Goal: Task Accomplishment & Management: Manage account settings

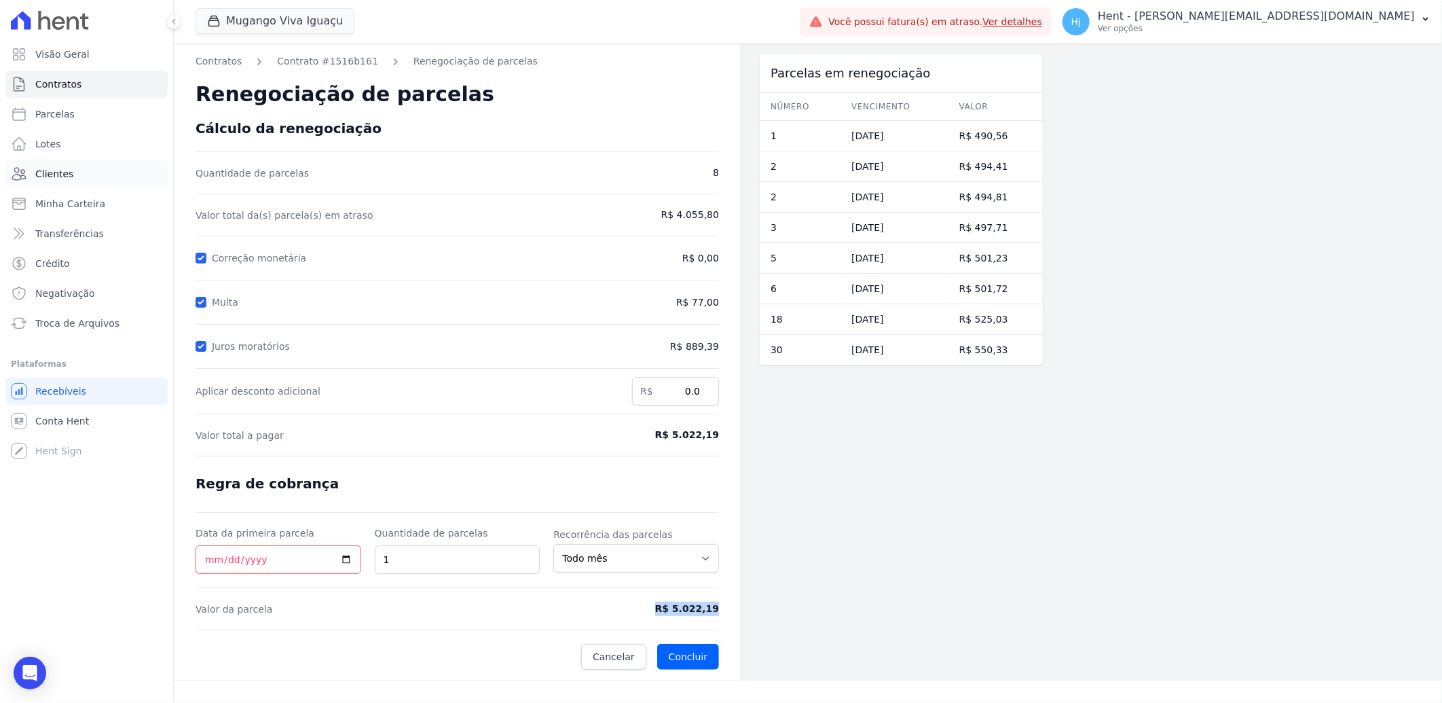
click at [62, 175] on span "Clientes" at bounding box center [54, 174] width 38 height 14
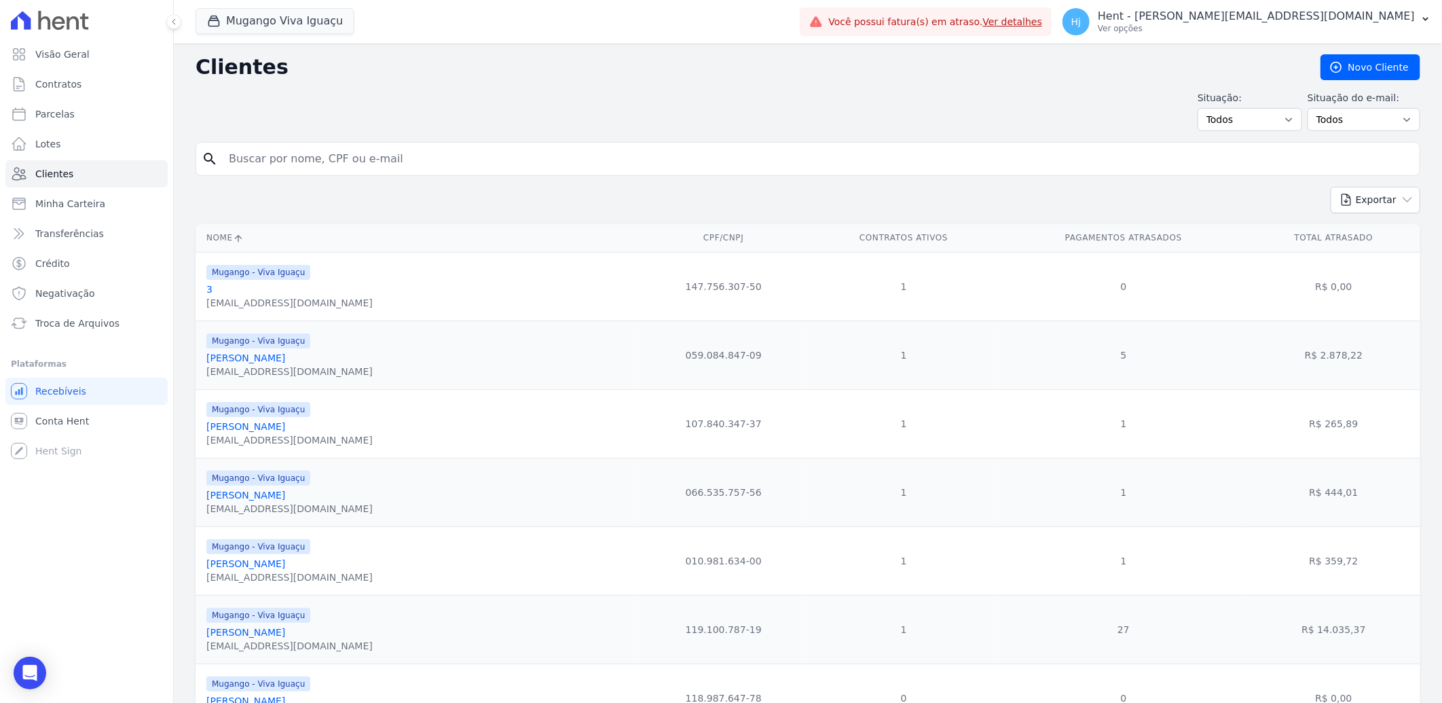
click at [368, 160] on input "search" at bounding box center [818, 158] width 1194 height 27
paste input "Atemilton Da Conceicao Filho"
type input "Atemilton Da Conceicao Filho"
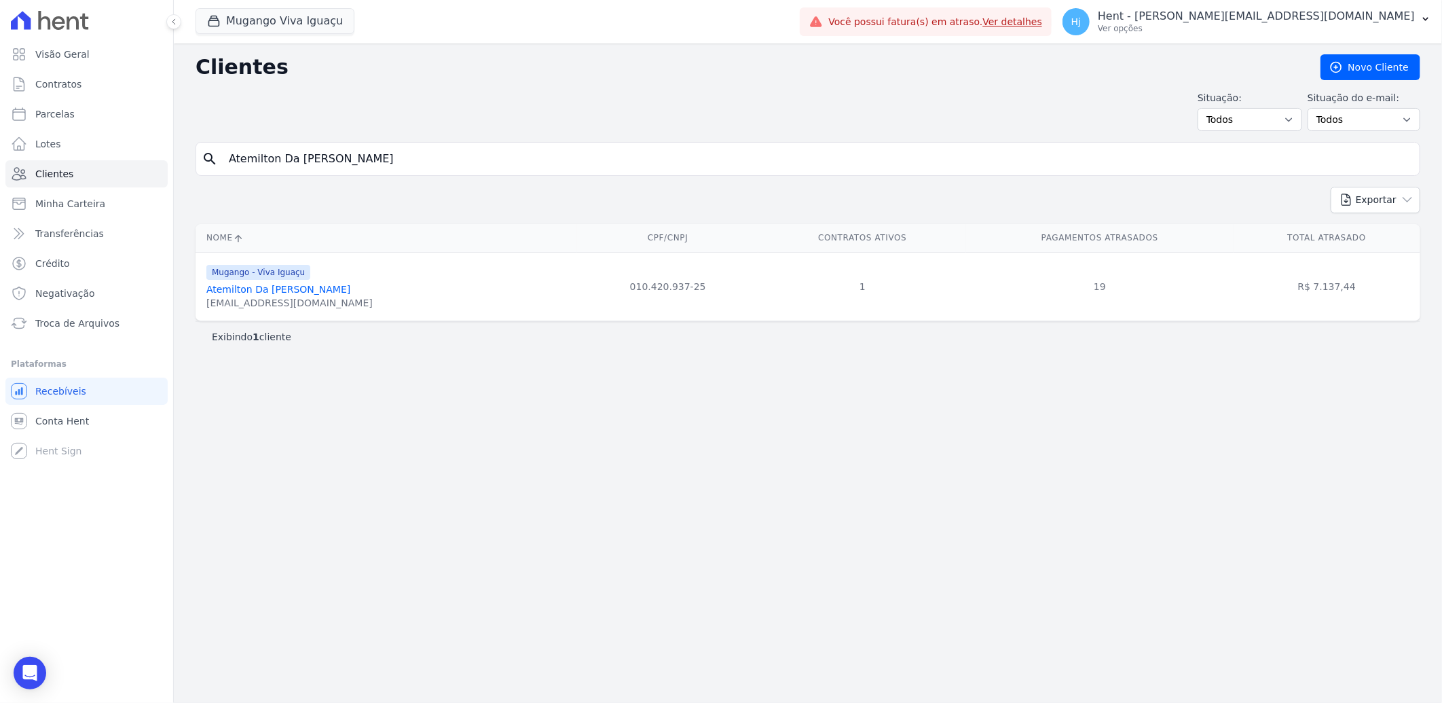
click at [297, 294] on link "Atemilton Da Conceicao Filho" at bounding box center [278, 289] width 144 height 11
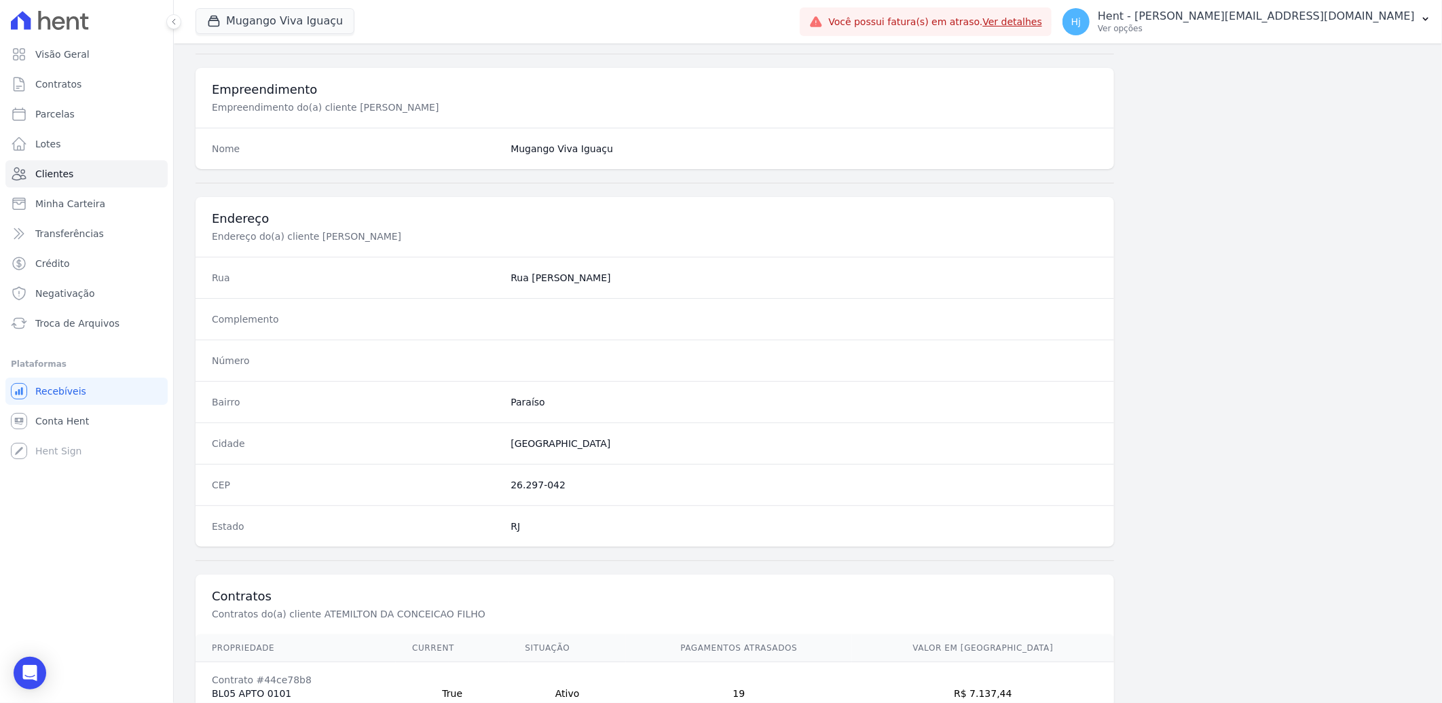
scroll to position [569, 0]
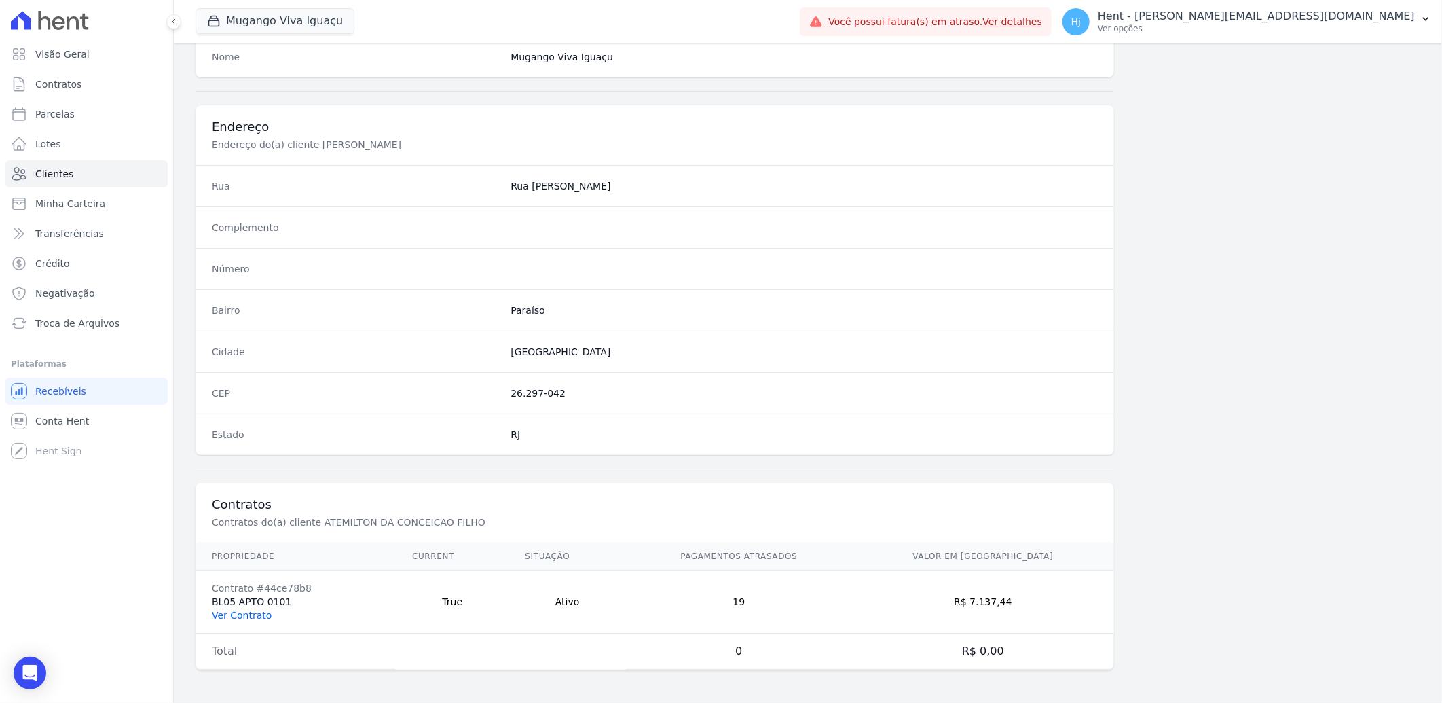
click at [247, 613] on link "Ver Contrato" at bounding box center [242, 615] width 60 height 11
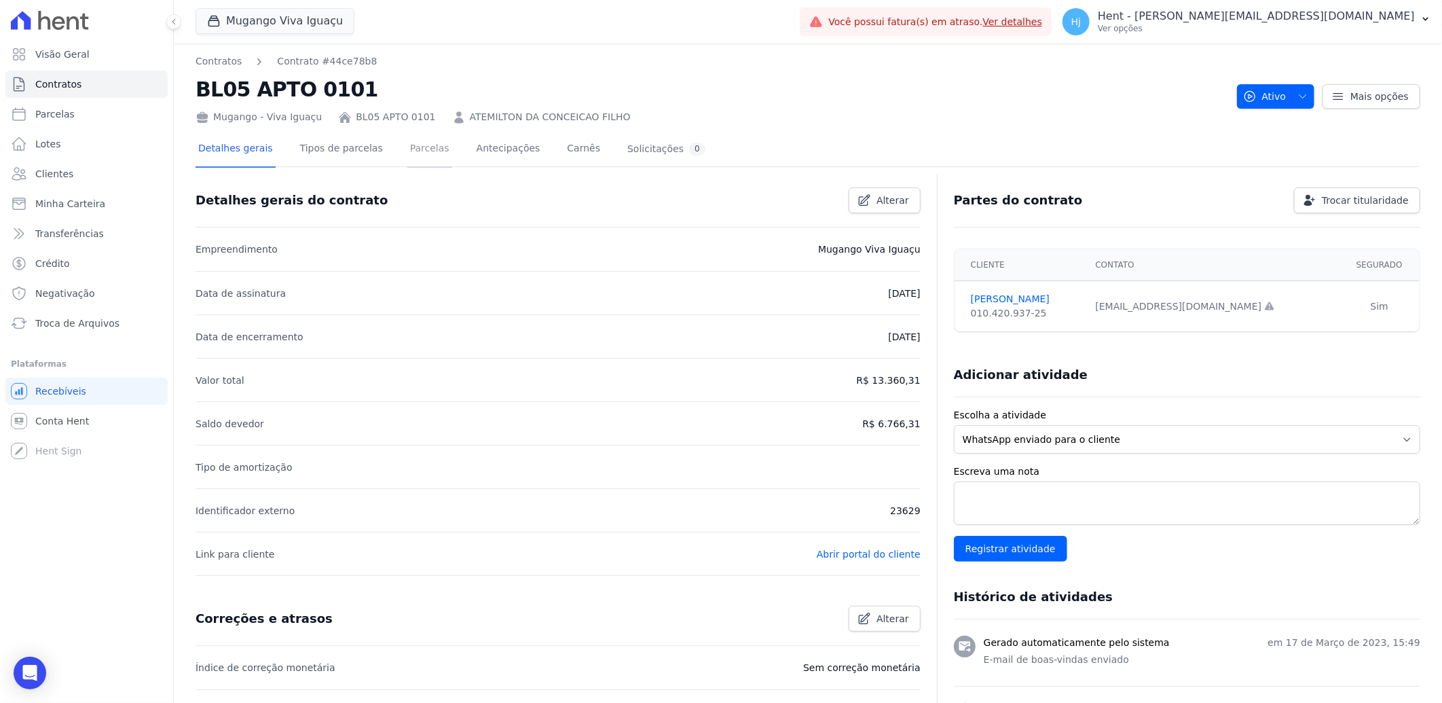
click at [418, 143] on link "Parcelas" at bounding box center [429, 150] width 45 height 36
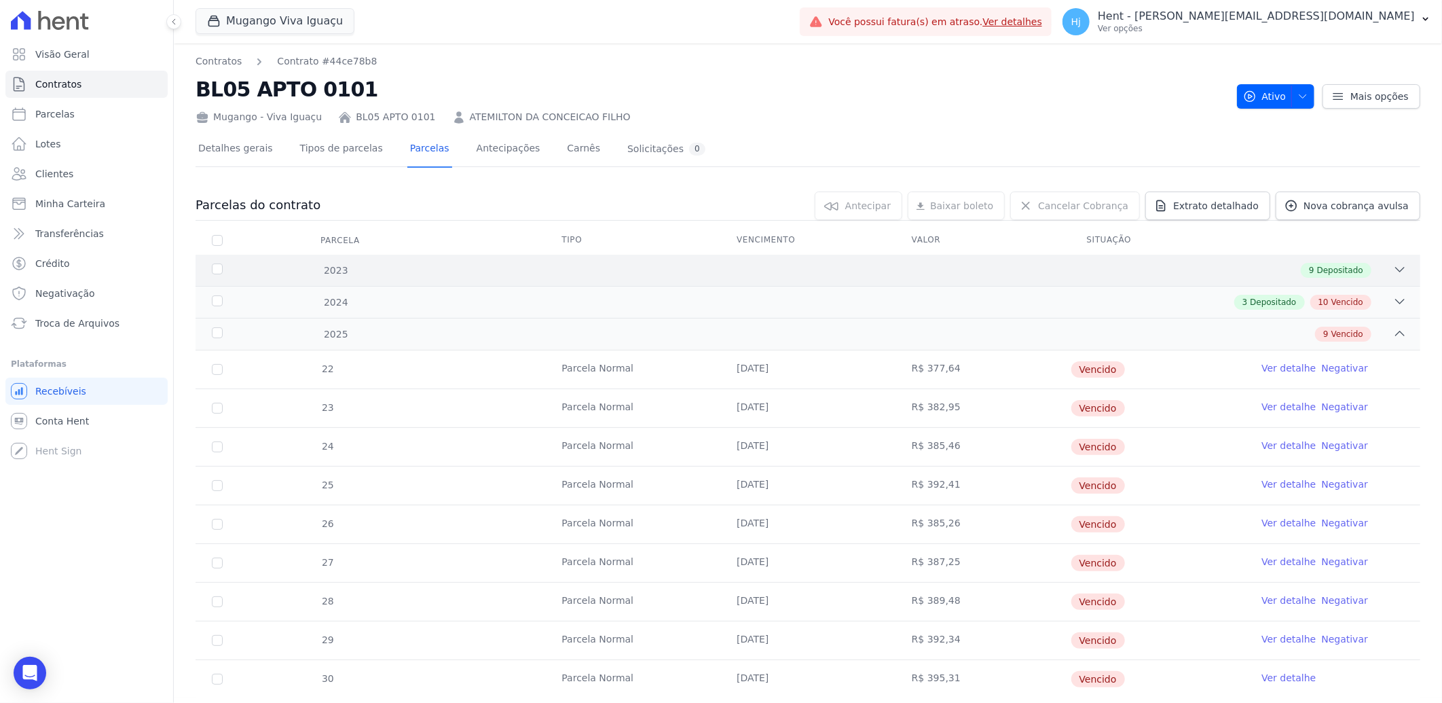
click at [769, 275] on div "9 Depositado" at bounding box center [868, 270] width 1077 height 15
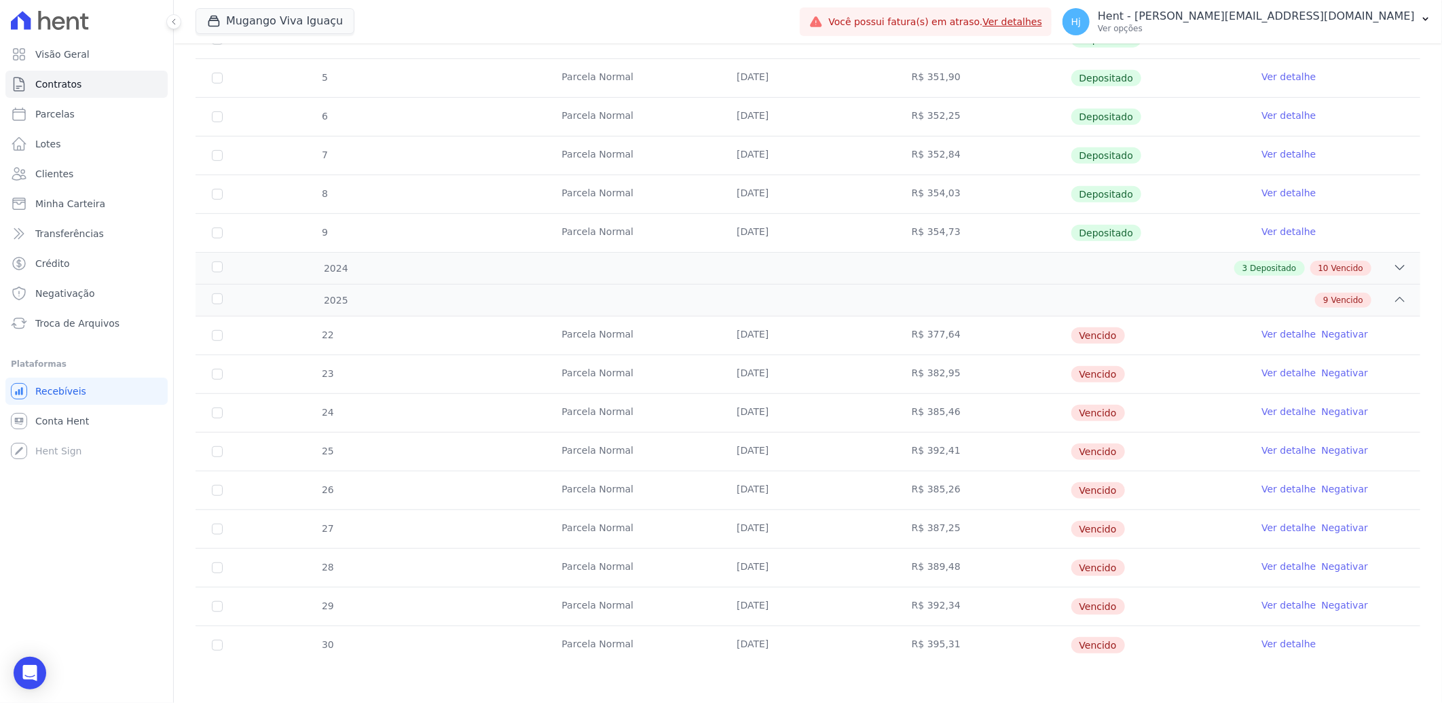
scroll to position [384, 0]
click at [771, 270] on div "3 Depositado 10 Vencido" at bounding box center [868, 266] width 1077 height 15
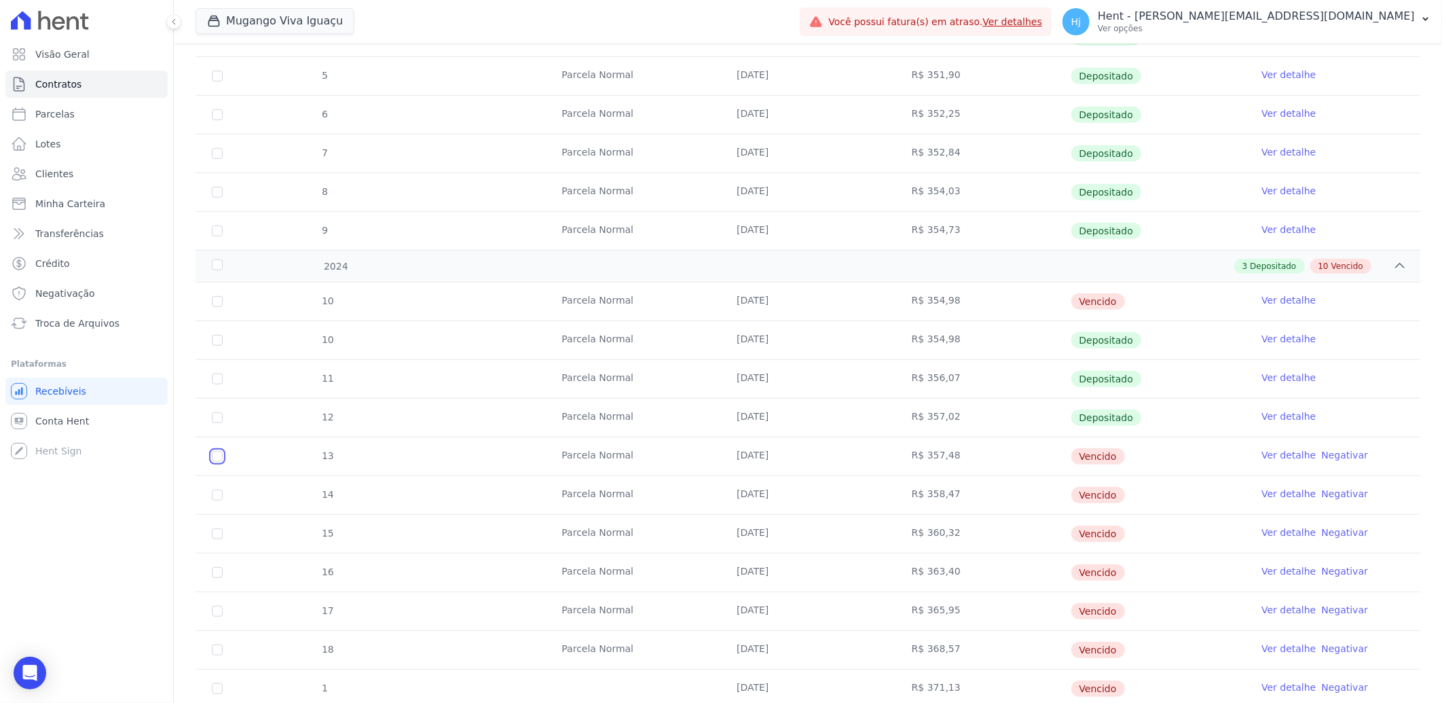
click at [212, 456] on input "checkbox" at bounding box center [217, 456] width 11 height 11
checkbox input "true"
click at [221, 497] on input "checkbox" at bounding box center [217, 495] width 11 height 11
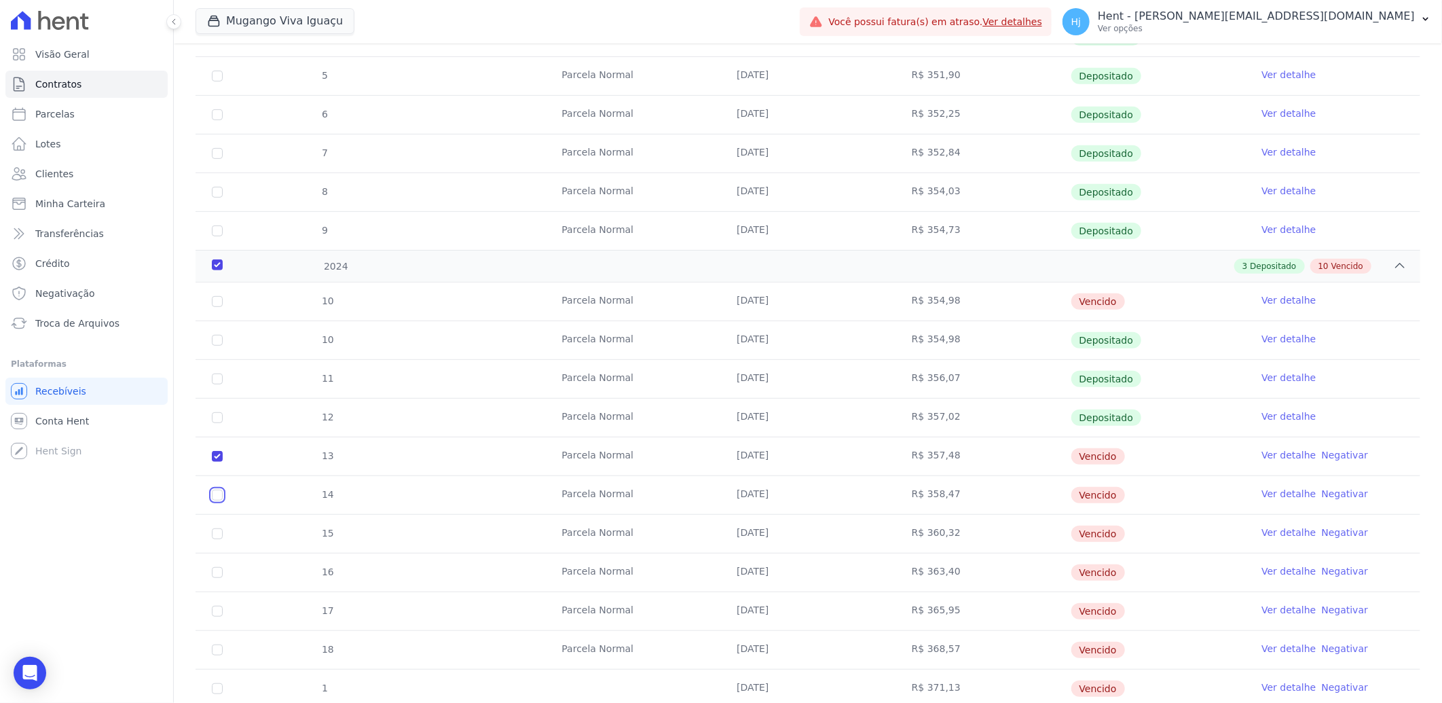
checkbox input "true"
click at [214, 540] on td "15" at bounding box center [217, 534] width 43 height 38
click at [216, 535] on input "checkbox" at bounding box center [217, 533] width 11 height 11
checkbox input "true"
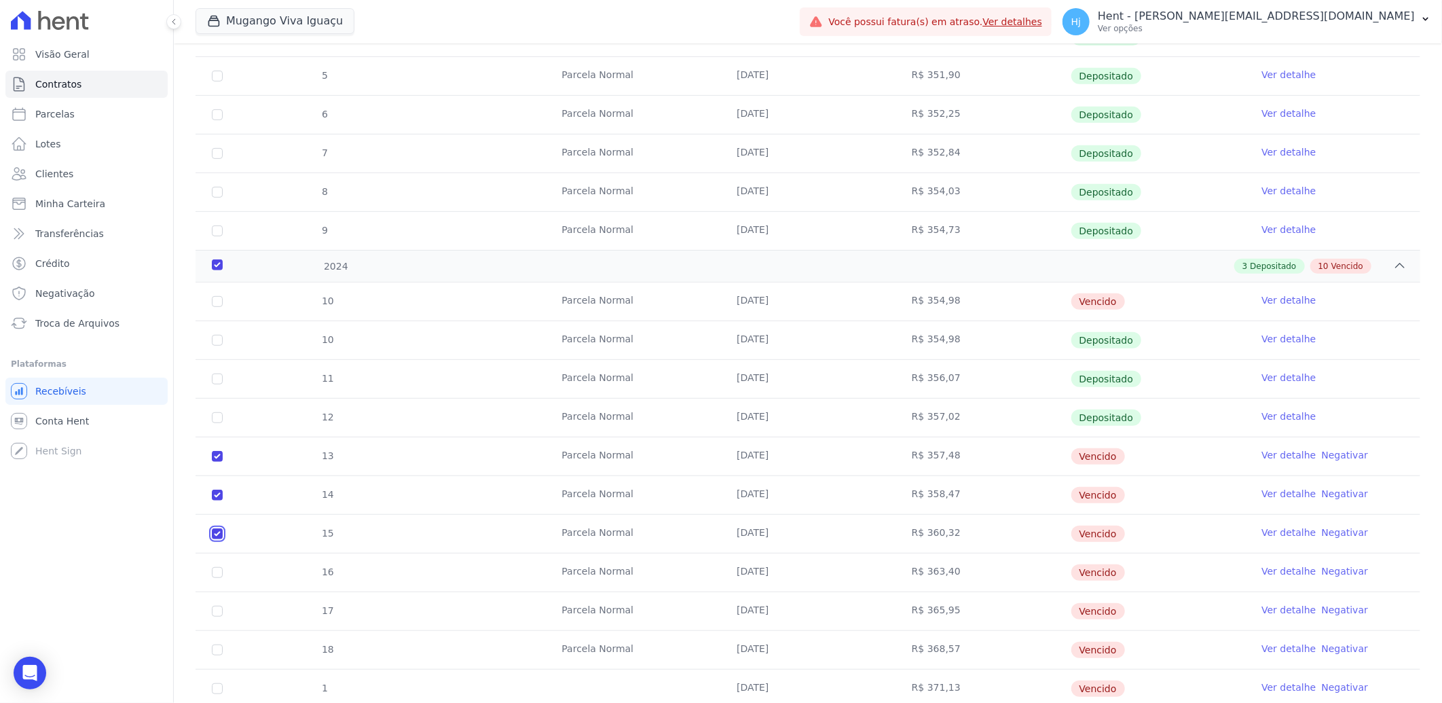
checkbox input "true"
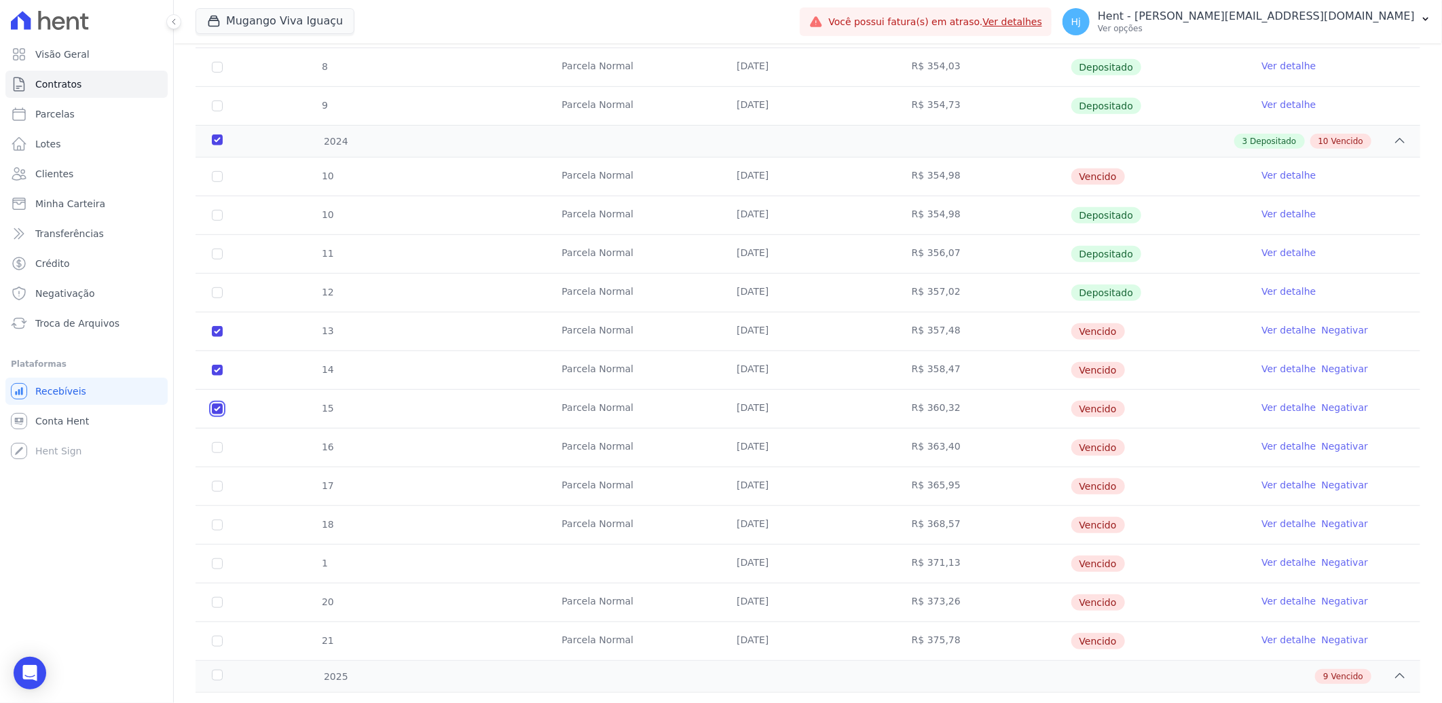
scroll to position [535, 0]
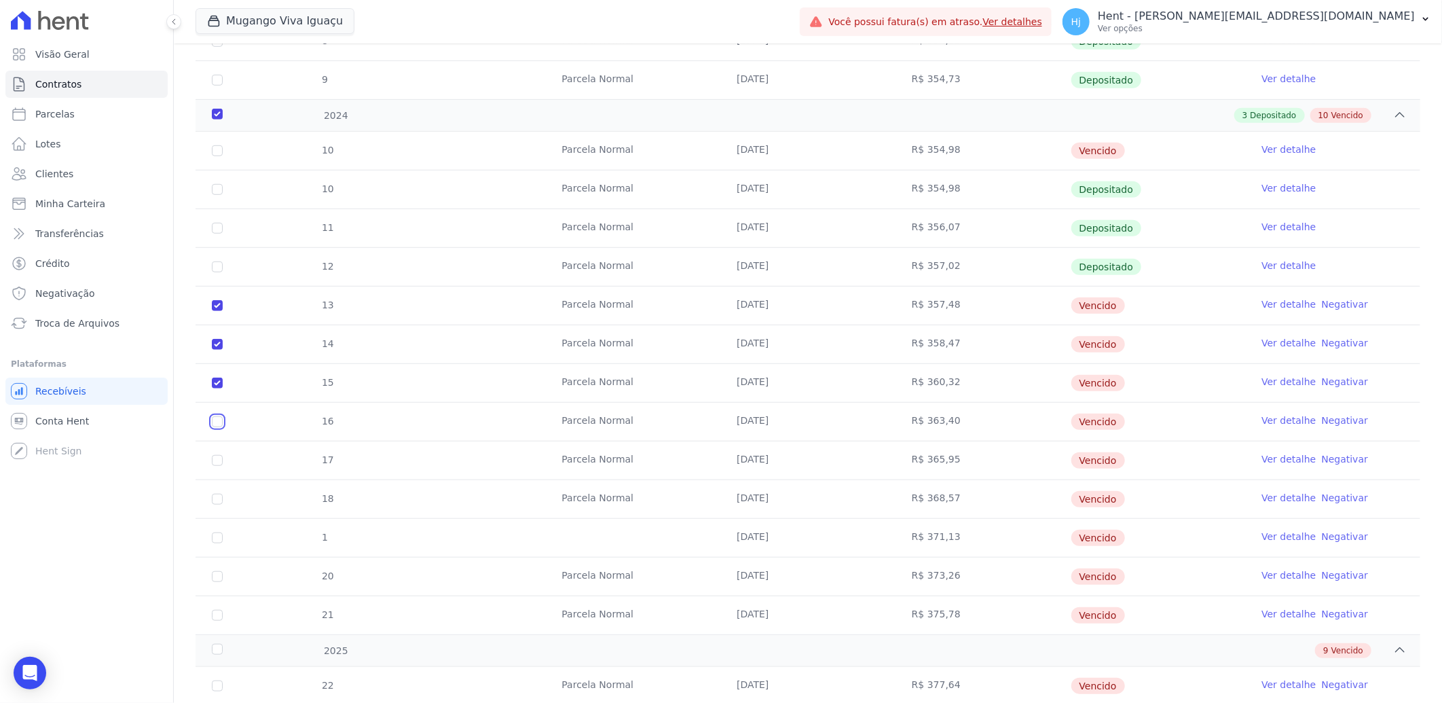
click at [218, 423] on input "checkbox" at bounding box center [217, 421] width 11 height 11
checkbox input "true"
click at [218, 465] on input "checkbox" at bounding box center [217, 460] width 11 height 11
checkbox input "true"
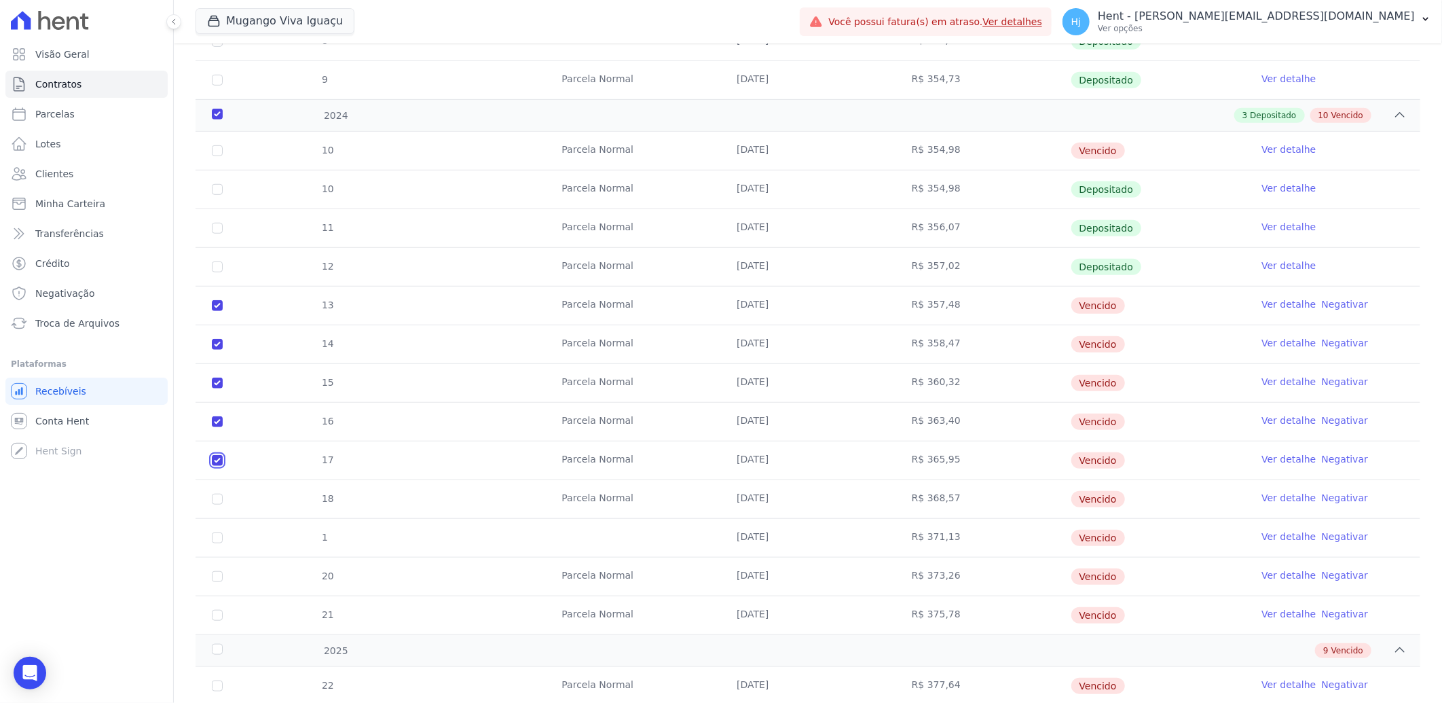
checkbox input "true"
click at [215, 498] on input "checkbox" at bounding box center [217, 499] width 11 height 11
checkbox input "true"
click at [219, 541] on input "checkbox" at bounding box center [217, 537] width 11 height 11
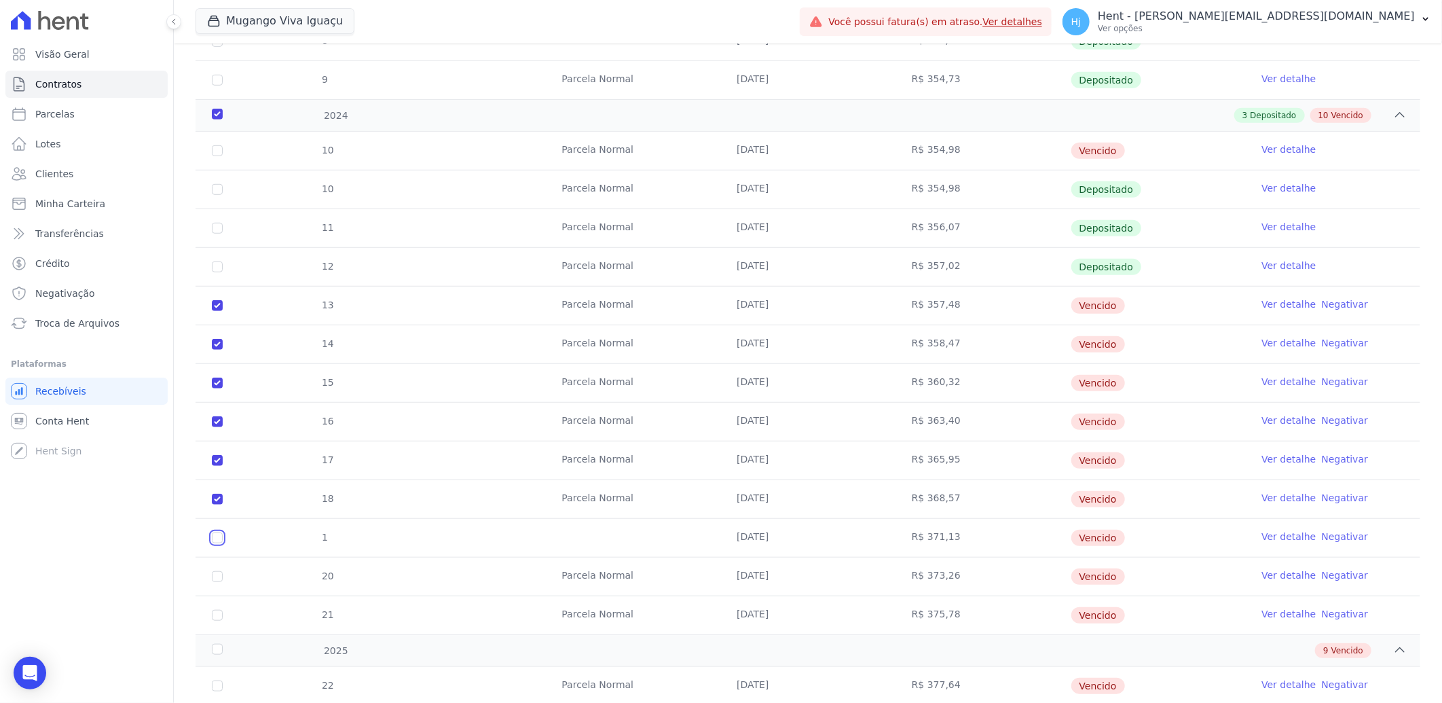
checkbox input "true"
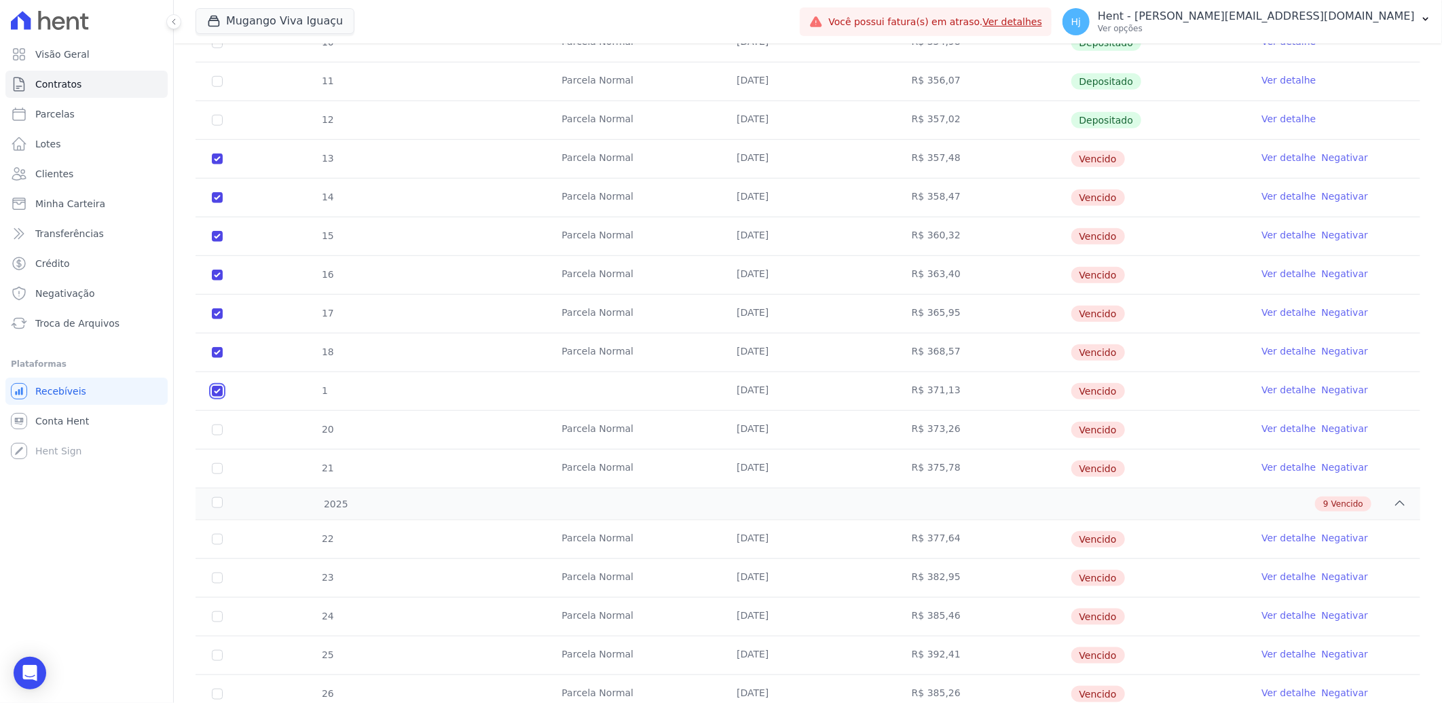
scroll to position [687, 0]
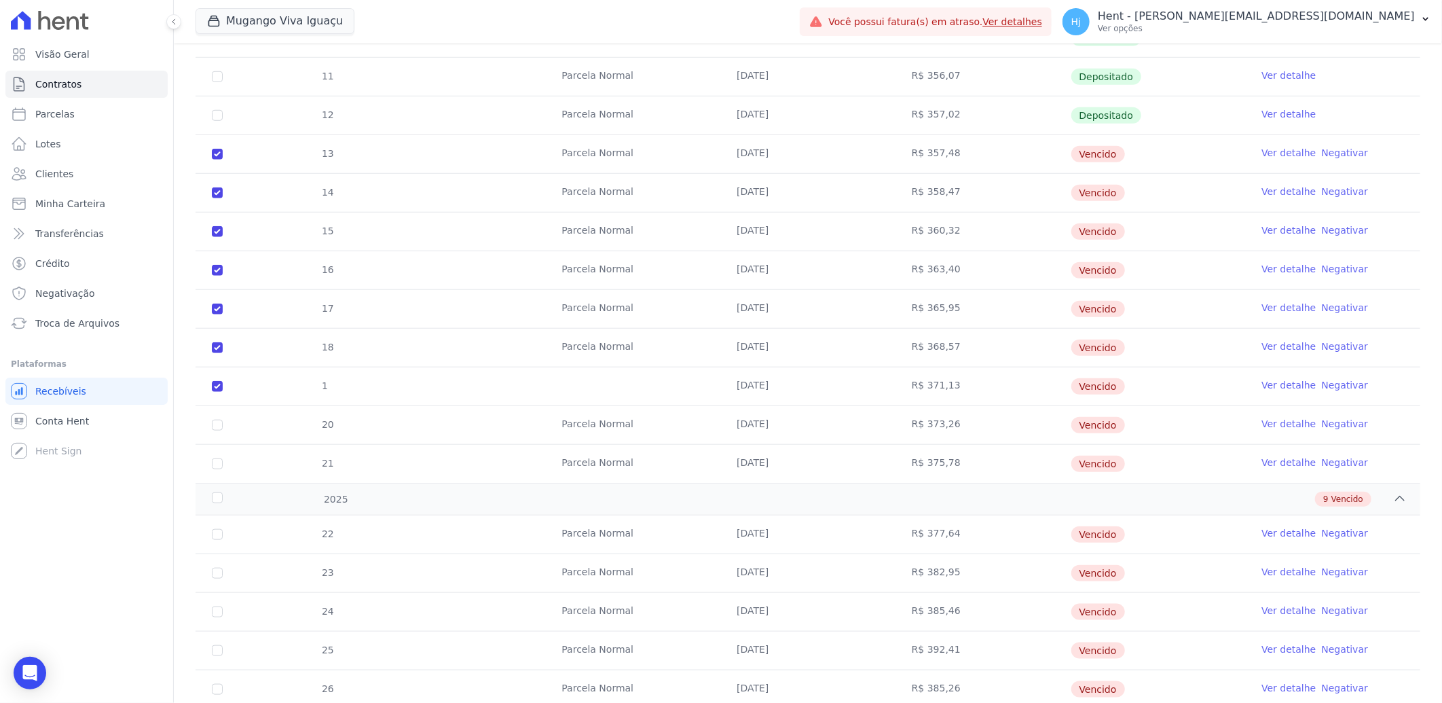
click at [216, 433] on td "20" at bounding box center [217, 425] width 43 height 38
click at [219, 424] on input "checkbox" at bounding box center [217, 425] width 11 height 11
checkbox input "true"
click at [220, 462] on input "checkbox" at bounding box center [217, 463] width 11 height 11
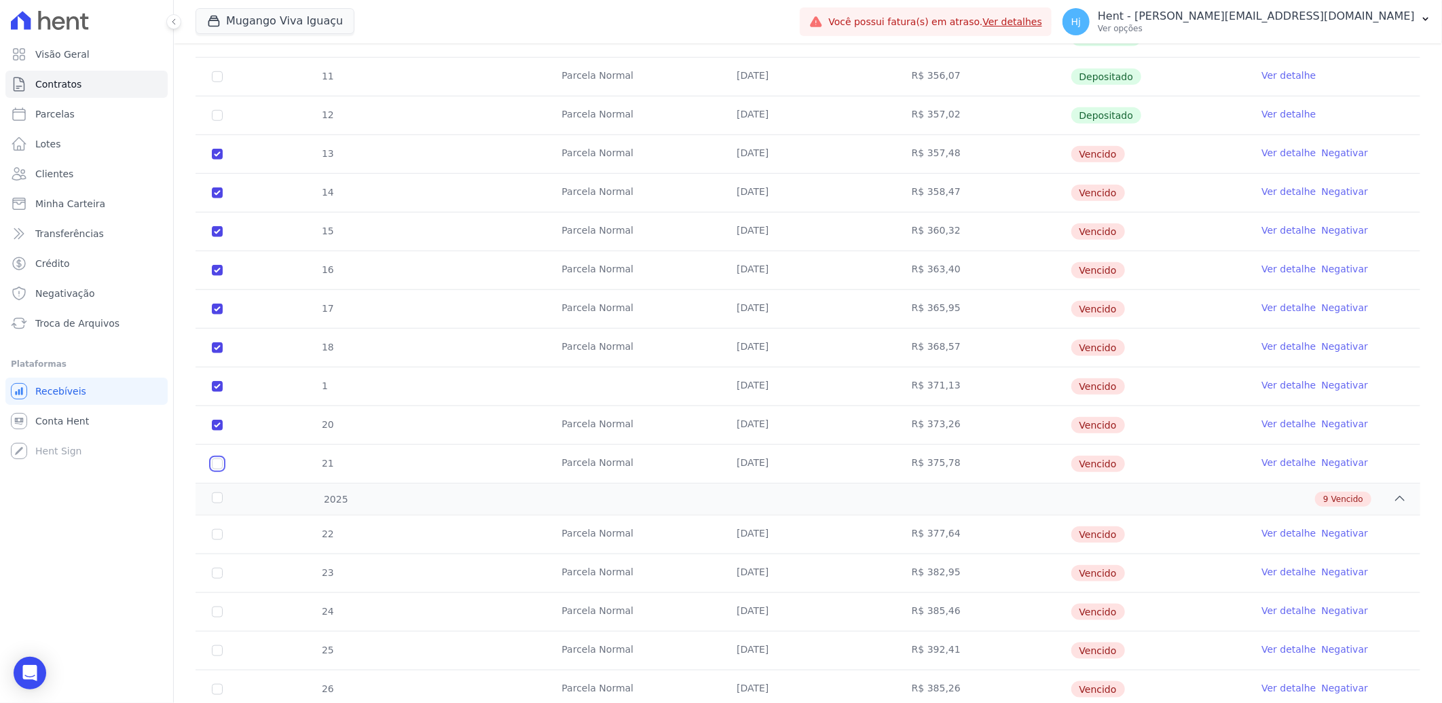
checkbox input "true"
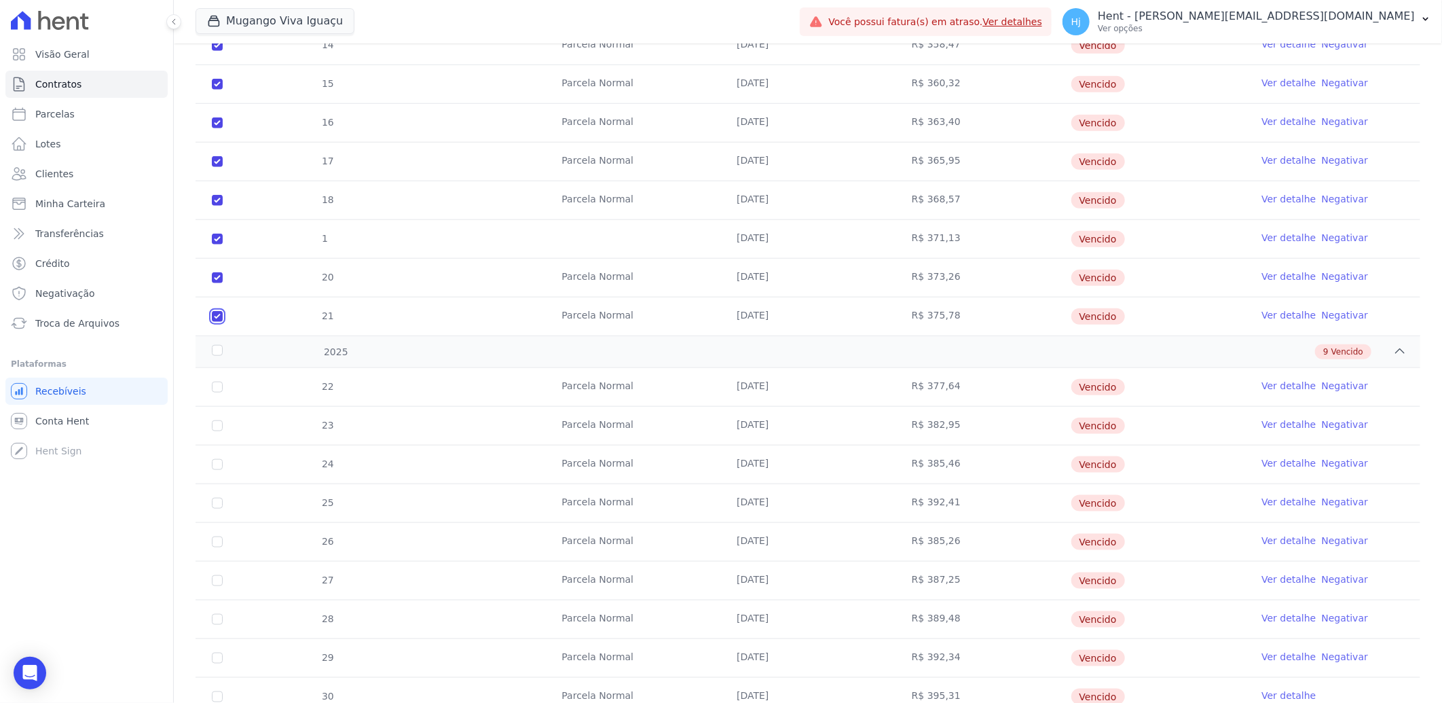
scroll to position [888, 0]
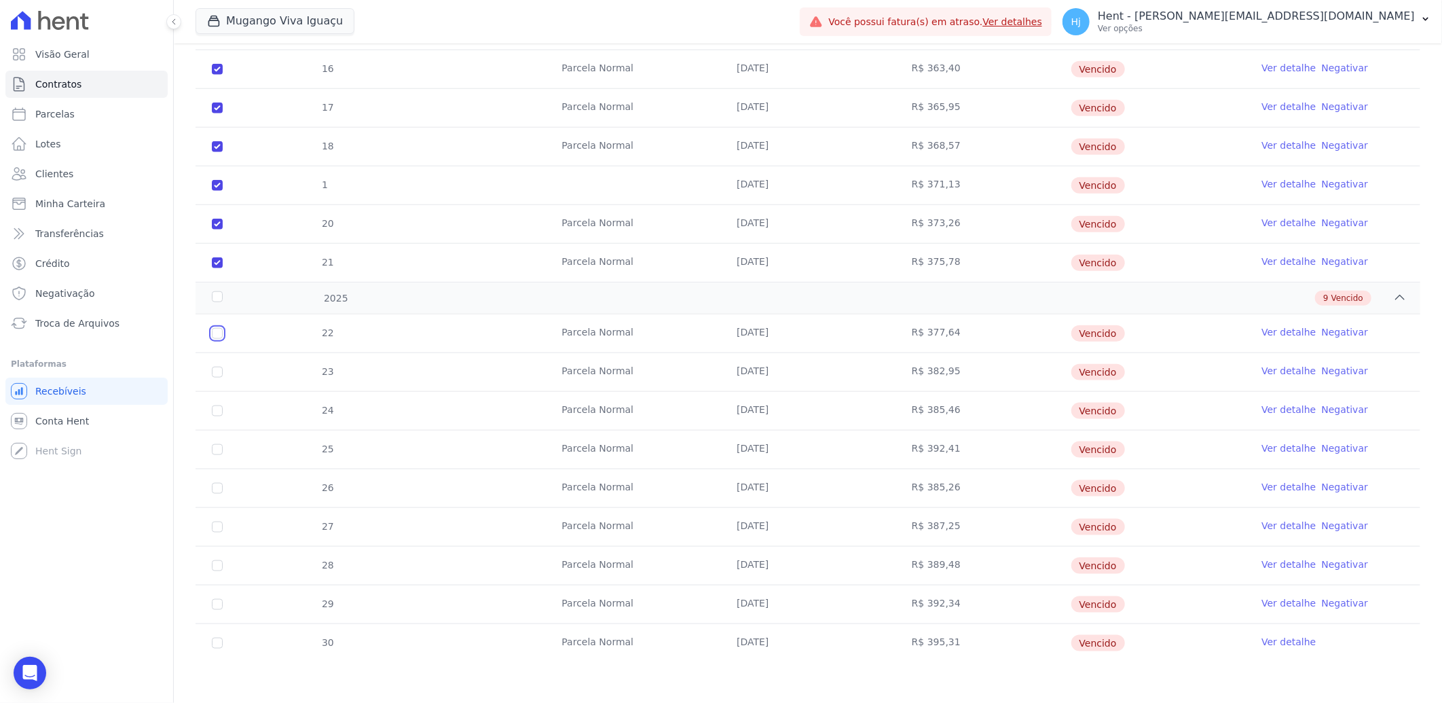
click at [219, 329] on input "checkbox" at bounding box center [217, 333] width 11 height 11
checkbox input "true"
click at [219, 374] on input "checkbox" at bounding box center [217, 372] width 11 height 11
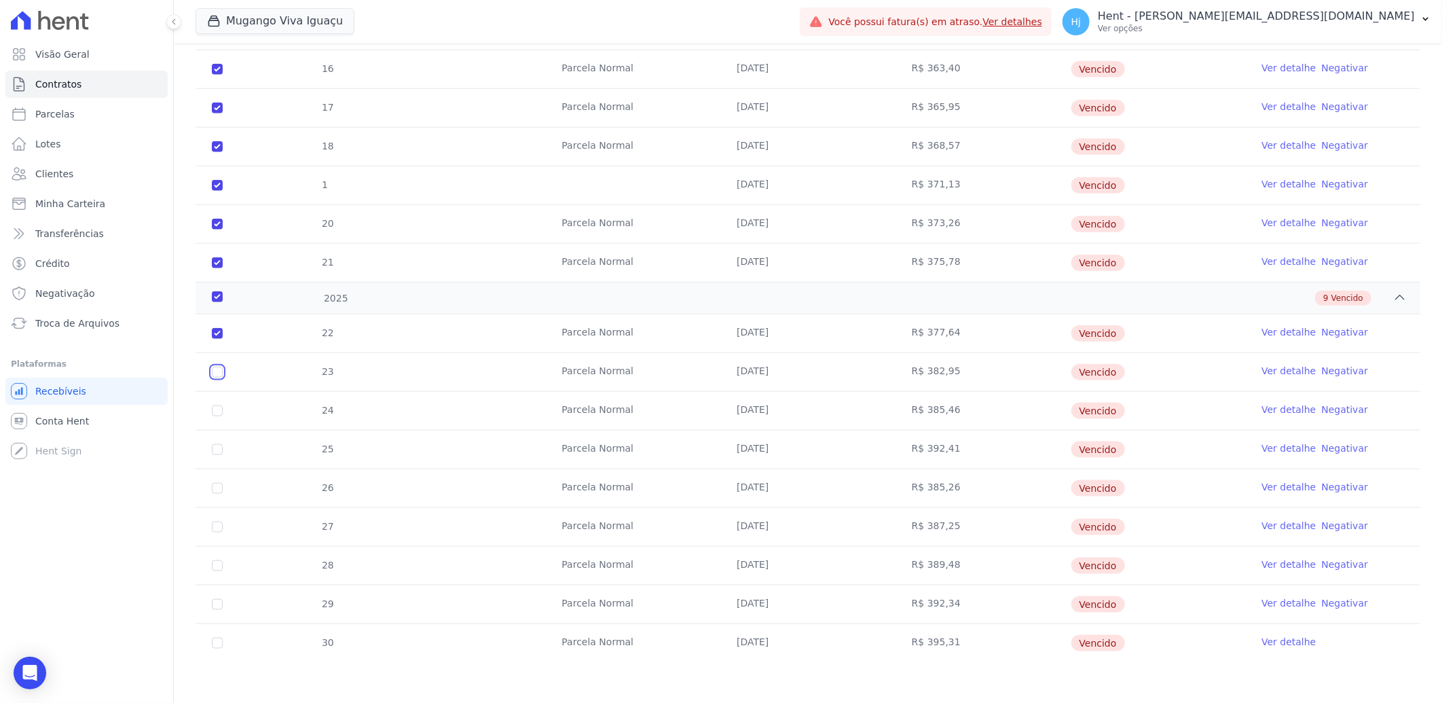
checkbox input "true"
click at [219, 410] on input "checkbox" at bounding box center [217, 410] width 11 height 11
checkbox input "true"
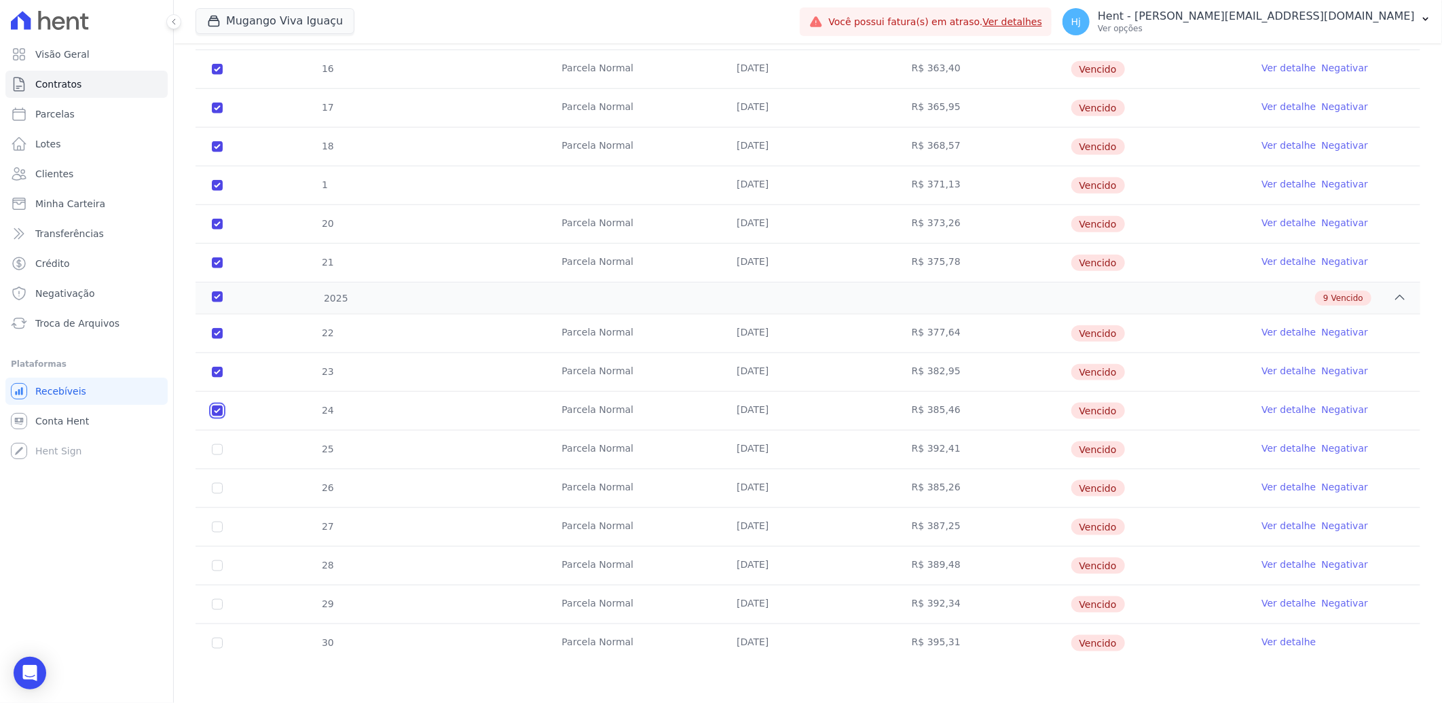
checkbox input "true"
click at [219, 451] on input "checkbox" at bounding box center [217, 449] width 11 height 11
checkbox input "true"
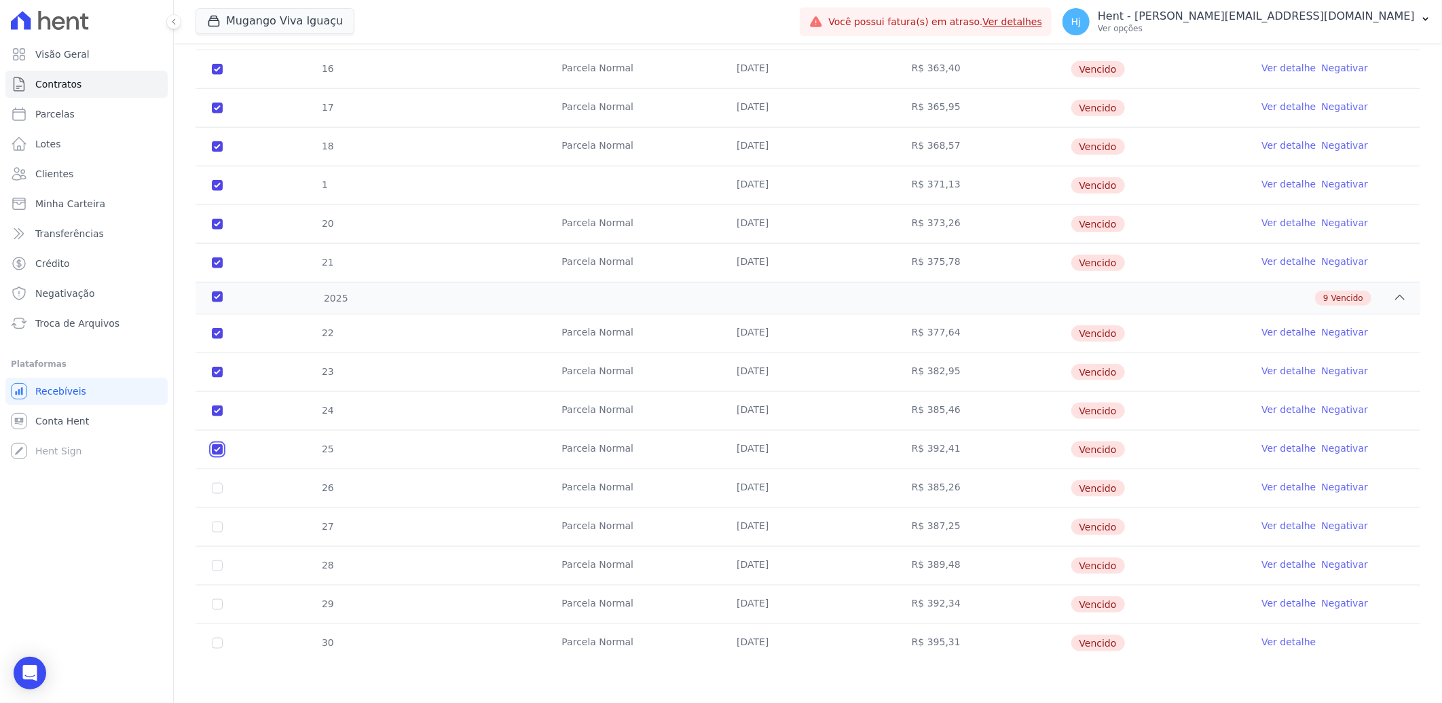
checkbox input "true"
click at [215, 488] on input "checkbox" at bounding box center [217, 488] width 11 height 11
checkbox input "true"
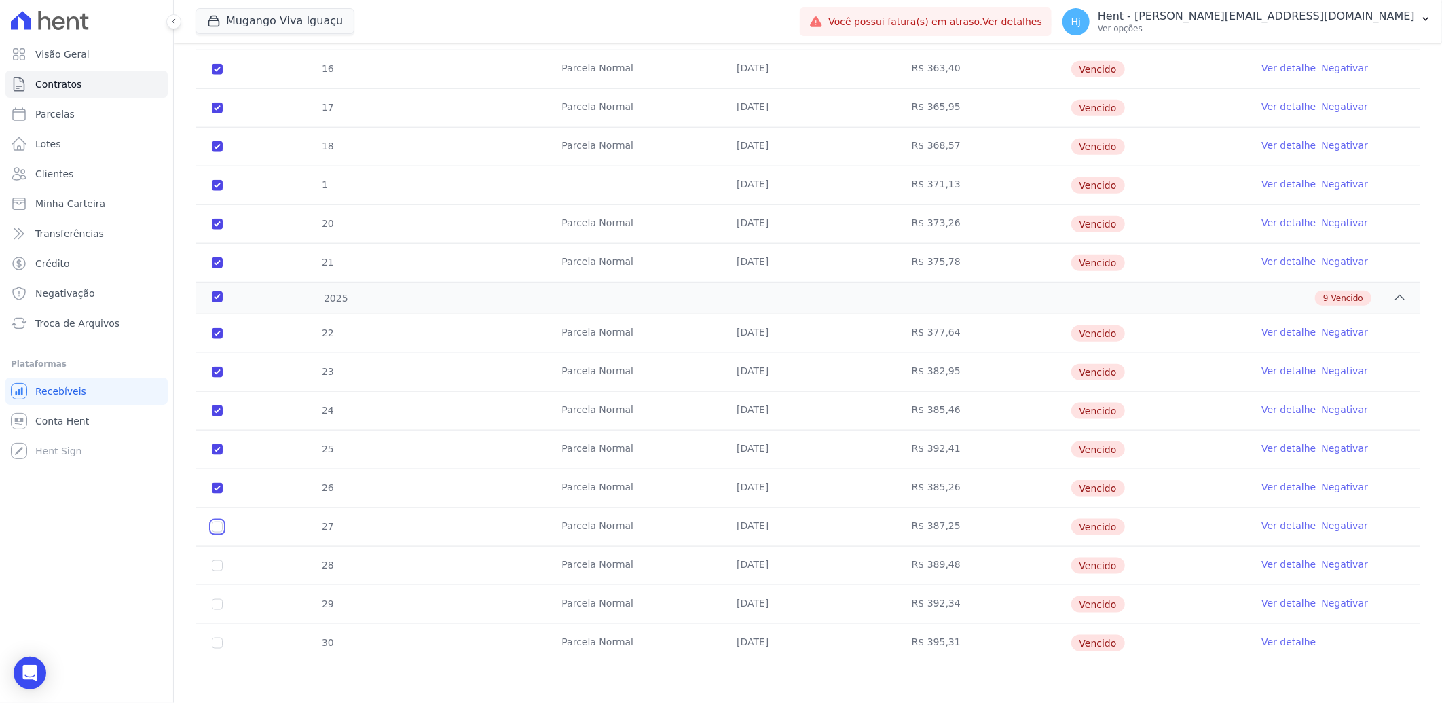
click at [219, 527] on input "checkbox" at bounding box center [217, 527] width 11 height 11
checkbox input "true"
click at [216, 566] on input "checkbox" at bounding box center [217, 565] width 11 height 11
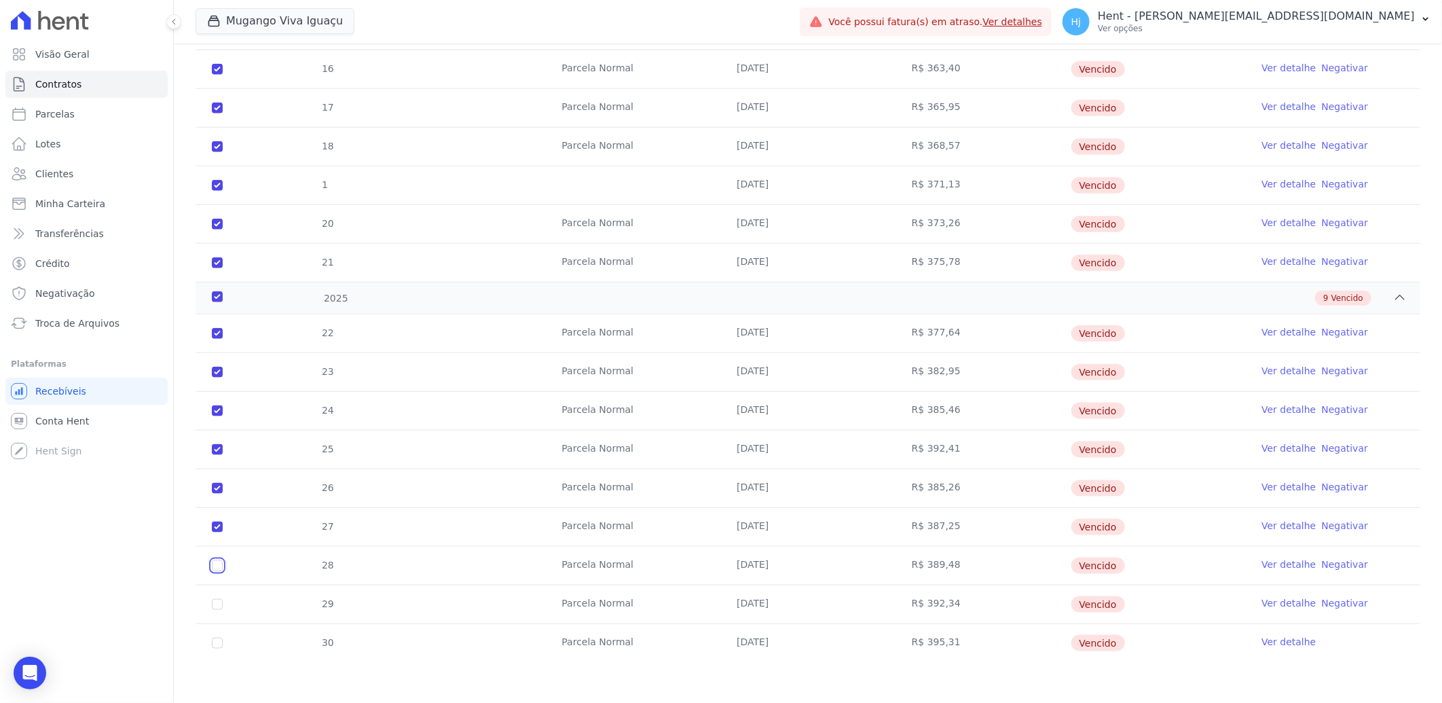
checkbox input "true"
drag, startPoint x: 221, startPoint y: 606, endPoint x: 221, endPoint y: 628, distance: 22.4
click at [221, 606] on input "checkbox" at bounding box center [217, 604] width 11 height 11
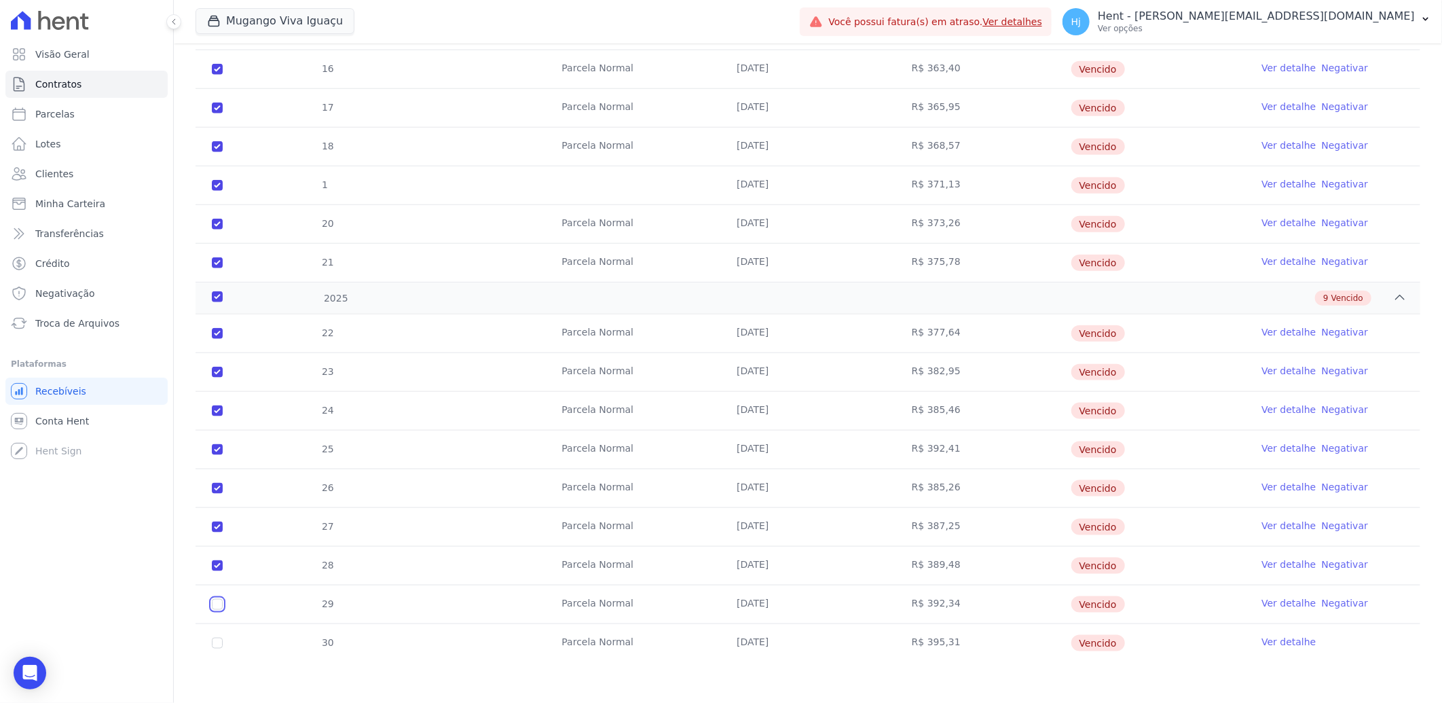
checkbox input "true"
drag, startPoint x: 219, startPoint y: 643, endPoint x: 92, endPoint y: 261, distance: 402.5
click at [218, 640] on input "checkbox" at bounding box center [217, 643] width 11 height 11
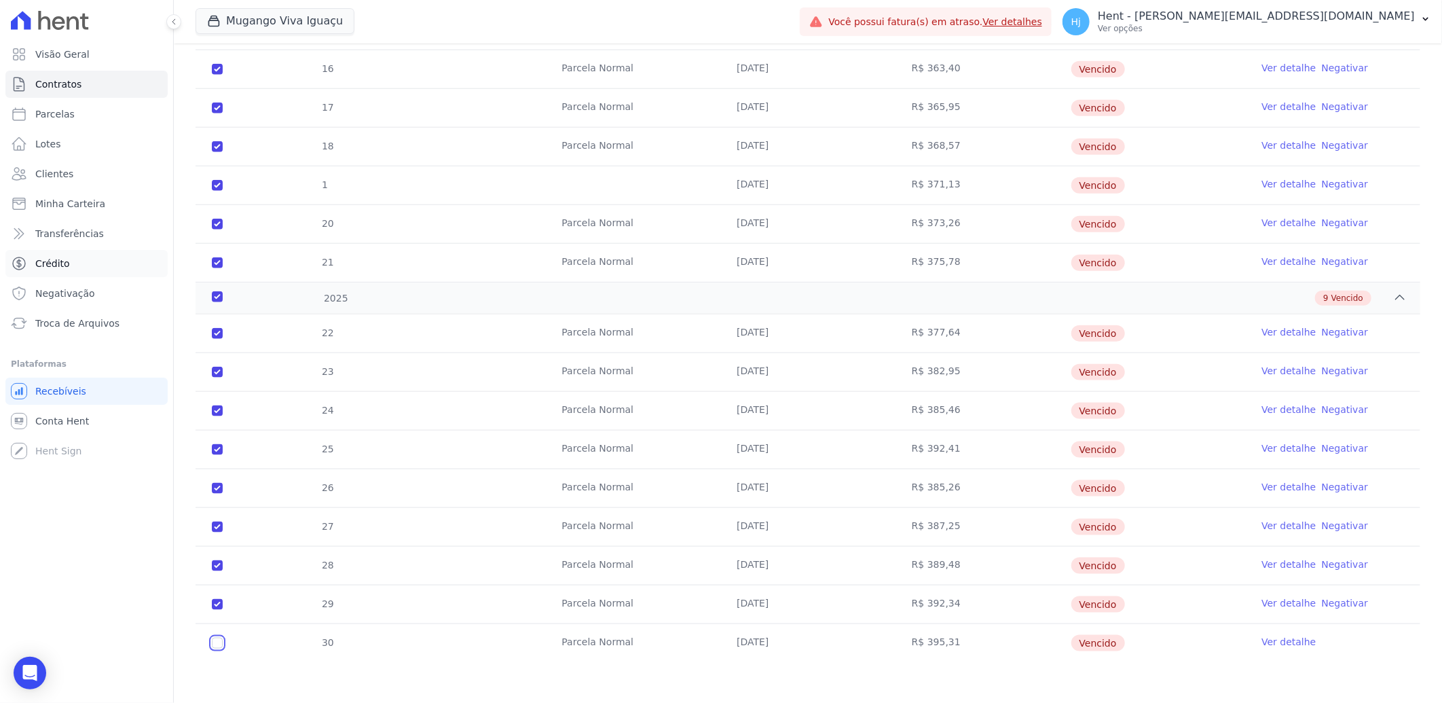
checkbox input "true"
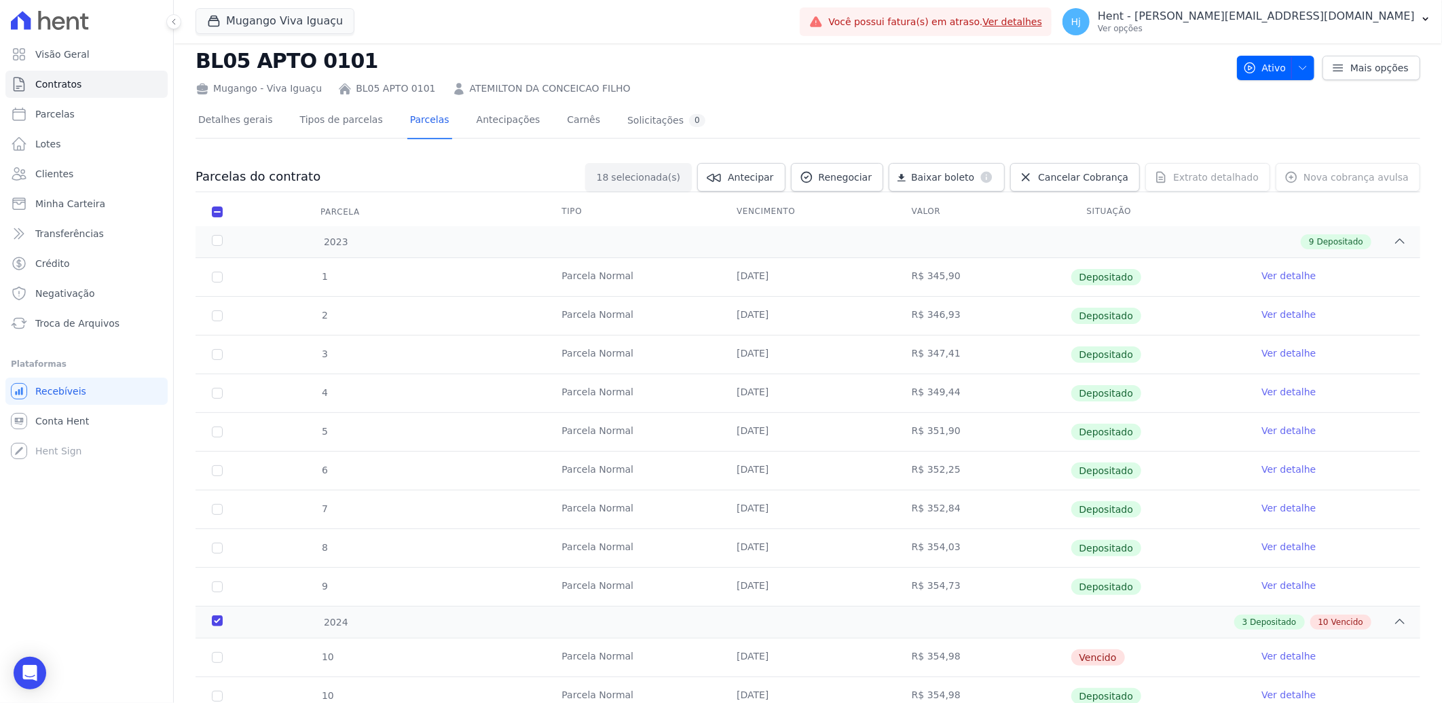
scroll to position [0, 0]
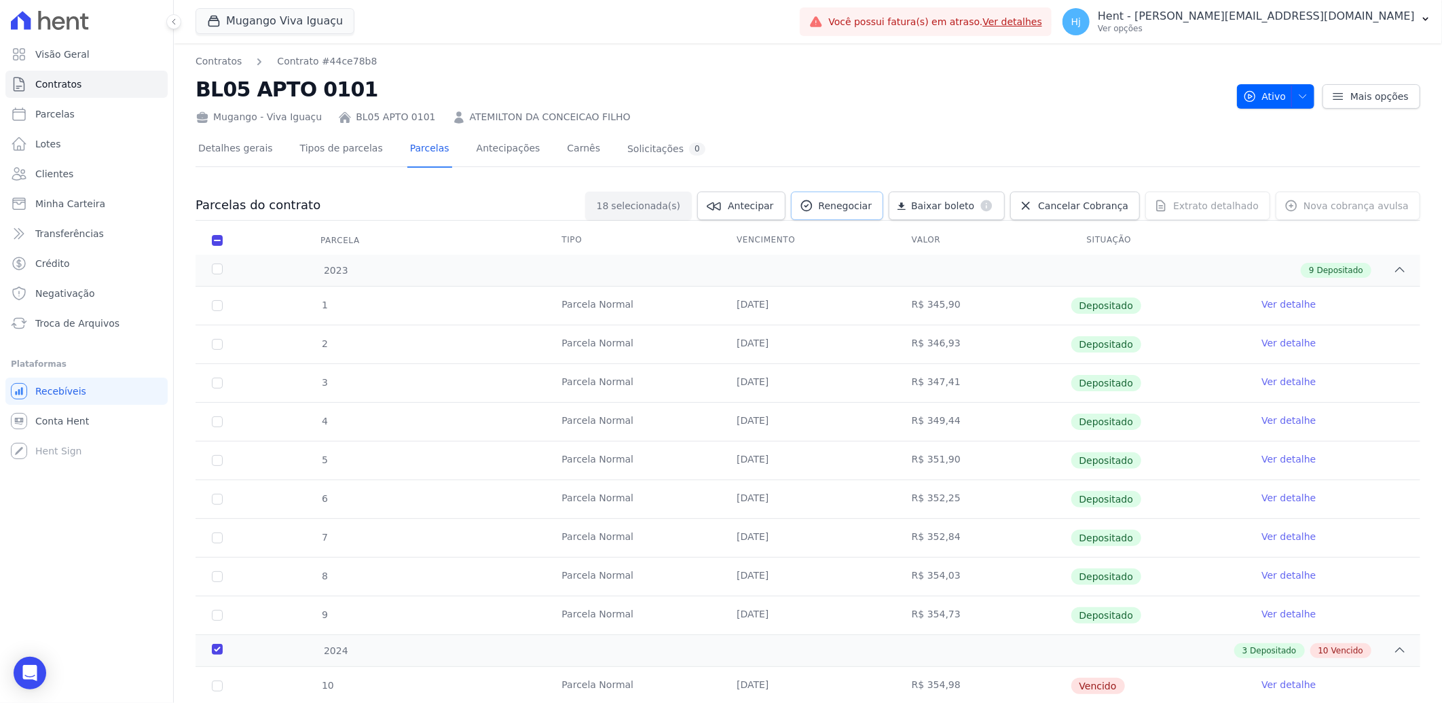
click at [858, 202] on span "Renegociar" at bounding box center [846, 206] width 54 height 14
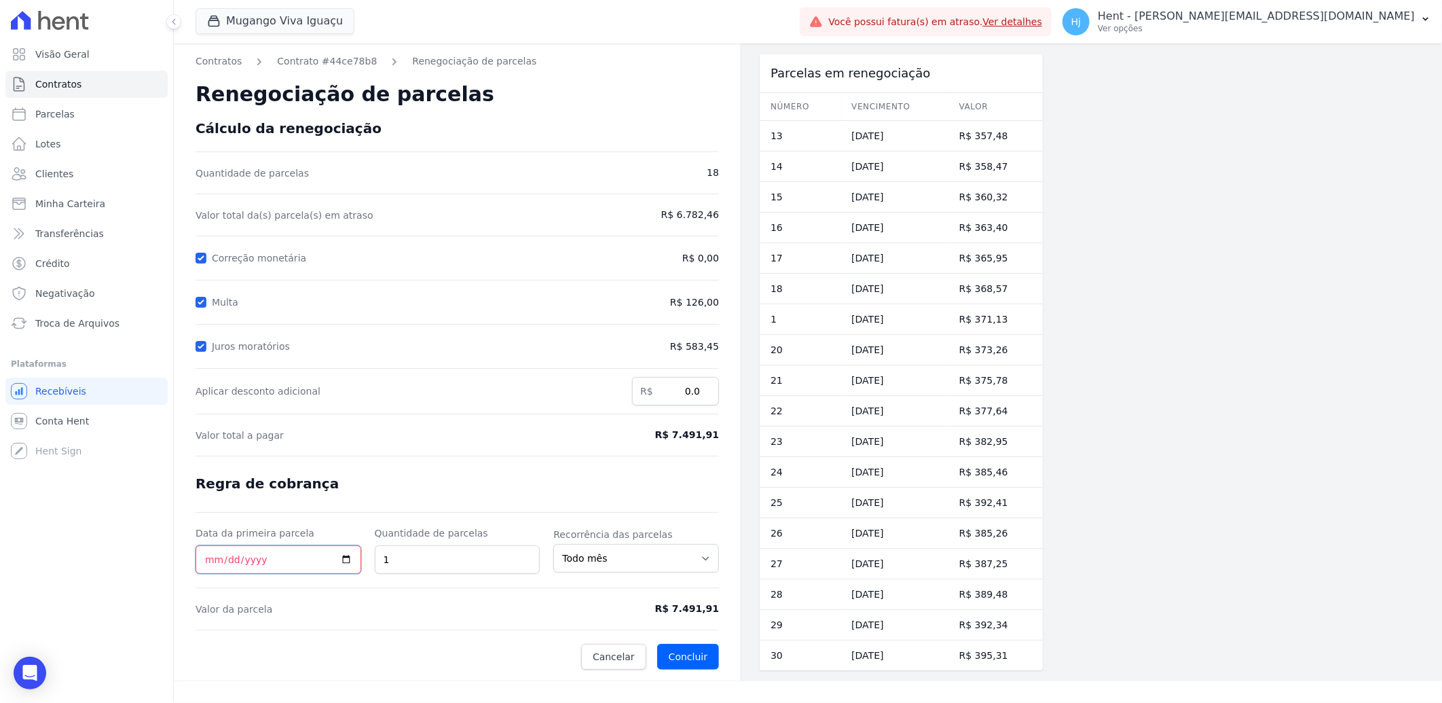
click at [206, 562] on input "Data da primeira parcela" at bounding box center [279, 559] width 166 height 29
type input "2025-09-30"
type input "10"
drag, startPoint x: 676, startPoint y: 608, endPoint x: 721, endPoint y: 612, distance: 45.7
click at [721, 612] on div "Contratos Contrato #44ce78b8 Renegociação de parcelas Renegociação de parcelas …" at bounding box center [457, 362] width 567 height 638
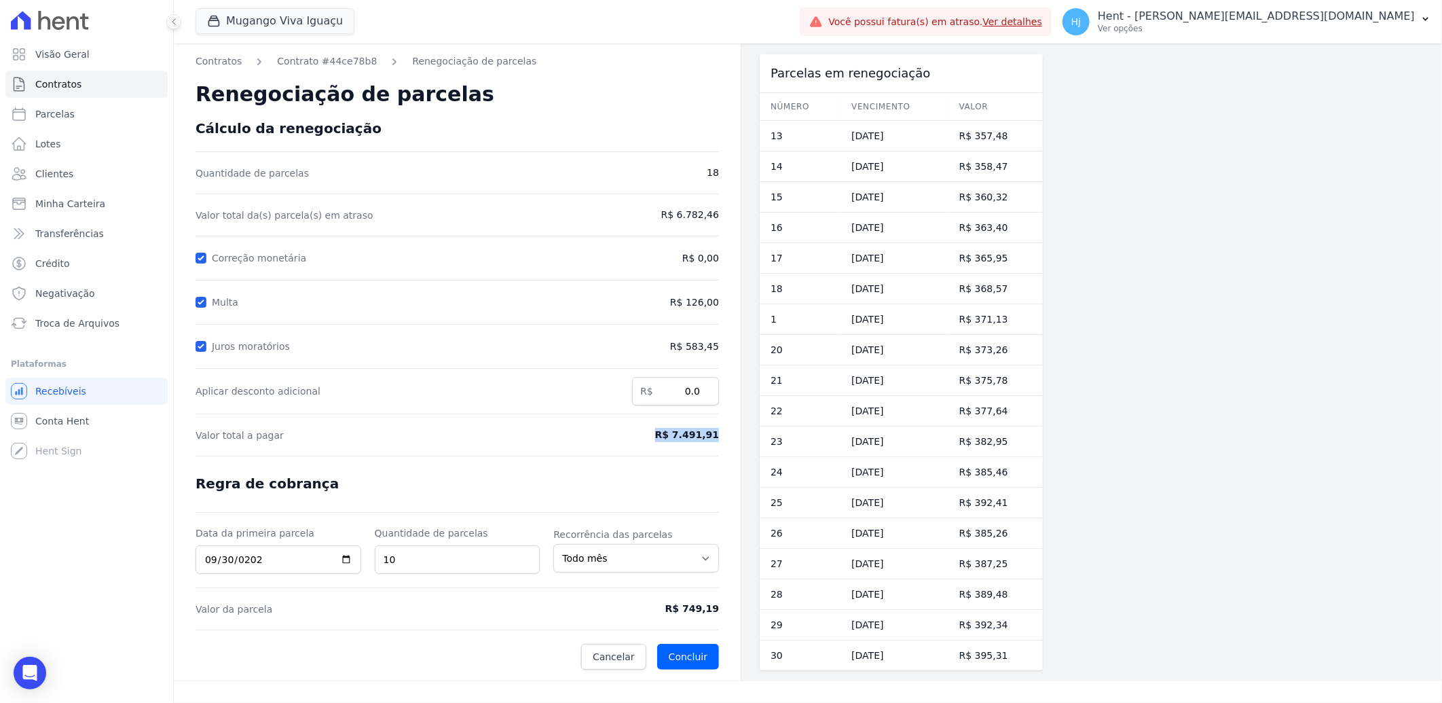
drag, startPoint x: 721, startPoint y: 612, endPoint x: 718, endPoint y: 443, distance: 168.5
click at [718, 443] on form "Cálculo da renegociação Quantidade de parcelas 18 Valor total da(s) parcela(s) …" at bounding box center [458, 394] width 524 height 549
copy form "R$ 7.491,91"
drag, startPoint x: 677, startPoint y: 607, endPoint x: 721, endPoint y: 609, distance: 44.2
click at [721, 609] on div "Contratos Contrato #44ce78b8 Renegociação de parcelas Renegociação de parcelas …" at bounding box center [457, 362] width 567 height 638
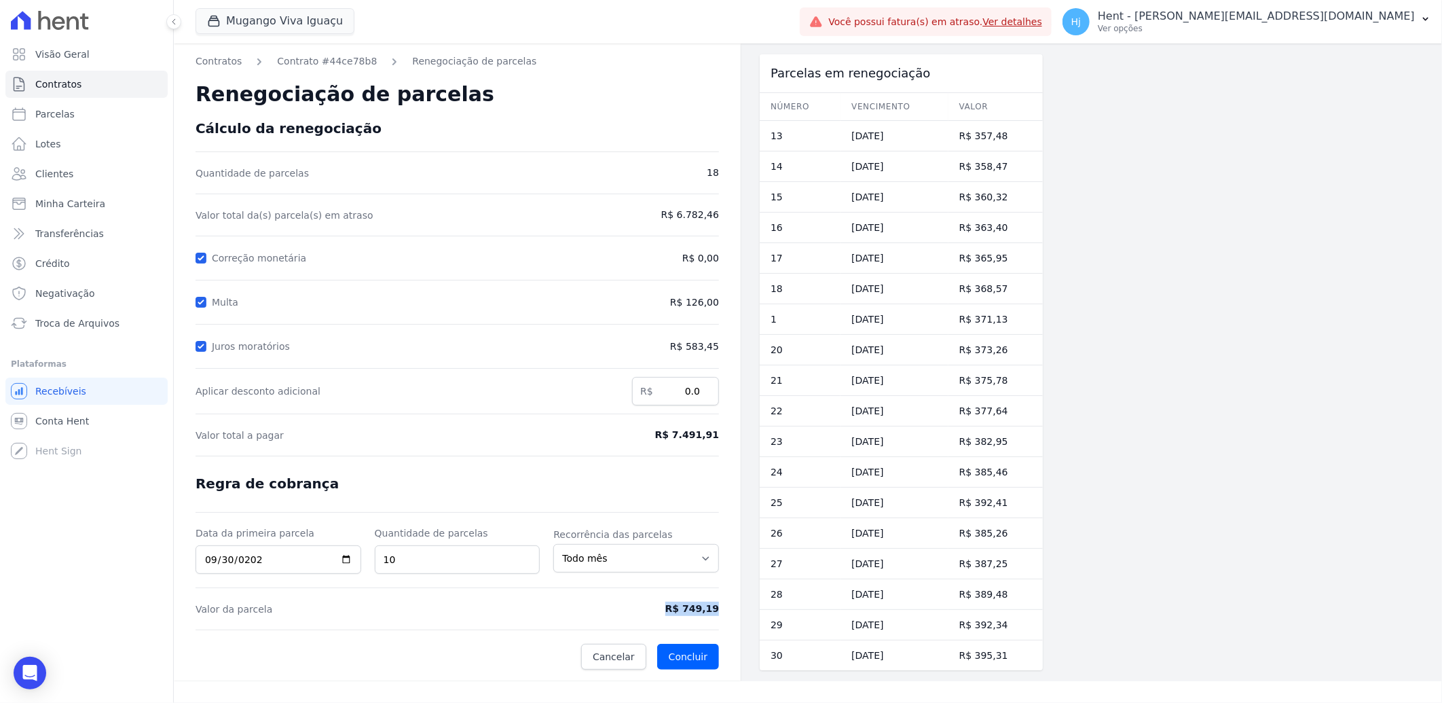
copy span "R$ 749,19"
click at [65, 178] on span "Clientes" at bounding box center [54, 174] width 38 height 14
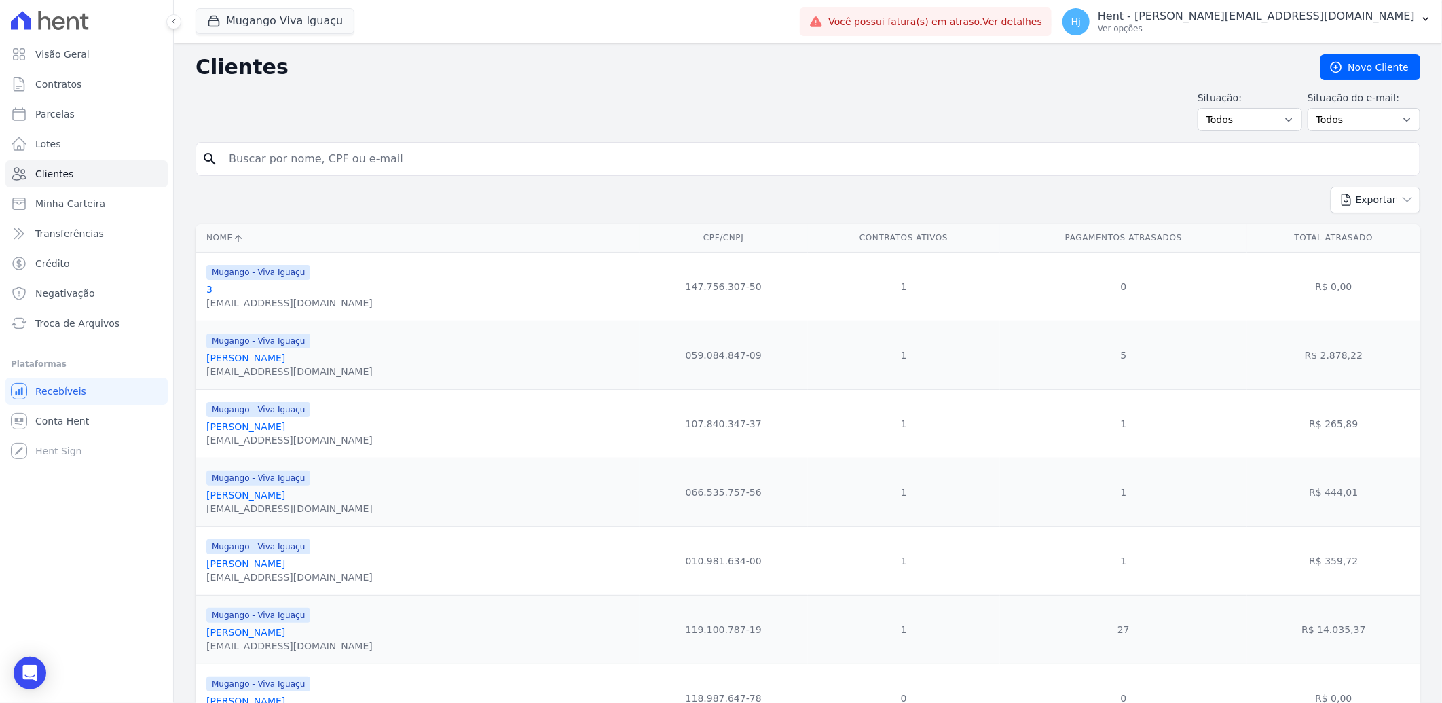
click at [384, 165] on input "search" at bounding box center [818, 158] width 1194 height 27
paste input "[PERSON_NAME]"
type input "[PERSON_NAME]"
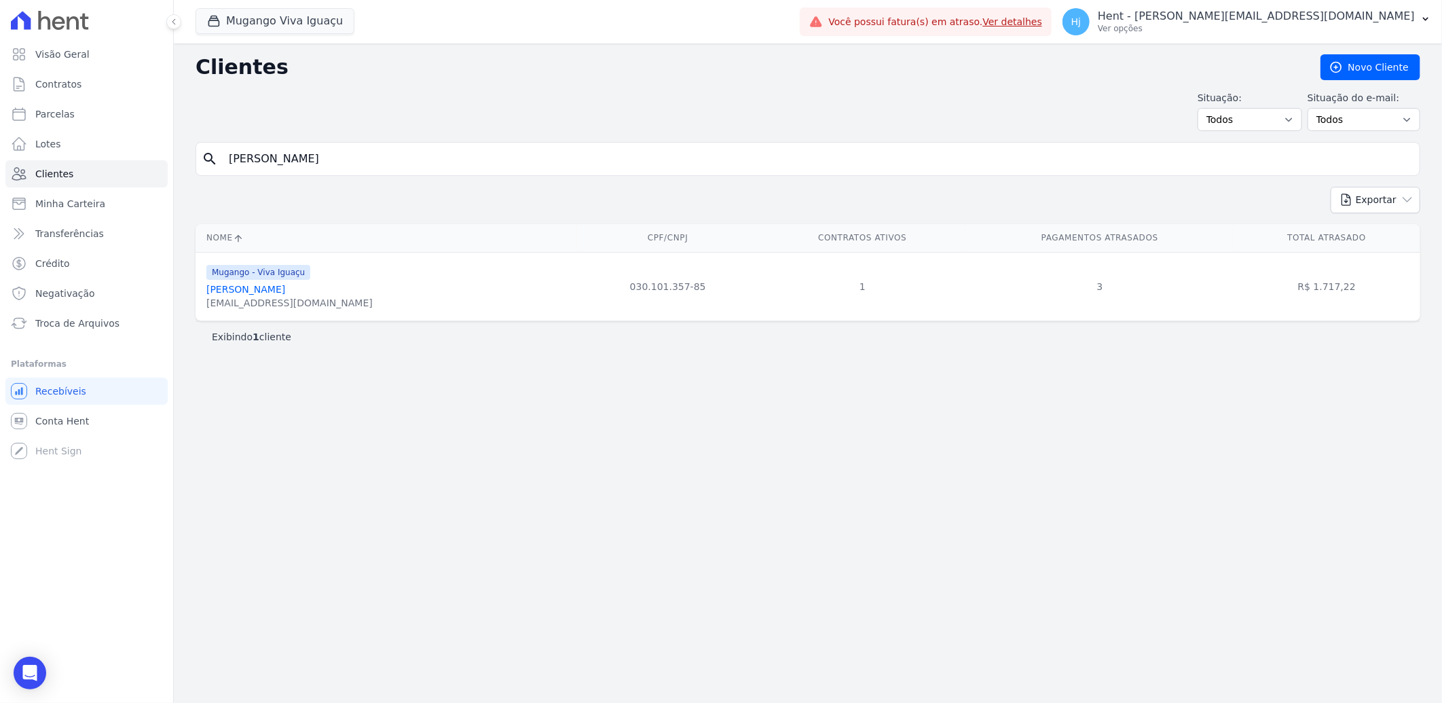
click at [251, 290] on link "[PERSON_NAME]" at bounding box center [245, 289] width 79 height 11
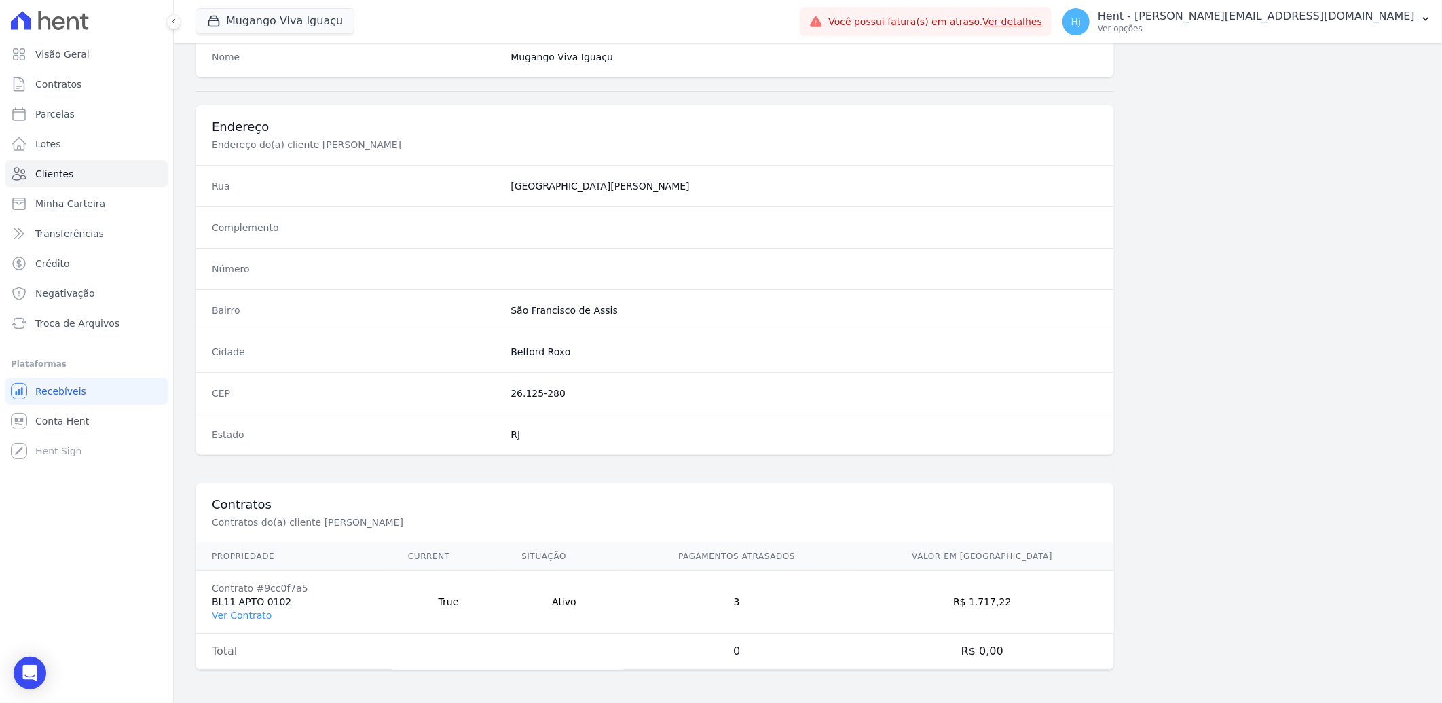
scroll to position [569, 0]
click at [223, 610] on link "Ver Contrato" at bounding box center [242, 615] width 60 height 11
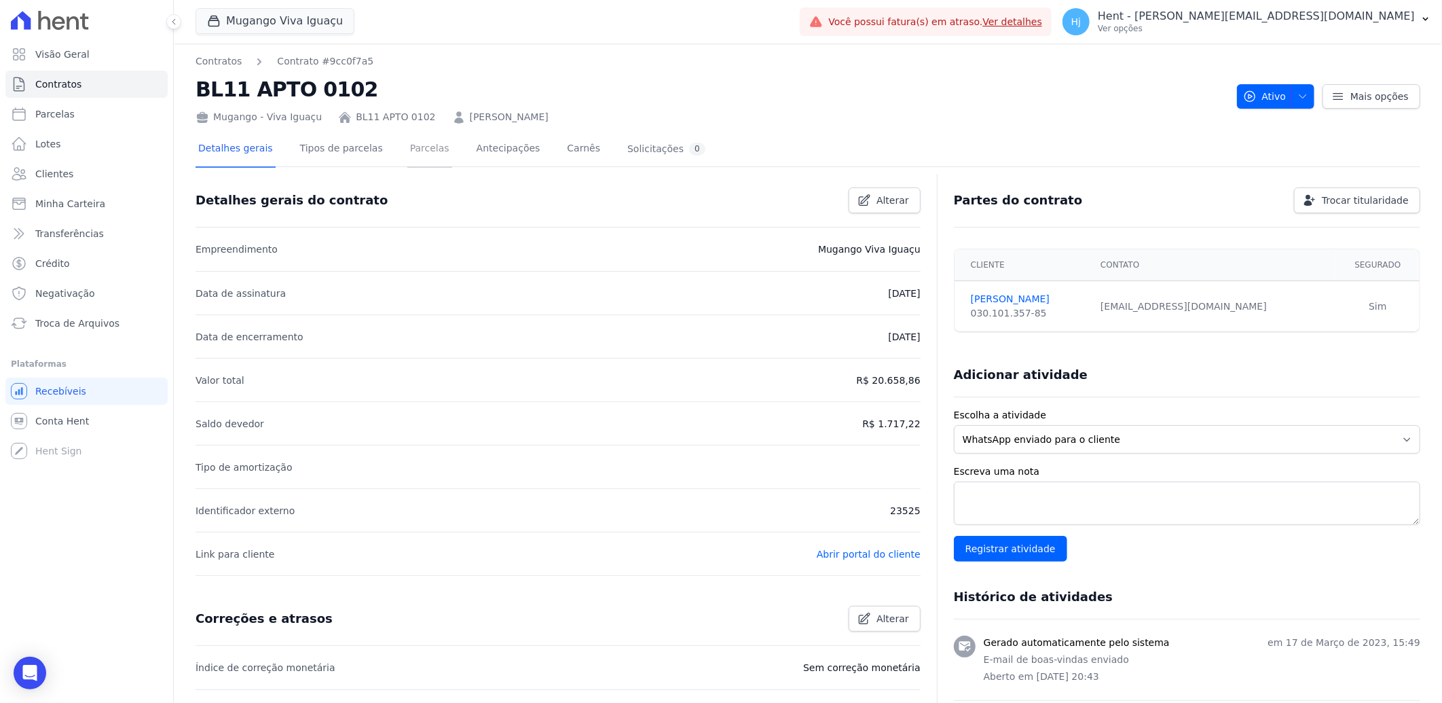
click at [418, 144] on link "Parcelas" at bounding box center [429, 150] width 45 height 36
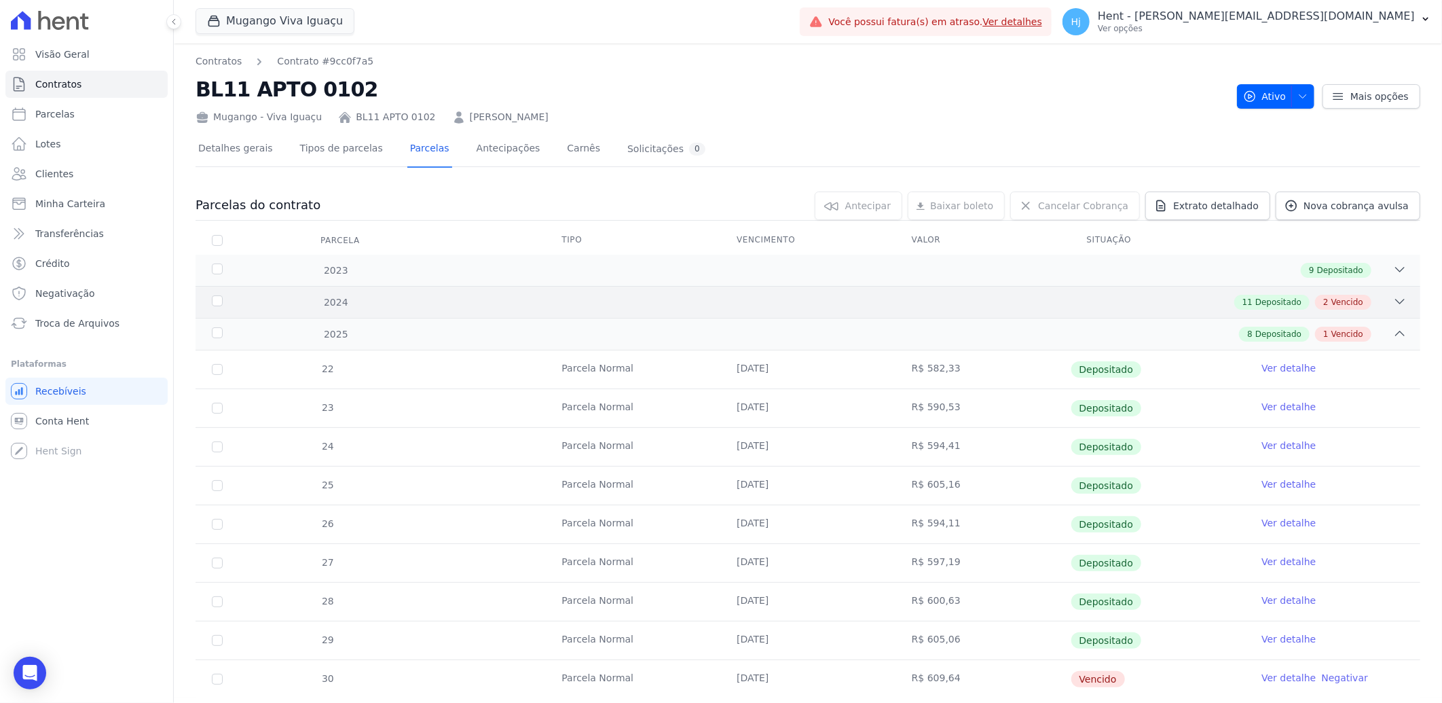
click at [994, 293] on div "2024 11 Depositado 2 Vencido" at bounding box center [808, 302] width 1225 height 32
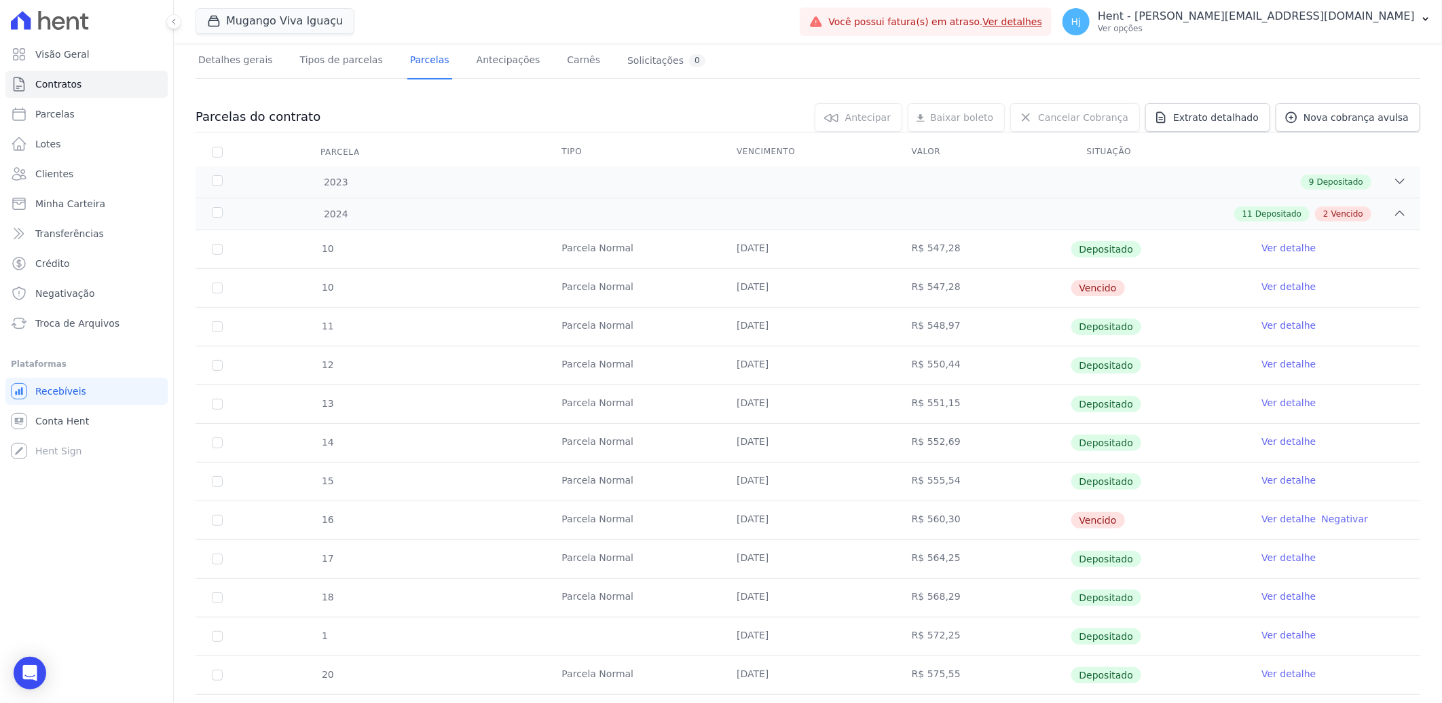
scroll to position [226, 0]
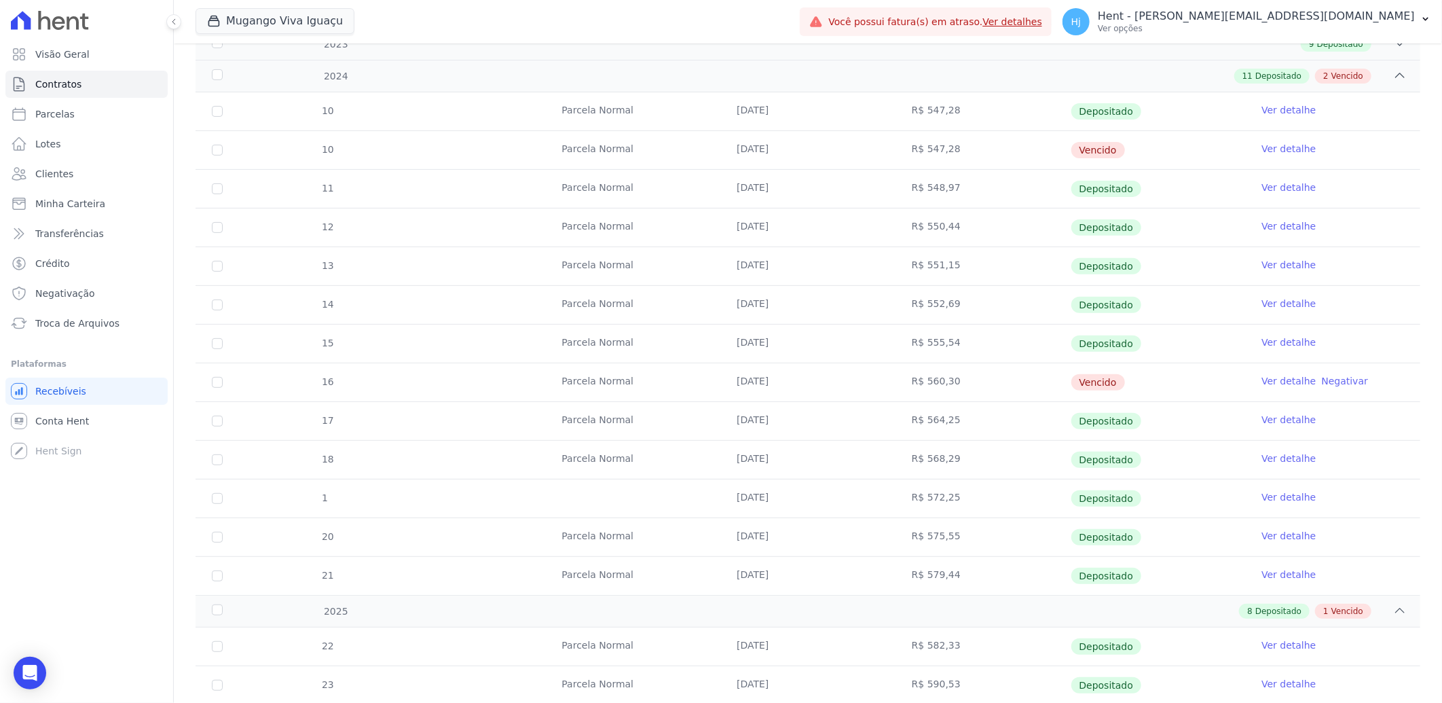
drag, startPoint x: 680, startPoint y: 383, endPoint x: 1169, endPoint y: 391, distance: 489.0
click at [1169, 391] on tr "16 Parcela Normal 15/07/2024 R$ 560,30 Vencido Ver detalhe Negativar" at bounding box center [808, 382] width 1225 height 39
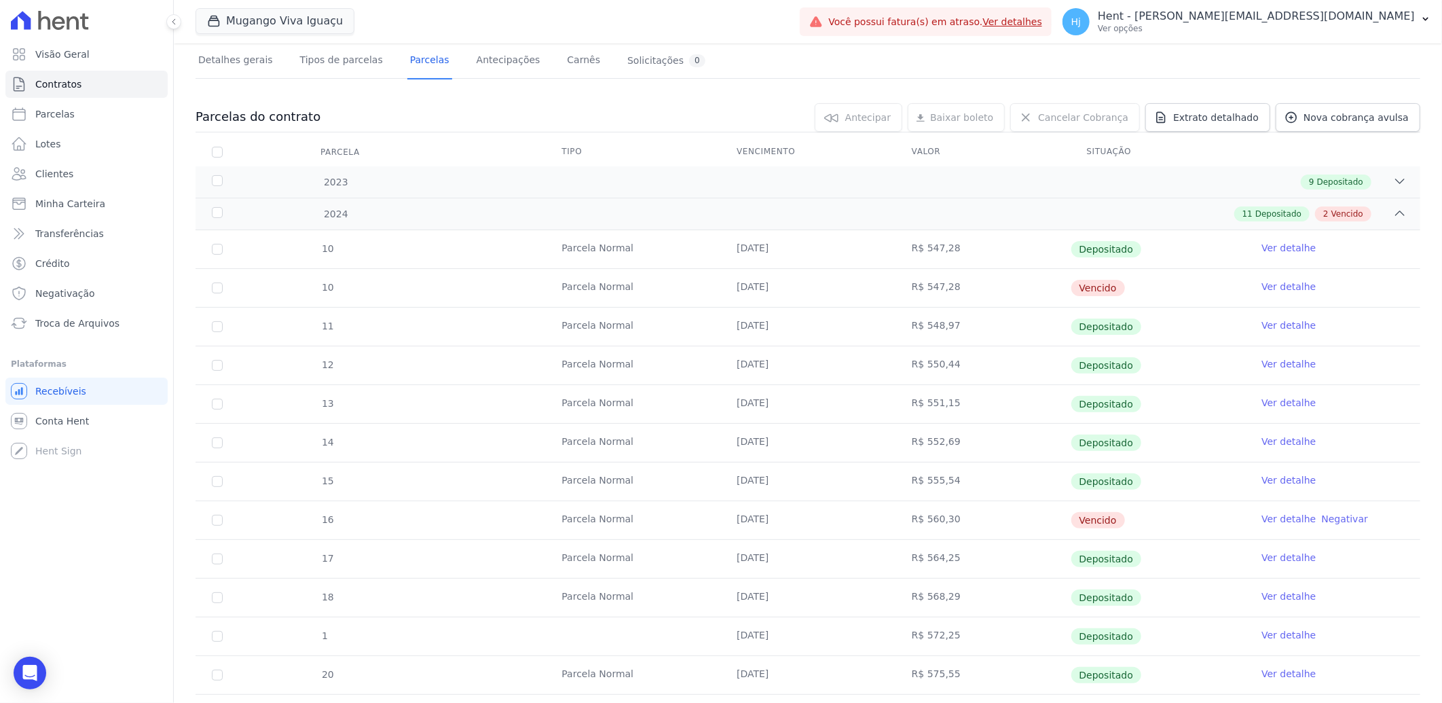
scroll to position [0, 0]
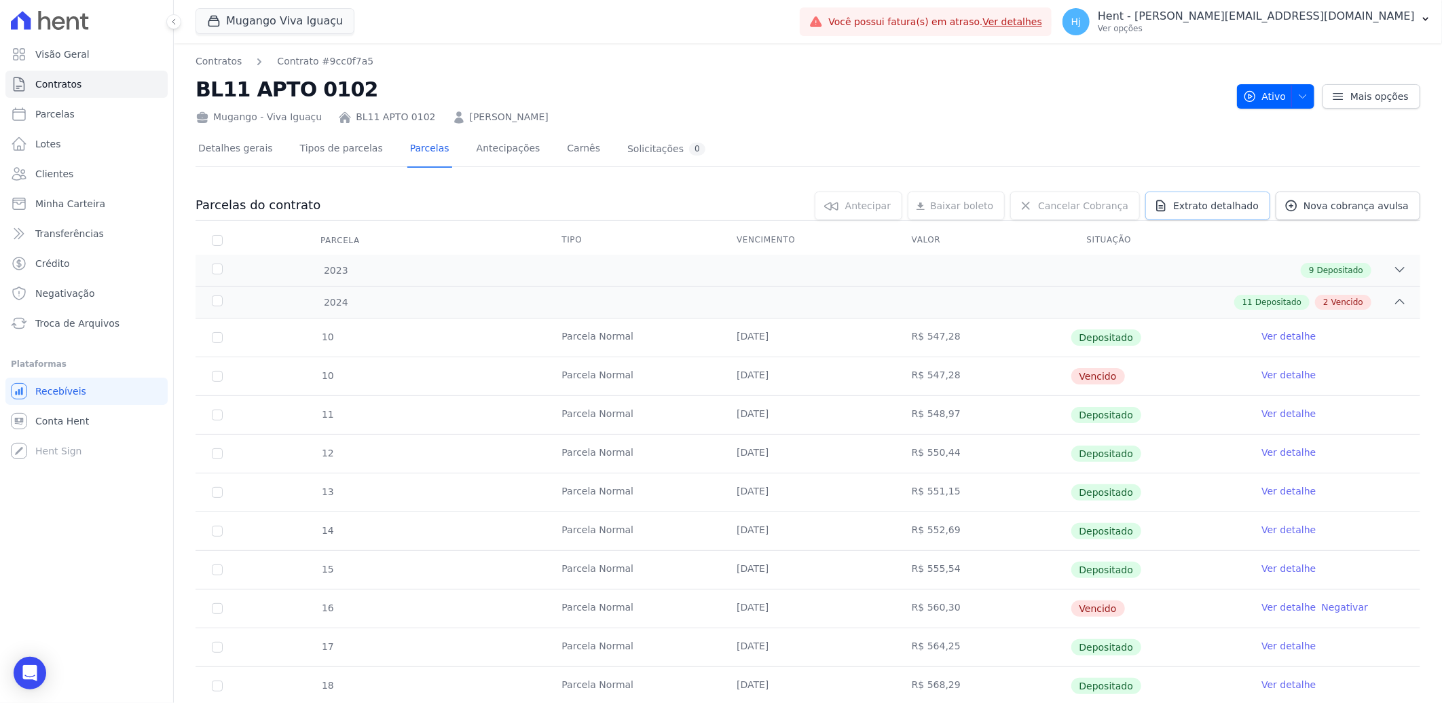
click at [1212, 206] on span "Extrato detalhado" at bounding box center [1217, 206] width 86 height 14
click at [1360, 206] on div "Exportar PDF" at bounding box center [1397, 208] width 92 height 22
click at [1395, 211] on span "Exportar PDF" at bounding box center [1398, 207] width 71 height 14
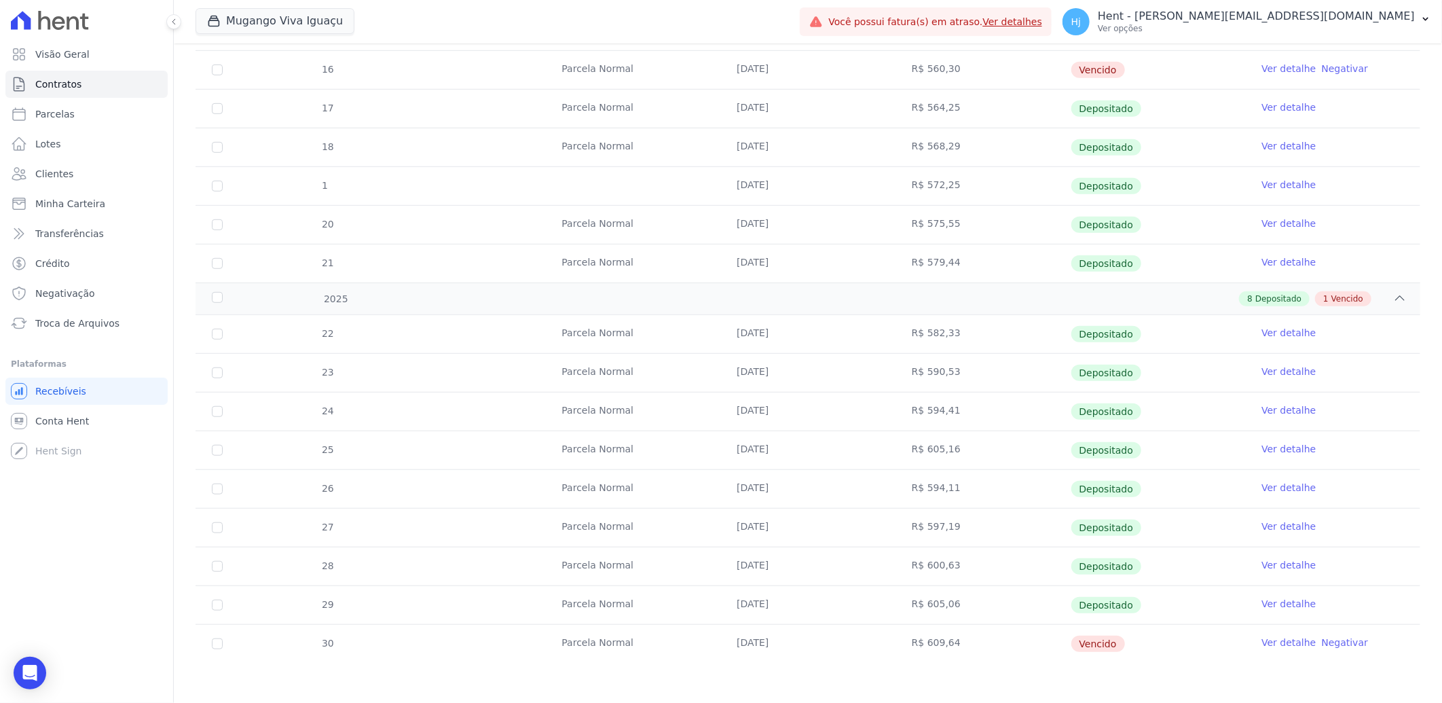
scroll to position [539, 0]
click at [58, 166] on link "Clientes" at bounding box center [86, 173] width 162 height 27
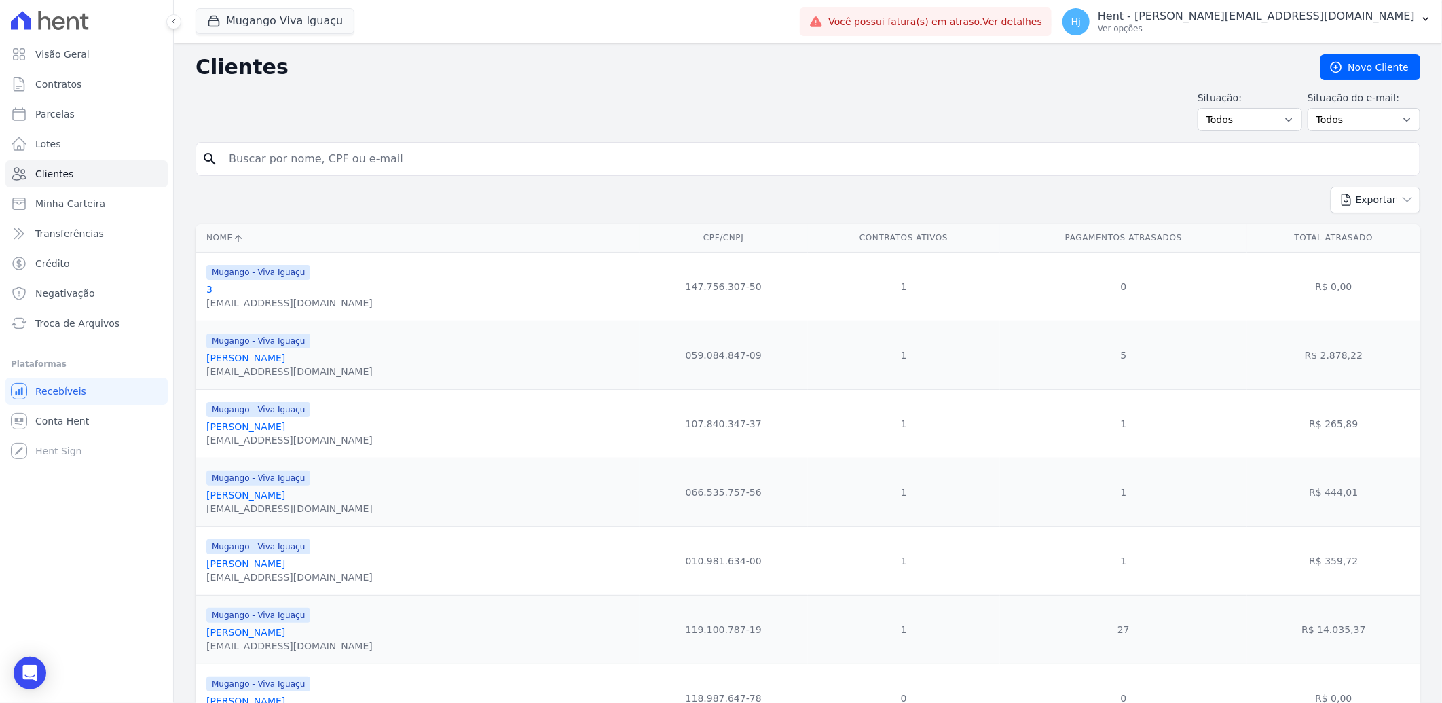
click at [294, 158] on input "search" at bounding box center [818, 158] width 1194 height 27
paste input "Elaine Marins Da Costa"
type input "Elaine Marins Da Costa"
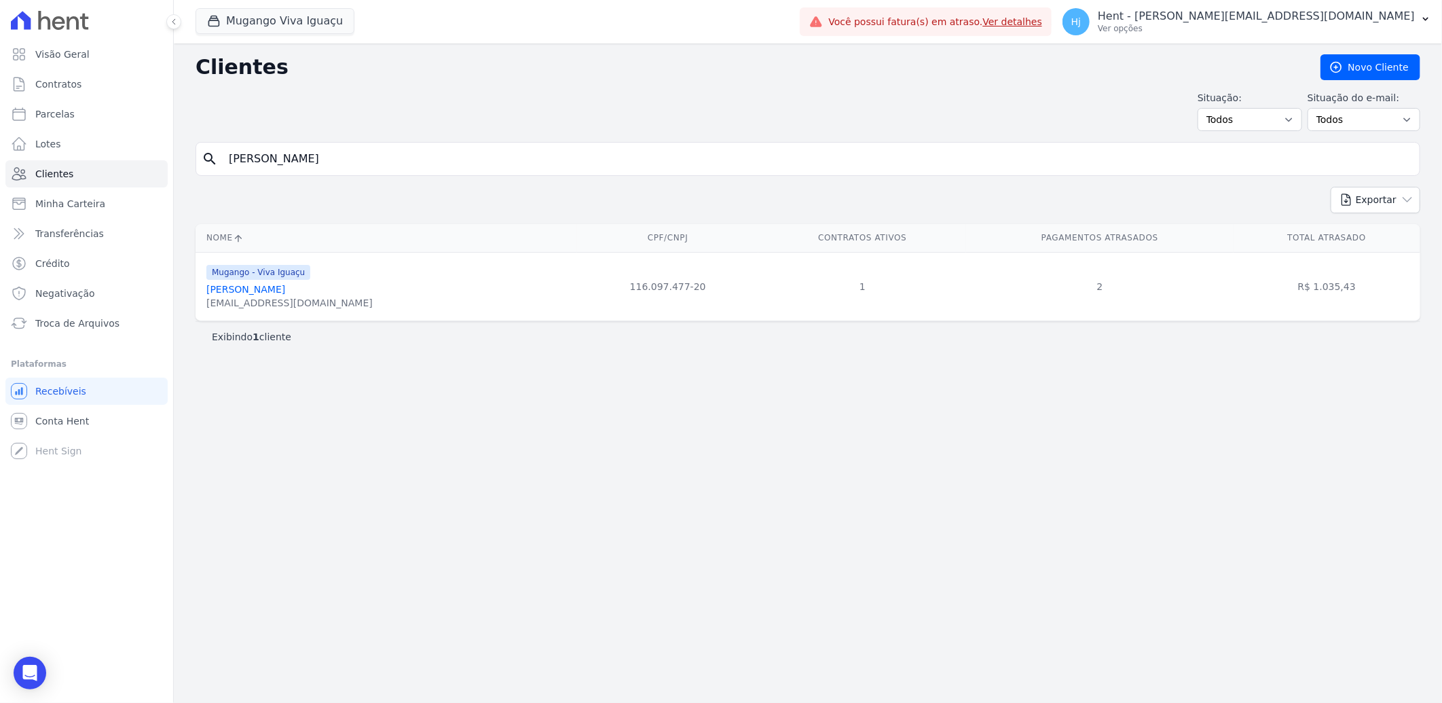
click at [255, 285] on link "Elaine Marins Da Costa" at bounding box center [245, 289] width 79 height 11
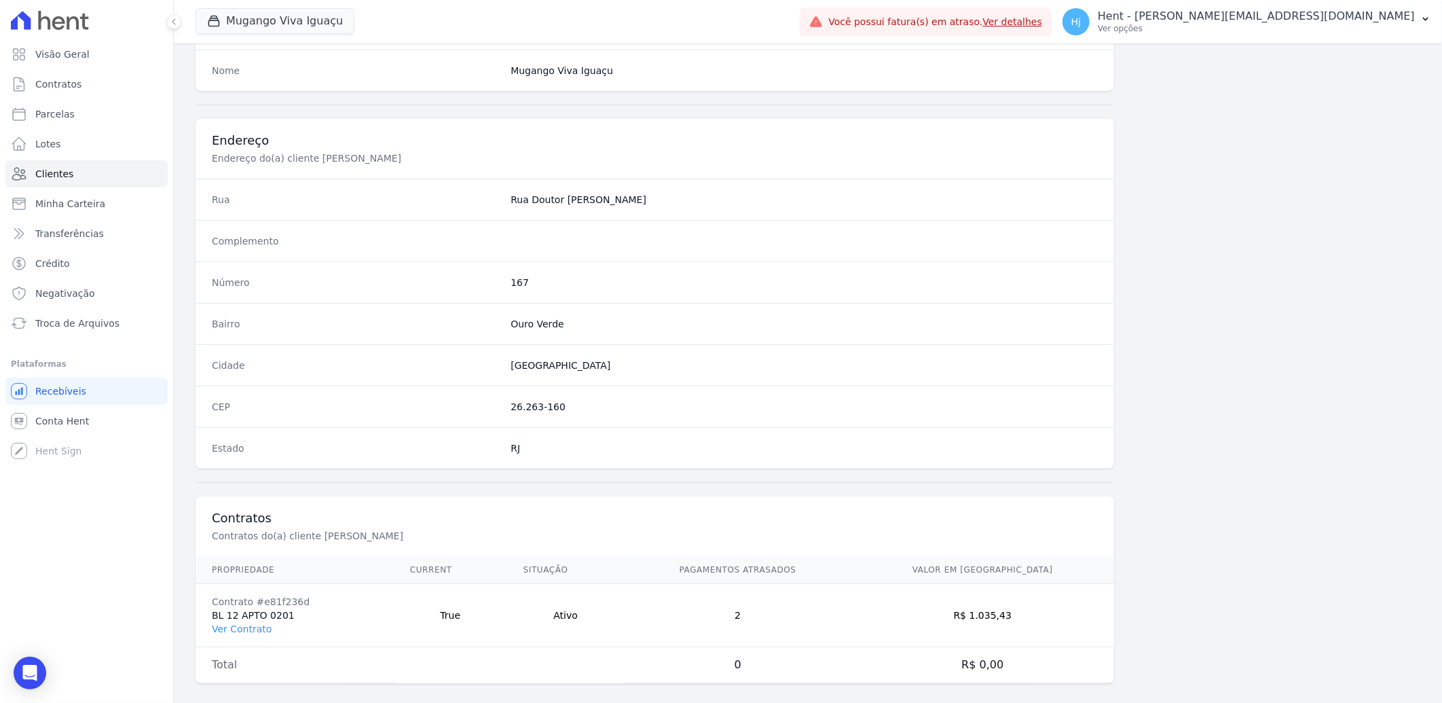
scroll to position [569, 0]
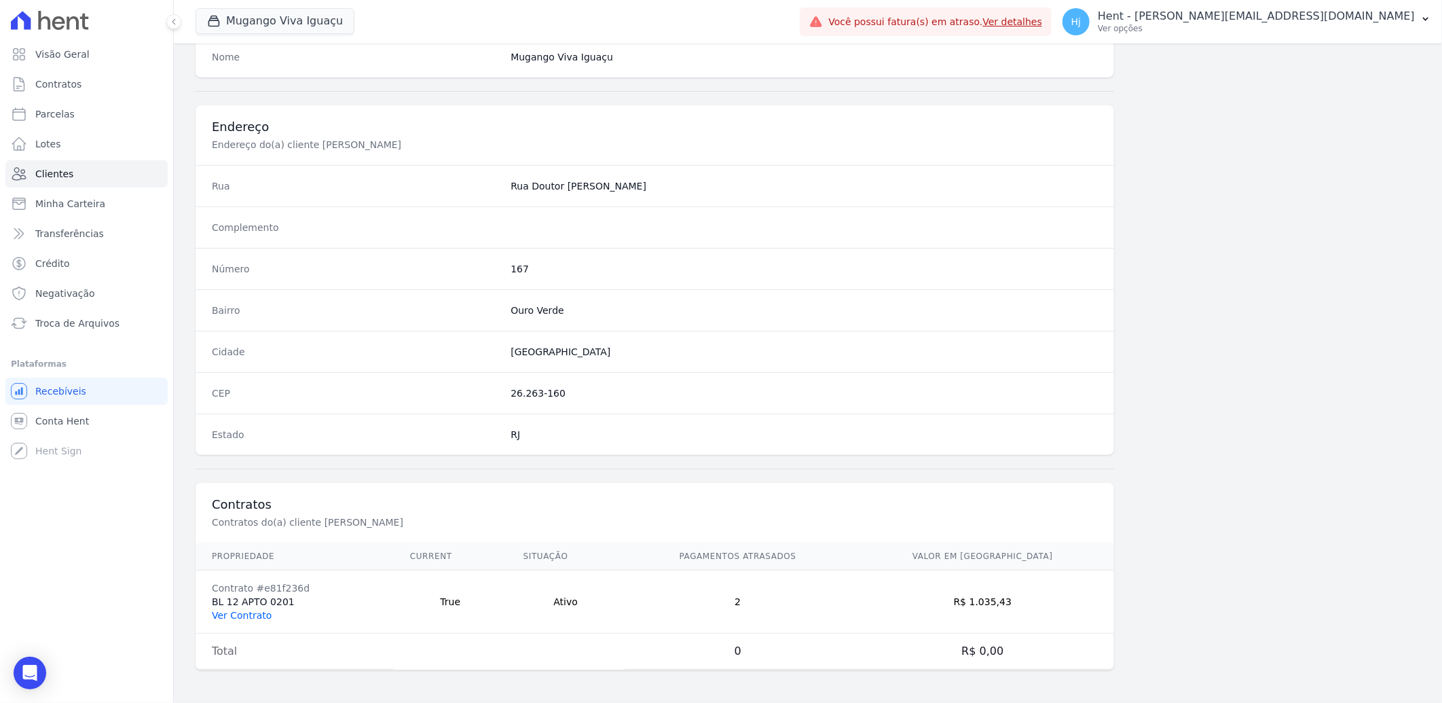
click at [238, 617] on link "Ver Contrato" at bounding box center [242, 615] width 60 height 11
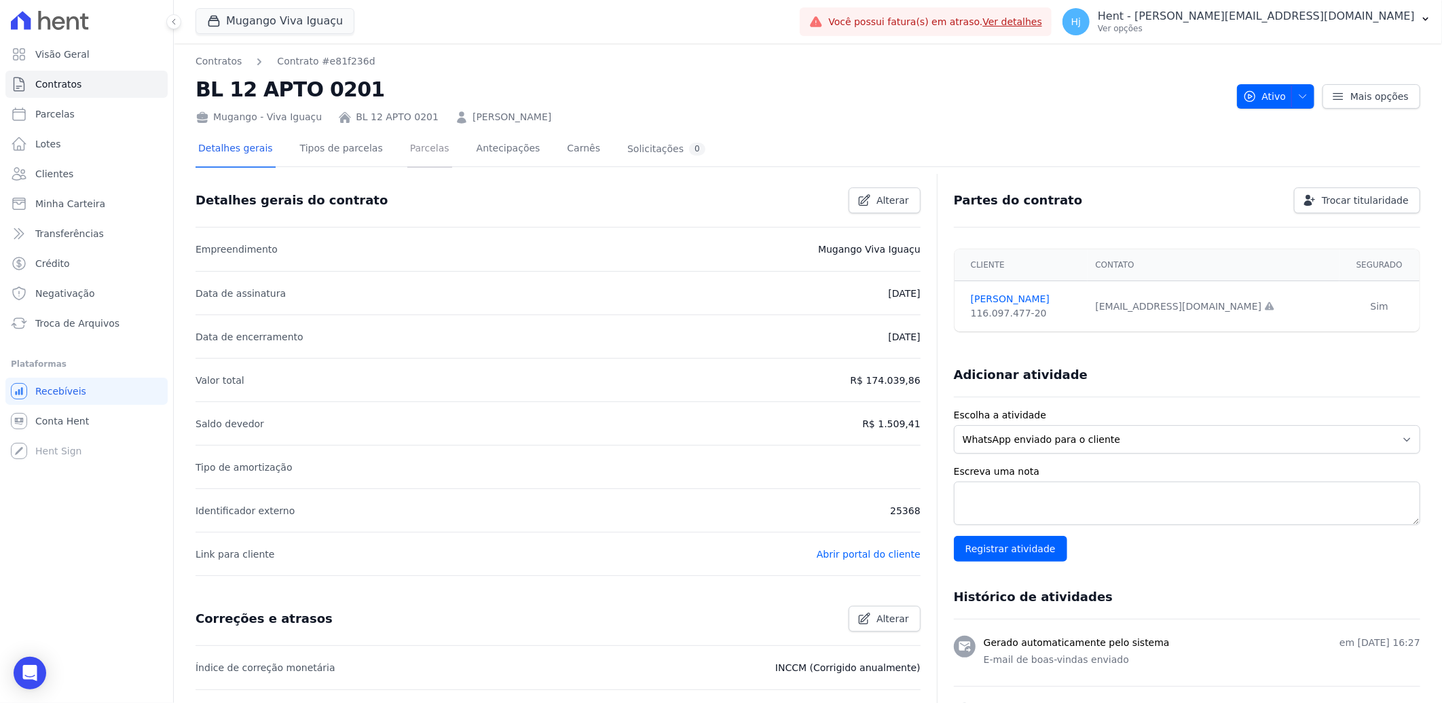
click at [410, 145] on link "Parcelas" at bounding box center [429, 150] width 45 height 36
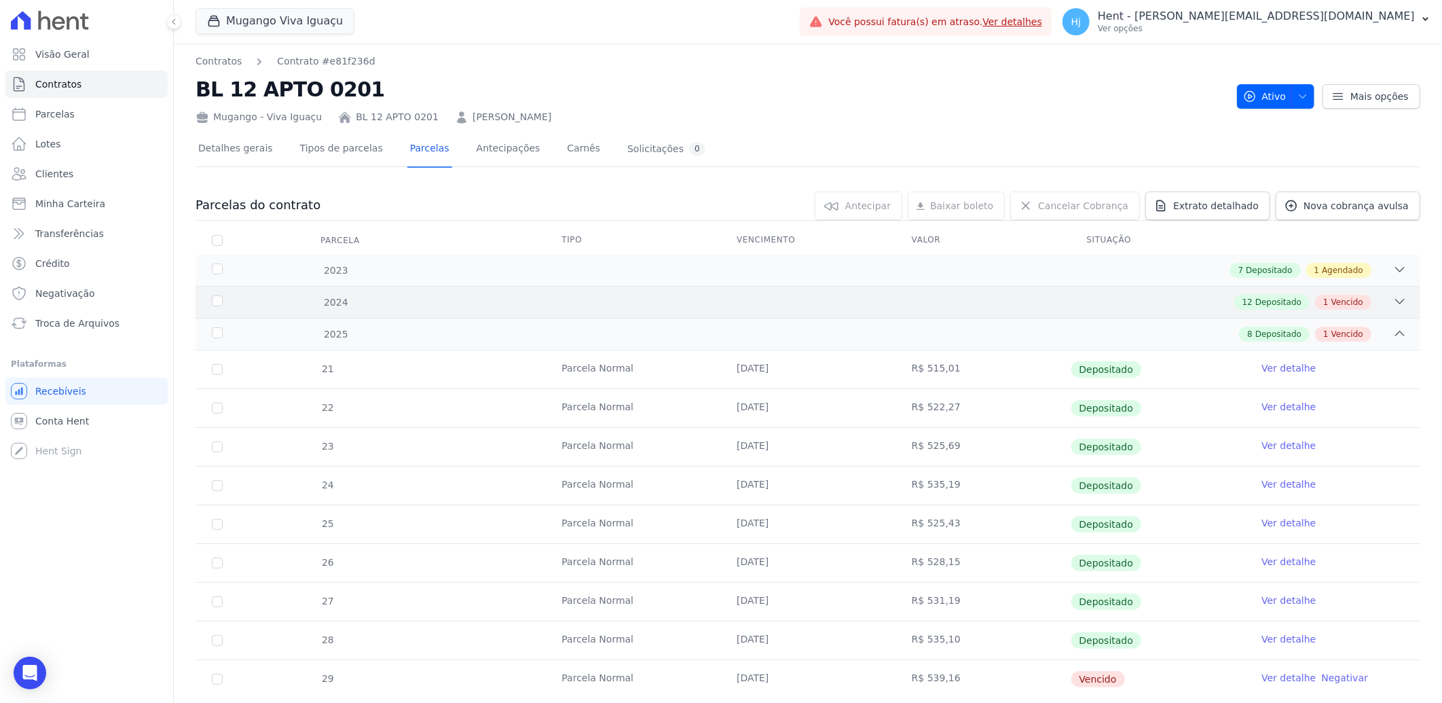
click at [926, 292] on div "2024 12 Depositado 1 Vencido" at bounding box center [808, 302] width 1225 height 32
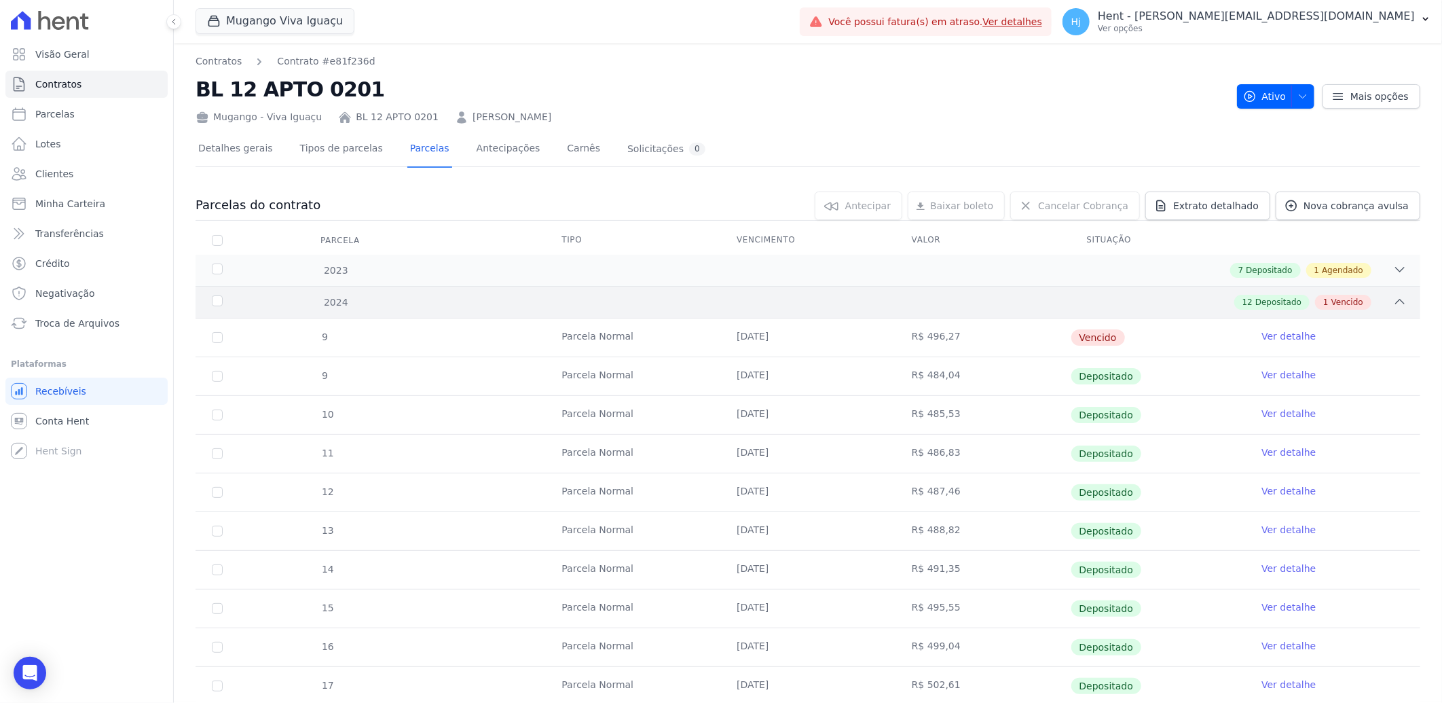
click at [974, 296] on div "12 Depositado 1 Vencido" at bounding box center [868, 302] width 1077 height 15
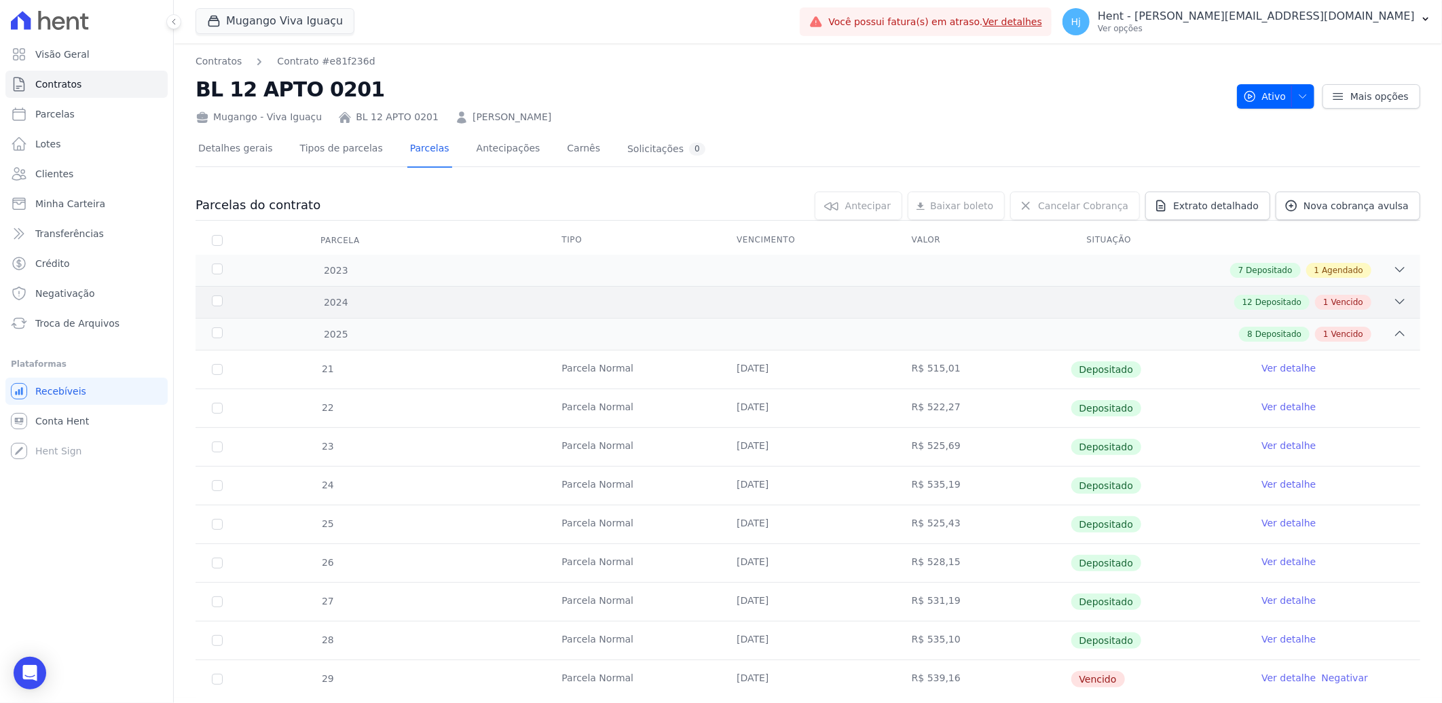
click at [974, 296] on div "12 Depositado 1 Vencido" at bounding box center [868, 302] width 1077 height 15
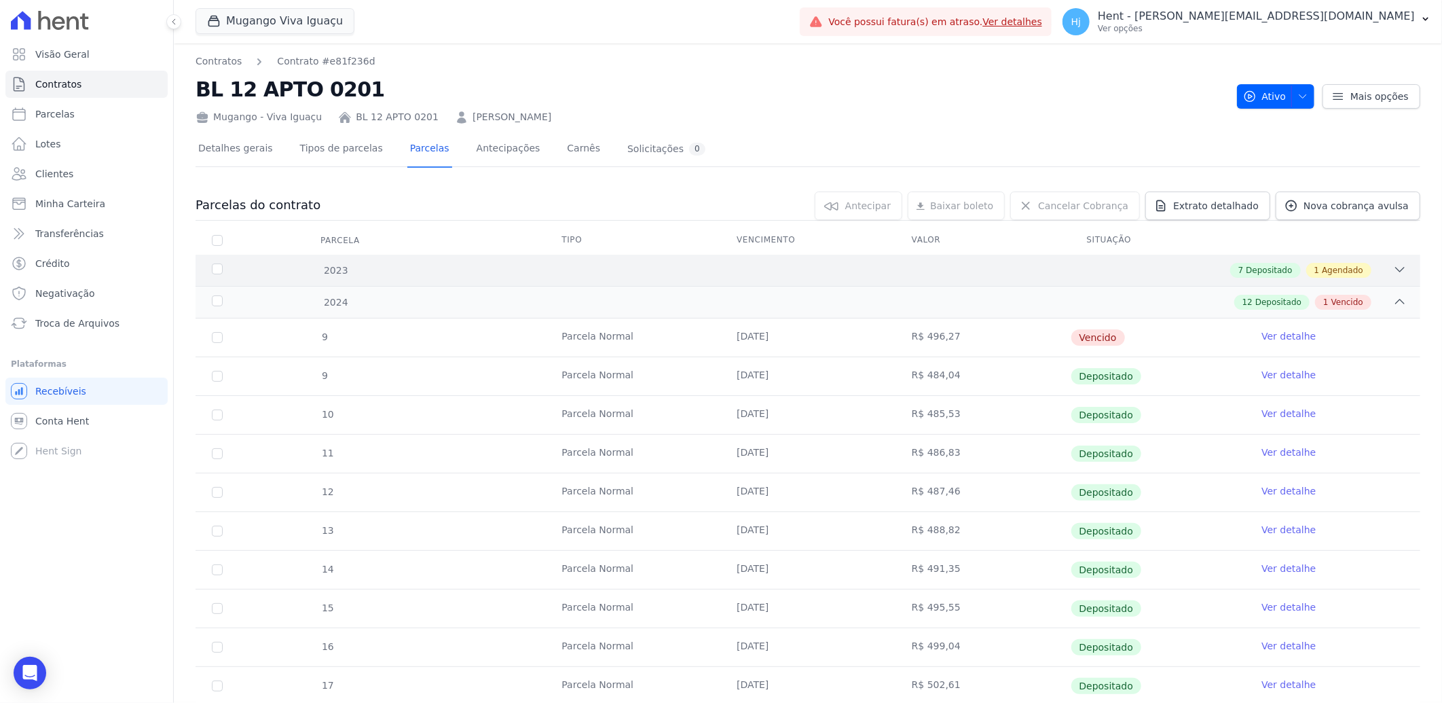
click at [974, 268] on div "7 Depositado 1 Agendado" at bounding box center [868, 270] width 1077 height 15
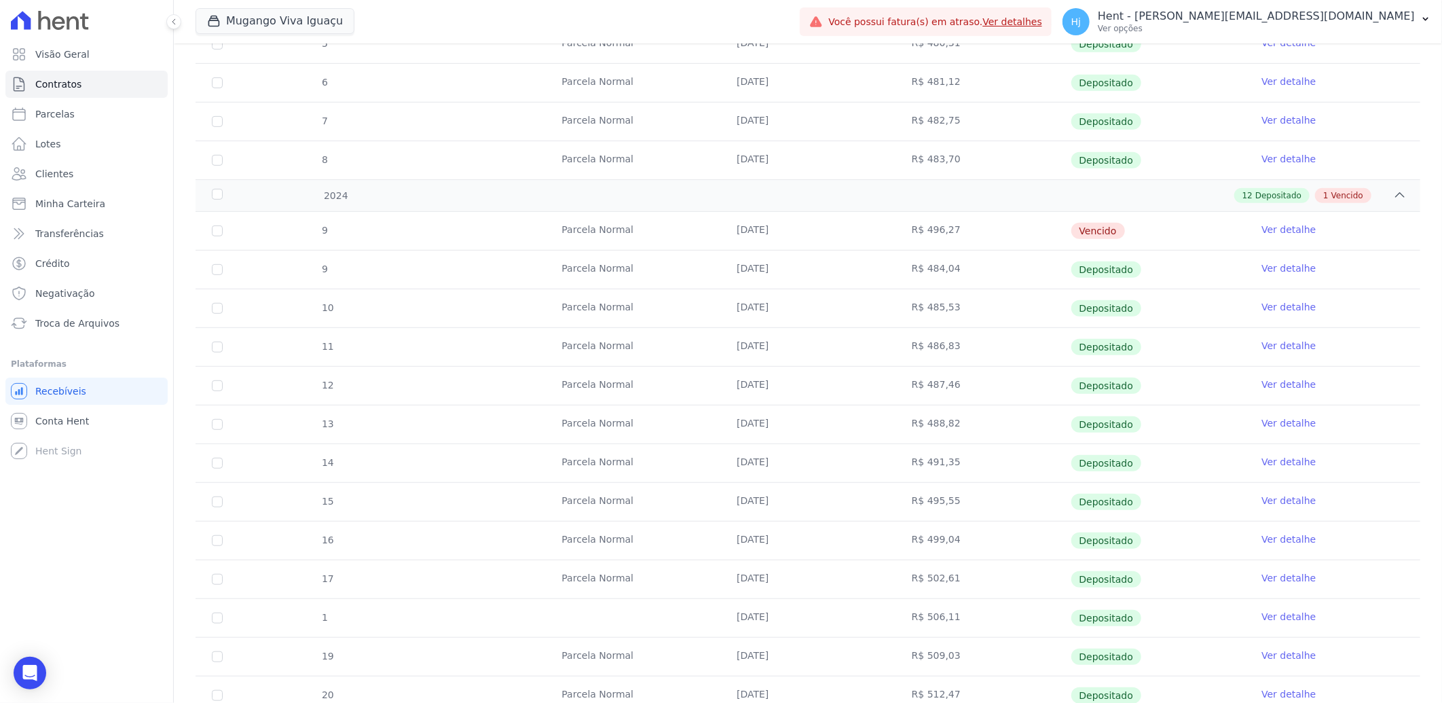
scroll to position [397, 0]
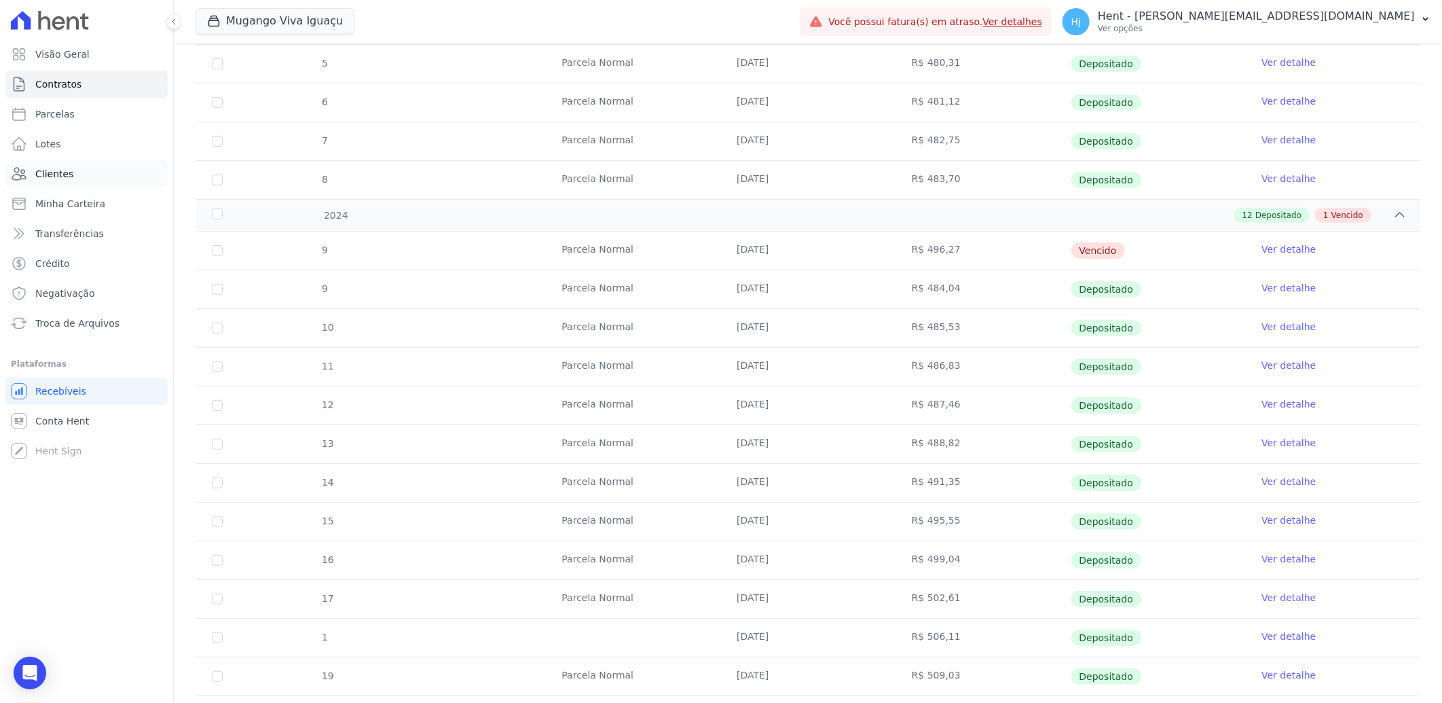
click at [55, 175] on span "Clientes" at bounding box center [54, 174] width 38 height 14
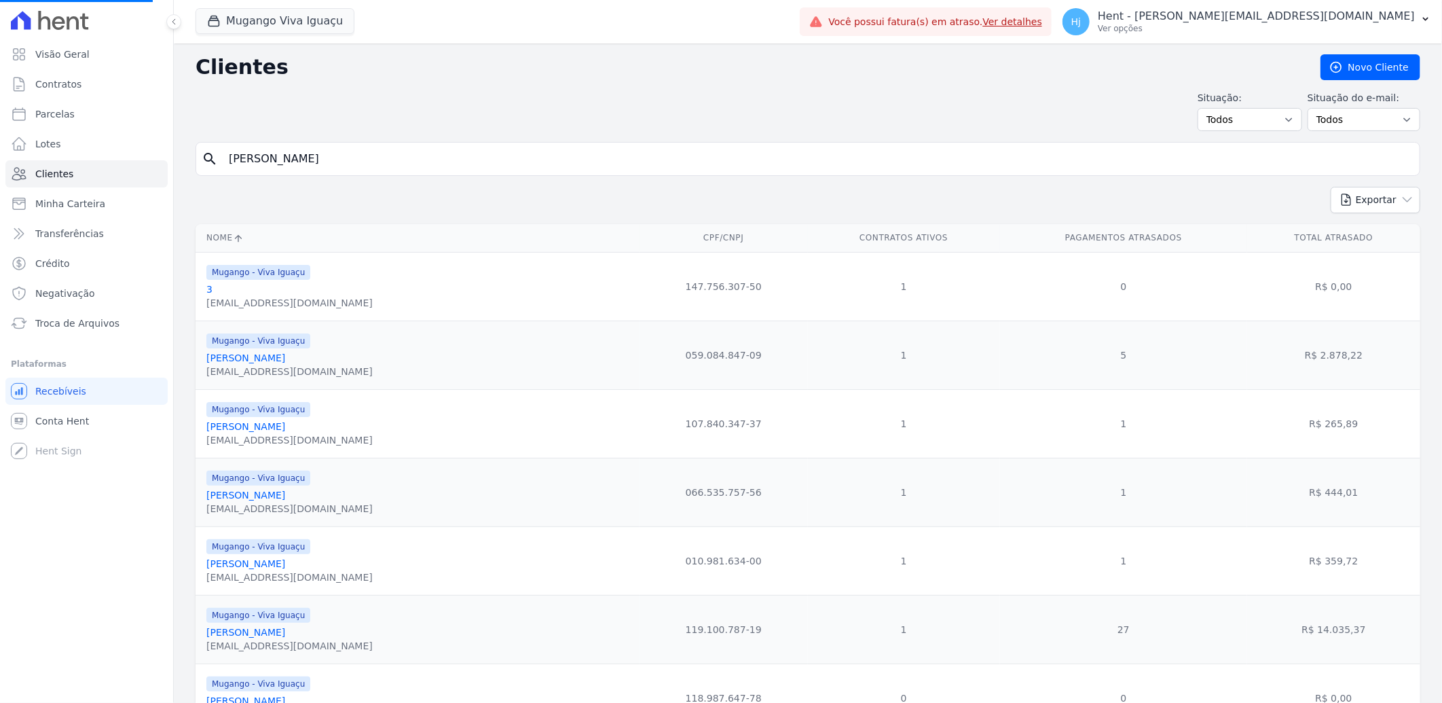
click at [314, 155] on input "Elaine Marins Da Costa" at bounding box center [818, 158] width 1194 height 27
click at [314, 155] on input "search" at bounding box center [818, 158] width 1194 height 27
paste input "[PERSON_NAME]"
type input "[PERSON_NAME]"
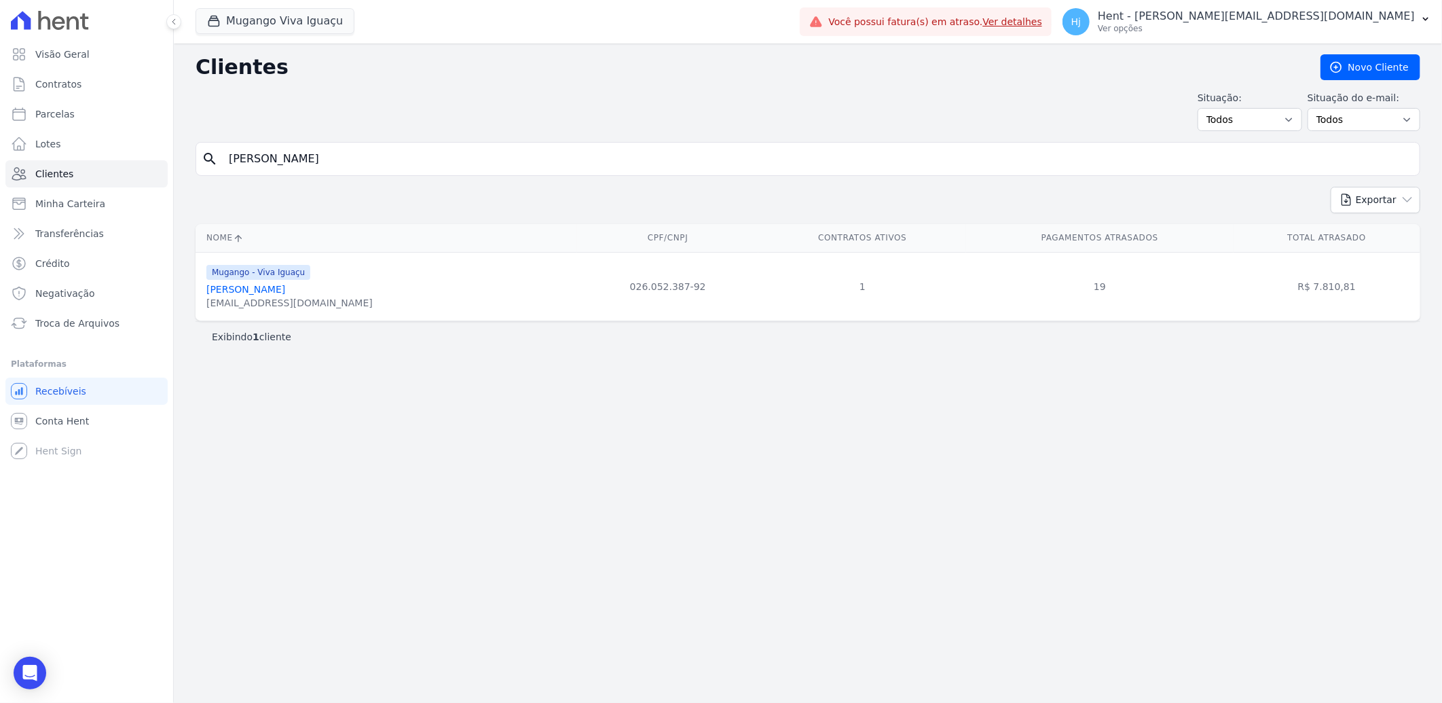
click at [265, 289] on link "[PERSON_NAME]" at bounding box center [245, 289] width 79 height 11
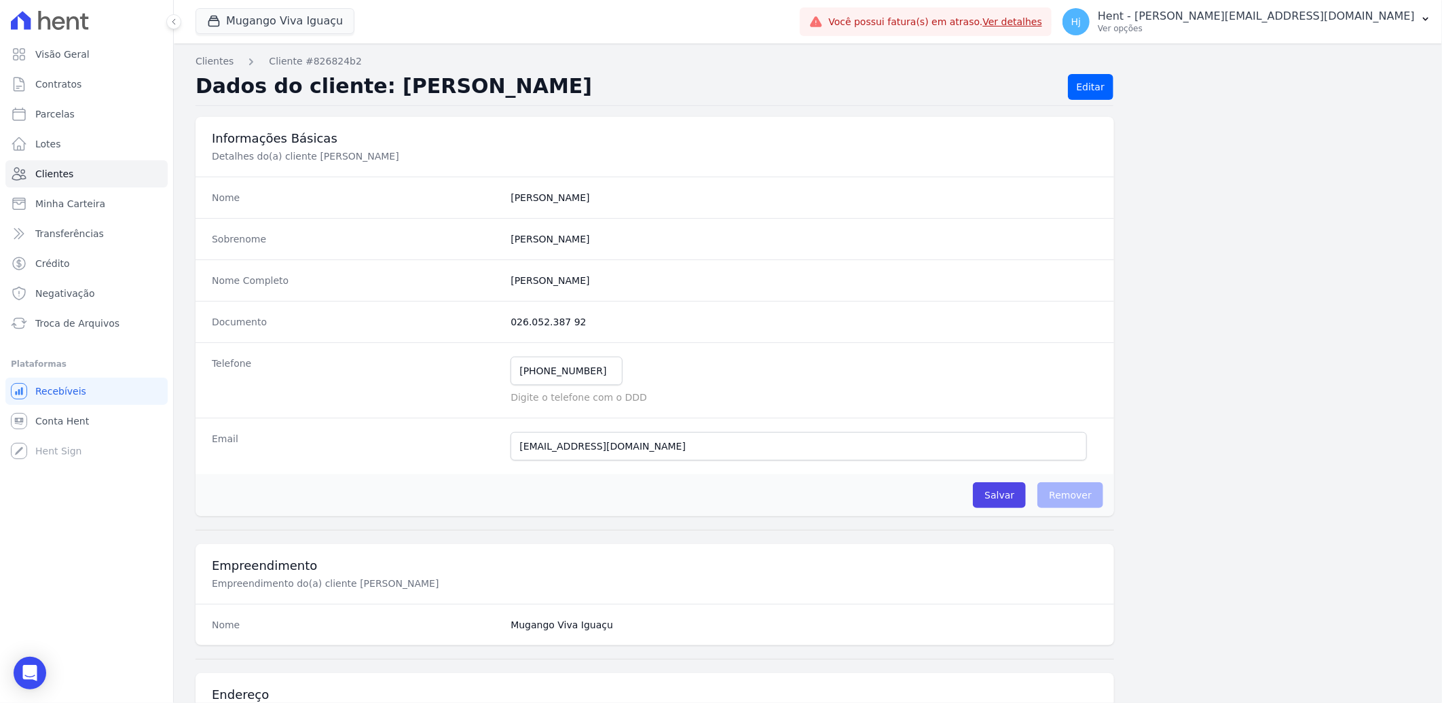
scroll to position [569, 0]
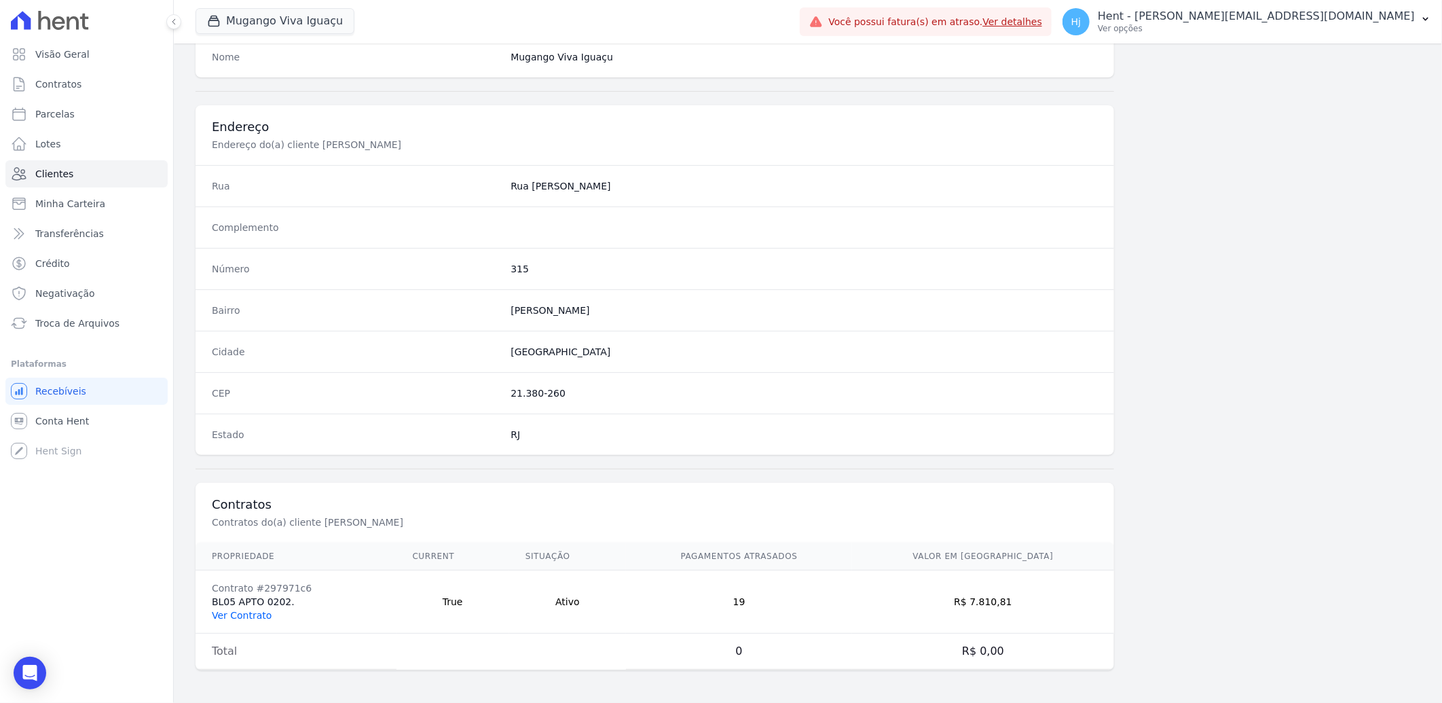
click at [254, 616] on link "Ver Contrato" at bounding box center [242, 615] width 60 height 11
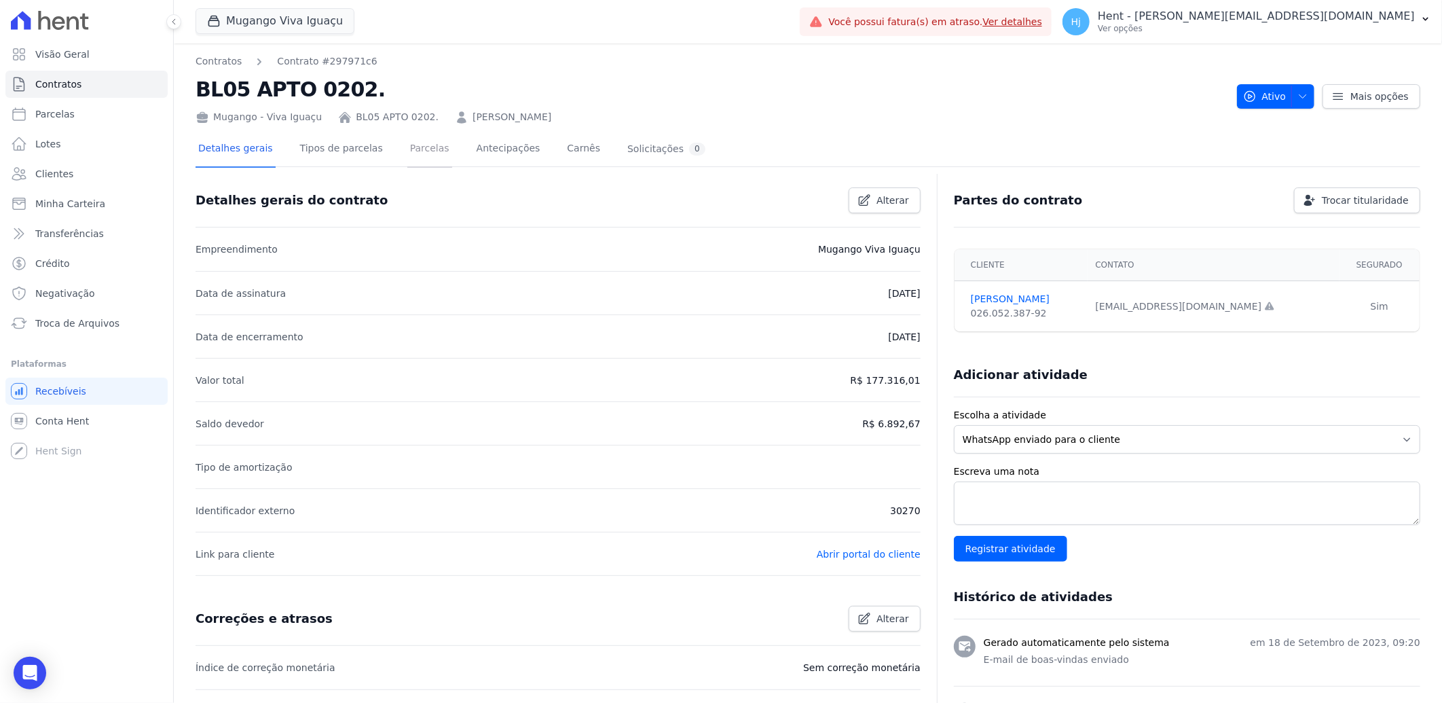
click at [407, 143] on link "Parcelas" at bounding box center [429, 150] width 45 height 36
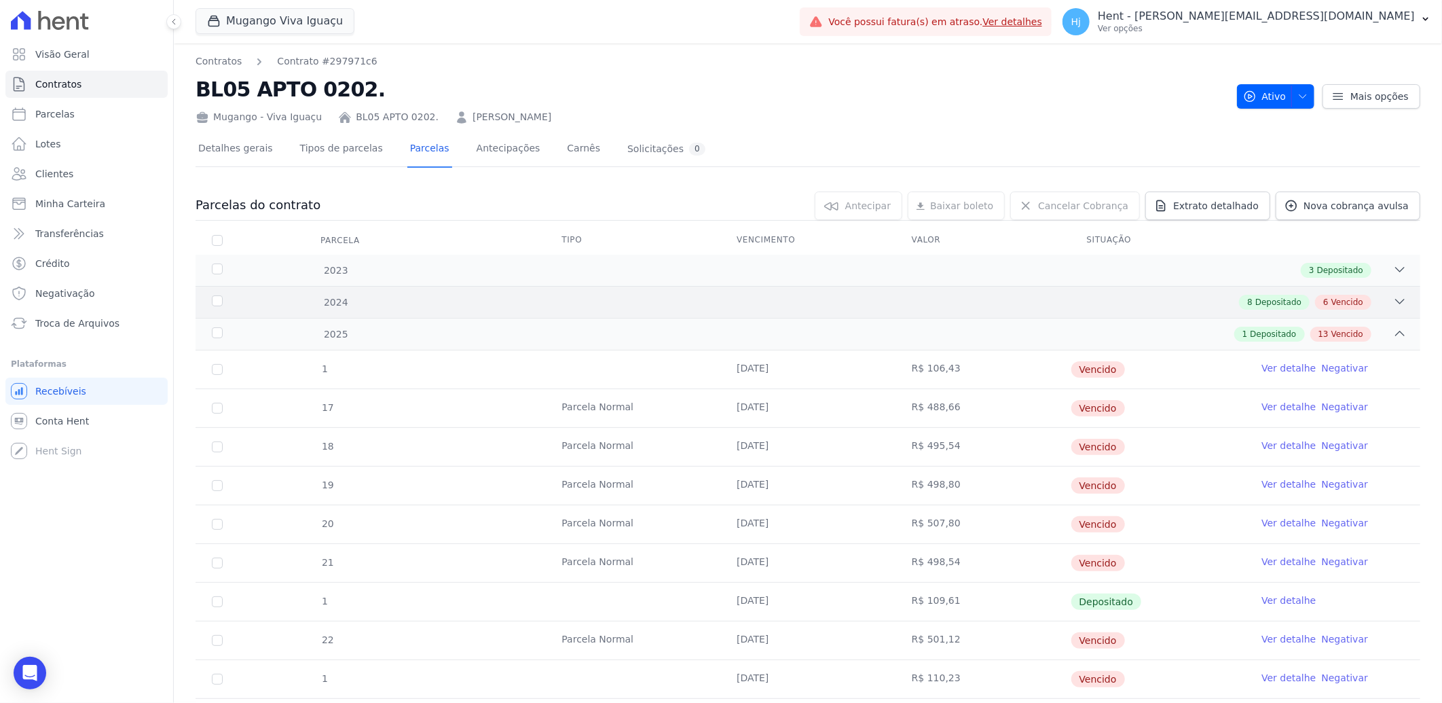
click at [773, 304] on div "8 Depositado 6 Vencido" at bounding box center [868, 302] width 1077 height 15
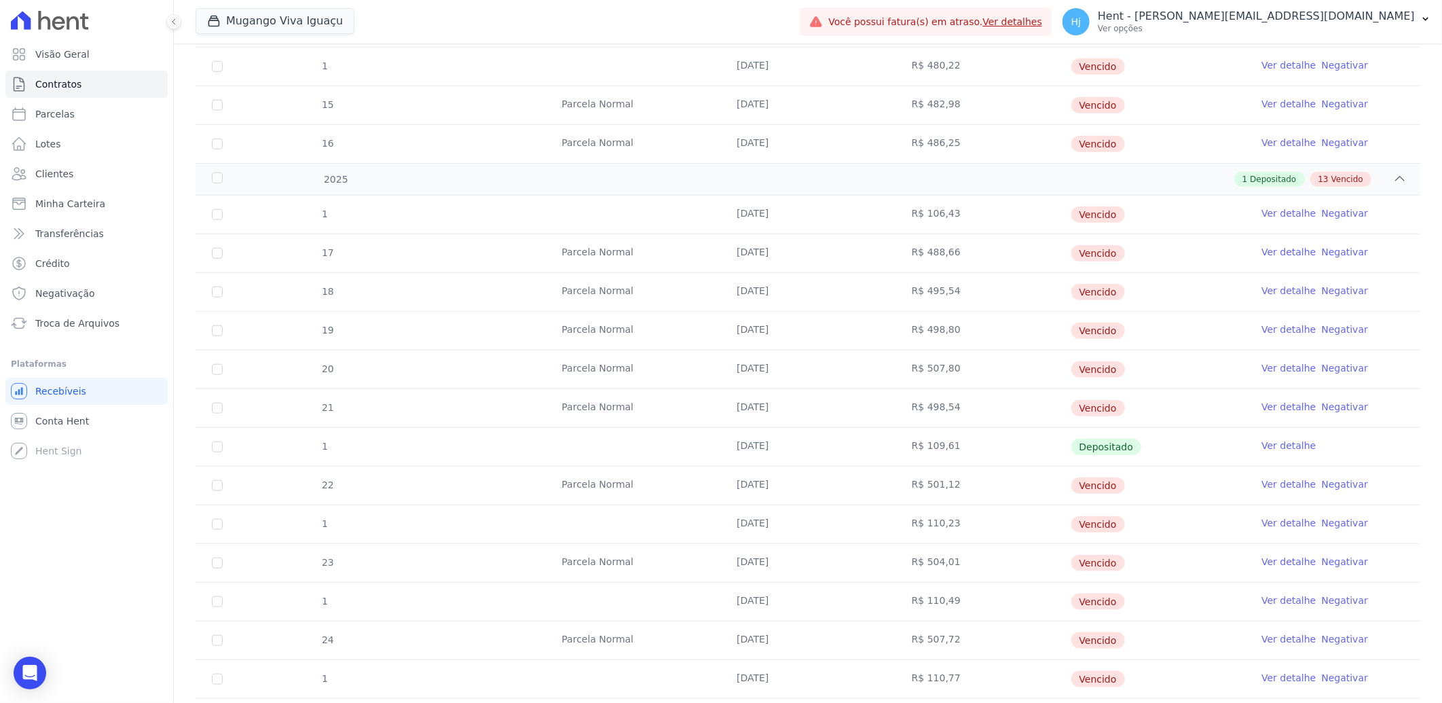
scroll to position [621, 0]
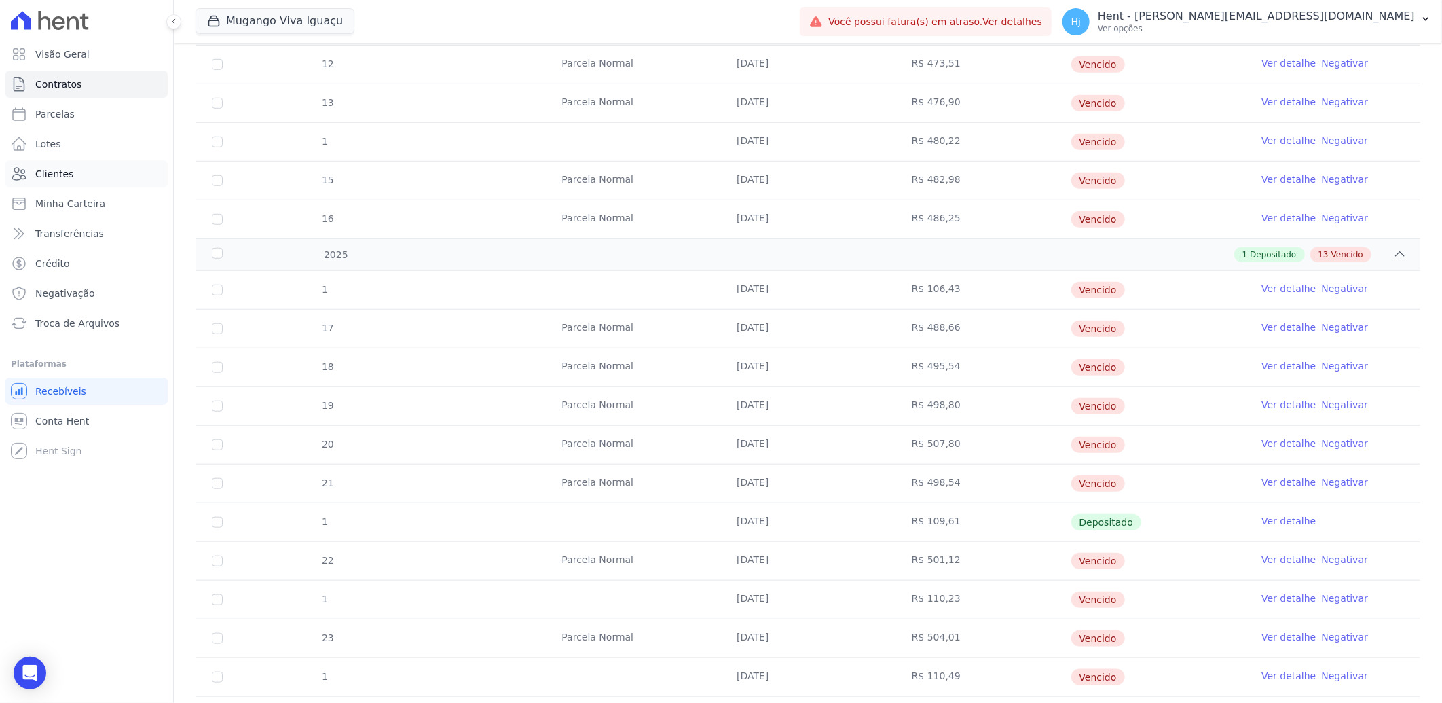
click at [49, 177] on span "Clientes" at bounding box center [54, 174] width 38 height 14
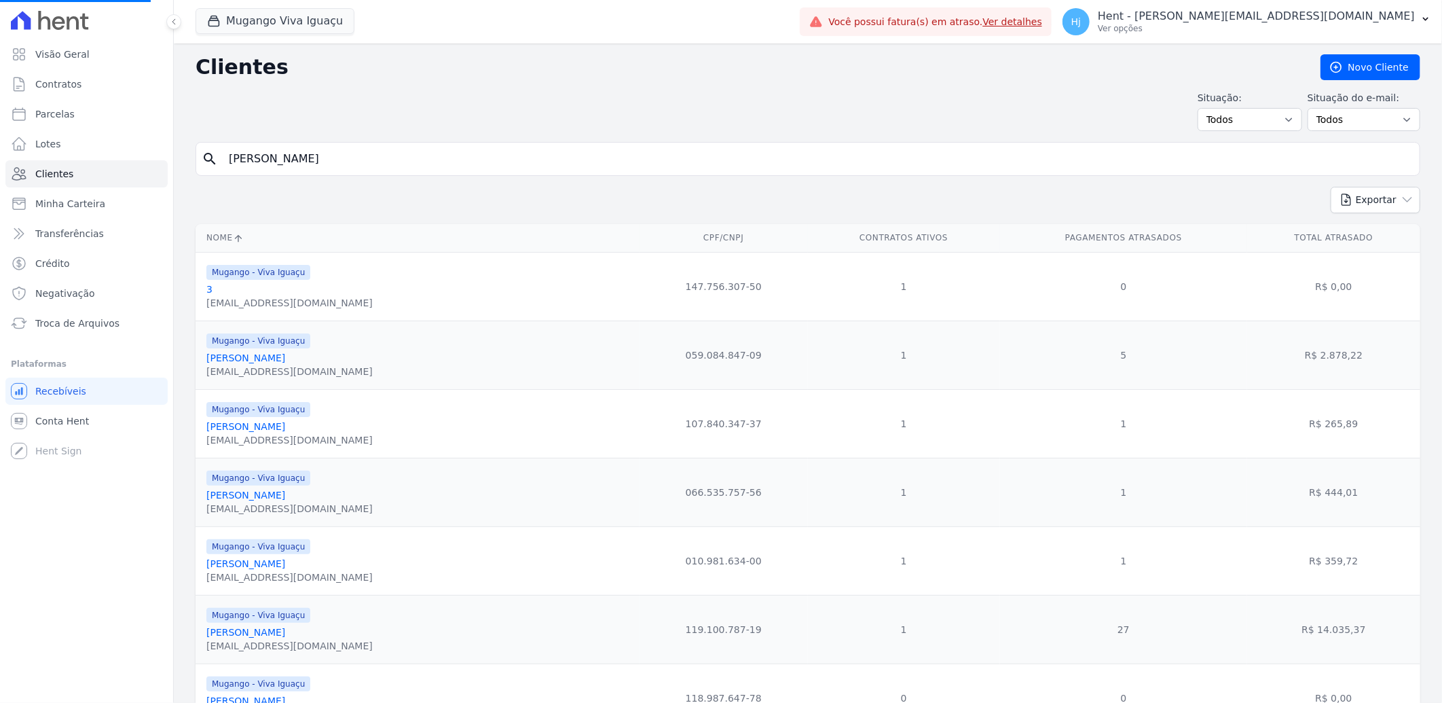
click at [268, 171] on input "[PERSON_NAME]" at bounding box center [818, 158] width 1194 height 27
click at [272, 161] on input "search" at bounding box center [818, 158] width 1194 height 27
paste input "Diego Gresik De Moraes Pereira"
type input "Diego Gresik De Moraes Pereira"
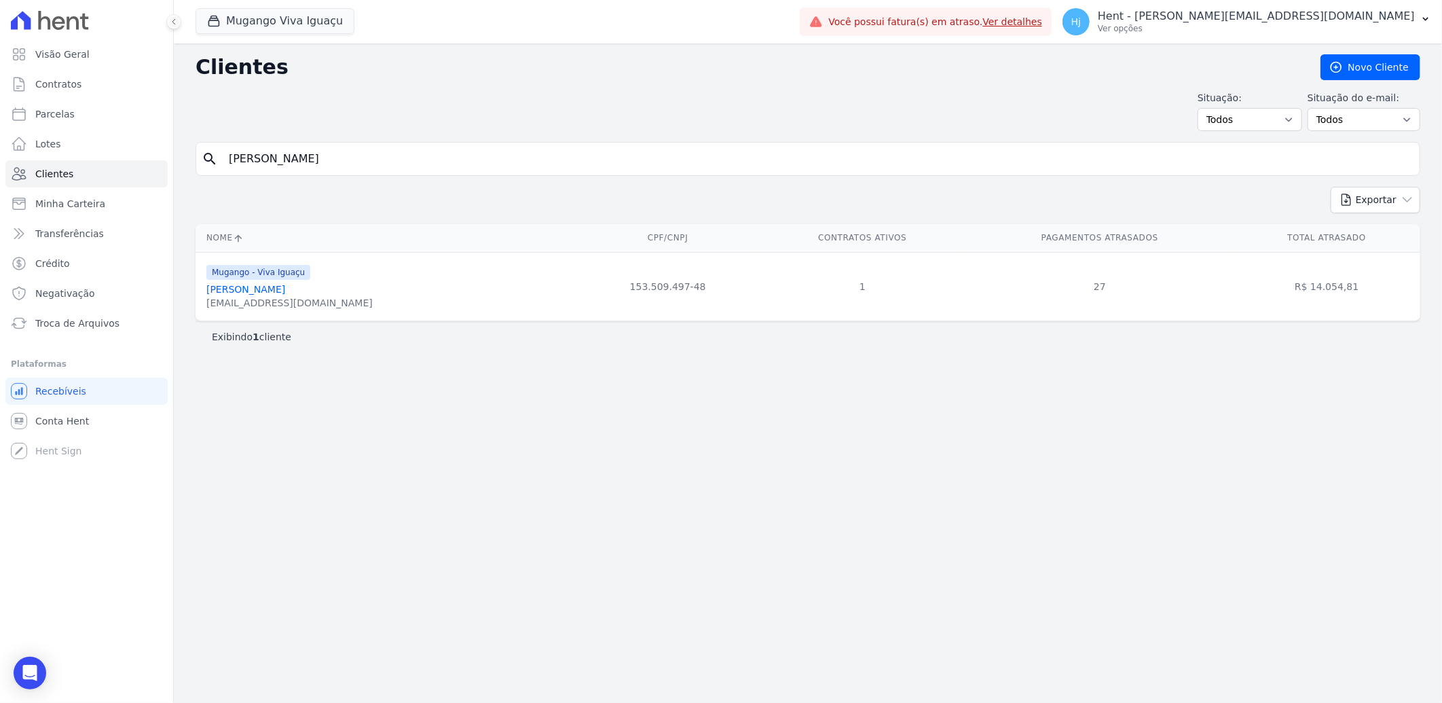
click at [274, 289] on link "Diego Gresik De Moraes Pereira" at bounding box center [245, 289] width 79 height 11
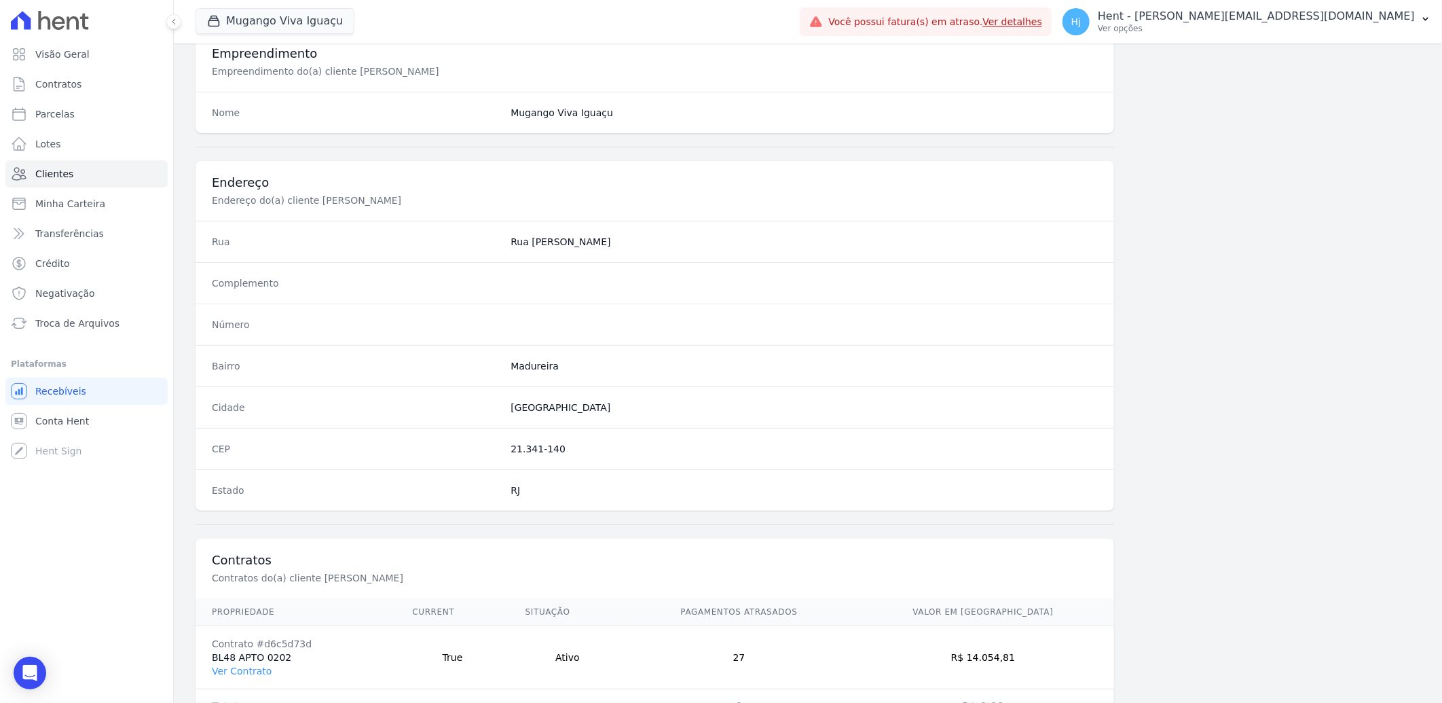
scroll to position [569, 0]
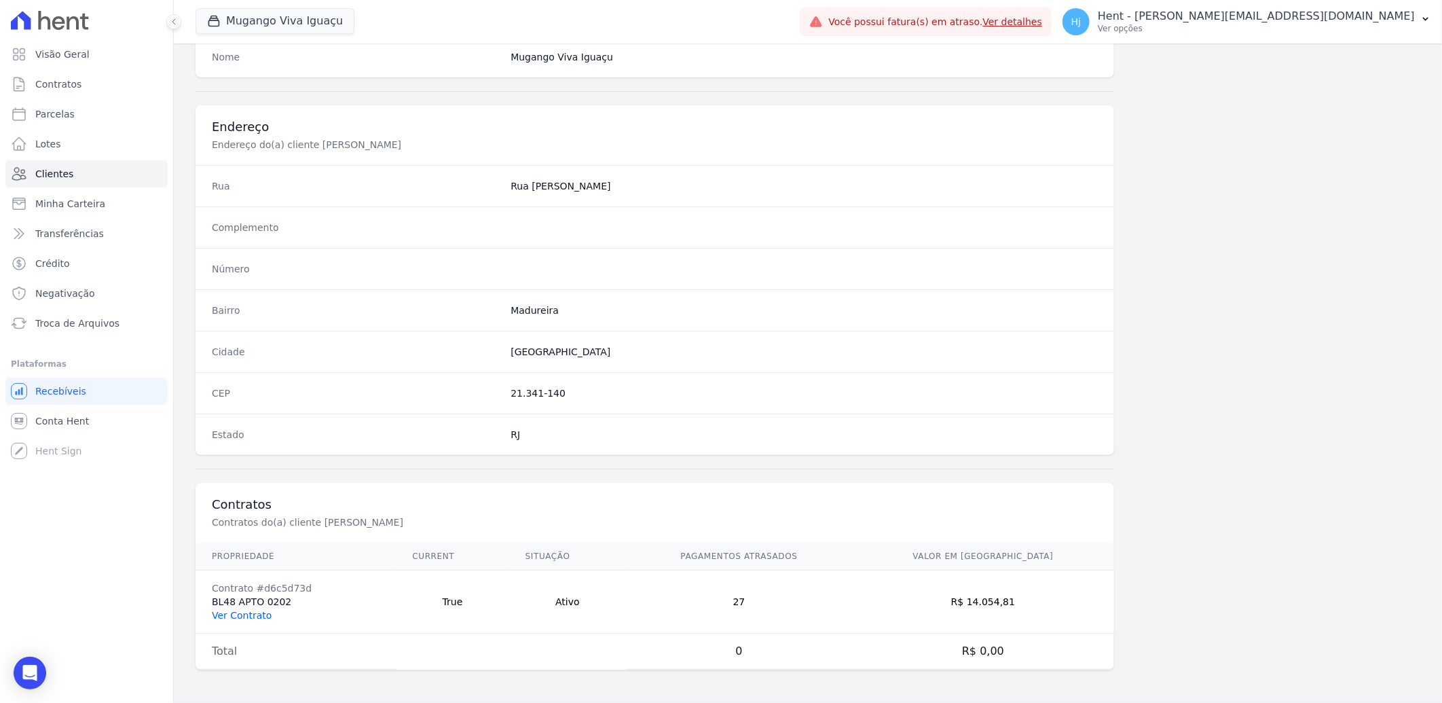
click at [250, 613] on link "Ver Contrato" at bounding box center [242, 615] width 60 height 11
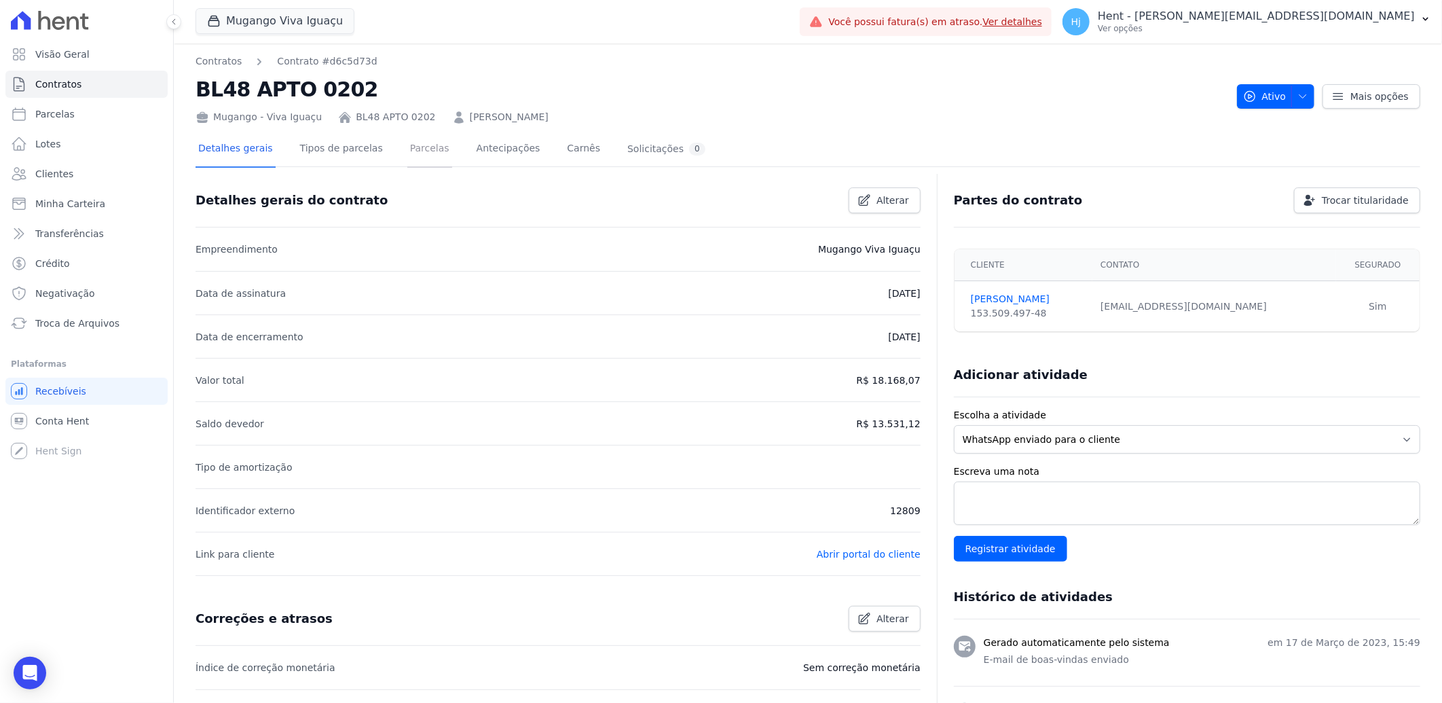
click at [417, 149] on link "Parcelas" at bounding box center [429, 150] width 45 height 36
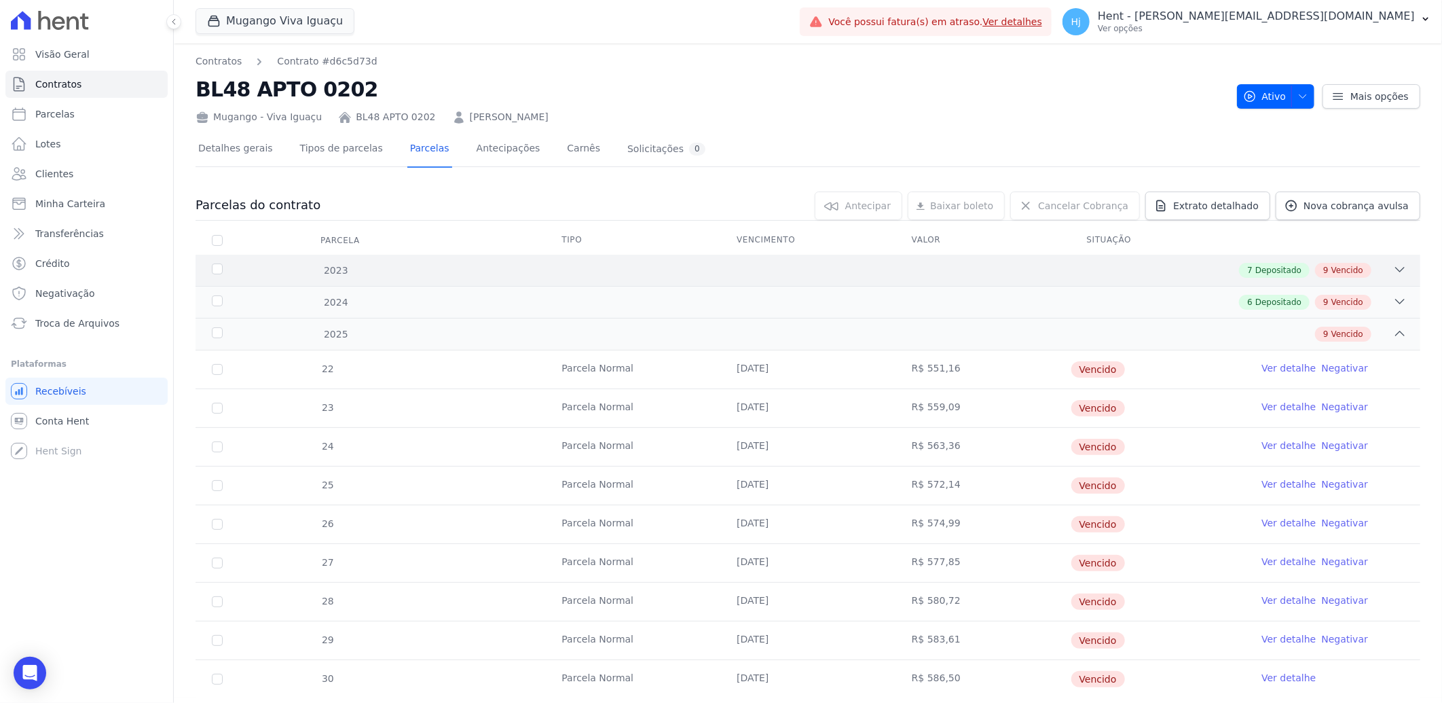
click at [871, 268] on div "7 Depositado 9 Vencido" at bounding box center [868, 270] width 1077 height 15
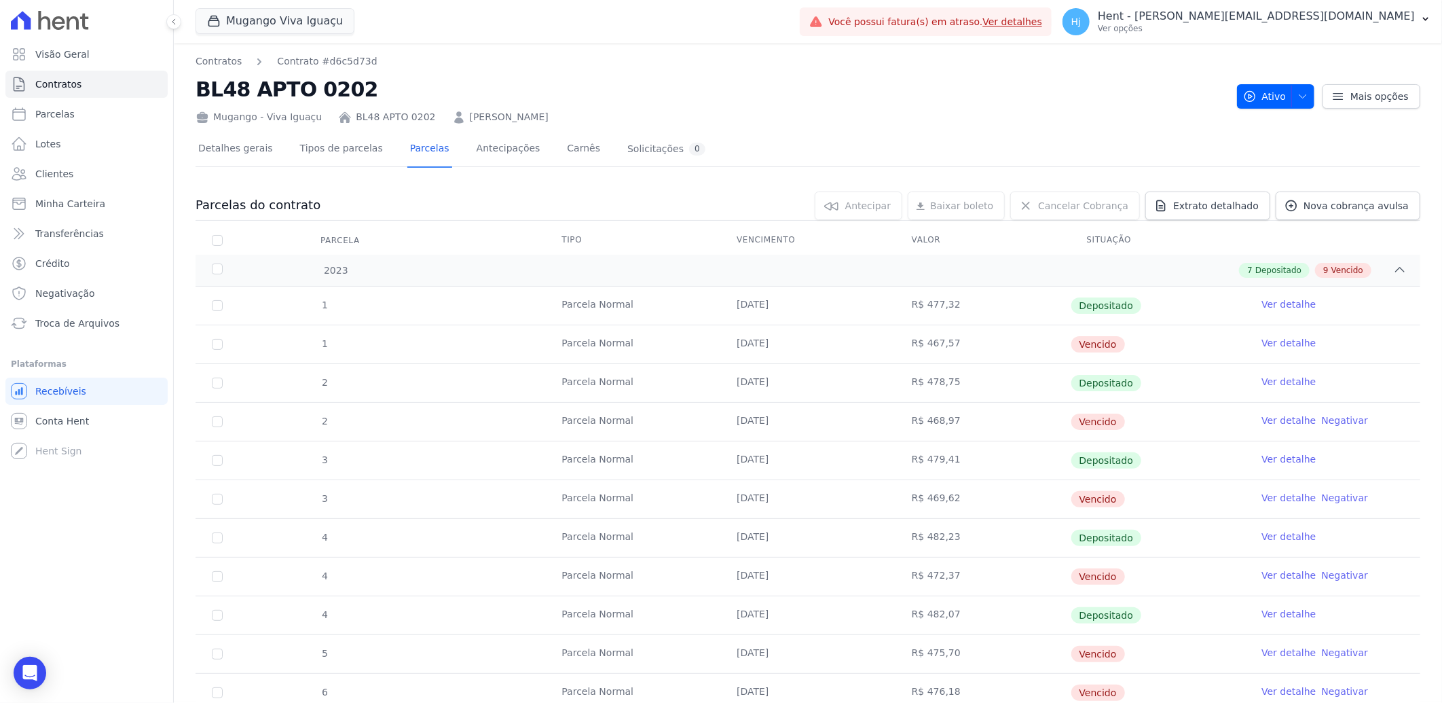
drag, startPoint x: 905, startPoint y: 347, endPoint x: 951, endPoint y: 347, distance: 45.5
click at [951, 347] on td "R$ 467,57" at bounding box center [983, 344] width 175 height 38
copy td "R$ 467,57"
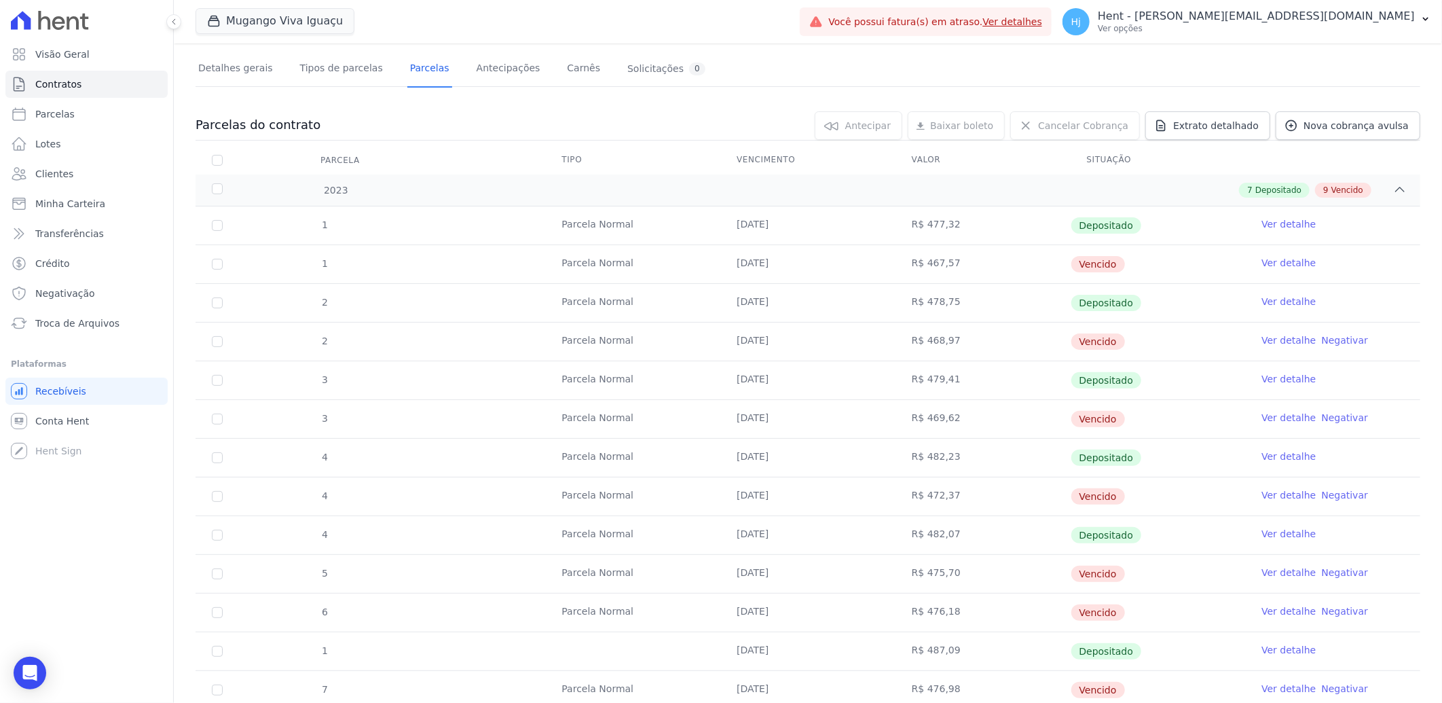
scroll to position [75, 0]
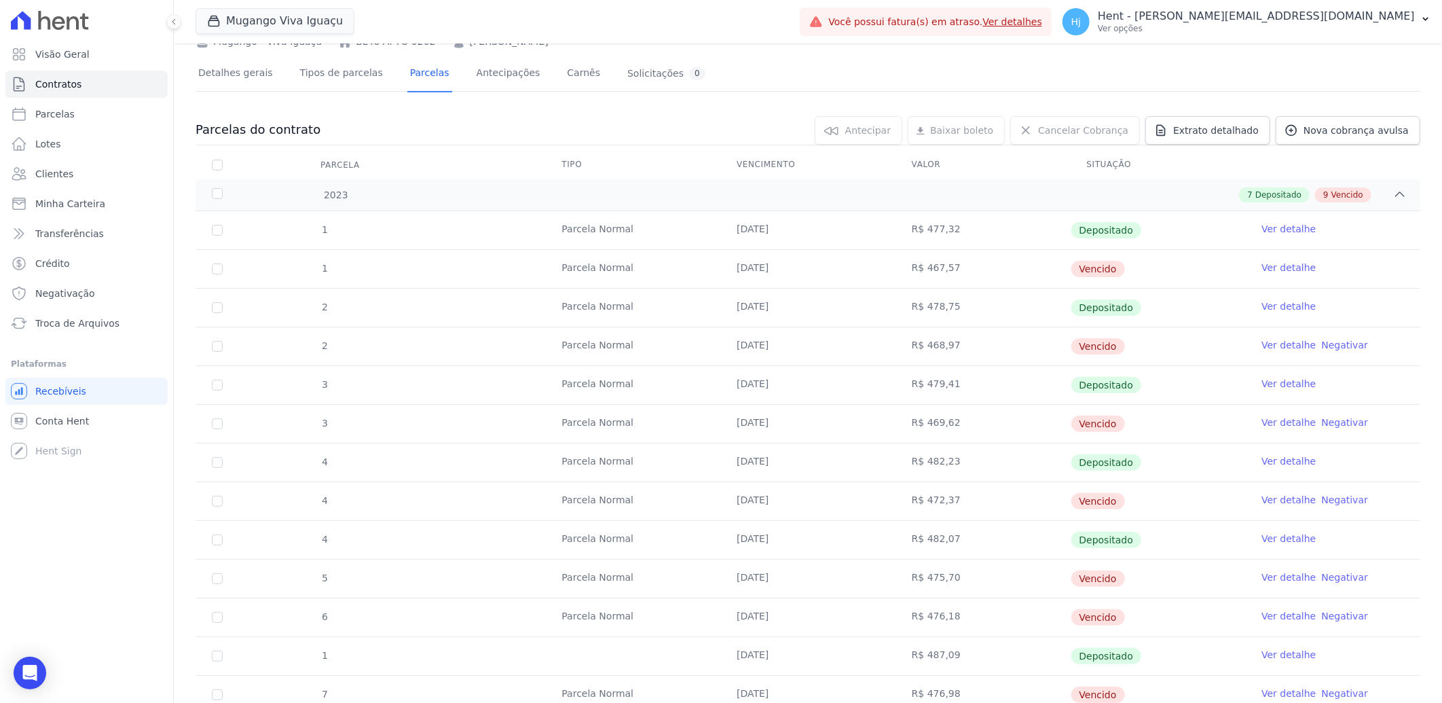
copy td "R$ 467,57"
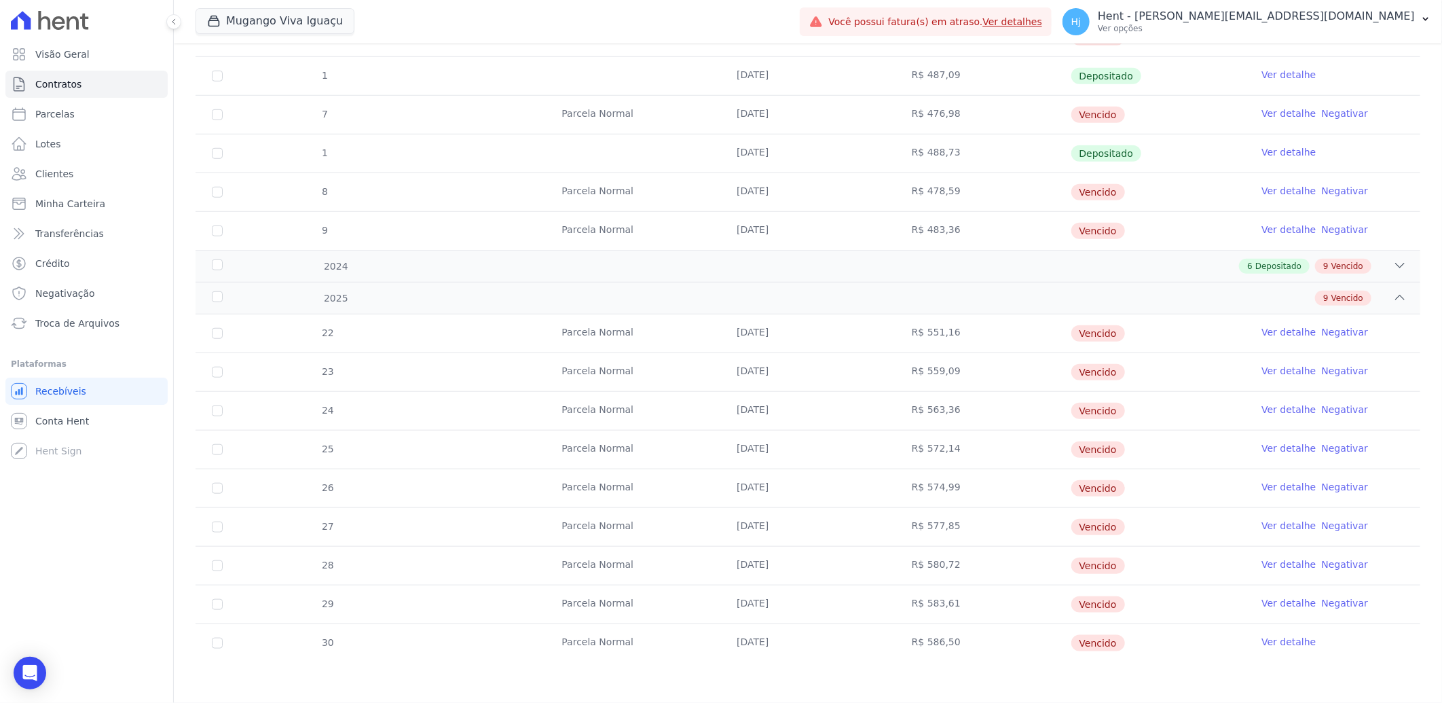
drag, startPoint x: 910, startPoint y: 647, endPoint x: 935, endPoint y: 647, distance: 24.4
click at [935, 647] on td "R$ 586,50" at bounding box center [983, 643] width 175 height 38
drag, startPoint x: 935, startPoint y: 647, endPoint x: 946, endPoint y: 650, distance: 12.0
click at [946, 650] on td "R$ 586,50" at bounding box center [983, 643] width 175 height 38
copy td "R$ 586,50"
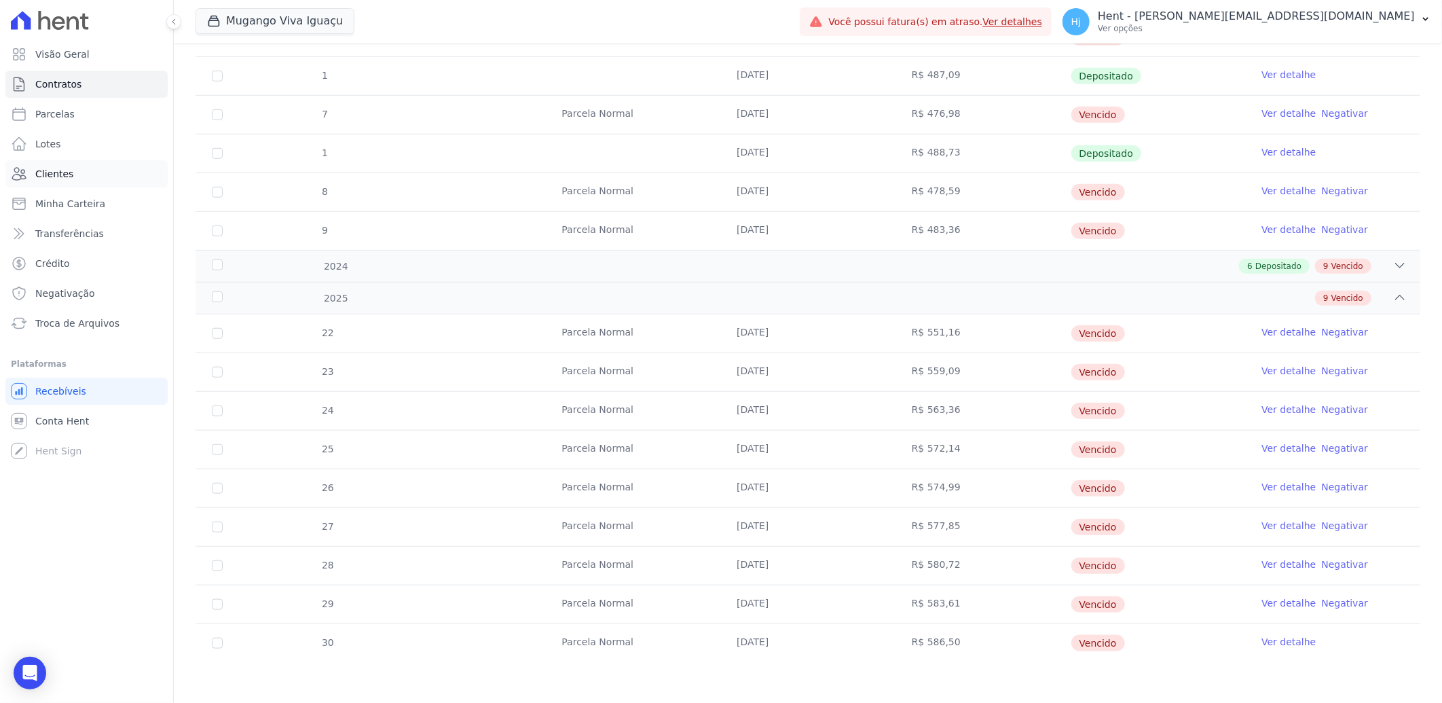
click at [71, 179] on link "Clientes" at bounding box center [86, 173] width 162 height 27
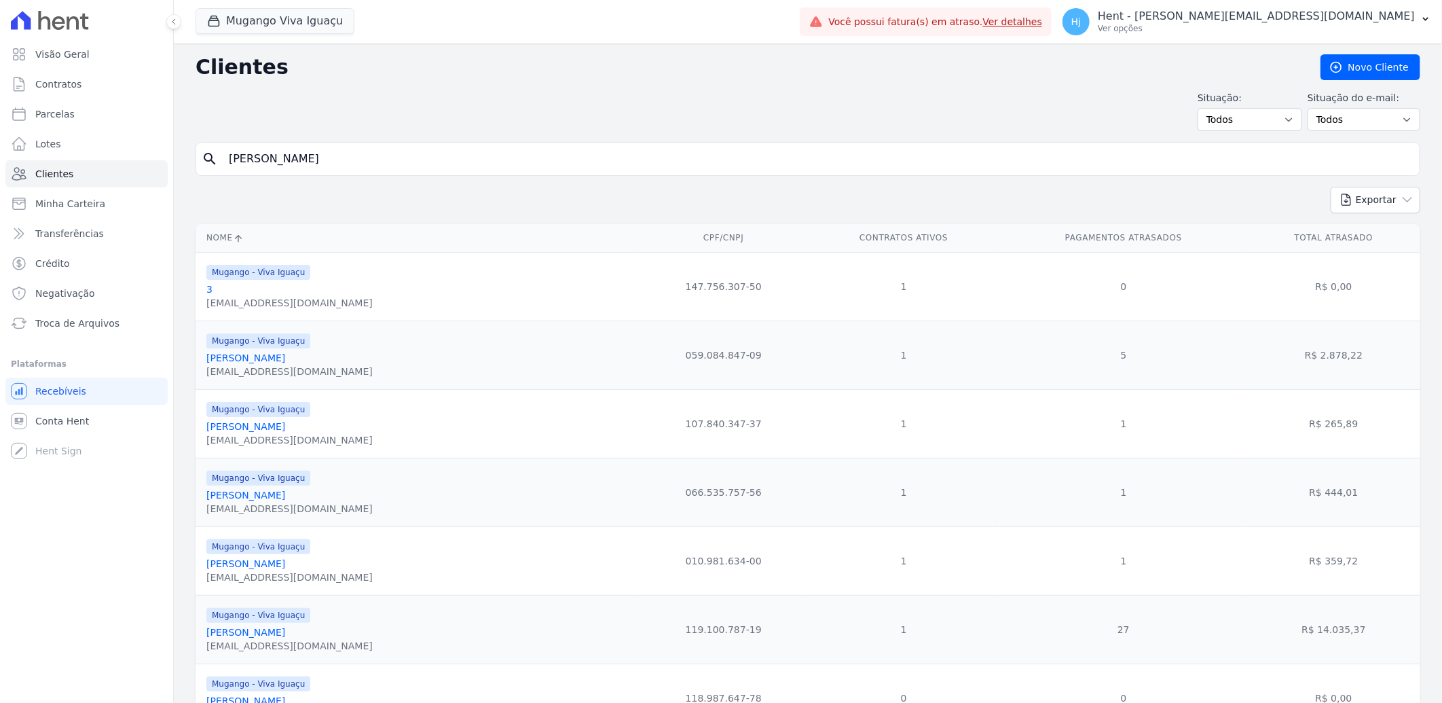
click at [296, 153] on input "Diego Gresik De Moraes Pereira" at bounding box center [818, 158] width 1194 height 27
click at [296, 153] on input "search" at bounding box center [818, 158] width 1194 height 27
paste input "Karina Dias Da Silva"
type input "Karina Dias Da Silva"
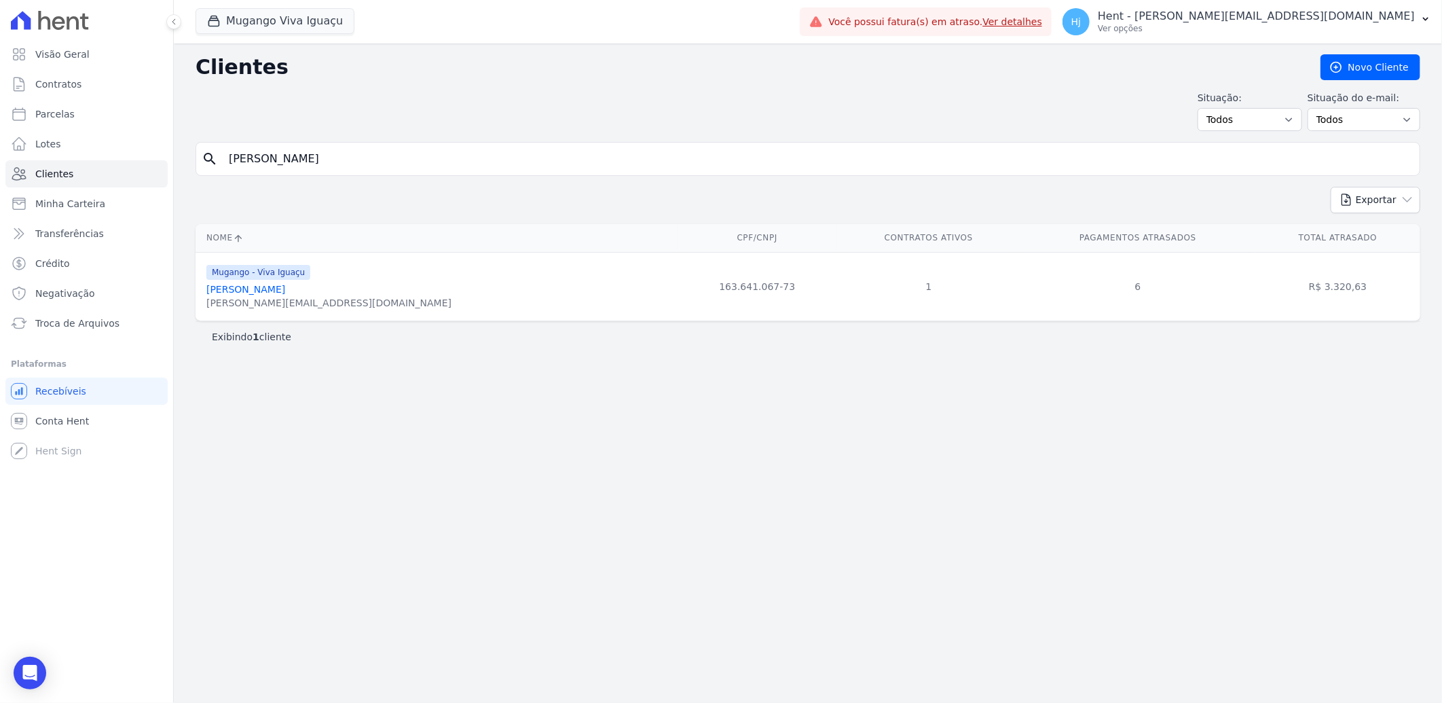
click at [223, 292] on link "Karina Dias Da Silva" at bounding box center [245, 289] width 79 height 11
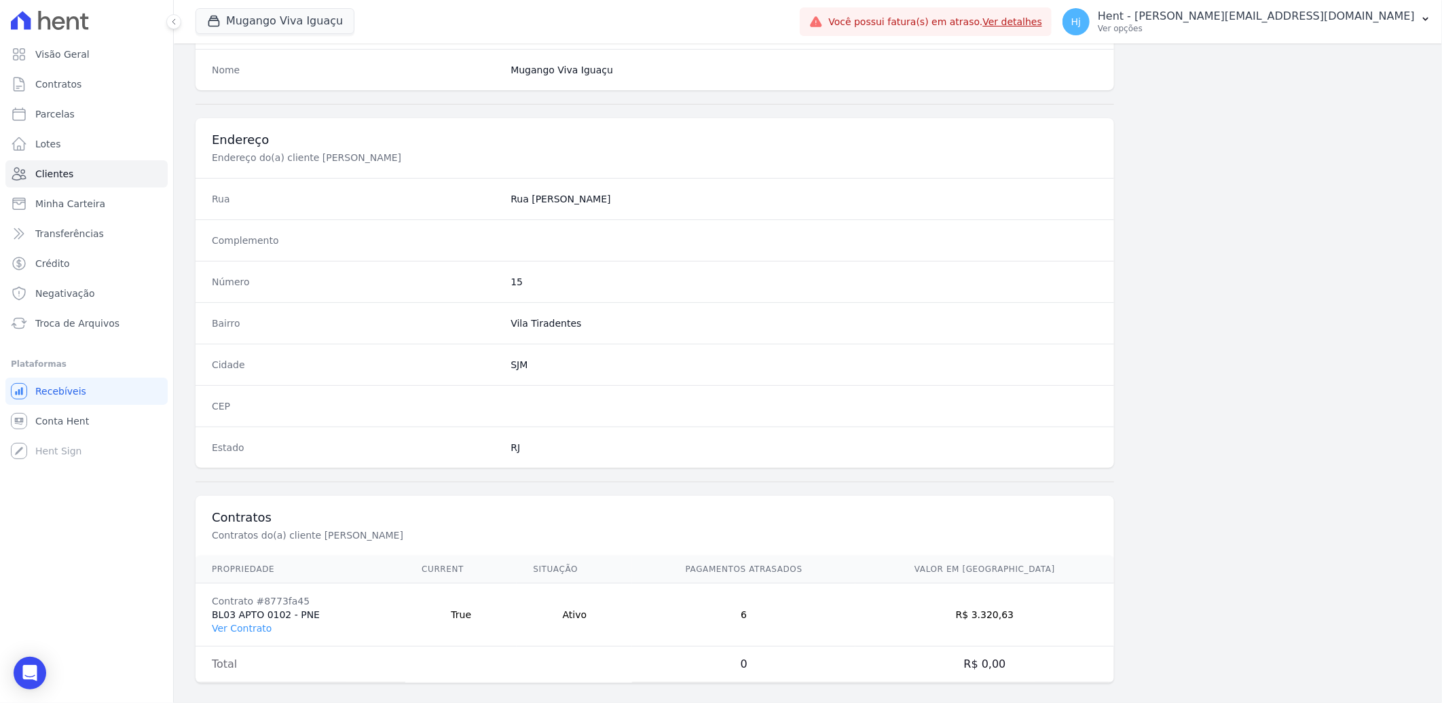
scroll to position [569, 0]
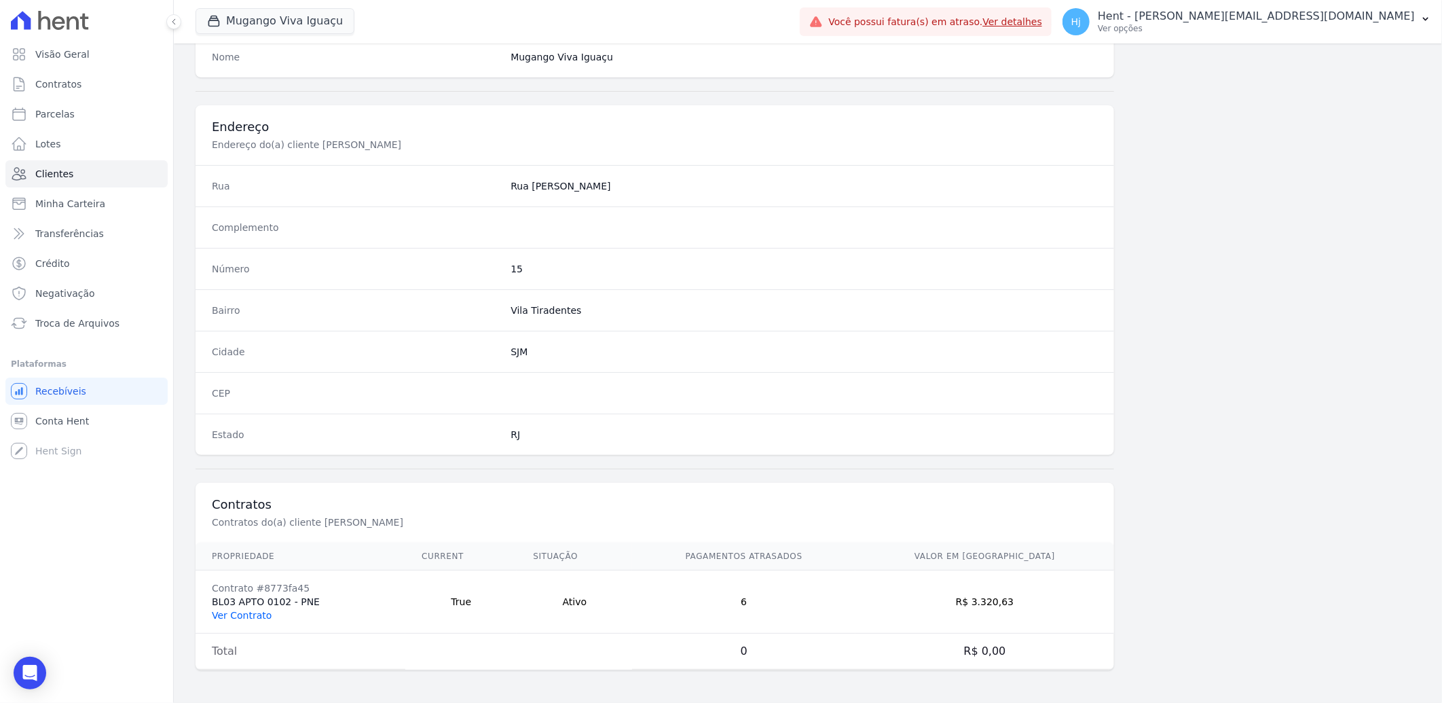
click at [247, 610] on link "Ver Contrato" at bounding box center [242, 615] width 60 height 11
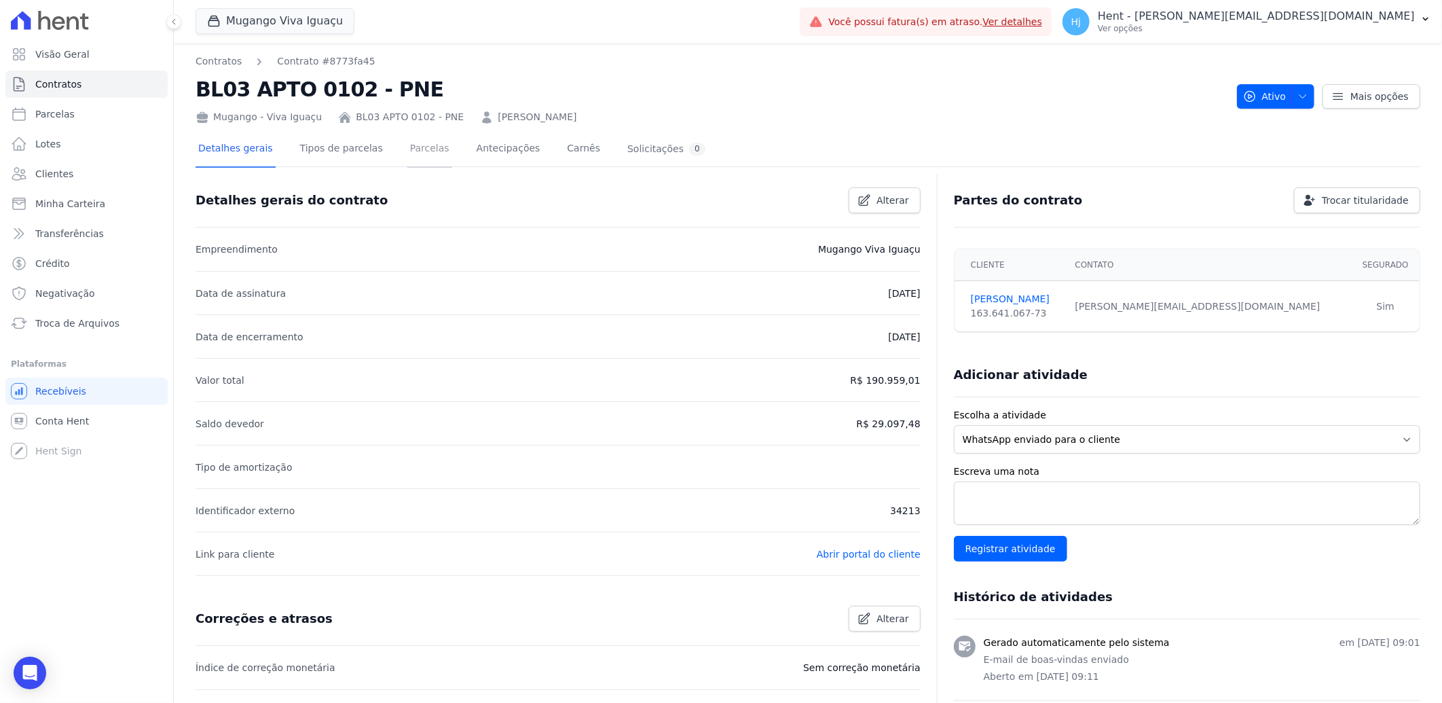
click at [414, 152] on link "Parcelas" at bounding box center [429, 150] width 45 height 36
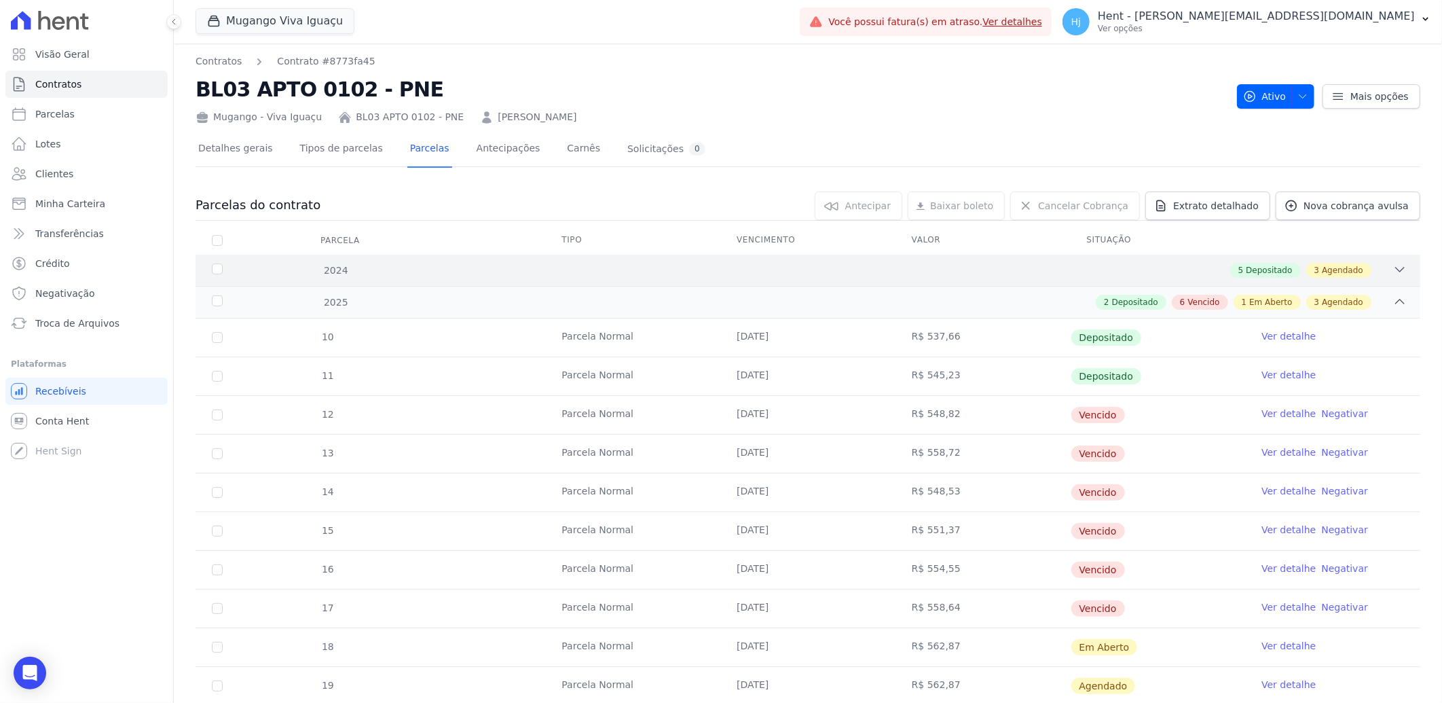
click at [956, 281] on div "2024 5 Depositado 3 Agendado" at bounding box center [808, 270] width 1225 height 31
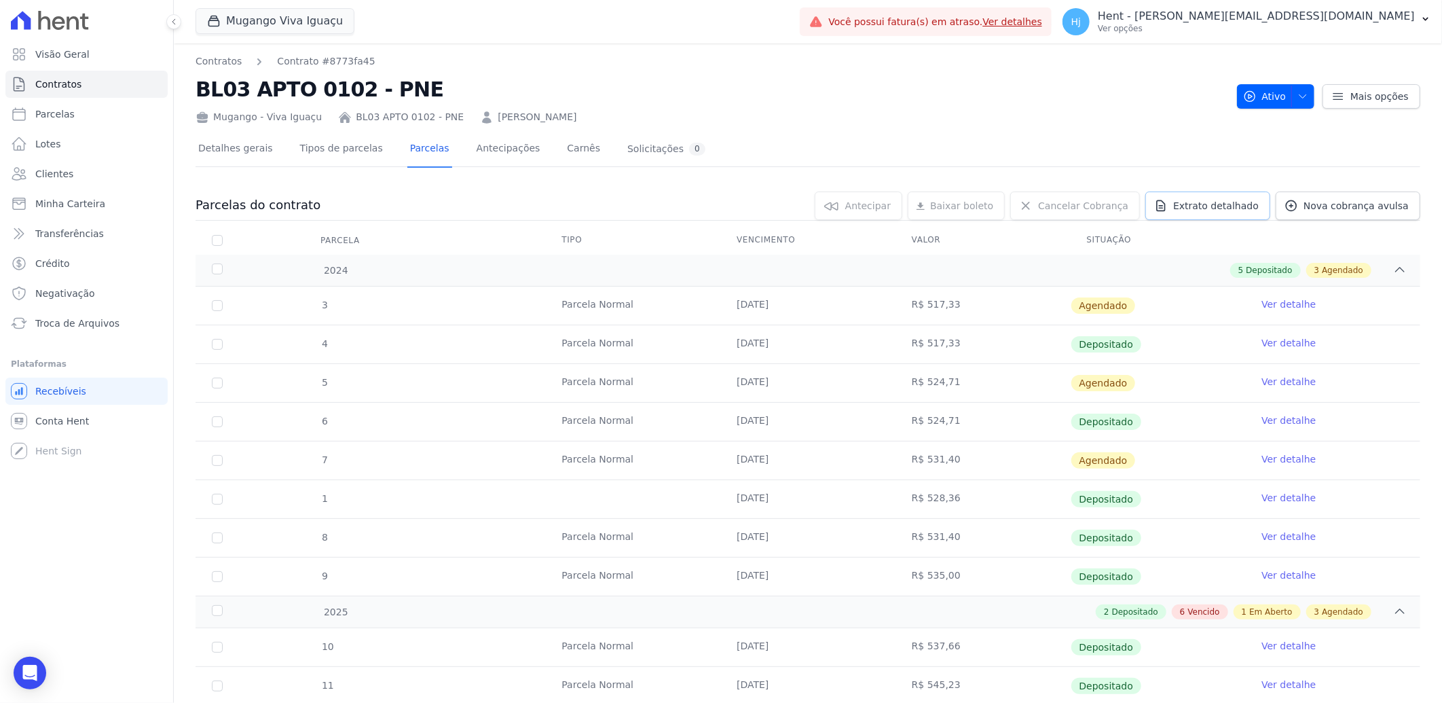
click at [1211, 200] on span "Extrato detalhado" at bounding box center [1217, 206] width 86 height 14
click at [1376, 201] on span "Exportar PDF" at bounding box center [1398, 207] width 71 height 14
click at [67, 166] on link "Clientes" at bounding box center [86, 173] width 162 height 27
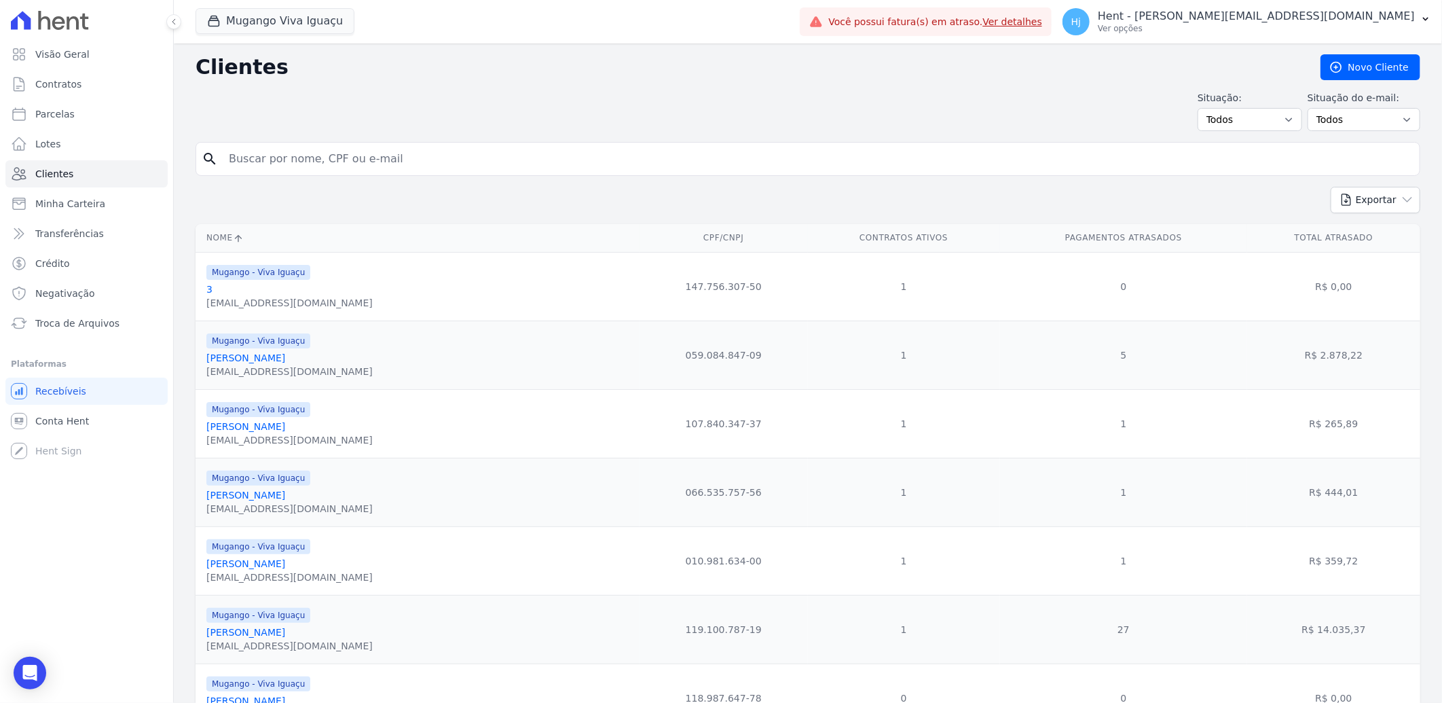
click at [482, 163] on input "search" at bounding box center [818, 158] width 1194 height 27
paste input "Leandro Da Silva Santos"
type input "Leandro Da Silva Santos"
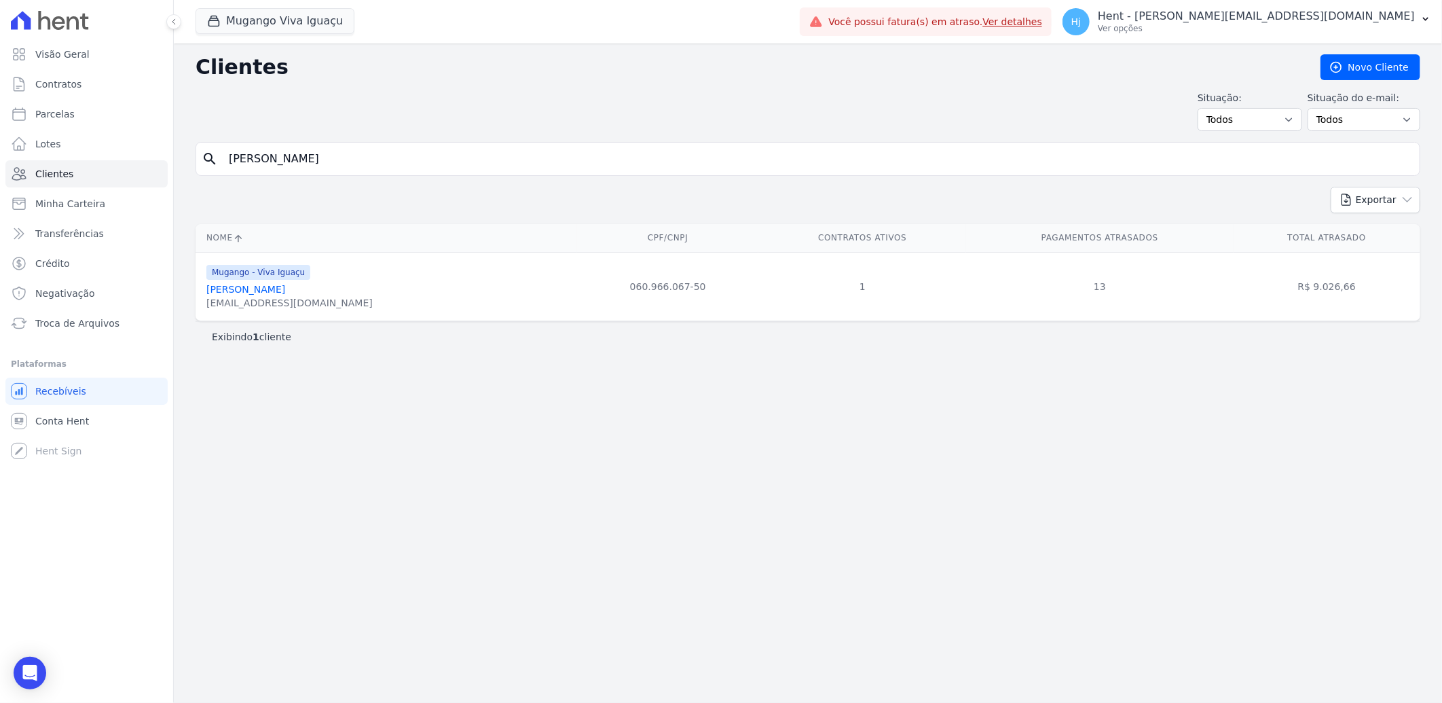
click at [248, 295] on link "Leandro Da Silva Santos" at bounding box center [245, 289] width 79 height 11
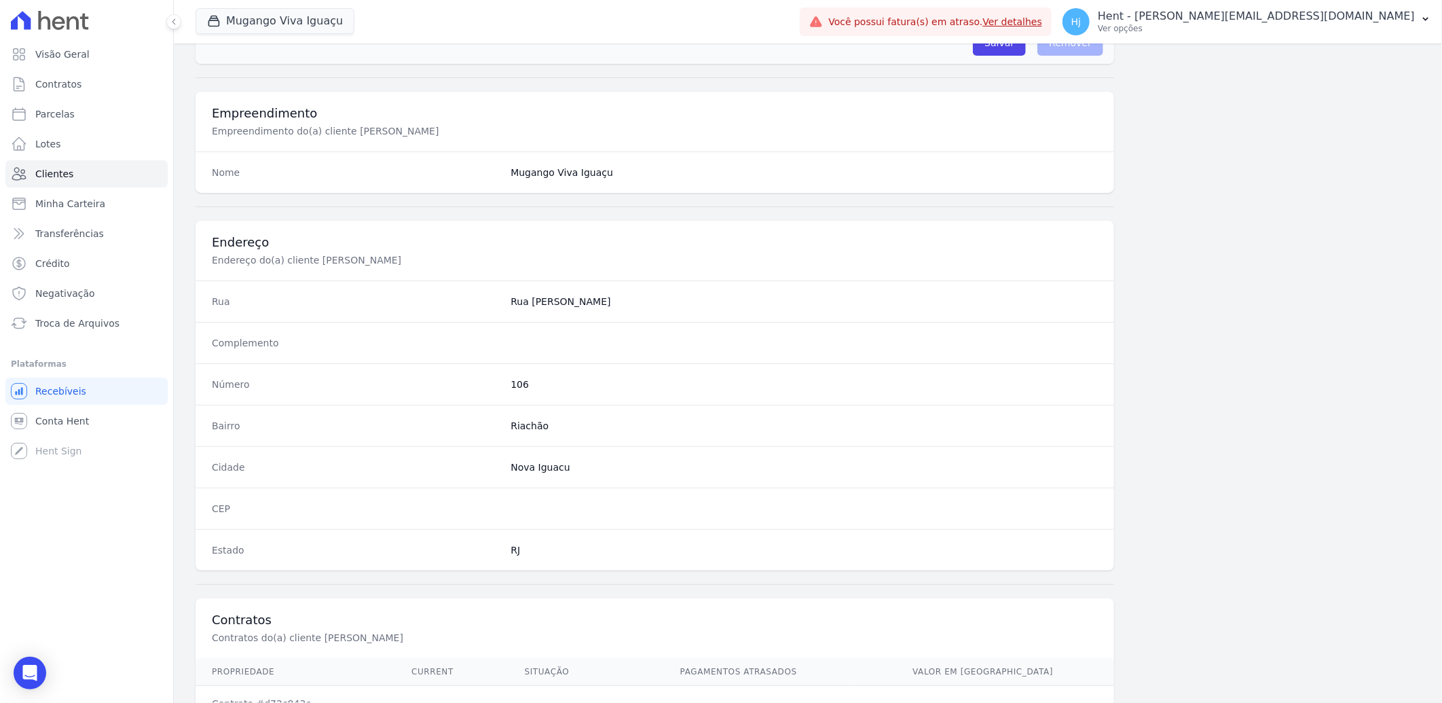
scroll to position [569, 0]
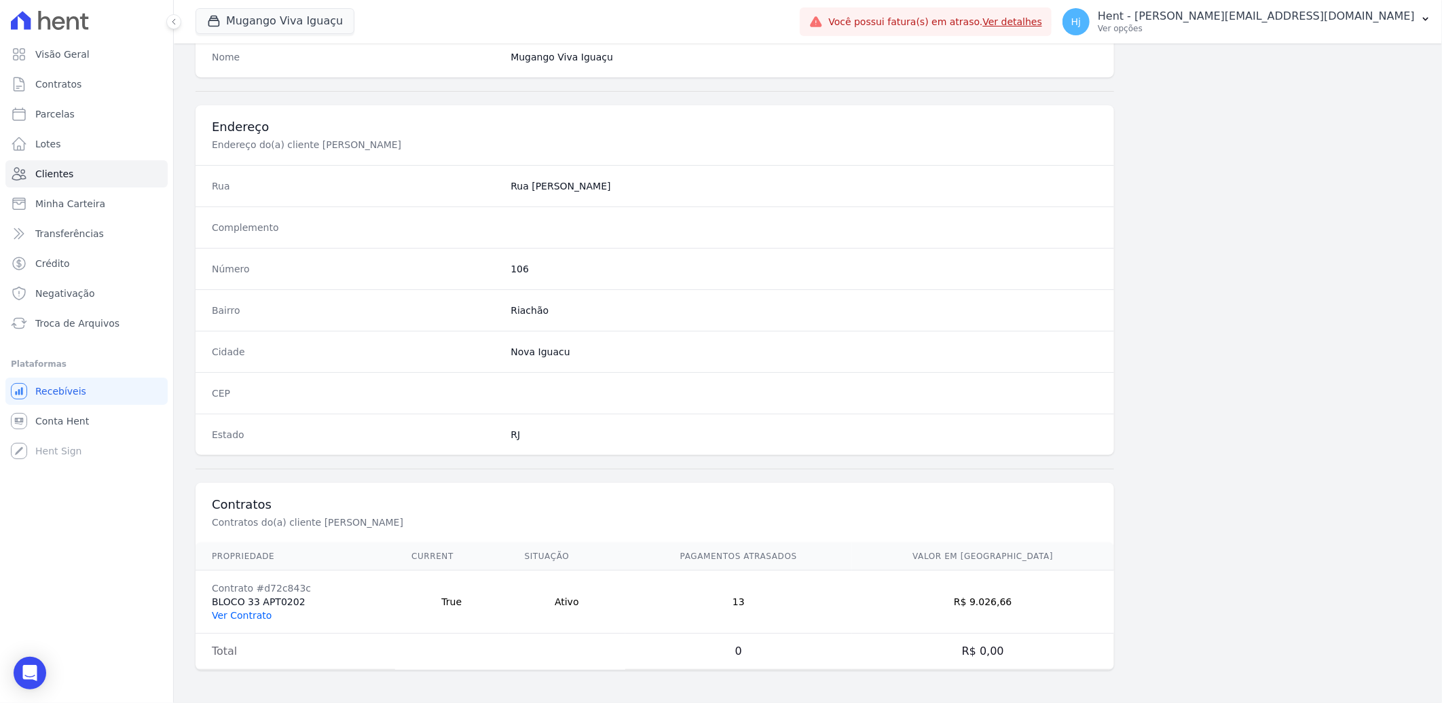
click at [249, 613] on link "Ver Contrato" at bounding box center [242, 615] width 60 height 11
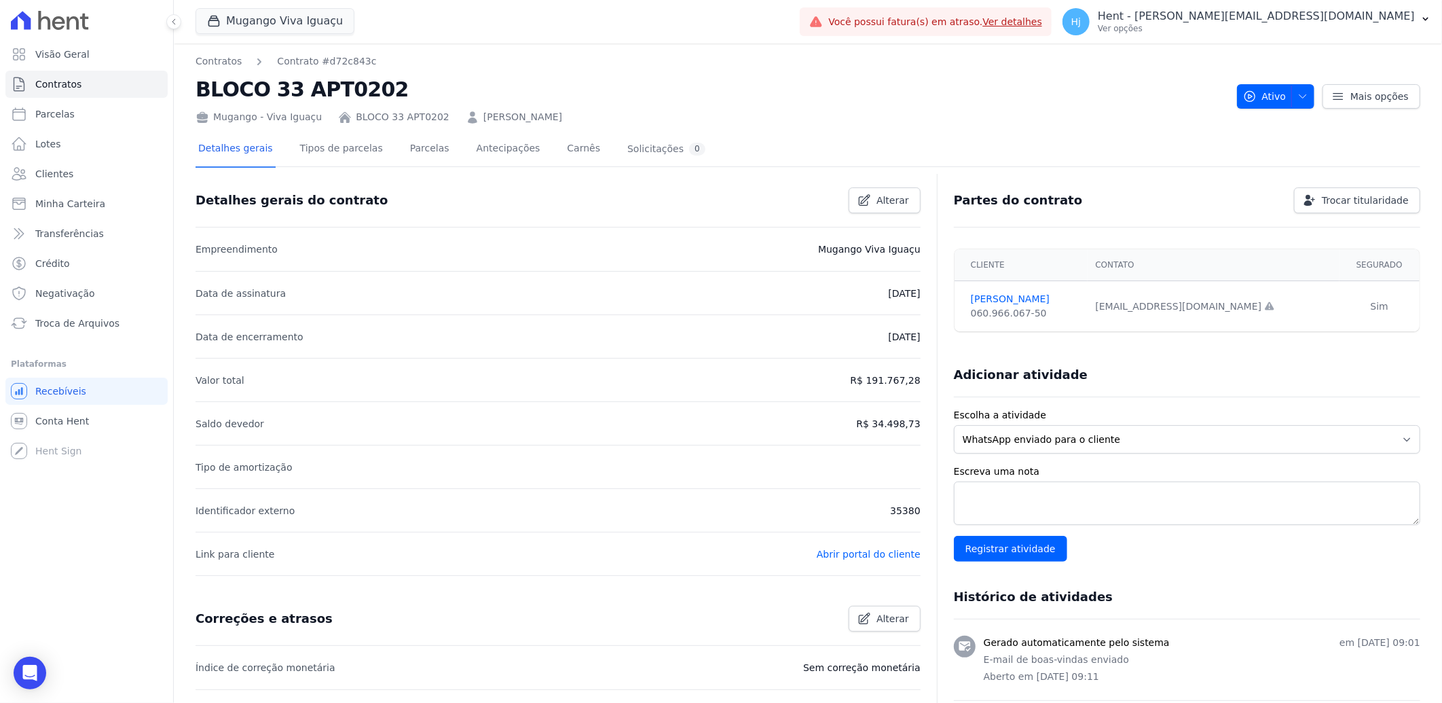
click at [378, 147] on div "Detalhes gerais Tipos de parcelas Parcelas Antecipações Carnês Solicitações 0" at bounding box center [452, 150] width 513 height 36
click at [384, 147] on div "Detalhes gerais Tipos de parcelas Parcelas Antecipações Carnês Solicitações 0" at bounding box center [452, 150] width 513 height 36
click at [410, 145] on link "Parcelas" at bounding box center [429, 150] width 45 height 36
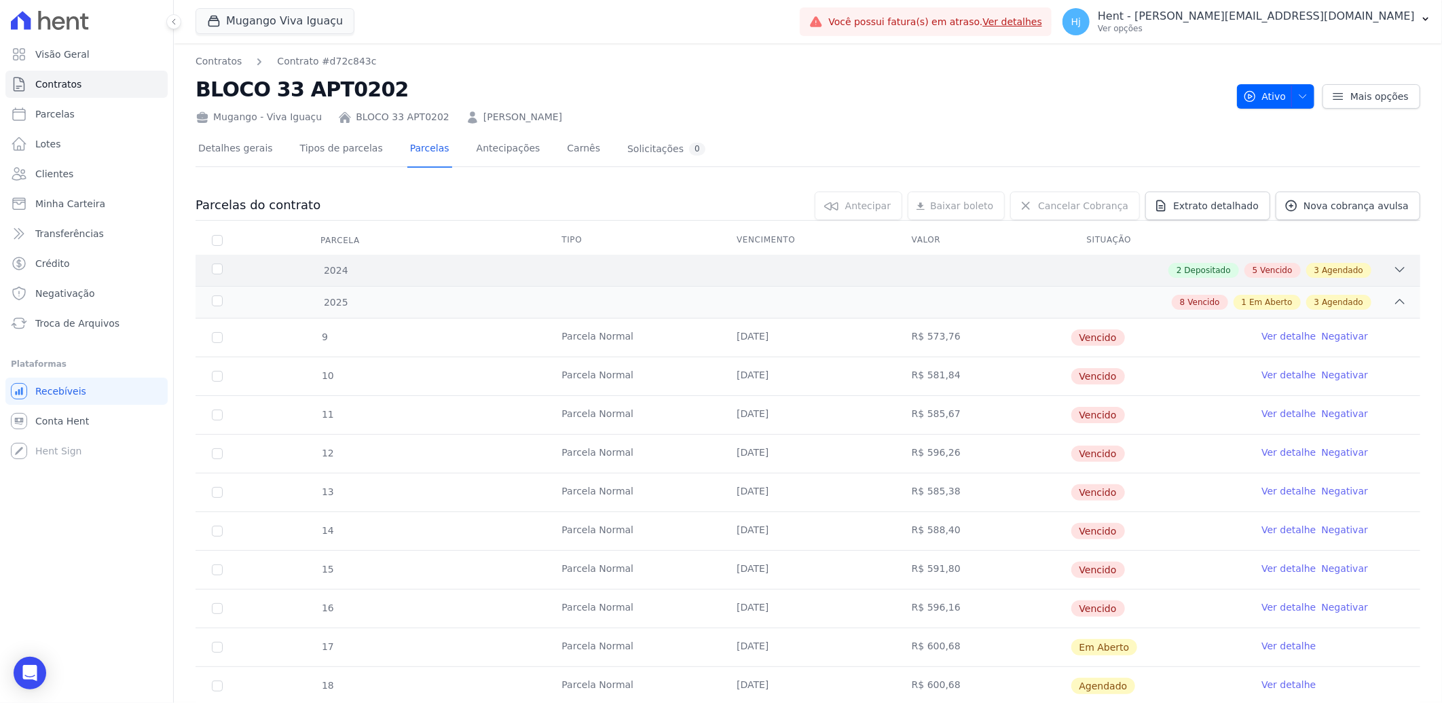
click at [996, 273] on div "2 Depositado 5 Vencido 3 Agendado" at bounding box center [868, 270] width 1077 height 15
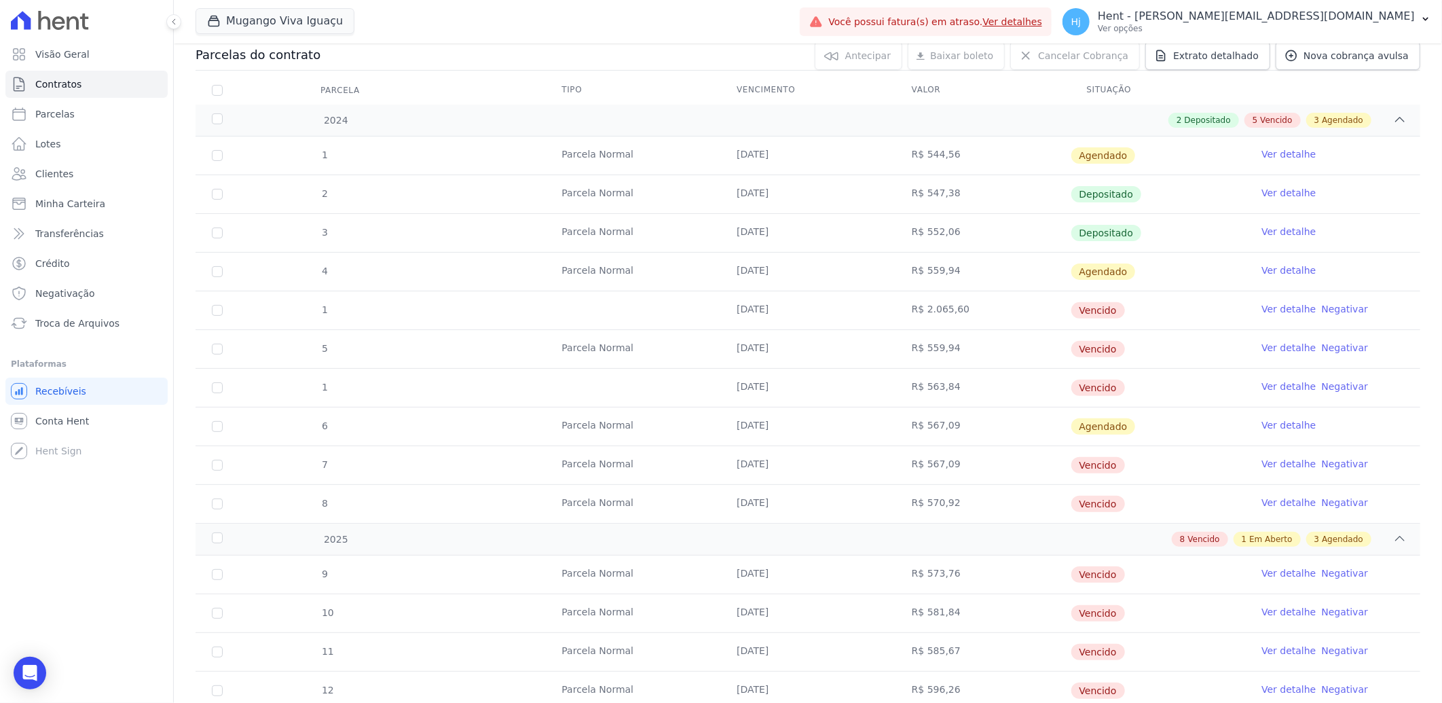
scroll to position [151, 0]
click at [1279, 426] on link "Ver detalhe" at bounding box center [1289, 425] width 54 height 14
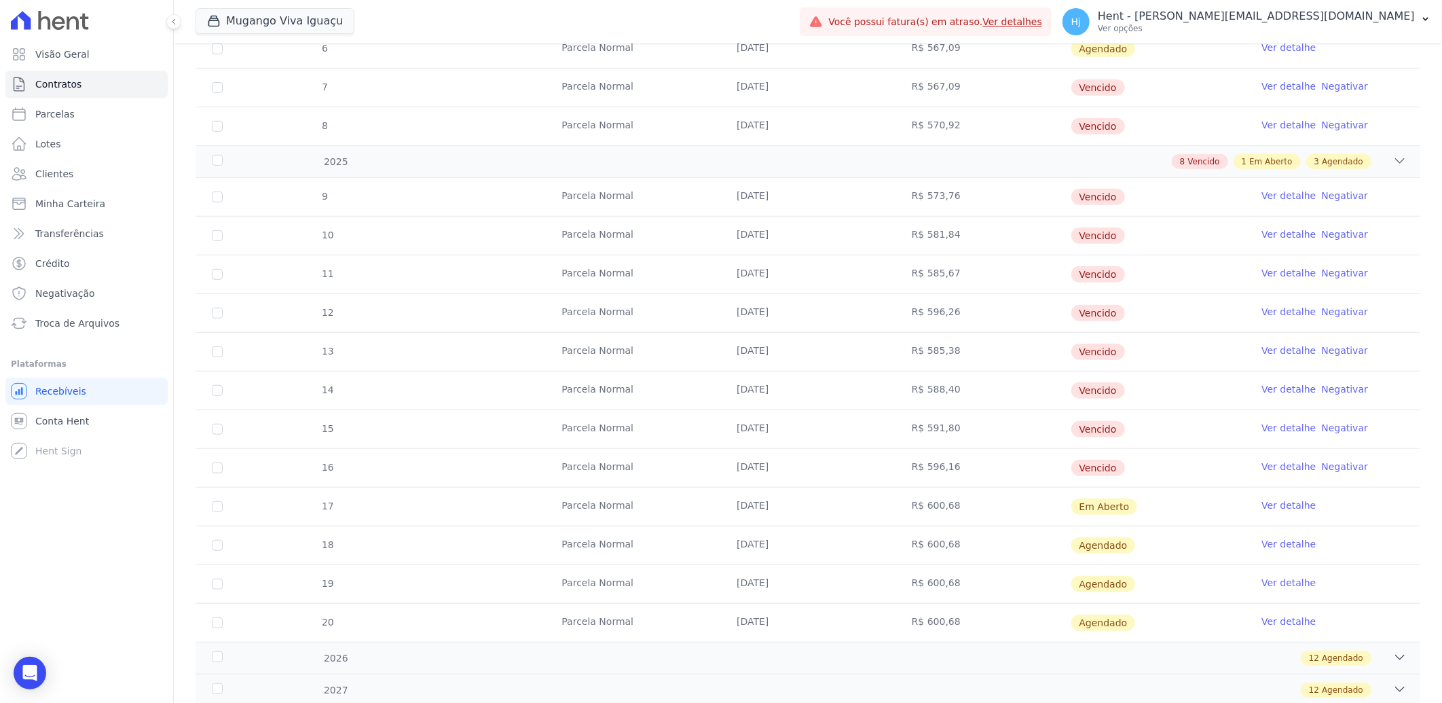
scroll to position [302, 0]
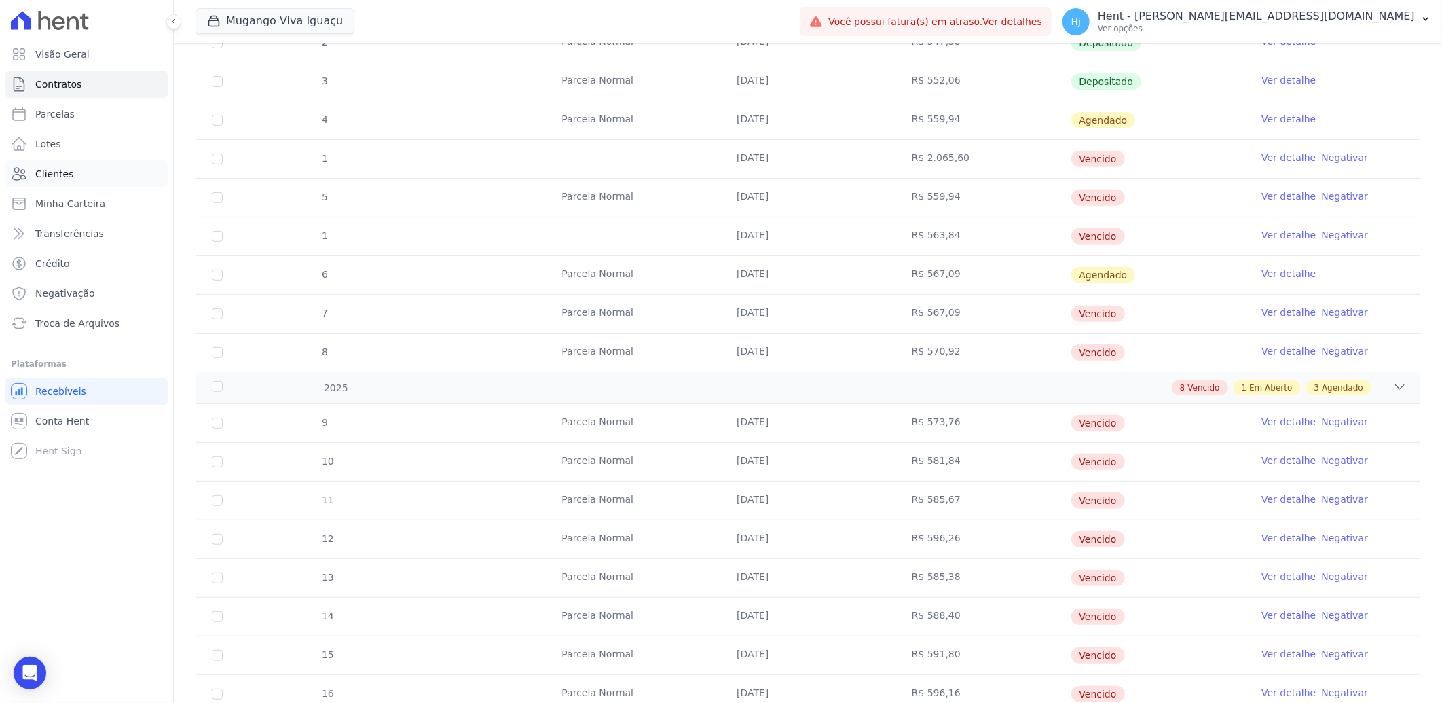
click at [63, 174] on span "Clientes" at bounding box center [54, 174] width 38 height 14
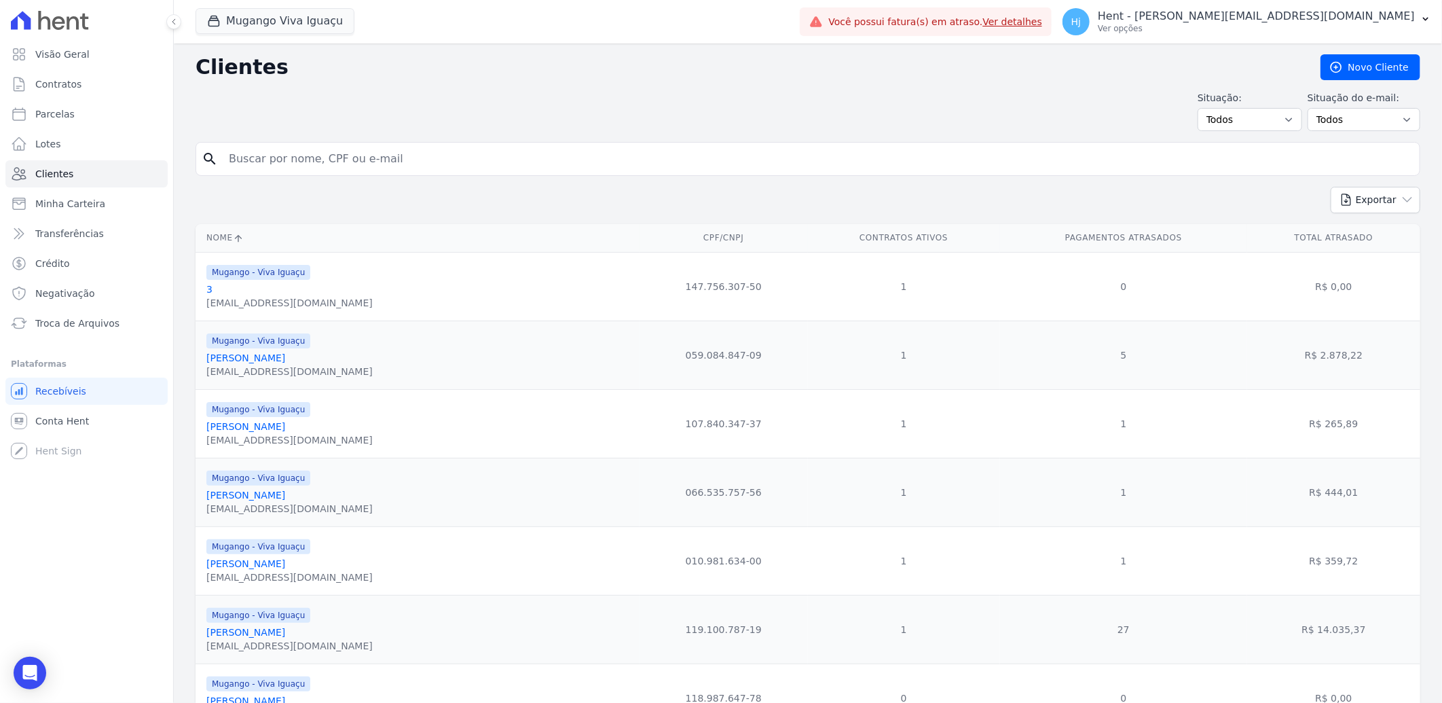
click at [356, 158] on input "search" at bounding box center [818, 158] width 1194 height 27
paste input "MÔNICA CRISTINA BODANI"
type input "MÔNICA CRISTINA BODANI"
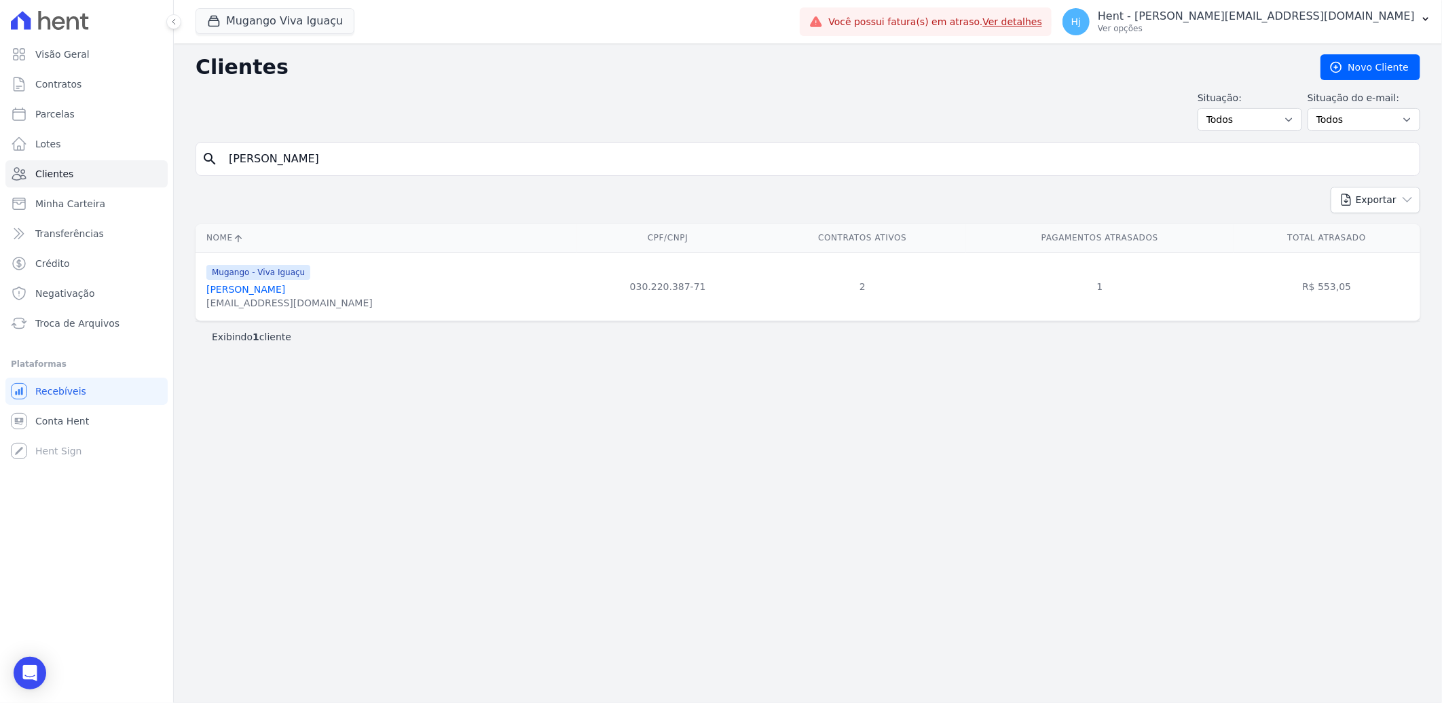
click at [270, 293] on link "Mônica Cristina Bodani" at bounding box center [245, 289] width 79 height 11
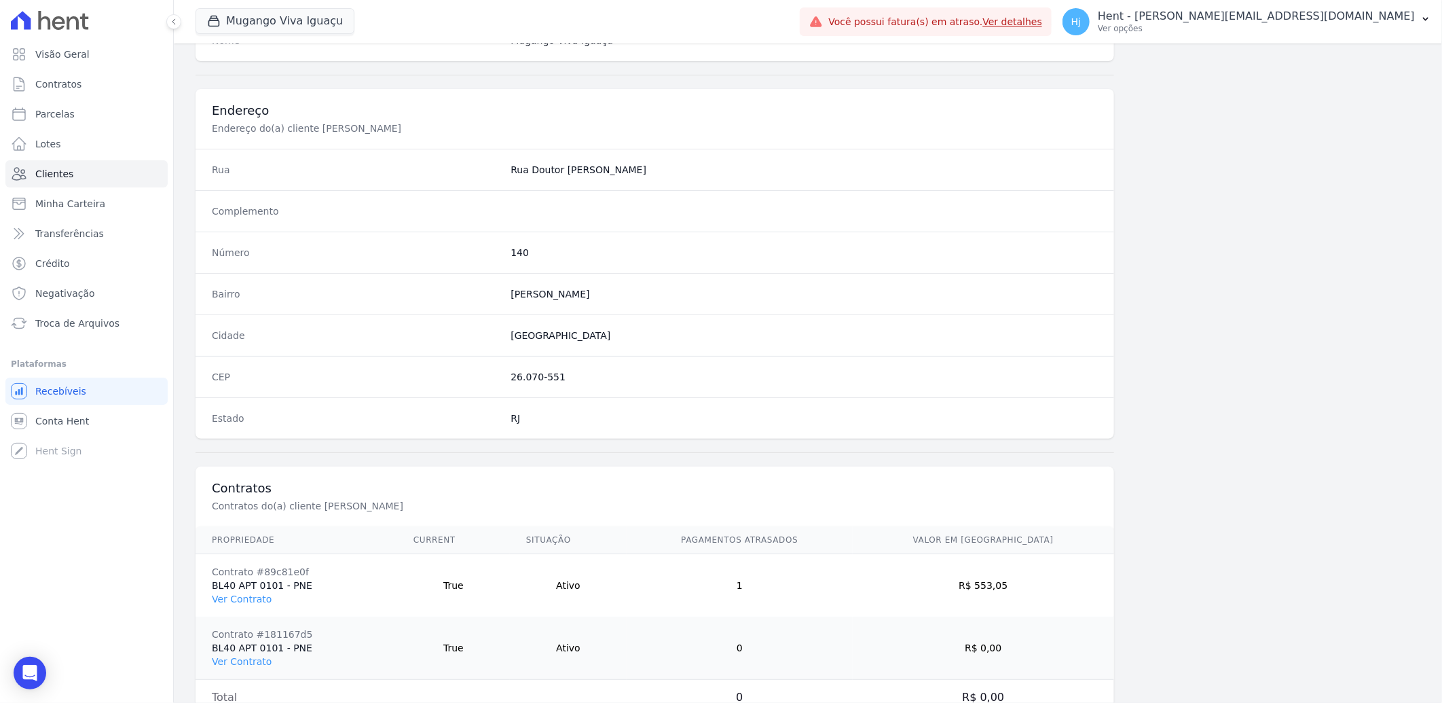
scroll to position [632, 0]
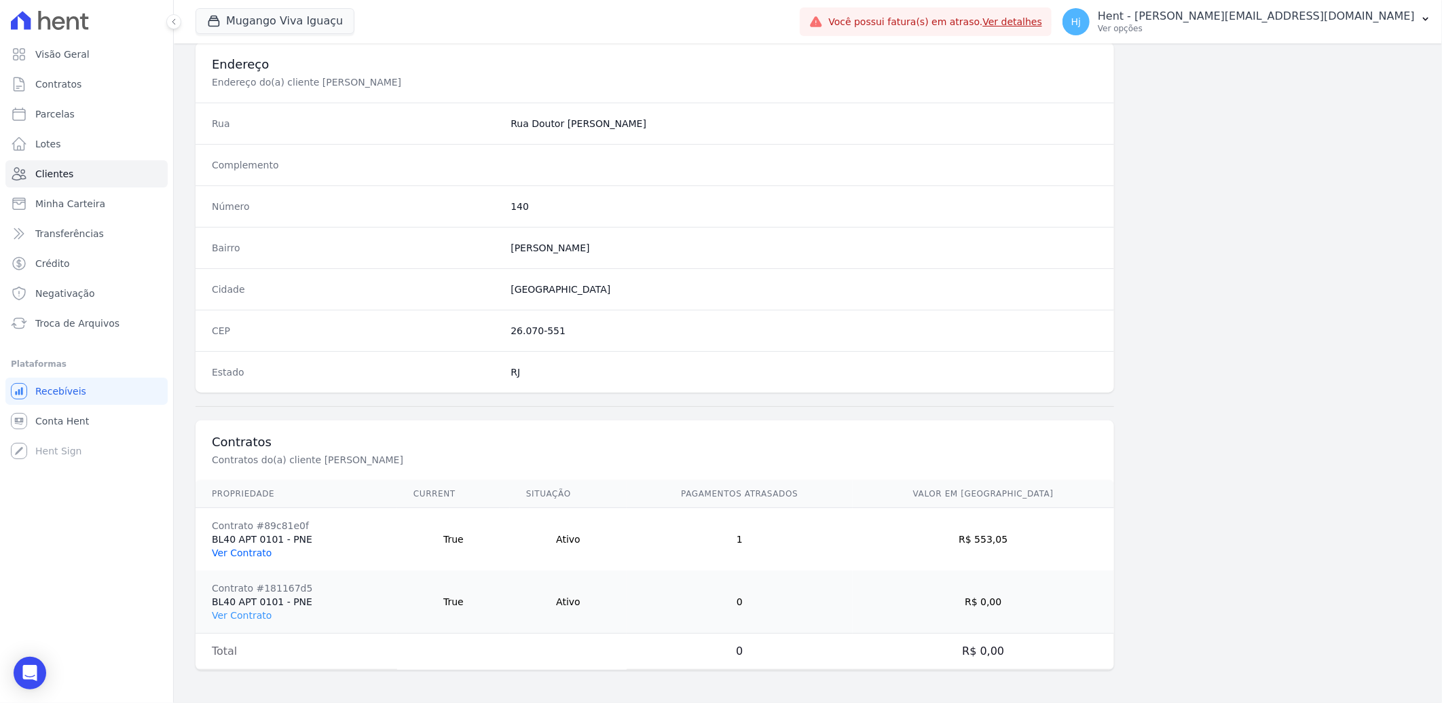
click at [245, 554] on link "Ver Contrato" at bounding box center [242, 552] width 60 height 11
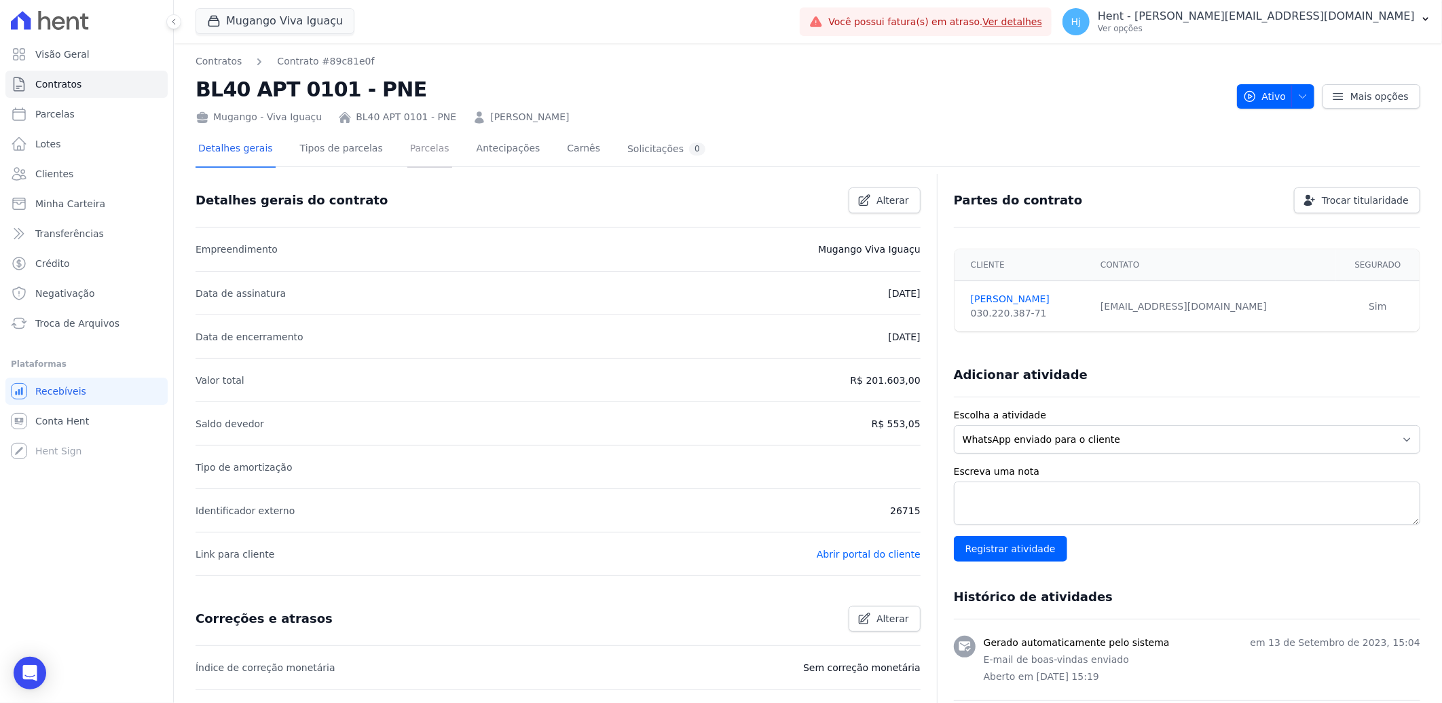
click at [416, 152] on link "Parcelas" at bounding box center [429, 150] width 45 height 36
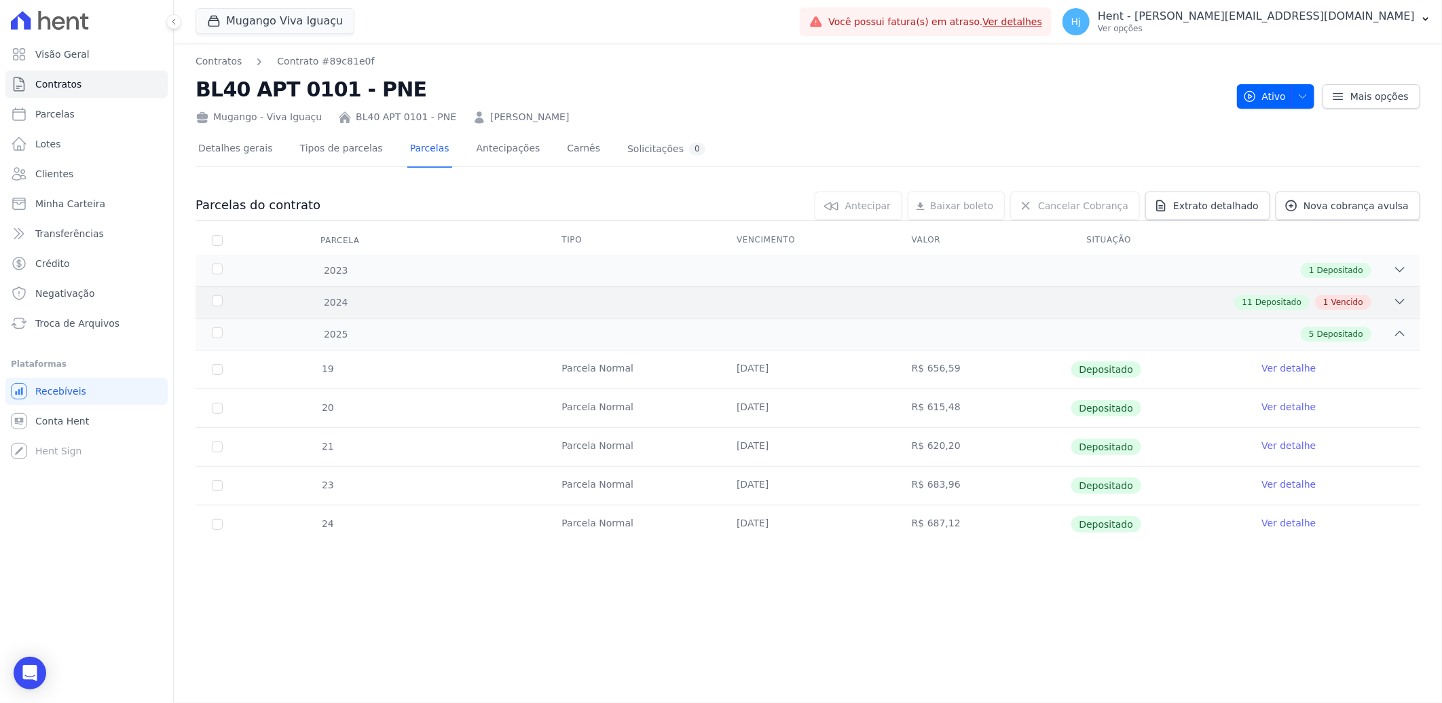
click at [910, 300] on div "11 Depositado 1 Vencido" at bounding box center [868, 302] width 1077 height 15
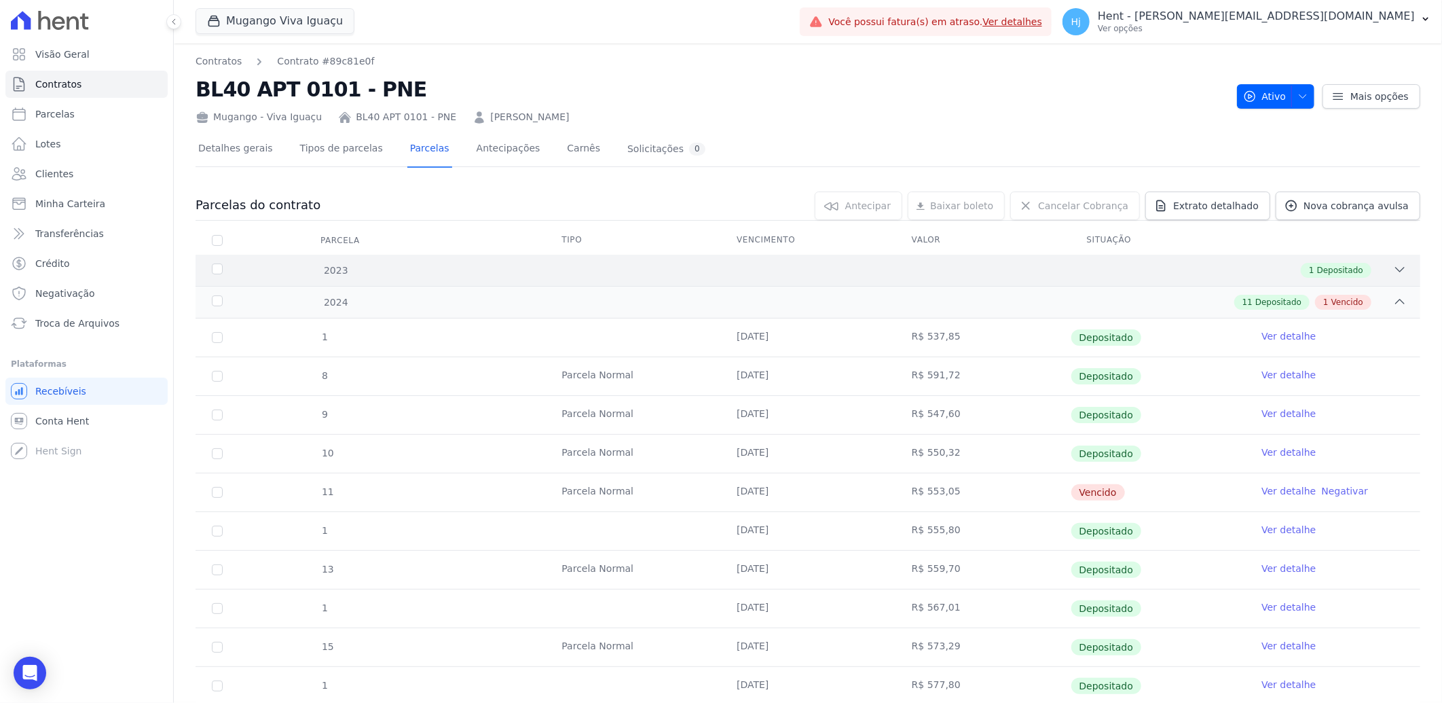
click at [915, 270] on div "1 Depositado" at bounding box center [868, 270] width 1077 height 15
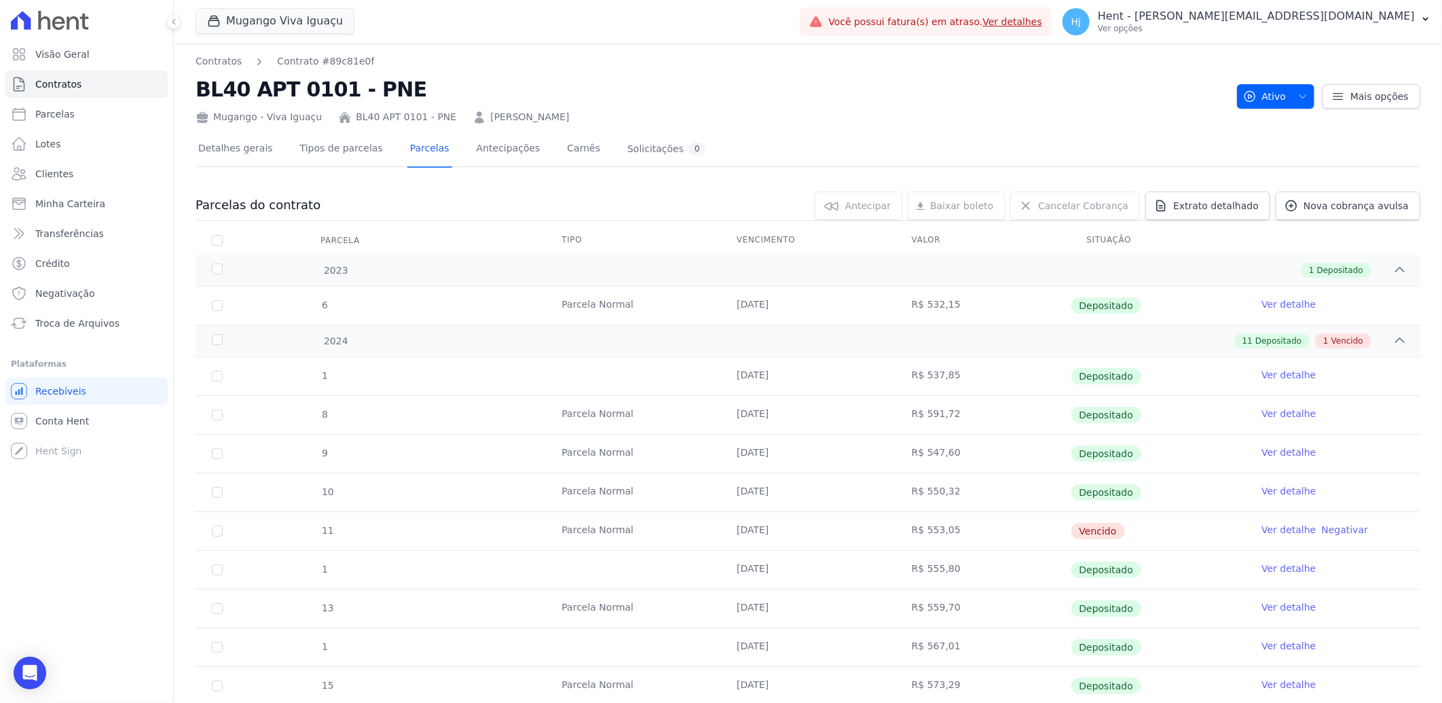
scroll to position [75, 0]
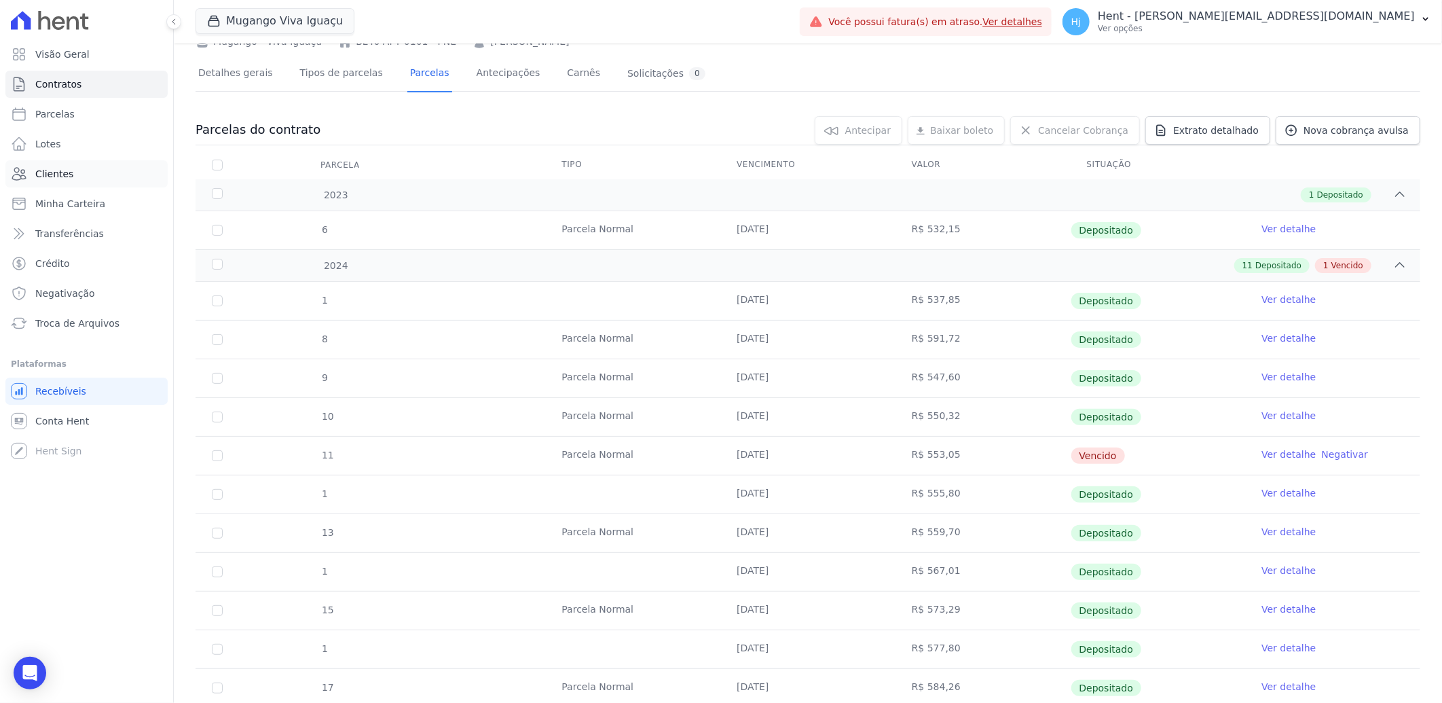
click at [69, 170] on link "Clientes" at bounding box center [86, 173] width 162 height 27
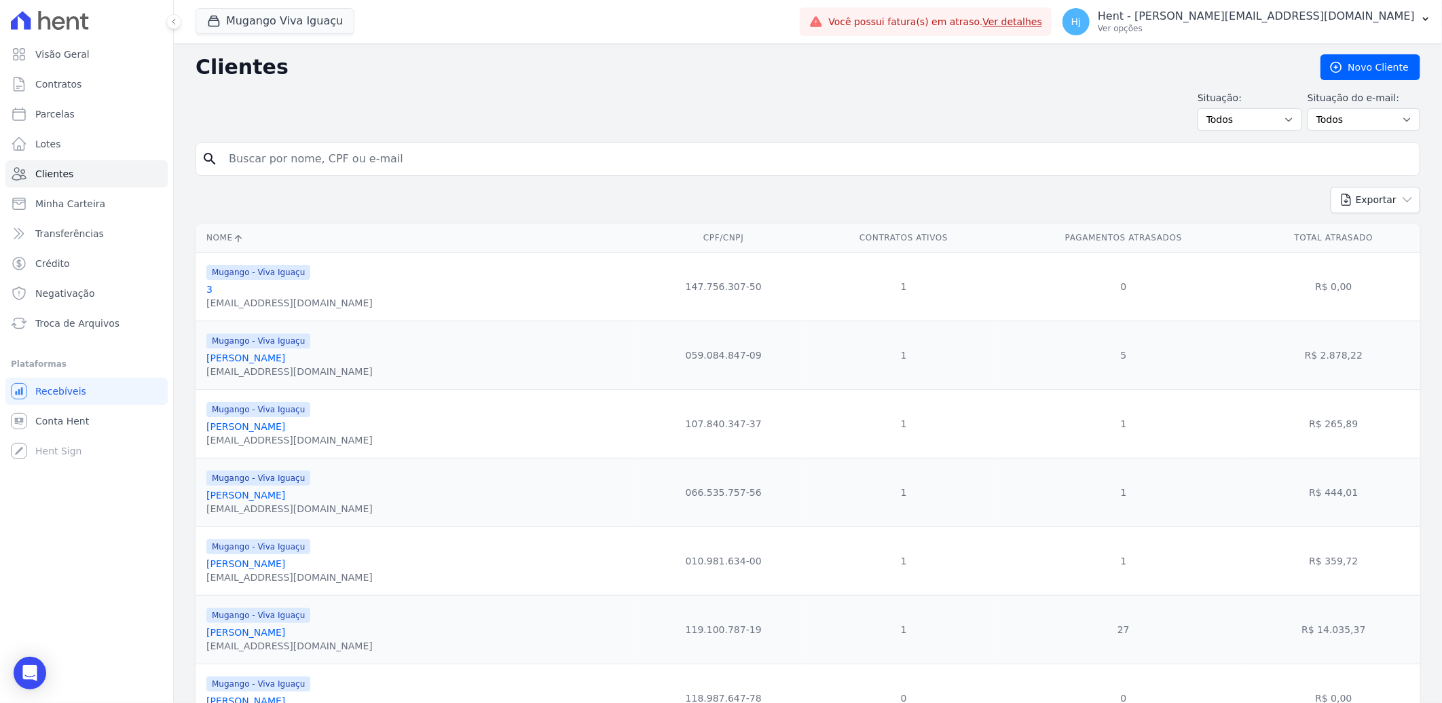
click at [283, 165] on input "search" at bounding box center [818, 158] width 1194 height 27
paste input "[PERSON_NAME]"
type input "[PERSON_NAME]"
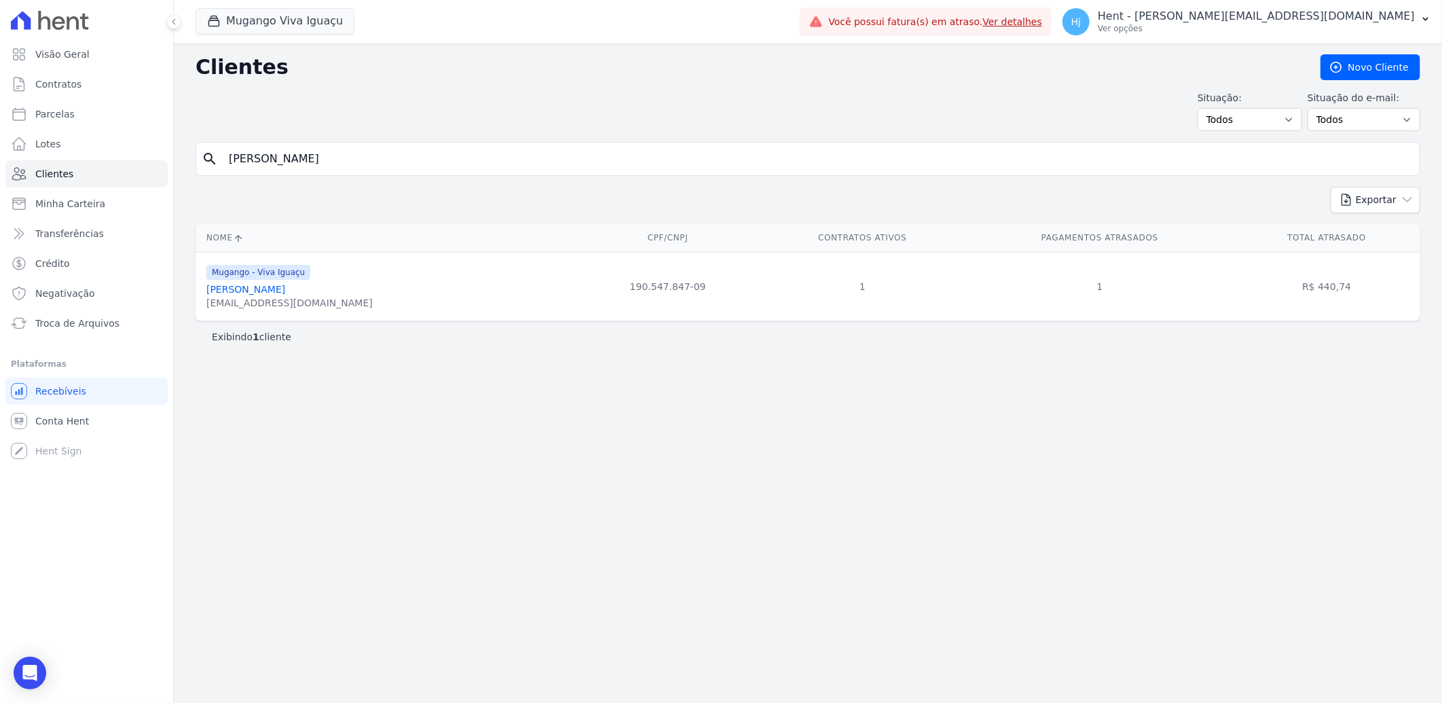
click at [240, 278] on span "Mugango - Viva Iguaçu" at bounding box center [258, 272] width 104 height 15
click at [240, 280] on span "Mugango - Viva Iguaçu" at bounding box center [258, 272] width 104 height 15
drag, startPoint x: 240, startPoint y: 280, endPoint x: 239, endPoint y: 287, distance: 6.8
click at [239, 287] on link "[PERSON_NAME]" at bounding box center [245, 289] width 79 height 11
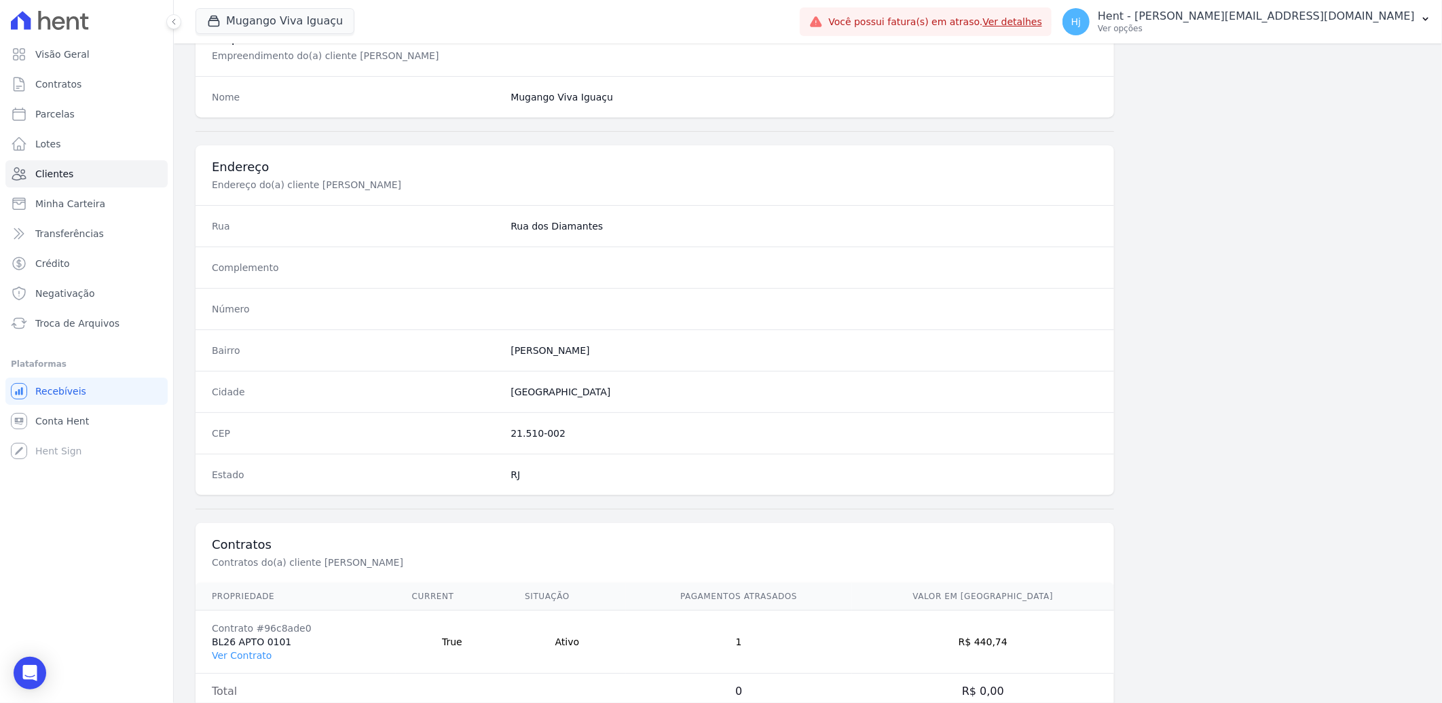
scroll to position [569, 0]
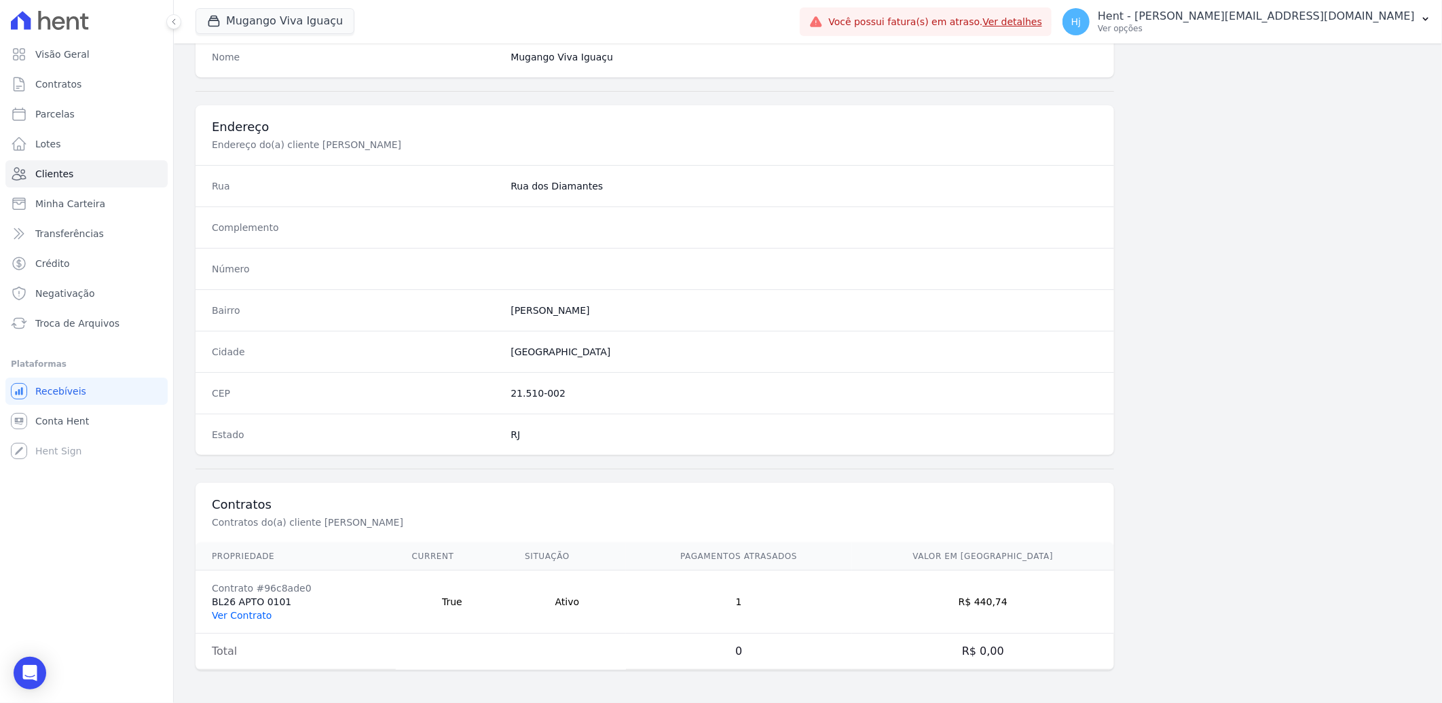
click at [242, 610] on link "Ver Contrato" at bounding box center [242, 615] width 60 height 11
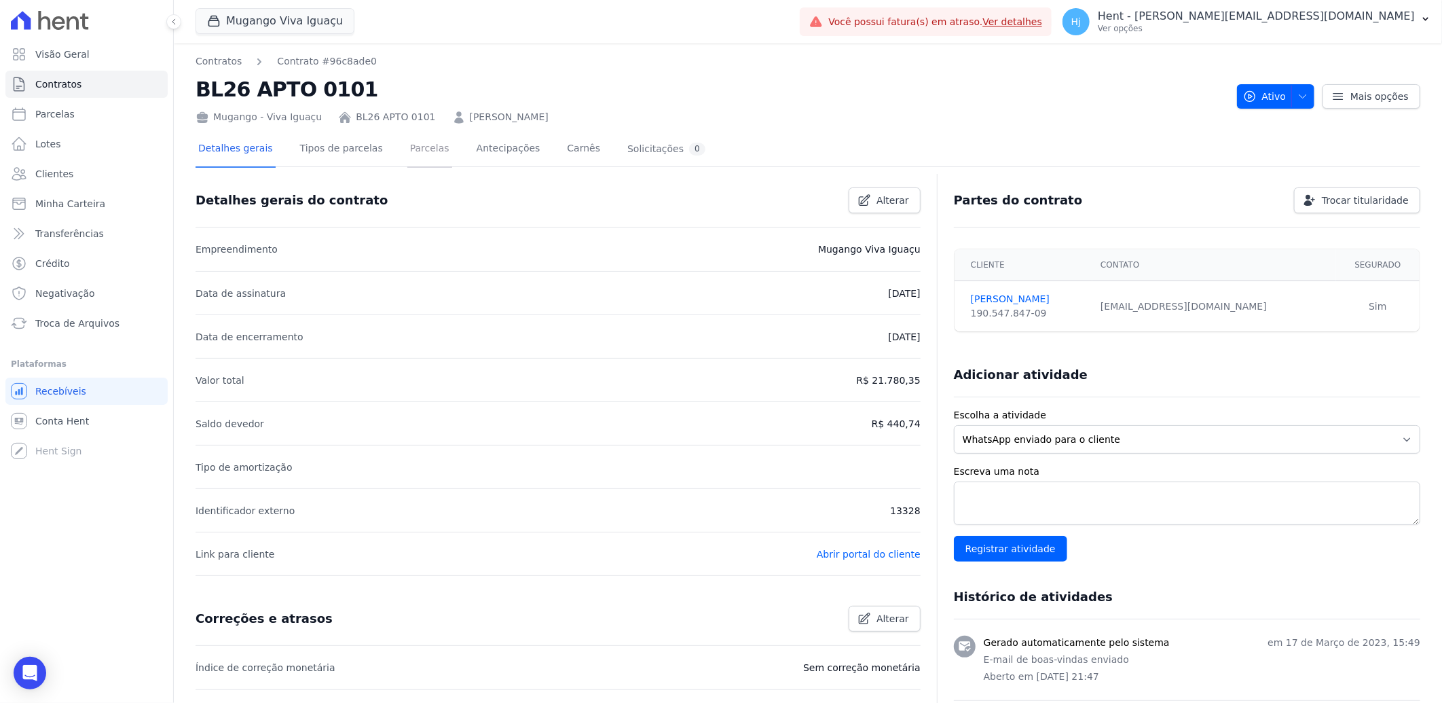
click at [407, 151] on link "Parcelas" at bounding box center [429, 150] width 45 height 36
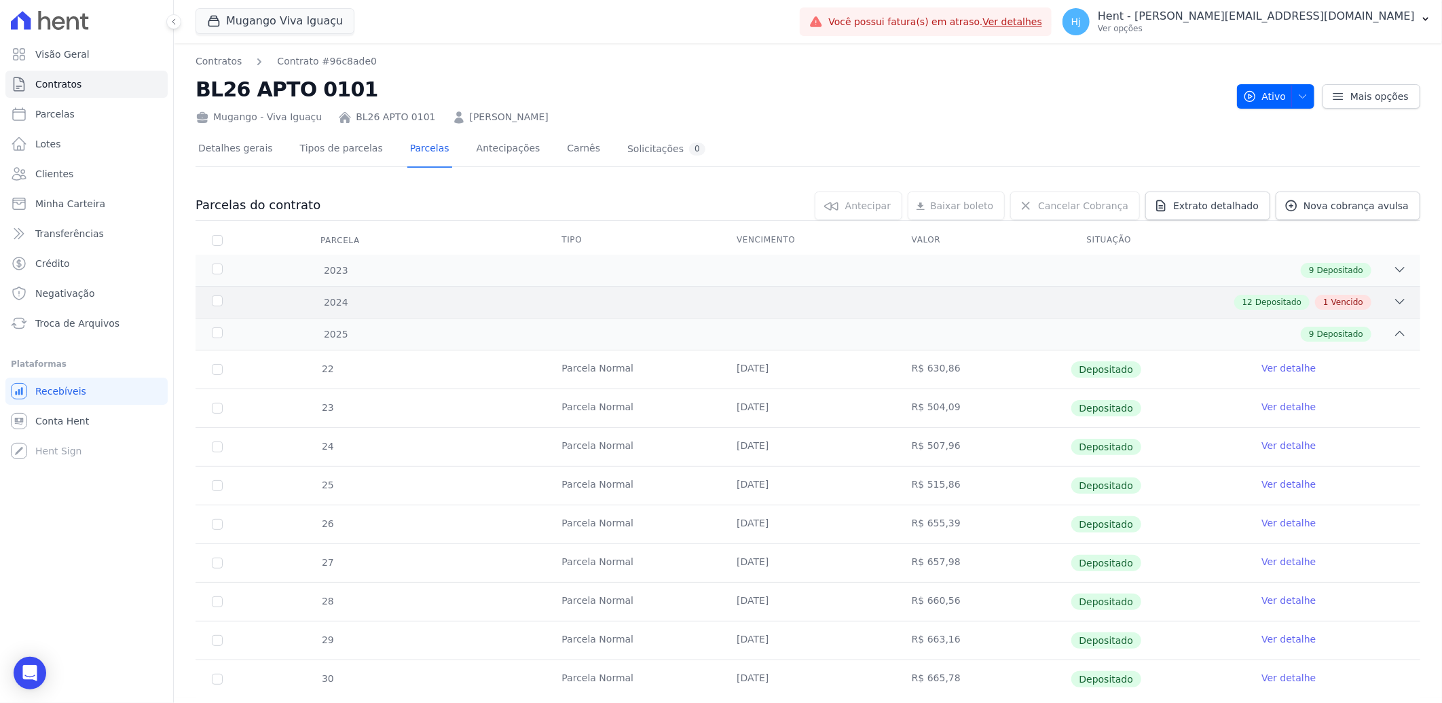
click at [988, 290] on div "2024 12 Depositado 1 Vencido" at bounding box center [808, 302] width 1225 height 32
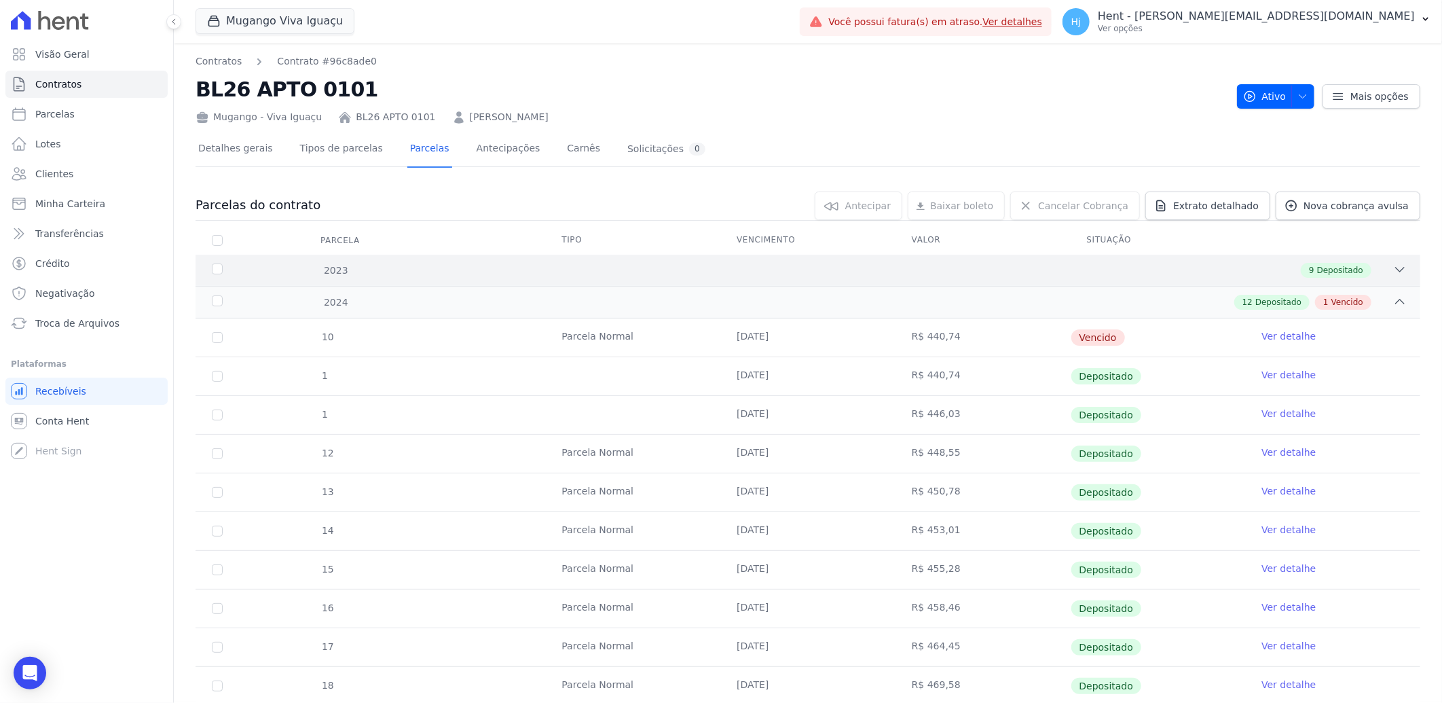
click at [405, 275] on div "9 Depositado" at bounding box center [868, 270] width 1077 height 15
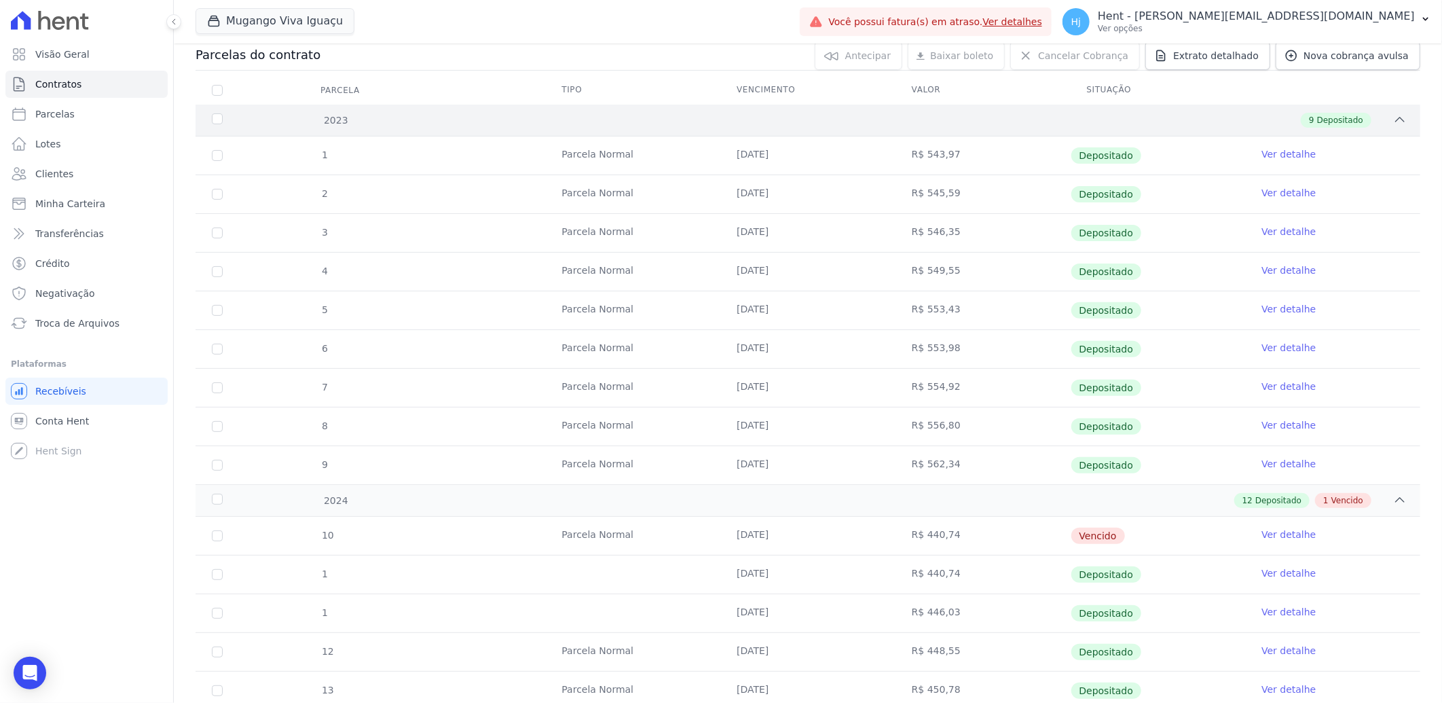
scroll to position [151, 0]
click at [60, 173] on span "Clientes" at bounding box center [54, 174] width 38 height 14
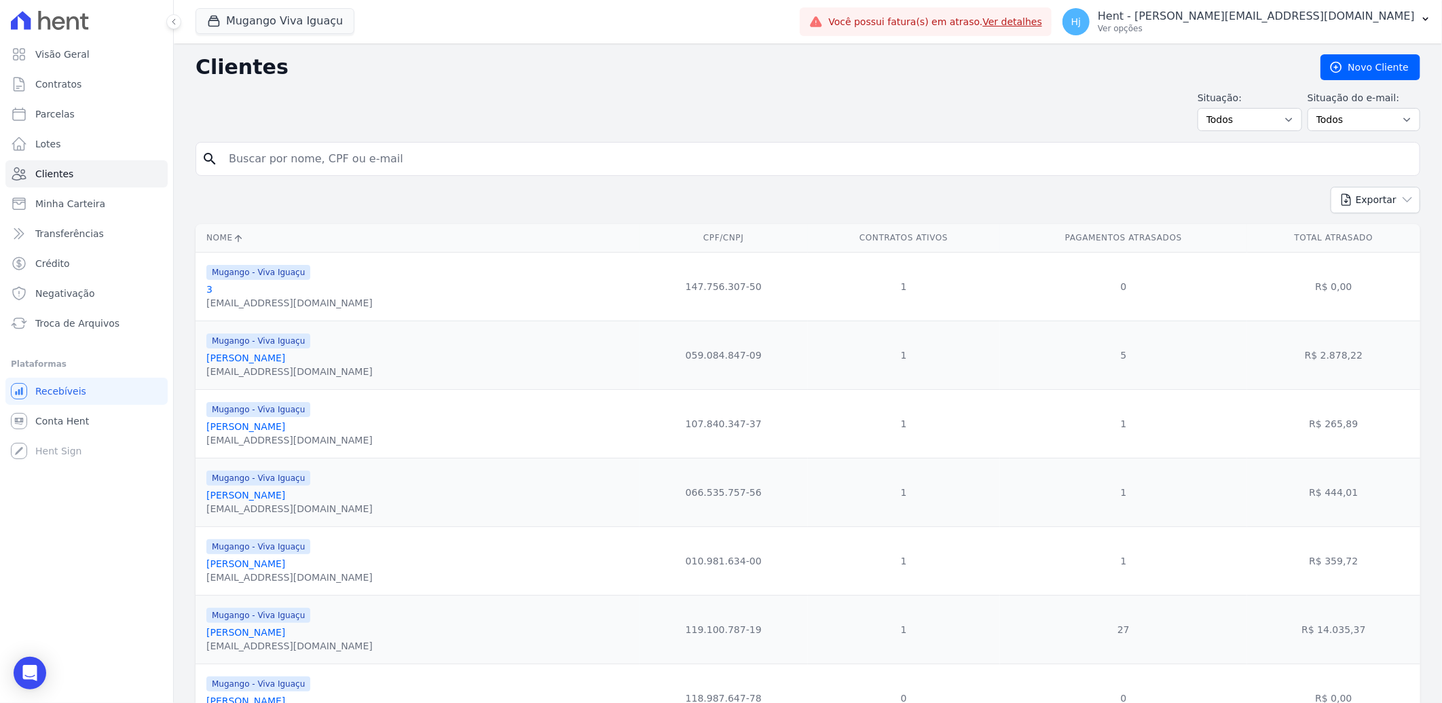
click at [268, 160] on input "search" at bounding box center [818, 158] width 1194 height 27
paste input "Clebson Dos Santos Souza"
type input "Clebson Dos Santos Souza"
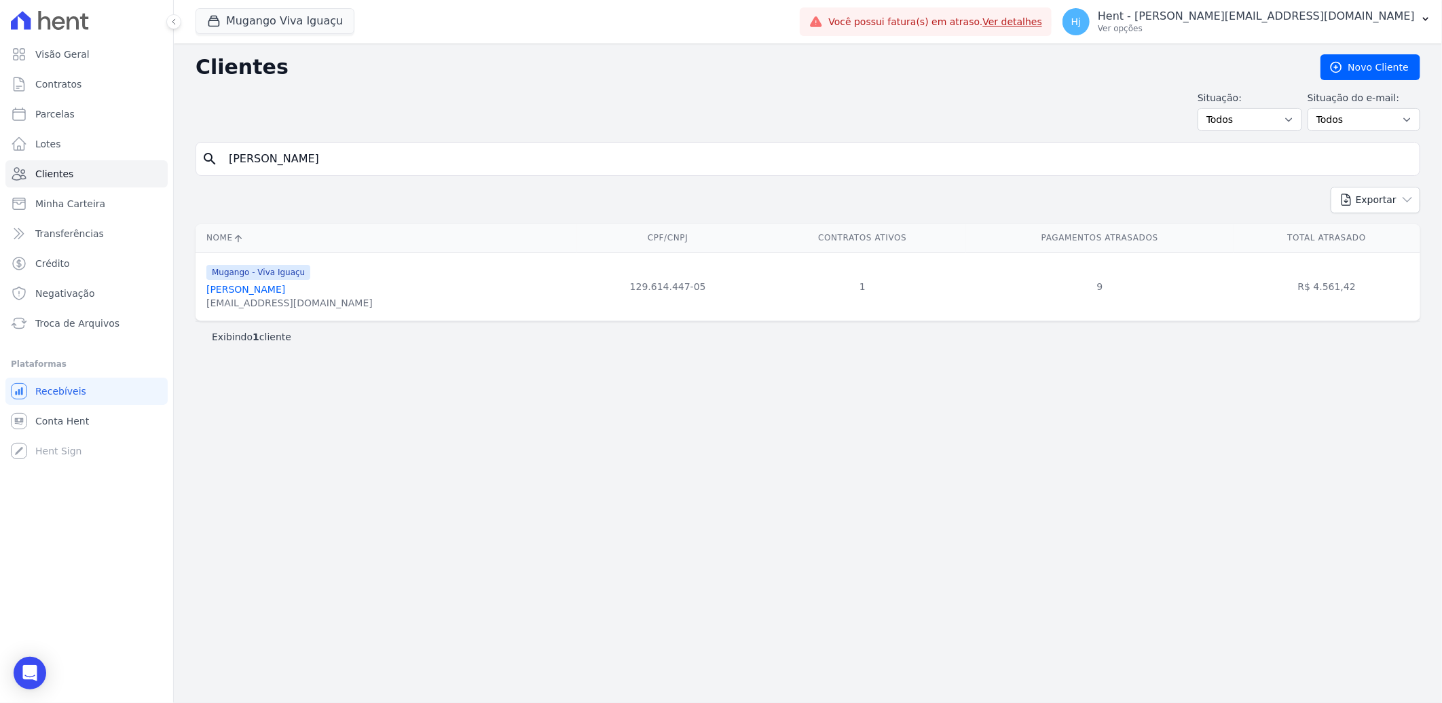
click at [285, 291] on link "Clebson Dos Santos Souza" at bounding box center [245, 289] width 79 height 11
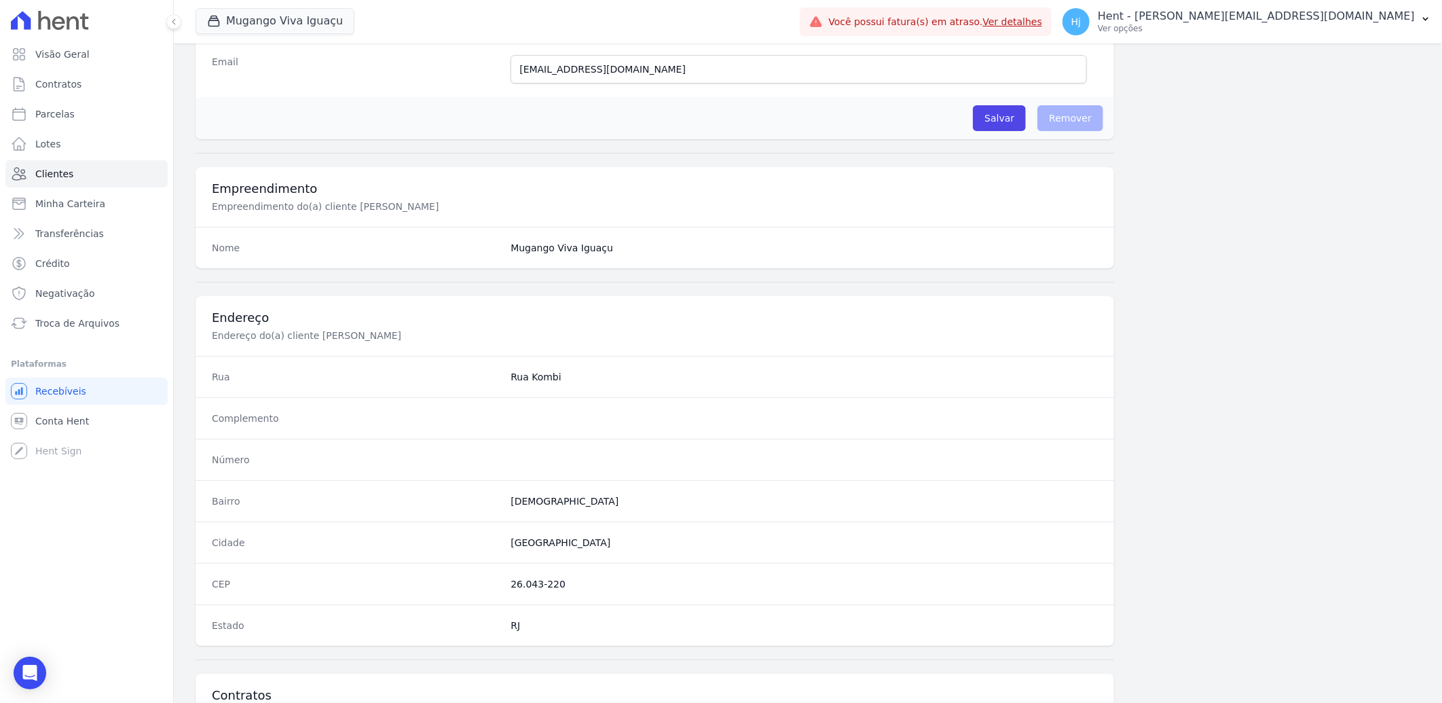
scroll to position [569, 0]
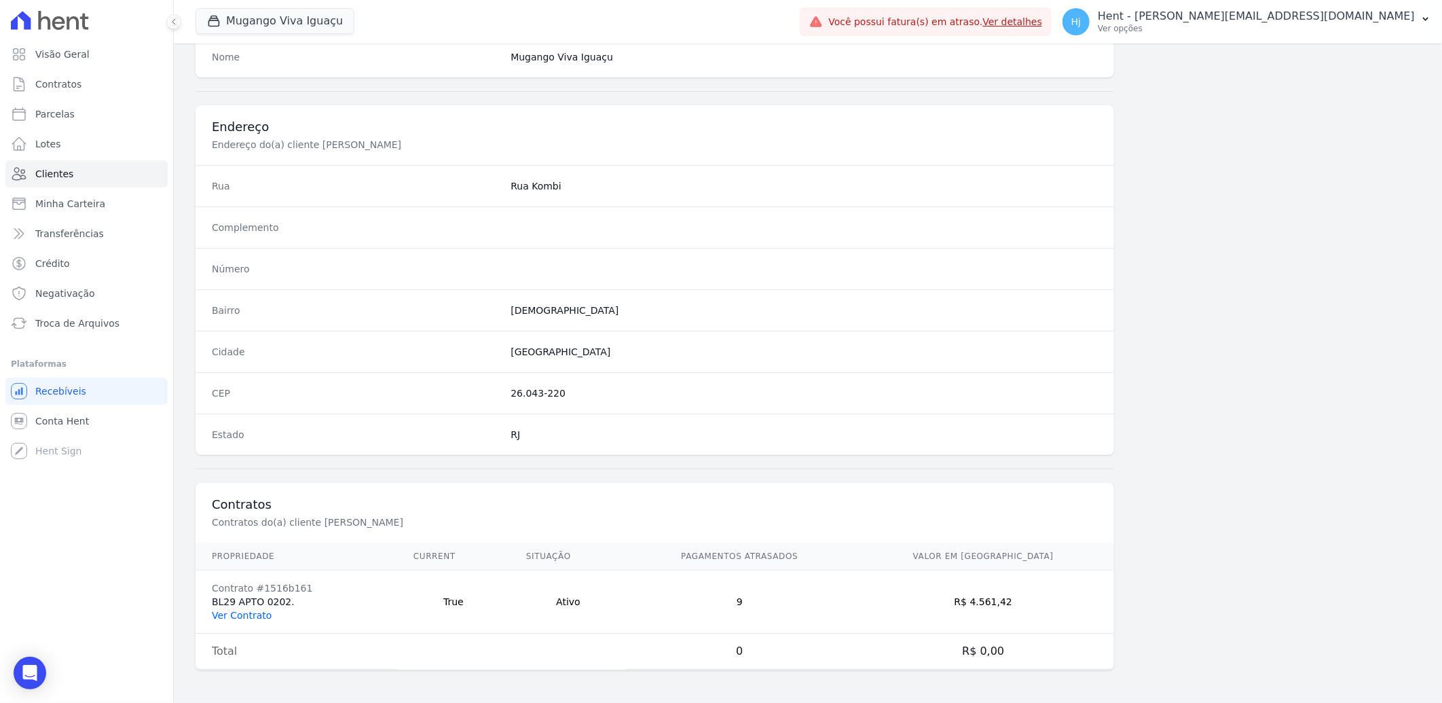
click at [249, 613] on link "Ver Contrato" at bounding box center [242, 615] width 60 height 11
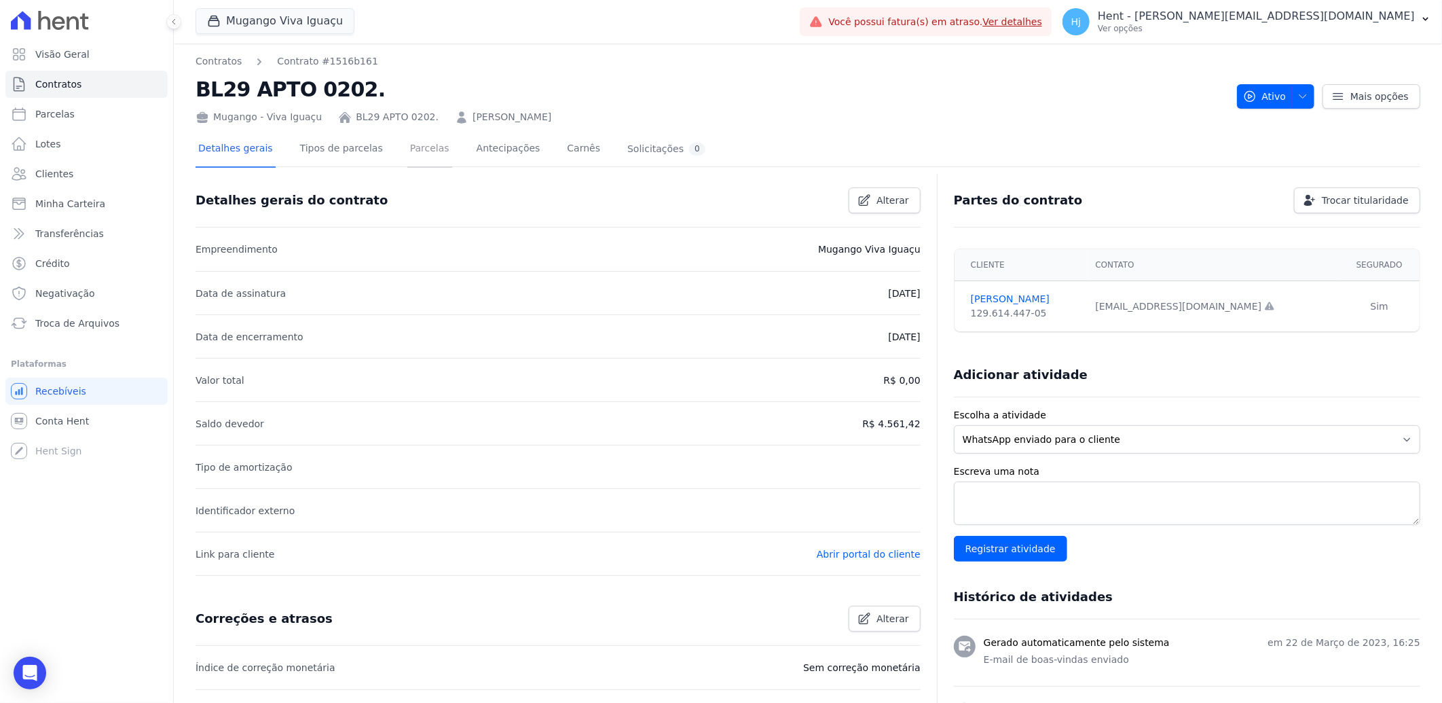
click at [407, 149] on link "Parcelas" at bounding box center [429, 150] width 45 height 36
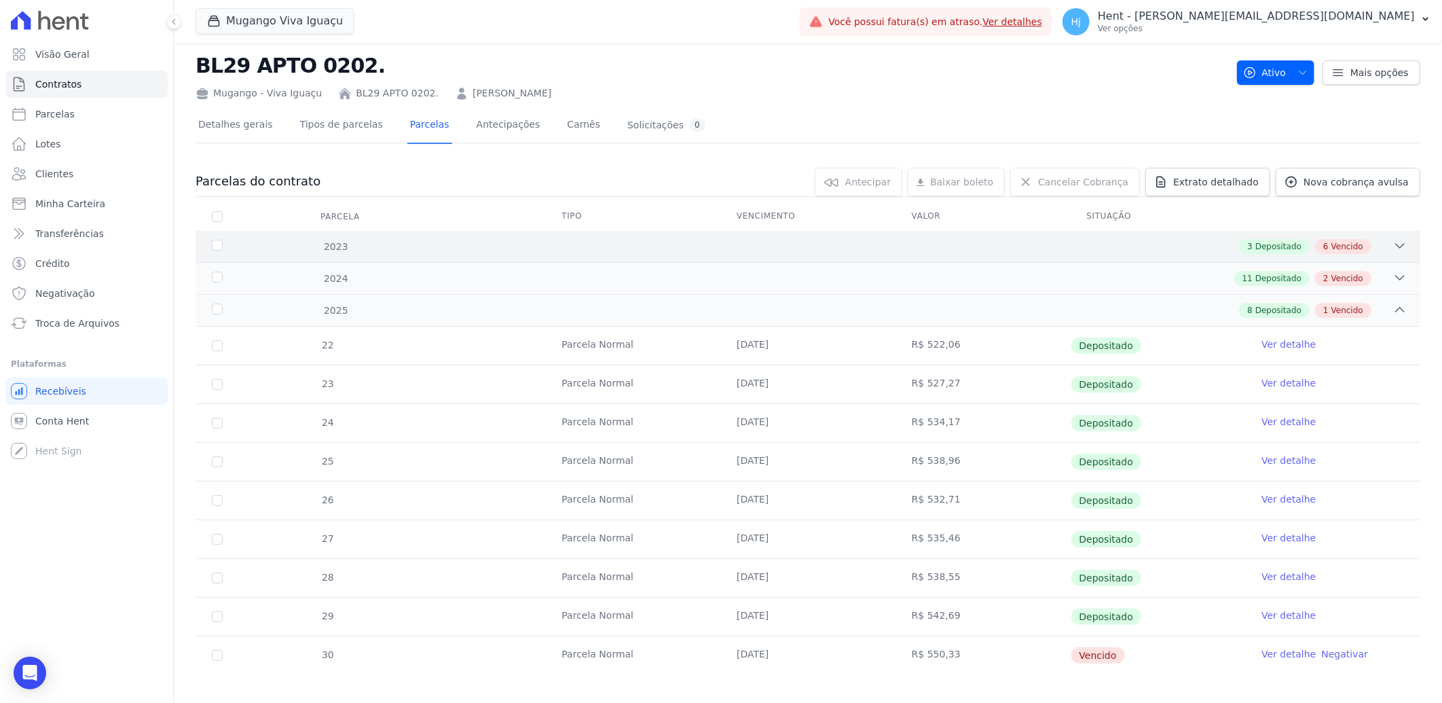
scroll to position [35, 0]
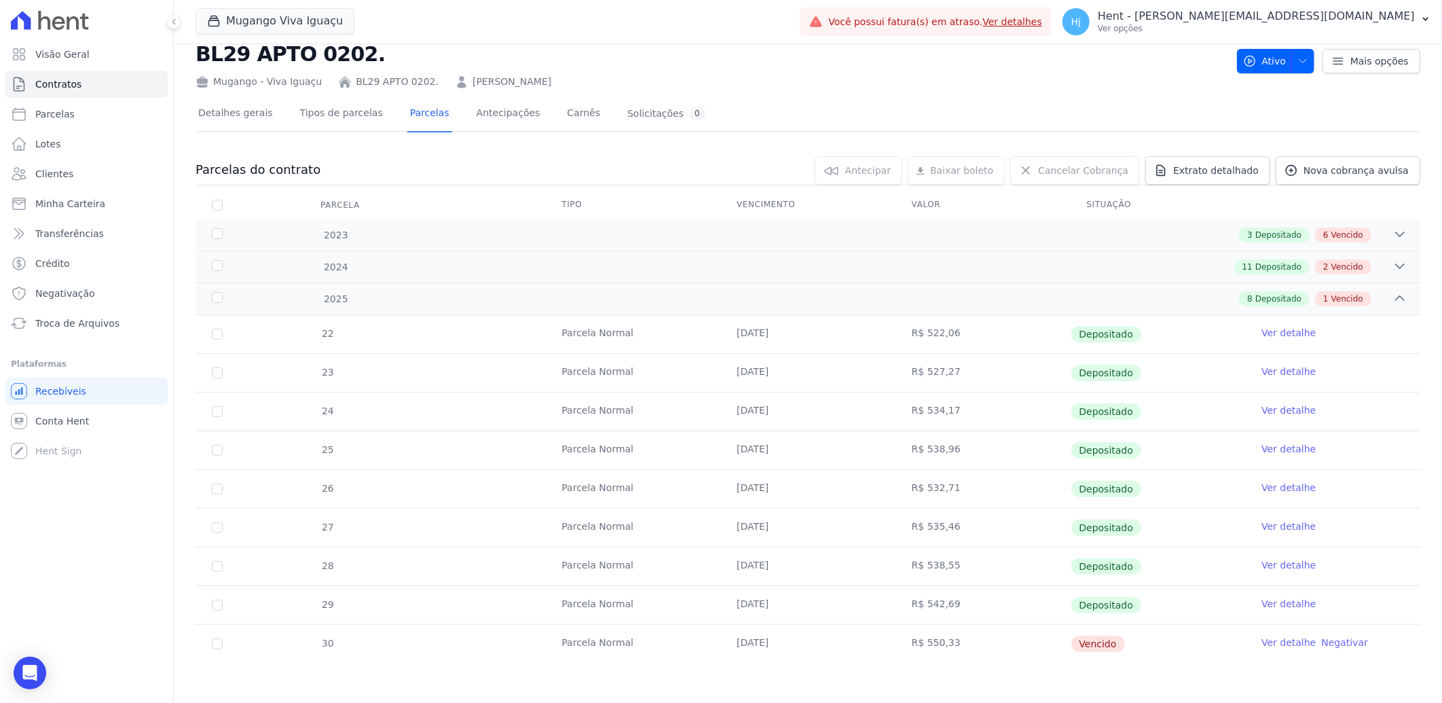
drag, startPoint x: 905, startPoint y: 647, endPoint x: 947, endPoint y: 651, distance: 42.2
click at [947, 651] on td "R$ 550,33" at bounding box center [983, 644] width 175 height 38
copy td "R$ 550,33"
click at [69, 181] on link "Clientes" at bounding box center [86, 173] width 162 height 27
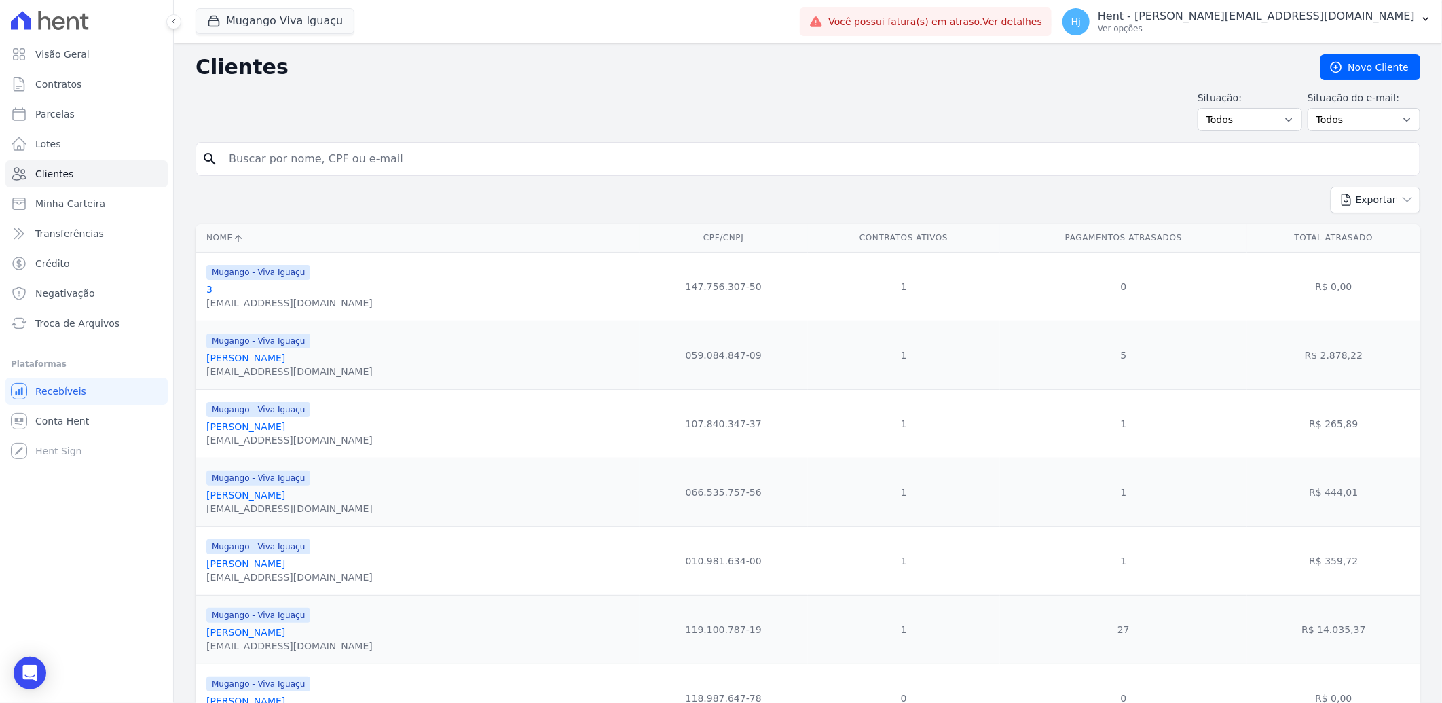
click at [391, 161] on input "search" at bounding box center [818, 158] width 1194 height 27
paste input "[PERSON_NAME]"
type input "[PERSON_NAME]"
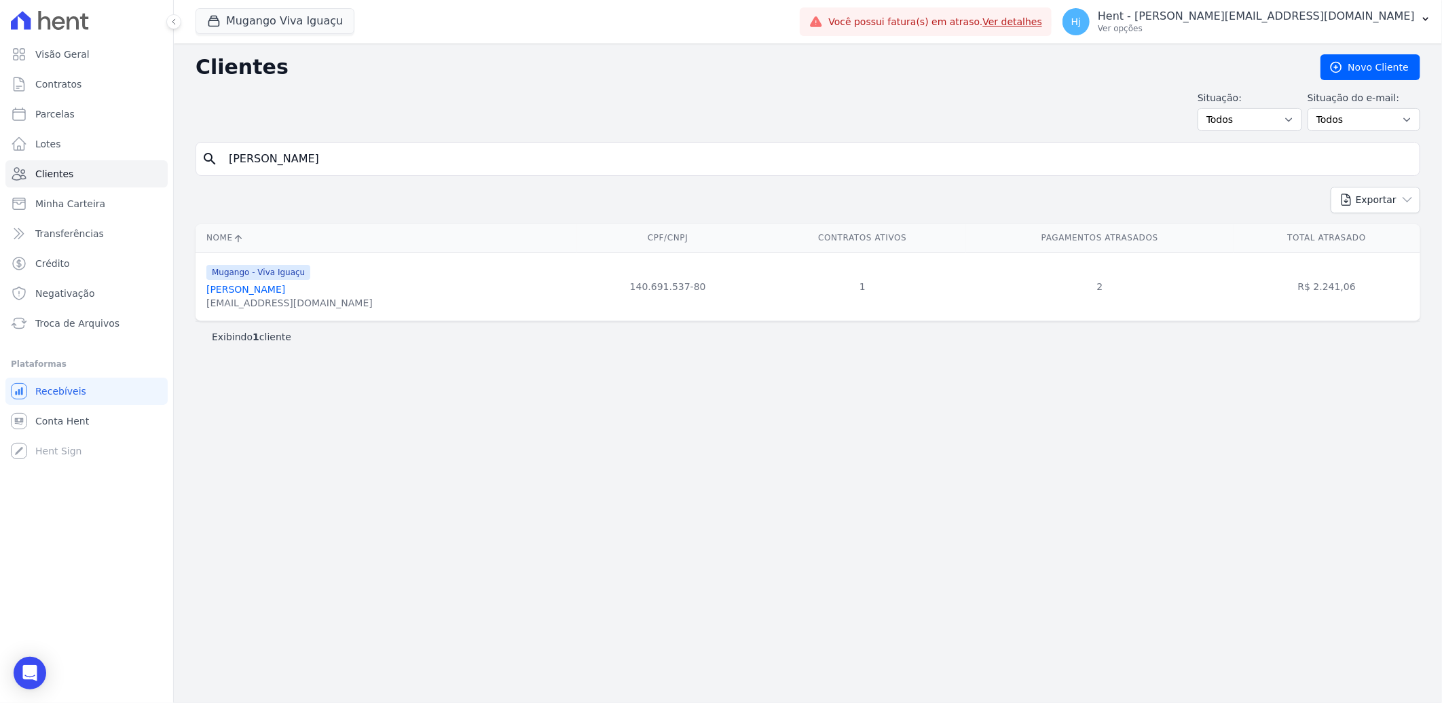
click at [226, 296] on div "[EMAIL_ADDRESS][DOMAIN_NAME]" at bounding box center [289, 303] width 166 height 14
click at [228, 291] on link "[PERSON_NAME]" at bounding box center [245, 289] width 79 height 11
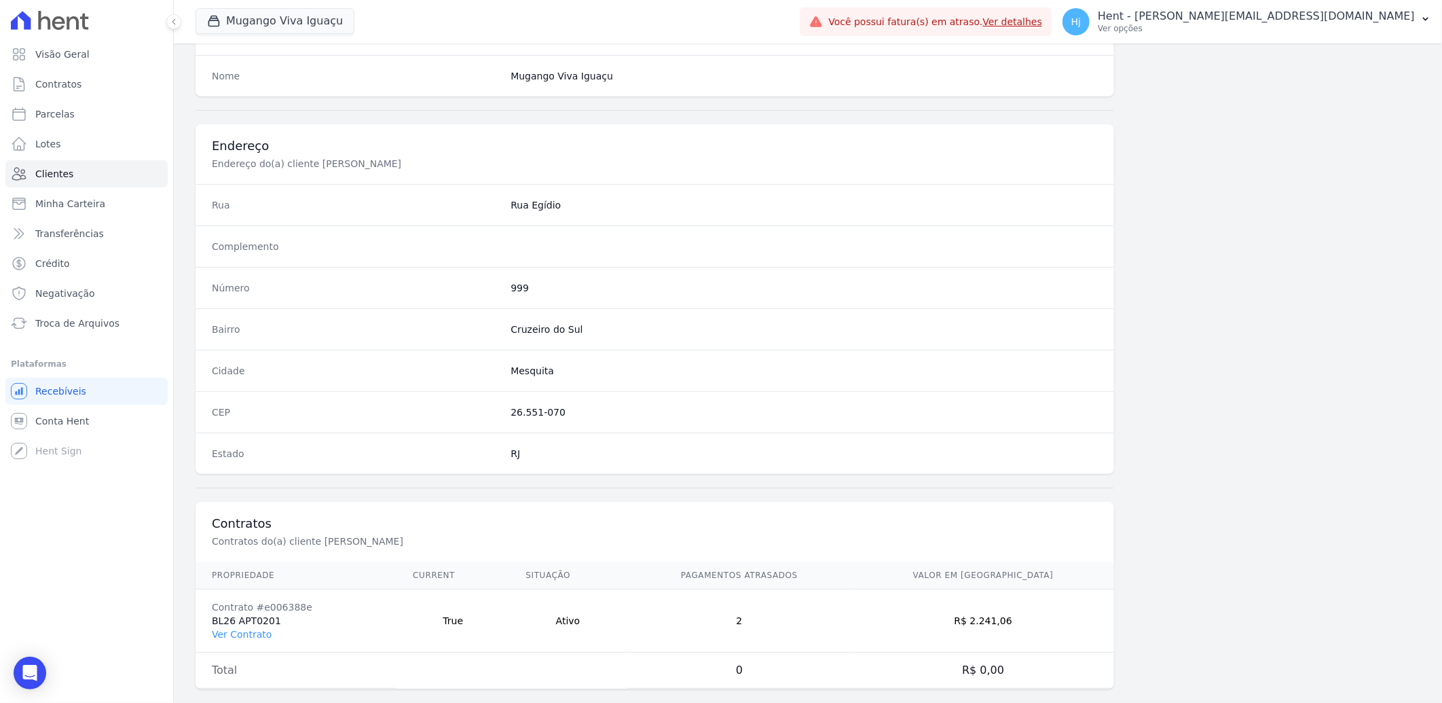
scroll to position [569, 0]
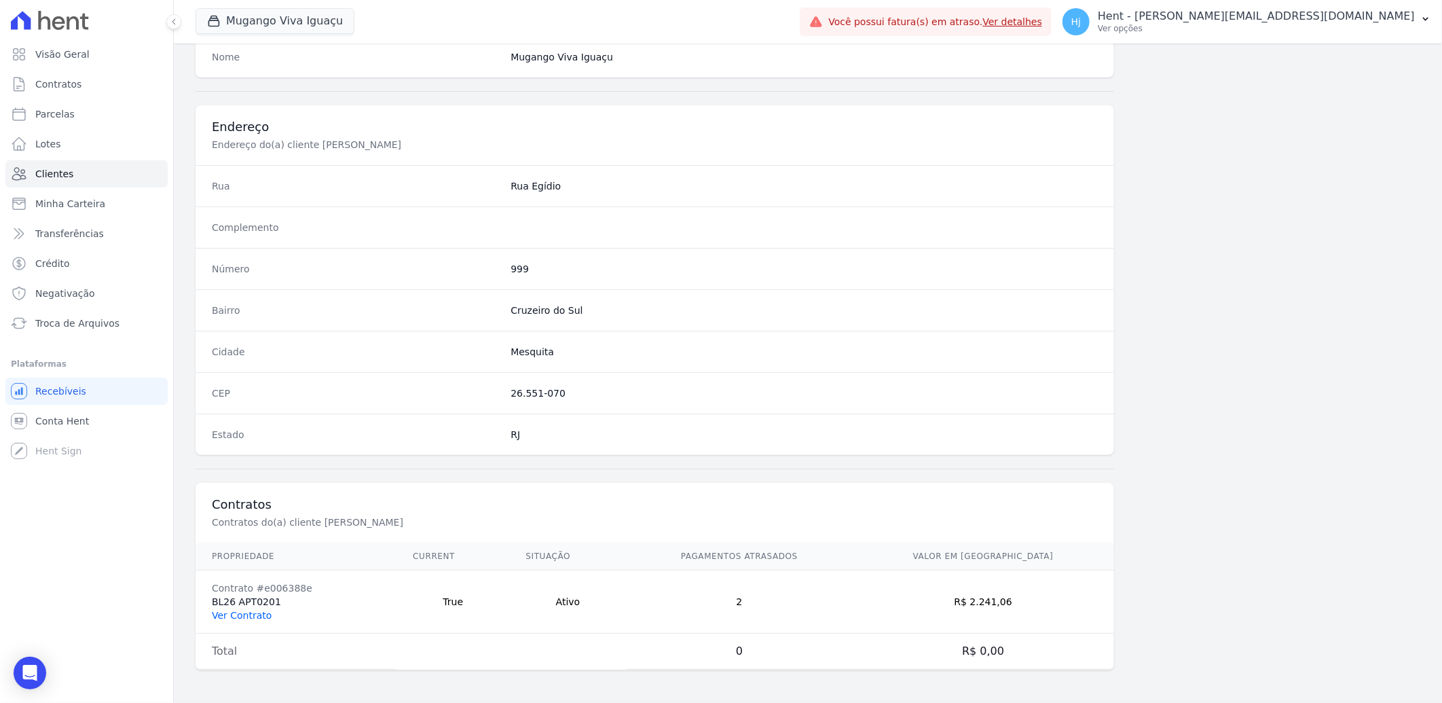
click at [231, 611] on link "Ver Contrato" at bounding box center [242, 615] width 60 height 11
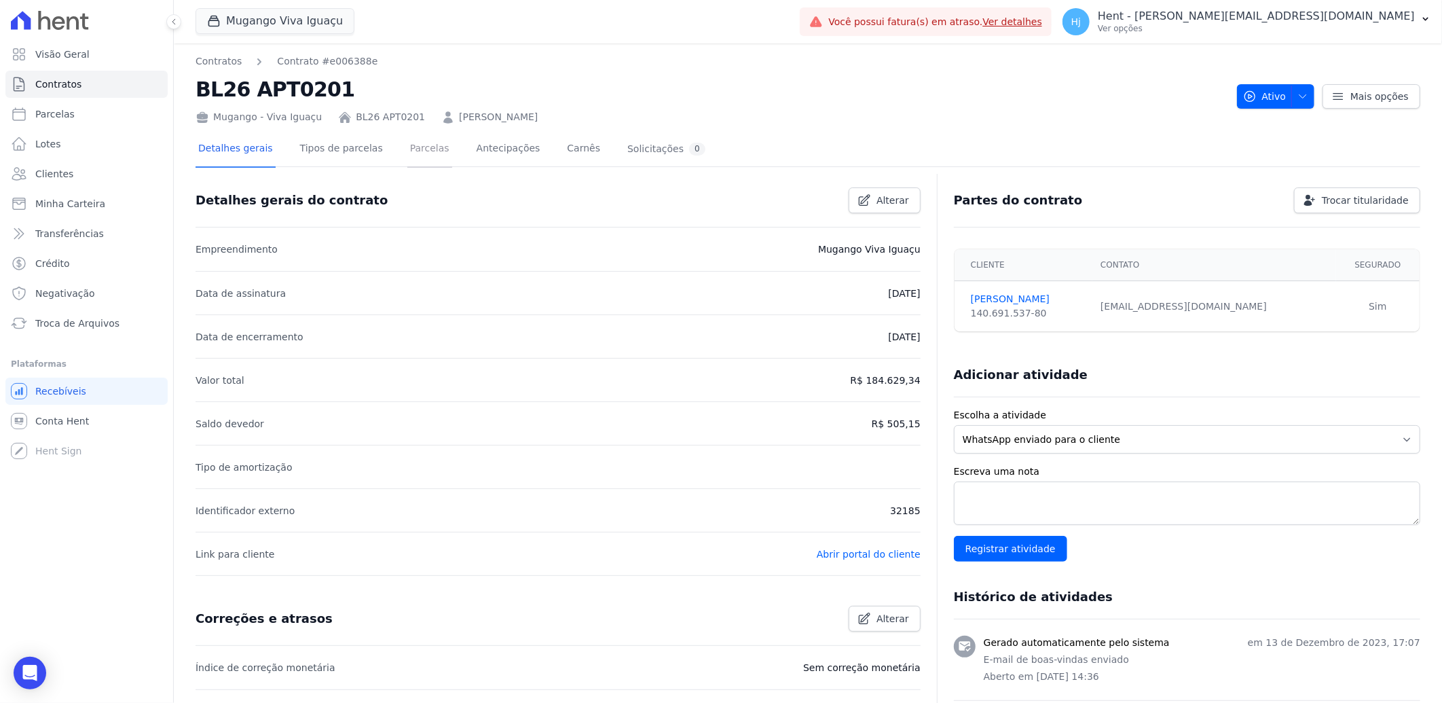
click at [407, 151] on link "Parcelas" at bounding box center [429, 150] width 45 height 36
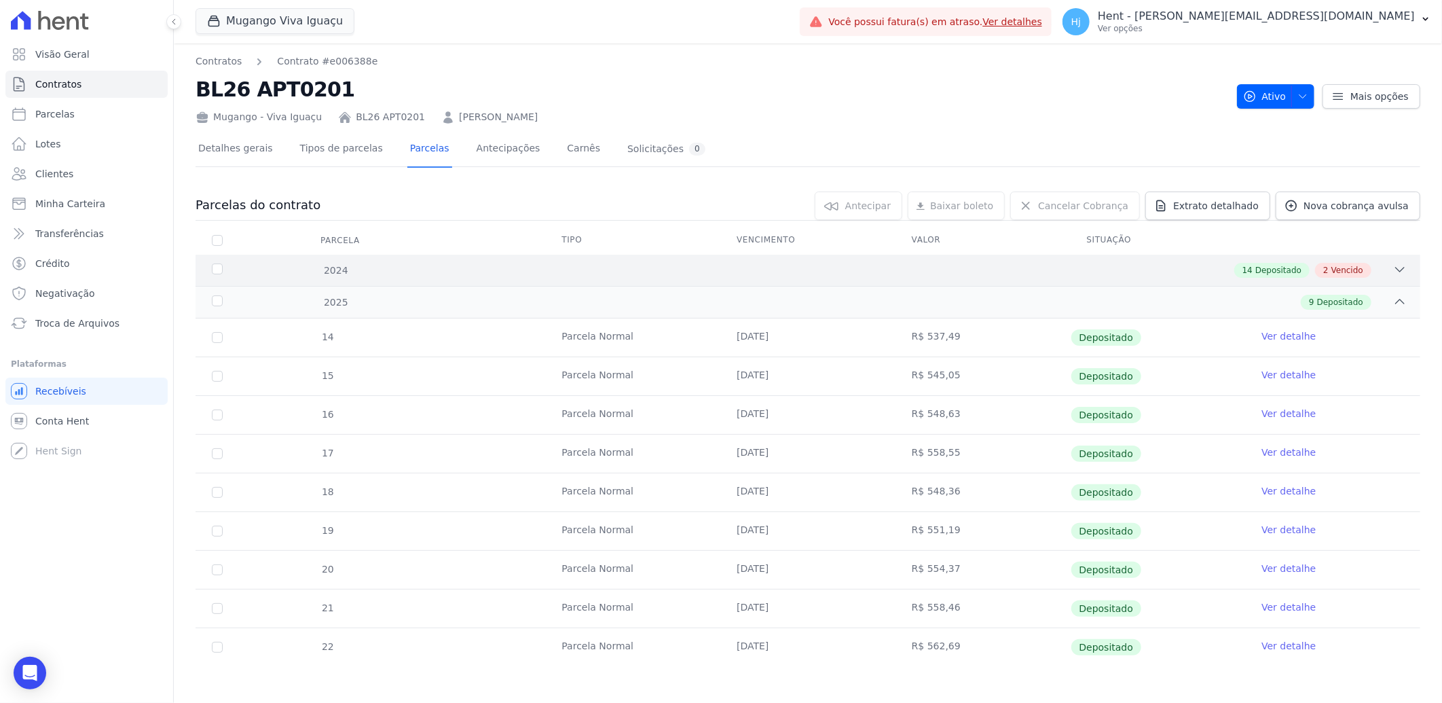
click at [723, 266] on div "14 Depositado 2 Vencido" at bounding box center [868, 270] width 1077 height 15
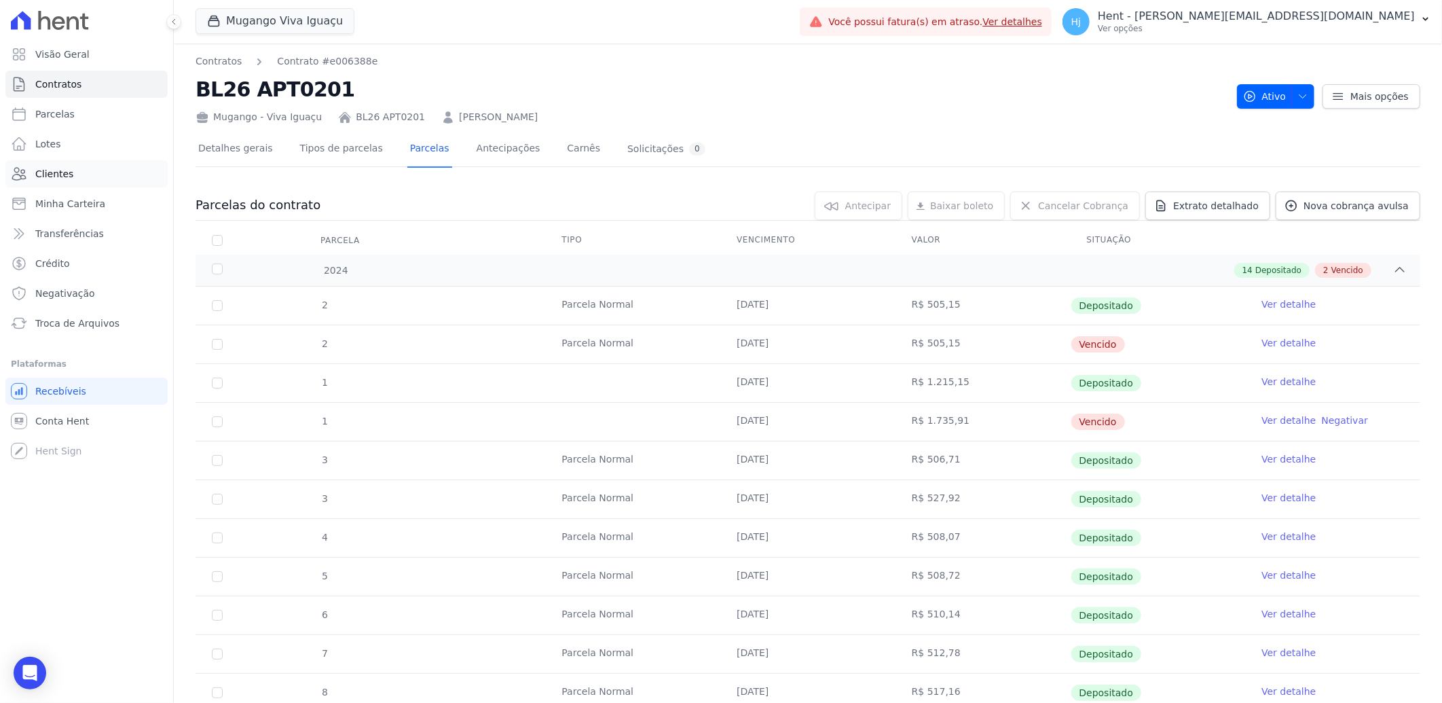
click at [62, 177] on span "Clientes" at bounding box center [54, 174] width 38 height 14
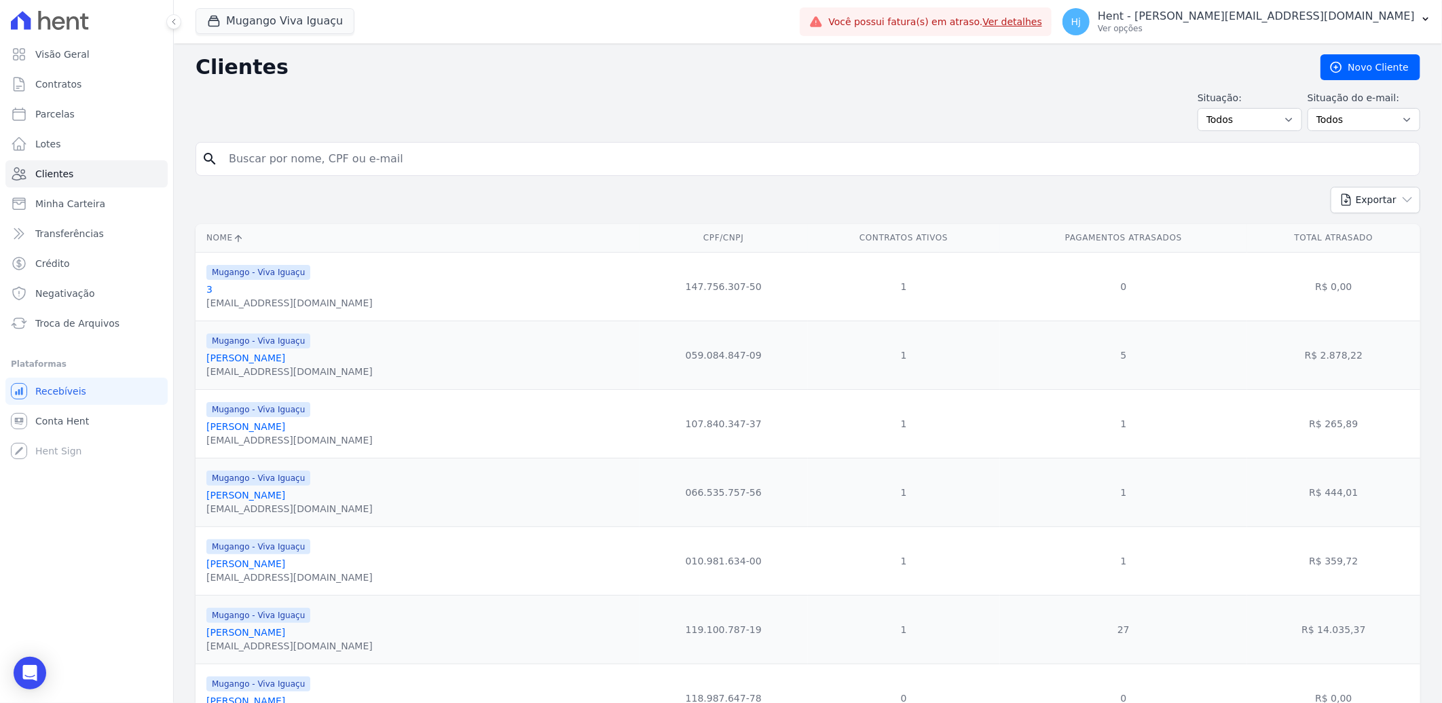
click at [299, 160] on input "search" at bounding box center [818, 158] width 1194 height 27
type input "[PERSON_NAME]"
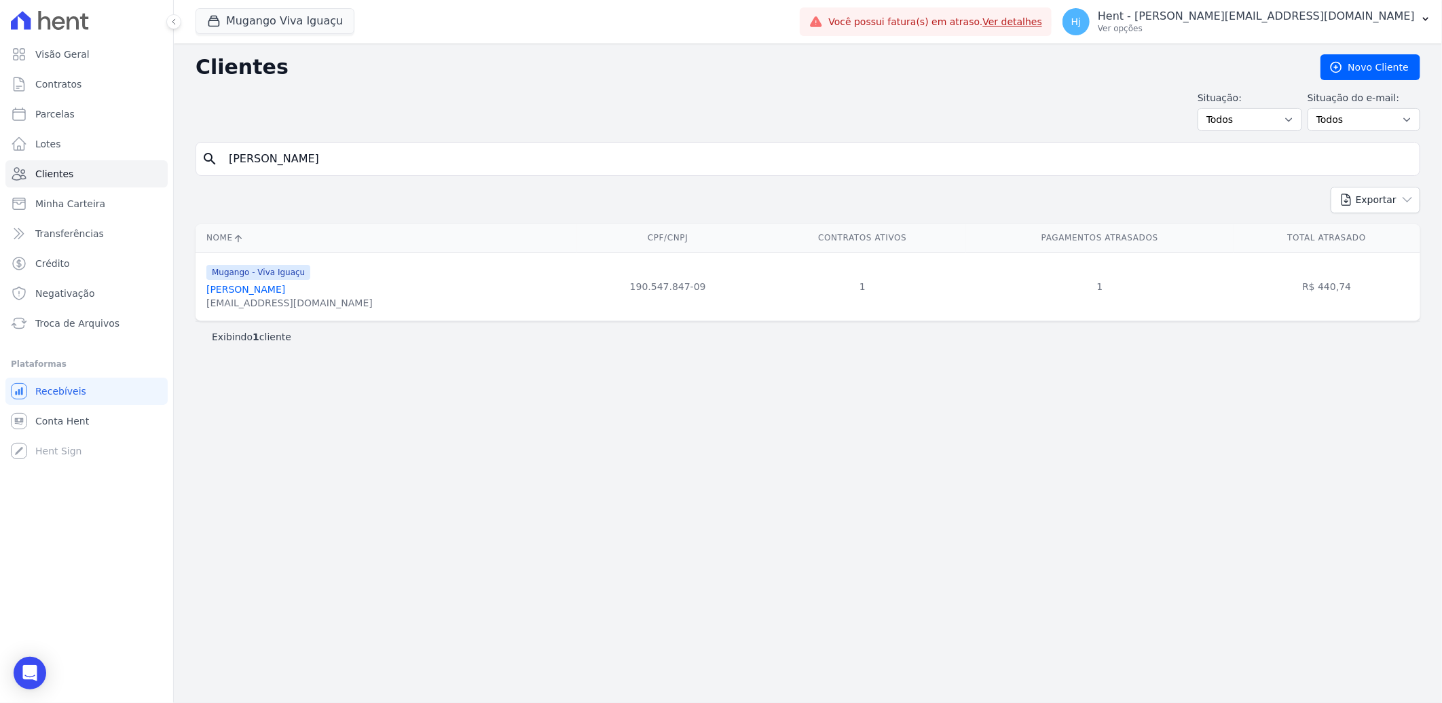
click at [242, 287] on link "[PERSON_NAME]" at bounding box center [245, 289] width 79 height 11
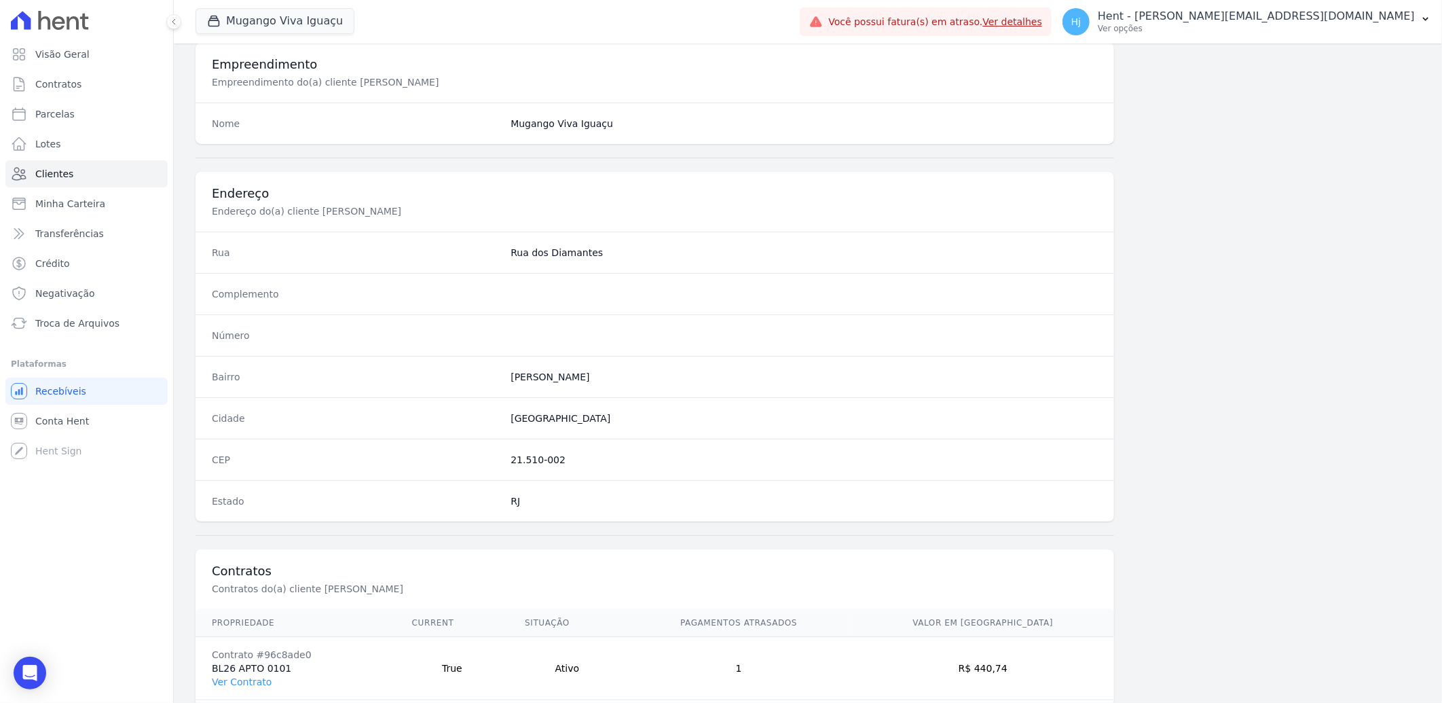
scroll to position [569, 0]
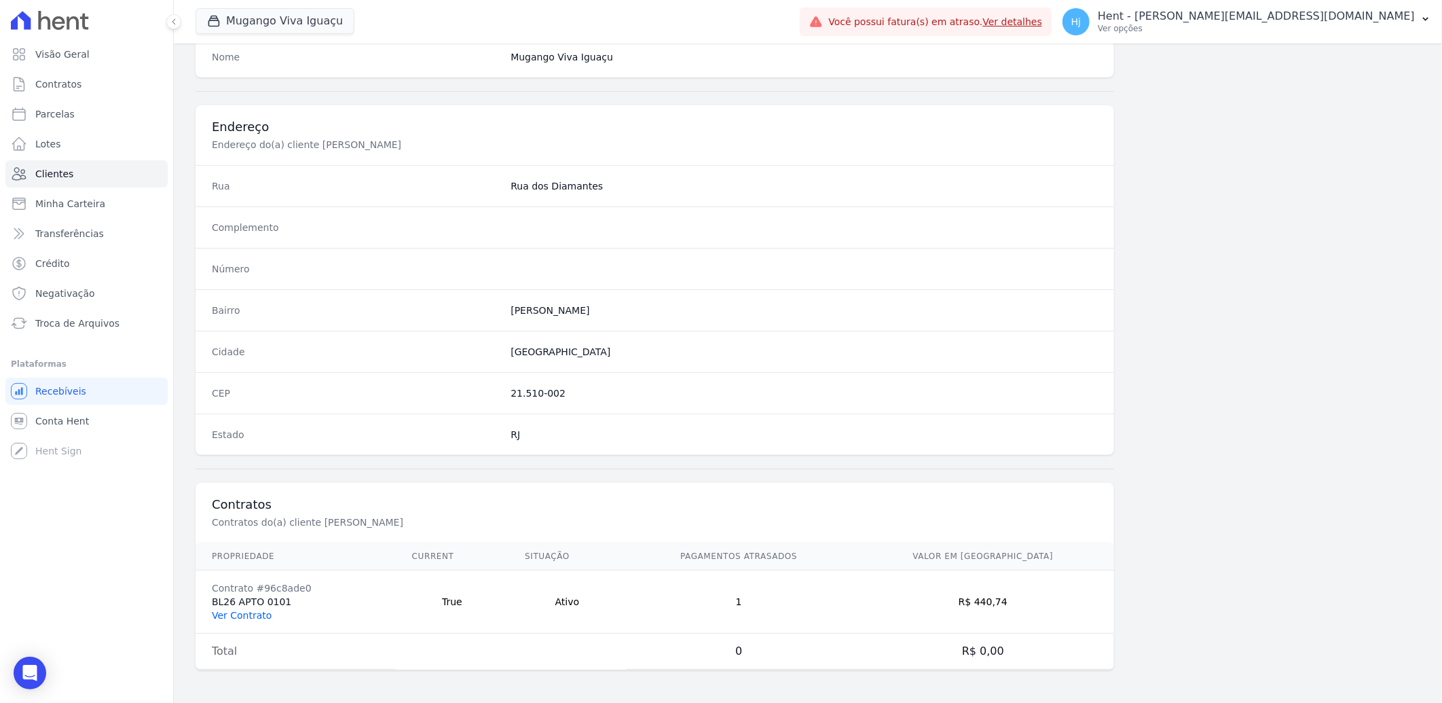
click at [248, 621] on link "Ver Contrato" at bounding box center [242, 615] width 60 height 11
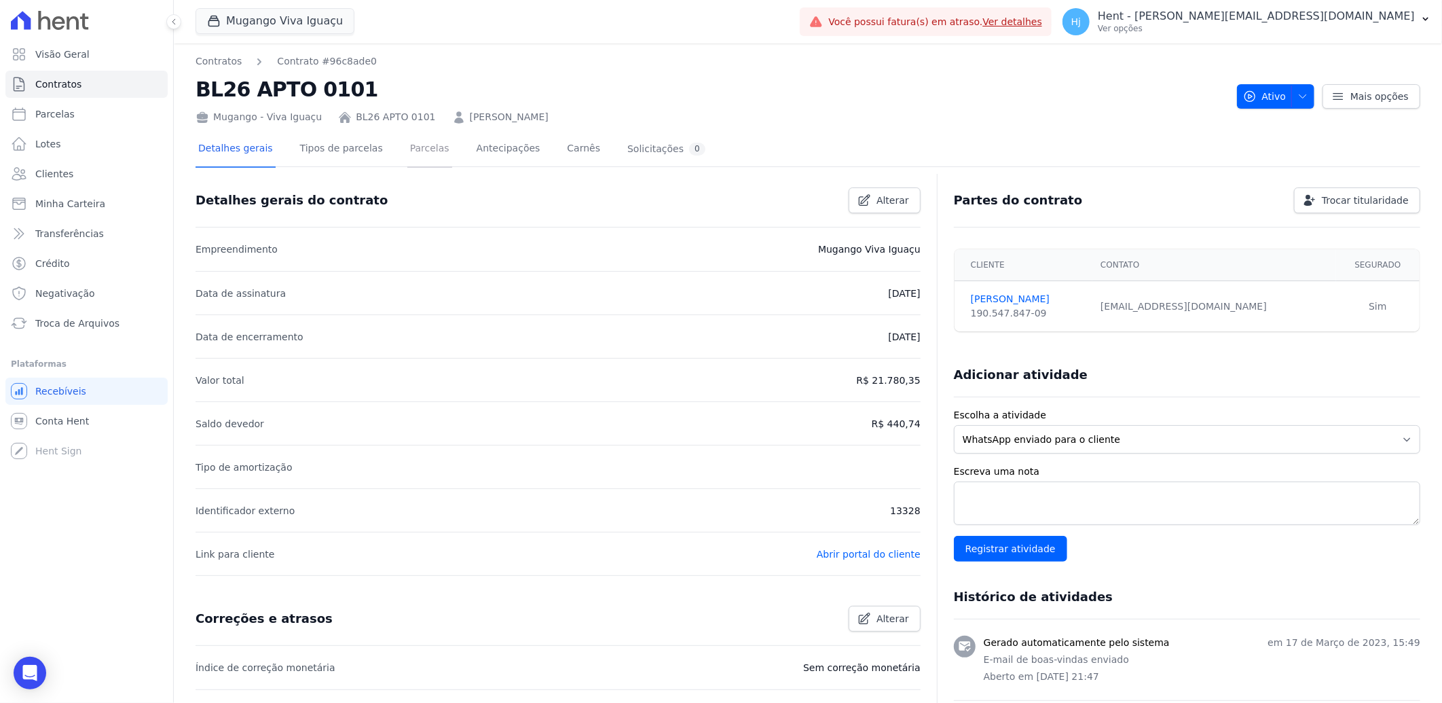
click at [410, 139] on link "Parcelas" at bounding box center [429, 150] width 45 height 36
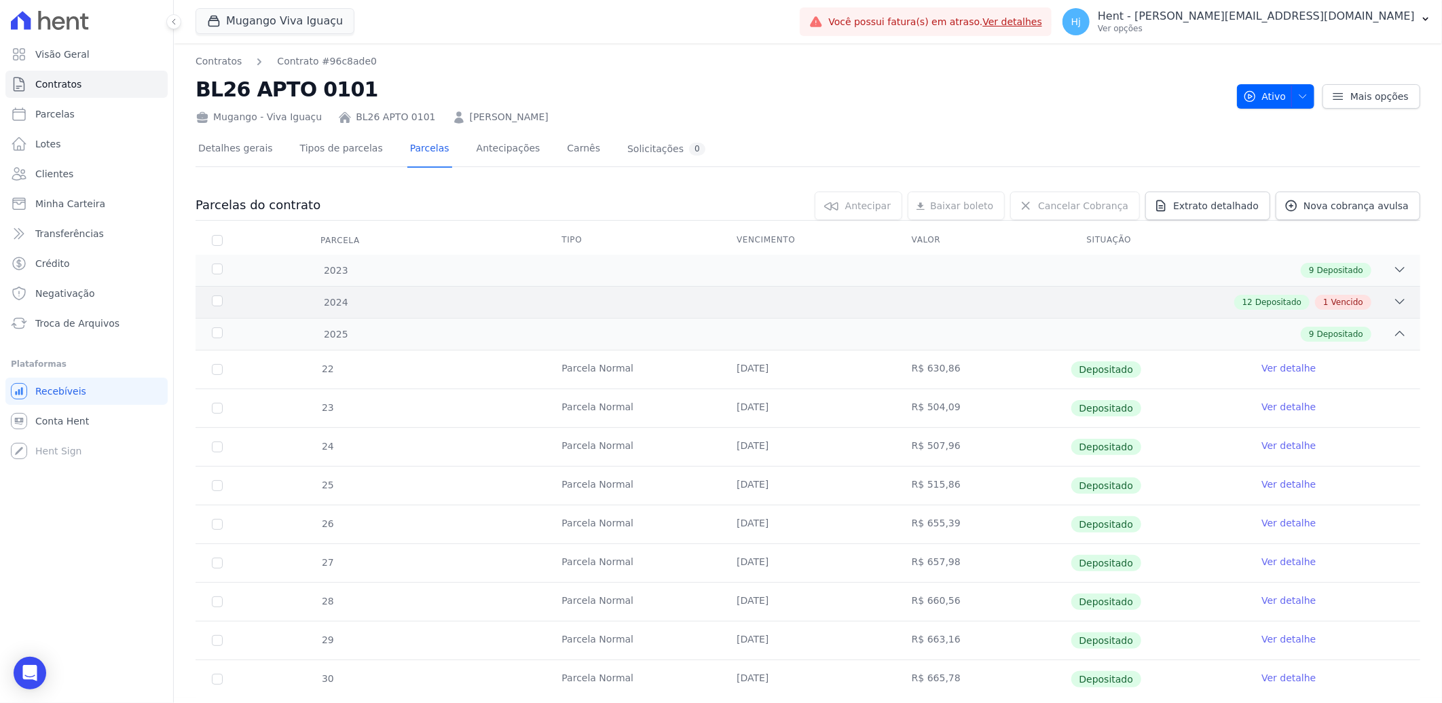
click at [1044, 297] on div "12 Depositado 1 Vencido" at bounding box center [868, 302] width 1077 height 15
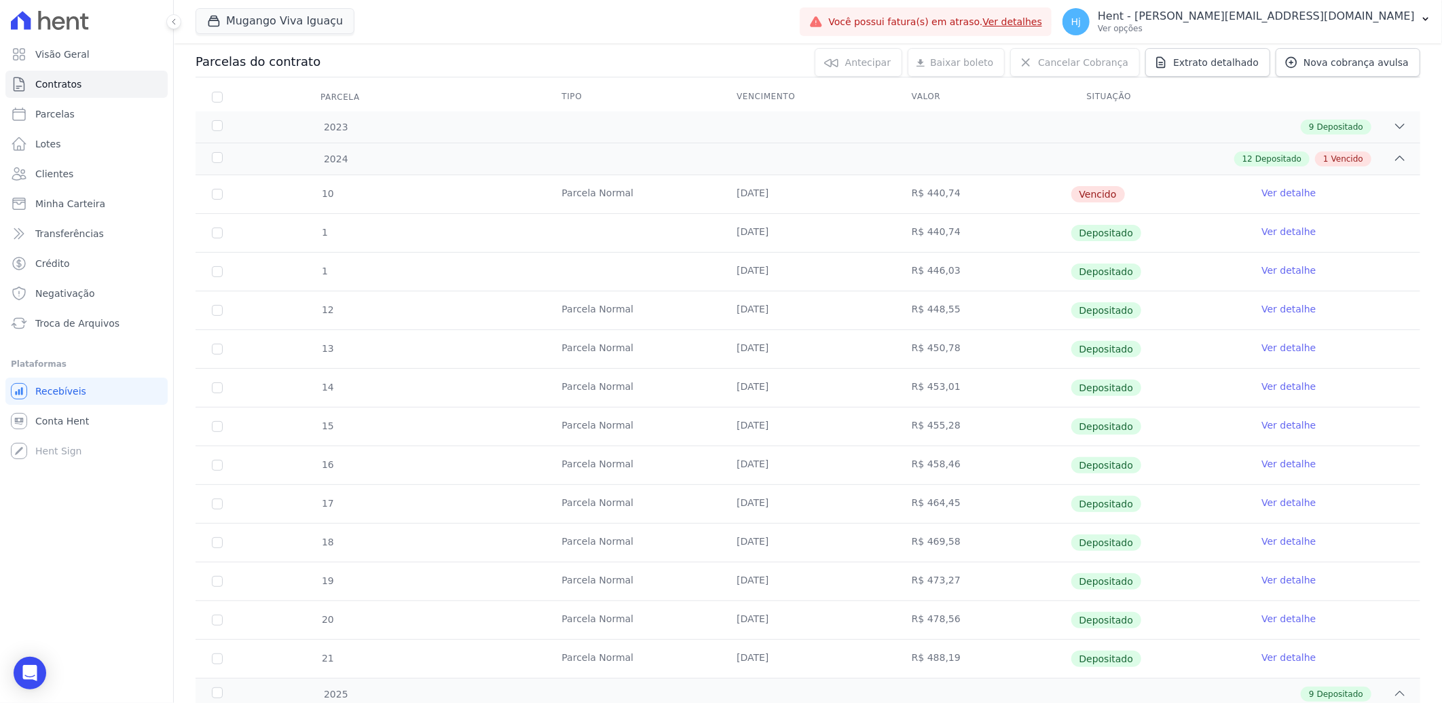
scroll to position [11, 0]
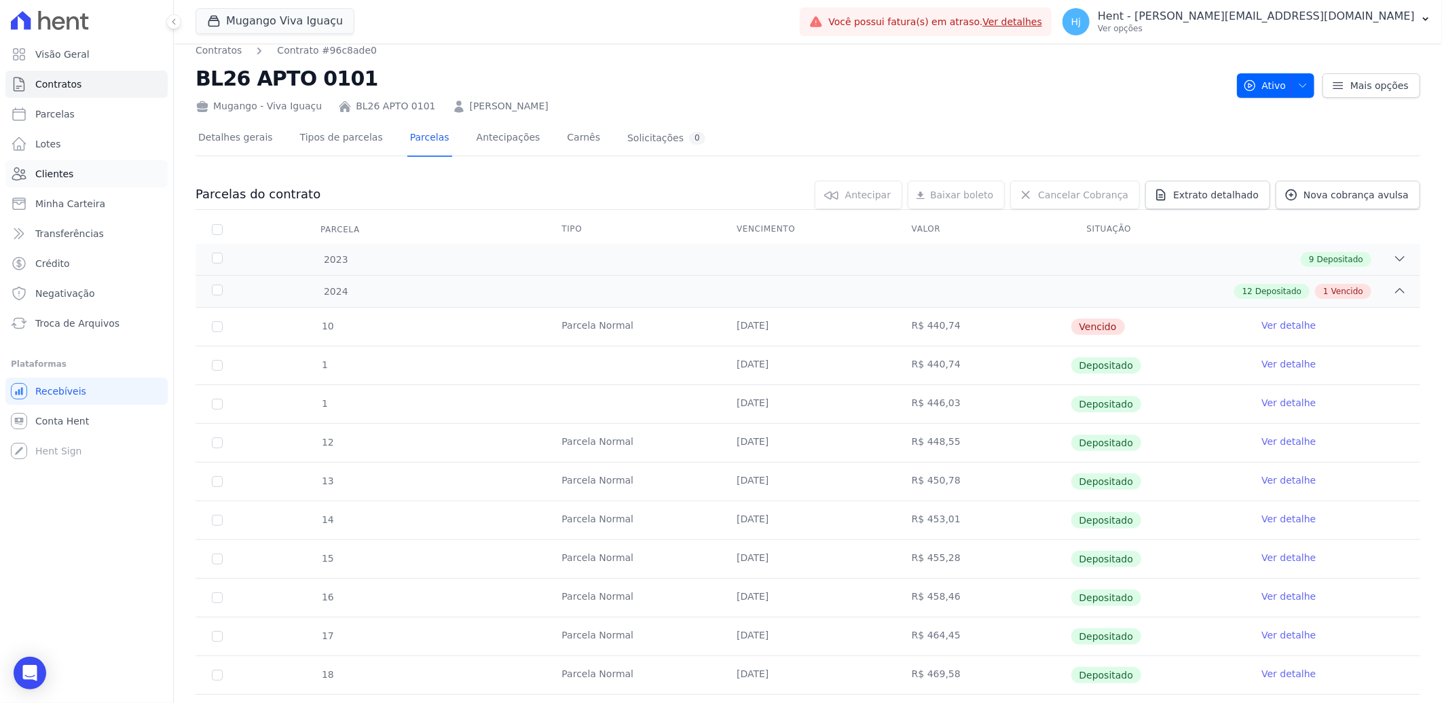
click at [65, 175] on span "Clientes" at bounding box center [54, 174] width 38 height 14
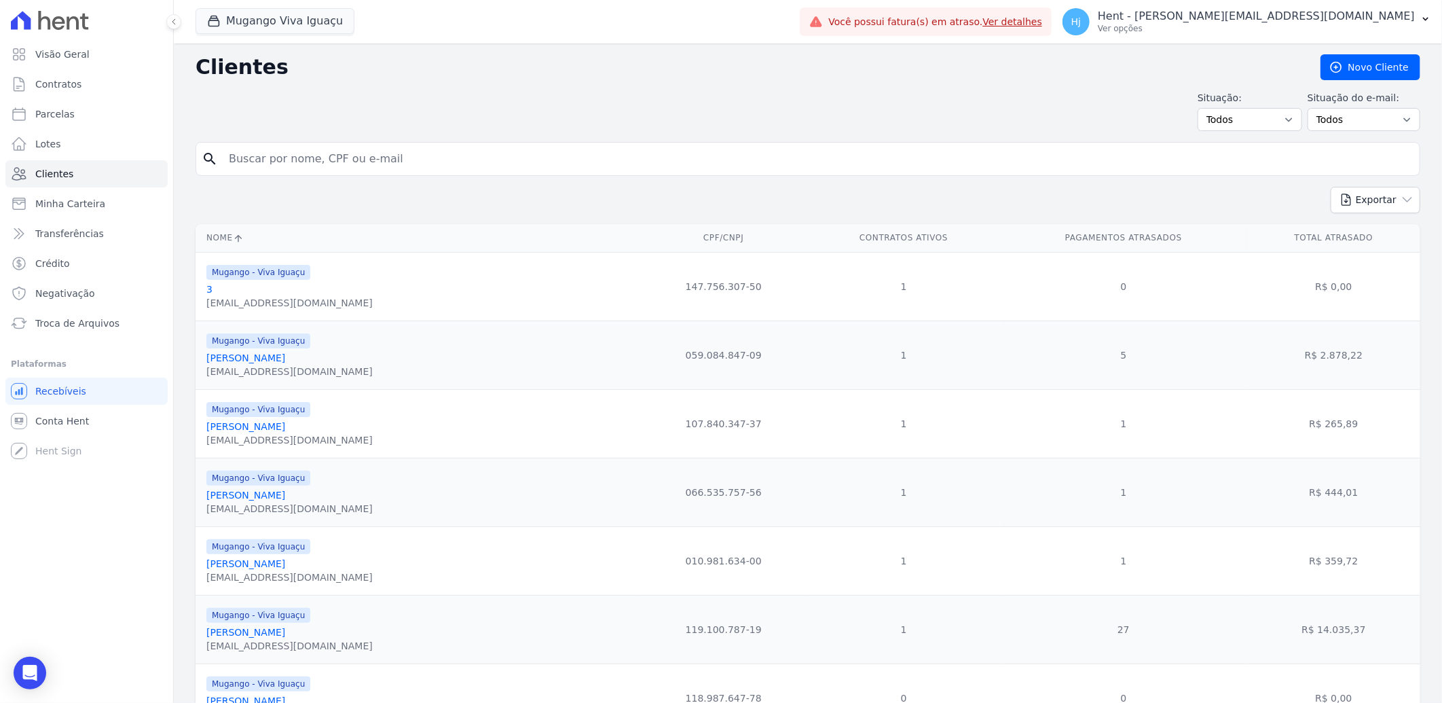
click at [363, 157] on input "search" at bounding box center [818, 158] width 1194 height 27
paste input "Luciano De Araujo Barros"
type input "Luciano De Araujo Barros"
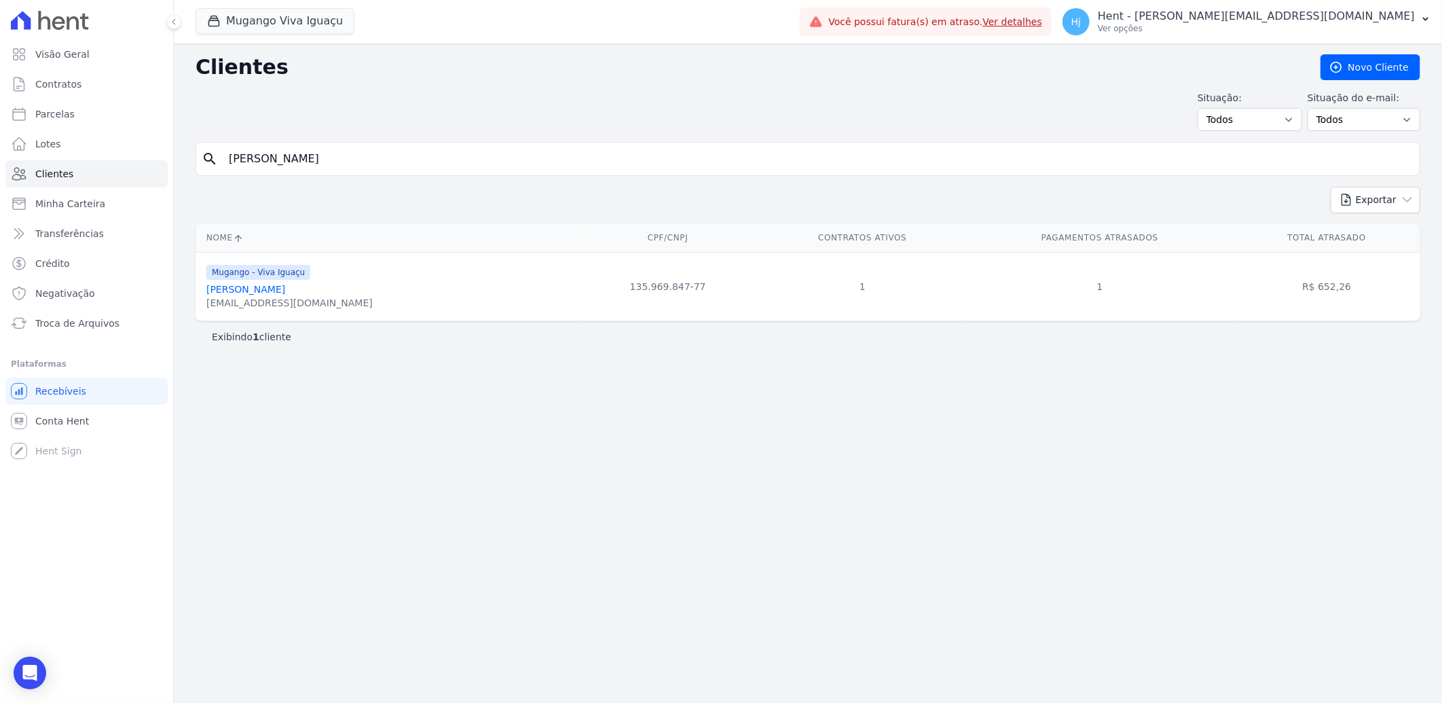
click at [232, 292] on link "Luciano De Araujo Barros" at bounding box center [245, 289] width 79 height 11
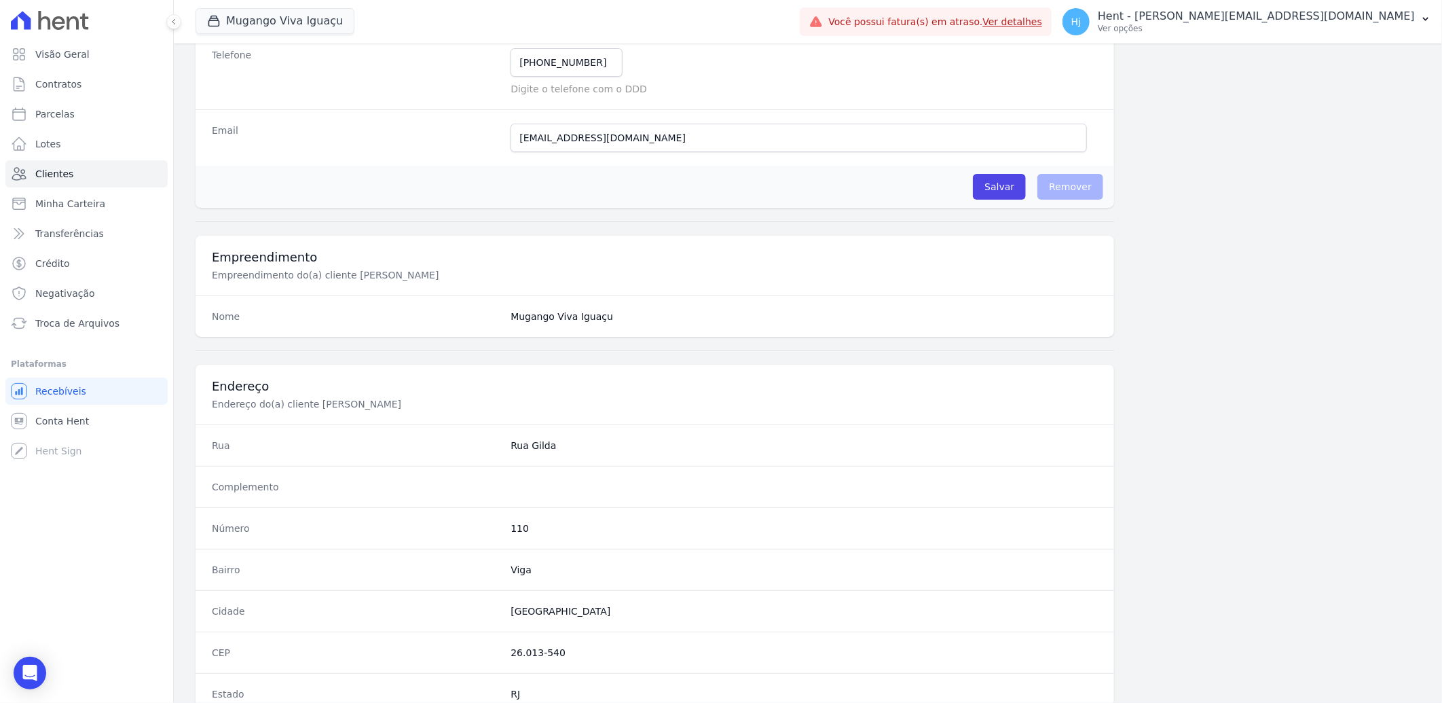
scroll to position [569, 0]
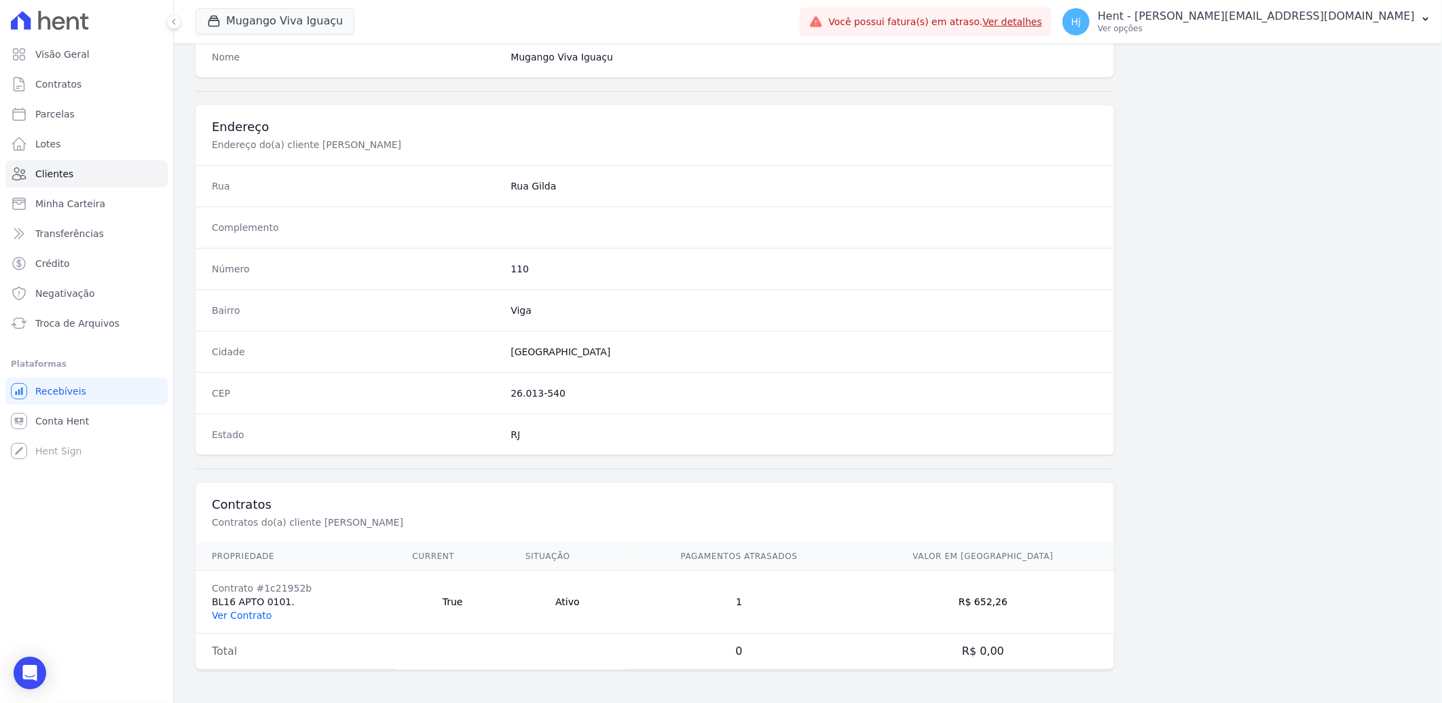
click at [247, 614] on link "Ver Contrato" at bounding box center [242, 615] width 60 height 11
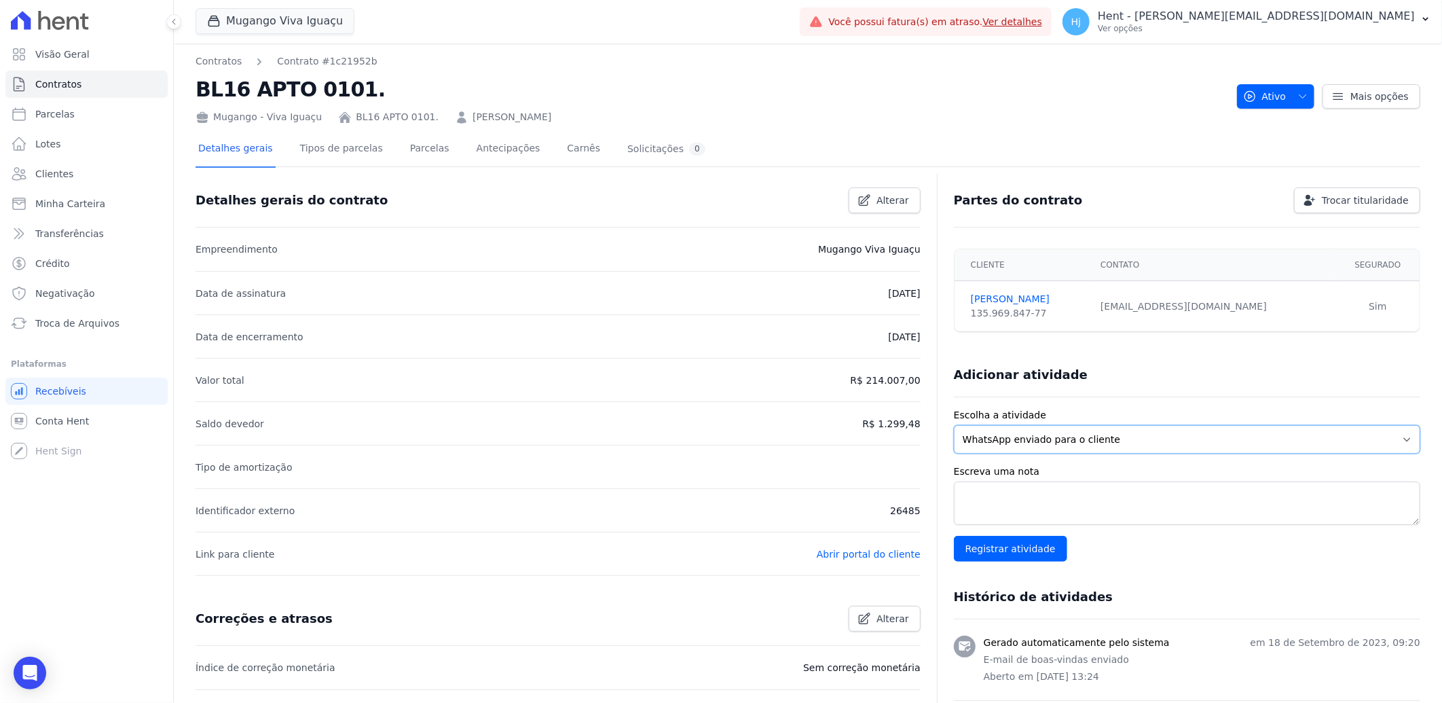
click at [1028, 443] on select "WhatsApp enviado para o cliente Adicionar um comentário Ligação feita para o cl…" at bounding box center [1187, 439] width 467 height 29
click at [407, 152] on link "Parcelas" at bounding box center [429, 150] width 45 height 36
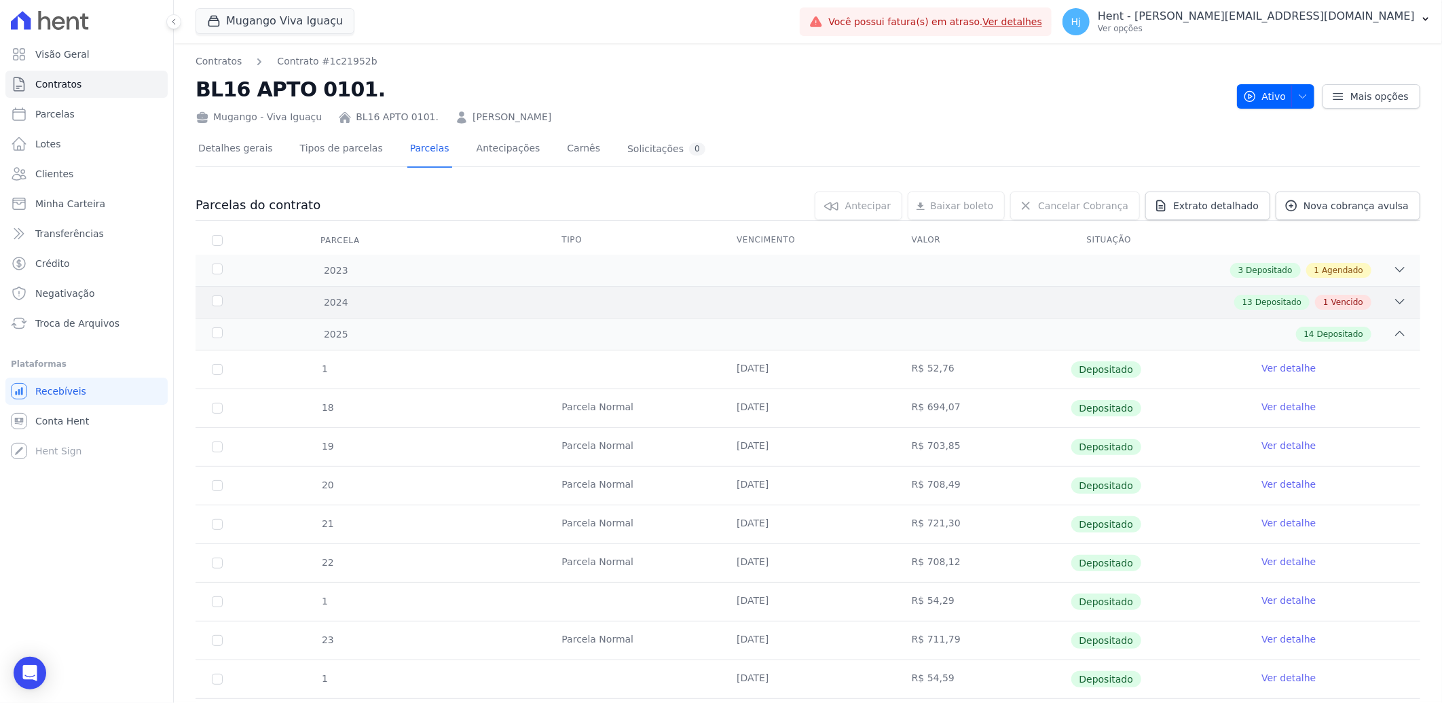
click at [930, 310] on div "2024 13 Depositado 1 Vencido" at bounding box center [808, 302] width 1225 height 32
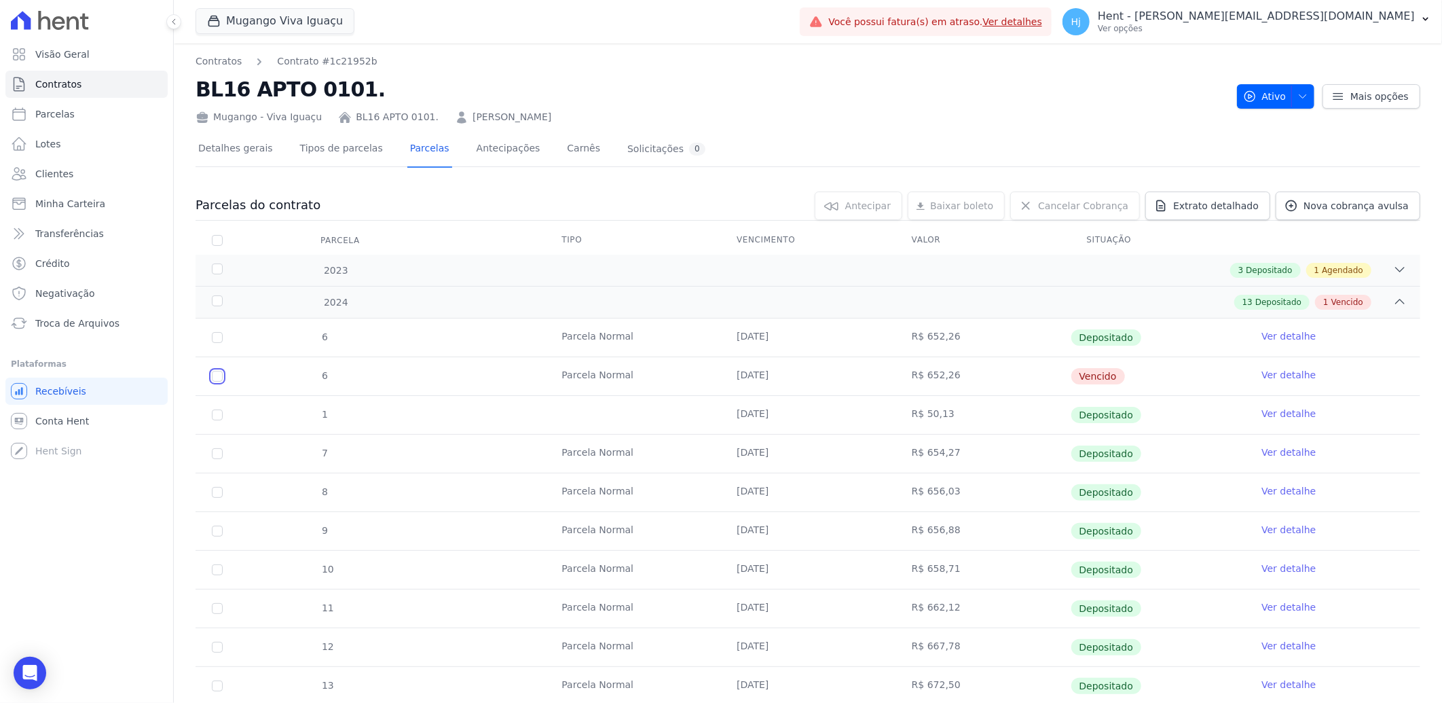
click at [221, 374] on input "checkbox" at bounding box center [217, 376] width 11 height 11
checkbox input "true"
click at [1267, 376] on link "Ver detalhe" at bounding box center [1289, 375] width 54 height 14
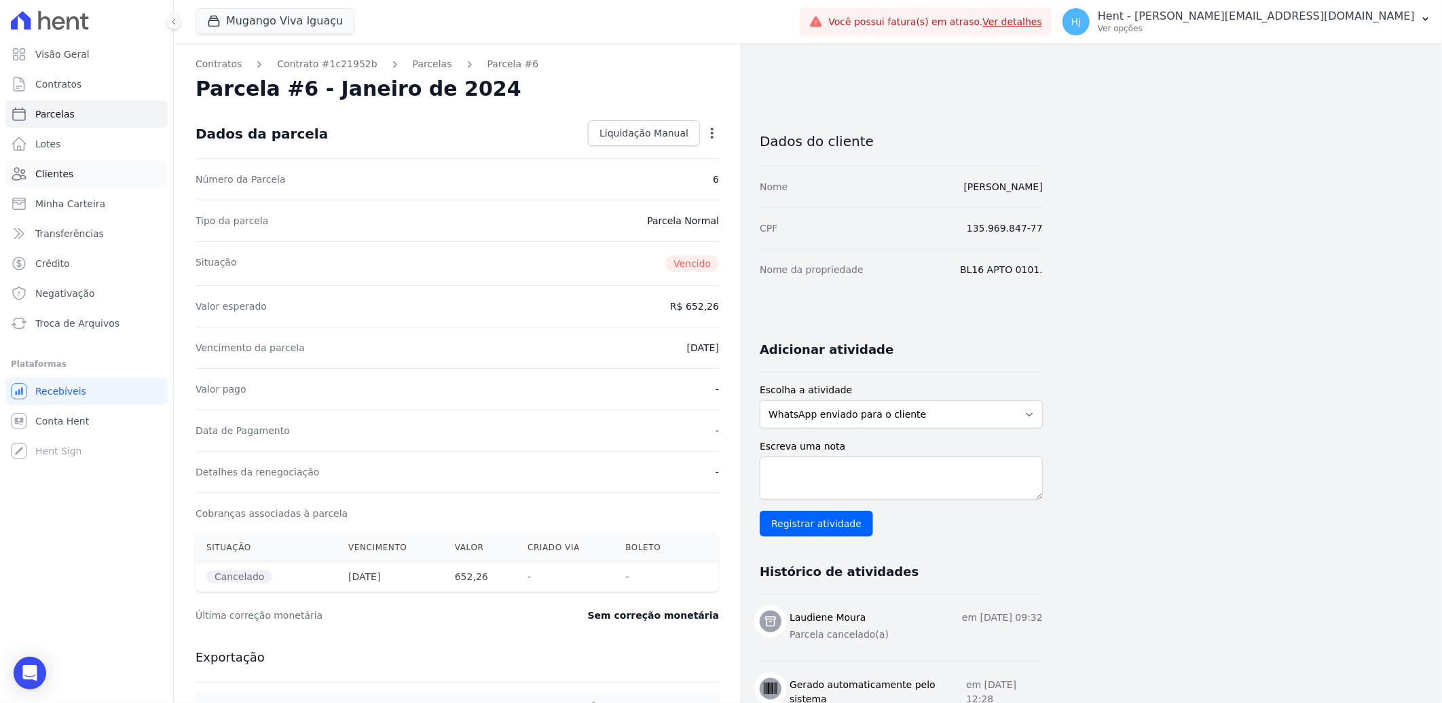
click at [64, 175] on span "Clientes" at bounding box center [54, 174] width 38 height 14
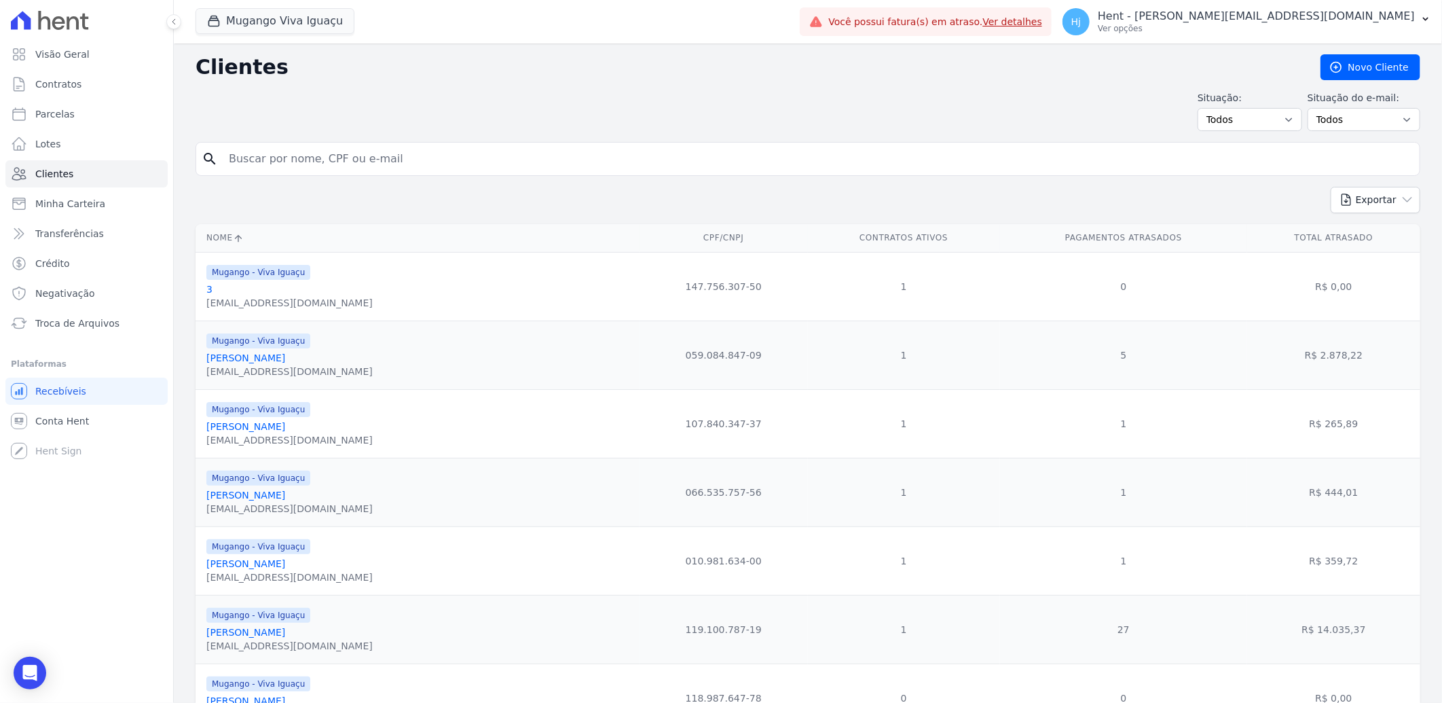
click at [329, 163] on input "search" at bounding box center [818, 158] width 1194 height 27
paste input "Luciano De Araujo Barros"
type input "Luciano De Araujo Barros"
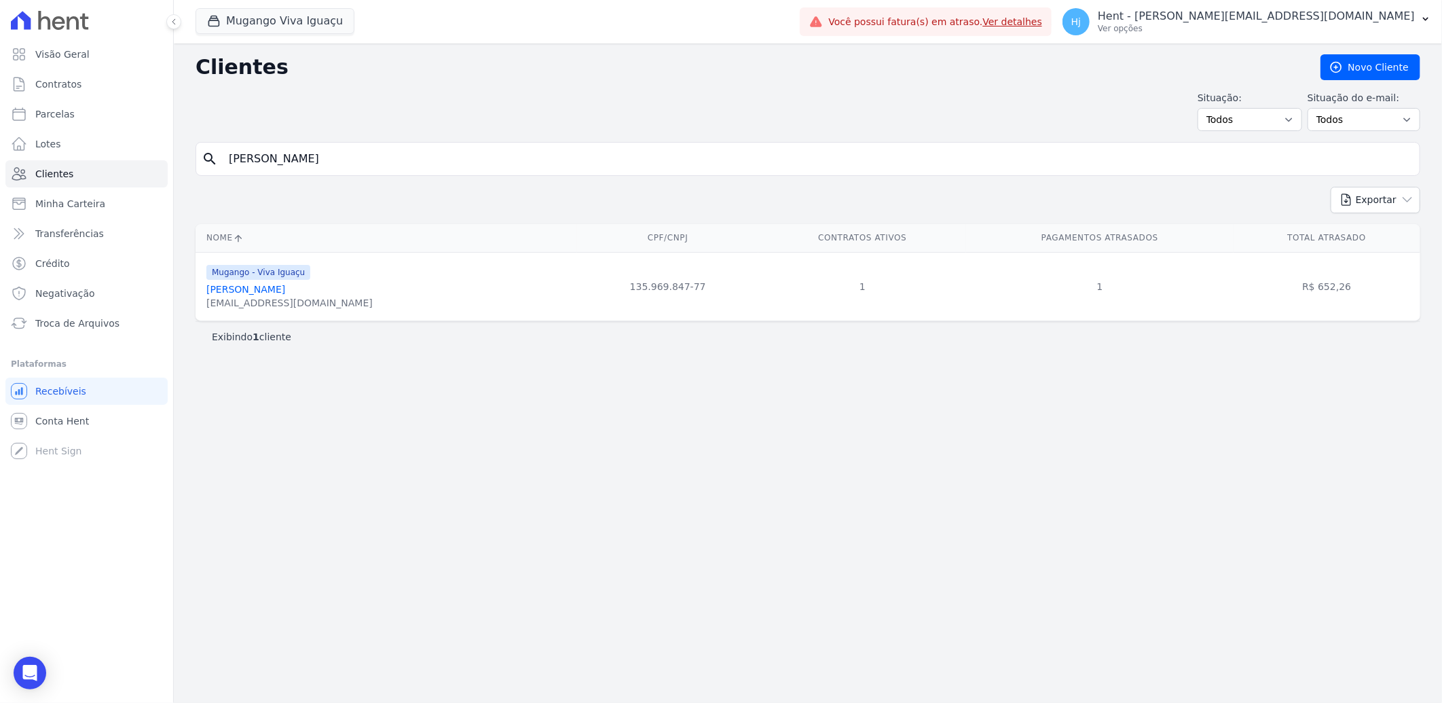
click at [285, 293] on link "Luciano De Araujo Barros" at bounding box center [245, 289] width 79 height 11
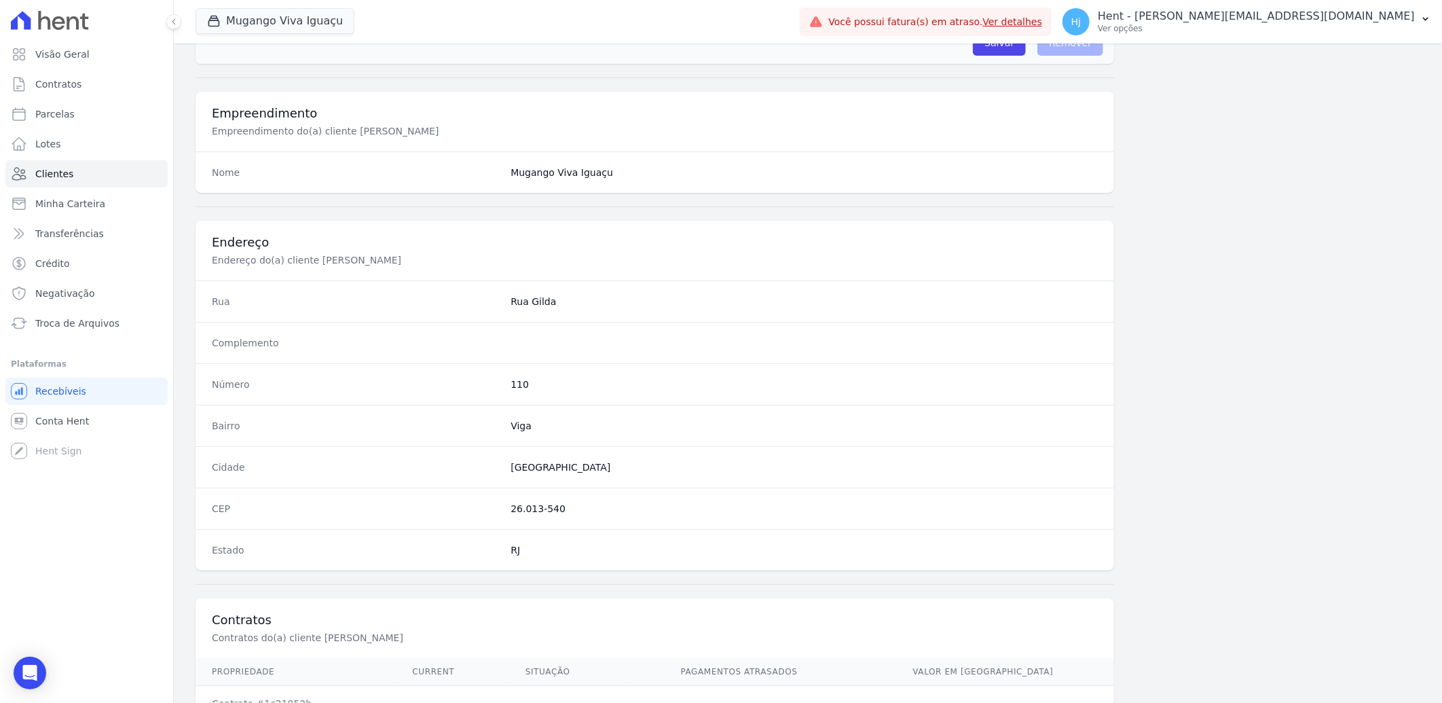
scroll to position [569, 0]
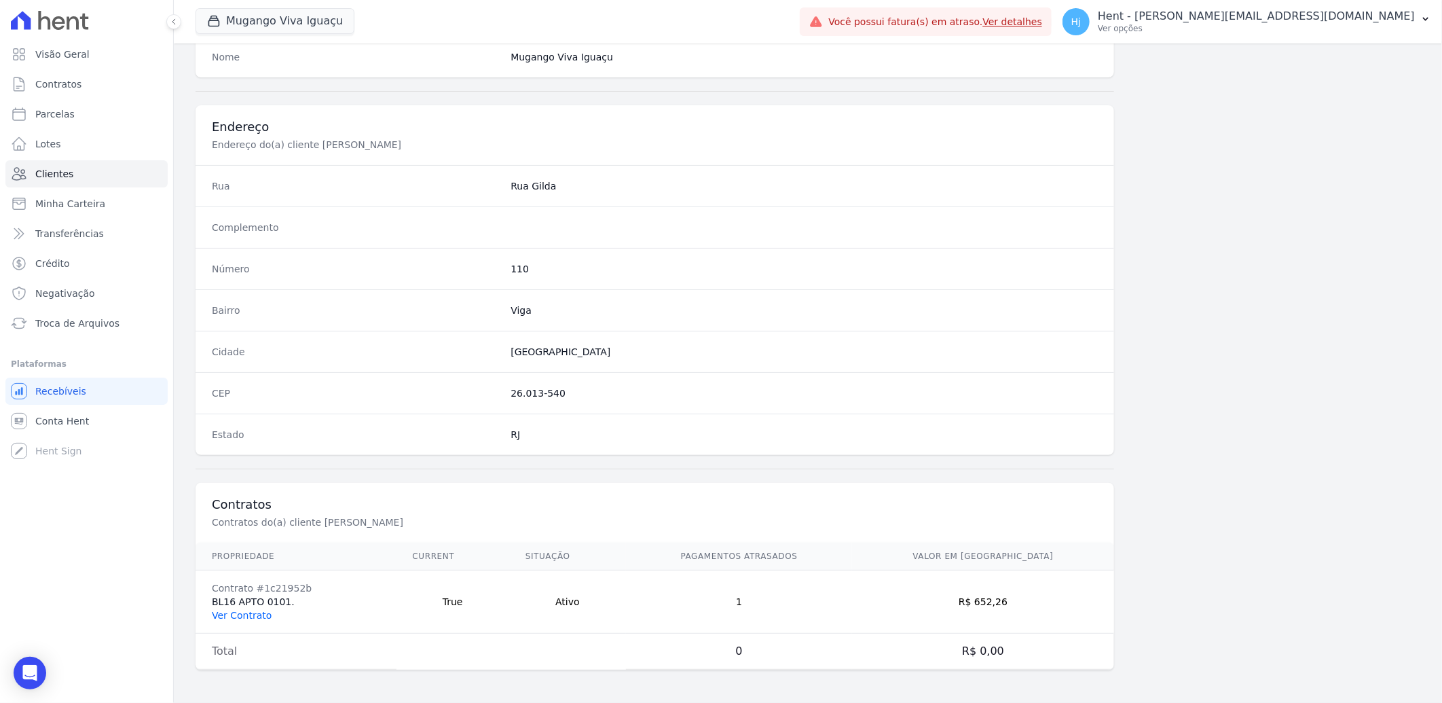
click at [256, 610] on link "Ver Contrato" at bounding box center [242, 615] width 60 height 11
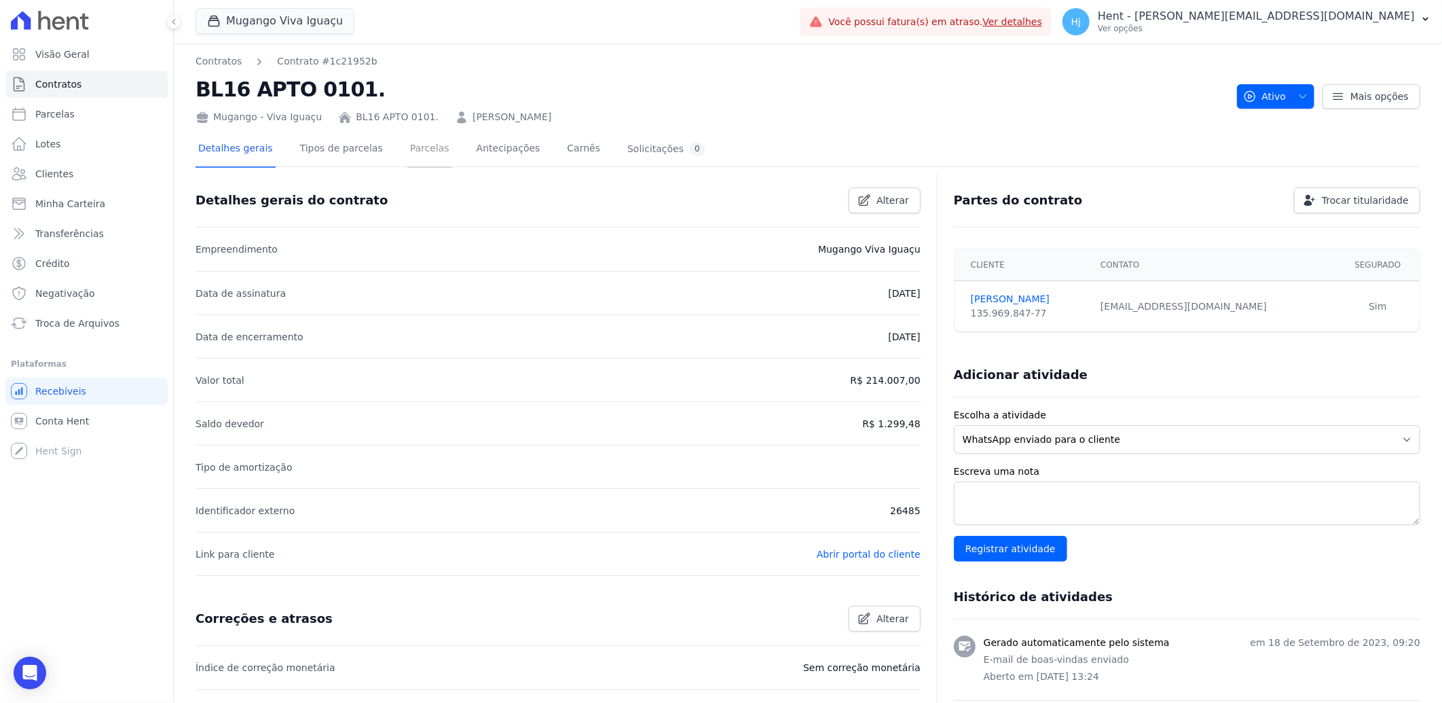
click at [408, 154] on link "Parcelas" at bounding box center [429, 150] width 45 height 36
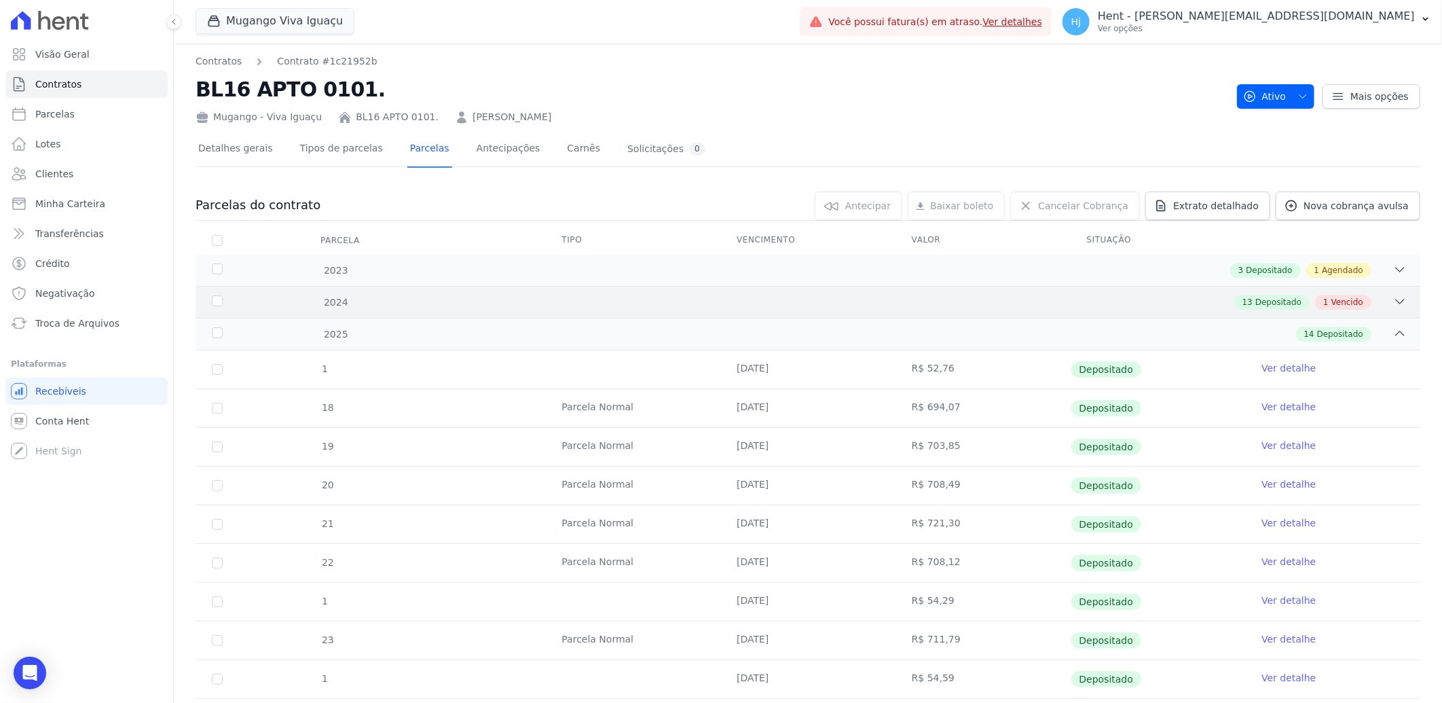
click at [640, 307] on div "13 Depositado 1 Vencido" at bounding box center [868, 302] width 1077 height 15
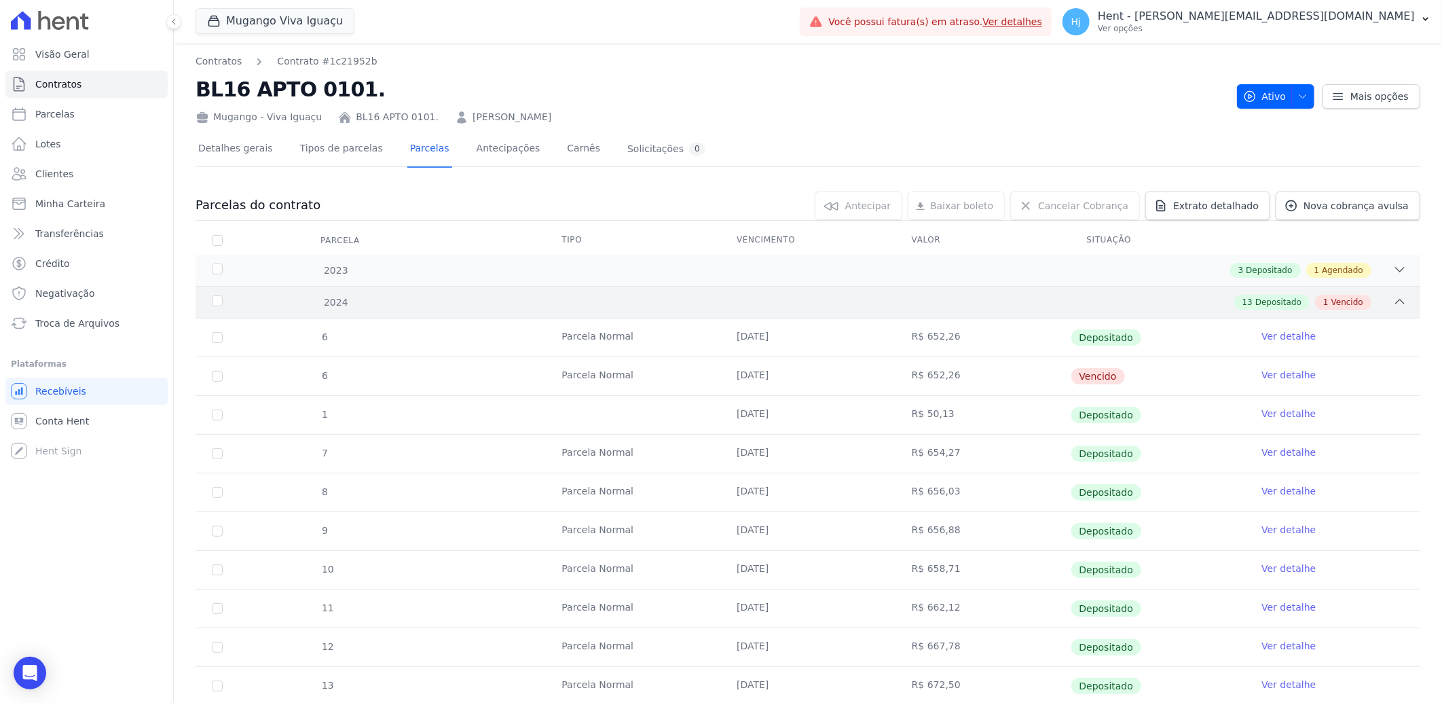
click at [220, 301] on div "2024" at bounding box center [265, 302] width 113 height 14
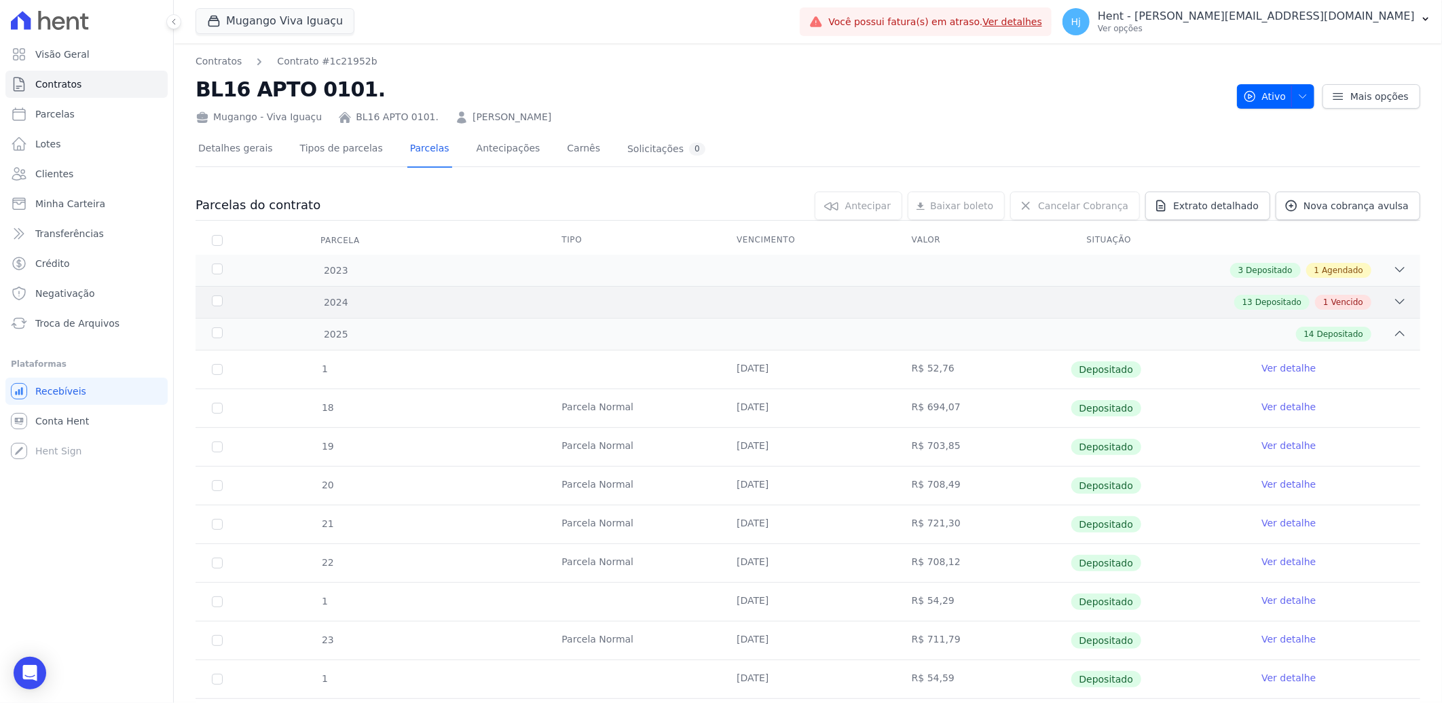
click at [466, 314] on div "2024 13 Depositado 1 Vencido" at bounding box center [808, 302] width 1225 height 32
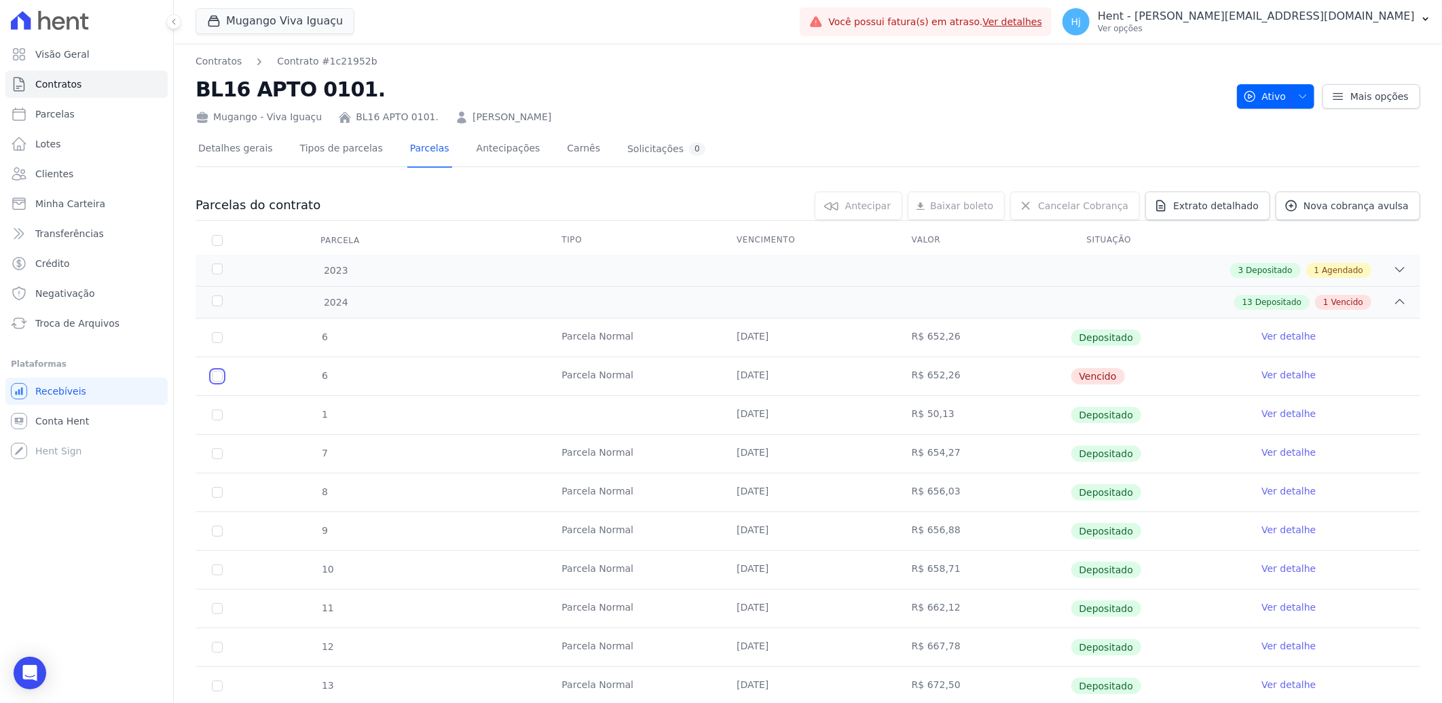
click at [213, 374] on input "checkbox" at bounding box center [217, 376] width 11 height 11
checkbox input "true"
click at [1271, 371] on link "Ver detalhe" at bounding box center [1289, 375] width 54 height 14
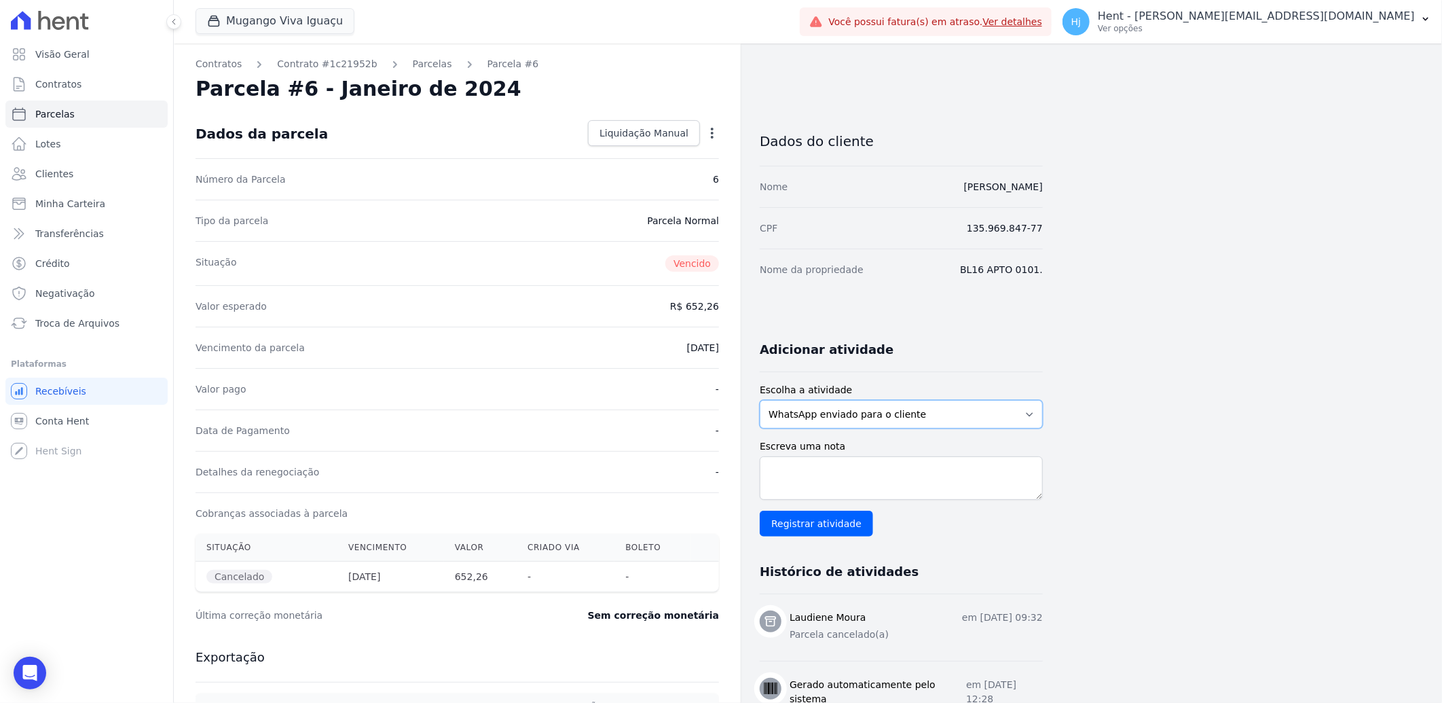
click at [941, 418] on select "WhatsApp enviado para o cliente Adicionar um comentário Ligação feita para o cl…" at bounding box center [901, 414] width 283 height 29
select select "note"
click at [760, 400] on select "WhatsApp enviado para o cliente Adicionar um comentário Ligação feita para o cl…" at bounding box center [901, 414] width 283 height 29
click at [928, 488] on textarea "Escreva uma nota" at bounding box center [901, 477] width 283 height 43
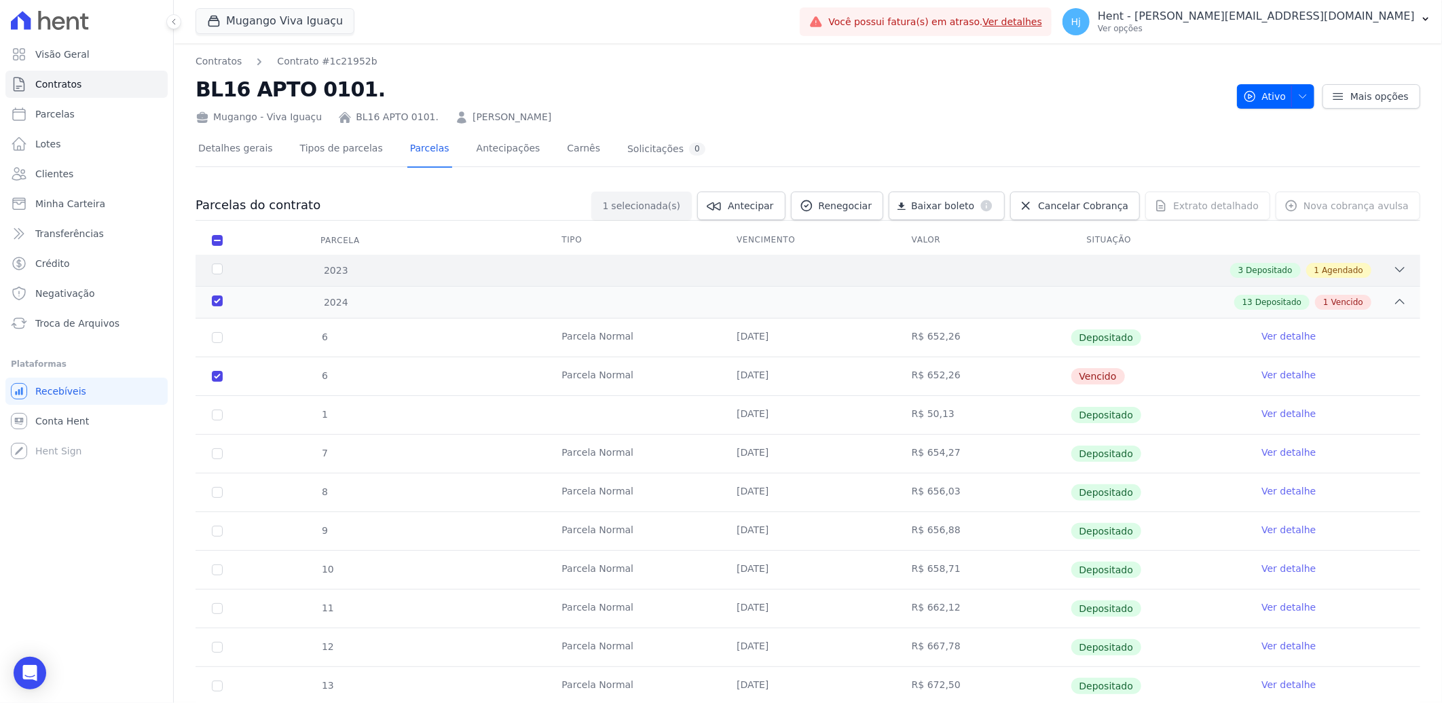
click at [973, 270] on div "3 Depositado 1 Agendado" at bounding box center [868, 270] width 1077 height 15
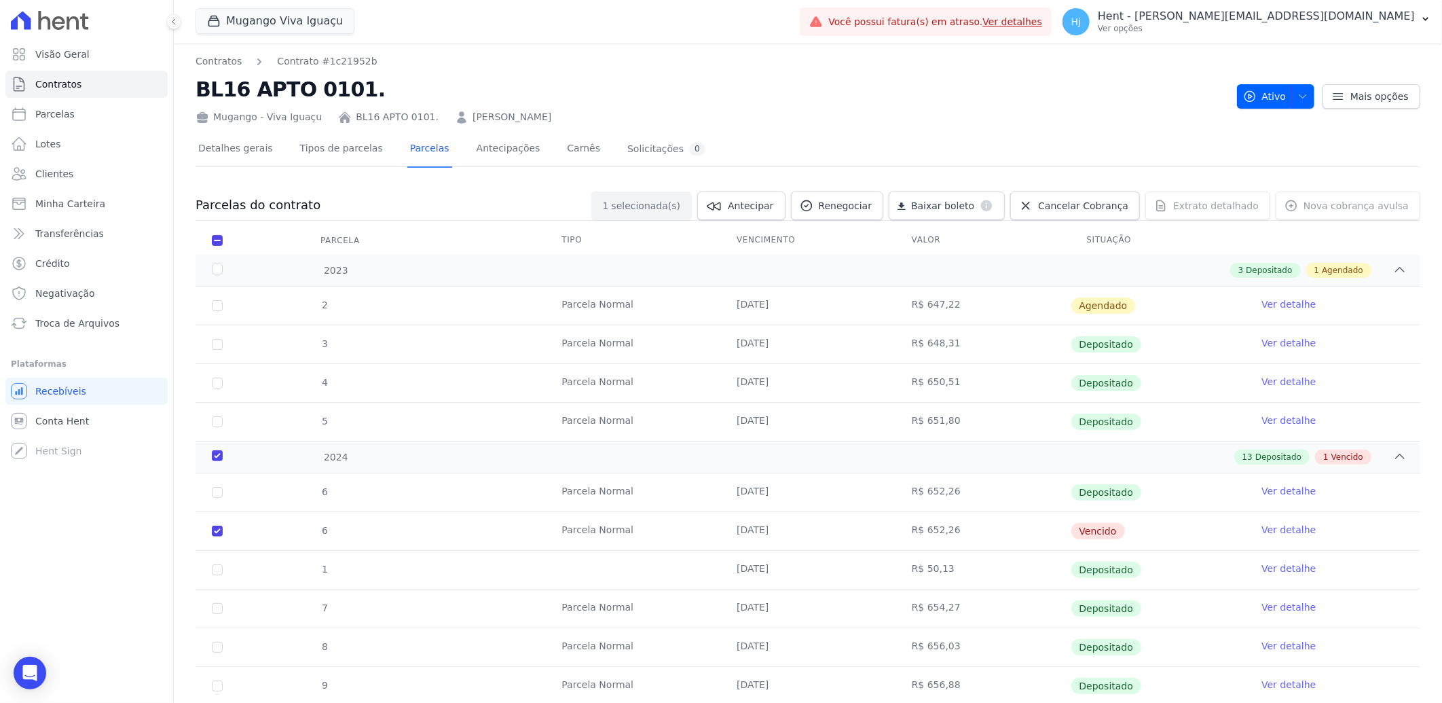
click at [1273, 528] on link "Ver detalhe" at bounding box center [1289, 530] width 54 height 14
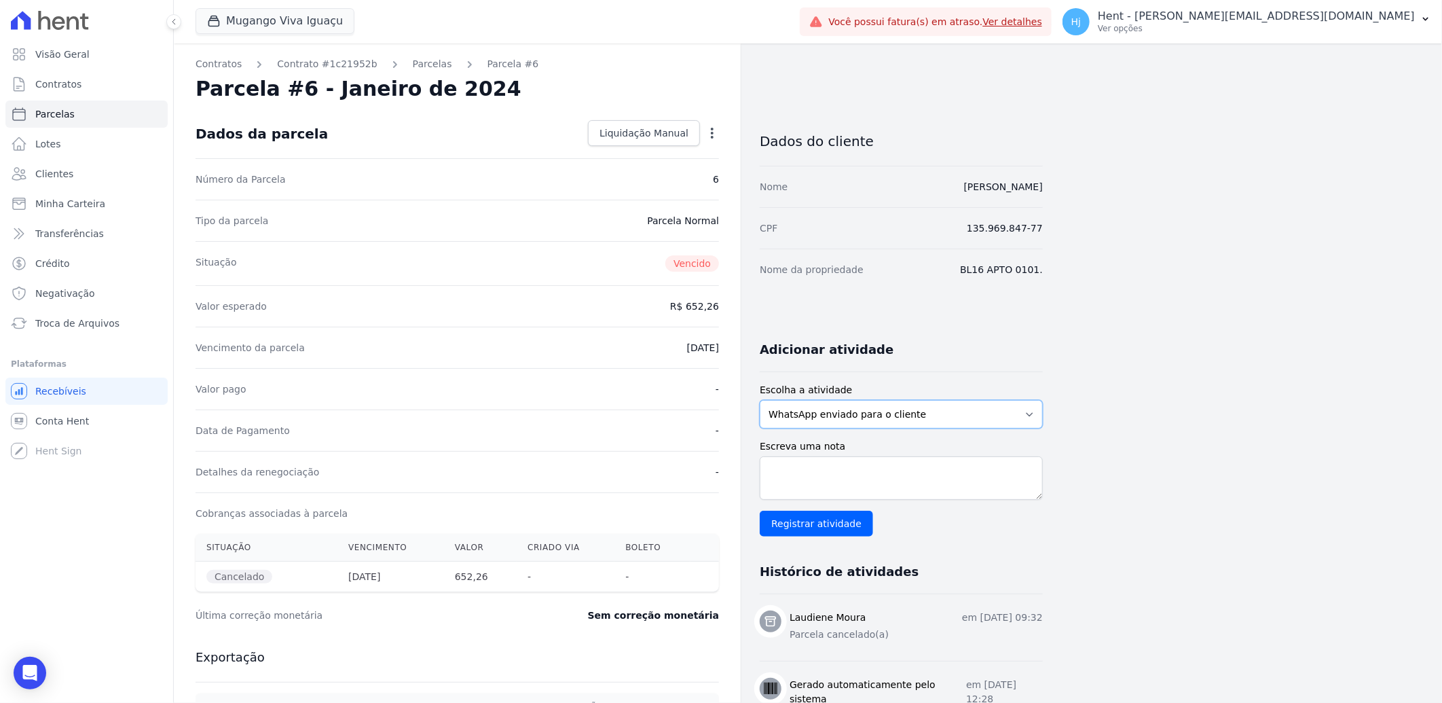
click at [894, 412] on select "WhatsApp enviado para o cliente Adicionar um comentário Ligação feita para o cl…" at bounding box center [901, 414] width 283 height 29
select select "note"
click at [760, 400] on select "WhatsApp enviado para o cliente Adicionar um comentário Ligação feita para o cl…" at bounding box center [901, 414] width 283 height 29
click at [875, 494] on textarea "Escreva uma nota" at bounding box center [901, 477] width 283 height 43
type textarea "cliente enviou o comprovante de pagamento, parcela em duplicidade"
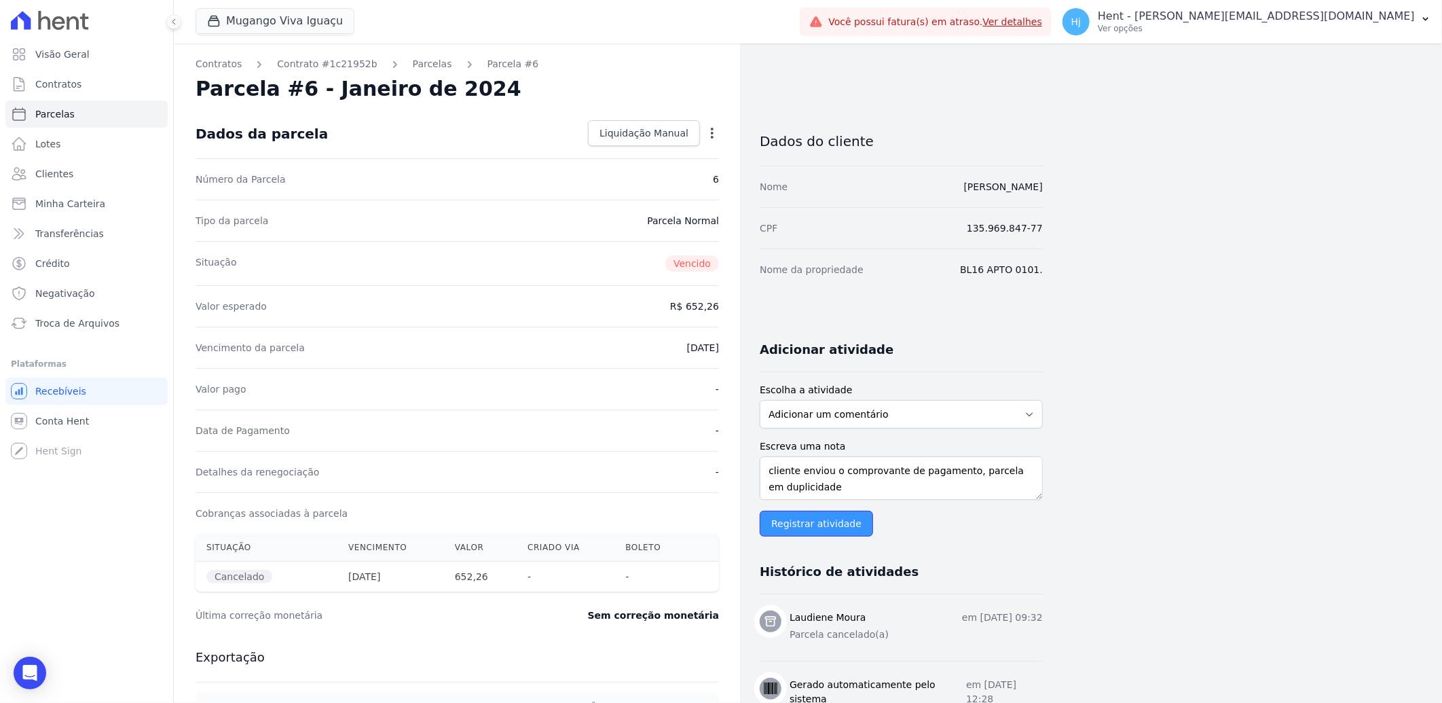
click at [833, 528] on input "Registrar atividade" at bounding box center [816, 524] width 113 height 26
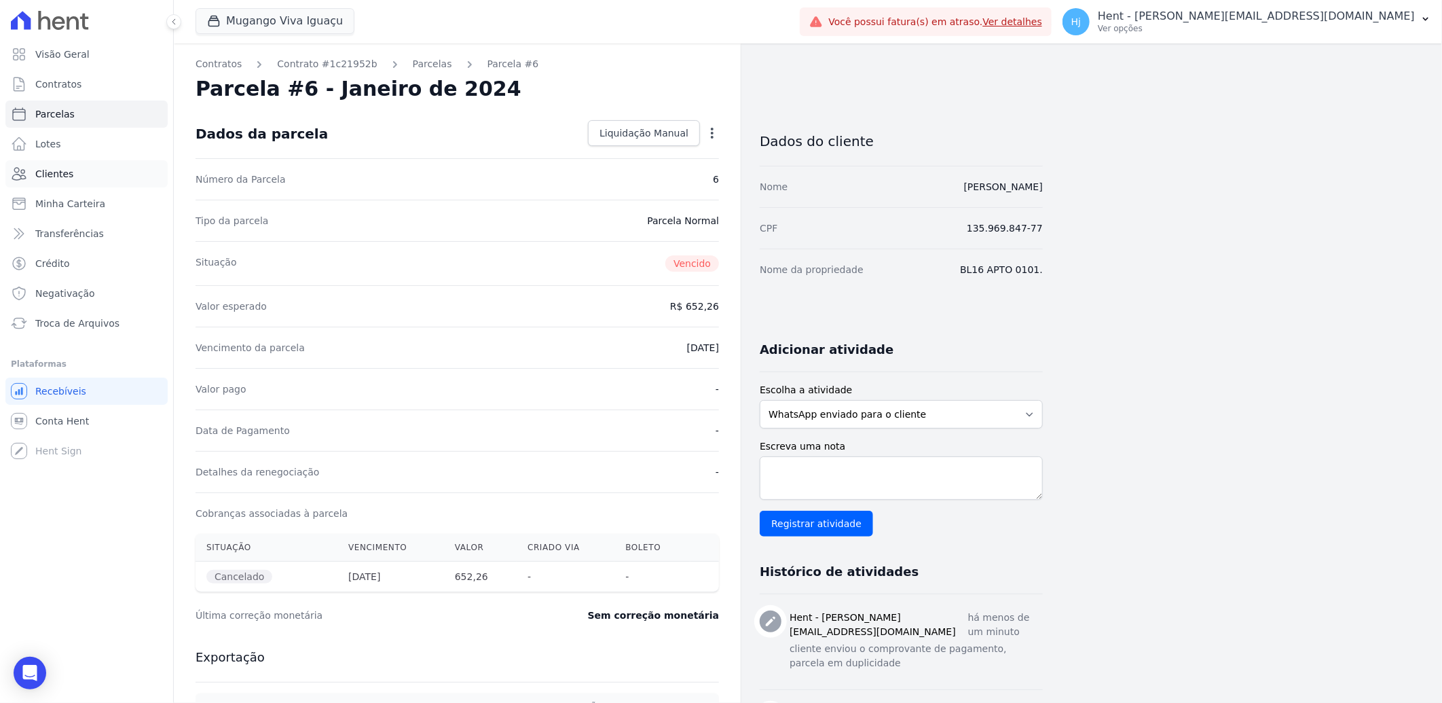
click at [65, 173] on span "Clientes" at bounding box center [54, 174] width 38 height 14
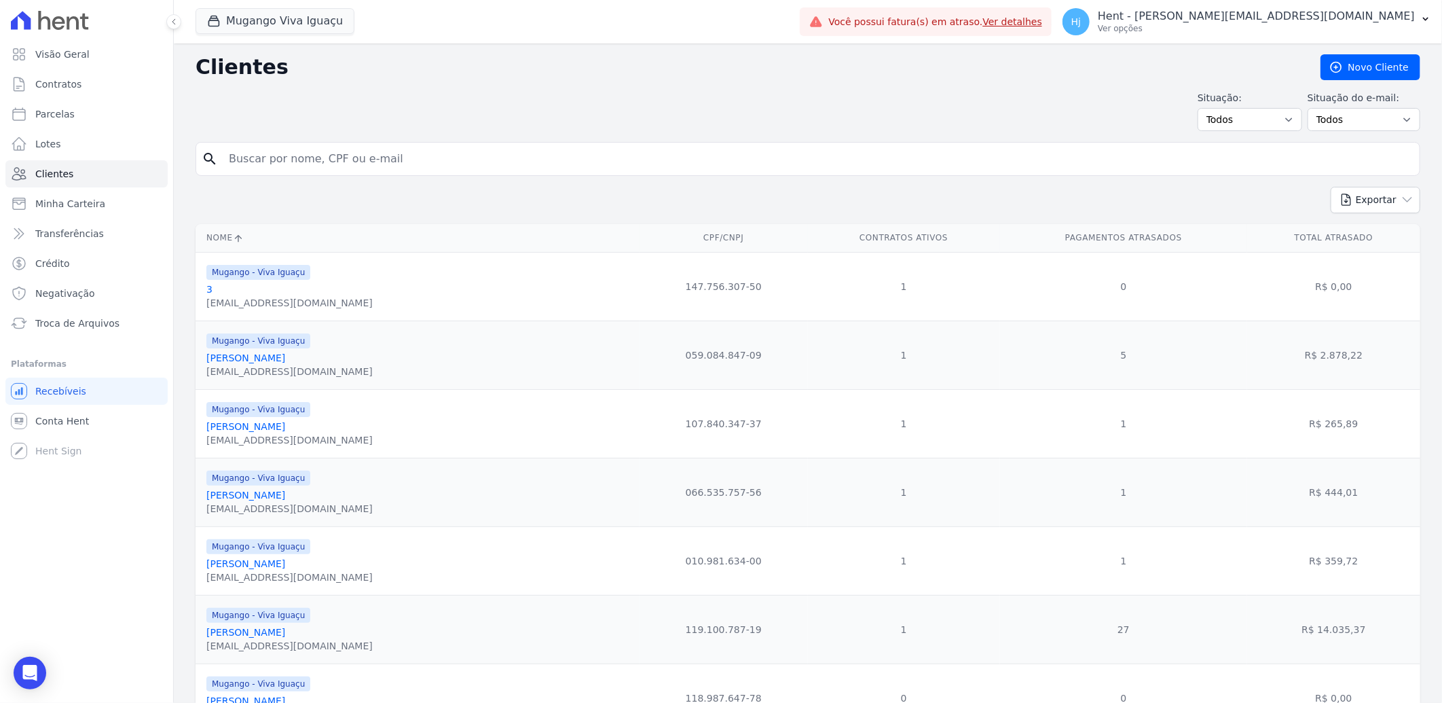
click at [355, 160] on input "search" at bounding box center [818, 158] width 1194 height 27
paste input "[PERSON_NAME]"
type input "[PERSON_NAME]"
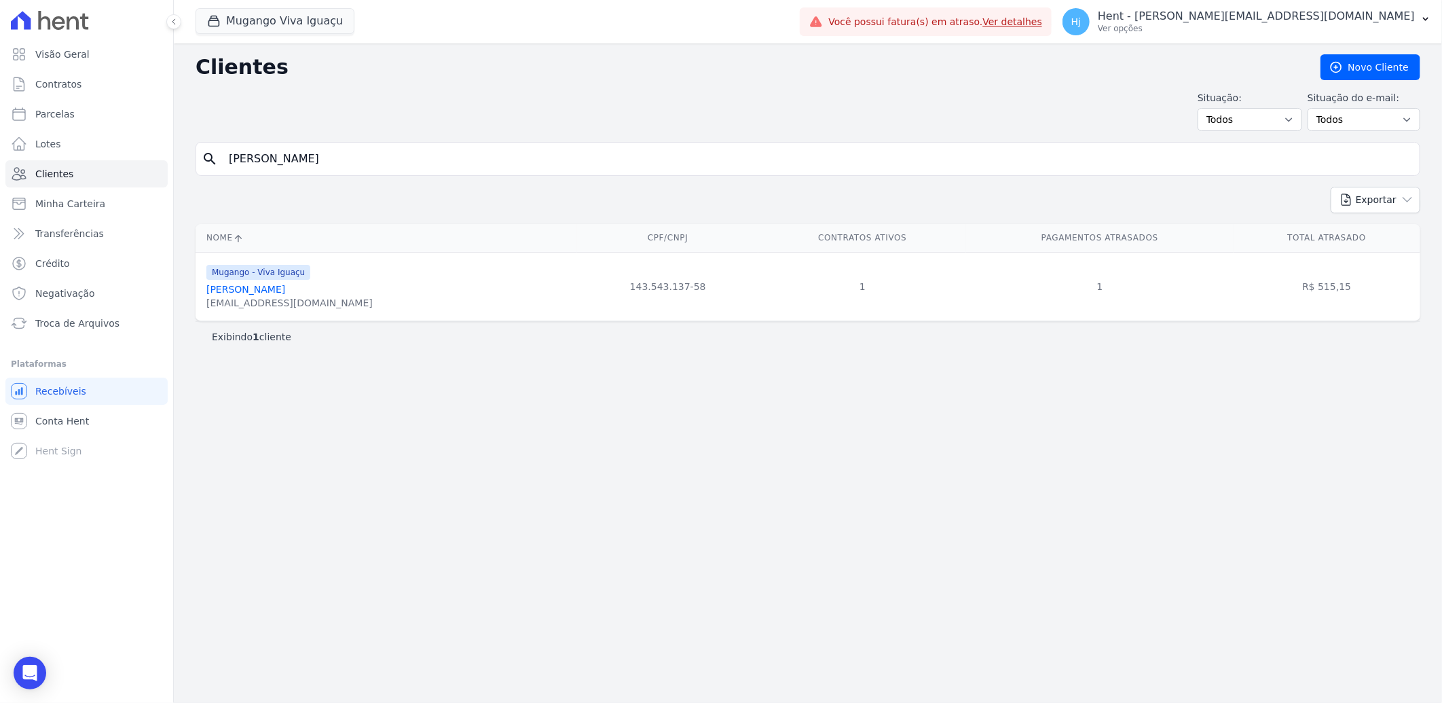
click at [262, 291] on link "[PERSON_NAME]" at bounding box center [245, 289] width 79 height 11
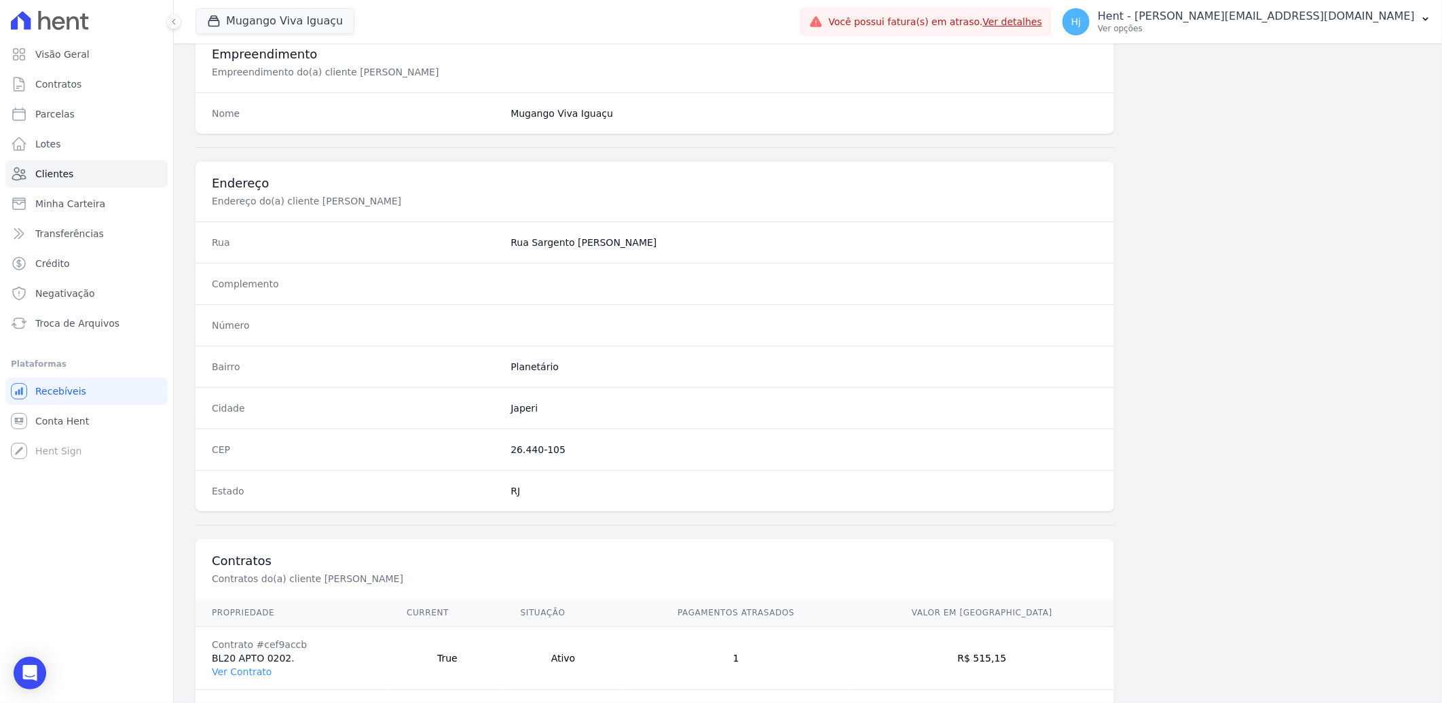
scroll to position [569, 0]
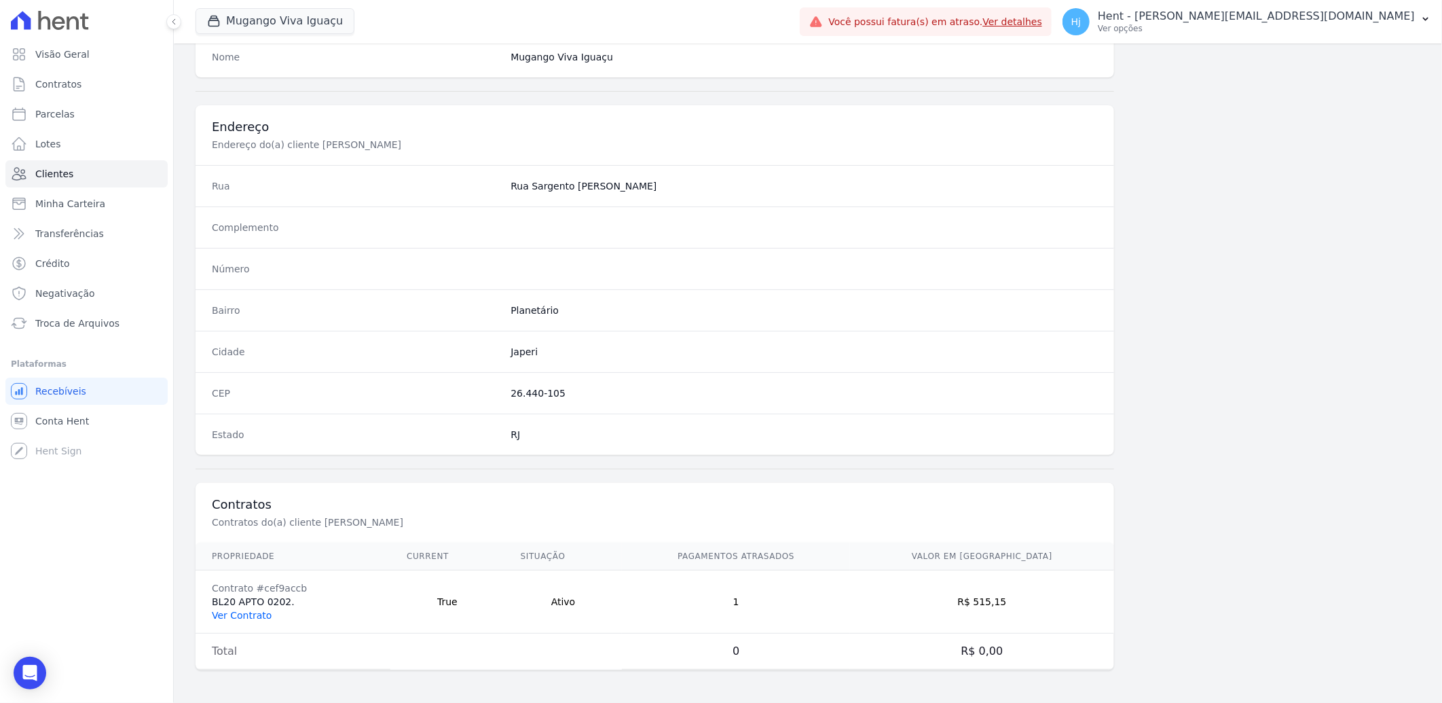
click at [234, 610] on link "Ver Contrato" at bounding box center [242, 615] width 60 height 11
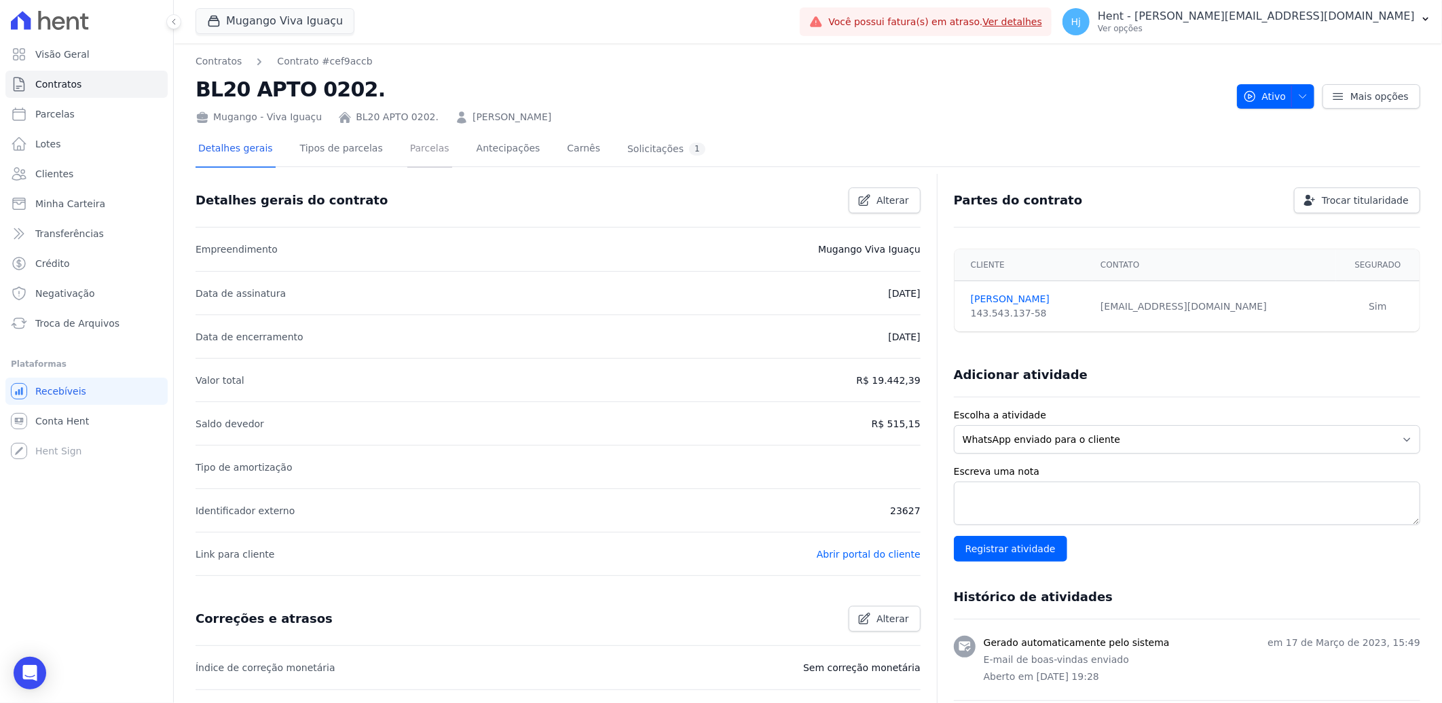
click at [410, 150] on link "Parcelas" at bounding box center [429, 150] width 45 height 36
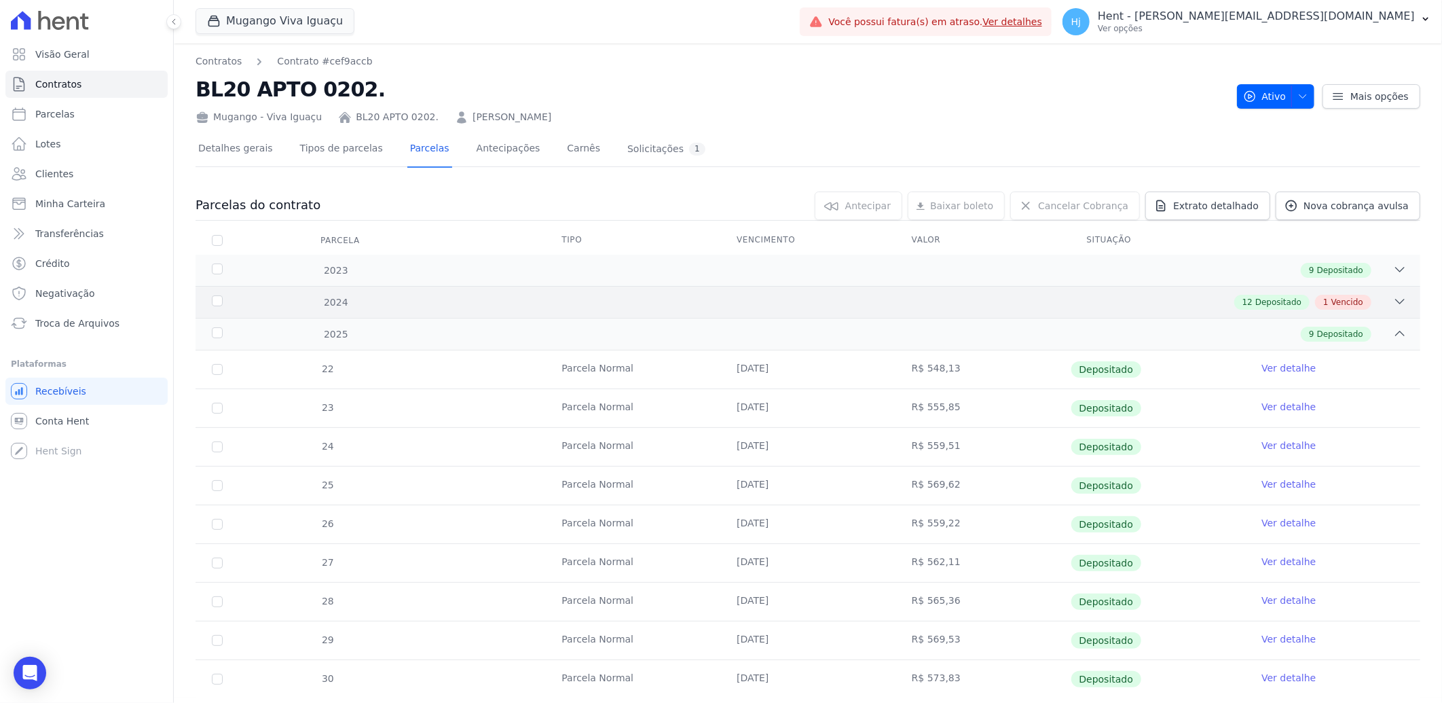
click at [756, 307] on div "12 Depositado 1 Vencido" at bounding box center [868, 302] width 1077 height 15
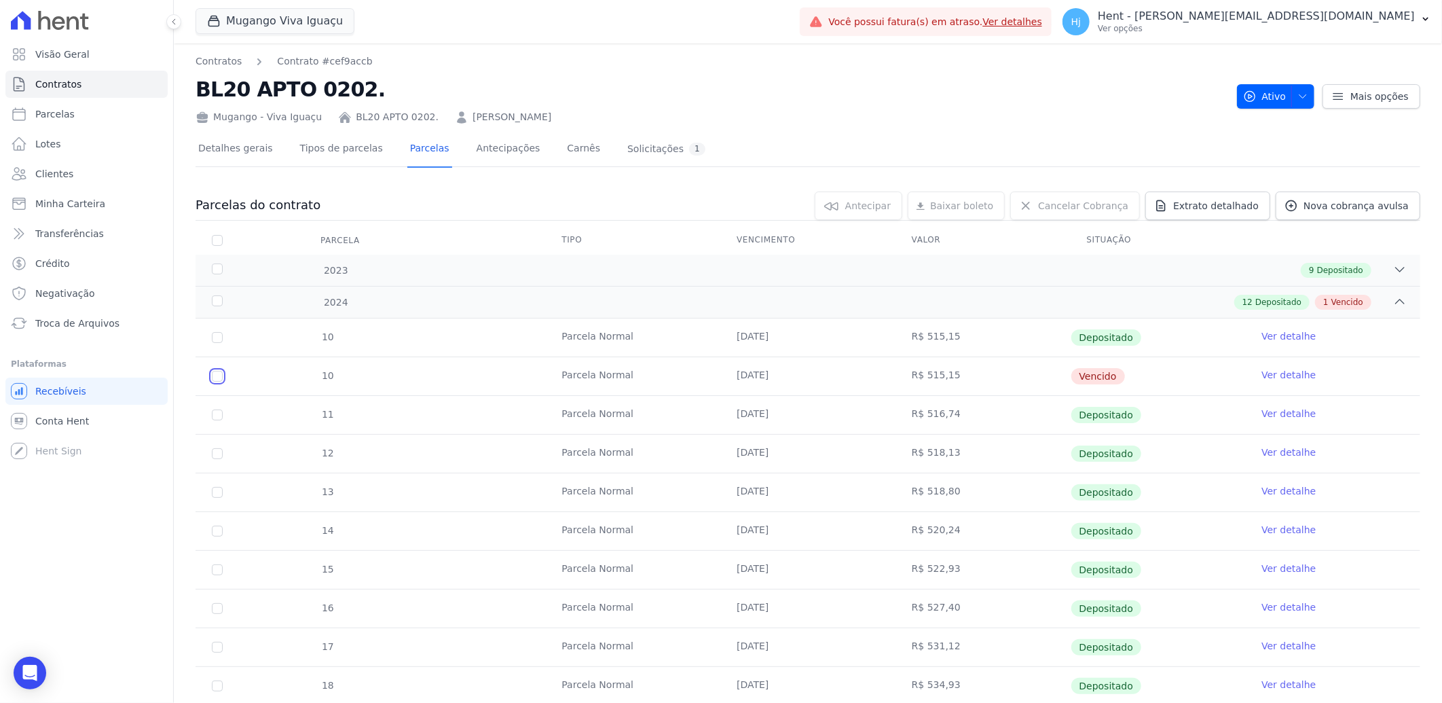
click at [218, 378] on input "checkbox" at bounding box center [217, 376] width 11 height 11
checkbox input "true"
click at [1280, 376] on link "Ver detalhe" at bounding box center [1289, 375] width 54 height 14
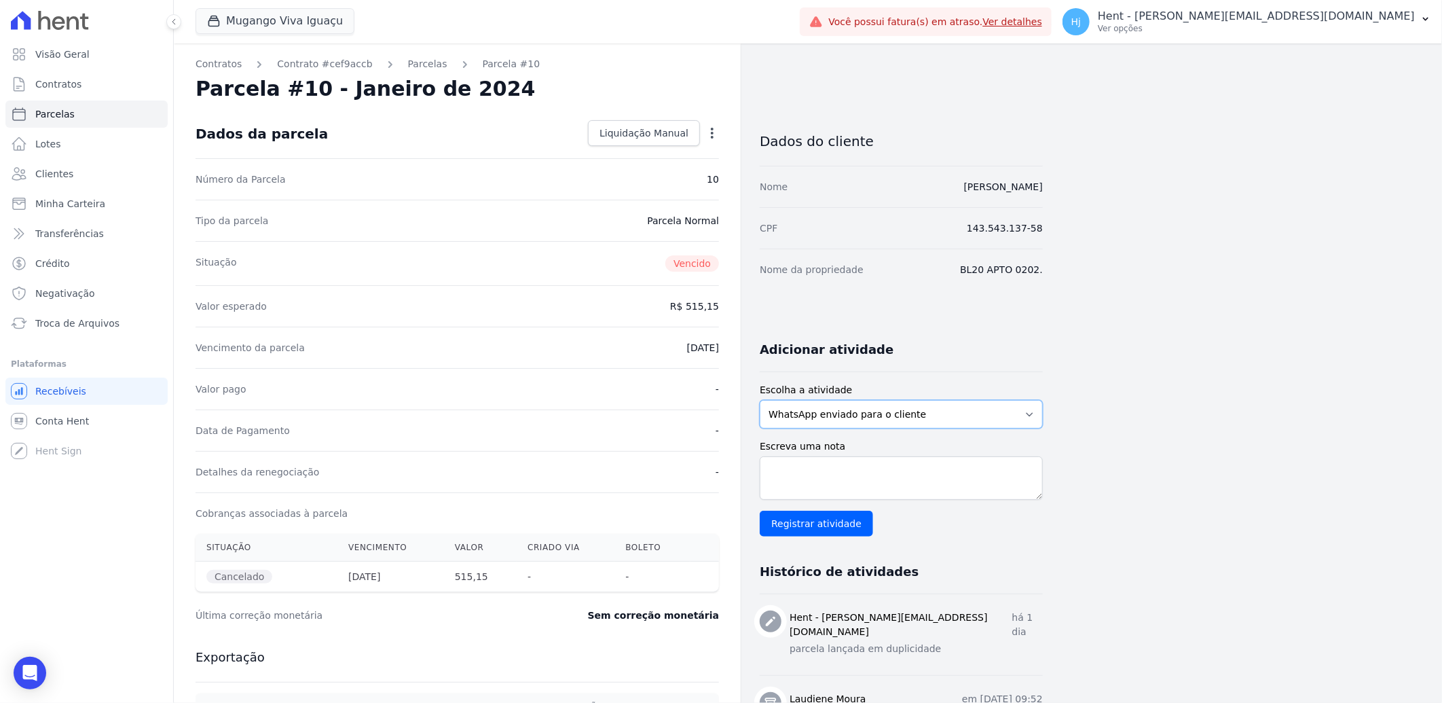
click at [951, 416] on select "WhatsApp enviado para o cliente Adicionar um comentário Ligação feita para o cl…" at bounding box center [901, 414] width 283 height 29
select select "note"
click at [760, 400] on select "WhatsApp enviado para o cliente Adicionar um comentário Ligação feita para o cl…" at bounding box center [901, 414] width 283 height 29
click at [873, 489] on textarea "Escreva uma nota" at bounding box center [901, 477] width 283 height 43
type textarea "cliente enviou o comprovante de [PERSON_NAME], parcela em duplicidade"
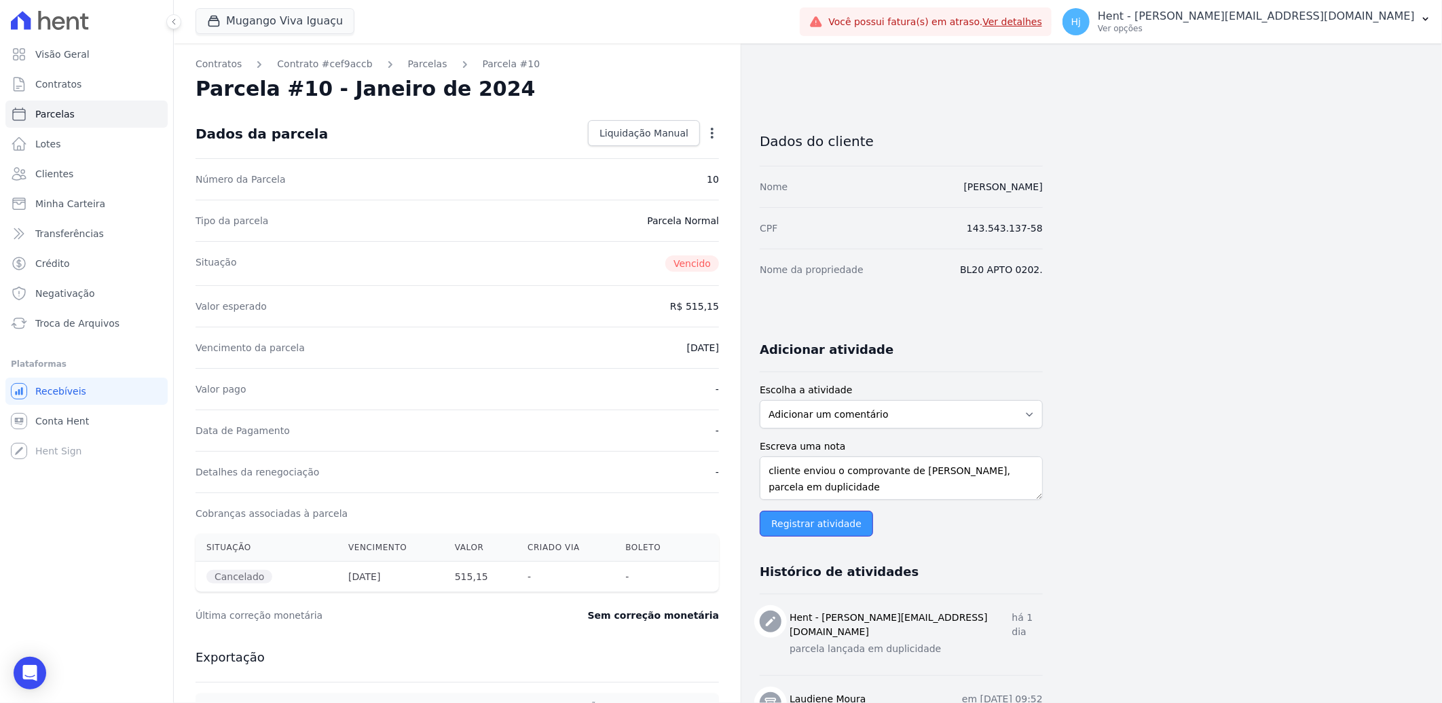
click at [819, 532] on input "Registrar atividade" at bounding box center [816, 524] width 113 height 26
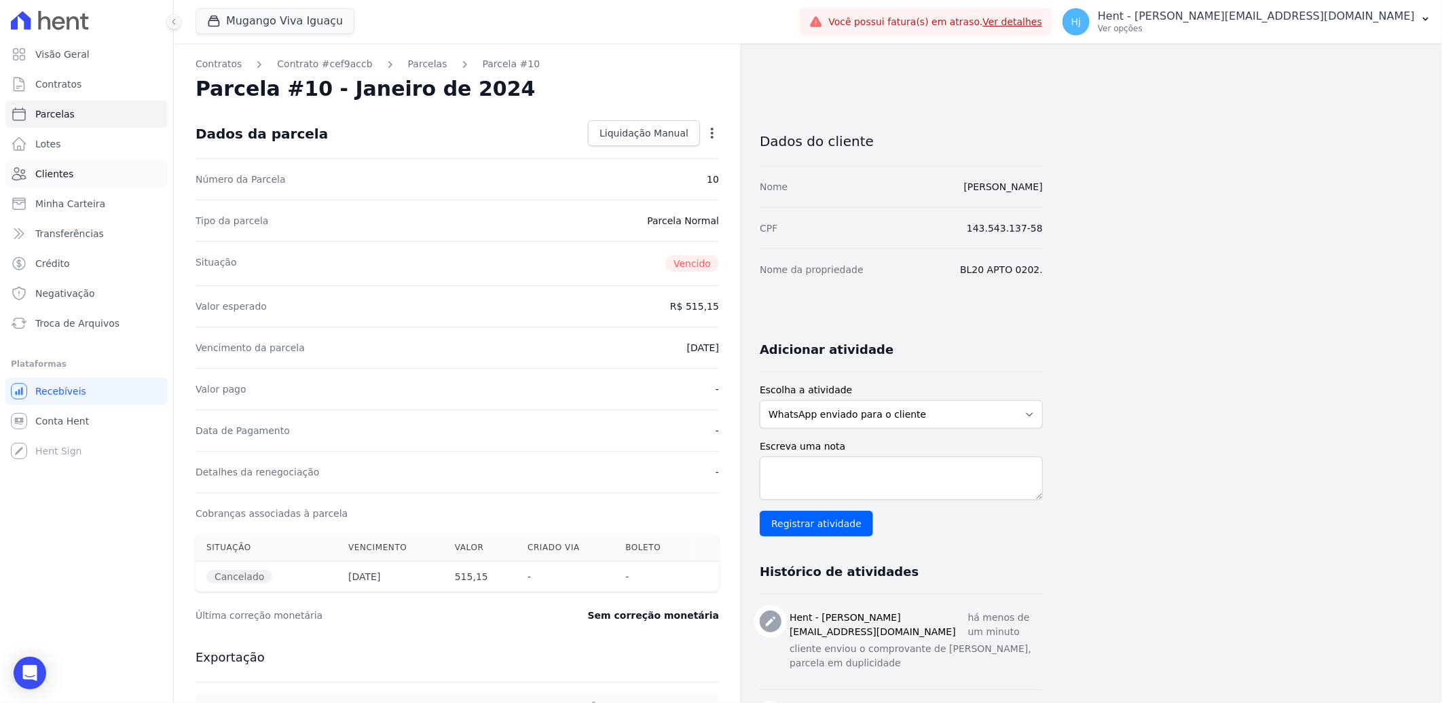
click at [58, 168] on span "Clientes" at bounding box center [54, 174] width 38 height 14
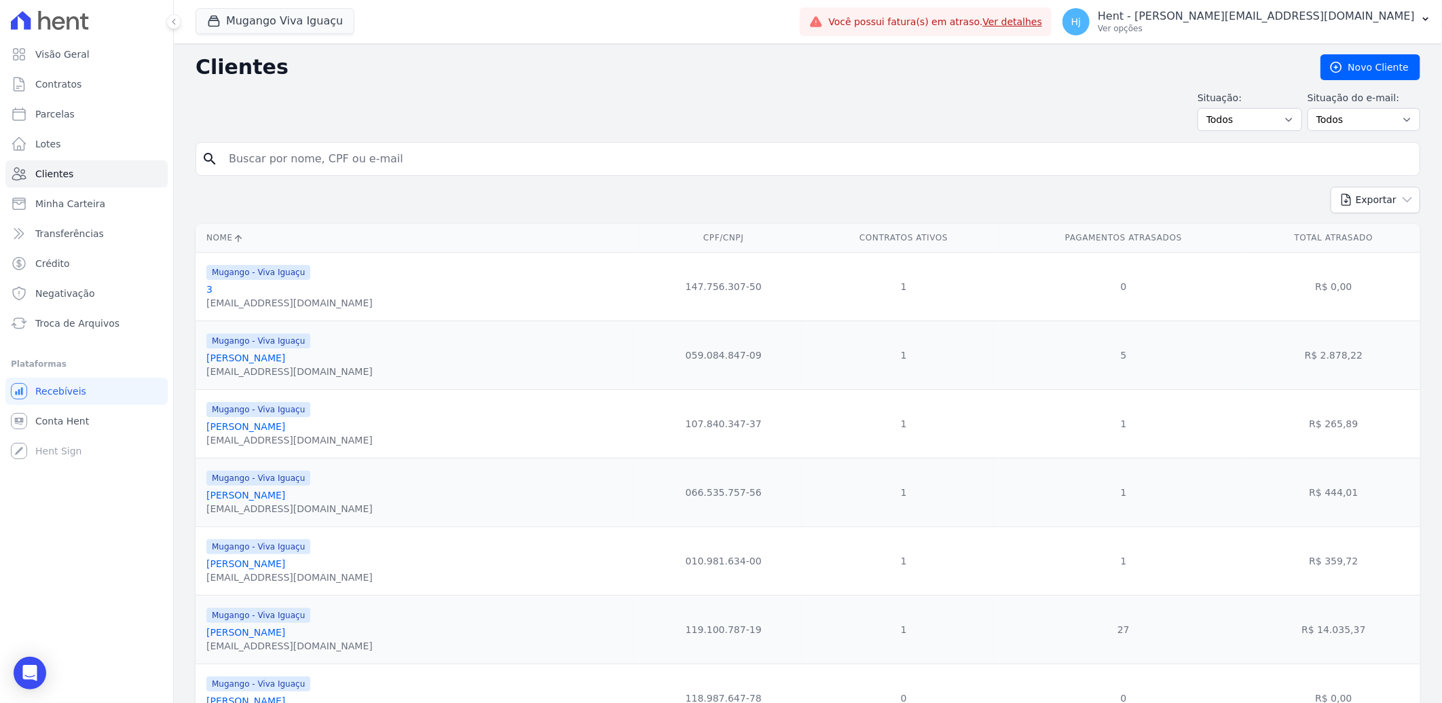
click at [477, 158] on input "search" at bounding box center [818, 158] width 1194 height 27
paste input "Daniele Da Silva Carvalho"
type input "Daniele Da Silva Carvalho"
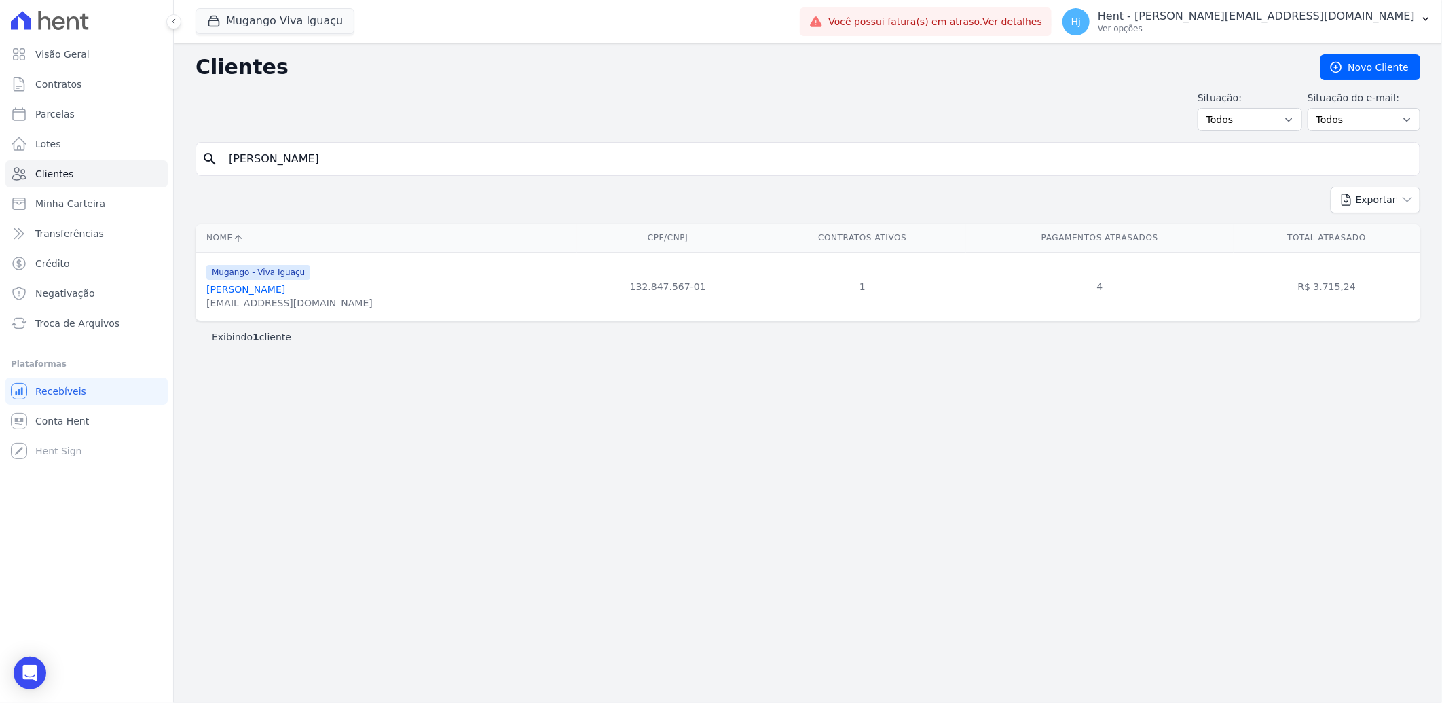
click at [259, 291] on link "Daniele Da Silva Carvalho" at bounding box center [245, 289] width 79 height 11
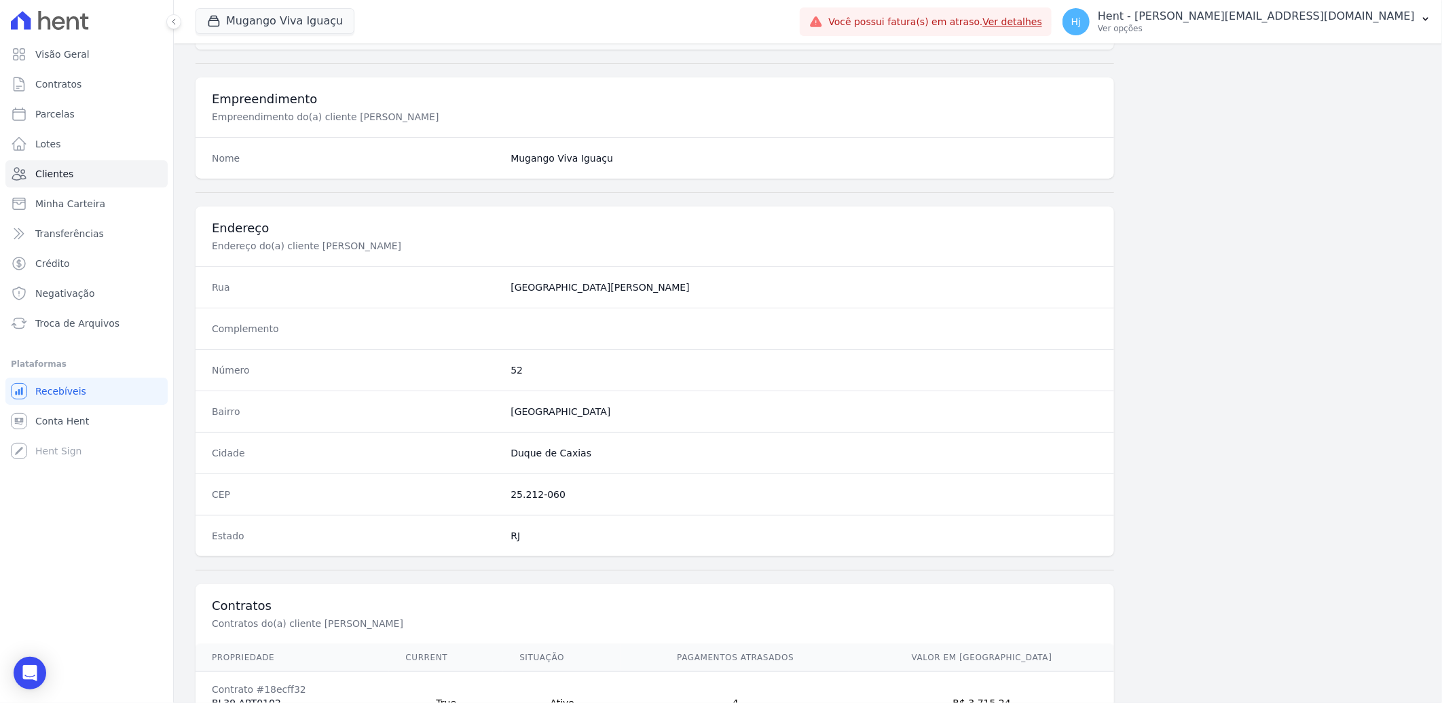
scroll to position [569, 0]
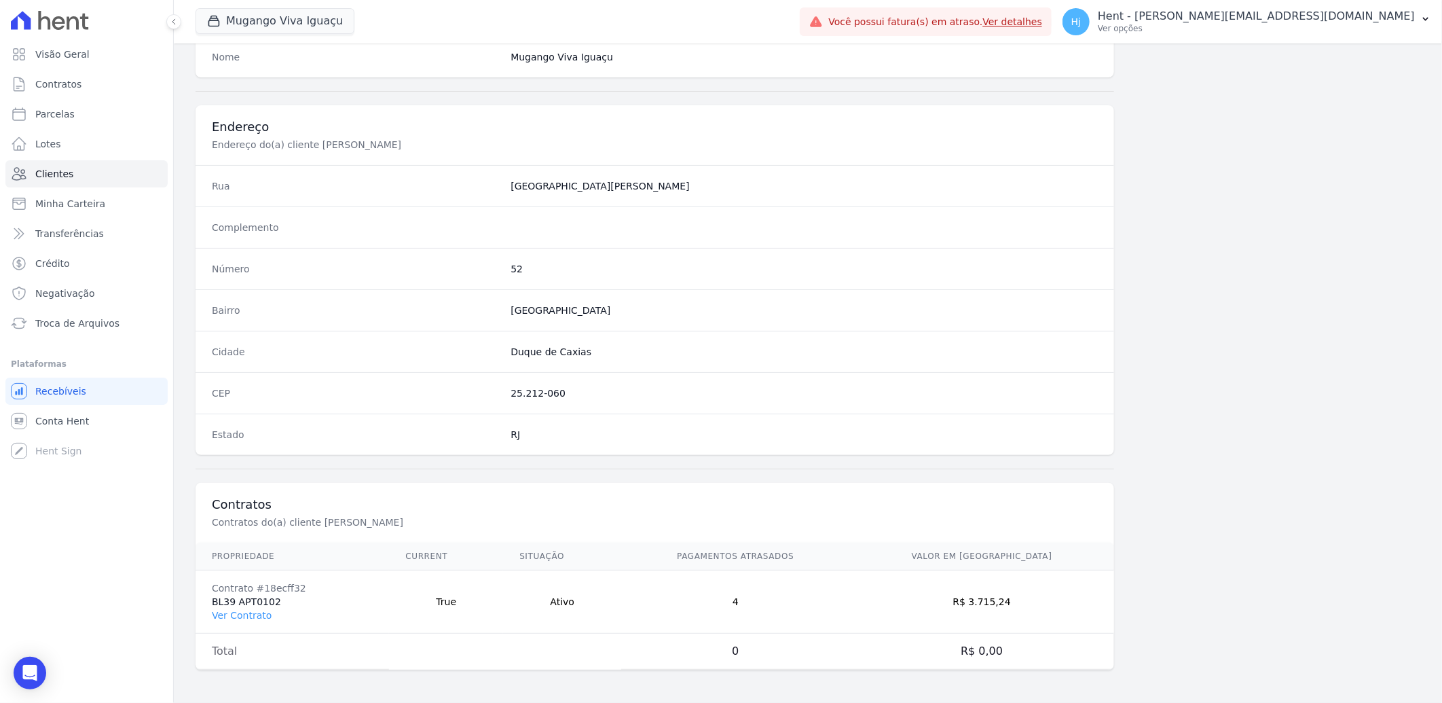
click at [250, 607] on td "Contrato #18ecff32 BL39 APT0102 Ver Contrato" at bounding box center [293, 601] width 194 height 63
click at [249, 612] on link "Ver Contrato" at bounding box center [242, 615] width 60 height 11
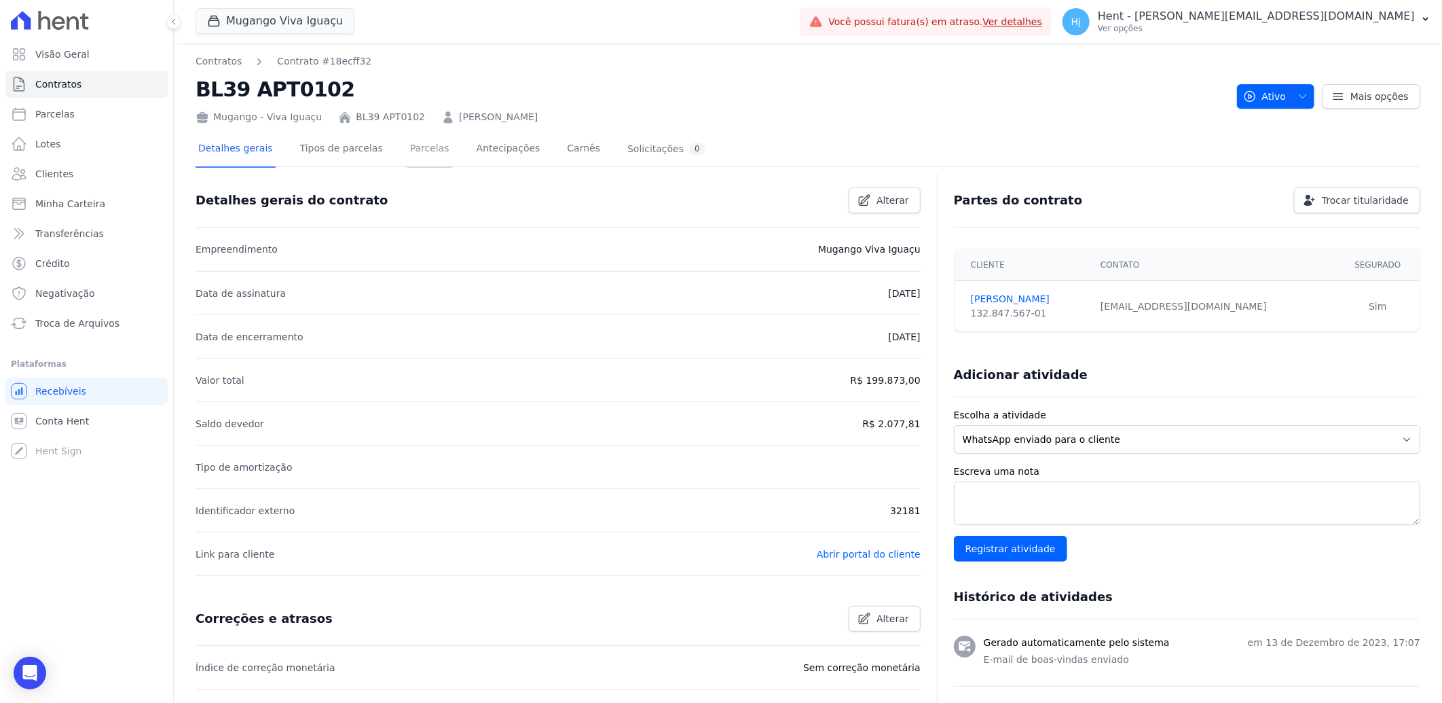
click at [421, 151] on link "Parcelas" at bounding box center [429, 150] width 45 height 36
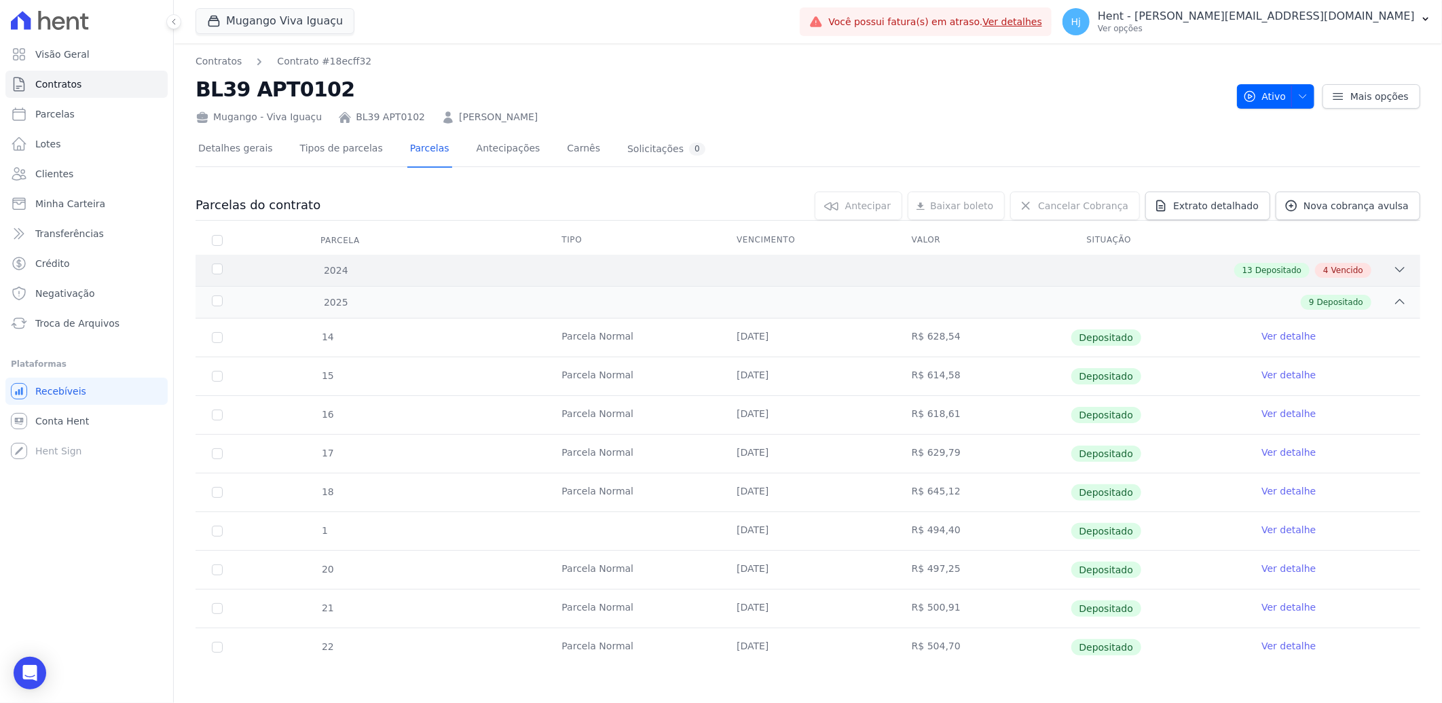
click at [649, 259] on div "2024 13 Depositado 4 Vencido" at bounding box center [808, 270] width 1225 height 31
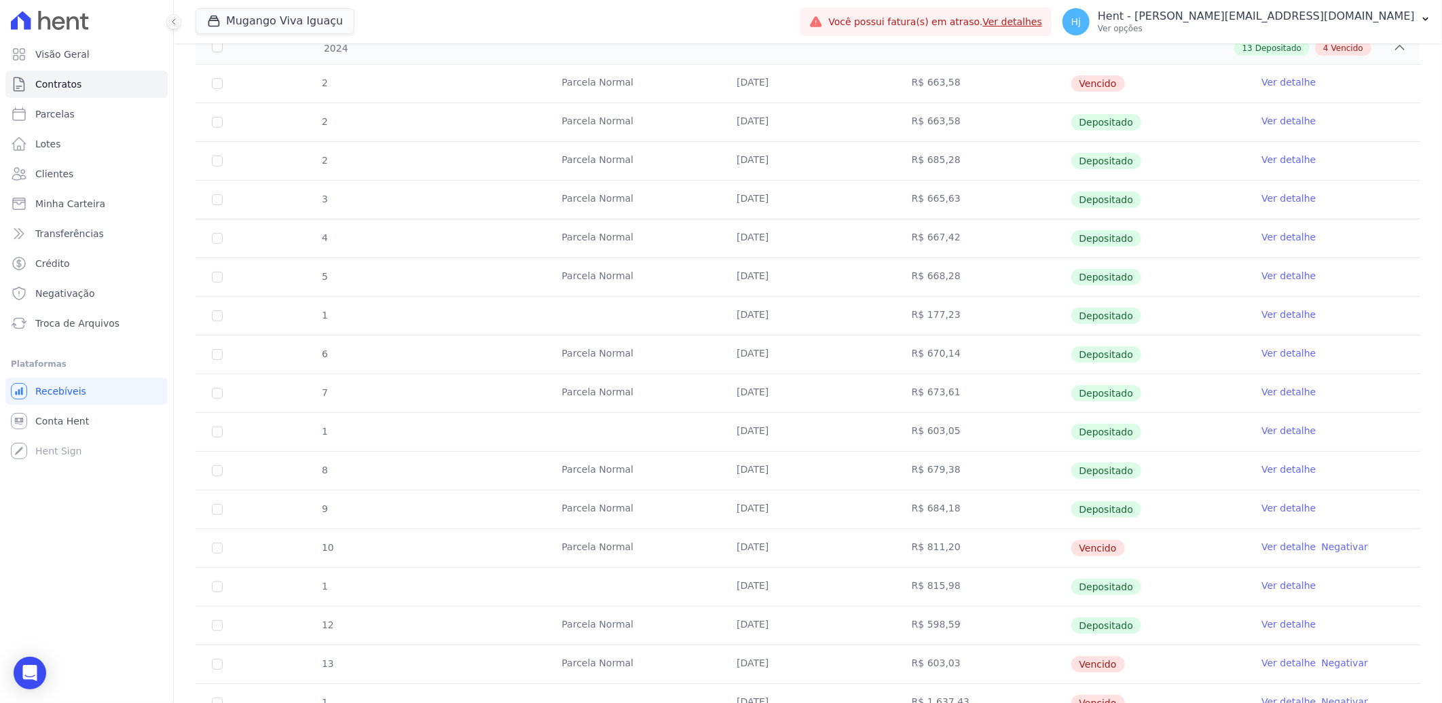
scroll to position [226, 0]
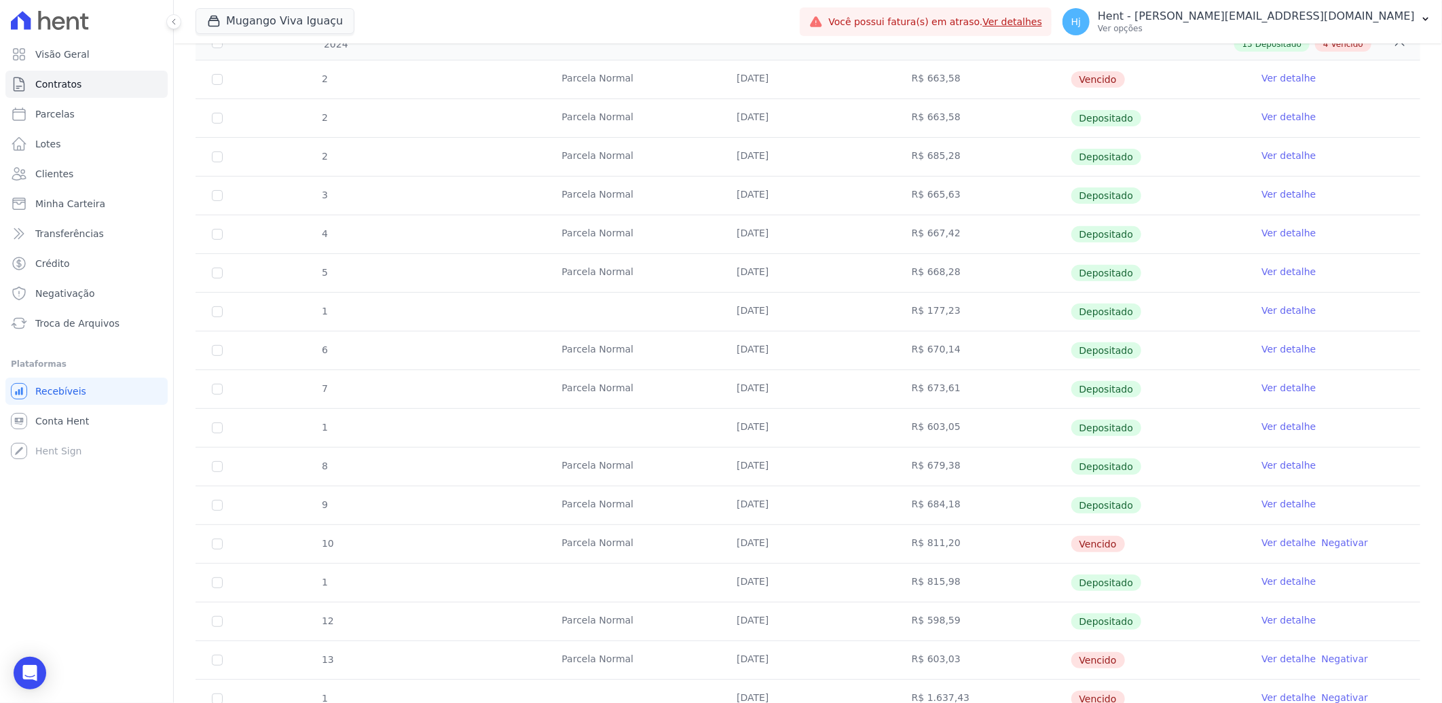
drag, startPoint x: 908, startPoint y: 552, endPoint x: 955, endPoint y: 548, distance: 47.0
click at [955, 548] on td "R$ 811,20" at bounding box center [983, 544] width 175 height 38
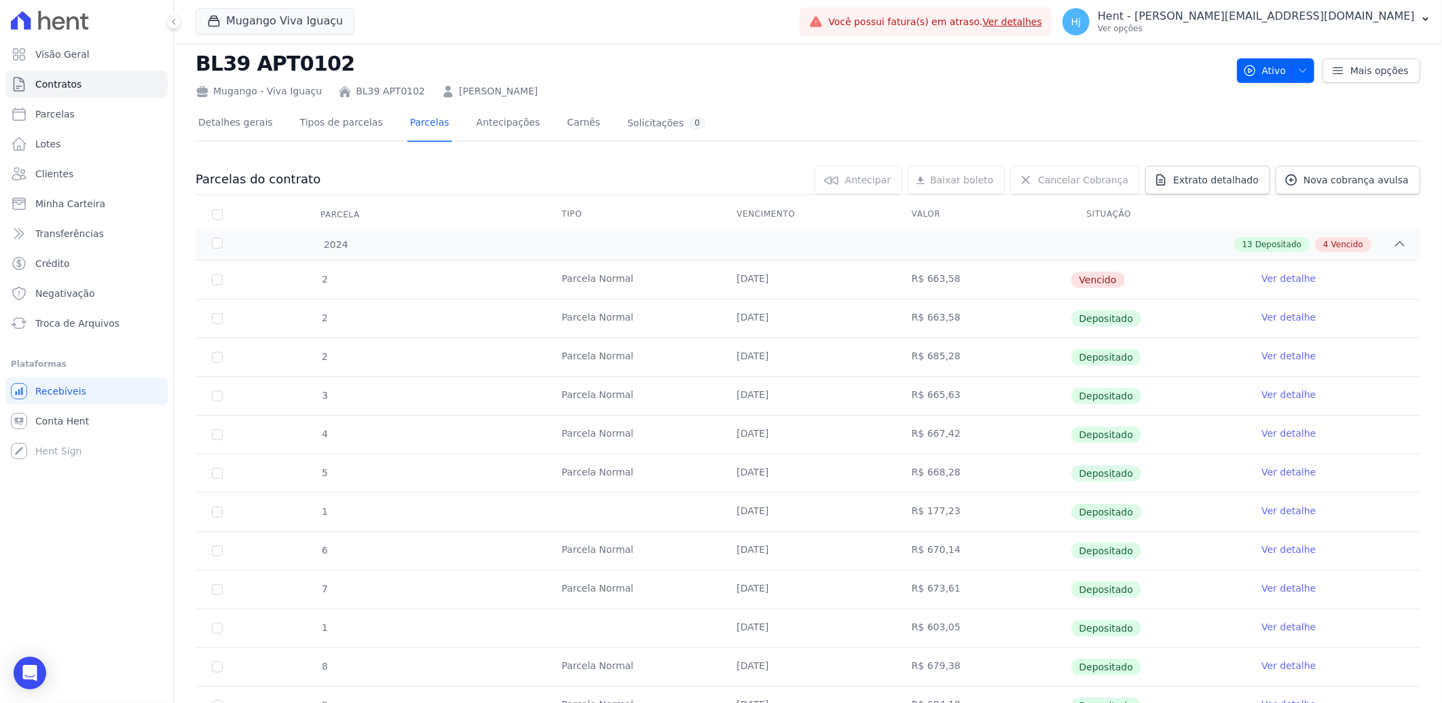
scroll to position [0, 0]
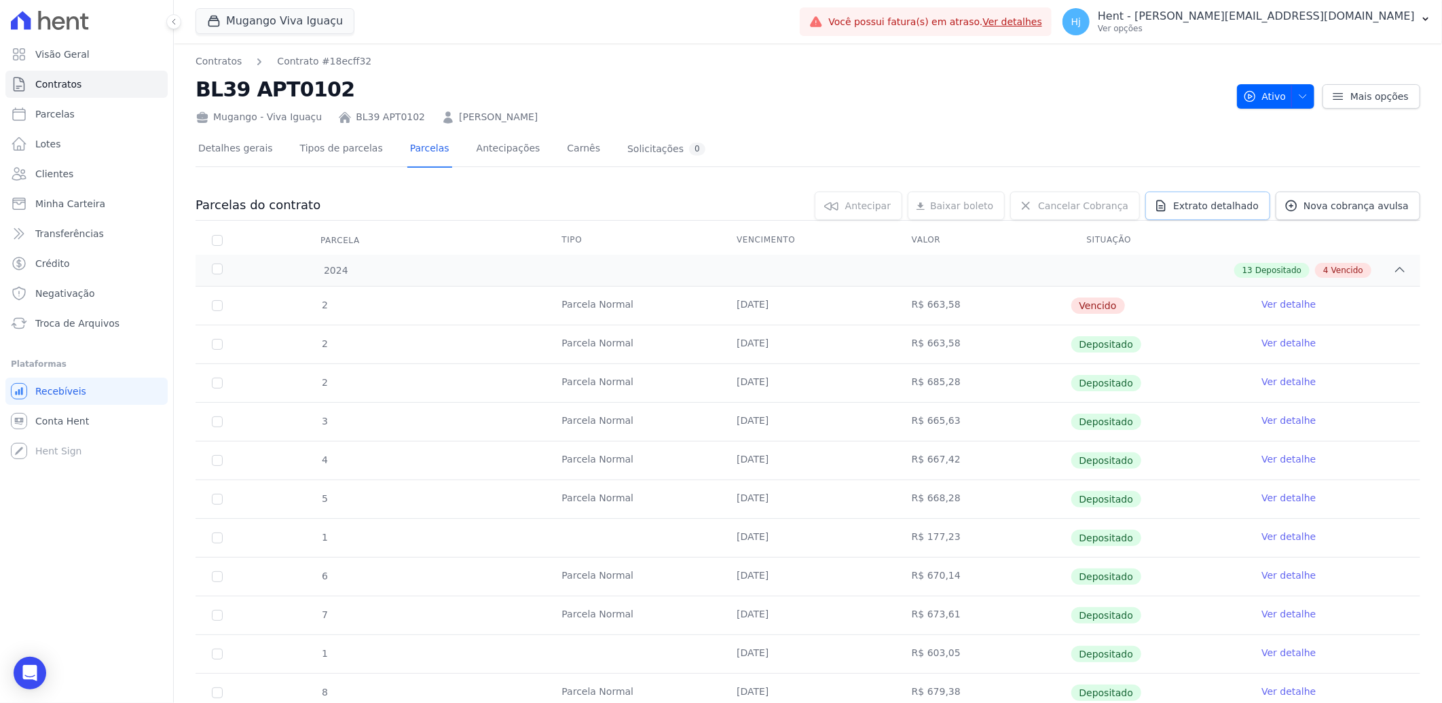
click at [1222, 199] on span "Extrato detalhado" at bounding box center [1217, 206] width 86 height 14
click at [1388, 204] on span "Exportar PDF" at bounding box center [1398, 207] width 71 height 14
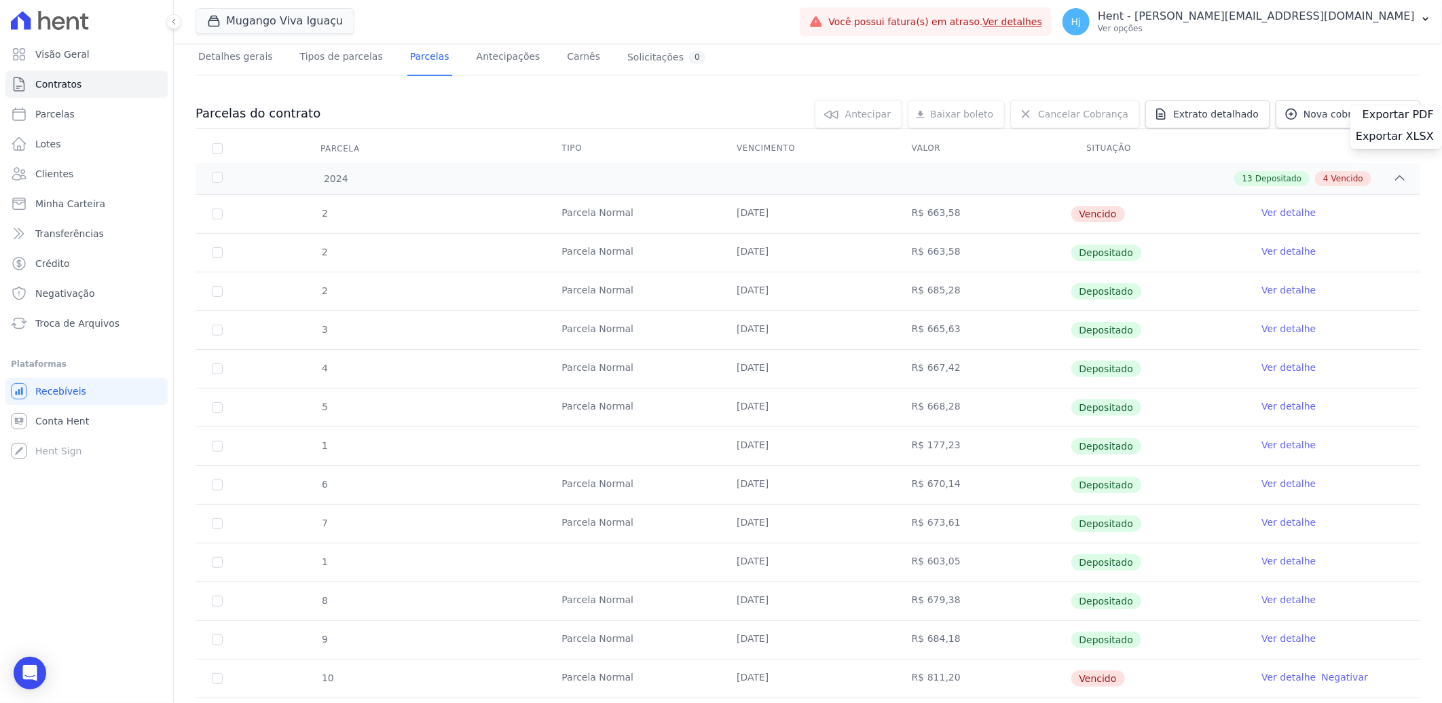
scroll to position [75, 0]
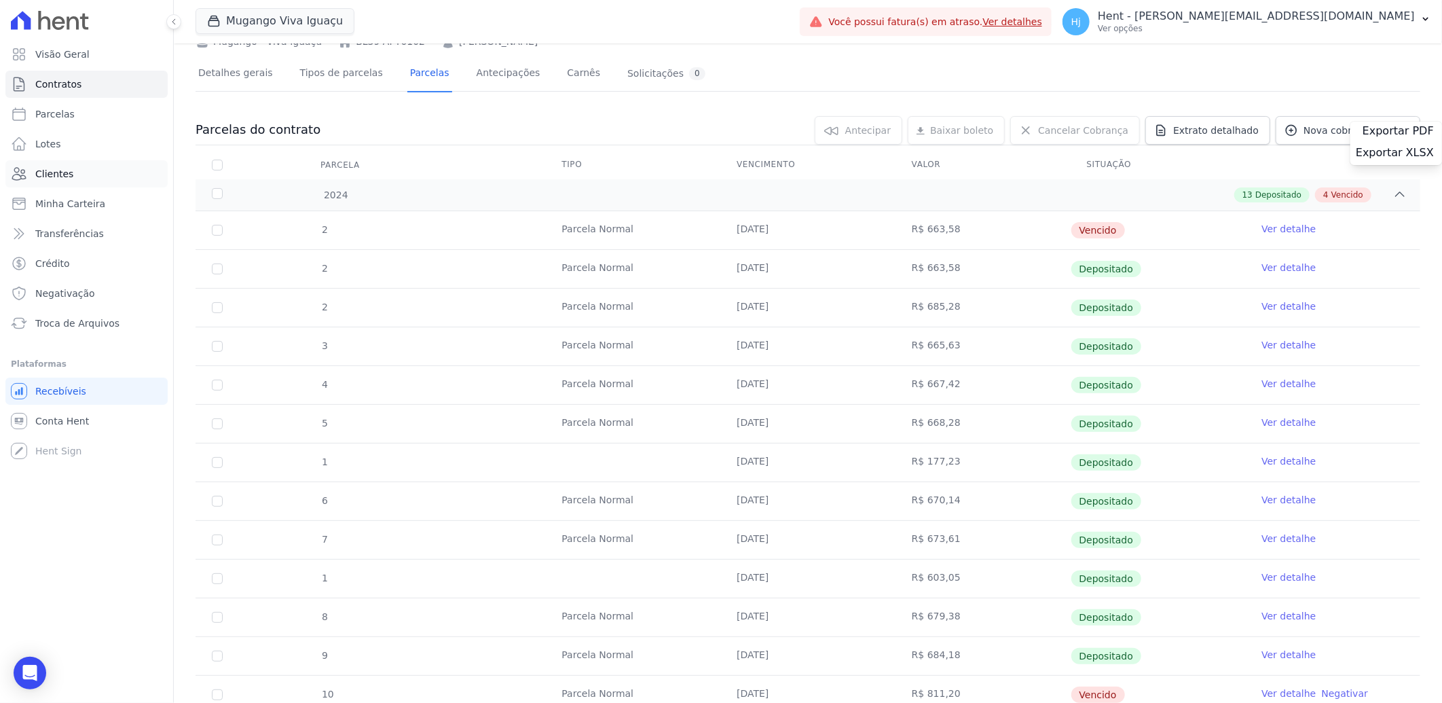
click at [59, 175] on span "Clientes" at bounding box center [54, 174] width 38 height 14
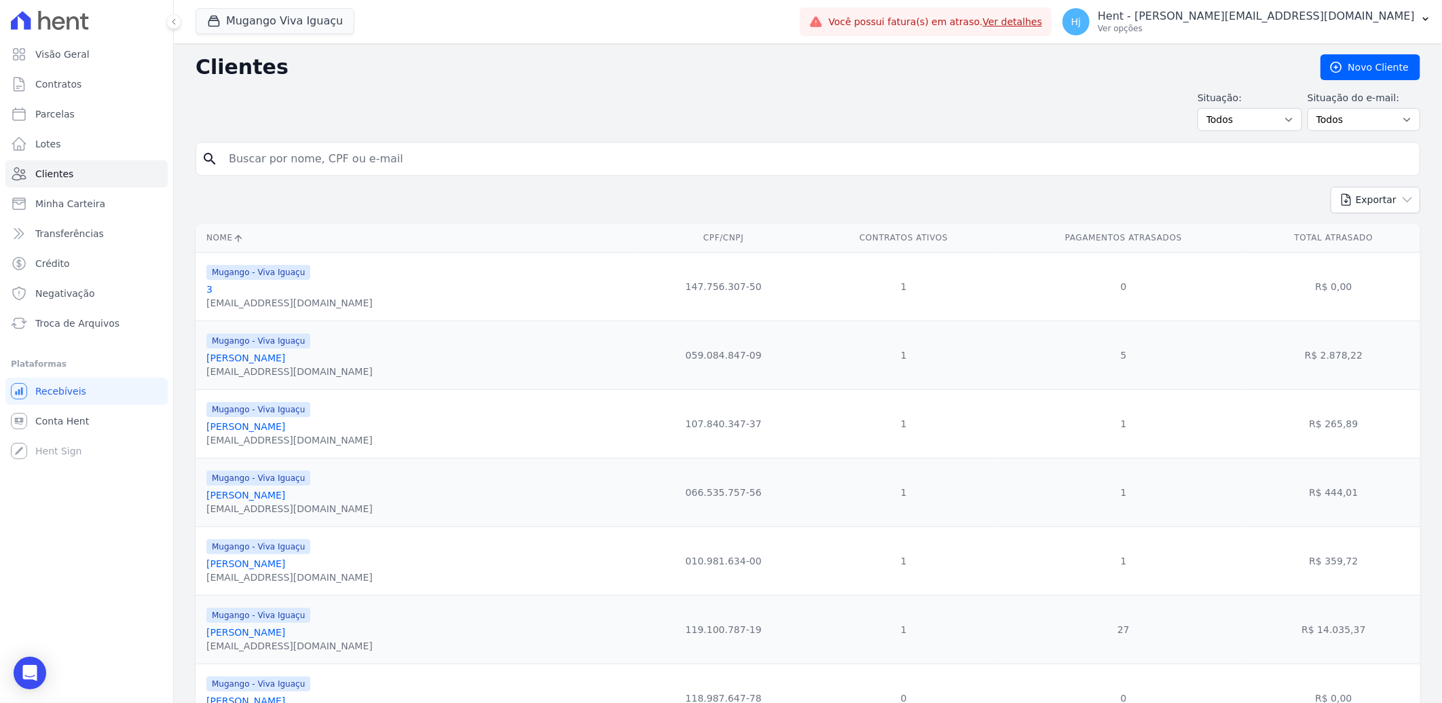
click at [414, 164] on input "search" at bounding box center [818, 158] width 1194 height 27
paste input "[PERSON_NAME]"
type input "[PERSON_NAME]"
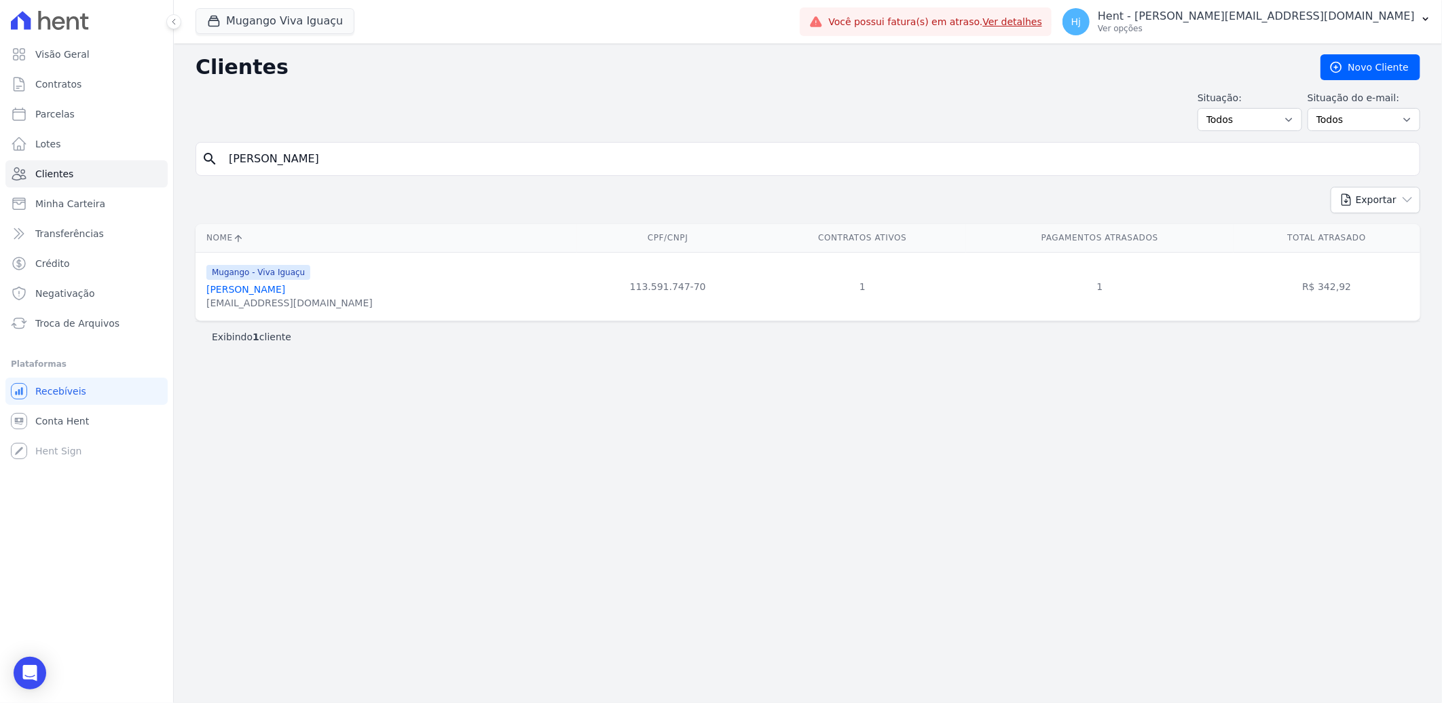
click at [285, 285] on link "[PERSON_NAME]" at bounding box center [245, 289] width 79 height 11
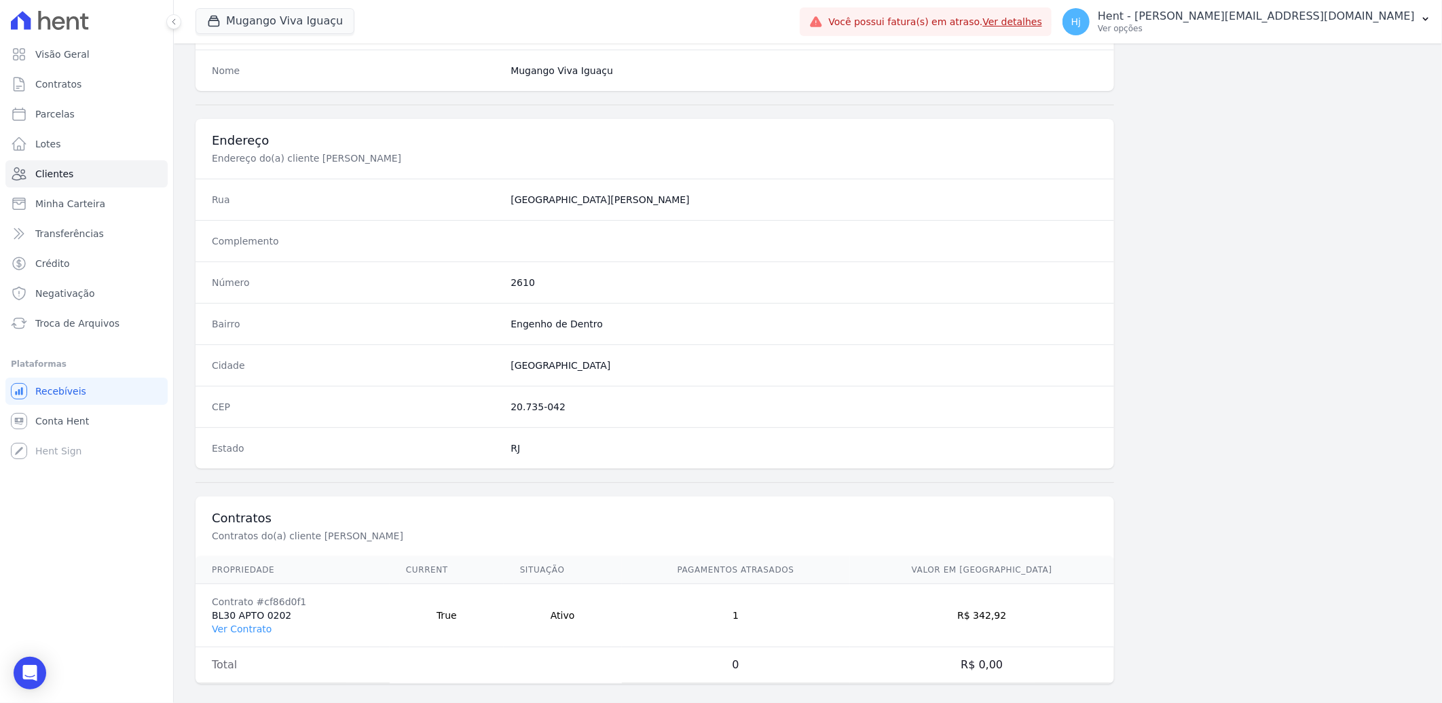
scroll to position [569, 0]
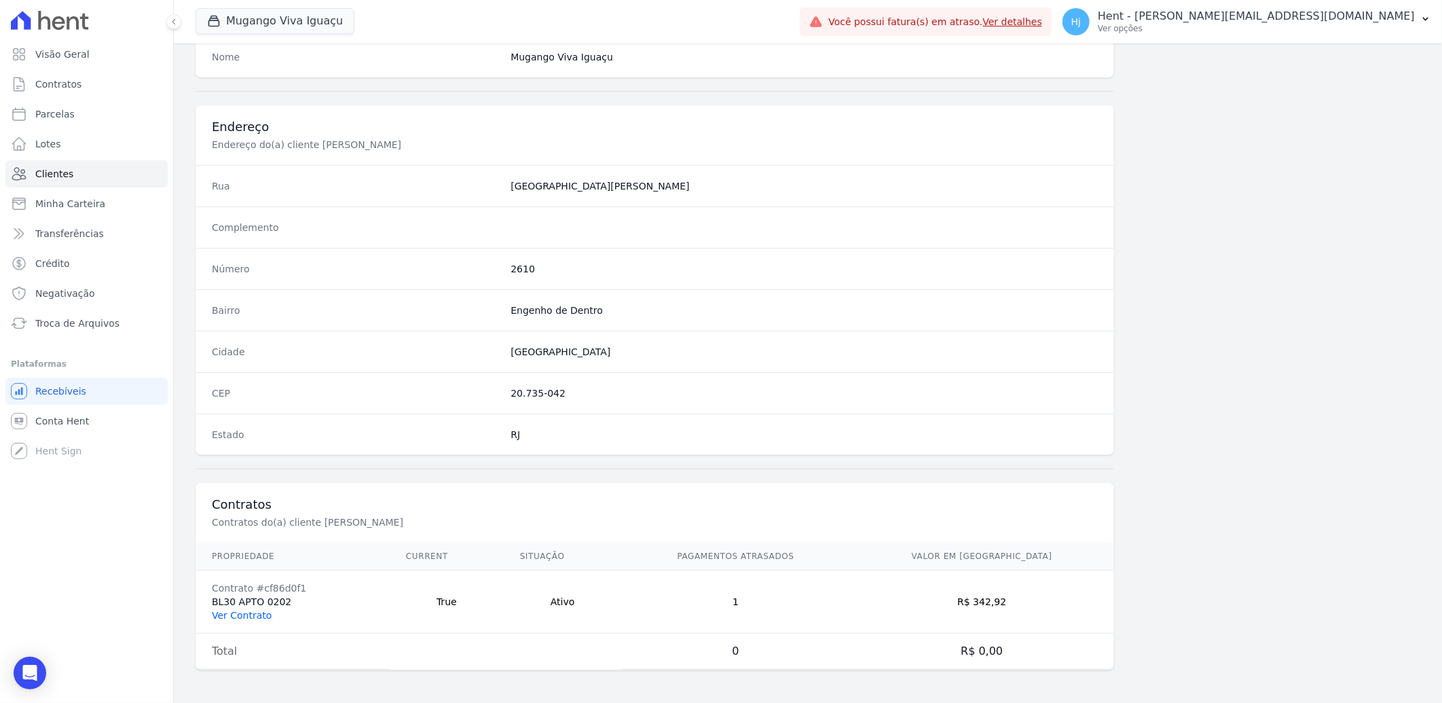
click at [255, 610] on link "Ver Contrato" at bounding box center [242, 615] width 60 height 11
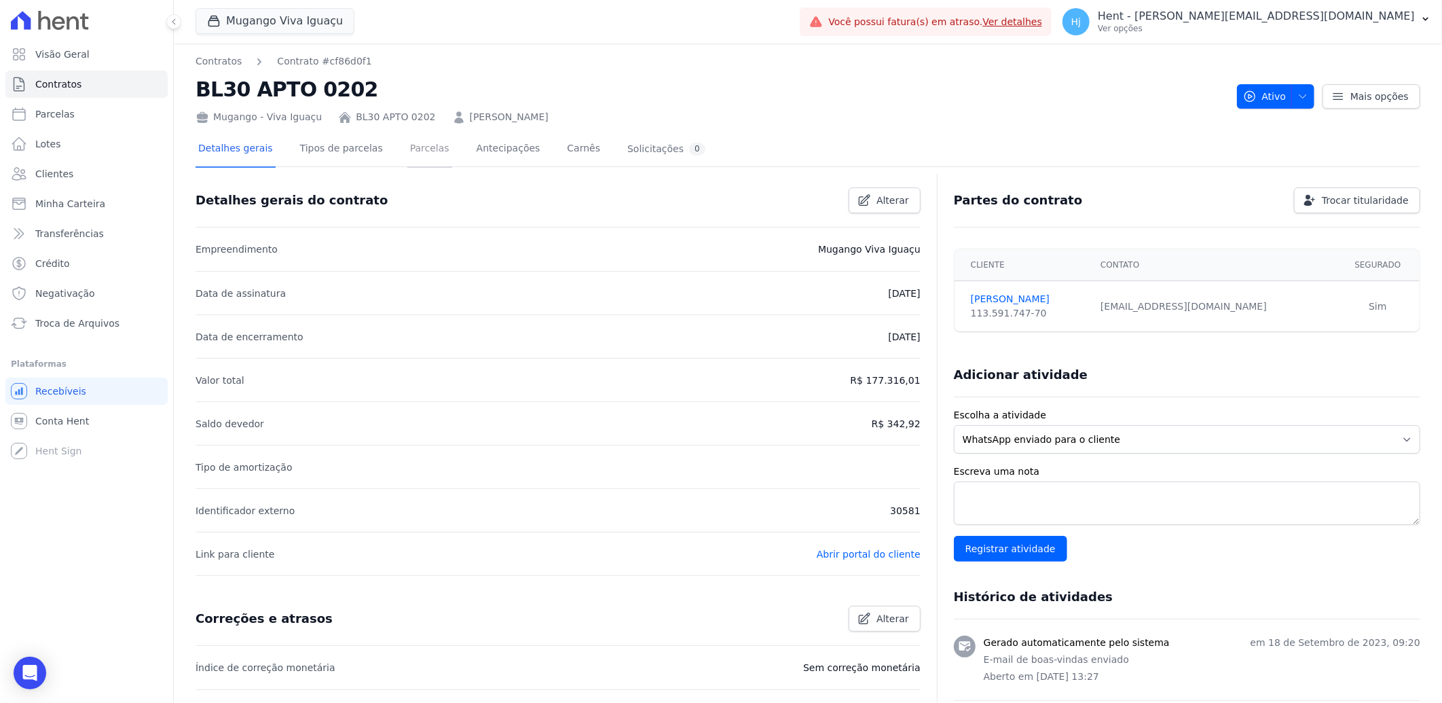
click at [407, 151] on link "Parcelas" at bounding box center [429, 150] width 45 height 36
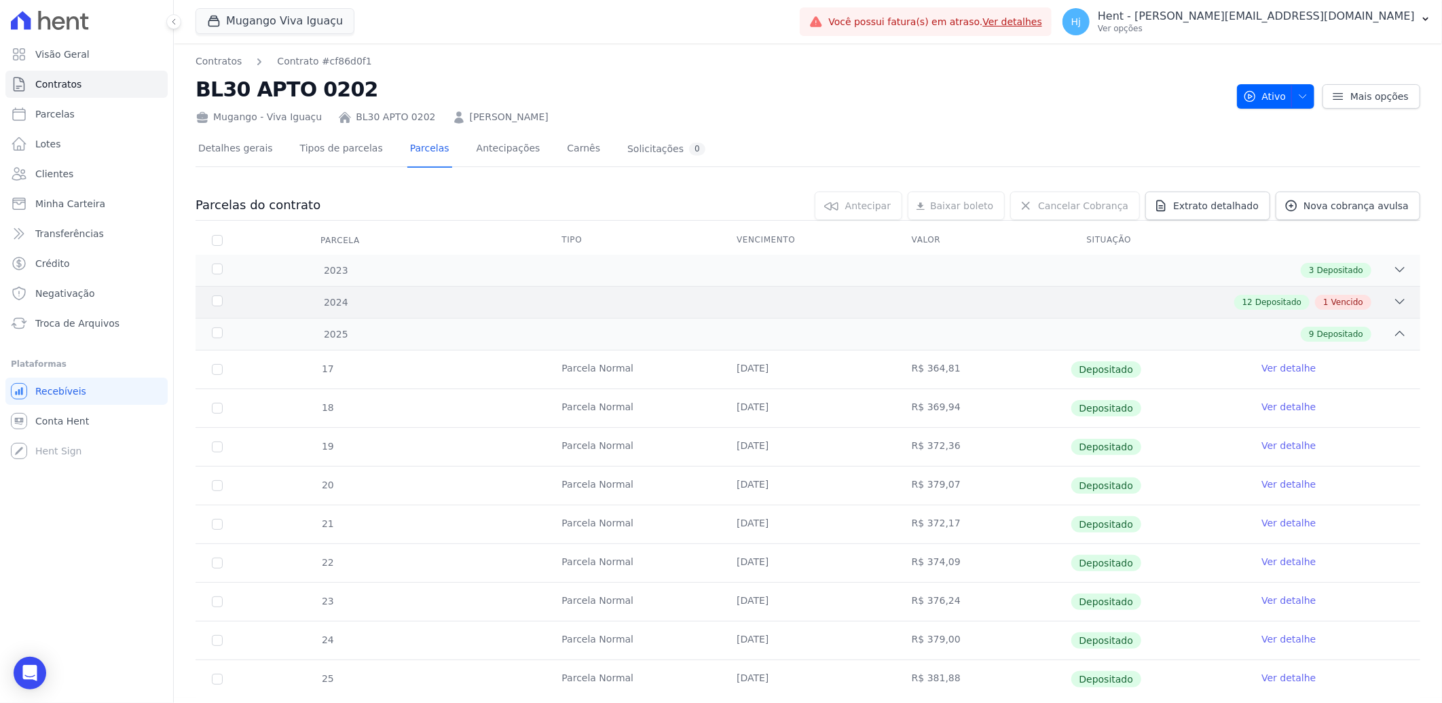
click at [754, 306] on div "12 Depositado 1 Vencido" at bounding box center [868, 302] width 1077 height 15
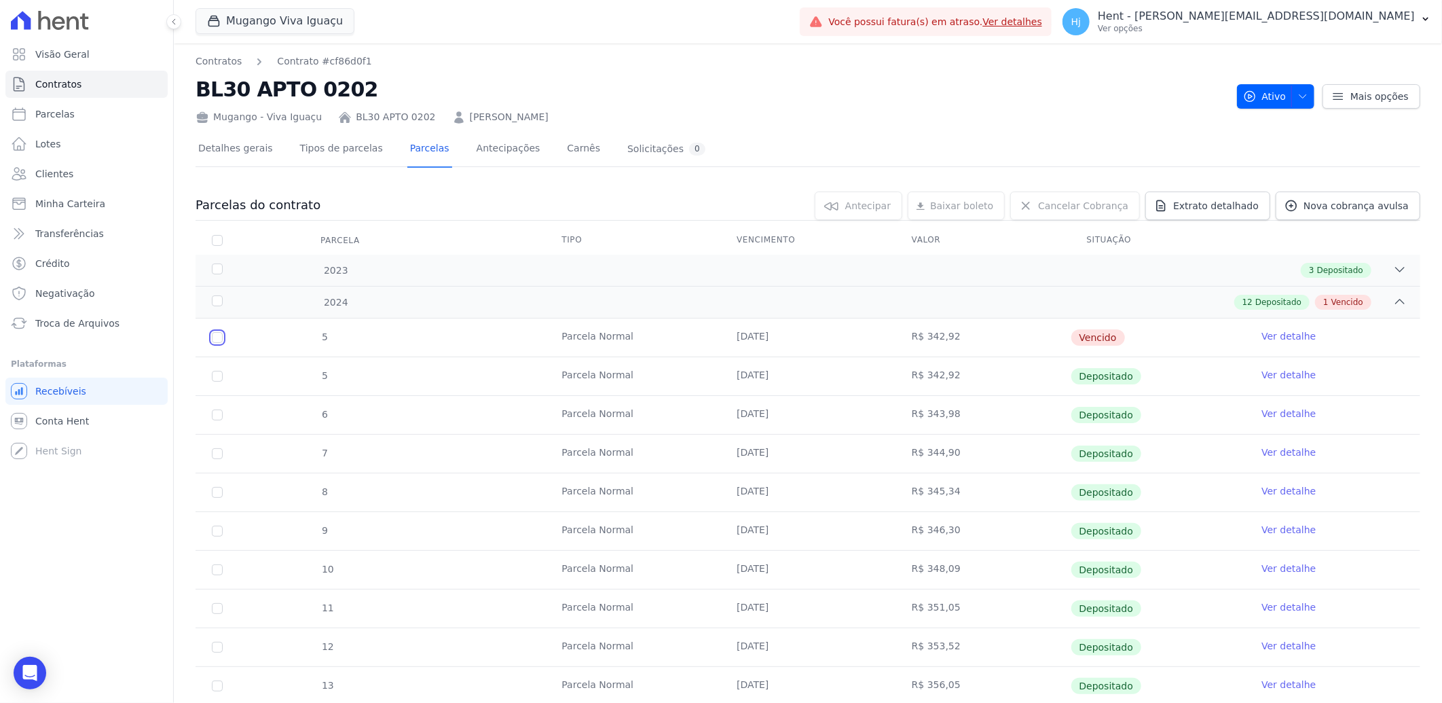
click at [216, 336] on input "checkbox" at bounding box center [217, 337] width 11 height 11
checkbox input "true"
click at [1281, 336] on link "Ver detalhe" at bounding box center [1289, 336] width 54 height 14
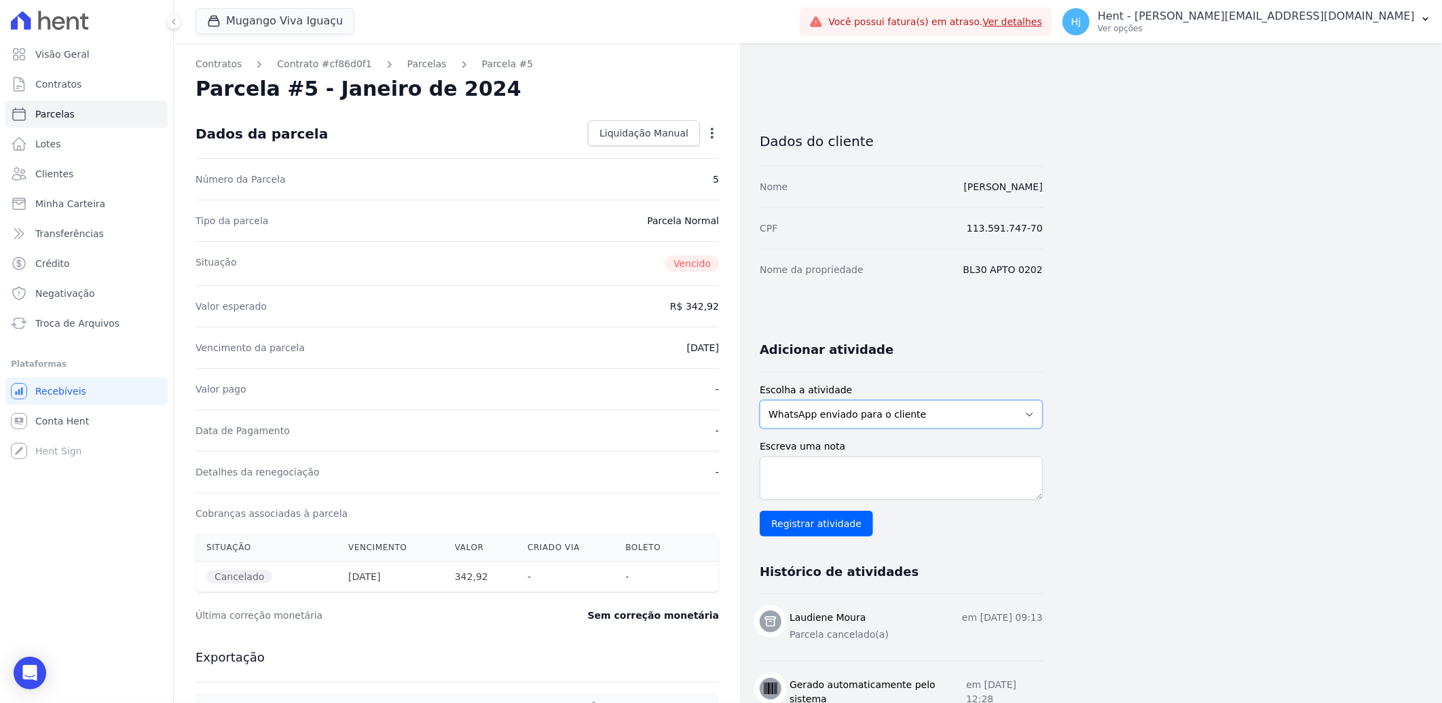
click at [973, 403] on select "WhatsApp enviado para o cliente Adicionar um comentário Ligação feita para o cl…" at bounding box center [901, 414] width 283 height 29
select select "note"
click at [760, 400] on select "WhatsApp enviado para o cliente Adicionar um comentário Ligação feita para o cl…" at bounding box center [901, 414] width 283 height 29
click at [903, 478] on textarea "Escreva uma nota" at bounding box center [901, 477] width 283 height 43
type textarea "parcela em duplicidade"
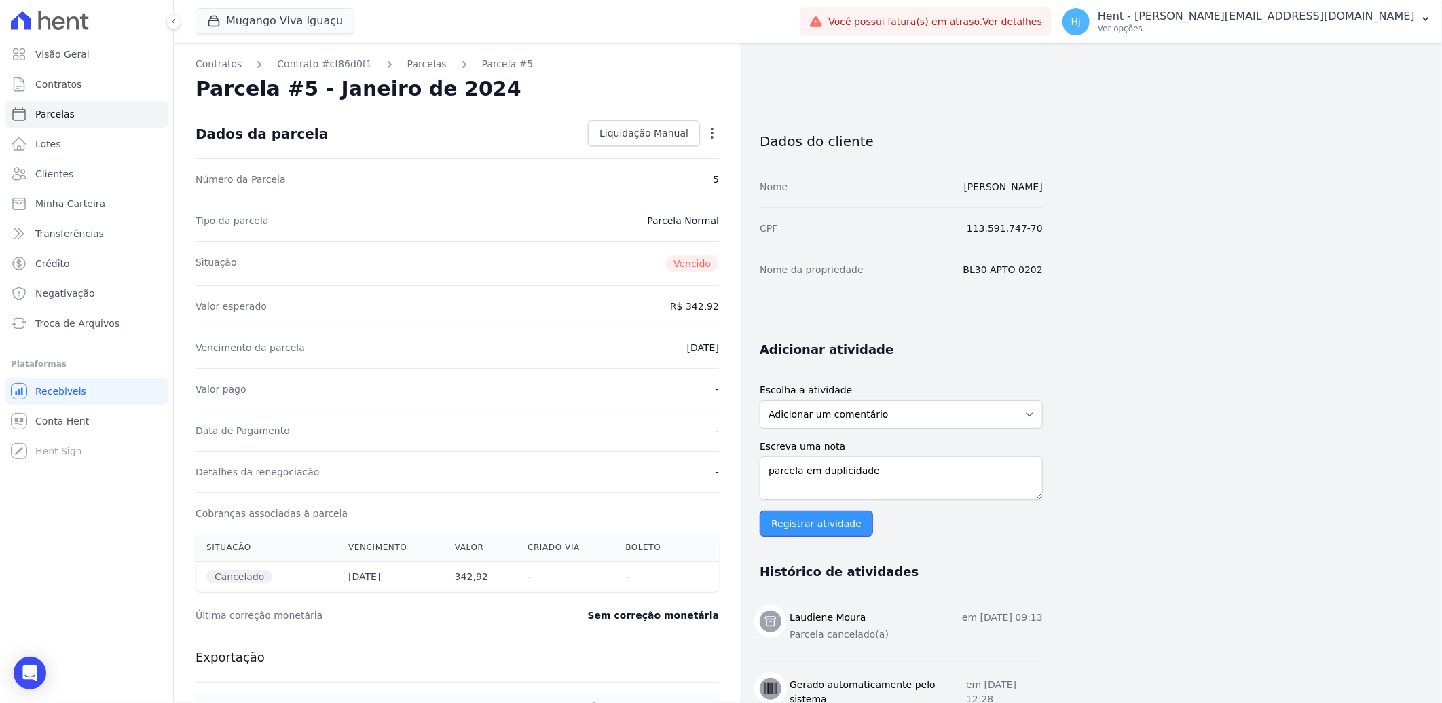
click at [824, 524] on input "Registrar atividade" at bounding box center [816, 524] width 113 height 26
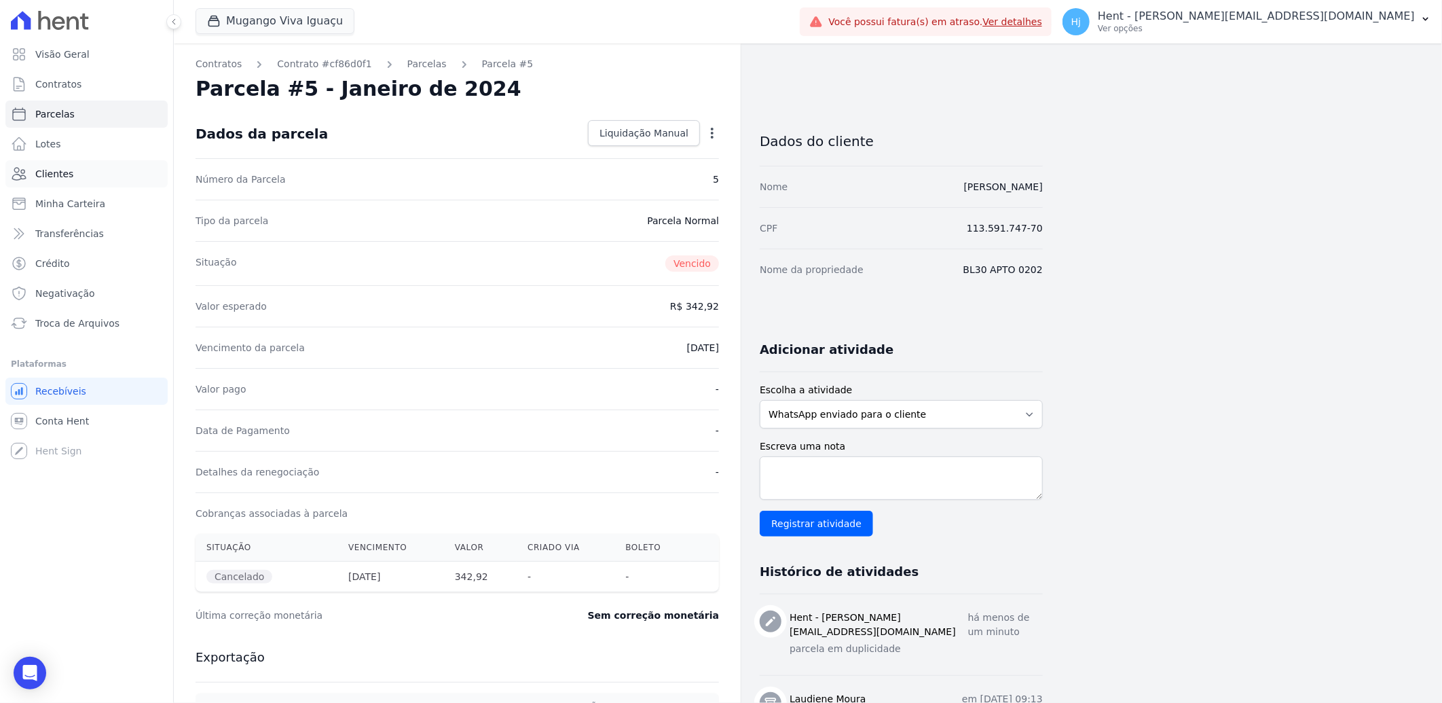
click at [52, 170] on span "Clientes" at bounding box center [54, 174] width 38 height 14
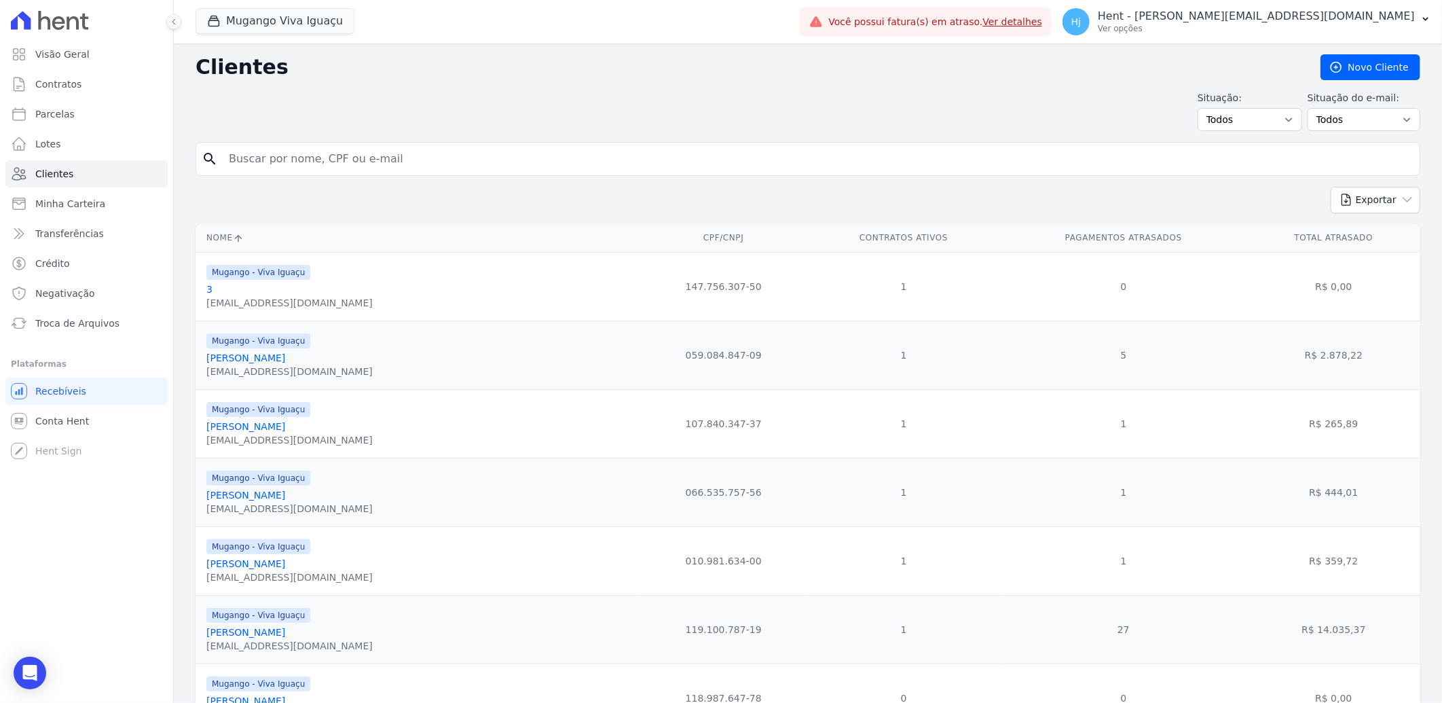
click at [452, 171] on input "search" at bounding box center [818, 158] width 1194 height 27
paste input "Raiane Cristine Da Silva Sobreira"
type input "Raiane Cristine Da Silva Sobreira"
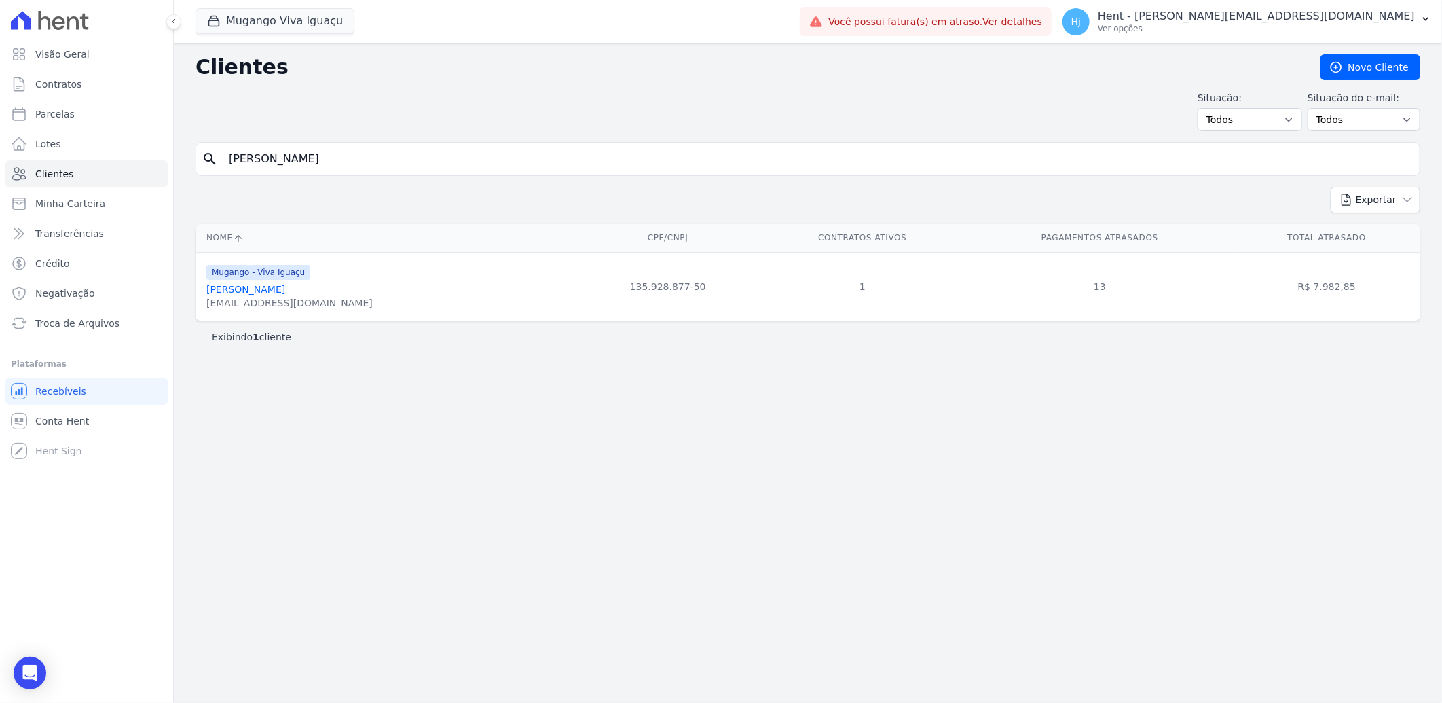
click at [285, 292] on link "Raiane Cristine Da Silva Sobreira" at bounding box center [245, 289] width 79 height 11
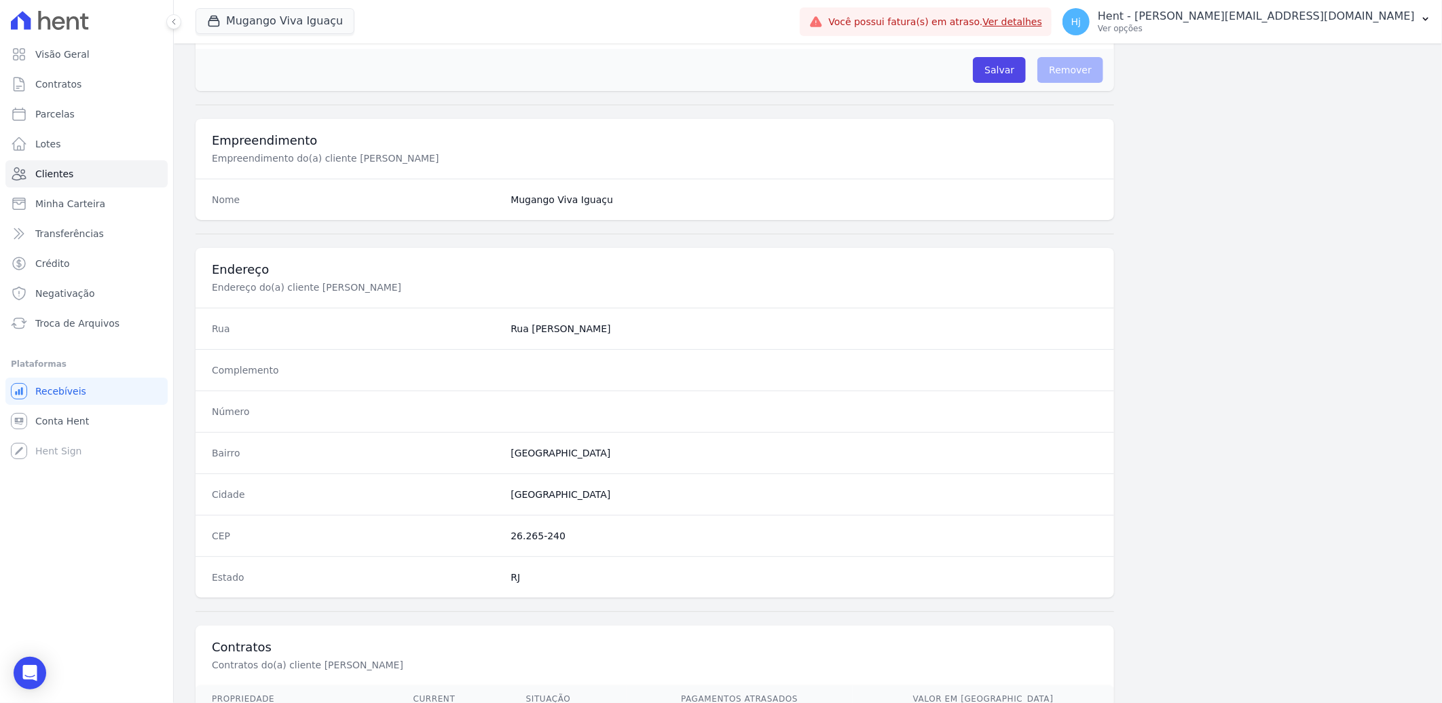
scroll to position [569, 0]
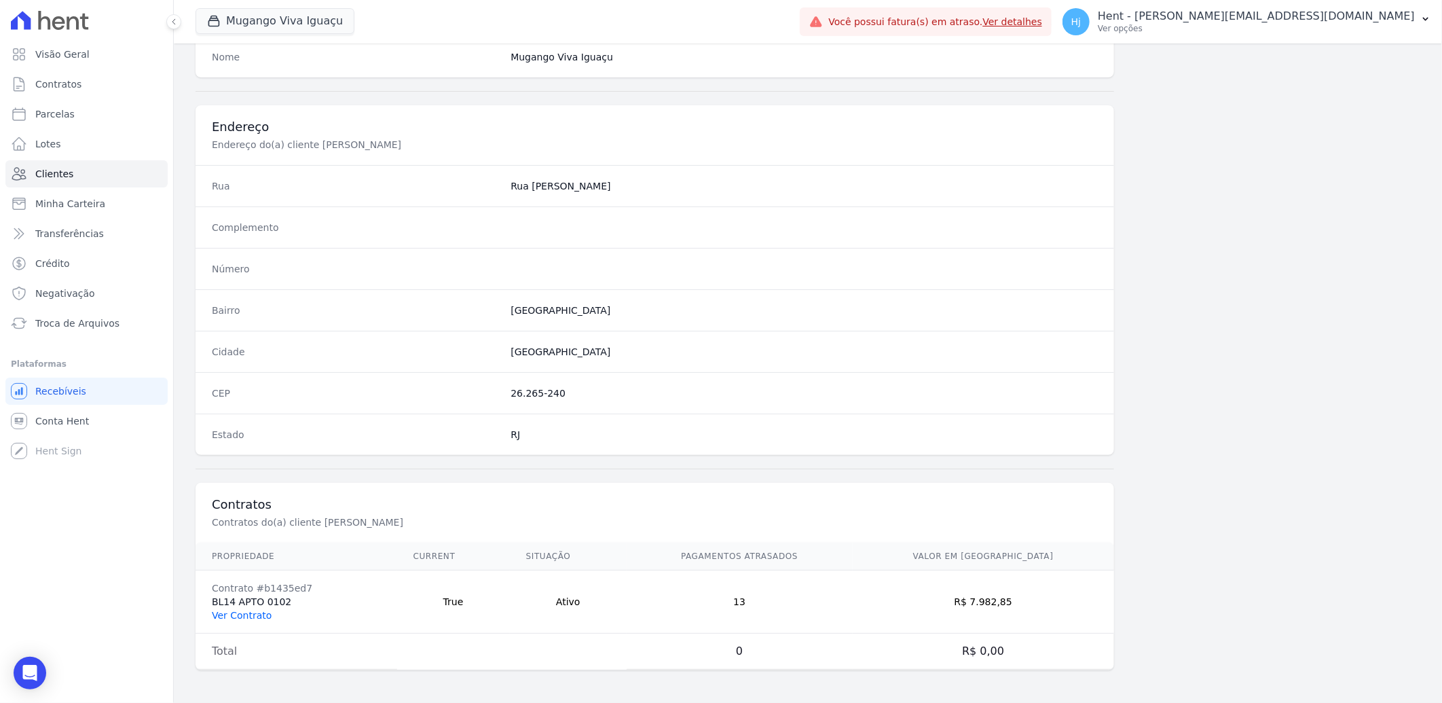
click at [242, 613] on link "Ver Contrato" at bounding box center [242, 615] width 60 height 11
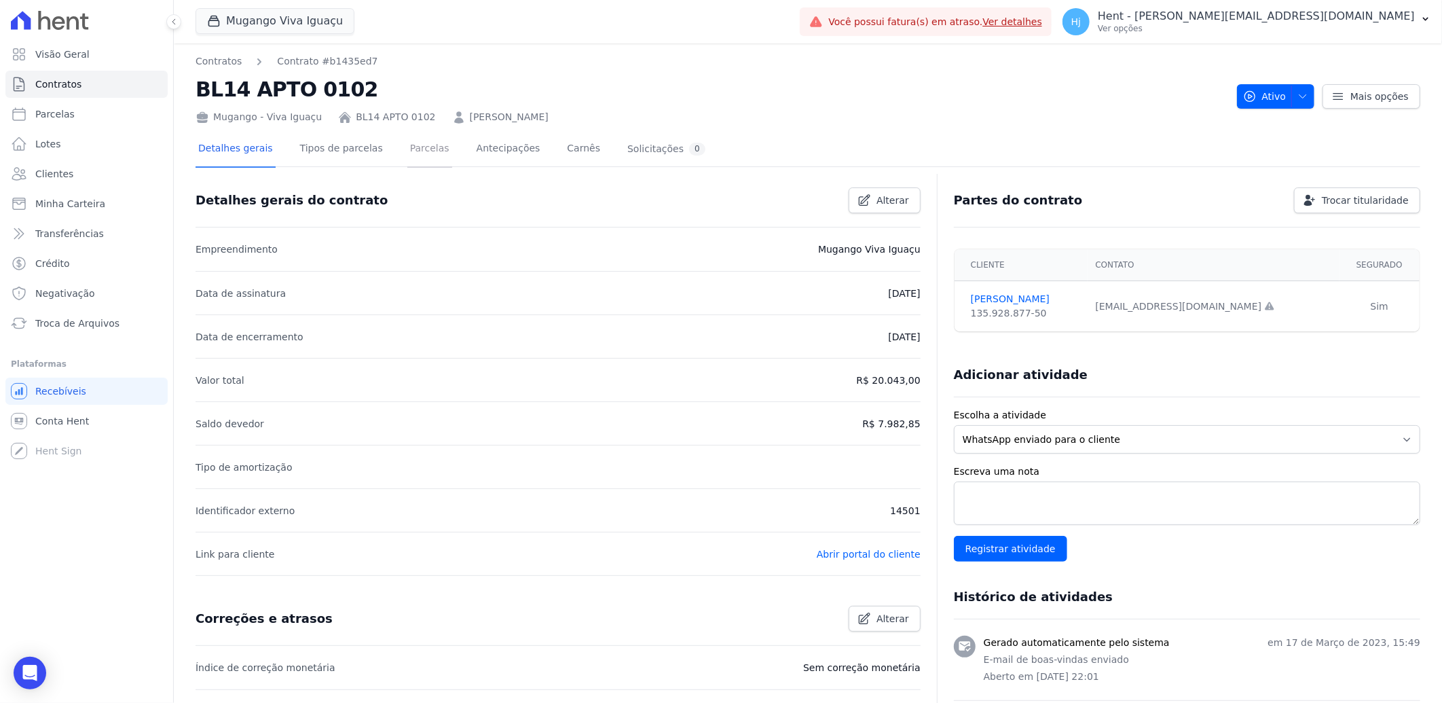
click at [407, 149] on link "Parcelas" at bounding box center [429, 150] width 45 height 36
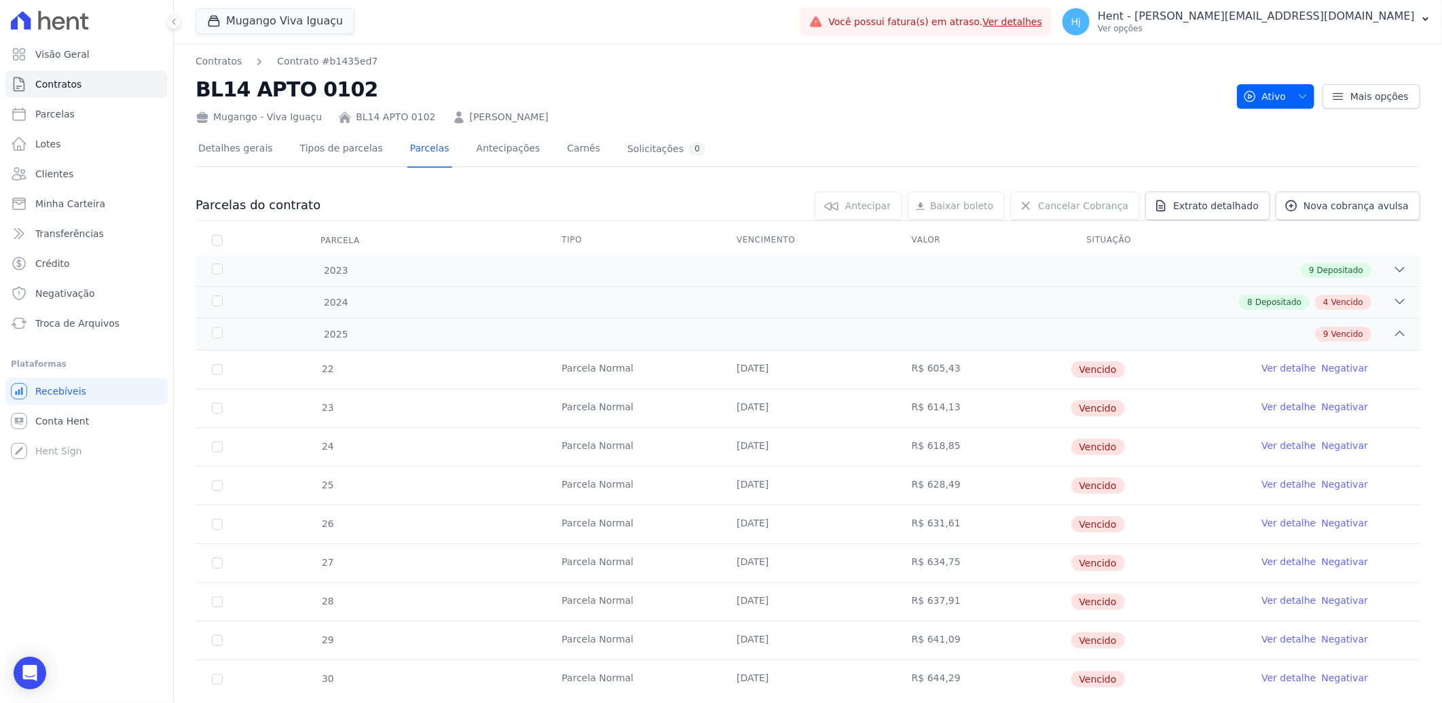
drag, startPoint x: 609, startPoint y: 120, endPoint x: 451, endPoint y: 109, distance: 157.9
click at [451, 109] on div "Mugango - Viva Iguaçu BL14 APTO 0102 RAIANE CRISTINE DA SILVA SOBREIRA" at bounding box center [711, 115] width 1031 height 20
copy link "RAIANE CRISTINE DA SILVA SOBREIRA"
click at [767, 292] on div "2024 8 Depositado 4 Vencido" at bounding box center [808, 302] width 1225 height 32
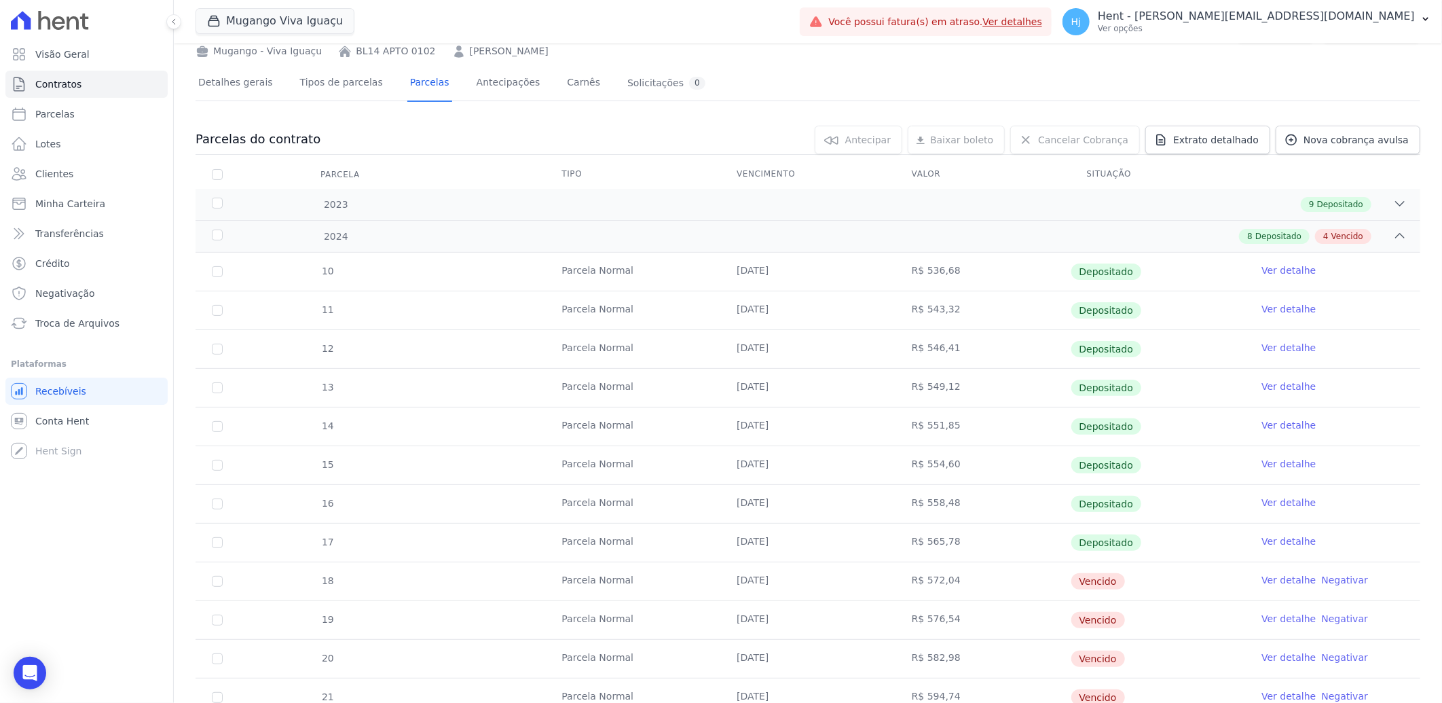
scroll to position [151, 0]
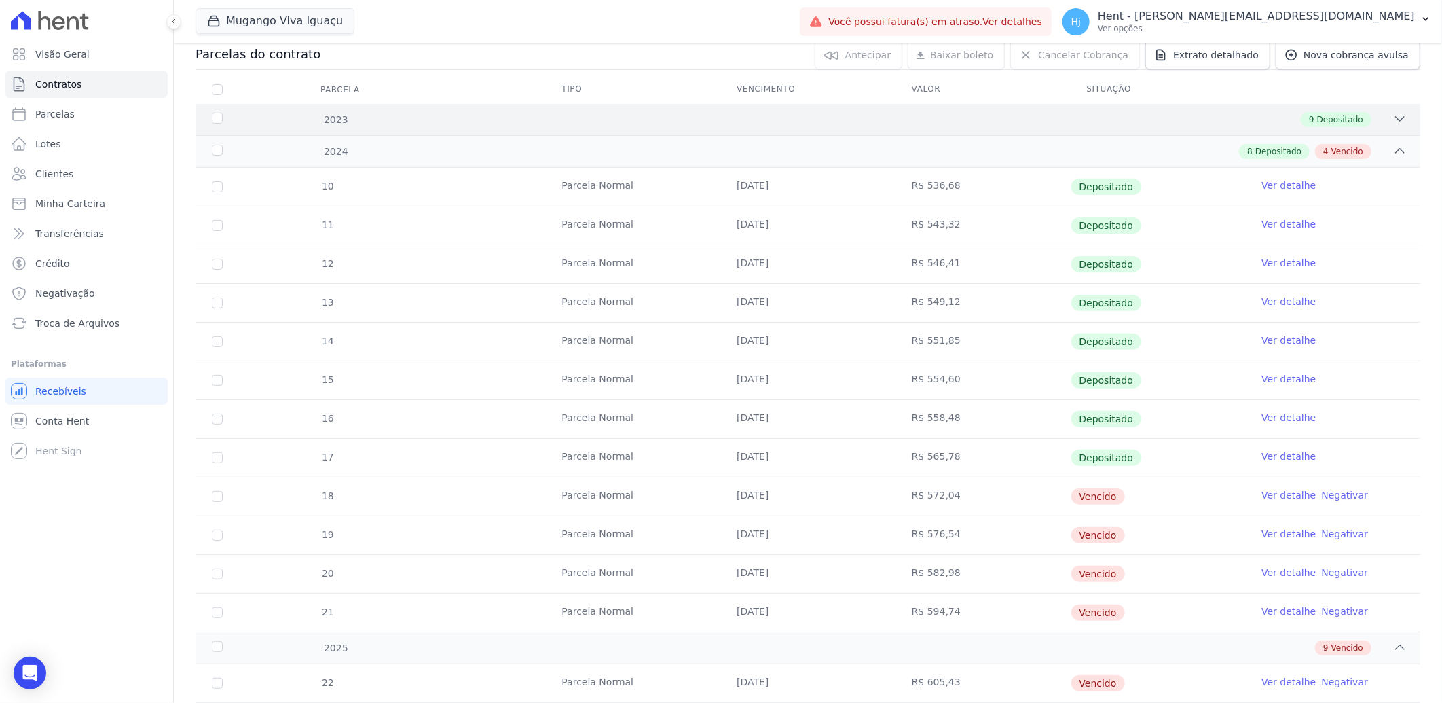
click at [674, 118] on div "9 Depositado" at bounding box center [868, 119] width 1077 height 15
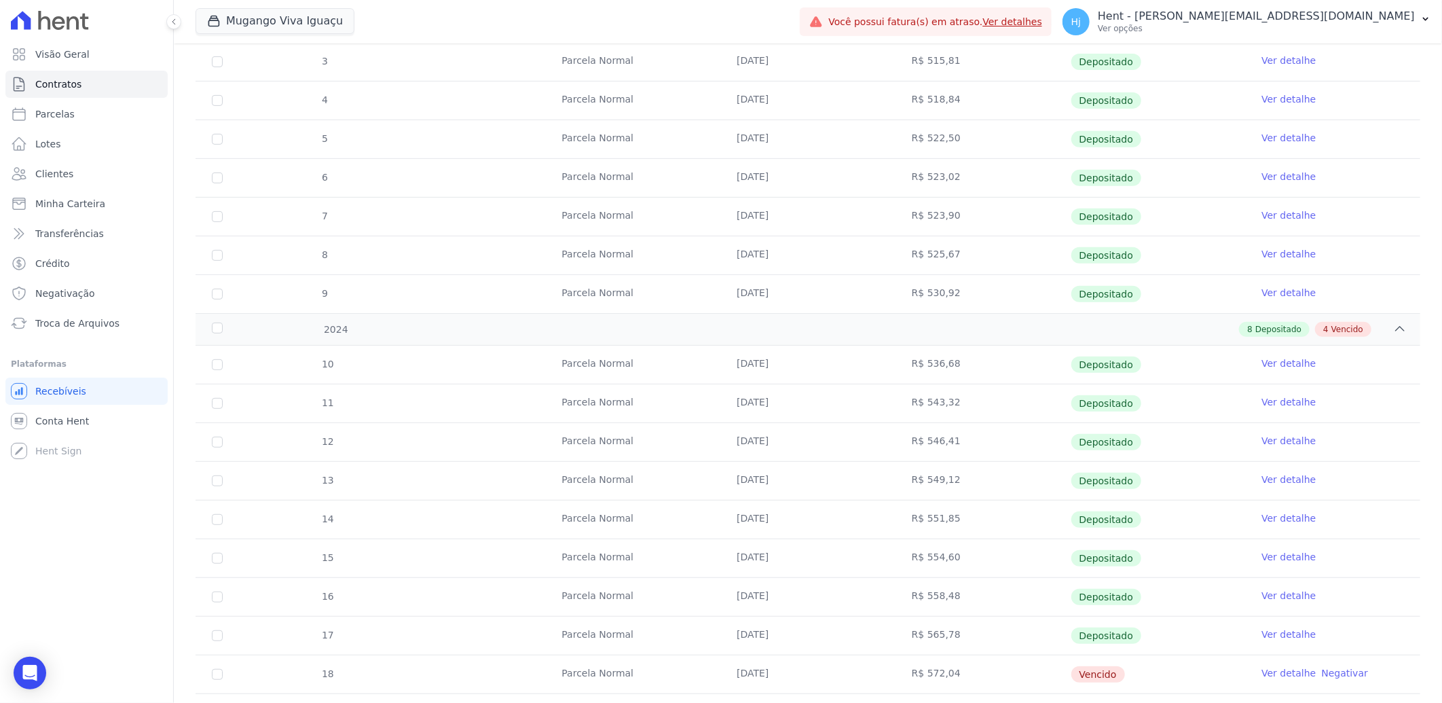
scroll to position [0, 0]
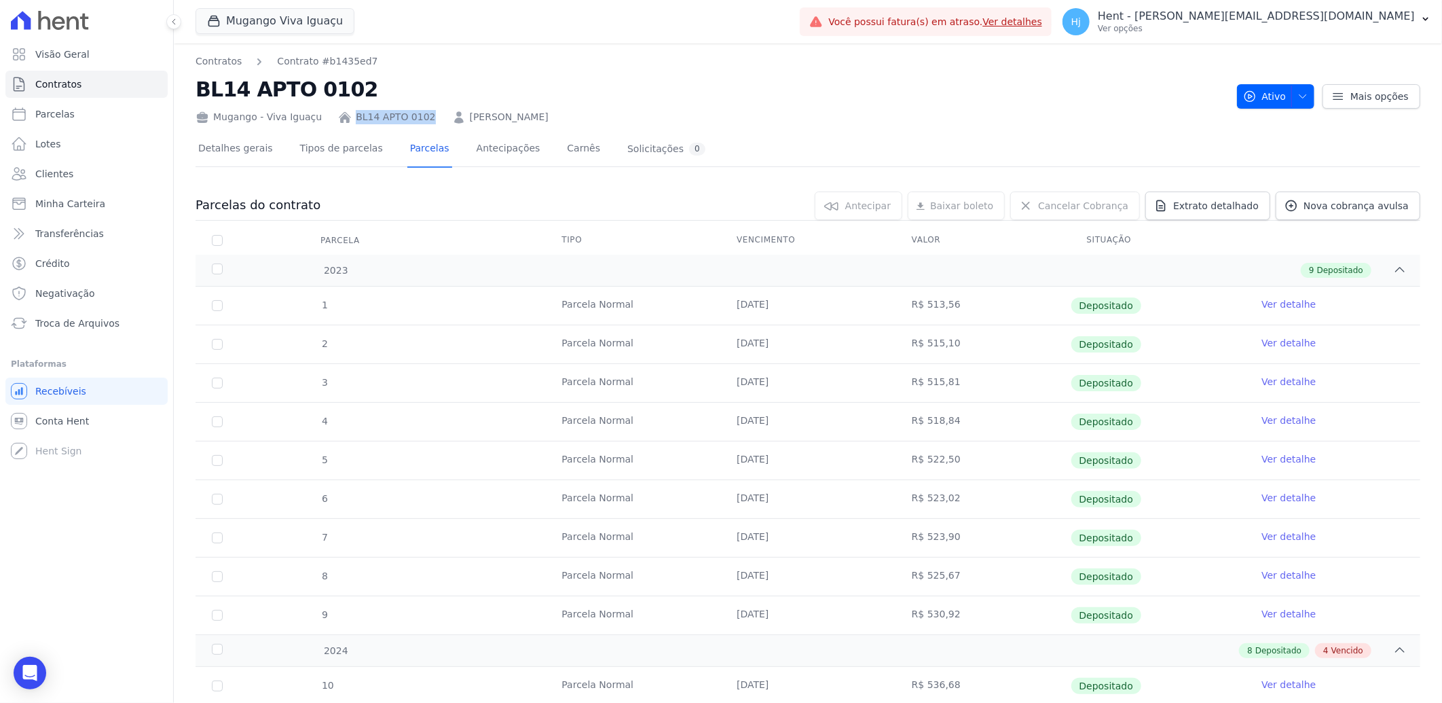
drag, startPoint x: 416, startPoint y: 120, endPoint x: 347, endPoint y: 120, distance: 69.3
click at [347, 120] on div "Mugango - Viva Iguaçu BL14 APTO 0102 RAIANE CRISTINE DA SILVA SOBREIRA" at bounding box center [711, 115] width 1031 height 20
copy link "BL14 APTO 0102"
click at [69, 172] on span "Clientes" at bounding box center [54, 174] width 38 height 14
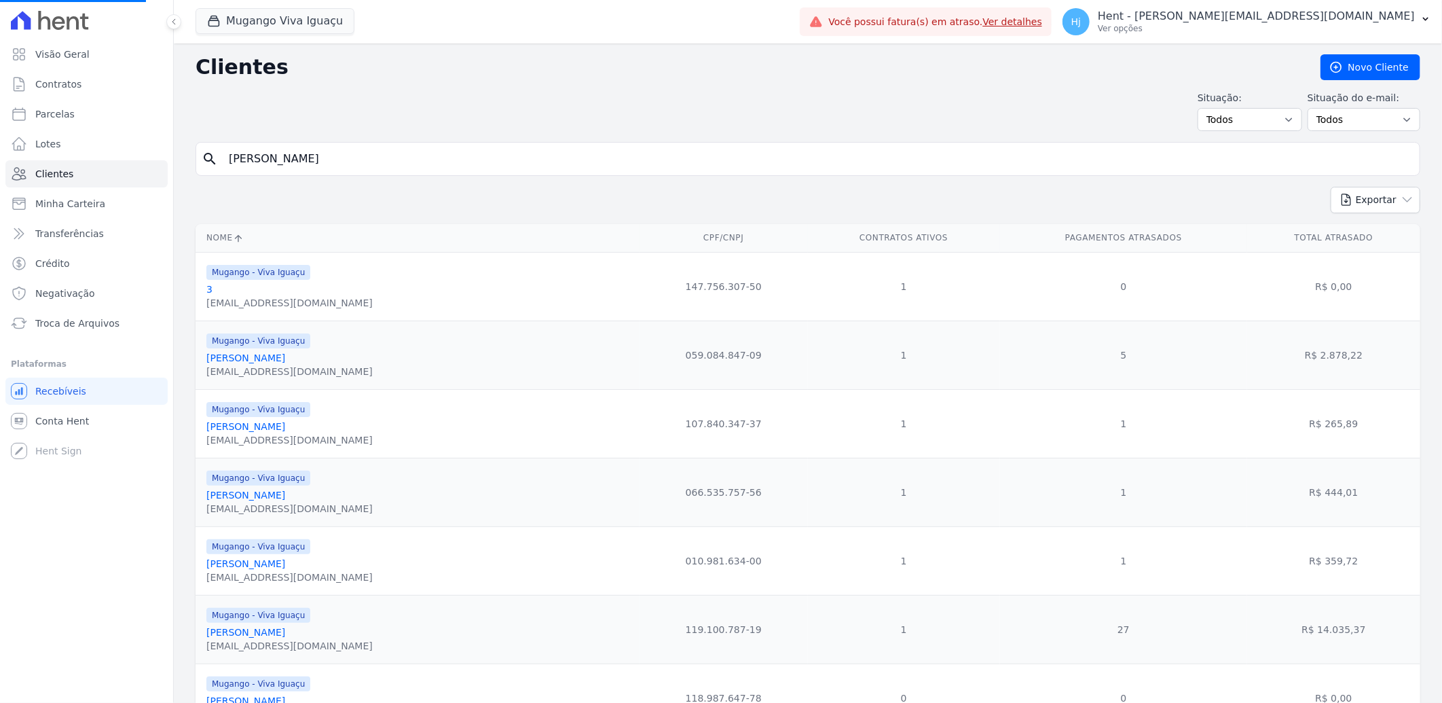
click at [438, 164] on input "Raiane Cristine Da Silva Sobreira" at bounding box center [818, 158] width 1194 height 27
click at [438, 164] on input "search" at bounding box center [818, 158] width 1194 height 27
paste input "Karina Dias Da Silva"
type input "Karina Dias Da Silva"
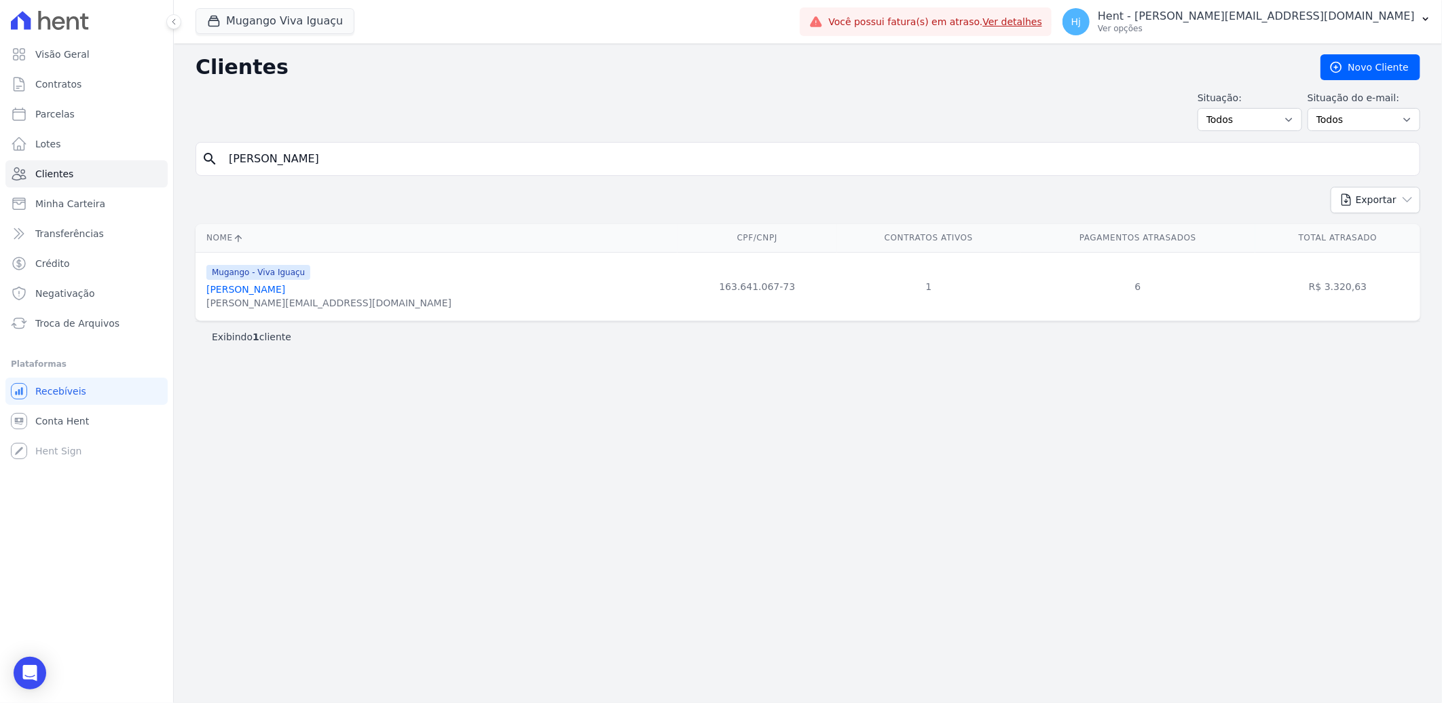
click at [247, 290] on link "Karina Dias Da Silva" at bounding box center [245, 289] width 79 height 11
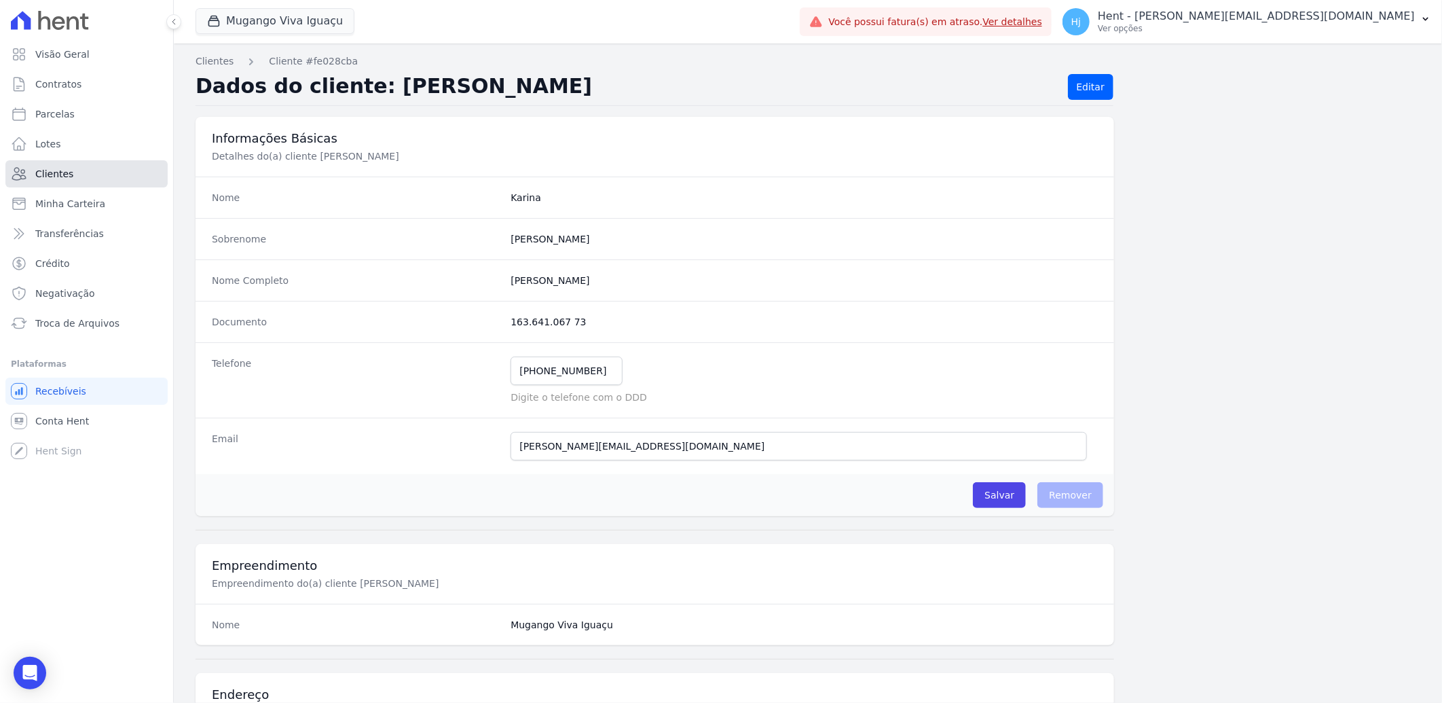
click at [58, 175] on span "Clientes" at bounding box center [54, 174] width 38 height 14
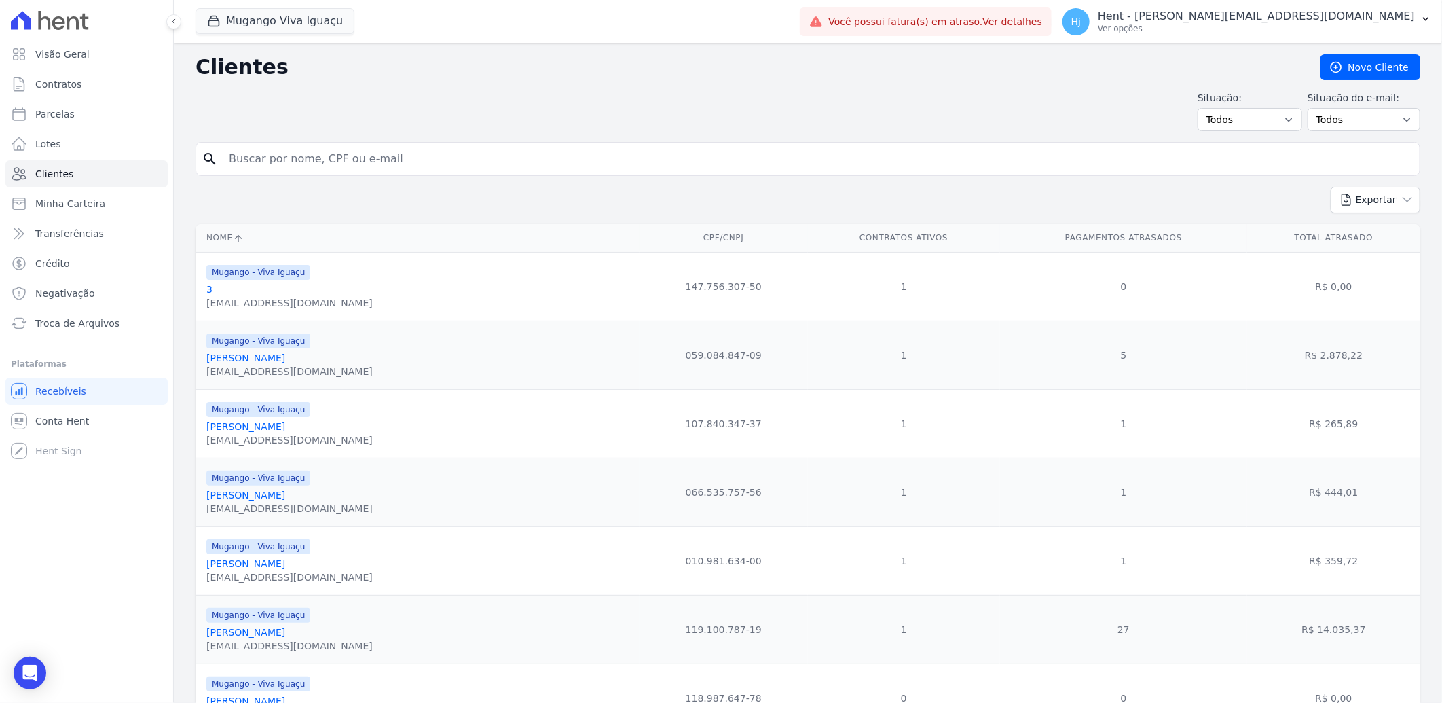
click at [302, 165] on input "search" at bounding box center [818, 158] width 1194 height 27
paste input "[PERSON_NAME]"
type input "[PERSON_NAME]"
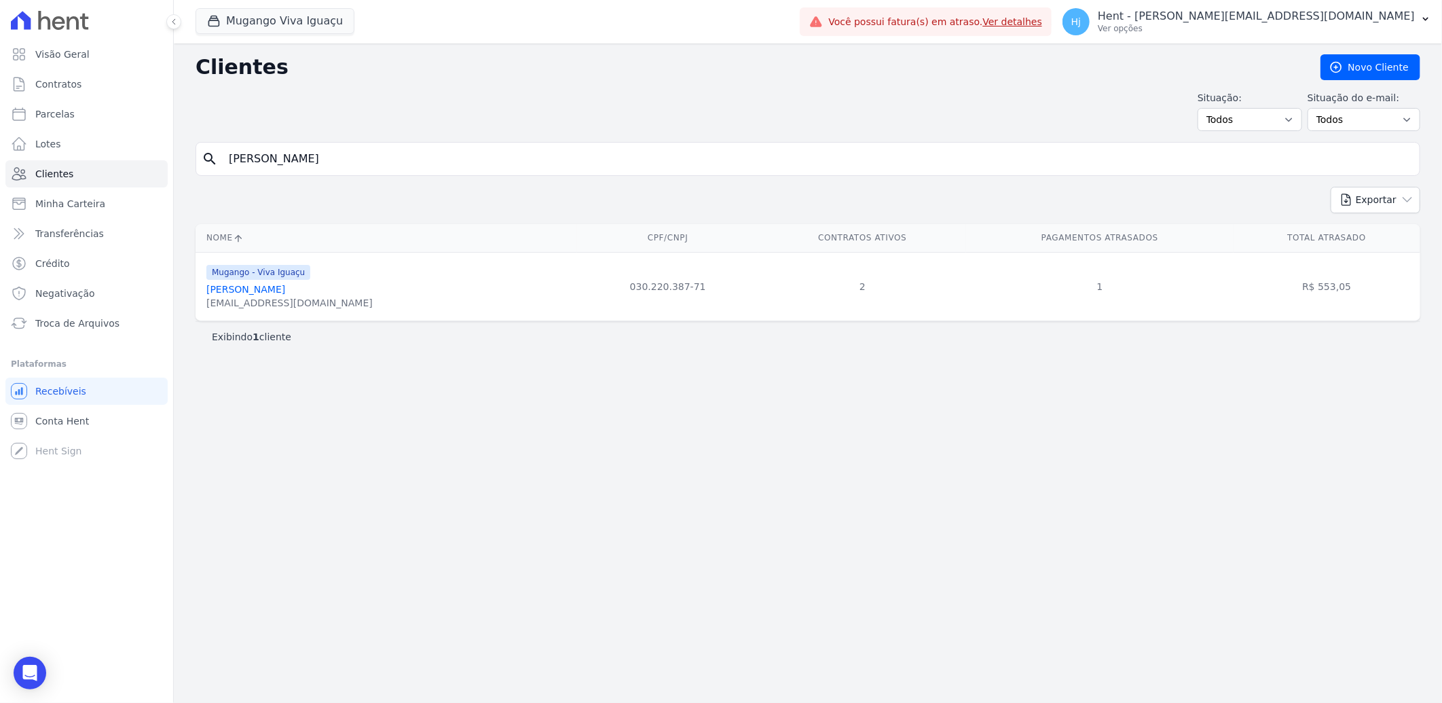
click at [276, 293] on link "Mônica Cristina Bodani" at bounding box center [245, 289] width 79 height 11
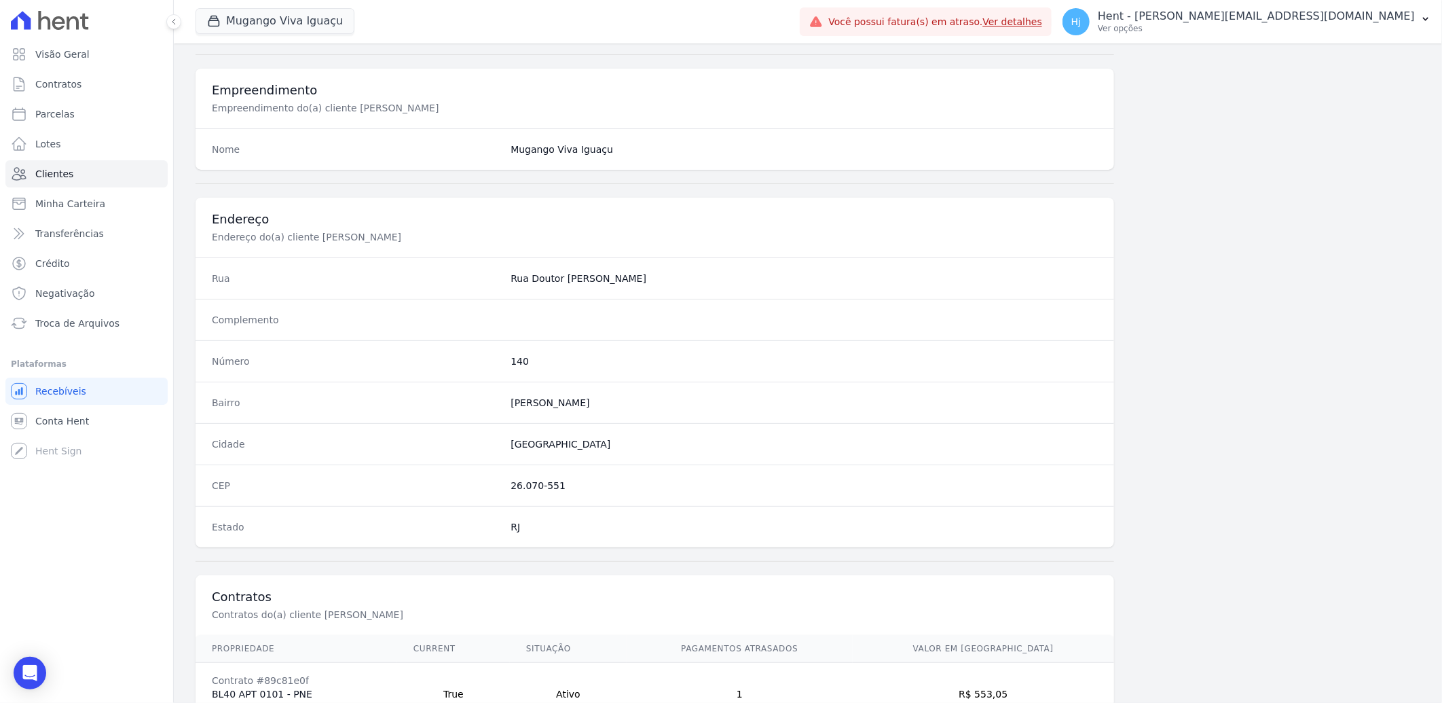
scroll to position [632, 0]
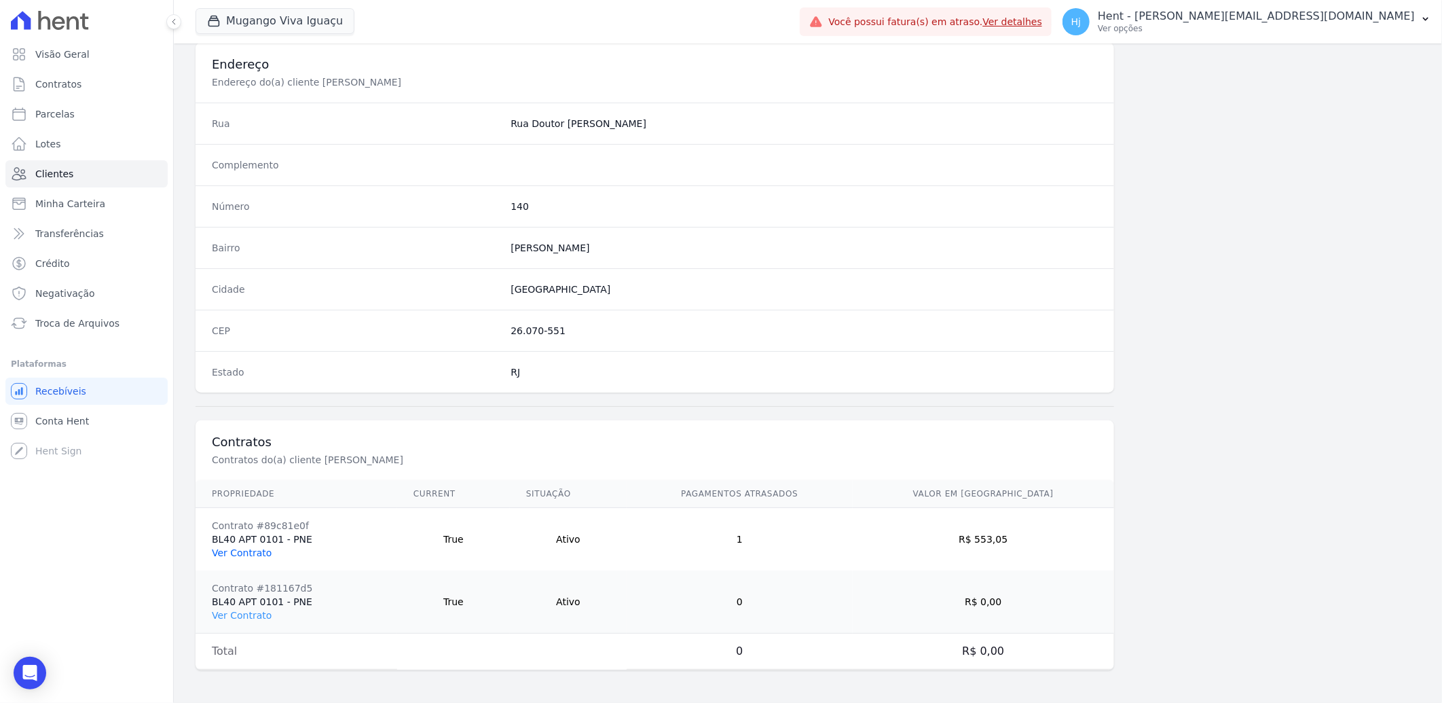
click at [239, 553] on link "Ver Contrato" at bounding box center [242, 552] width 60 height 11
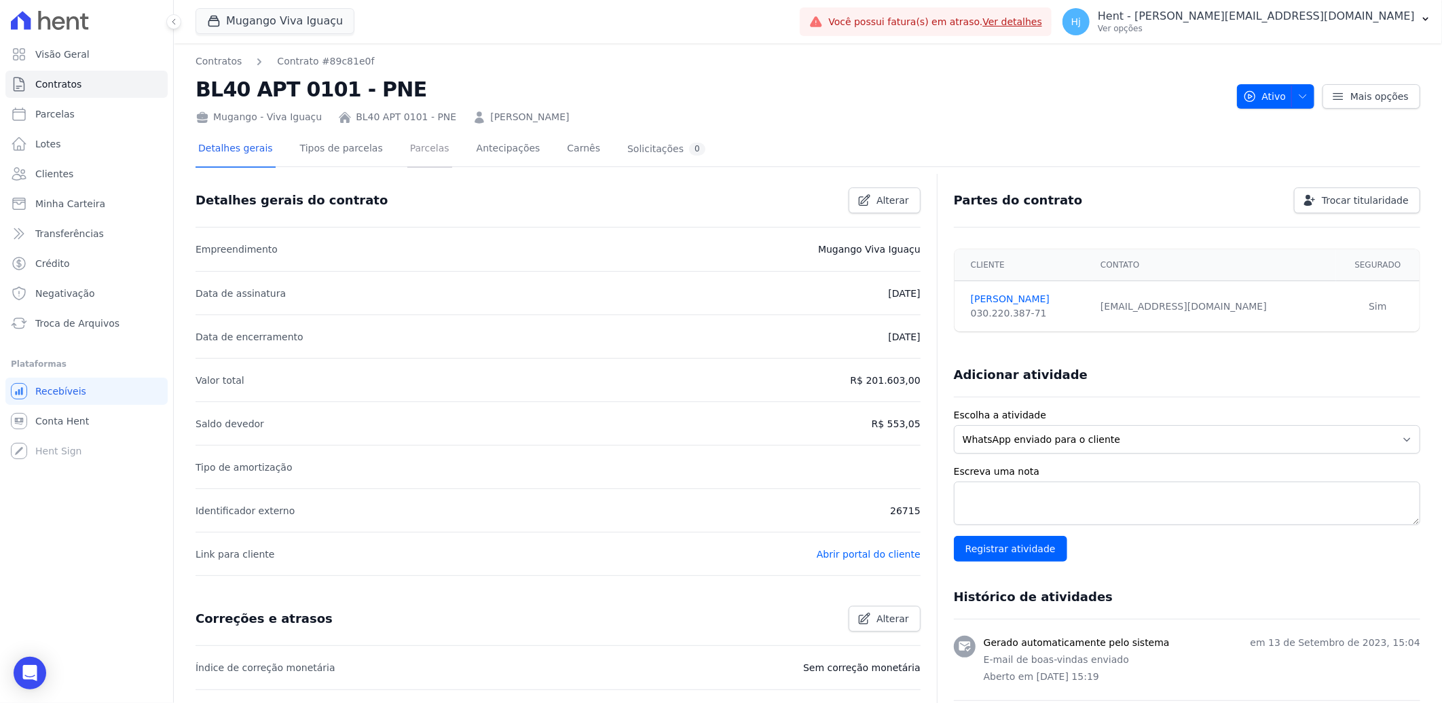
click at [407, 156] on link "Parcelas" at bounding box center [429, 150] width 45 height 36
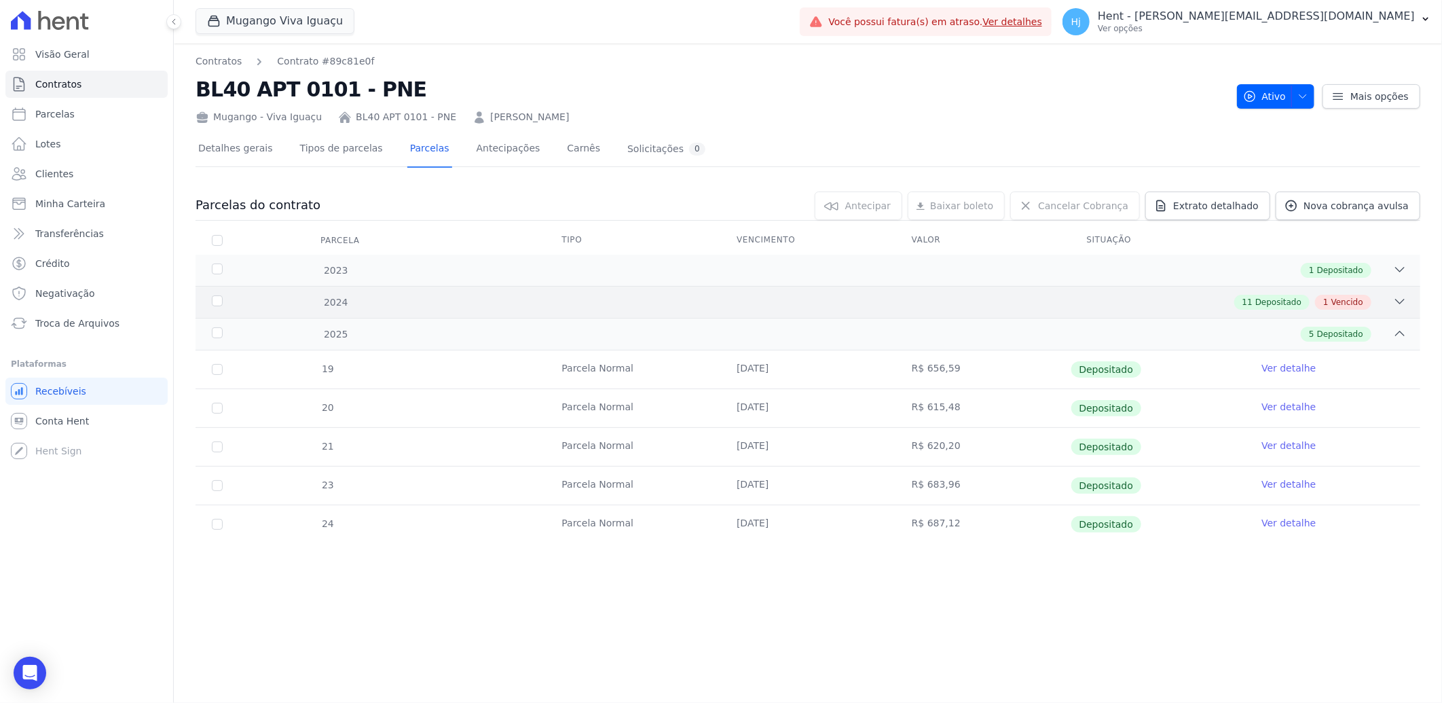
click at [776, 300] on div "11 Depositado 1 Vencido" at bounding box center [868, 302] width 1077 height 15
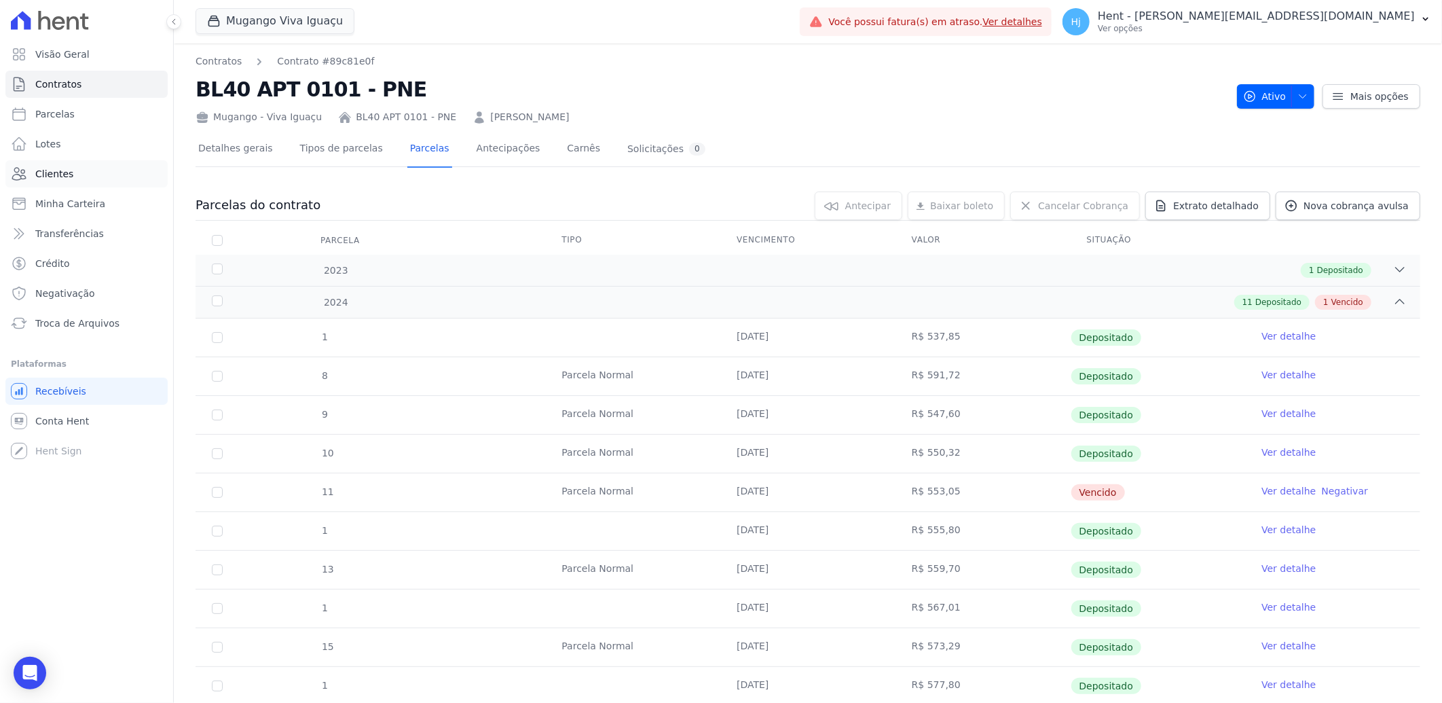
click at [72, 166] on link "Clientes" at bounding box center [86, 173] width 162 height 27
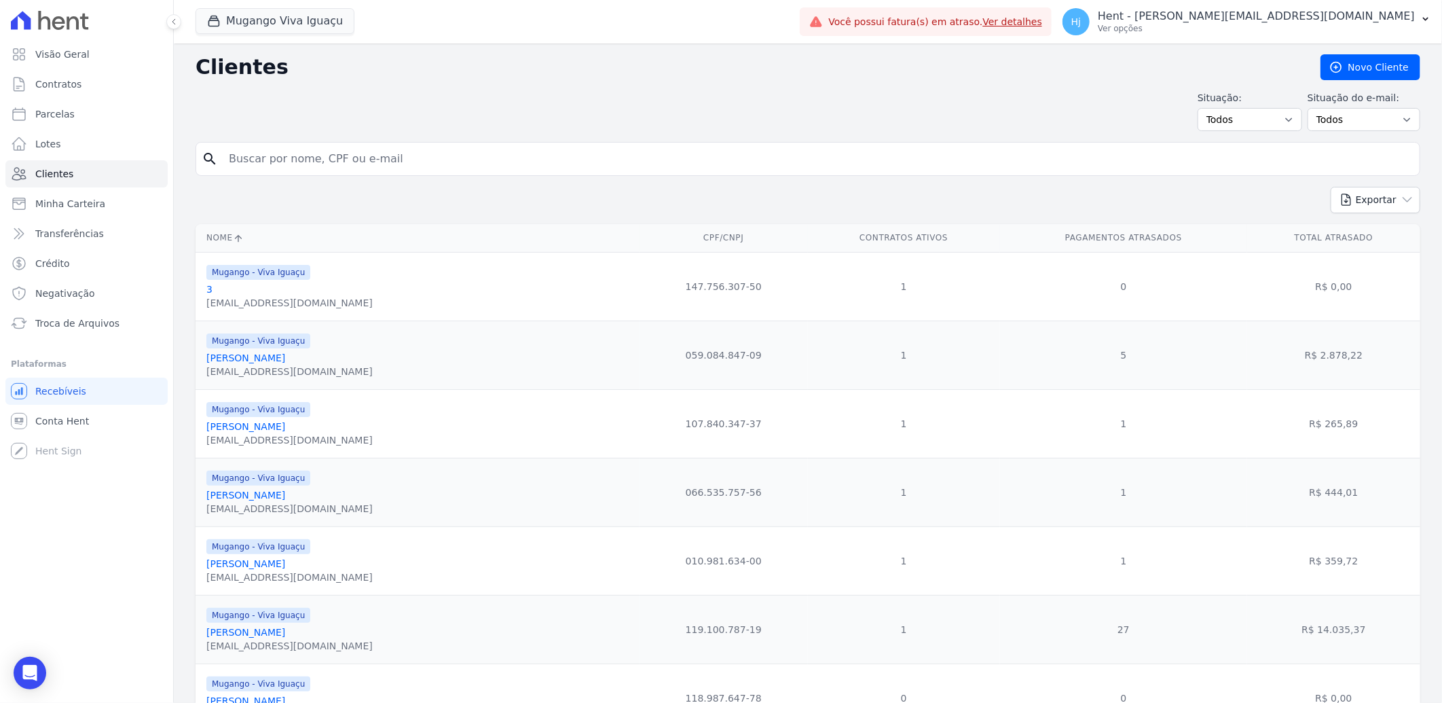
click at [303, 163] on input "search" at bounding box center [818, 158] width 1194 height 27
paste input "RAIANE CRISTINE DA SILVA SOBREIRA"
type input "RAIANE CRISTINE DA SILVA SOBREIRA"
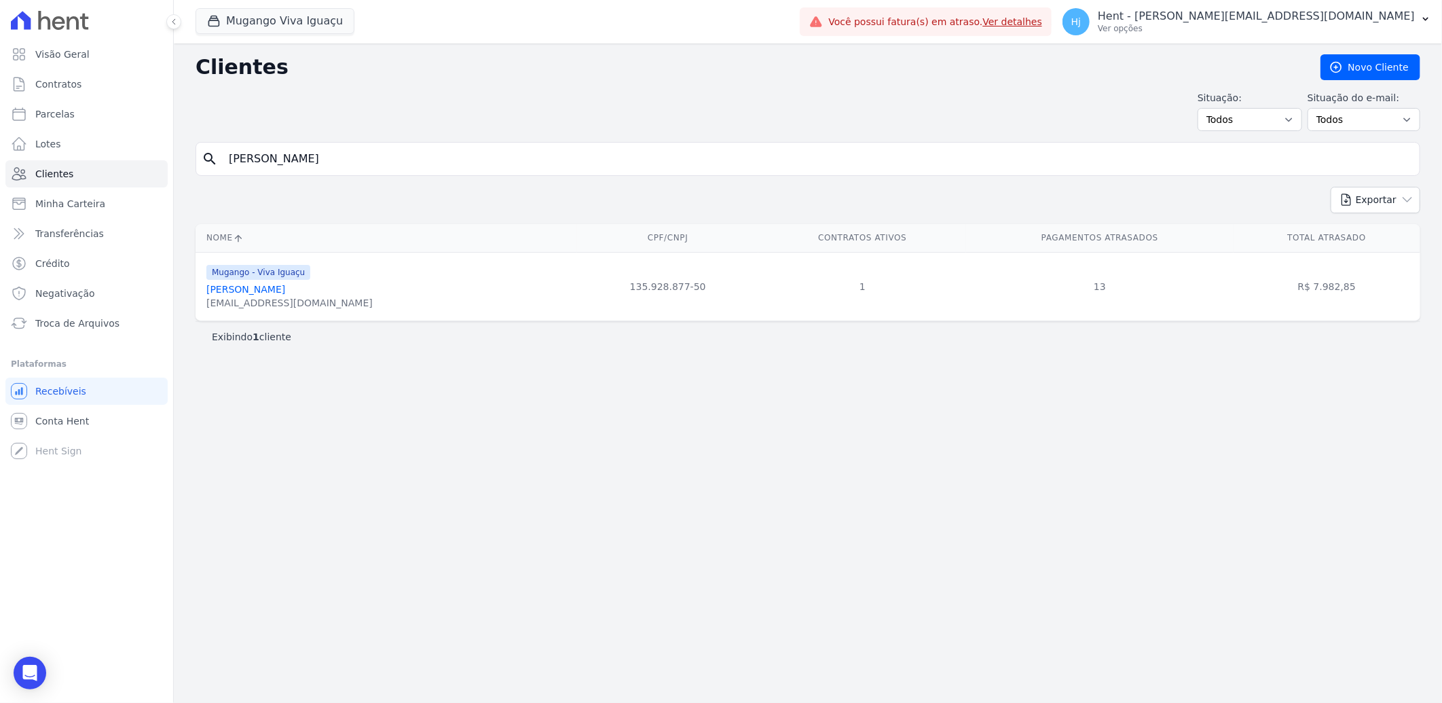
click at [269, 284] on link "Raiane Cristine Da Silva Sobreira" at bounding box center [245, 289] width 79 height 11
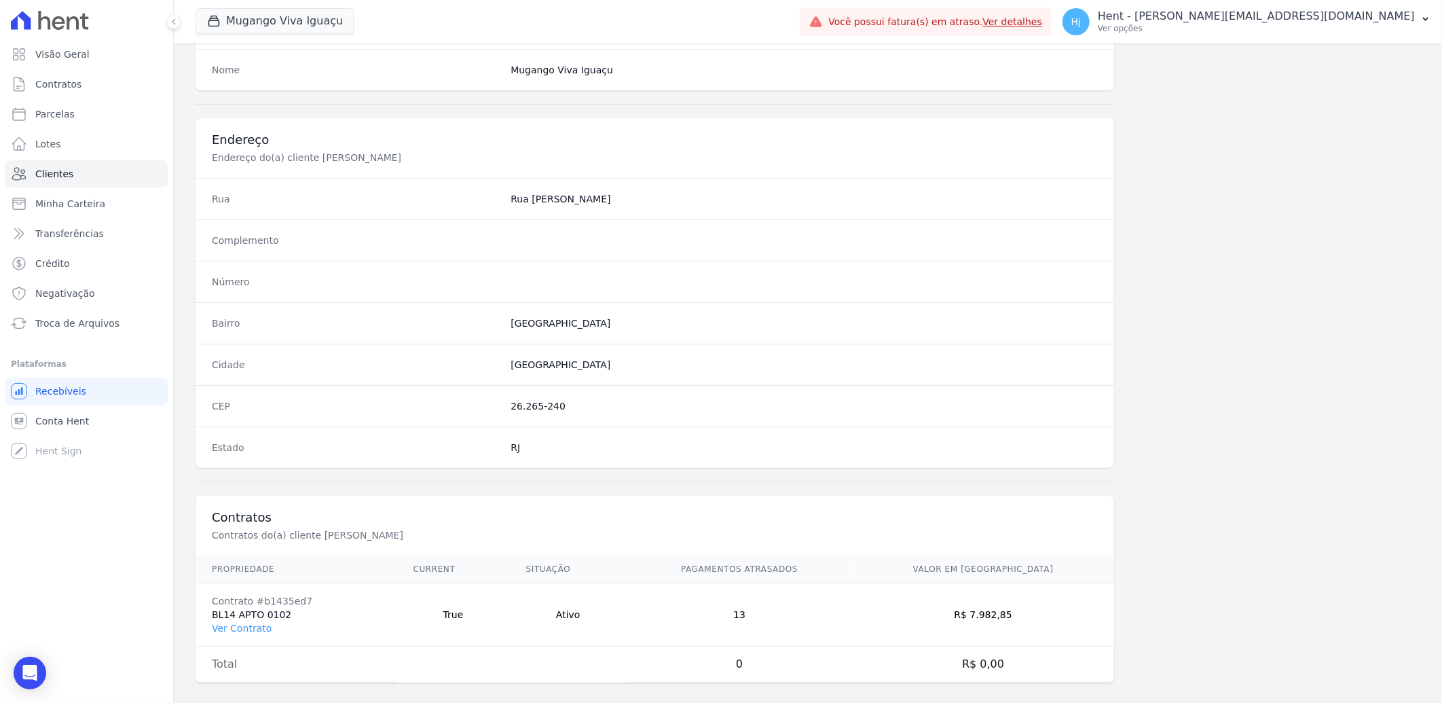
scroll to position [569, 0]
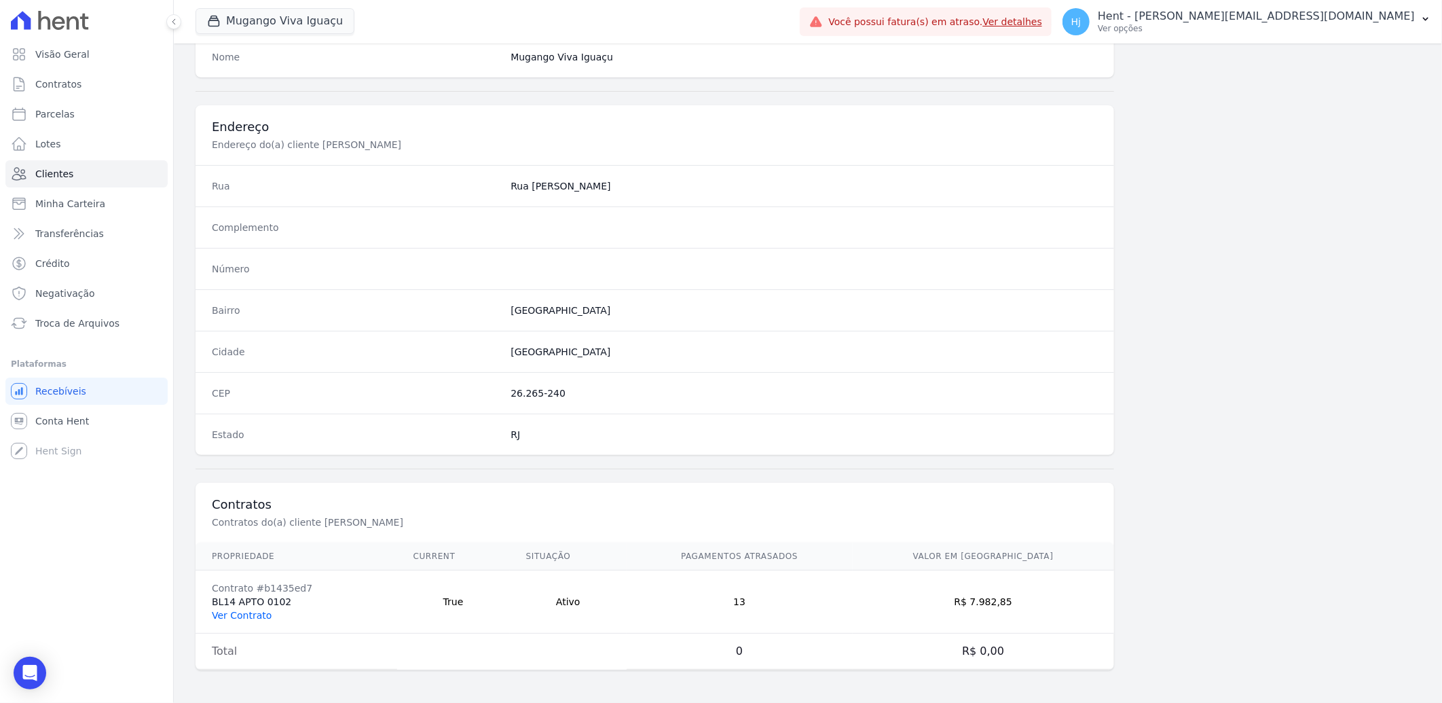
click at [249, 613] on link "Ver Contrato" at bounding box center [242, 615] width 60 height 11
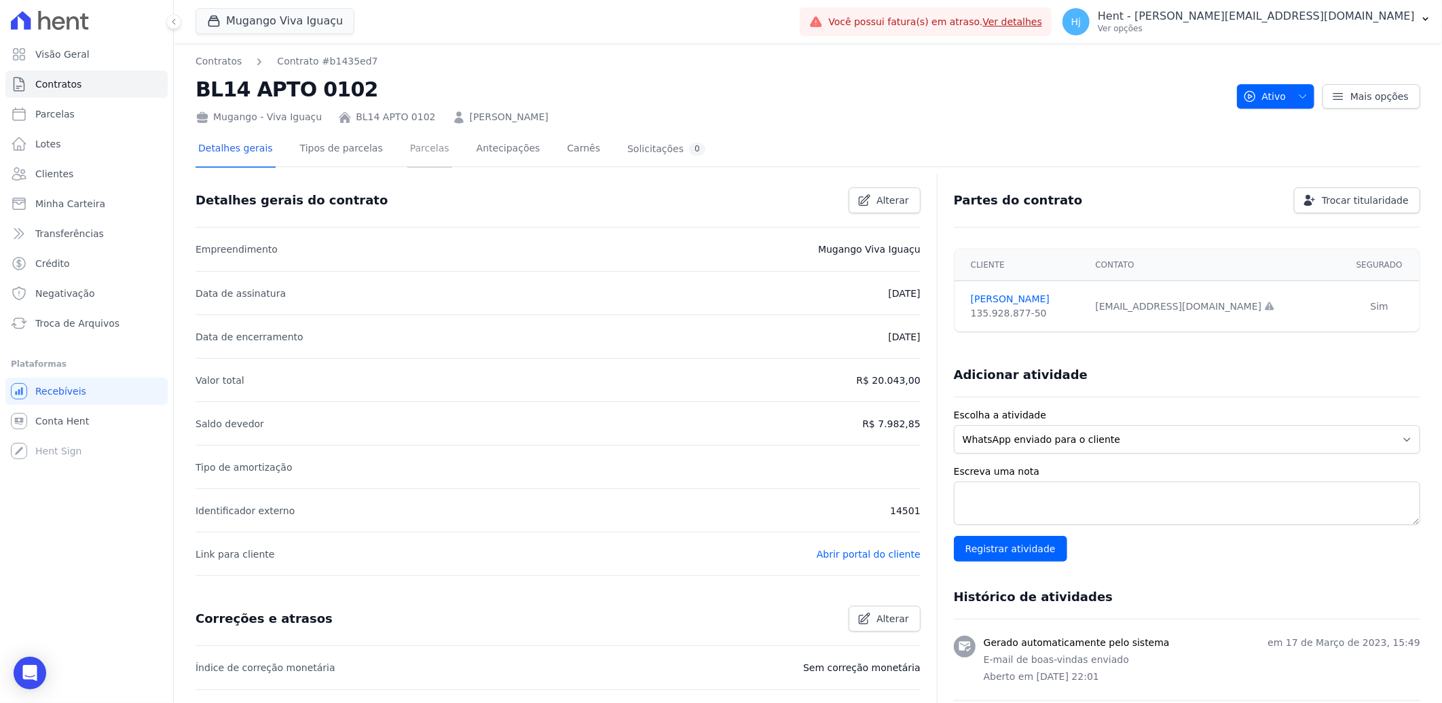
click at [407, 143] on link "Parcelas" at bounding box center [429, 150] width 45 height 36
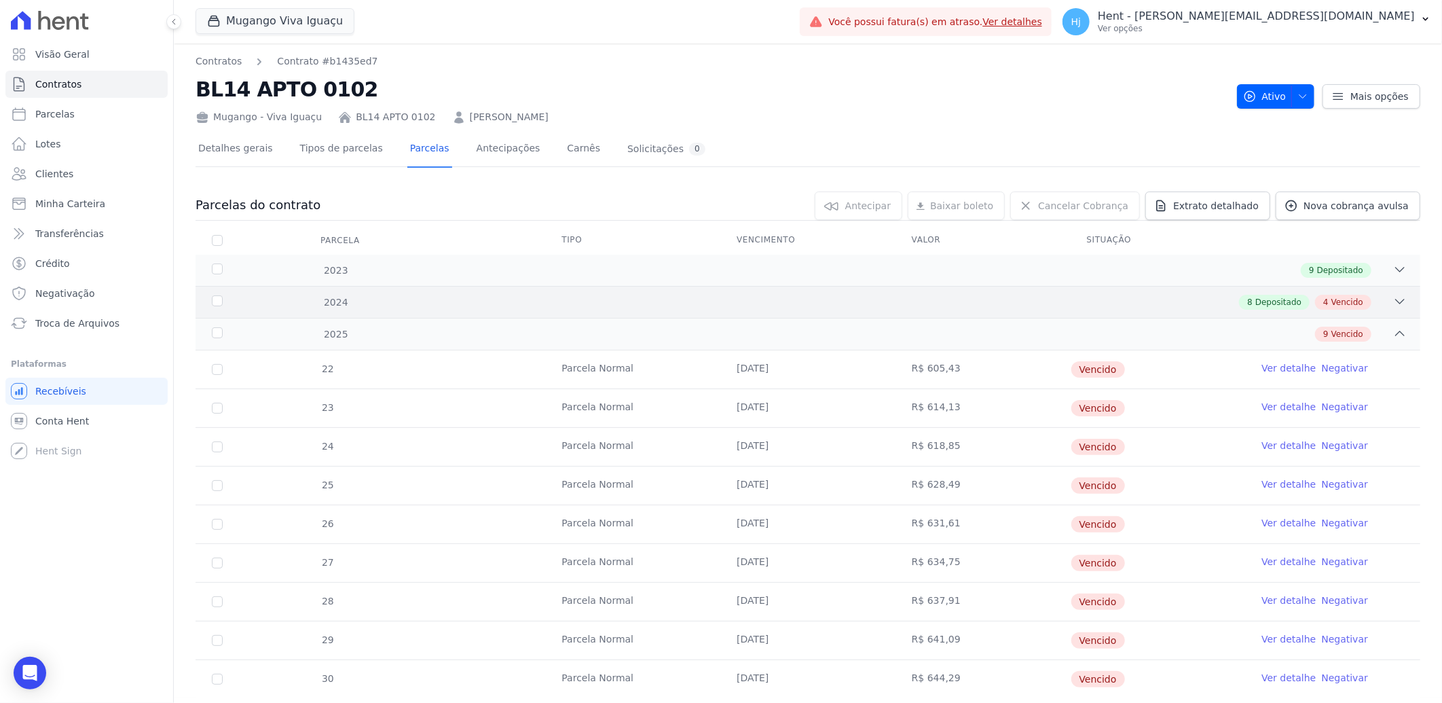
click at [1119, 302] on div "8 Depositado 4 Vencido" at bounding box center [868, 302] width 1077 height 15
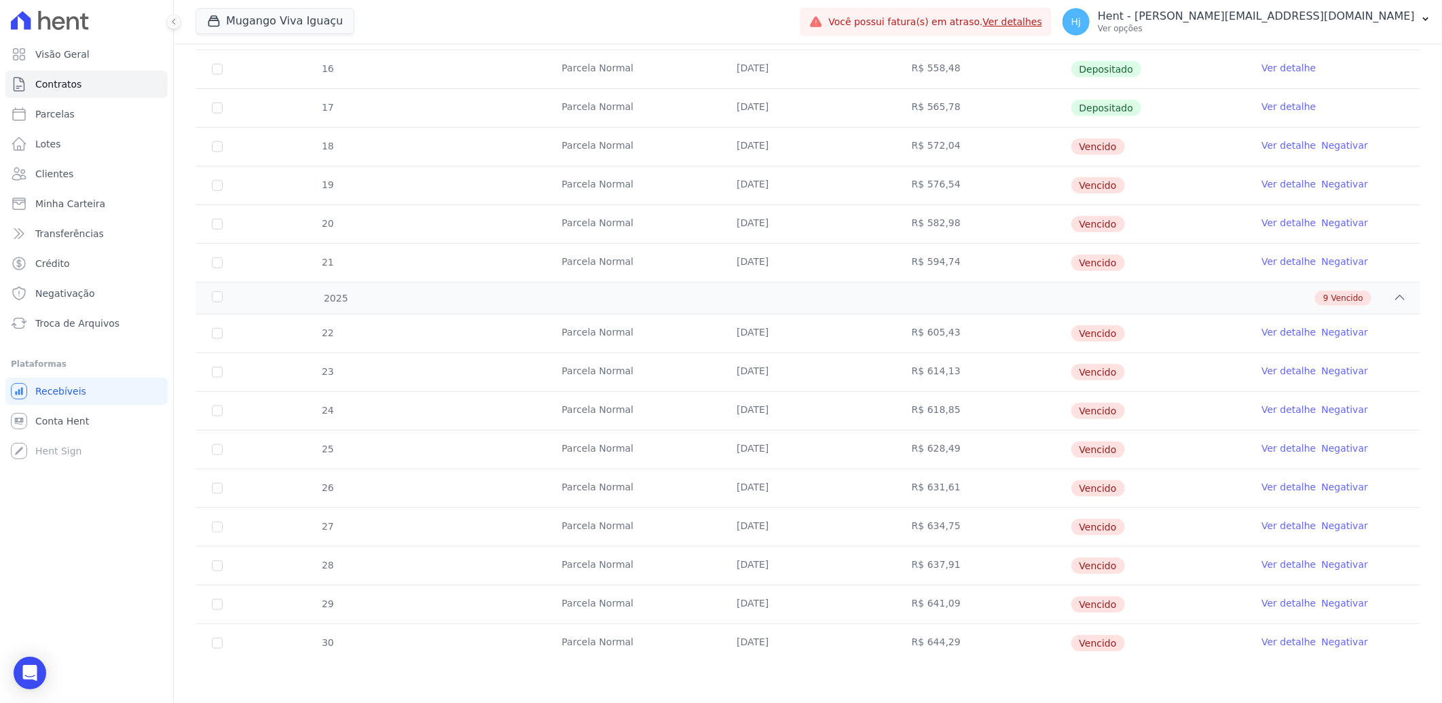
scroll to position [199, 0]
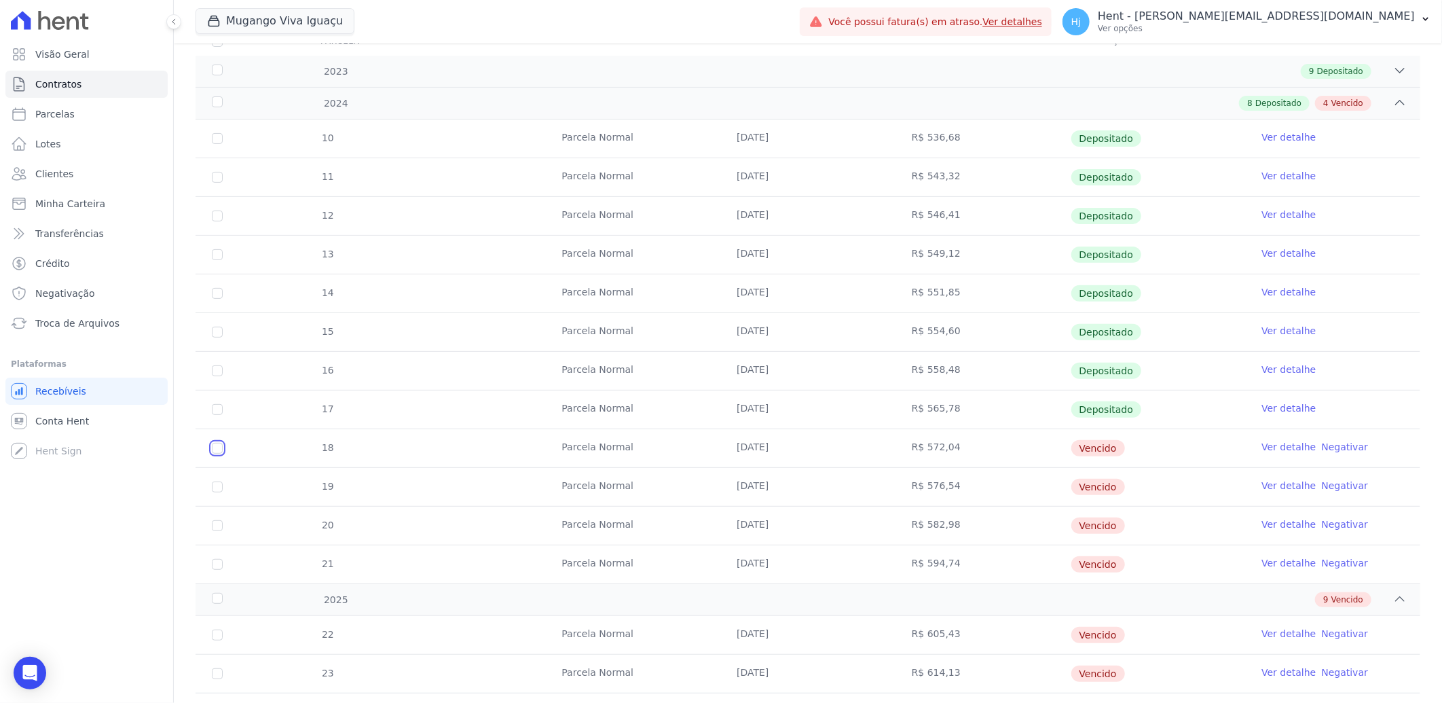
click at [216, 446] on input "checkbox" at bounding box center [217, 448] width 11 height 11
checkbox input "true"
click at [1262, 445] on link "Ver detalhe" at bounding box center [1289, 447] width 54 height 14
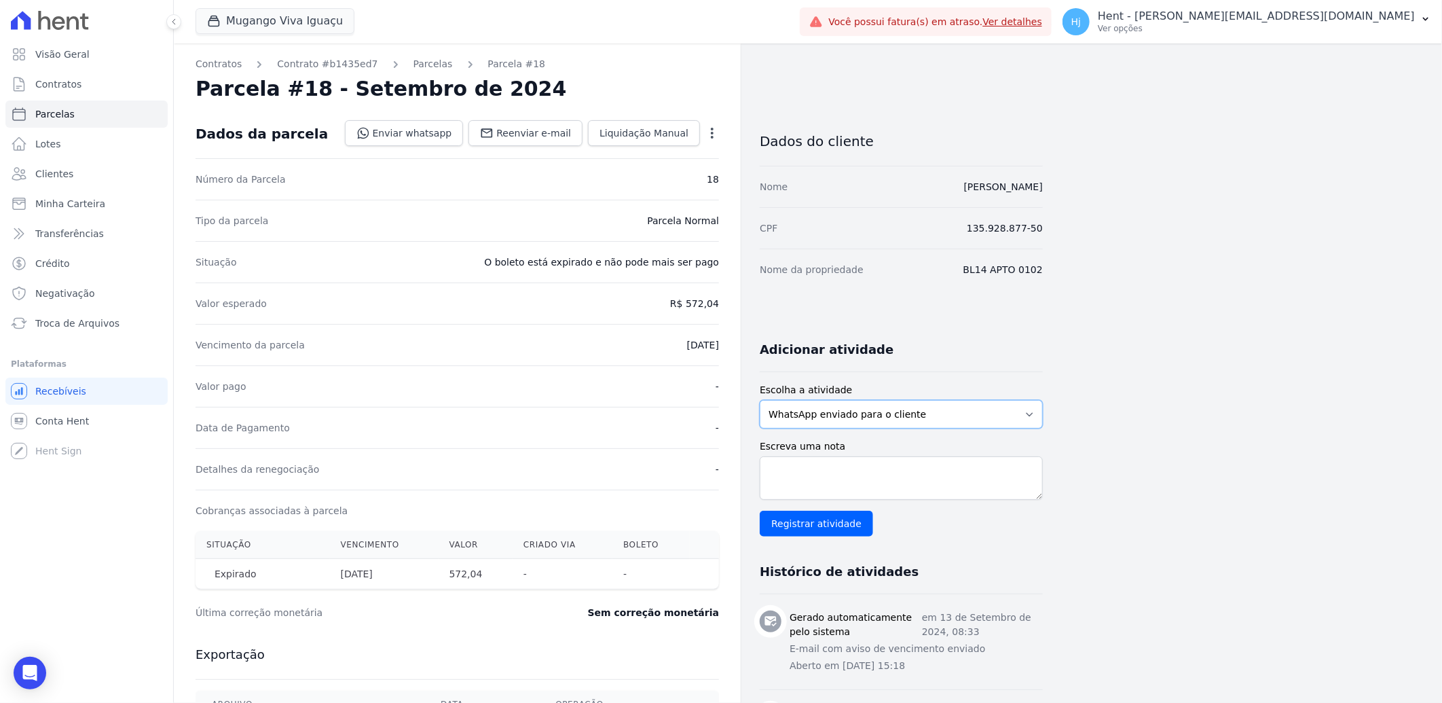
click at [1022, 418] on select "WhatsApp enviado para o cliente Adicionar um comentário Ligação feita para o cl…" at bounding box center [901, 414] width 283 height 29
select select "note"
click at [760, 400] on select "WhatsApp enviado para o cliente Adicionar um comentário Ligação feita para o cl…" at bounding box center [901, 414] width 283 height 29
click at [860, 481] on textarea "Escreva uma nota" at bounding box center [901, 477] width 283 height 43
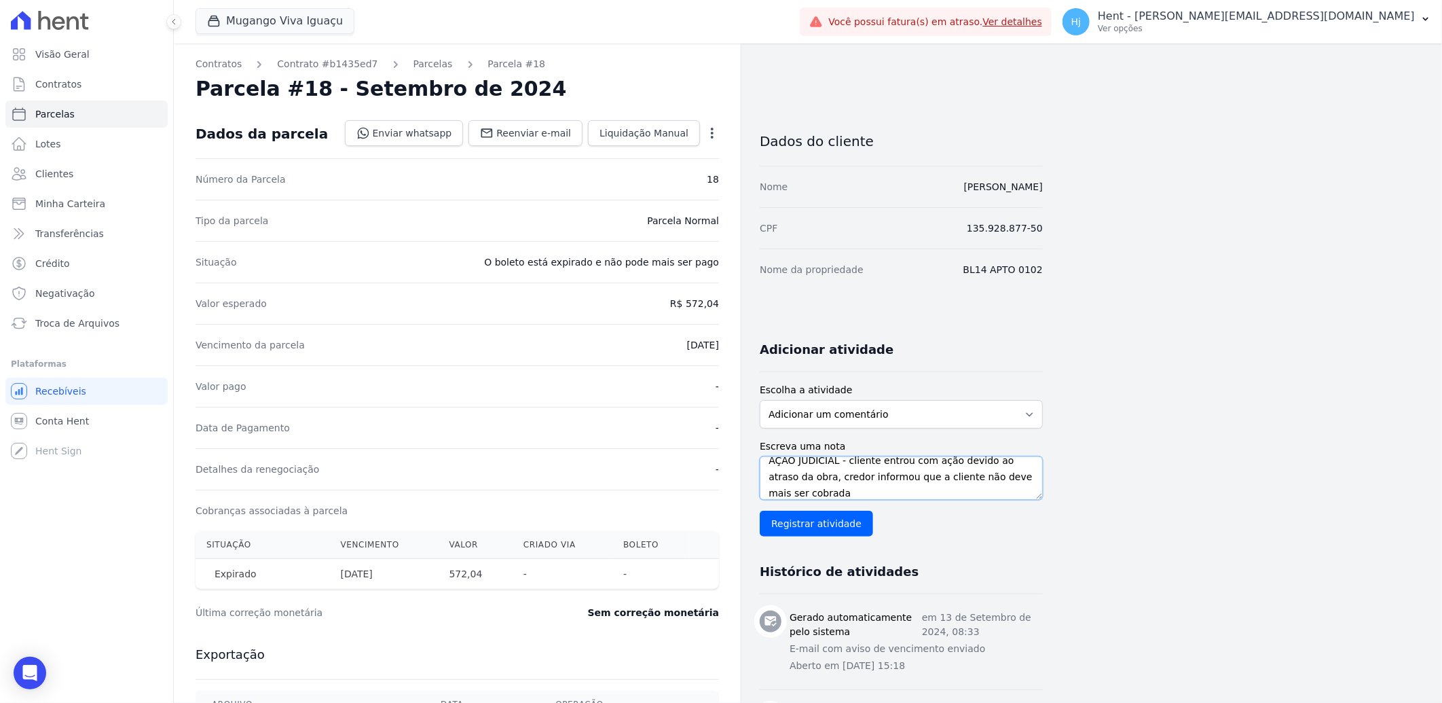
drag, startPoint x: 976, startPoint y: 477, endPoint x: 994, endPoint y: 477, distance: 18.3
click at [994, 477] on textarea "AÇÃO JUDICIAL - cliente entrou com ação devido ao atraso da obra, credor inform…" at bounding box center [901, 477] width 283 height 43
click at [867, 492] on textarea "AÇÃO JUDICIAL - cliente entrou com ação devido ao atraso da obra, credor inform…" at bounding box center [901, 477] width 283 height 43
type textarea "AÇÃO JUDICIAL - cliente entrou com ação devido ao atraso da obra, credor inform…"
click at [823, 525] on input "Registrar atividade" at bounding box center [816, 524] width 113 height 26
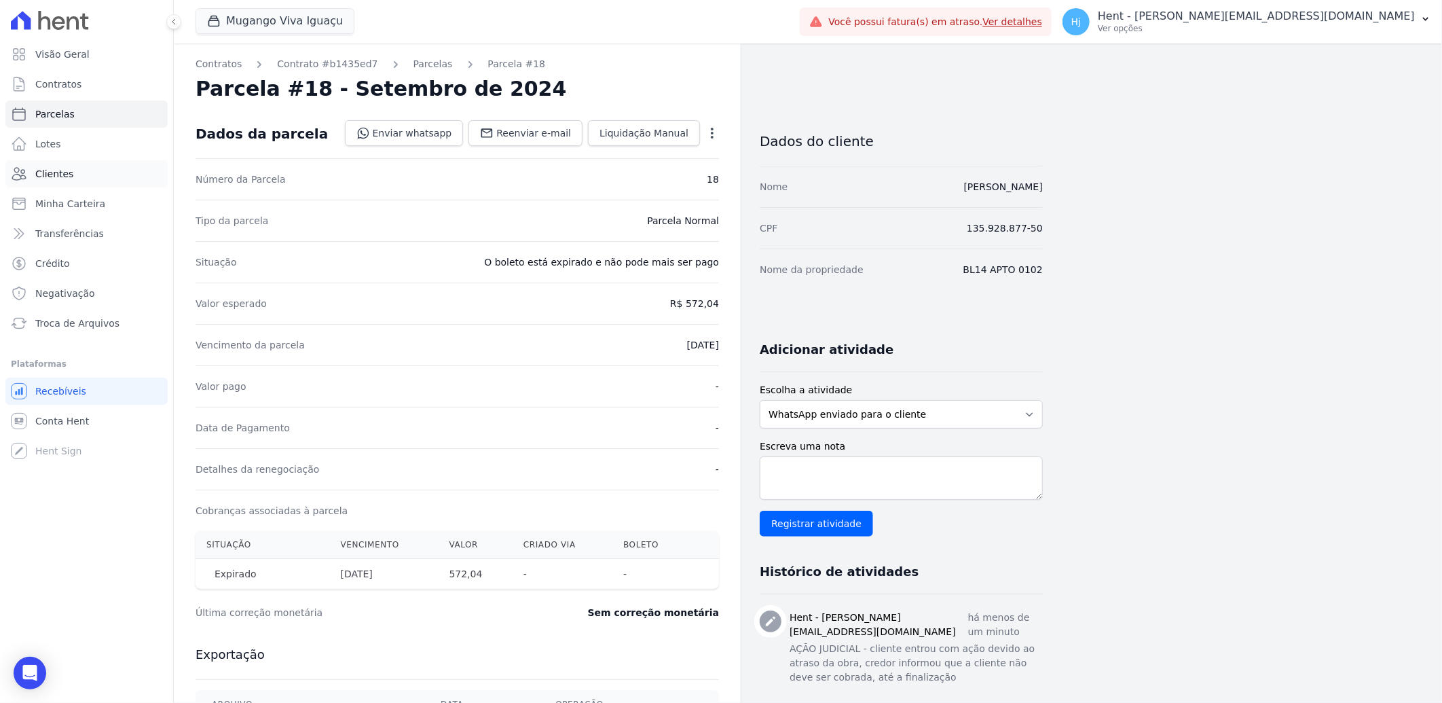
click at [50, 168] on span "Clientes" at bounding box center [54, 174] width 38 height 14
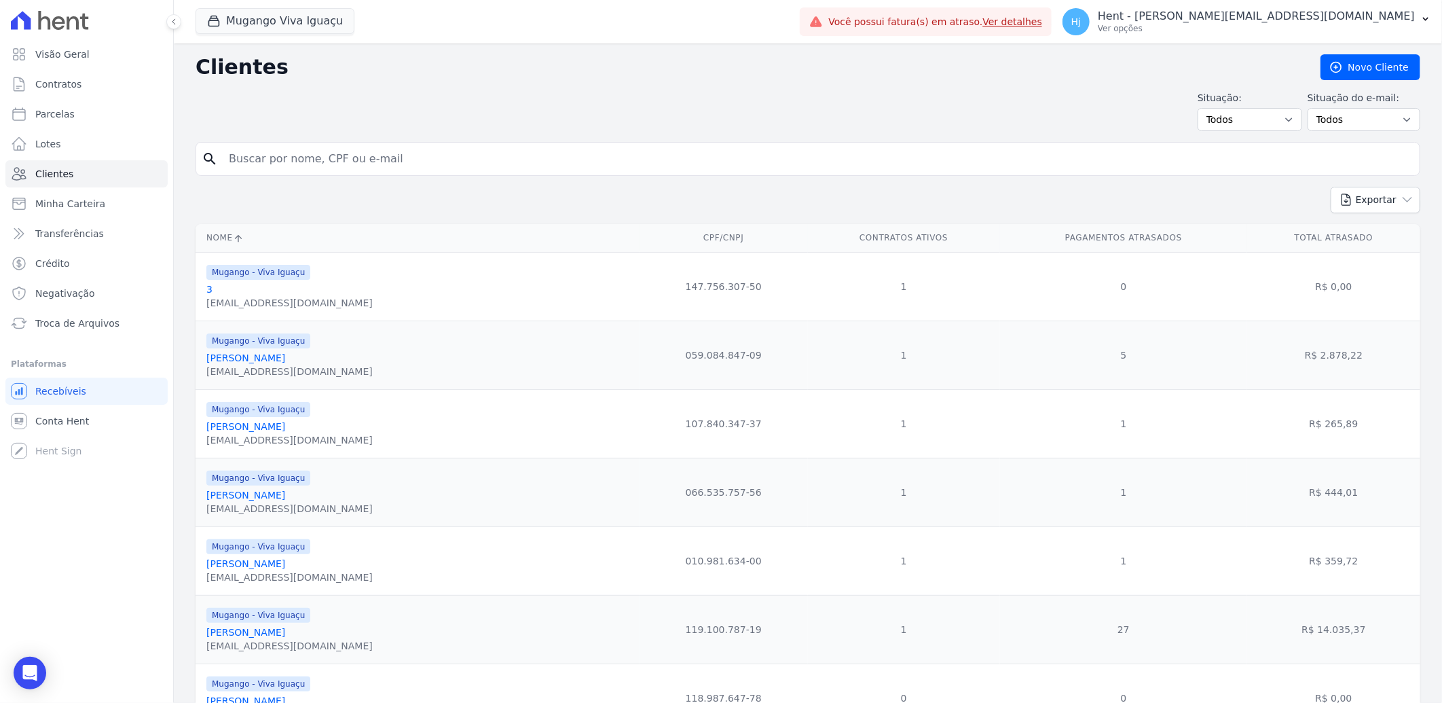
click at [310, 162] on input "search" at bounding box center [818, 158] width 1194 height 27
paste input "Elaine Marins Da Costa"
type input "Elaine Marins Da Costa"
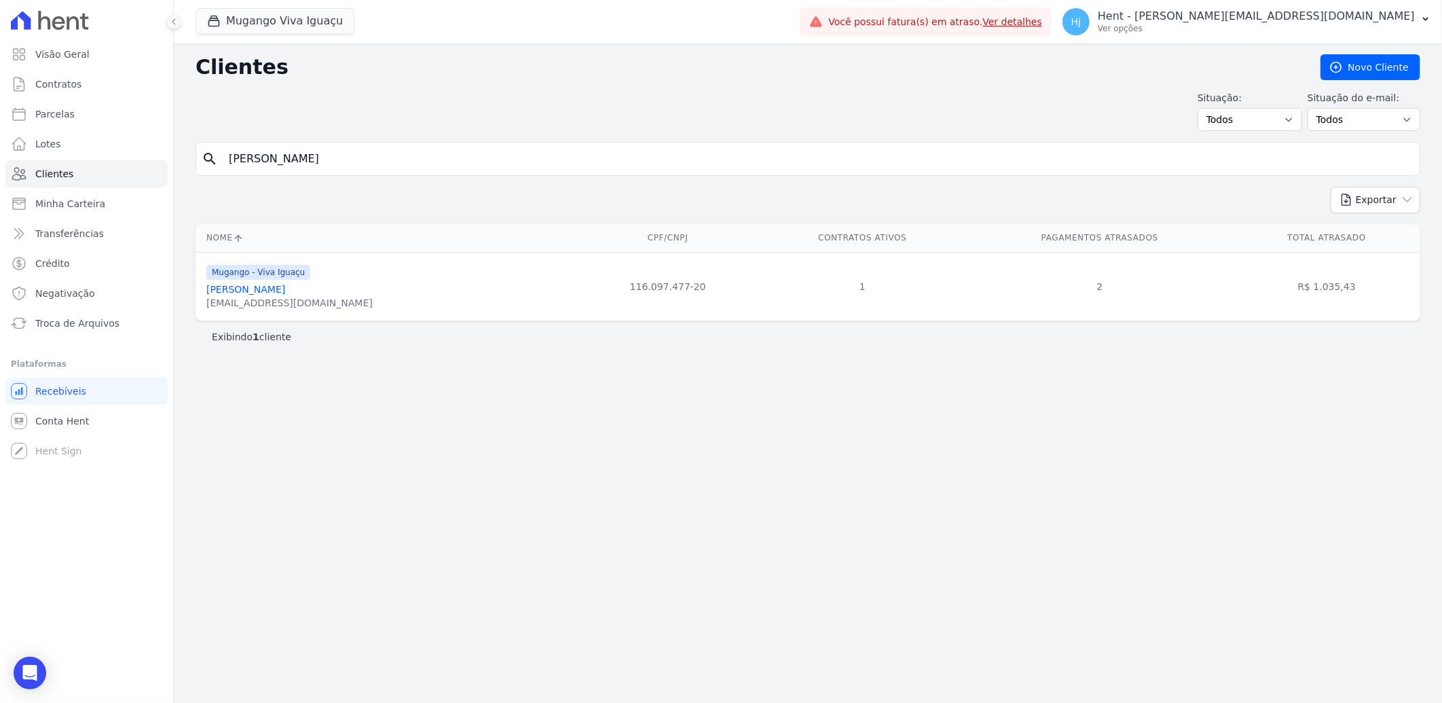
click at [249, 289] on link "Elaine Marins Da Costa" at bounding box center [245, 289] width 79 height 11
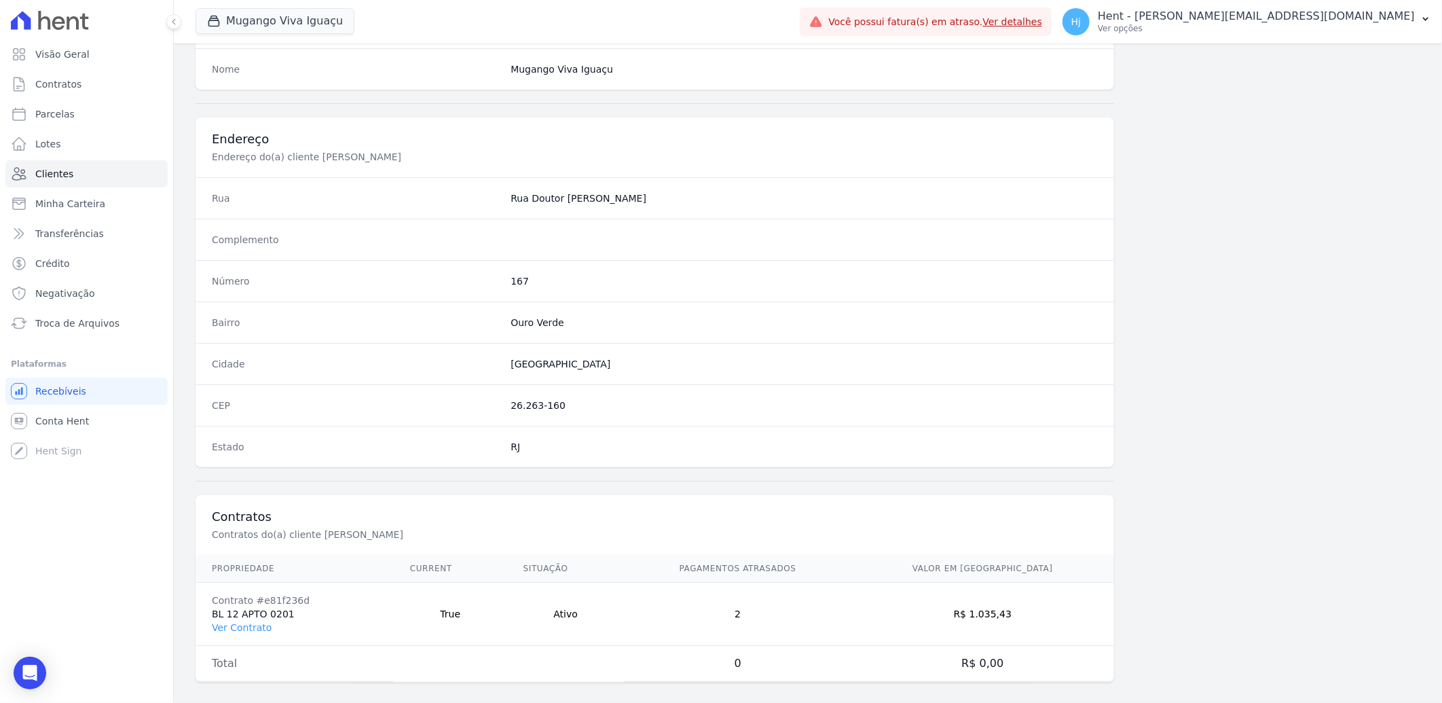
scroll to position [569, 0]
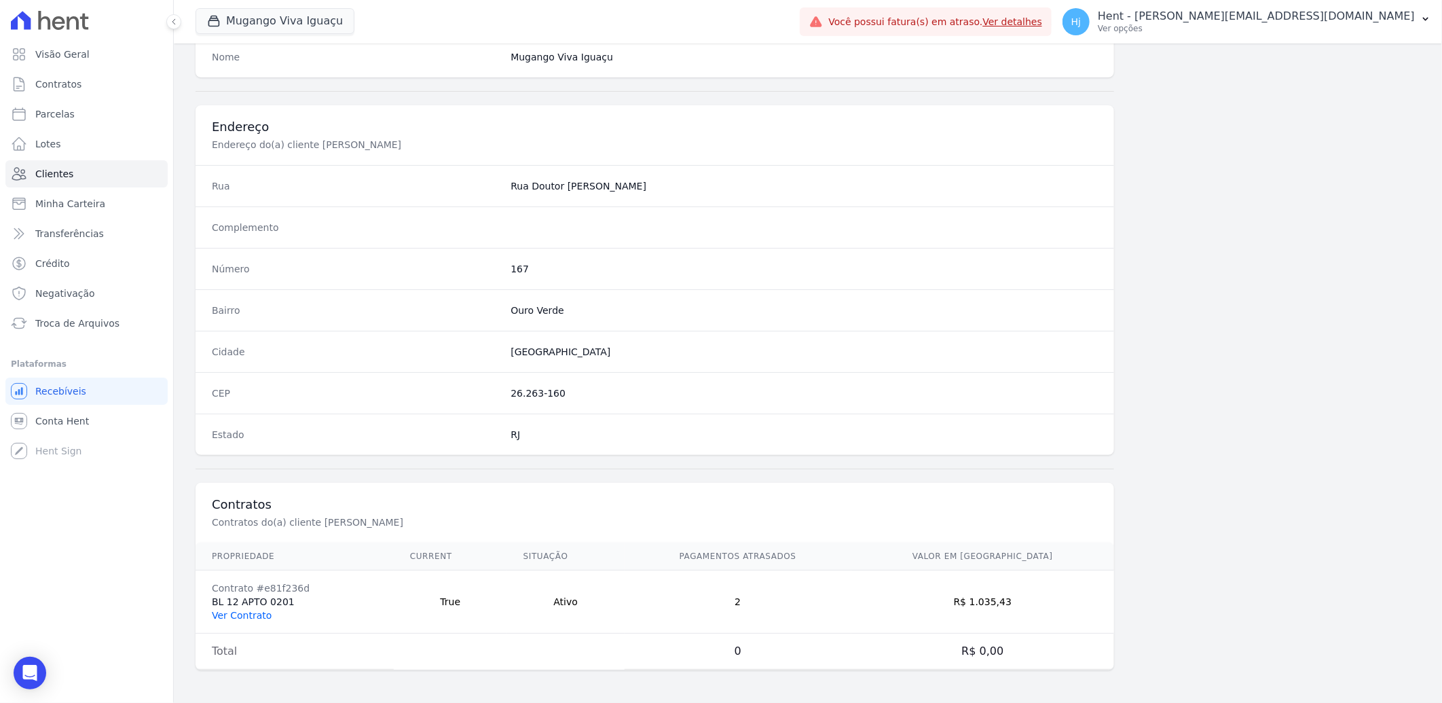
click at [247, 617] on link "Ver Contrato" at bounding box center [242, 615] width 60 height 11
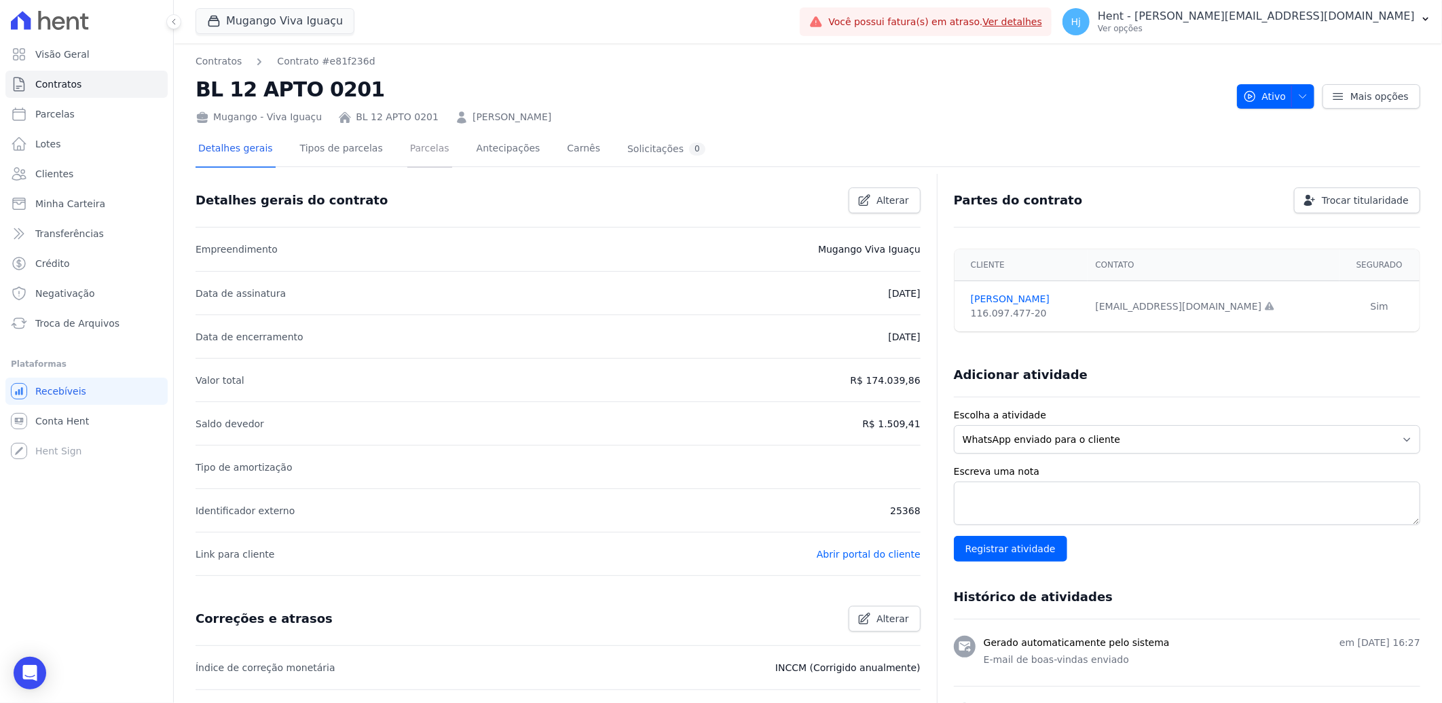
click at [414, 148] on link "Parcelas" at bounding box center [429, 150] width 45 height 36
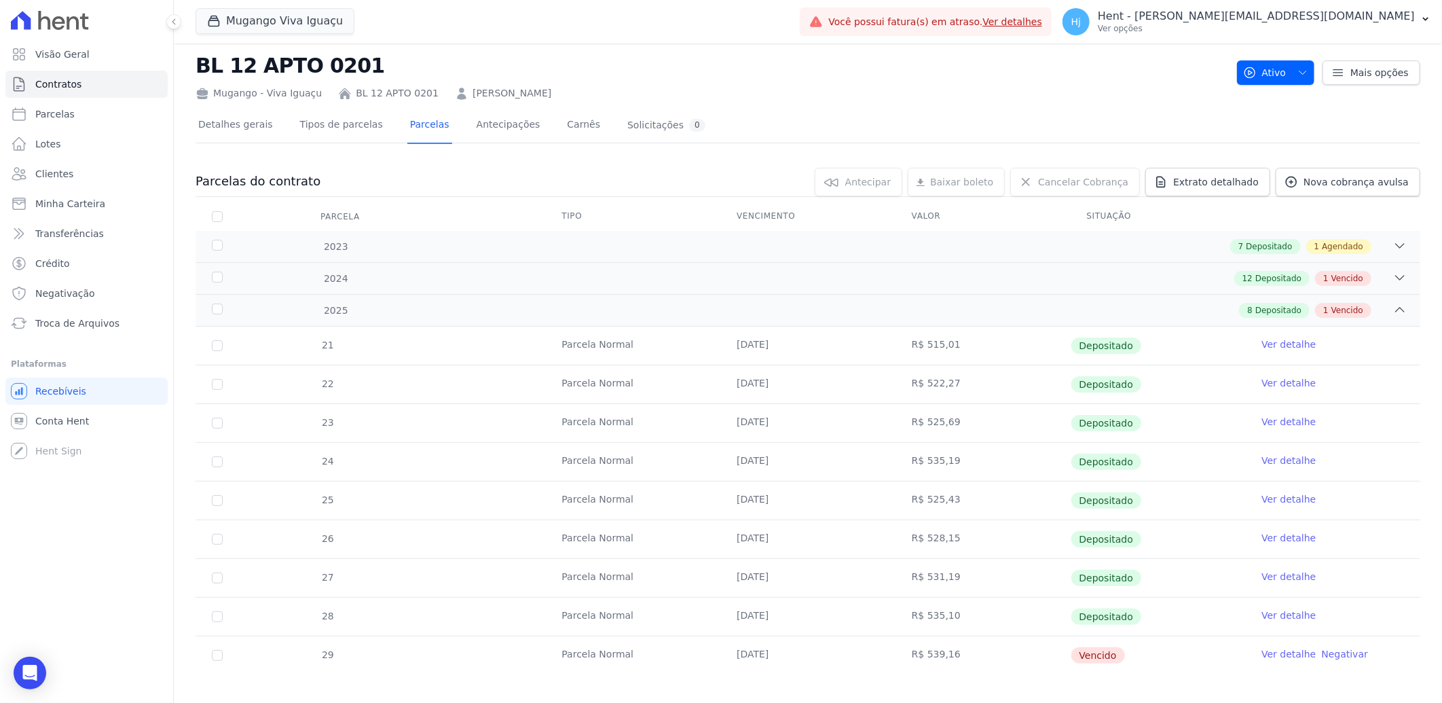
scroll to position [35, 0]
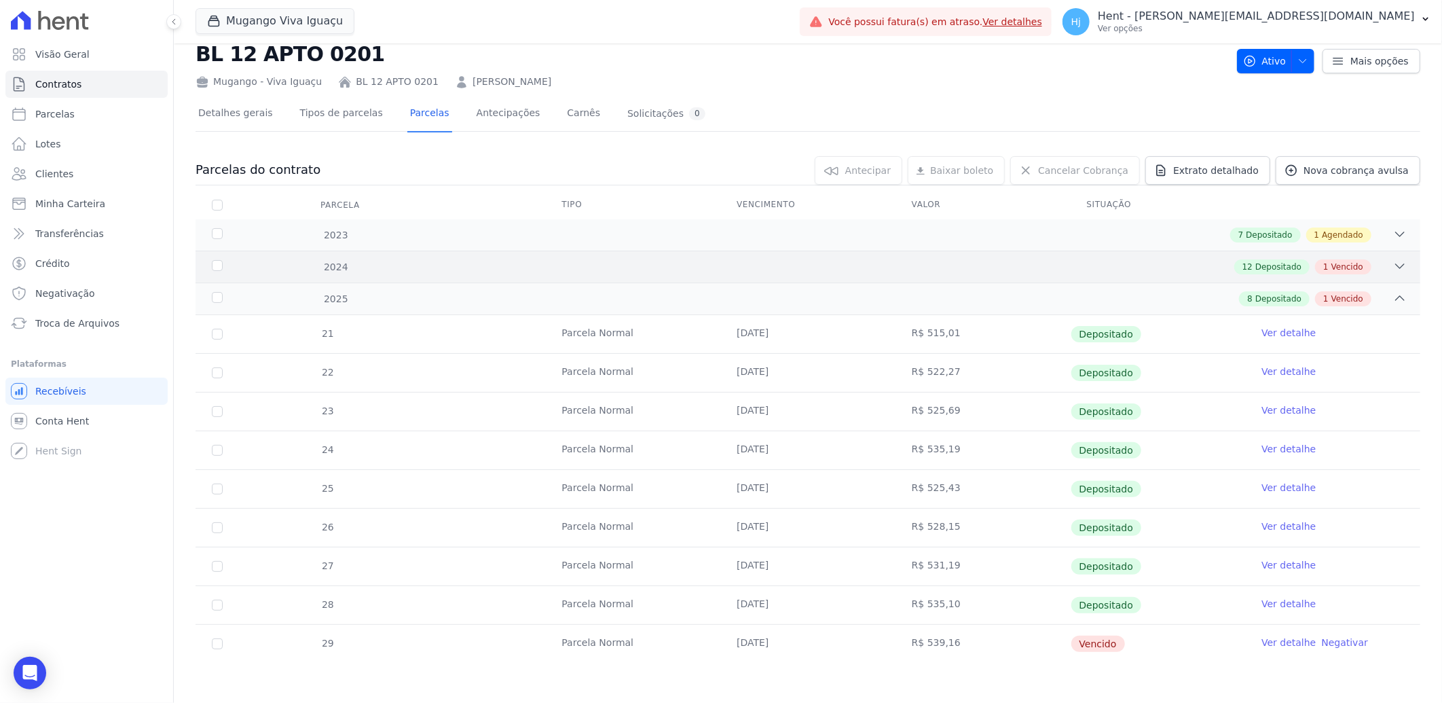
click at [1021, 267] on div "12 Depositado 1 Vencido" at bounding box center [868, 266] width 1077 height 15
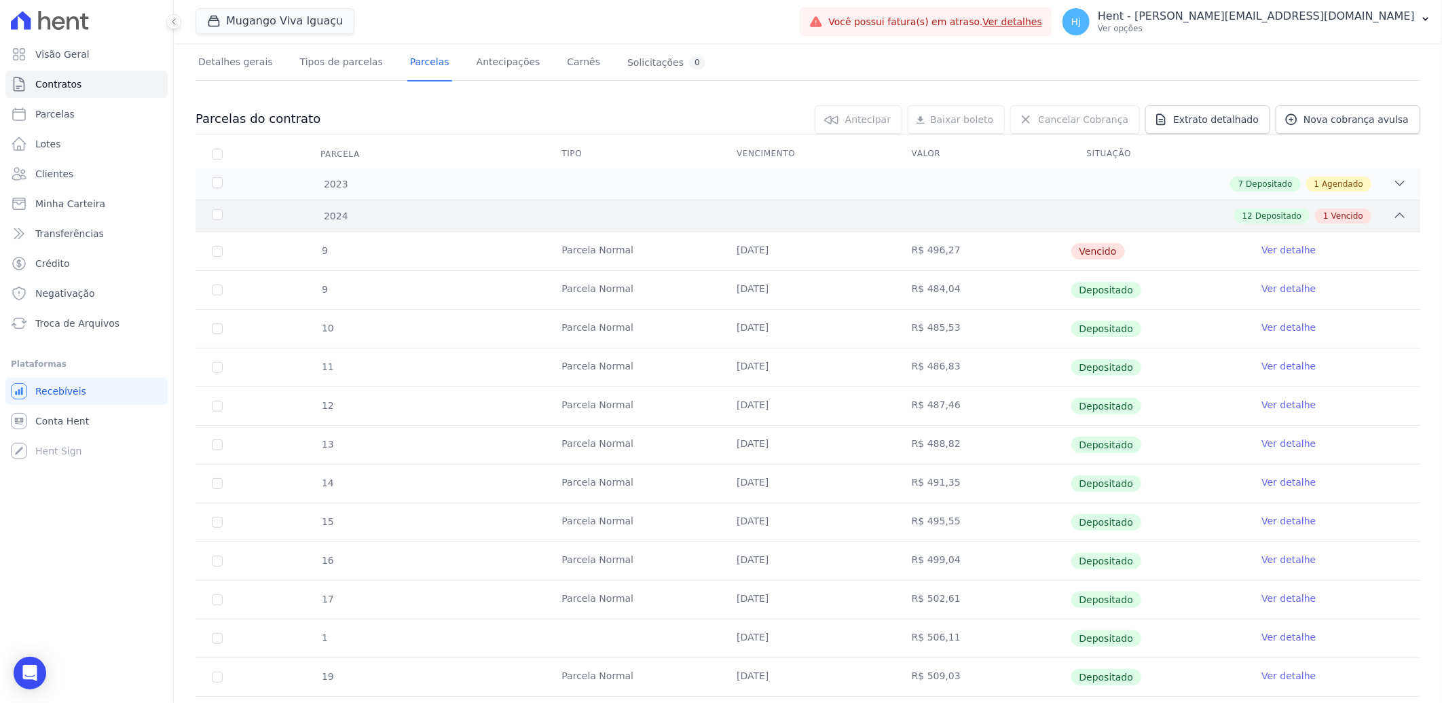
scroll to position [11, 0]
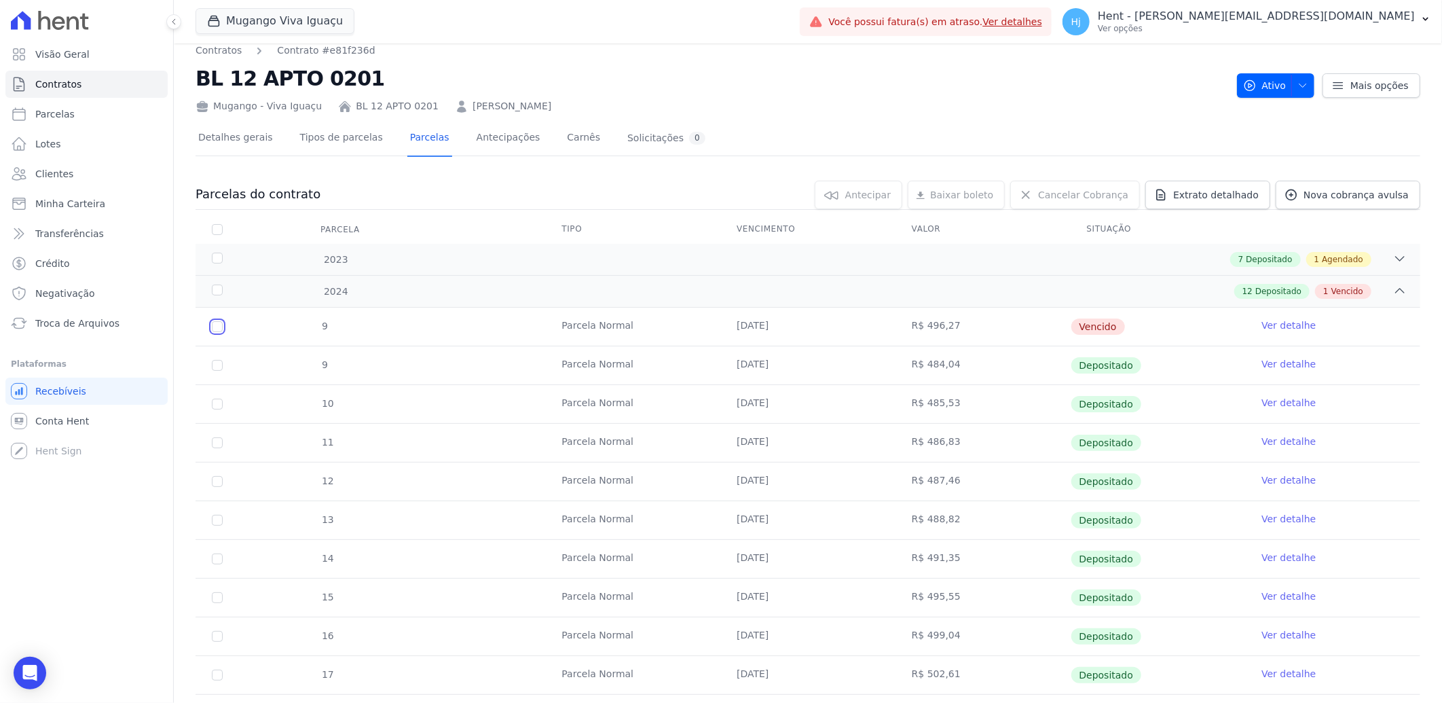
click at [217, 328] on input "checkbox" at bounding box center [217, 326] width 11 height 11
checkbox input "true"
click at [1273, 321] on link "Ver detalhe" at bounding box center [1289, 326] width 54 height 14
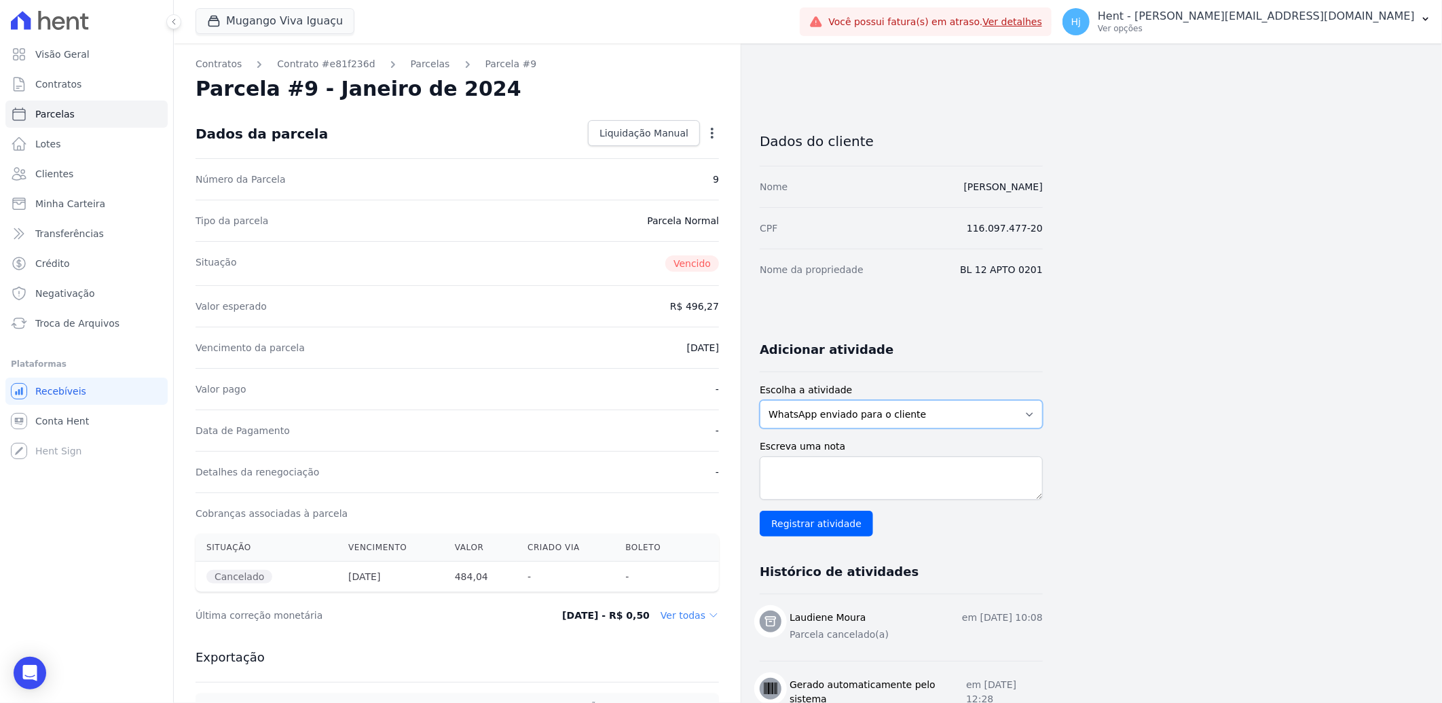
click at [1017, 416] on select "WhatsApp enviado para o cliente Adicionar um comentário Ligação feita para o cl…" at bounding box center [901, 414] width 283 height 29
select select "note"
click at [760, 400] on select "WhatsApp enviado para o cliente Adicionar um comentário Ligação feita para o cl…" at bounding box center [901, 414] width 283 height 29
click at [905, 487] on textarea "Escreva uma nota" at bounding box center [901, 477] width 283 height 43
type textarea "parcela em duplicidade, já consta paga"
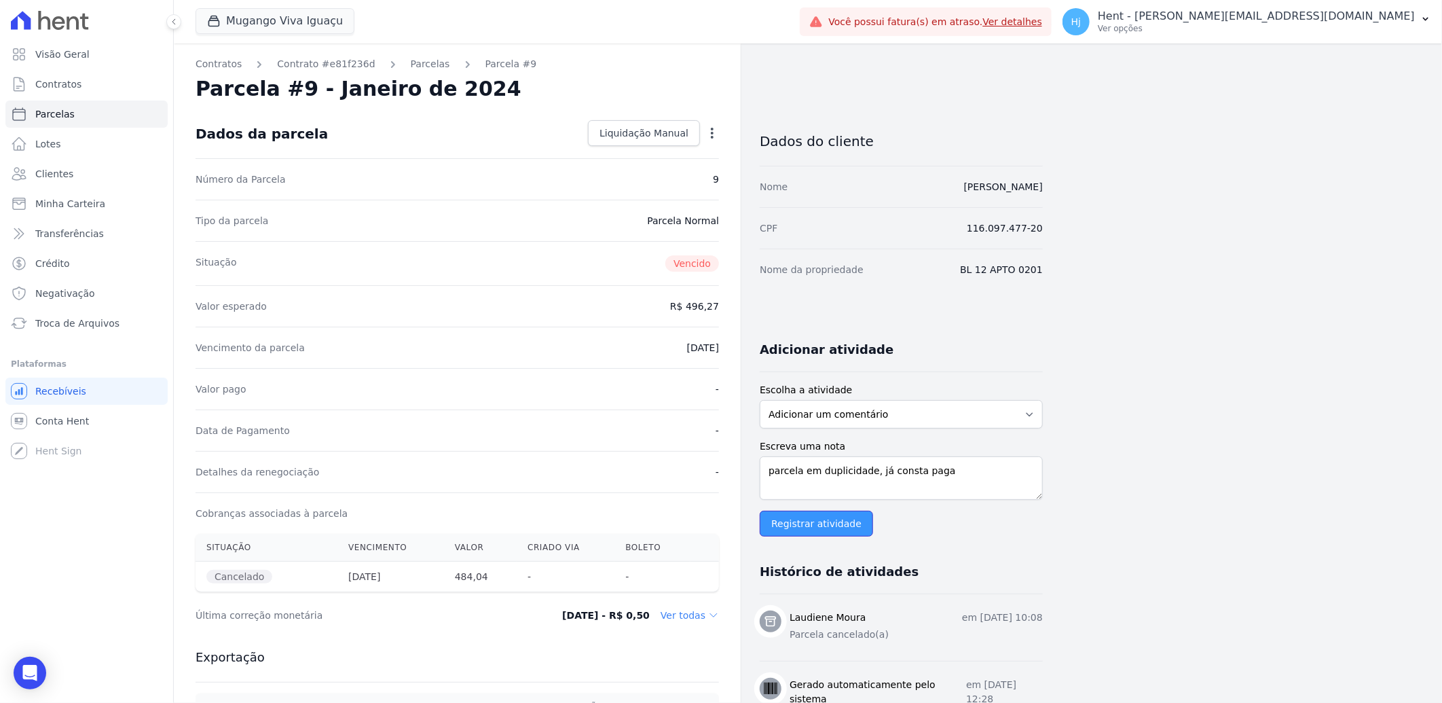
click at [788, 521] on input "Registrar atividade" at bounding box center [816, 524] width 113 height 26
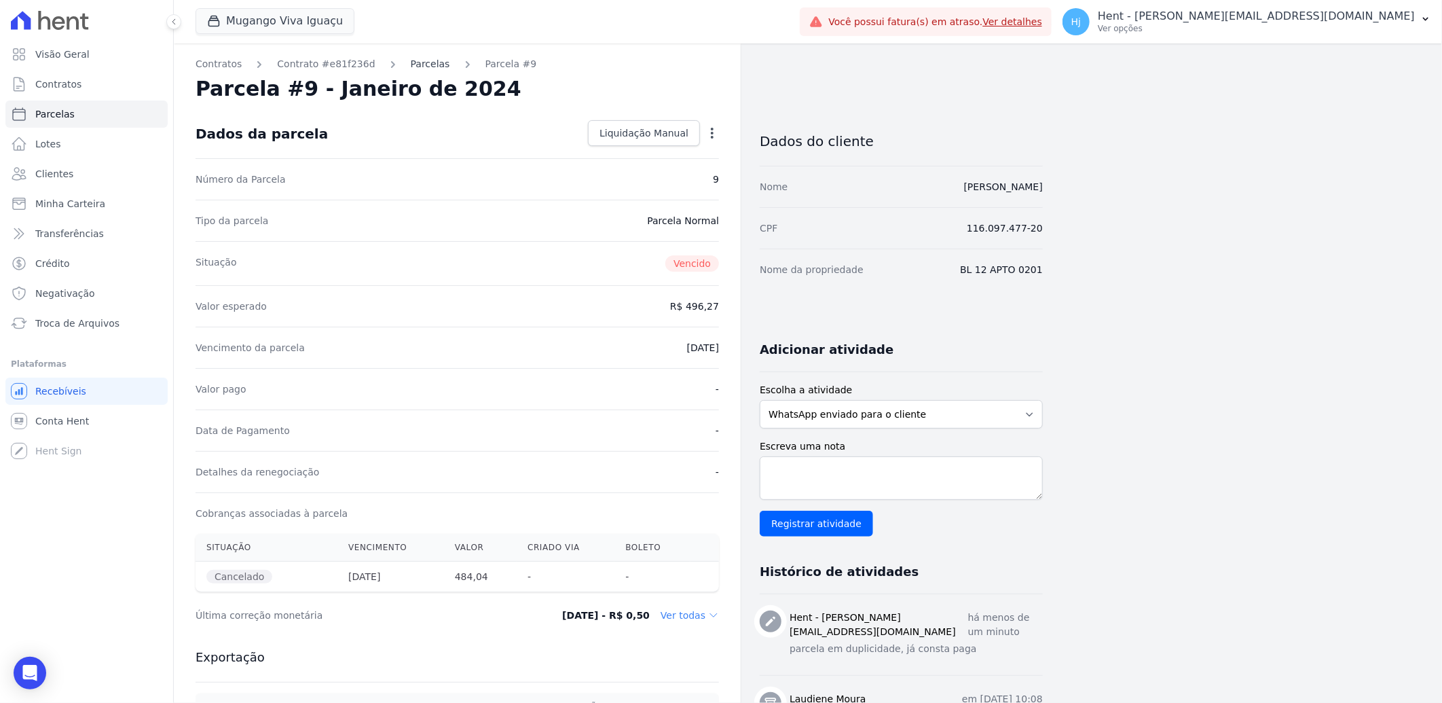
click at [419, 66] on link "Parcelas" at bounding box center [430, 64] width 39 height 14
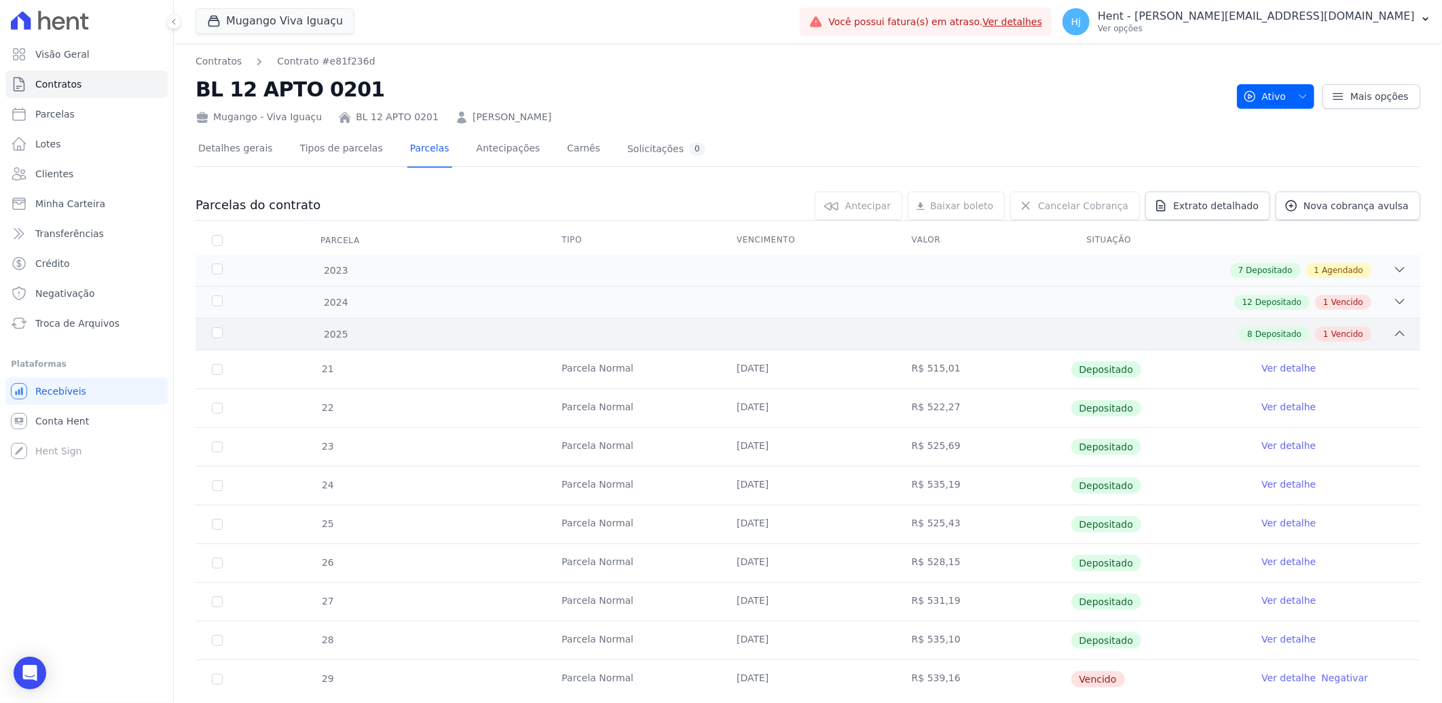
click at [839, 336] on div "8 Depositado 1 Vencido" at bounding box center [868, 334] width 1077 height 15
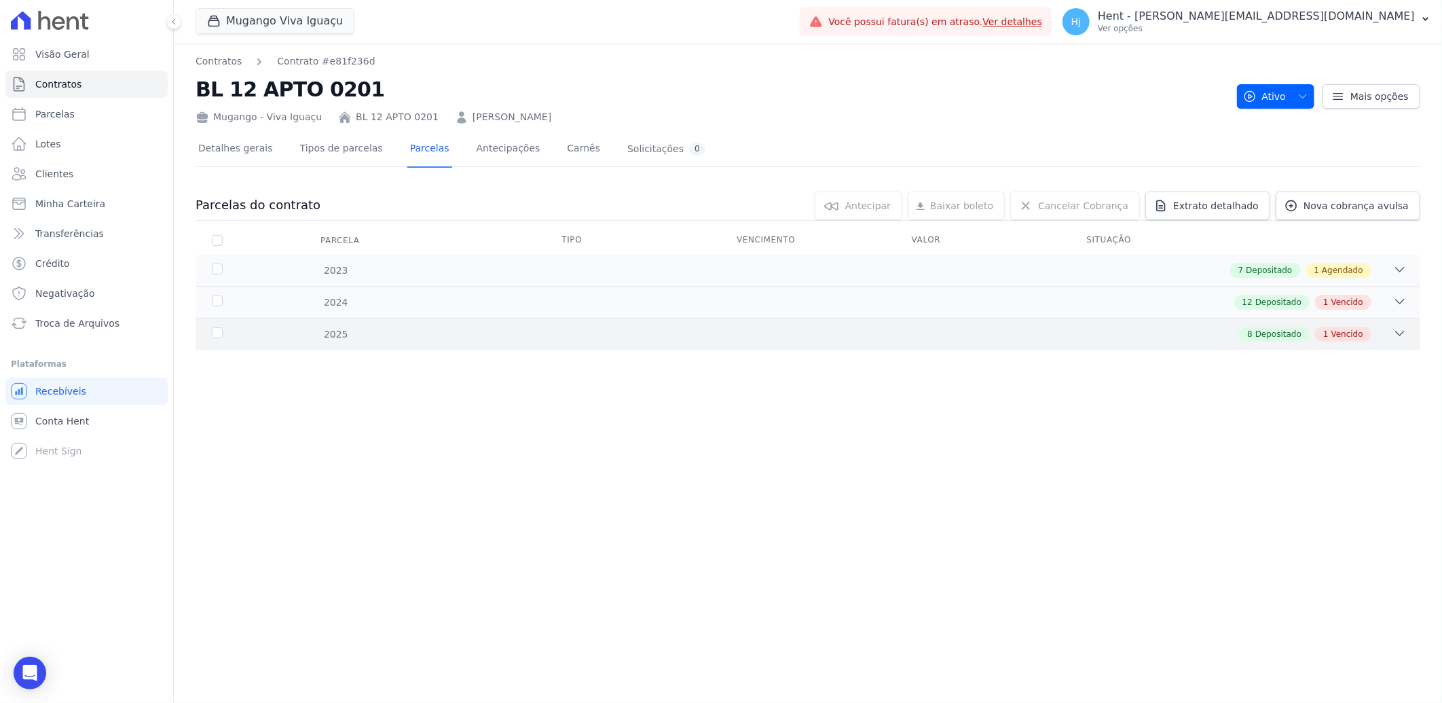
click at [839, 336] on div "8 Depositado 1 Vencido" at bounding box center [868, 334] width 1077 height 15
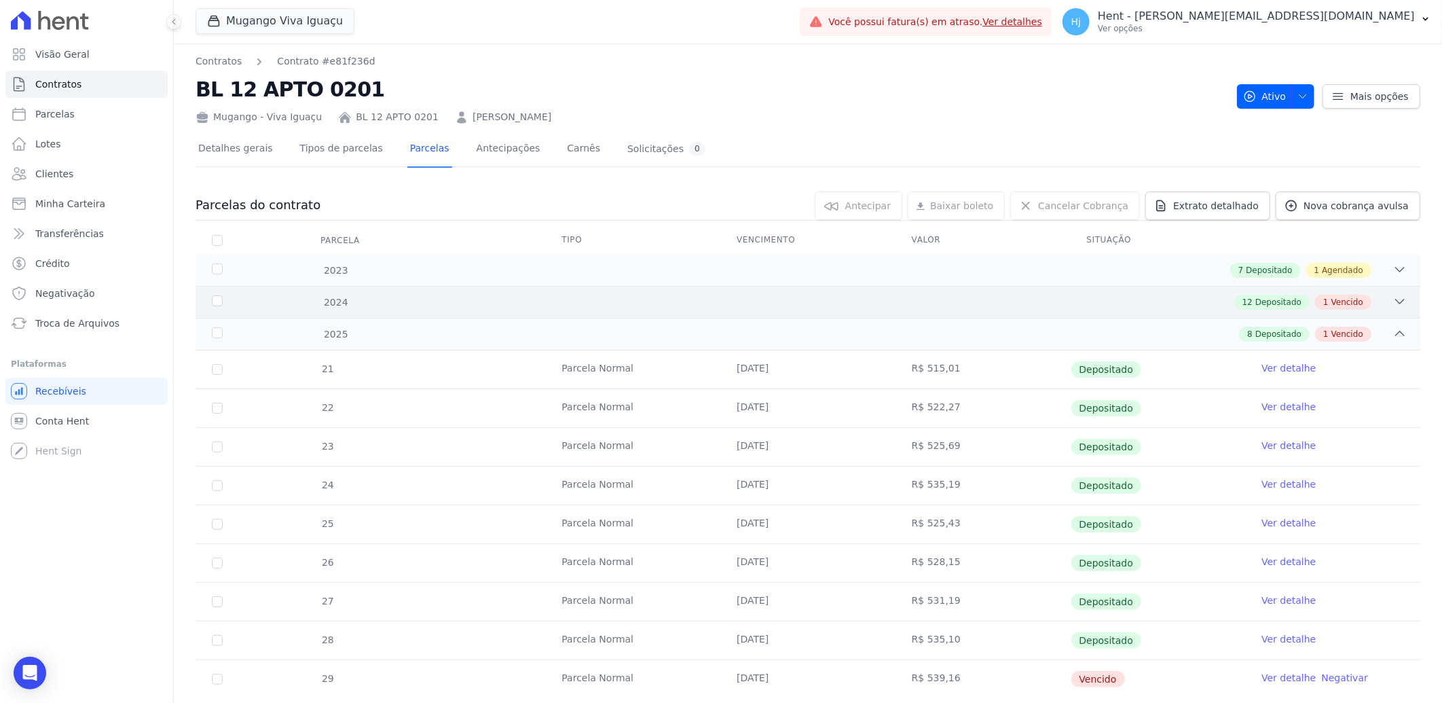
click at [877, 308] on div "12 Depositado 1 Vencido" at bounding box center [868, 302] width 1077 height 15
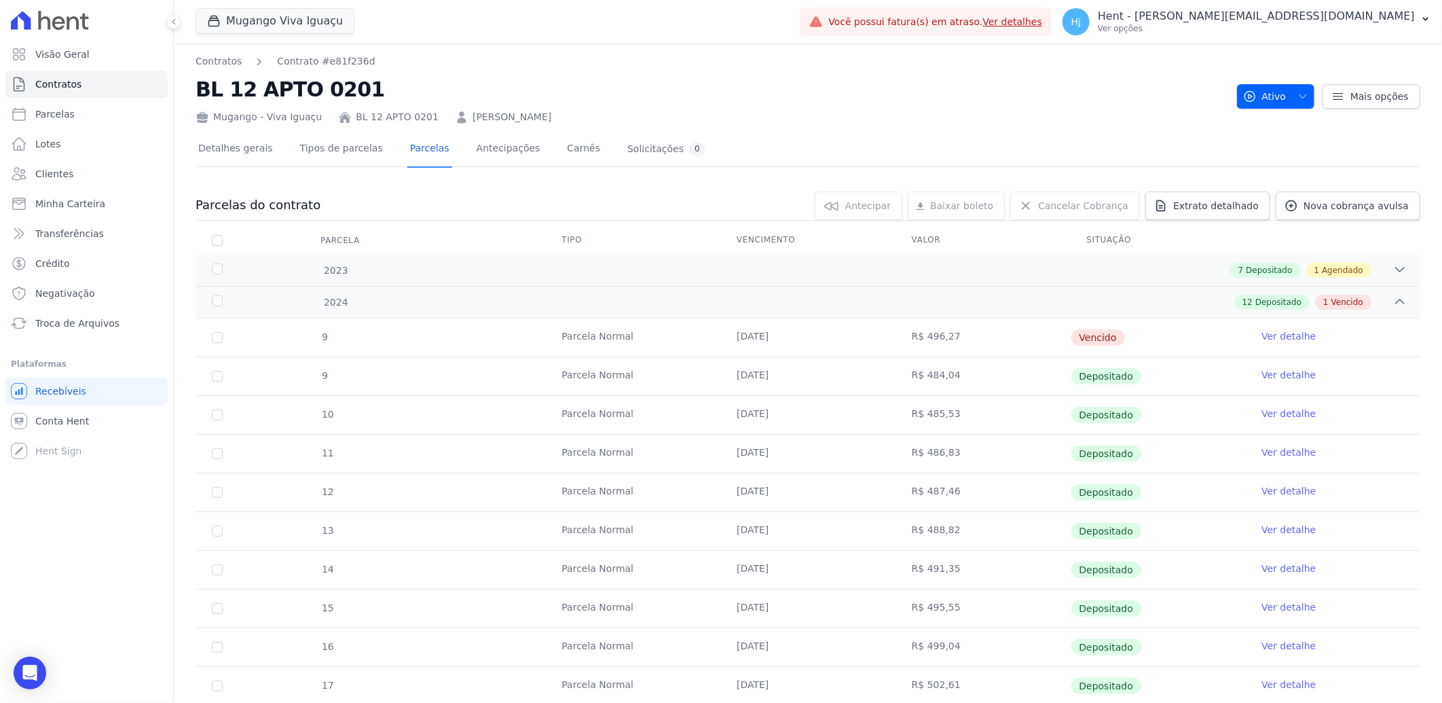
click at [1268, 338] on link "Ver detalhe" at bounding box center [1289, 336] width 54 height 14
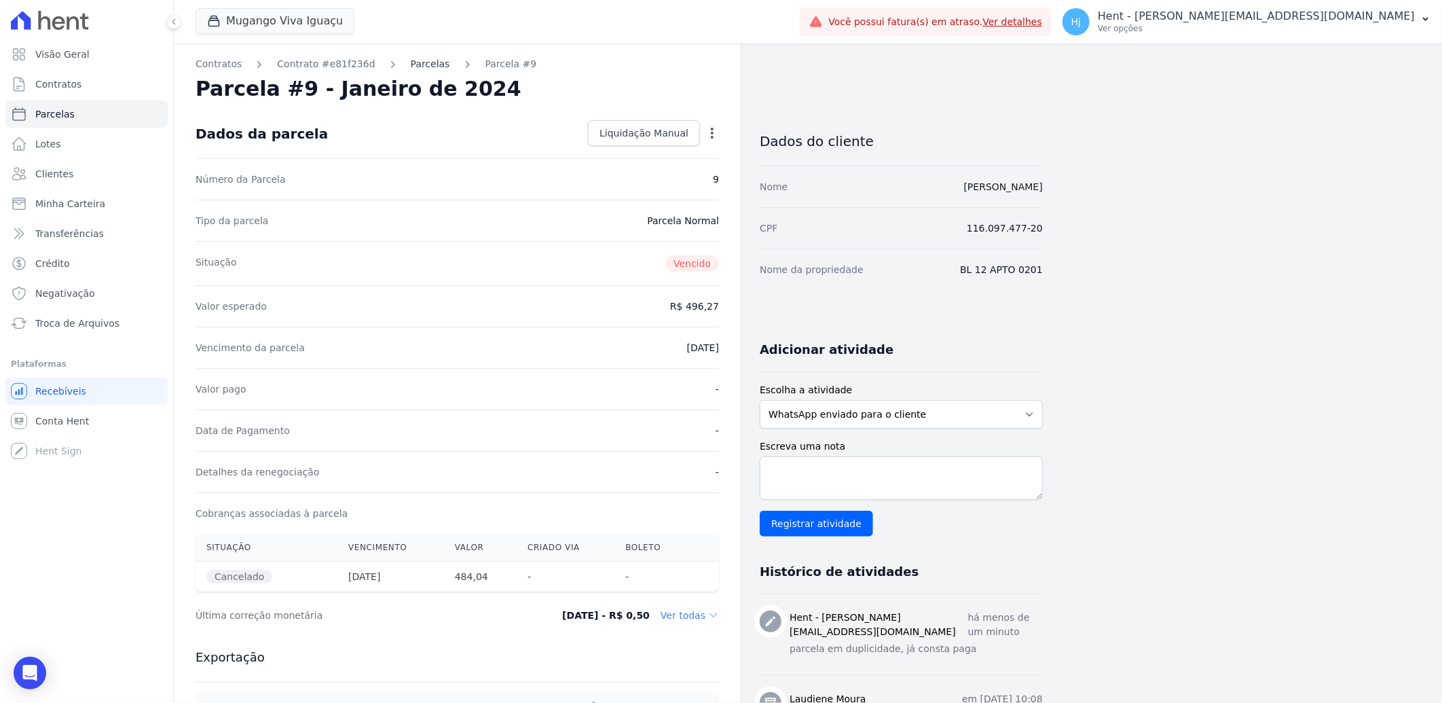
click at [421, 61] on link "Parcelas" at bounding box center [430, 64] width 39 height 14
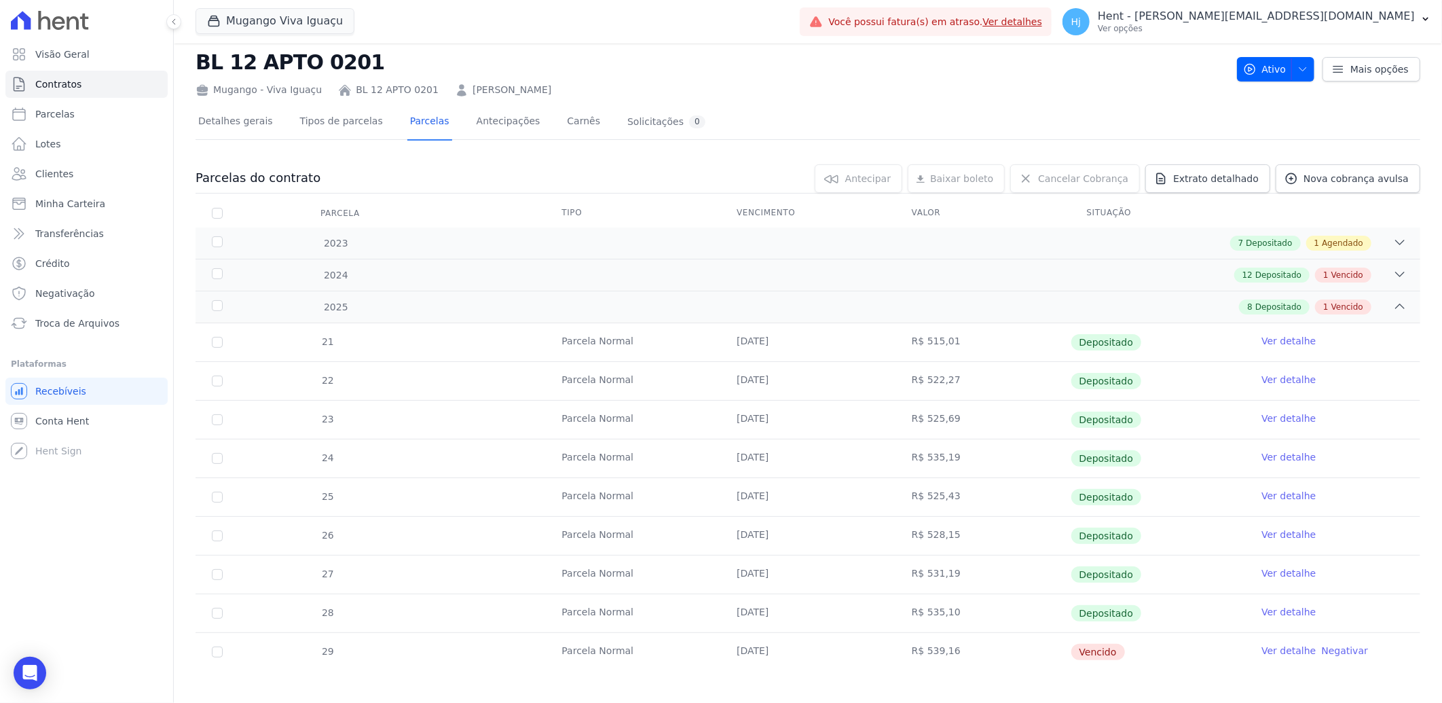
scroll to position [35, 0]
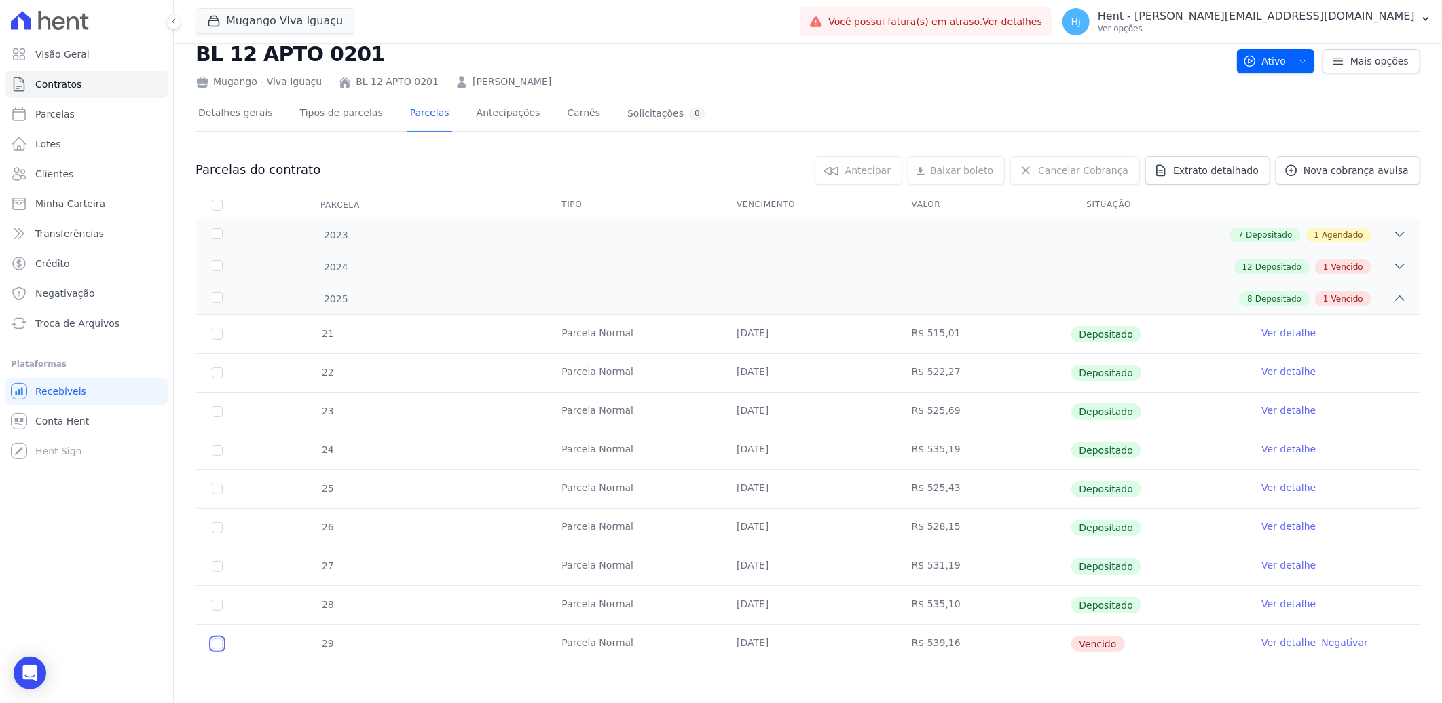
click at [220, 643] on input "checkbox" at bounding box center [217, 643] width 11 height 11
checkbox input "true"
click at [846, 172] on link "Renegociar" at bounding box center [837, 170] width 93 height 29
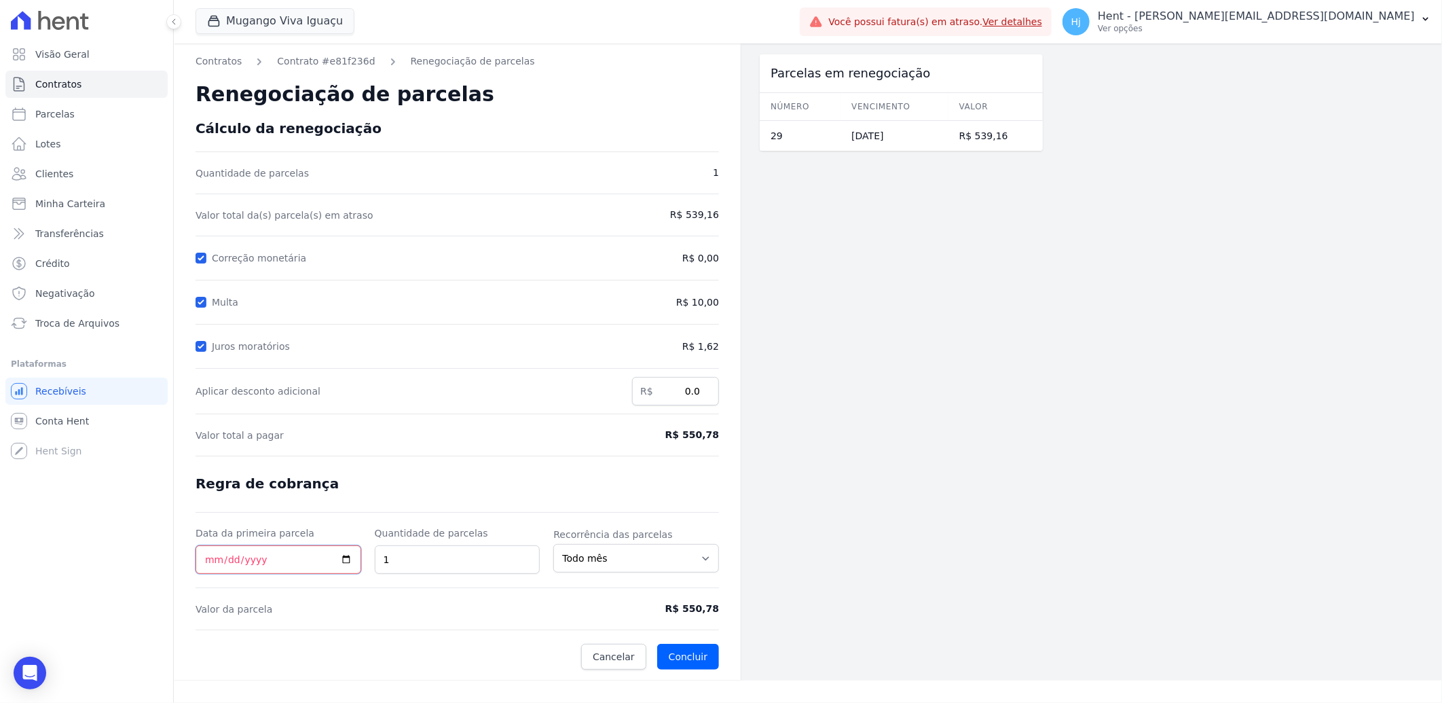
click at [211, 560] on input "Data da primeira parcela" at bounding box center [279, 559] width 166 height 29
type input "2025-09-30"
click at [693, 655] on button "Concluir" at bounding box center [688, 657] width 62 height 26
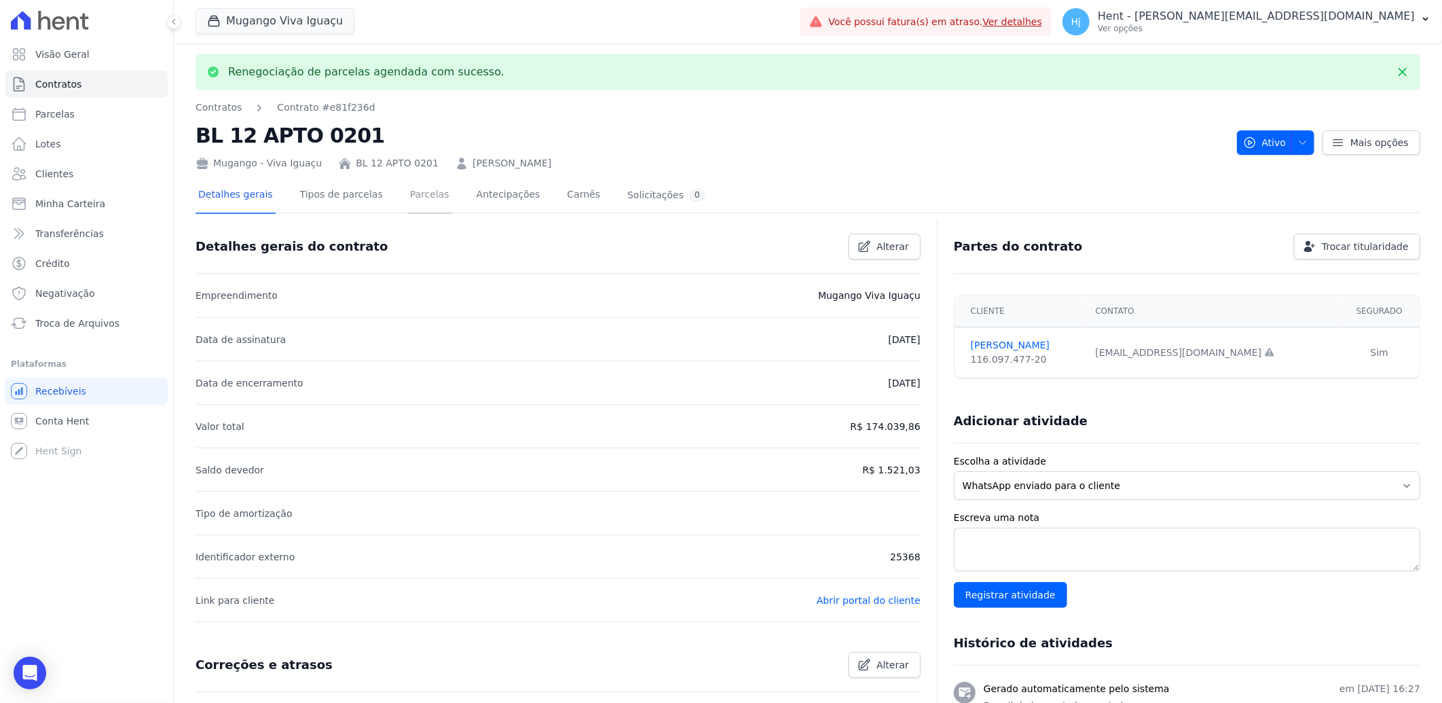
click at [411, 197] on link "Parcelas" at bounding box center [429, 196] width 45 height 36
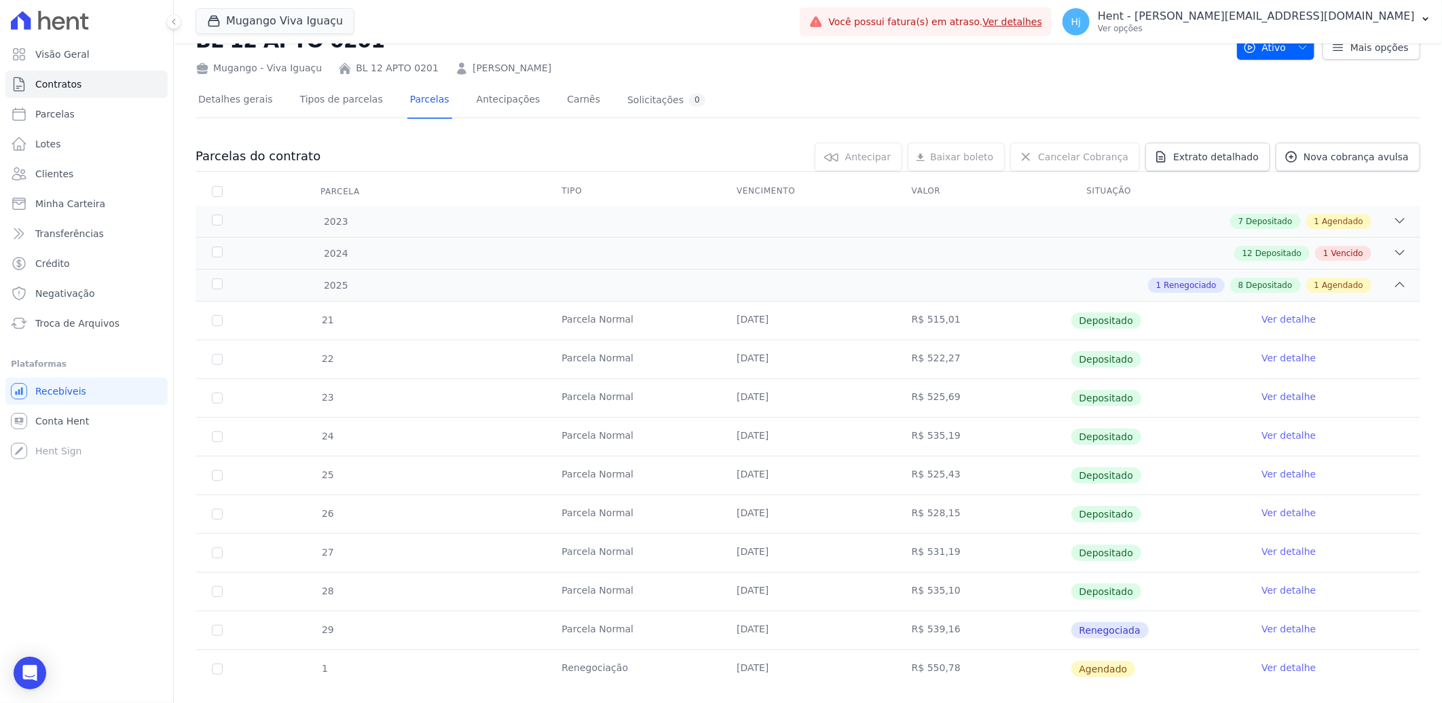
scroll to position [75, 0]
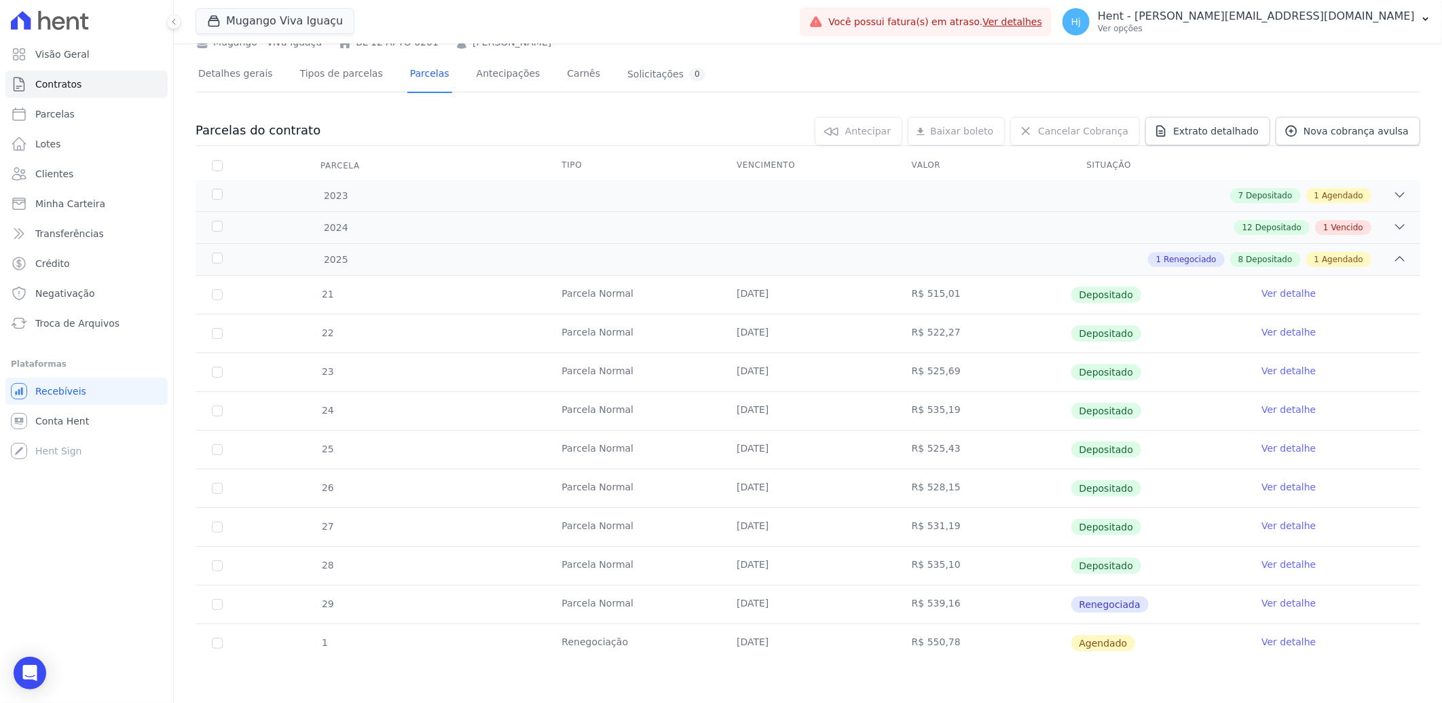
click at [1268, 642] on link "Ver detalhe" at bounding box center [1289, 642] width 54 height 14
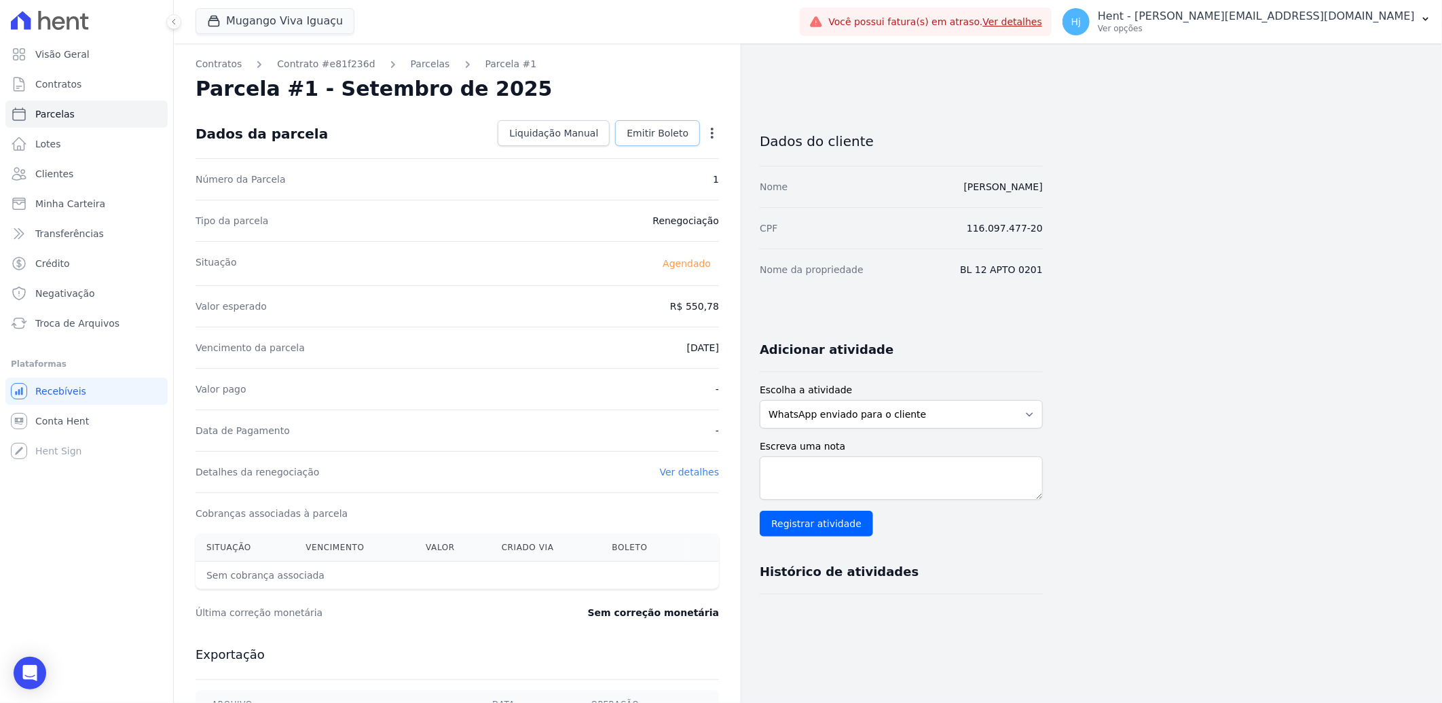
click at [660, 132] on span "Emitir Boleto" at bounding box center [658, 133] width 62 height 14
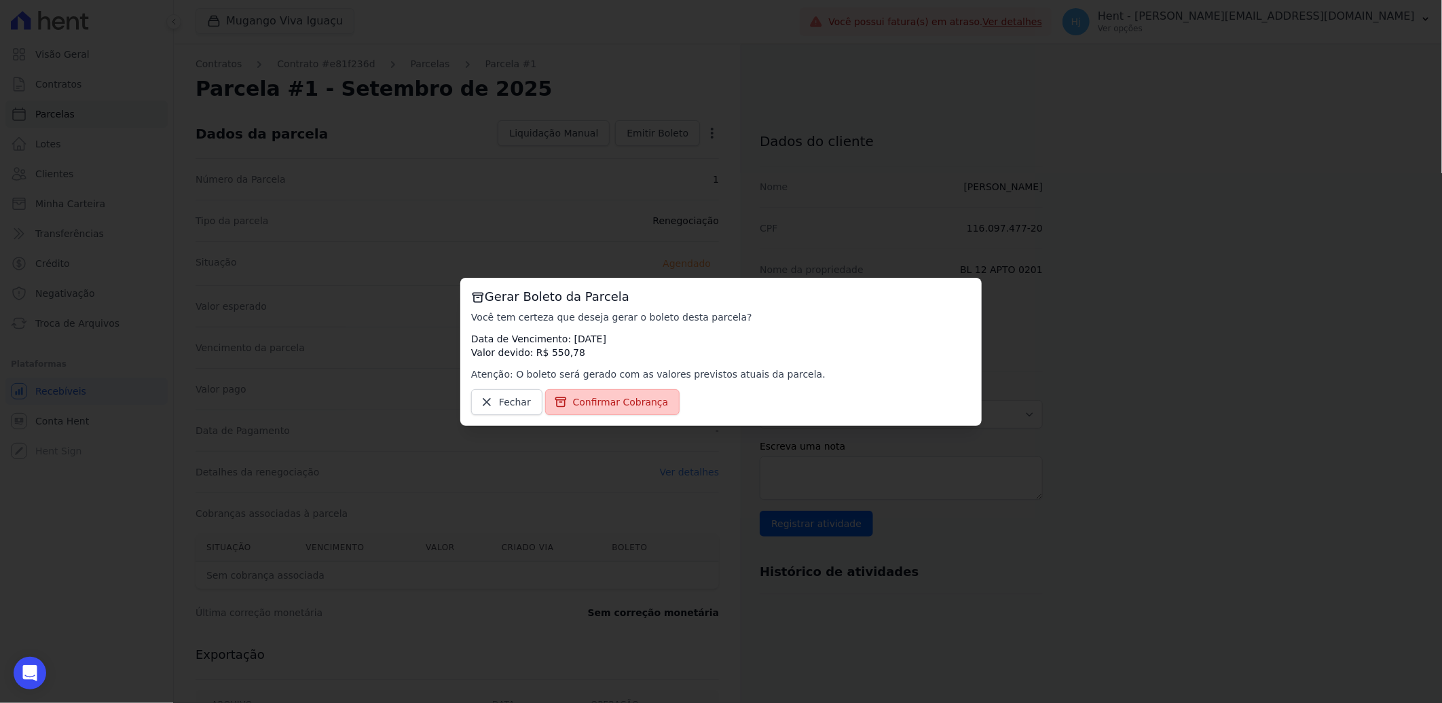
click at [628, 402] on span "Confirmar Cobrança" at bounding box center [621, 402] width 96 height 14
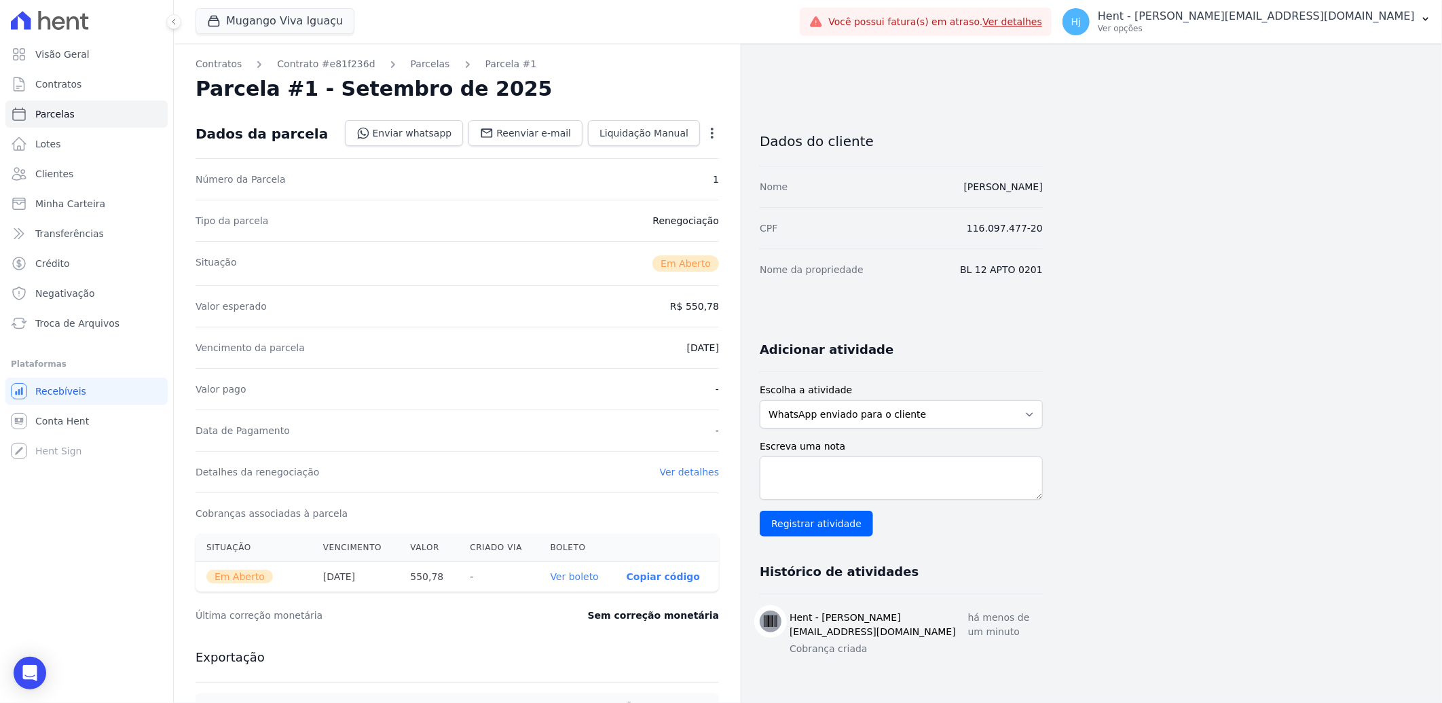
click at [587, 579] on link "Ver boleto" at bounding box center [575, 576] width 48 height 11
click at [412, 62] on link "Parcelas" at bounding box center [430, 64] width 39 height 14
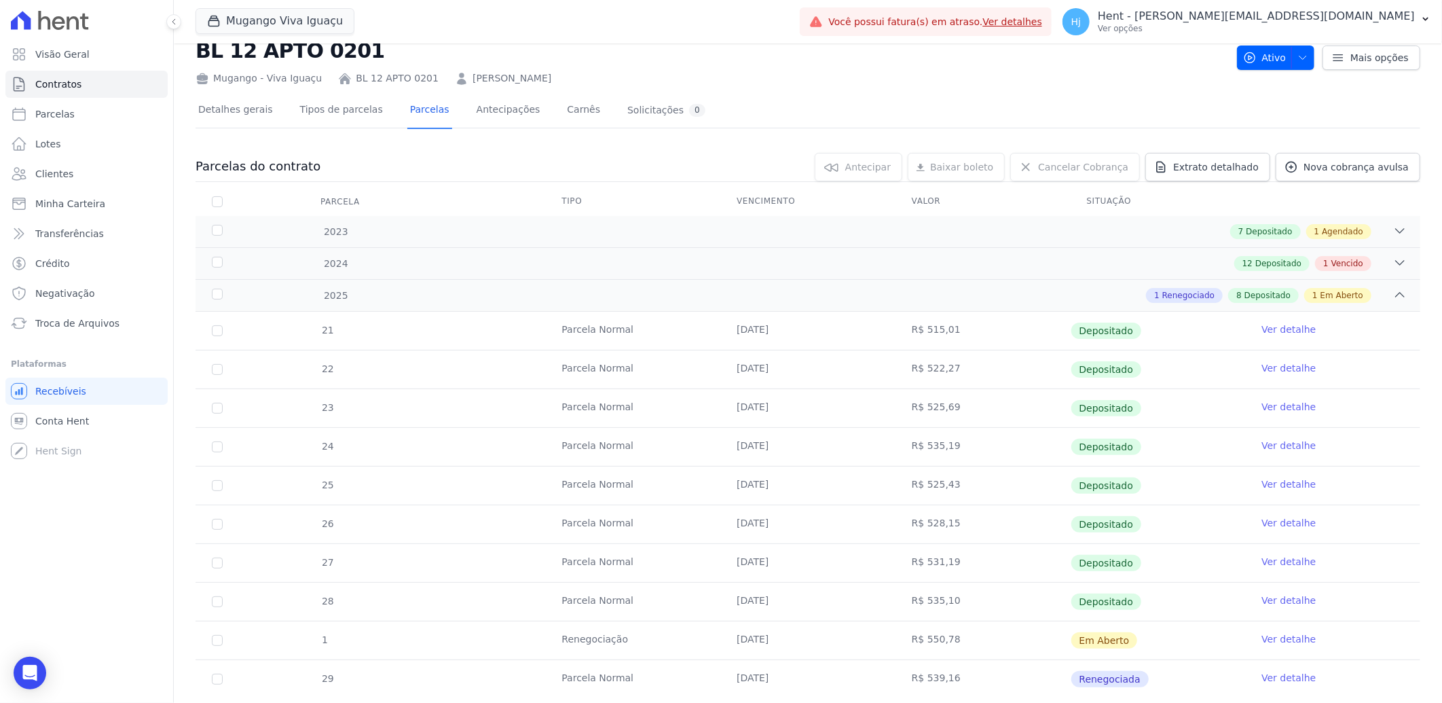
scroll to position [75, 0]
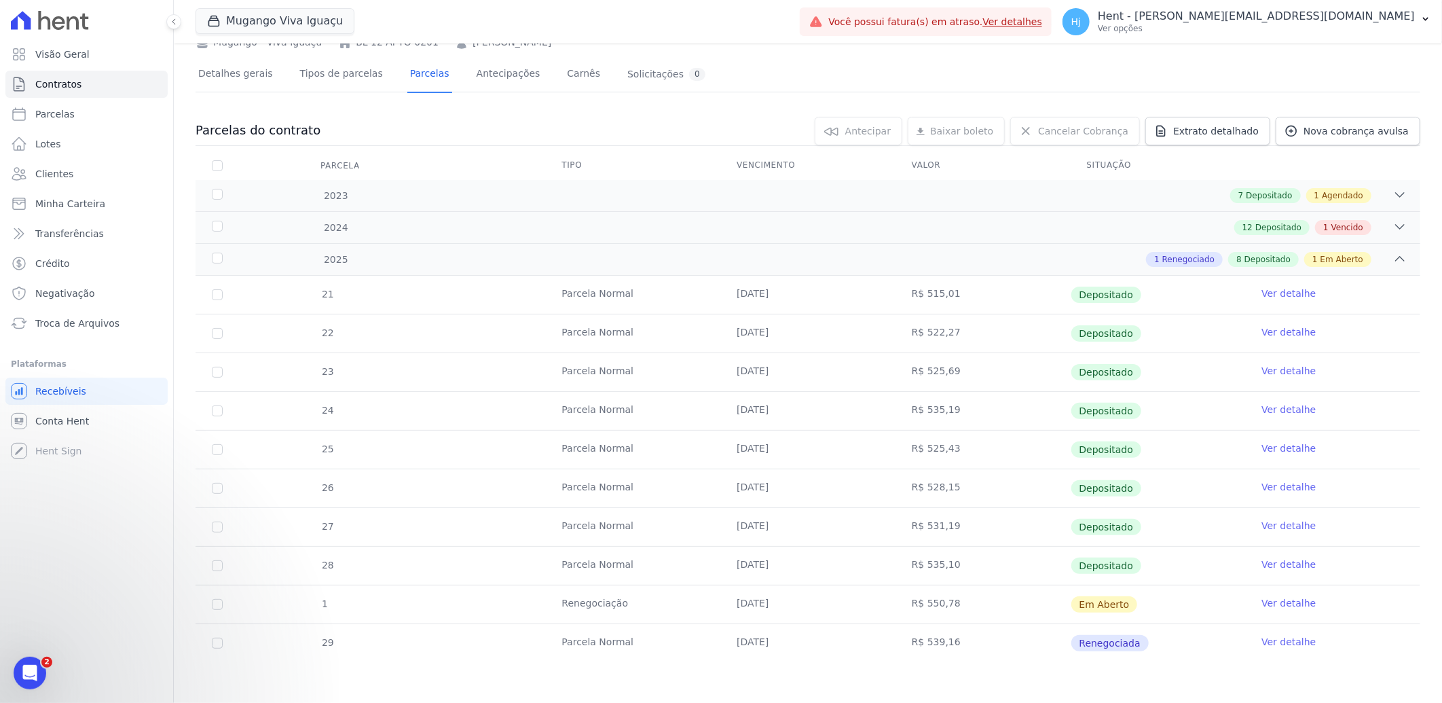
click at [1264, 600] on link "Ver detalhe" at bounding box center [1289, 603] width 54 height 14
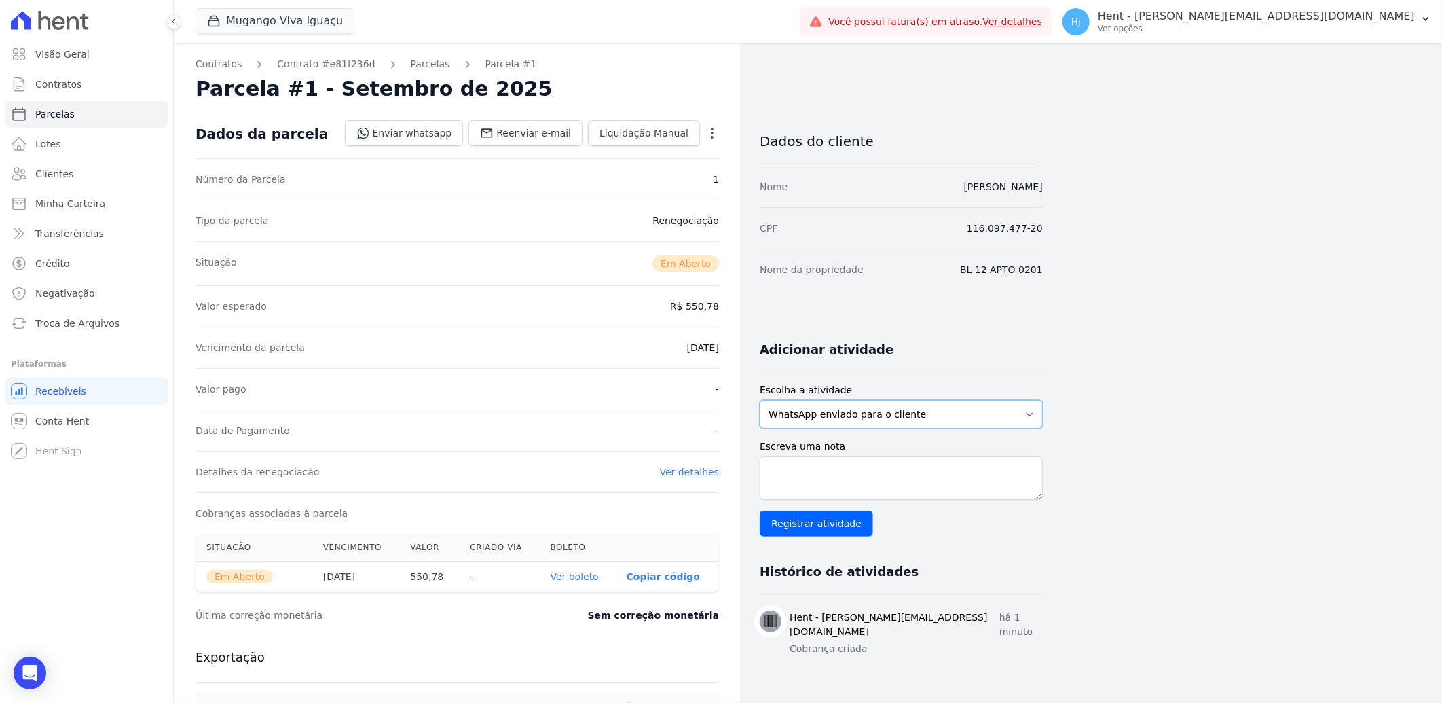
click at [879, 416] on select "WhatsApp enviado para o cliente Adicionar um comentário Ligação feita para o cl…" at bounding box center [901, 414] width 283 height 29
select select "note"
click at [760, 400] on select "WhatsApp enviado para o cliente Adicionar um comentário Ligação feita para o cl…" at bounding box center [901, 414] width 283 height 29
click at [895, 484] on textarea "Escreva uma nota" at bounding box center [901, 477] width 283 height 43
type textarea "parcela vencida em 15/09 atualizada para pagamento em 30/09"
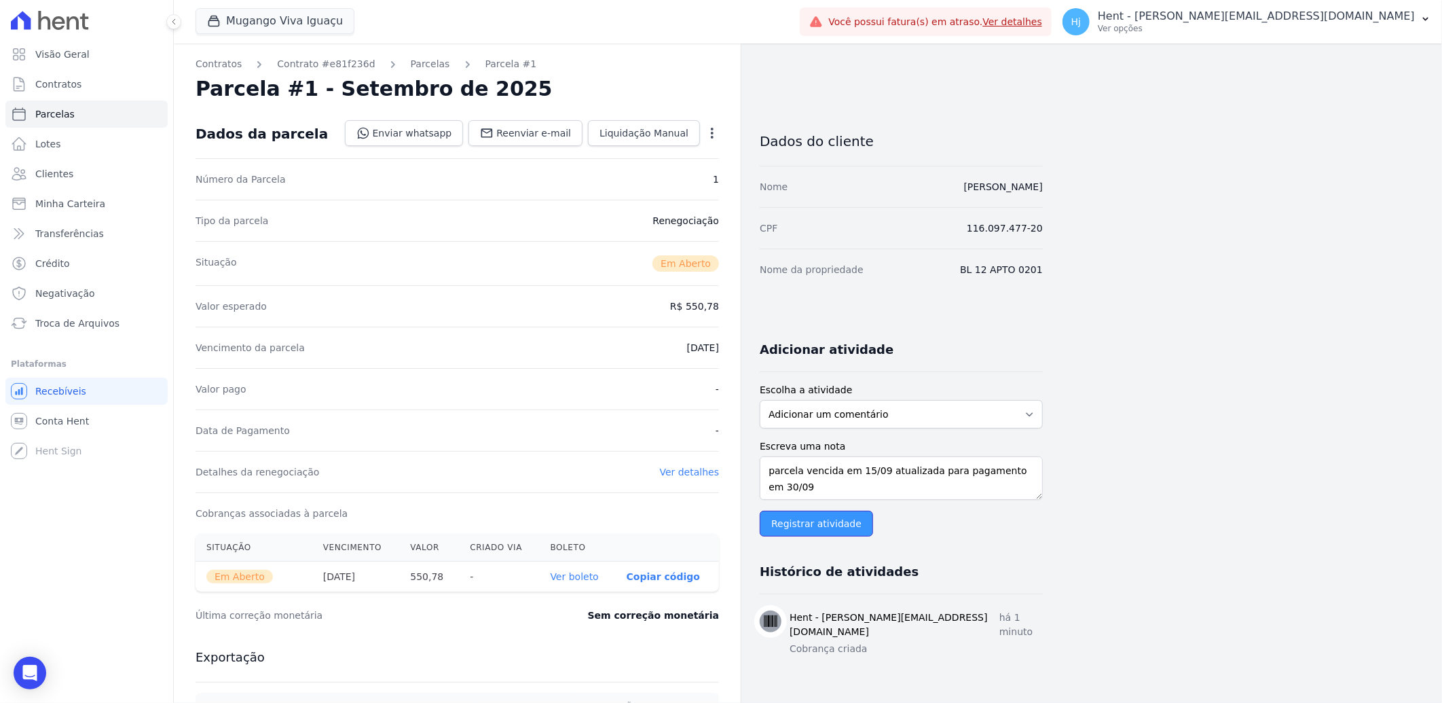
click at [837, 524] on input "Registrar atividade" at bounding box center [816, 524] width 113 height 26
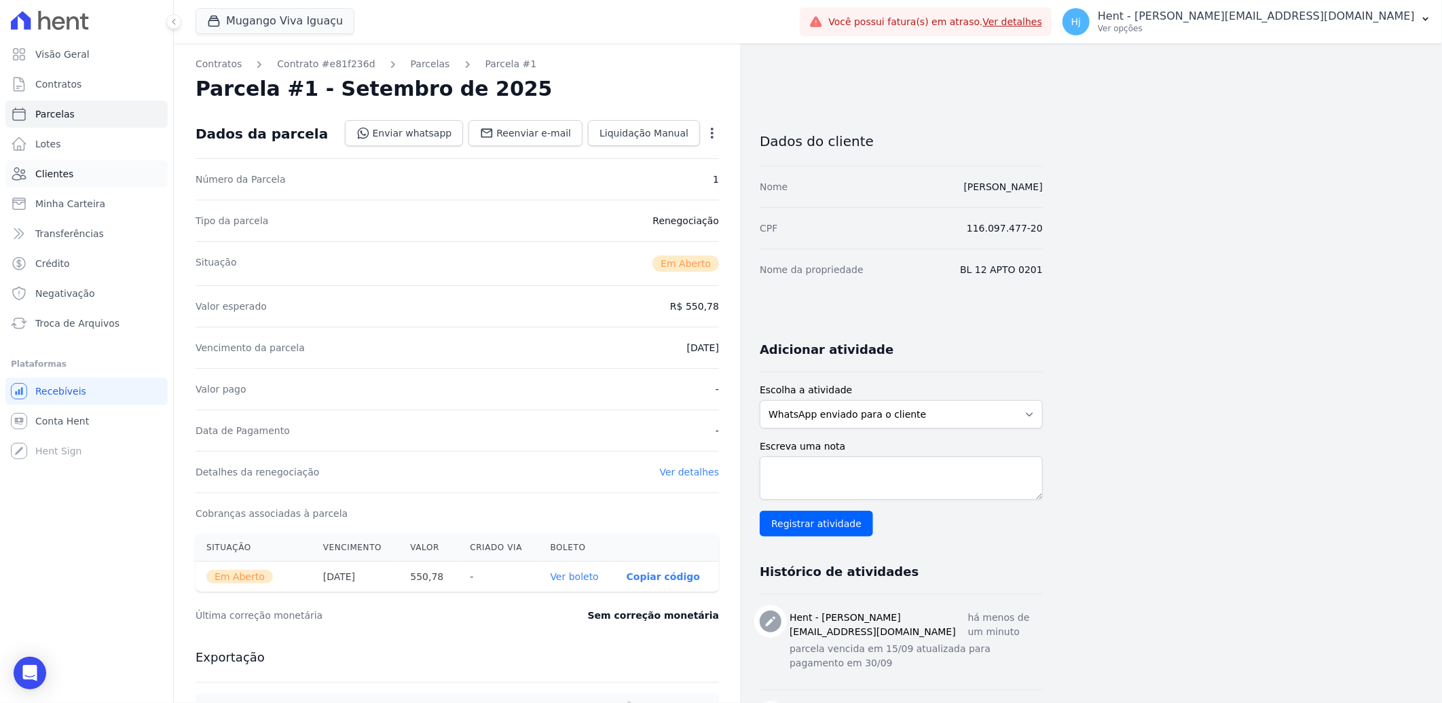
click at [58, 181] on link "Clientes" at bounding box center [86, 173] width 162 height 27
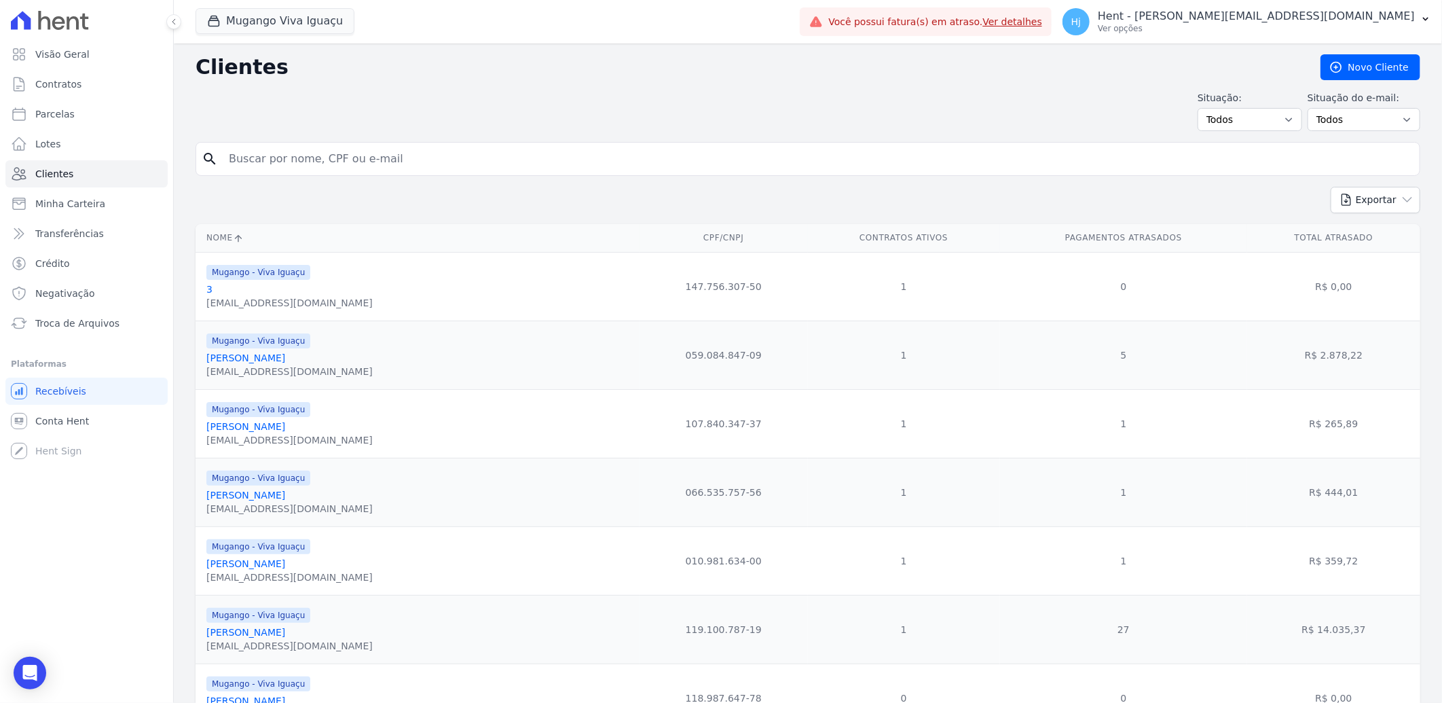
click at [348, 151] on input "search" at bounding box center [818, 158] width 1194 height 27
paste input "[PERSON_NAME]"
type input "[PERSON_NAME]"
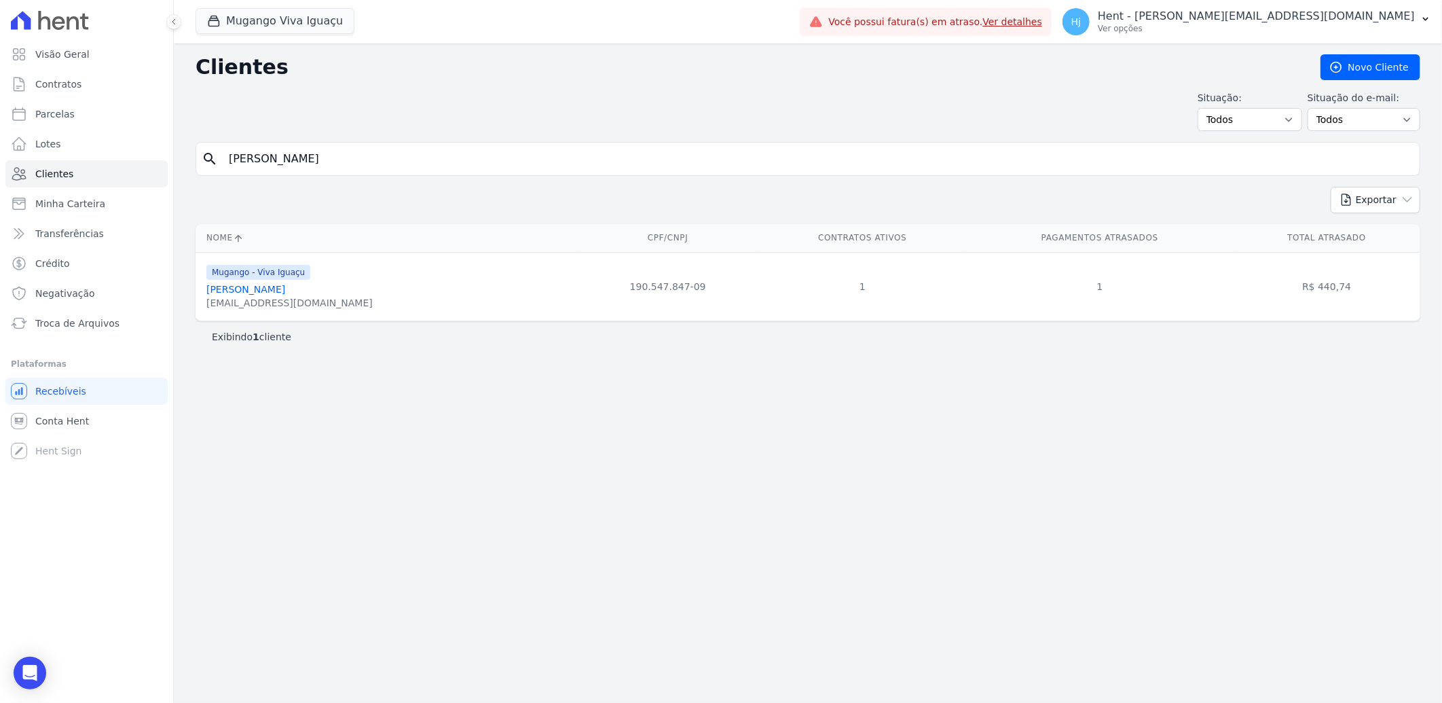
click at [216, 288] on link "[PERSON_NAME]" at bounding box center [245, 289] width 79 height 11
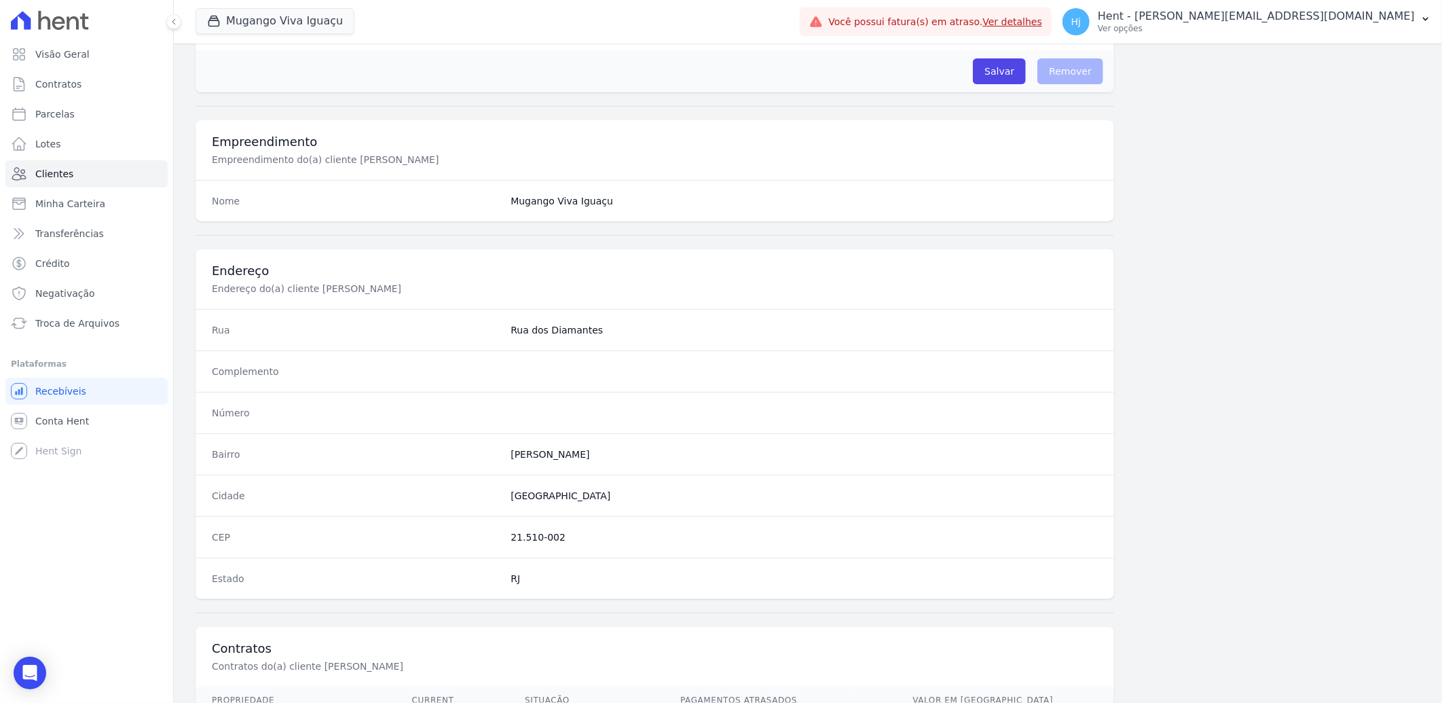
scroll to position [569, 0]
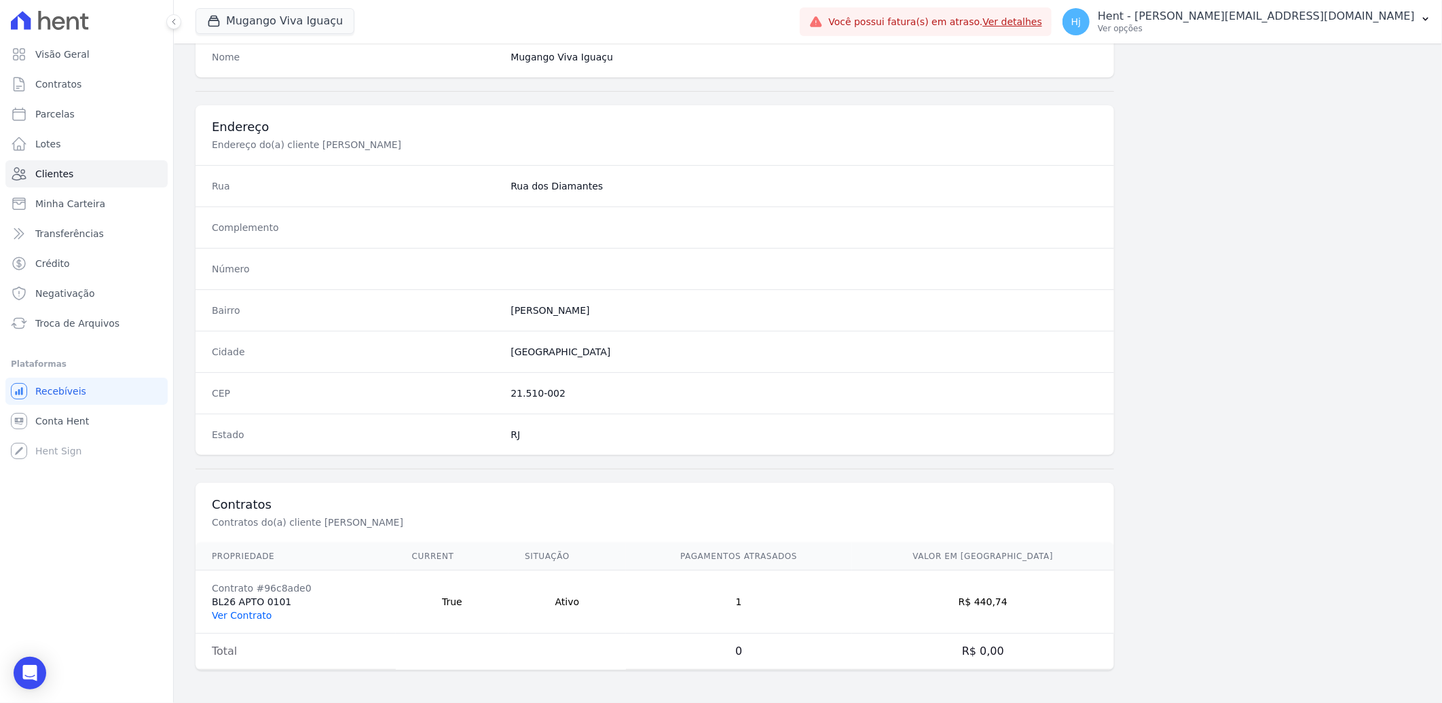
click at [247, 617] on link "Ver Contrato" at bounding box center [242, 615] width 60 height 11
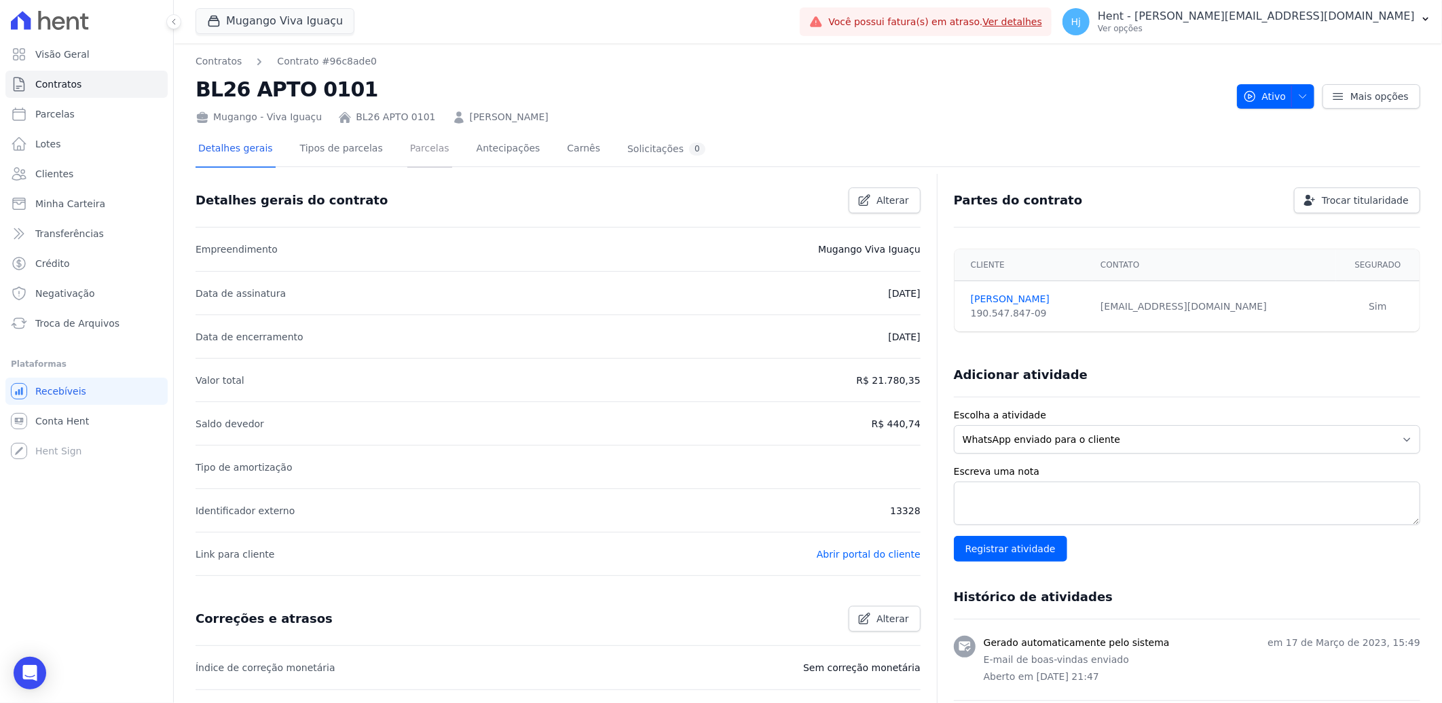
click at [407, 157] on link "Parcelas" at bounding box center [429, 150] width 45 height 36
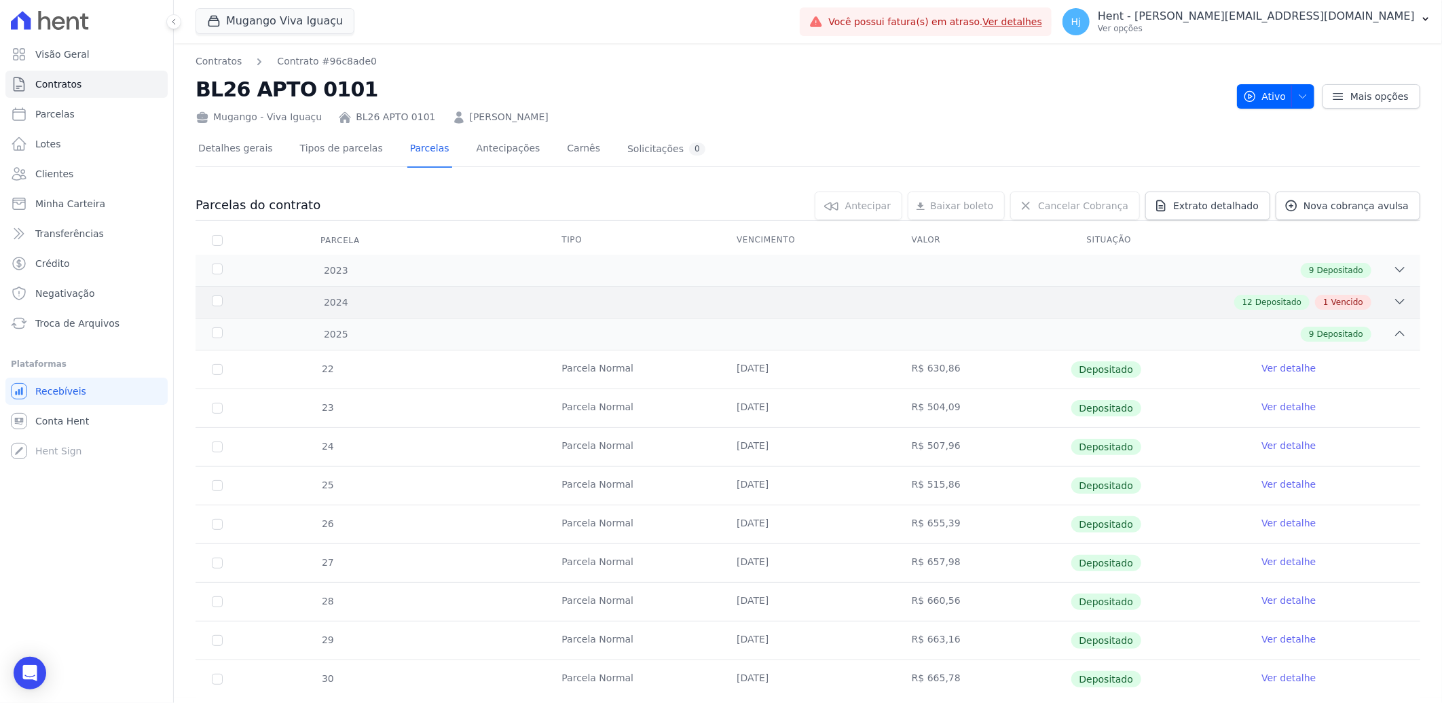
click at [628, 304] on div "12 Depositado 1 Vencido" at bounding box center [868, 302] width 1077 height 15
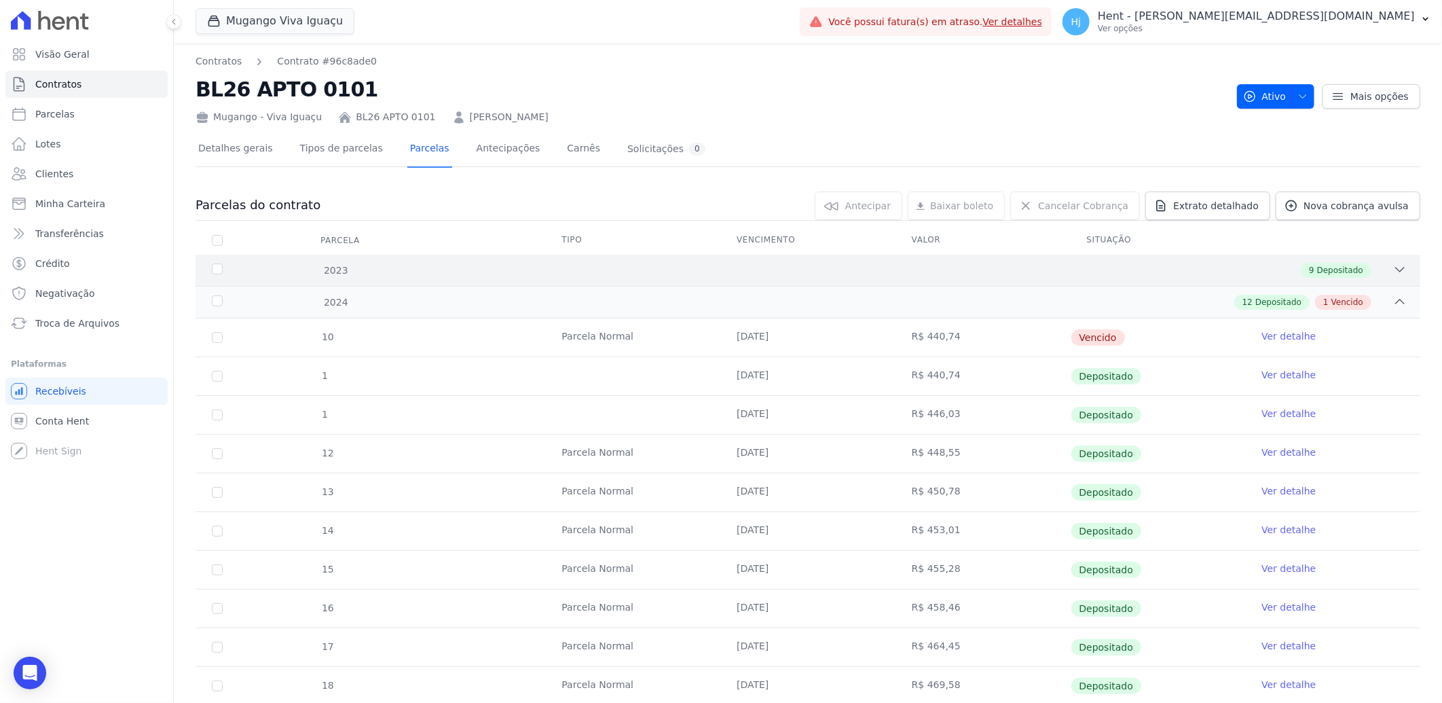
click at [475, 264] on div "9 Depositado" at bounding box center [868, 270] width 1077 height 15
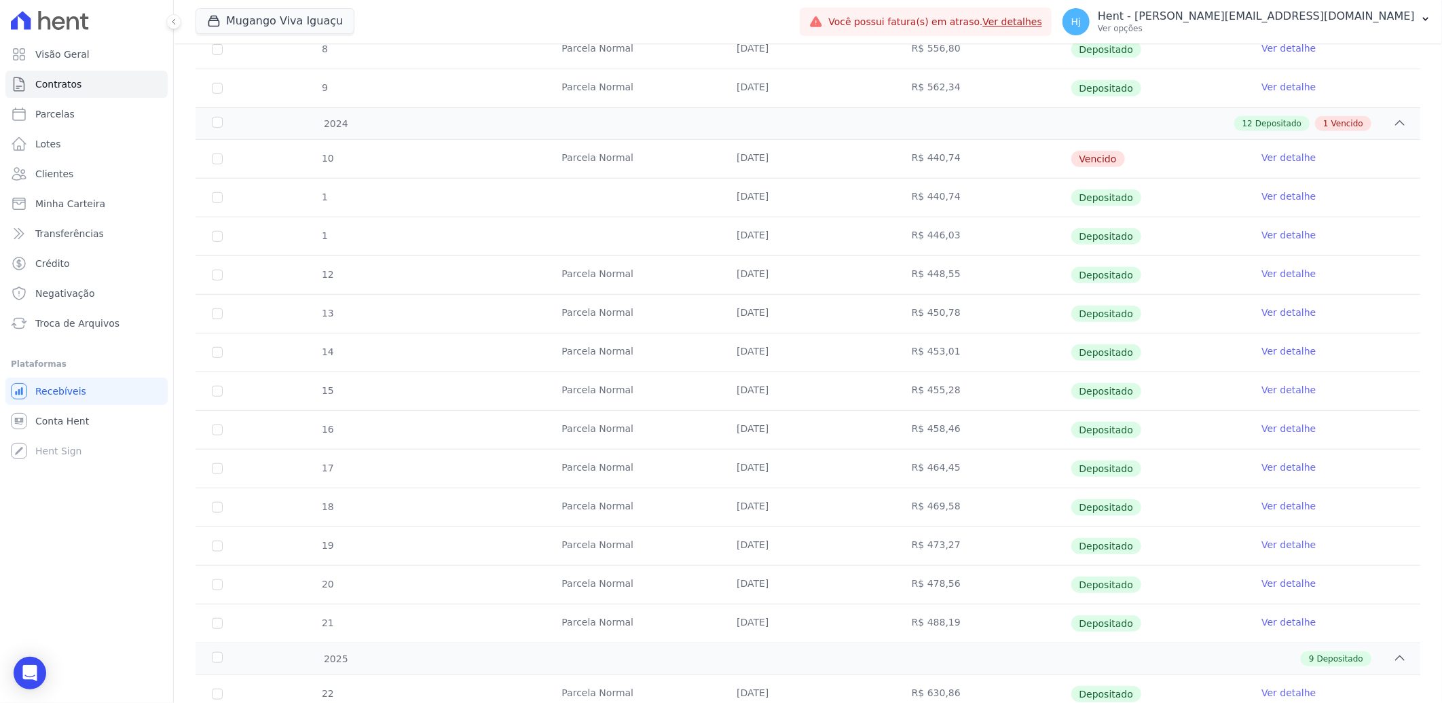
scroll to position [528, 0]
click at [1288, 153] on link "Ver detalhe" at bounding box center [1289, 157] width 54 height 14
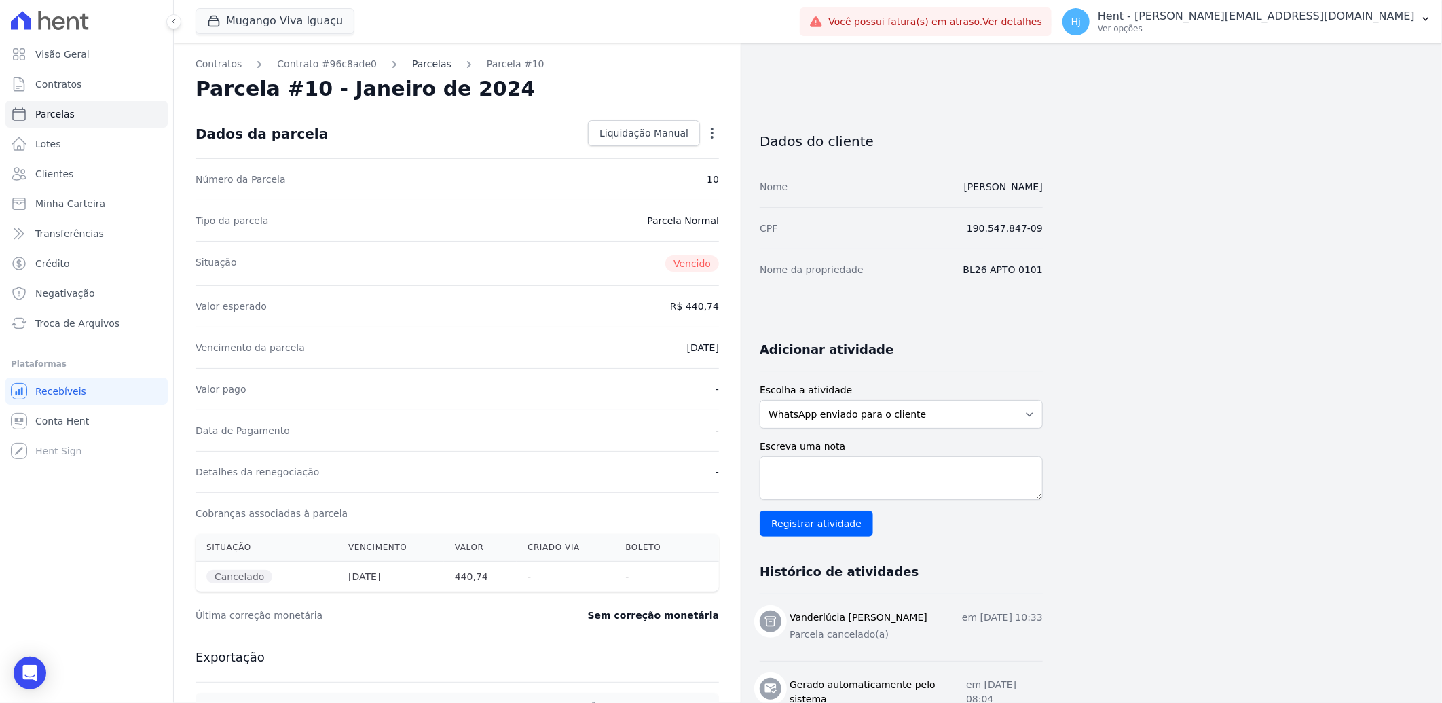
click at [412, 71] on link "Parcelas" at bounding box center [431, 64] width 39 height 14
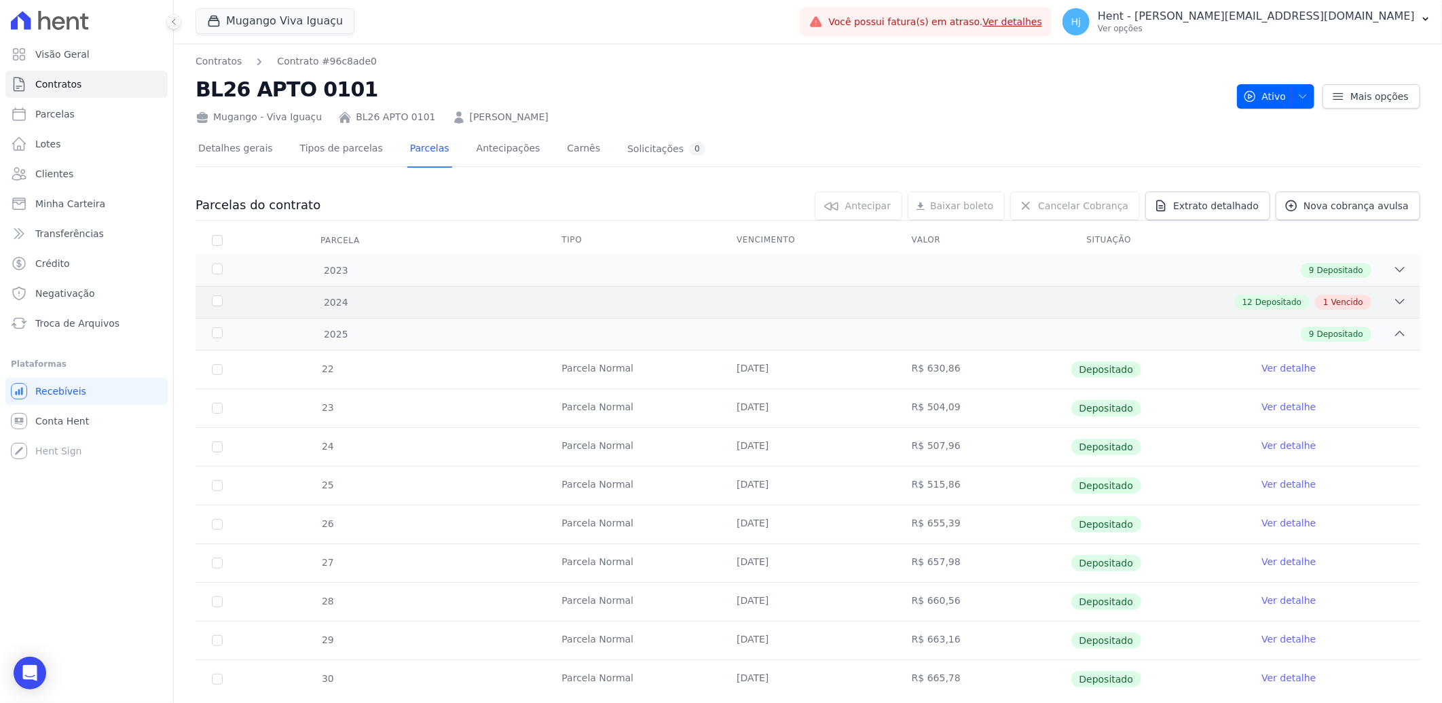
click at [1037, 295] on div "12 Depositado 1 Vencido" at bounding box center [868, 302] width 1077 height 15
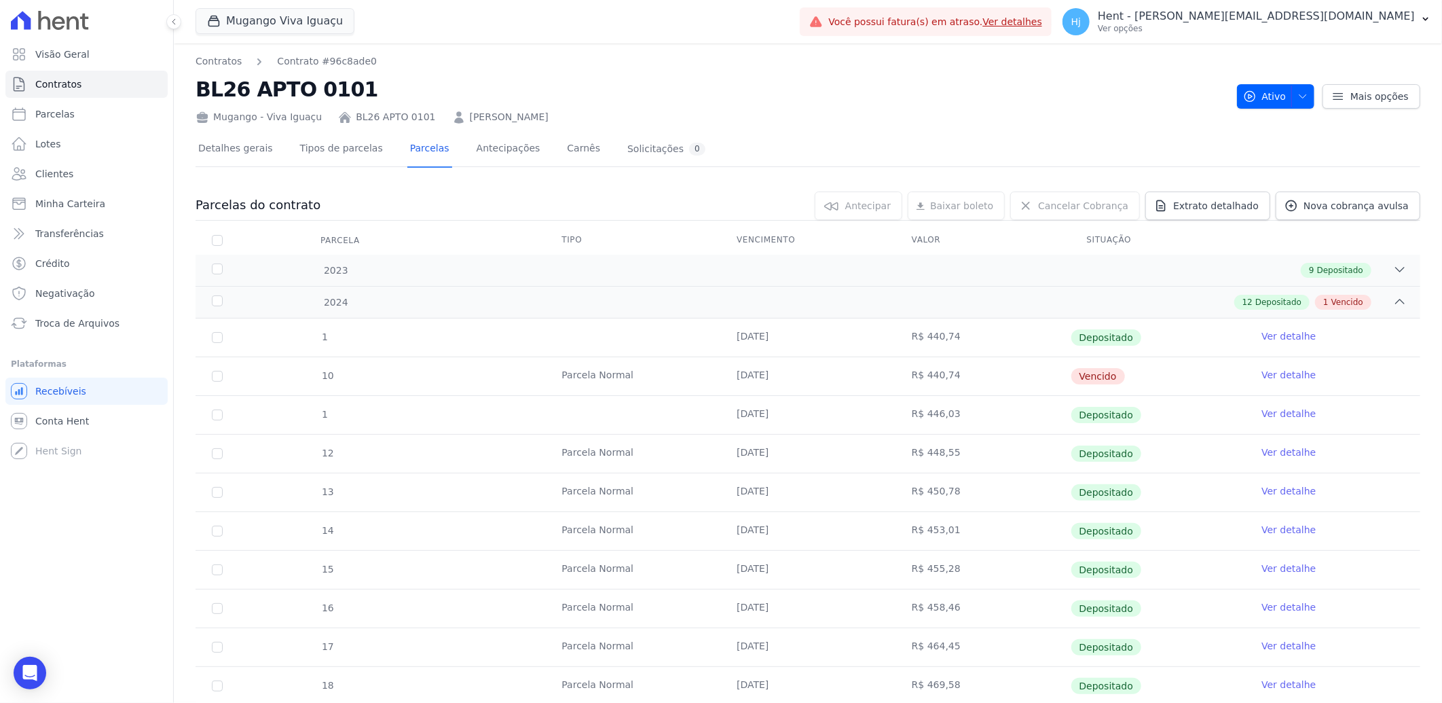
drag, startPoint x: 731, startPoint y: 382, endPoint x: 814, endPoint y: 384, distance: 82.2
click at [814, 384] on td "[DATE]" at bounding box center [808, 376] width 175 height 38
drag, startPoint x: 814, startPoint y: 384, endPoint x: 746, endPoint y: 265, distance: 137.5
click at [746, 265] on div "9 Depositado" at bounding box center [868, 270] width 1077 height 15
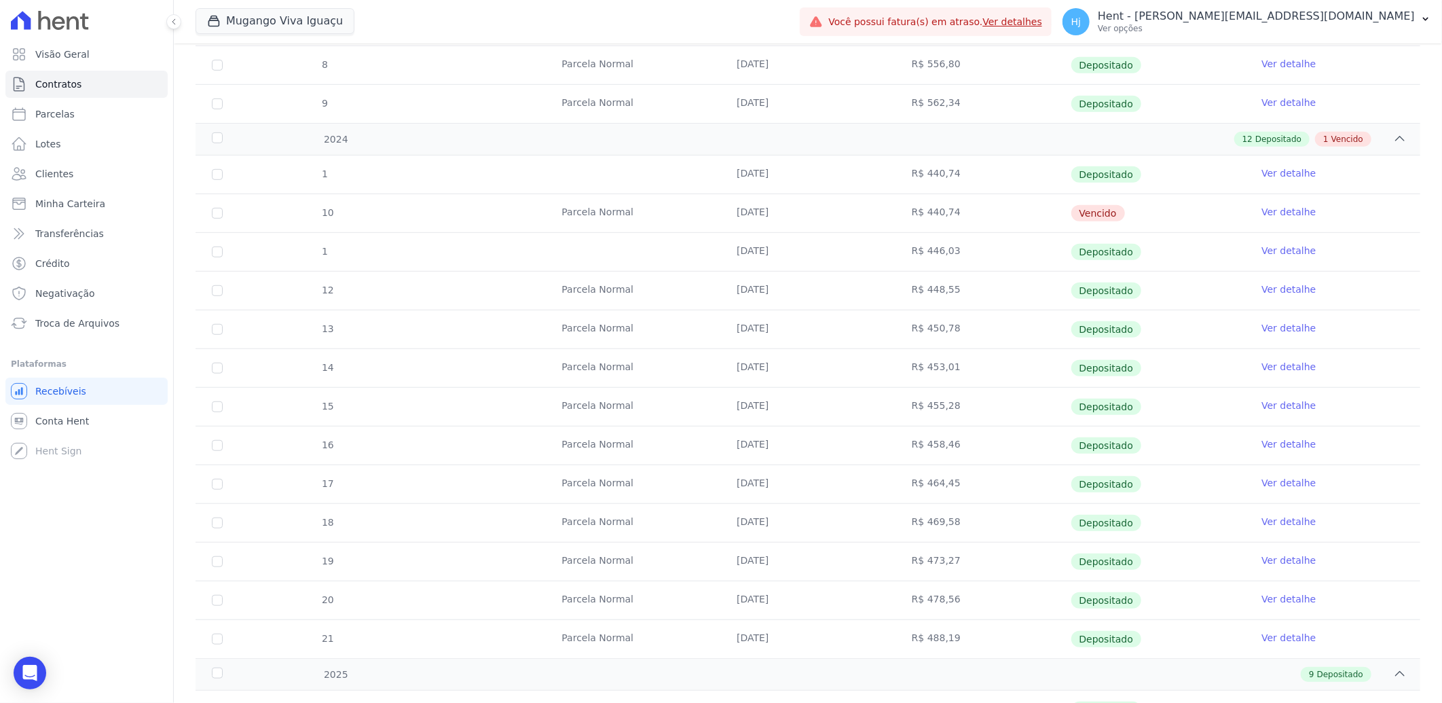
scroll to position [361, 0]
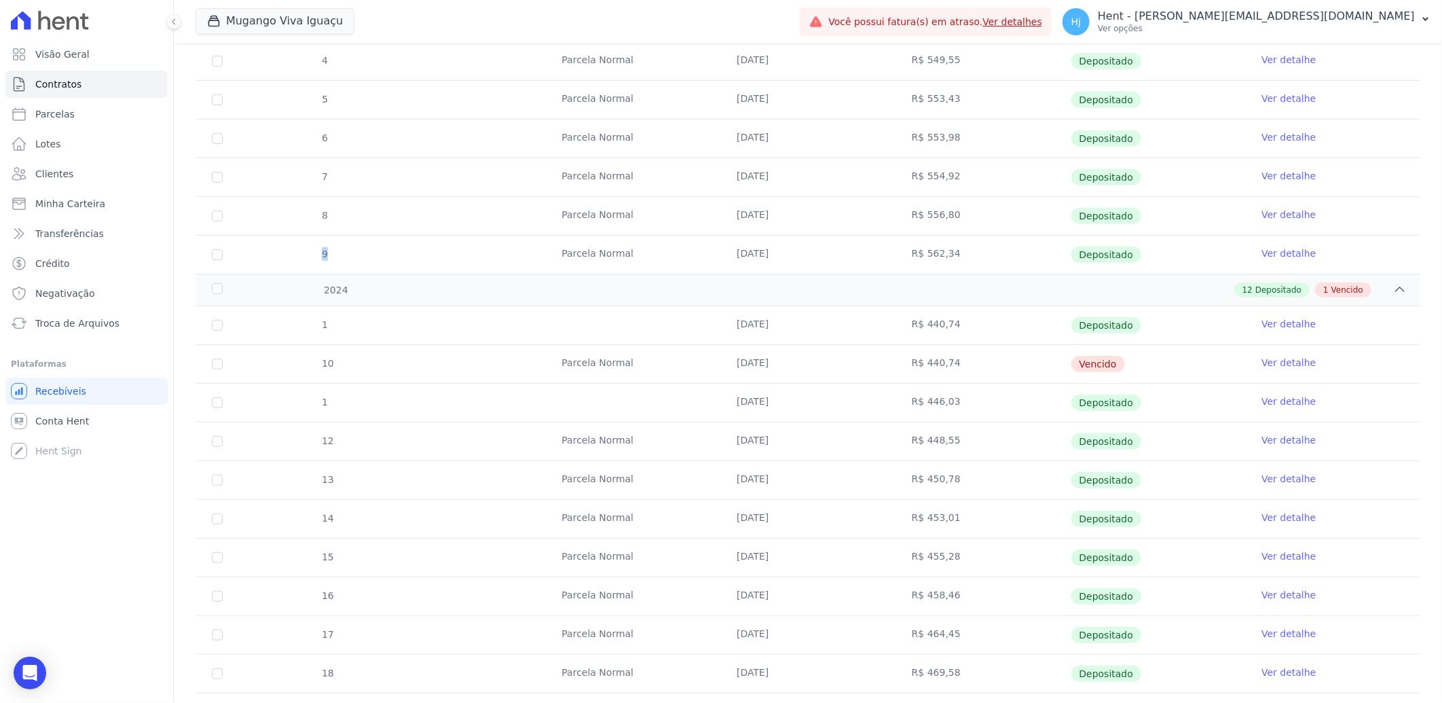
drag, startPoint x: 321, startPoint y: 255, endPoint x: 344, endPoint y: 256, distance: 23.1
click at [344, 256] on tr "9 [GEOGRAPHIC_DATA] [DATE] R$ 562,34 Depositado Ver detalhe" at bounding box center [808, 254] width 1225 height 39
drag, startPoint x: 344, startPoint y: 256, endPoint x: 1203, endPoint y: 372, distance: 867.6
click at [1203, 372] on tr "10 [GEOGRAPHIC_DATA] [DATE] R$ 440,74 [GEOGRAPHIC_DATA] Ver detalhe" at bounding box center [808, 363] width 1225 height 39
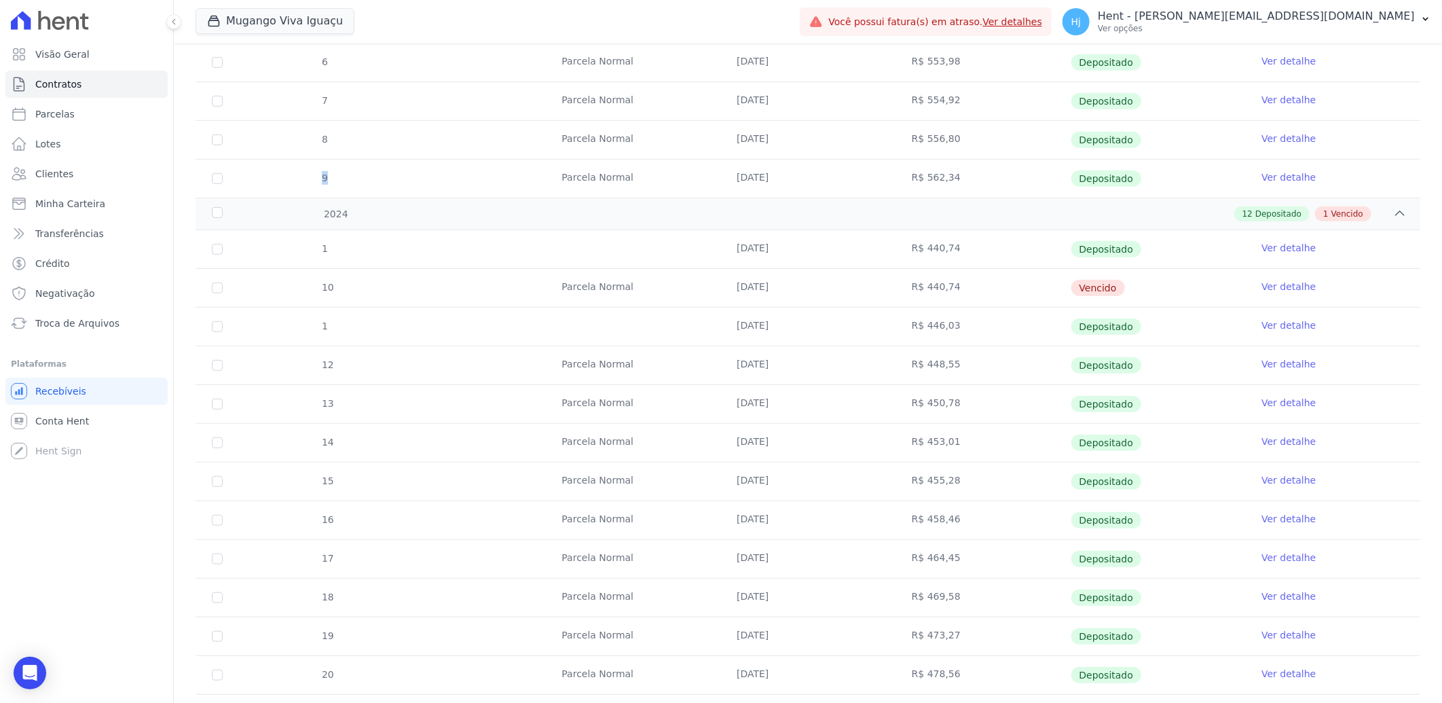
scroll to position [436, 0]
click at [1274, 285] on link "Ver detalhe" at bounding box center [1289, 287] width 54 height 14
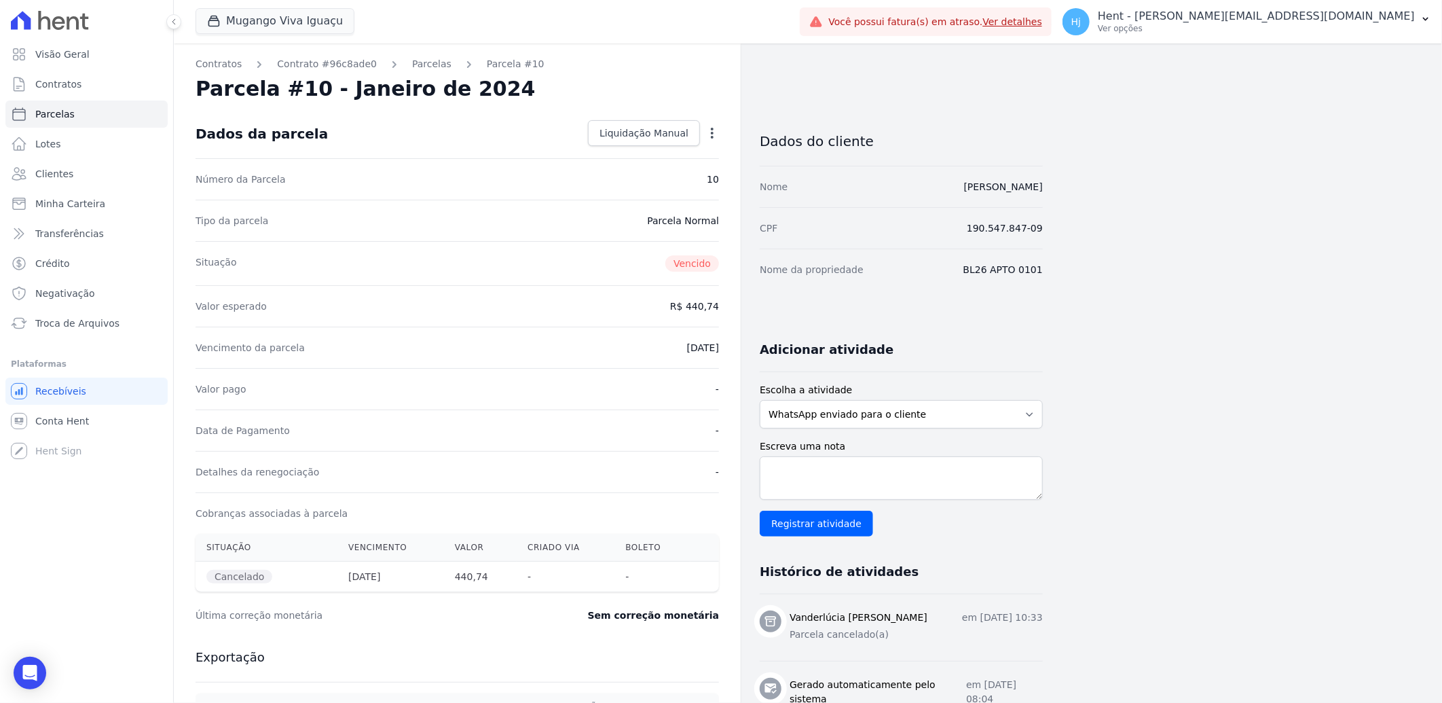
drag, startPoint x: 208, startPoint y: 583, endPoint x: 272, endPoint y: 579, distance: 63.3
click at [272, 579] on th "Cancelado" at bounding box center [267, 577] width 142 height 31
click at [418, 67] on link "Parcelas" at bounding box center [431, 64] width 39 height 14
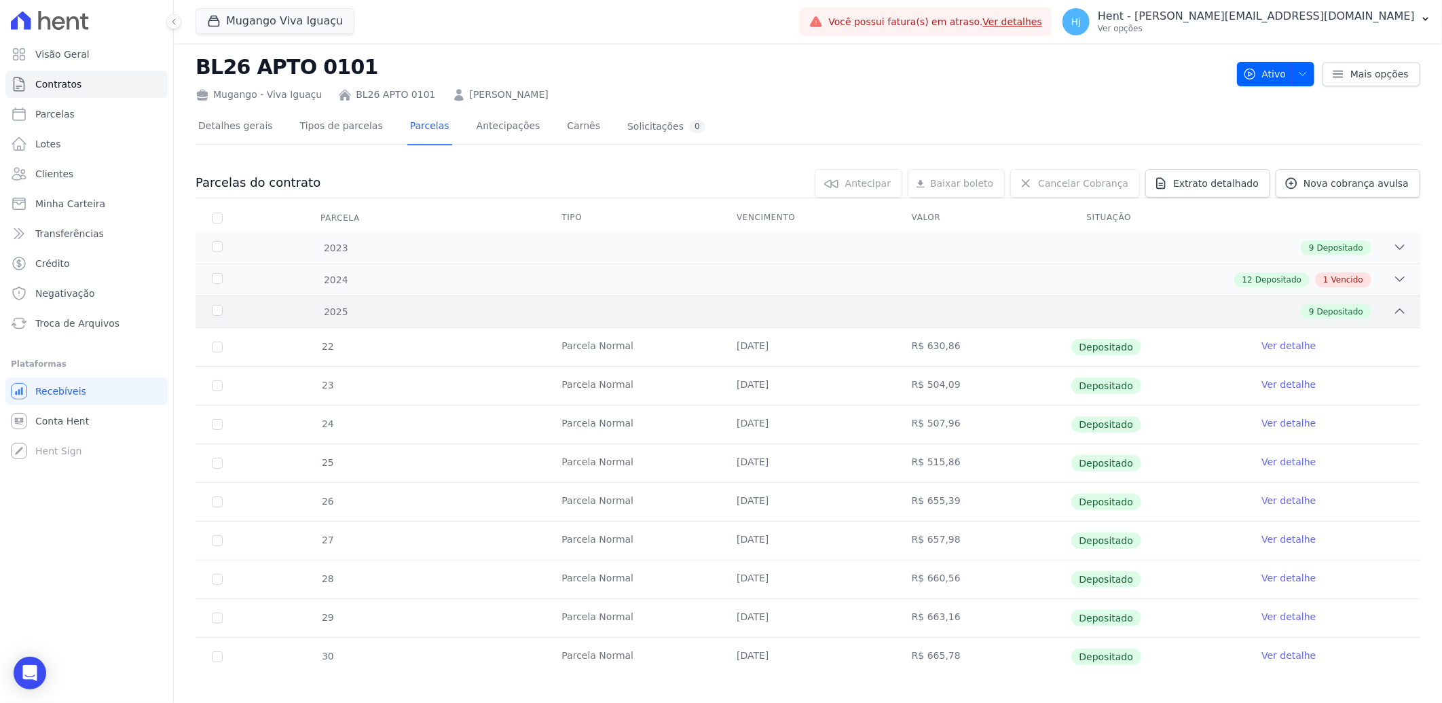
scroll to position [35, 0]
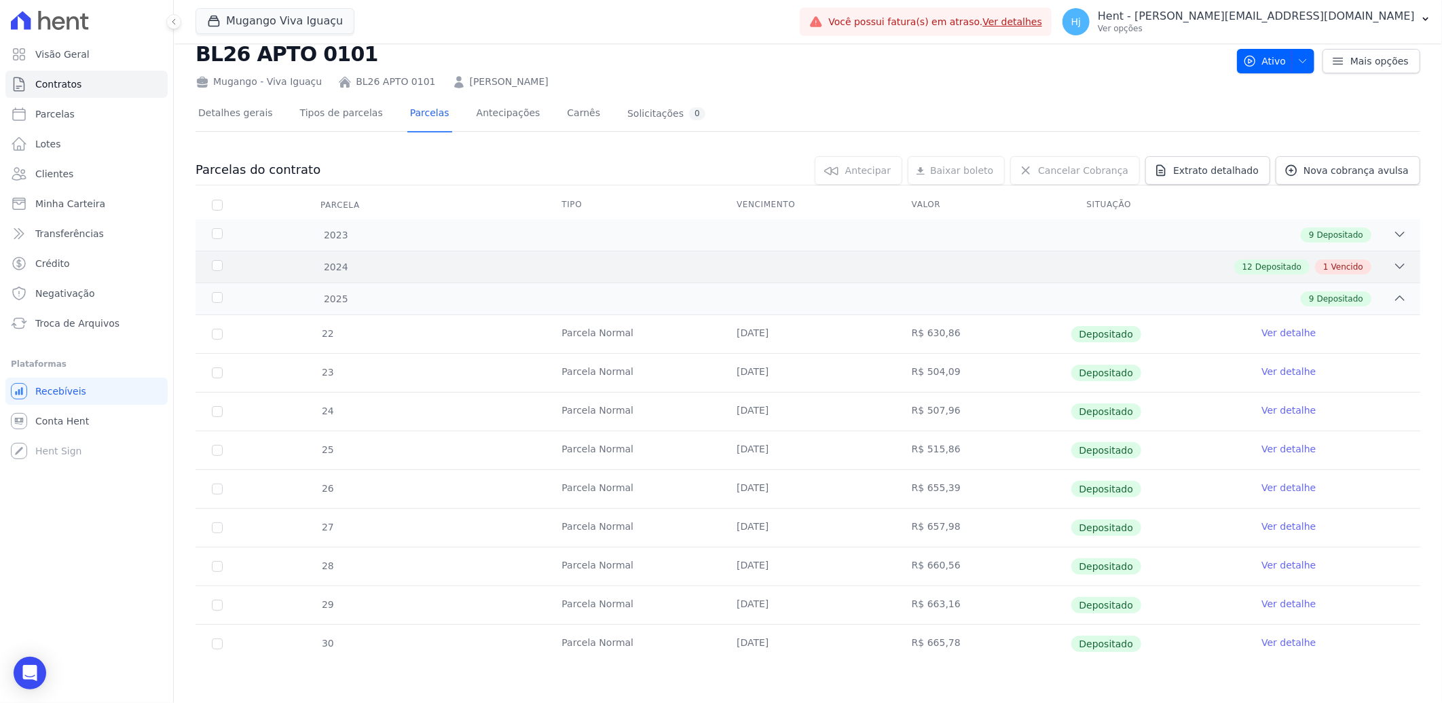
click at [1394, 266] on icon at bounding box center [1401, 266] width 14 height 14
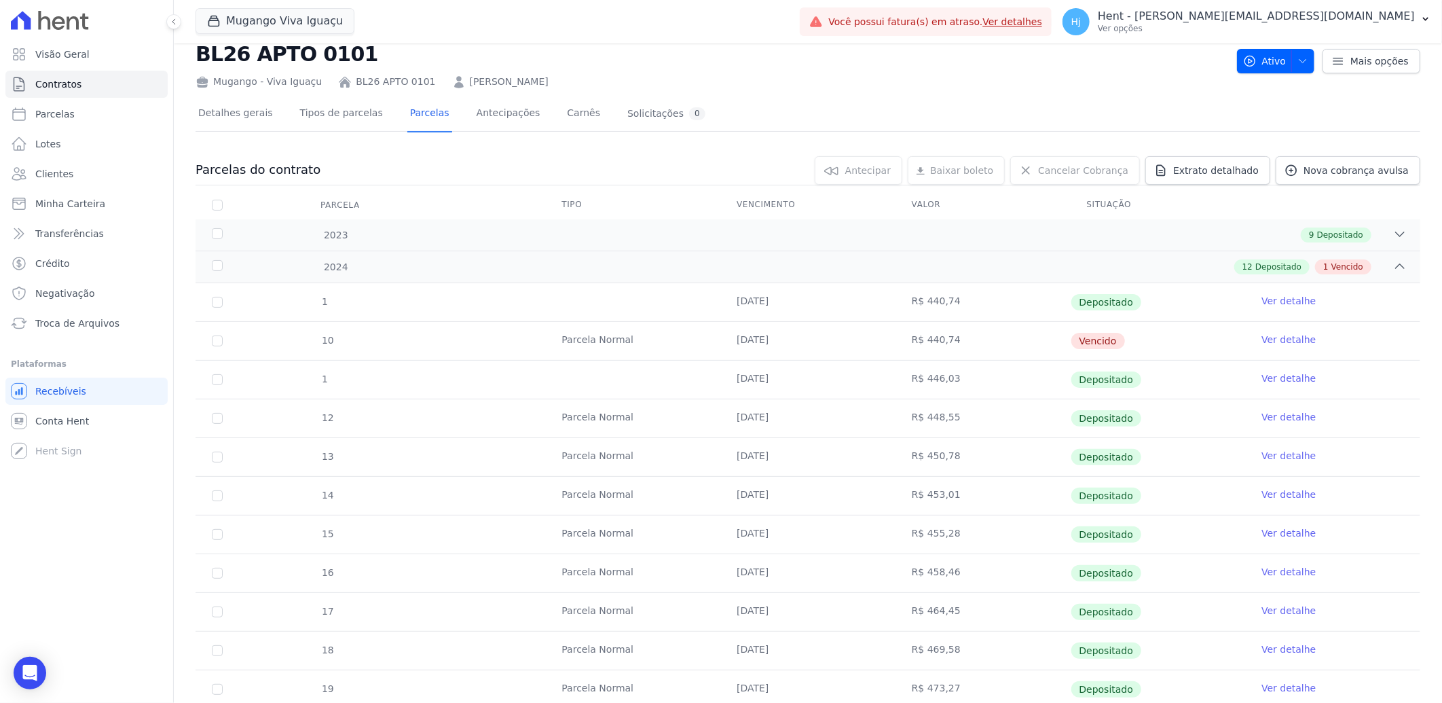
click at [1262, 377] on link "Ver detalhe" at bounding box center [1289, 378] width 54 height 14
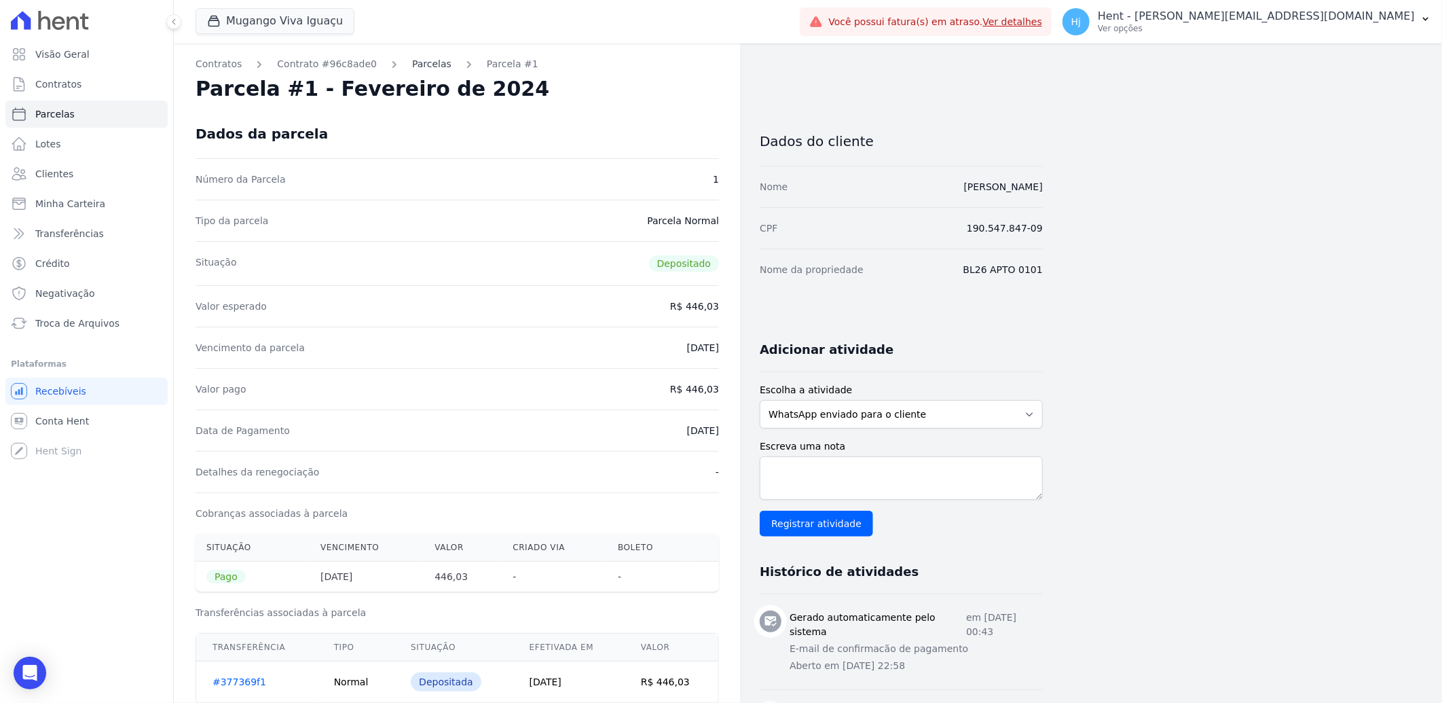
click at [415, 62] on link "Parcelas" at bounding box center [431, 64] width 39 height 14
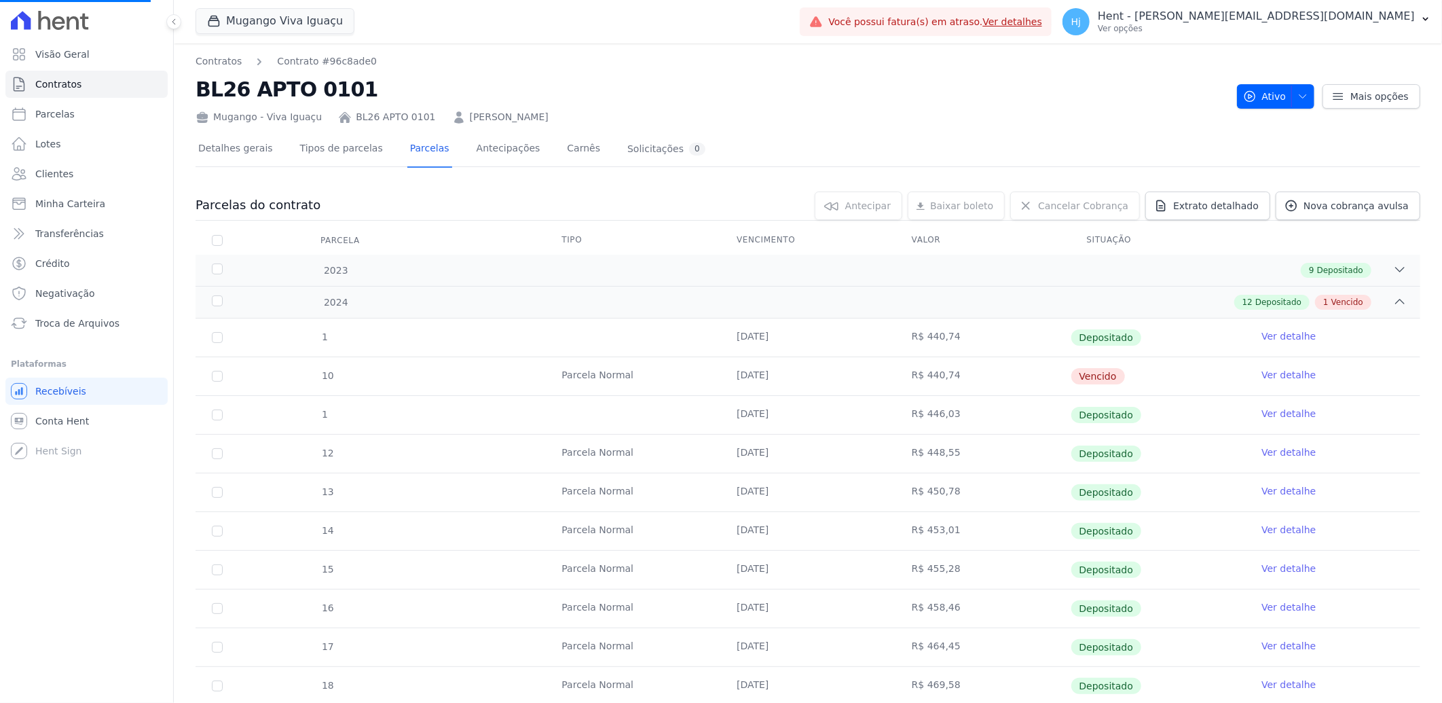
scroll to position [141, 0]
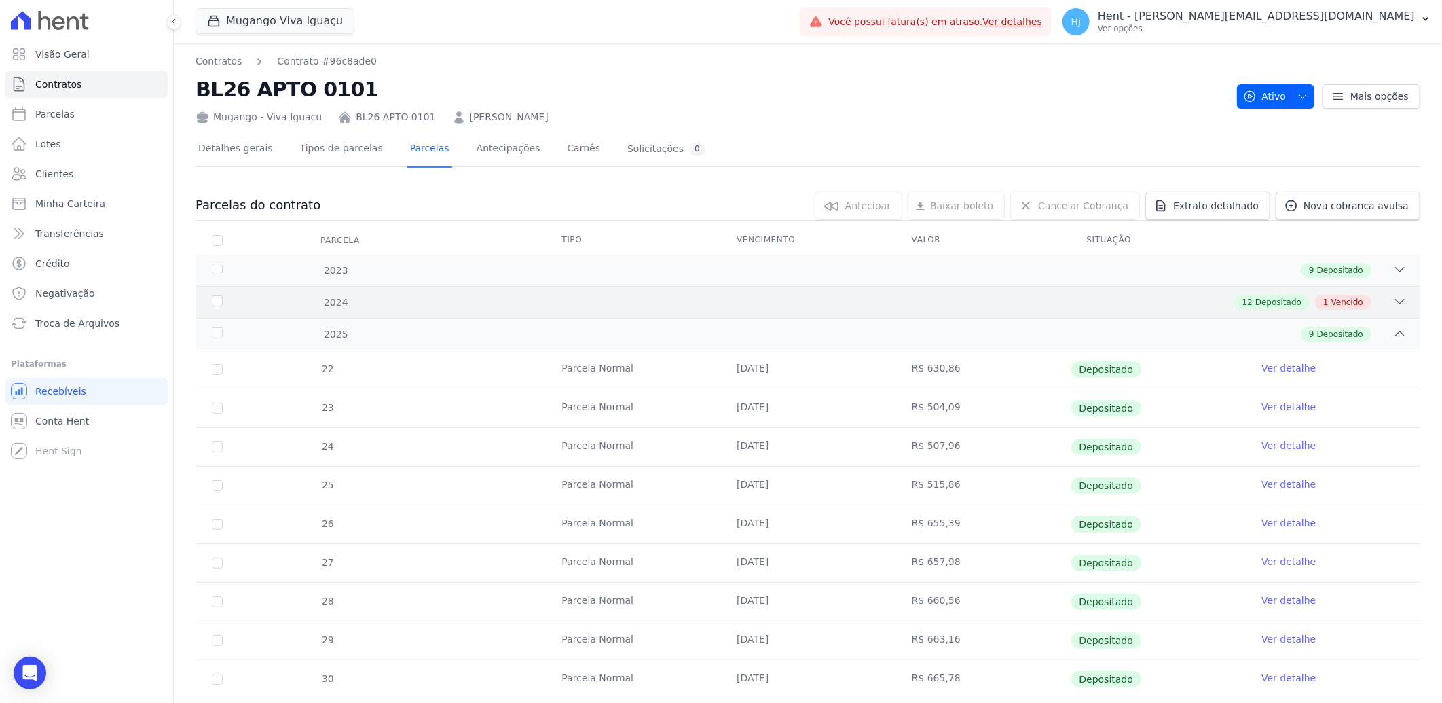
click at [1178, 293] on div "2024 12 Depositado 1 Vencido" at bounding box center [808, 302] width 1225 height 32
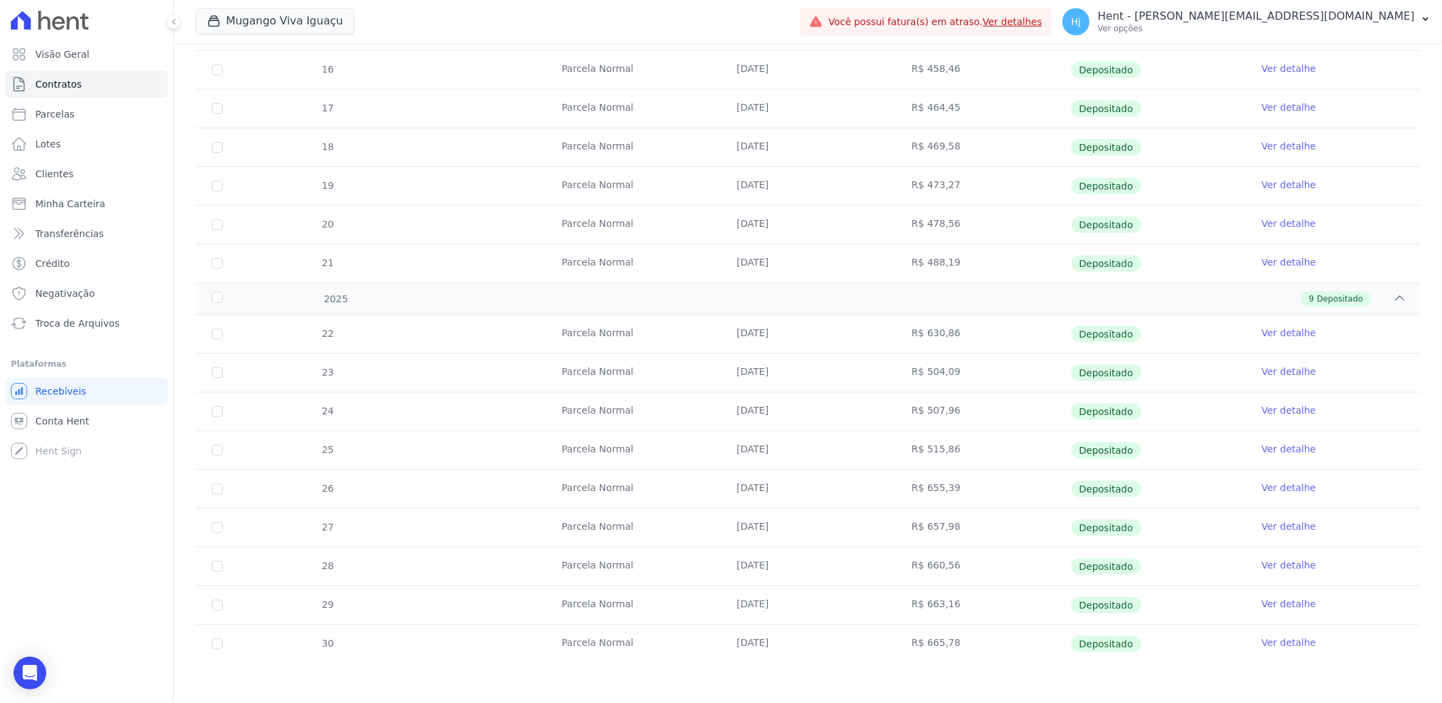
scroll to position [539, 0]
click at [51, 173] on span "Clientes" at bounding box center [54, 174] width 38 height 14
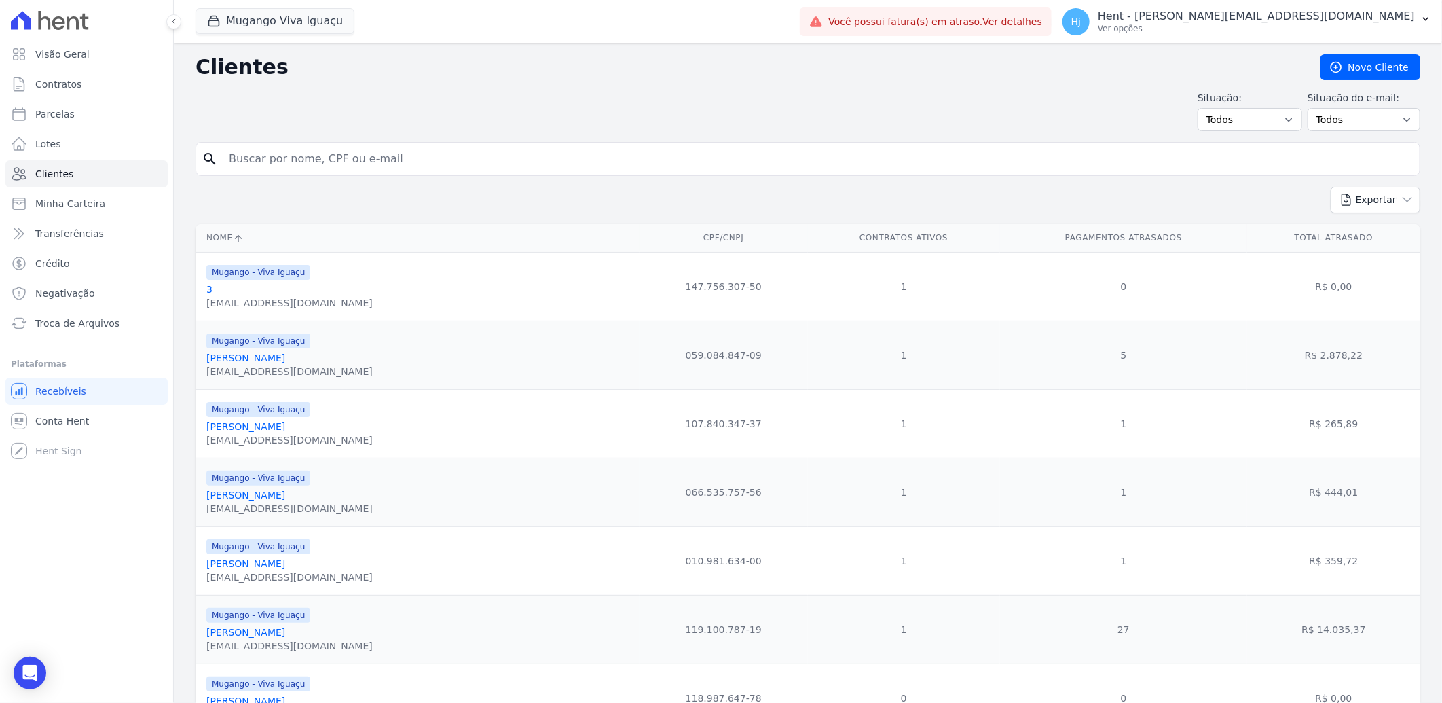
click at [700, 151] on input "search" at bounding box center [818, 158] width 1194 height 27
type input "[PERSON_NAME]"
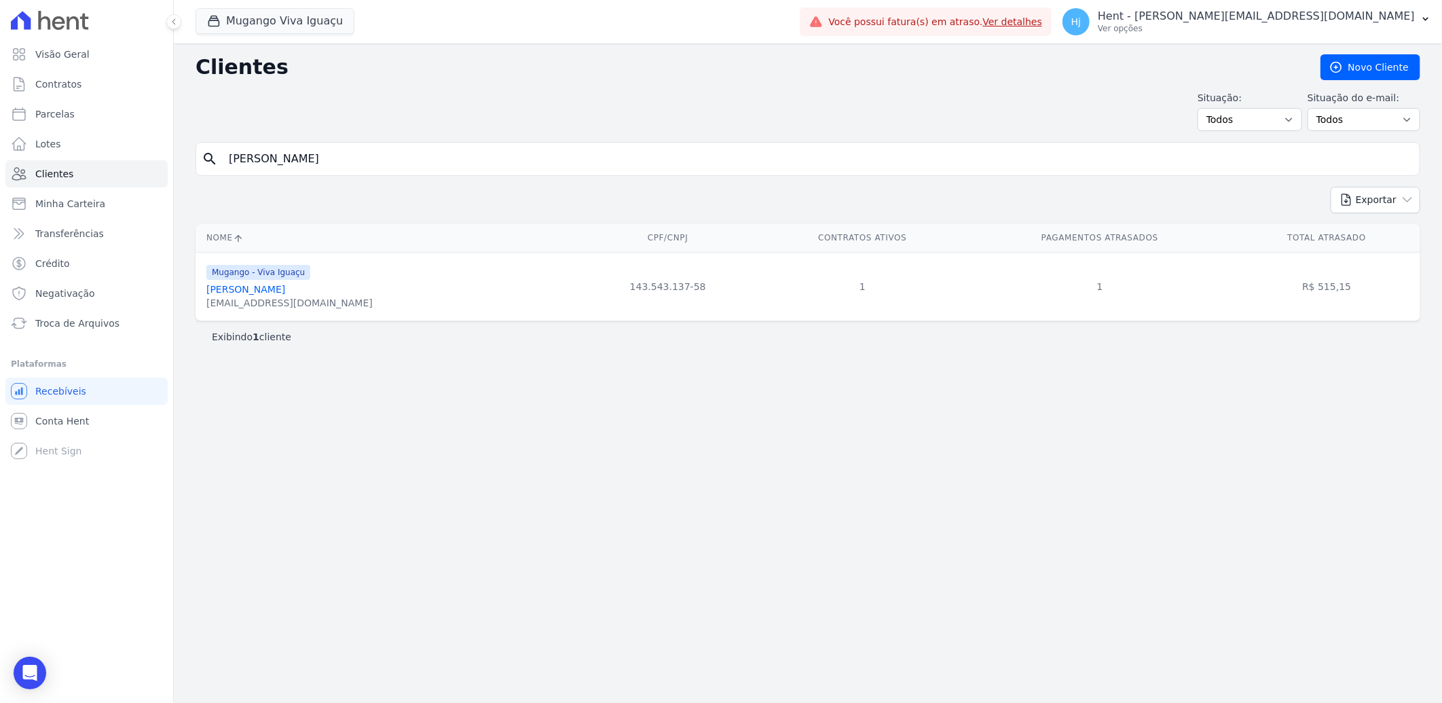
click at [249, 296] on div "[EMAIL_ADDRESS][DOMAIN_NAME]" at bounding box center [289, 303] width 166 height 14
click at [252, 288] on link "[PERSON_NAME]" at bounding box center [245, 289] width 79 height 11
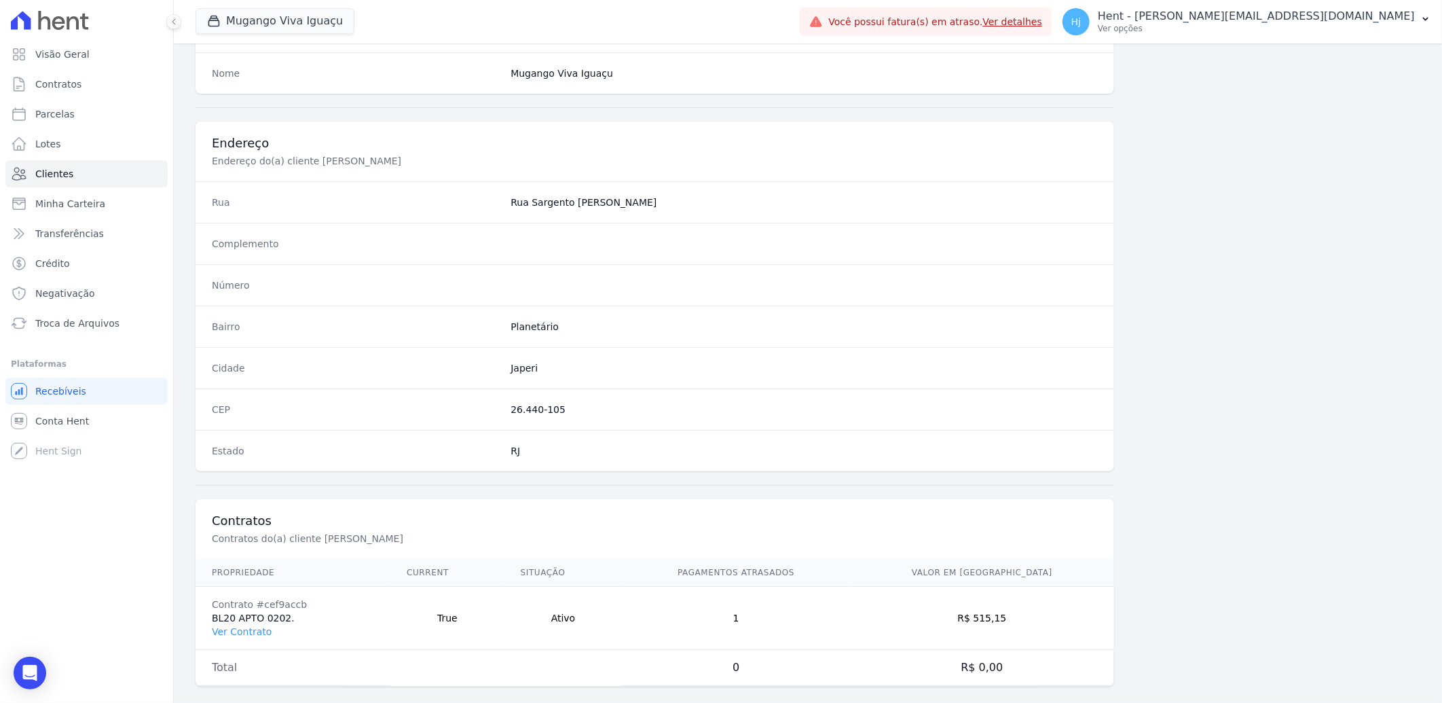
scroll to position [569, 0]
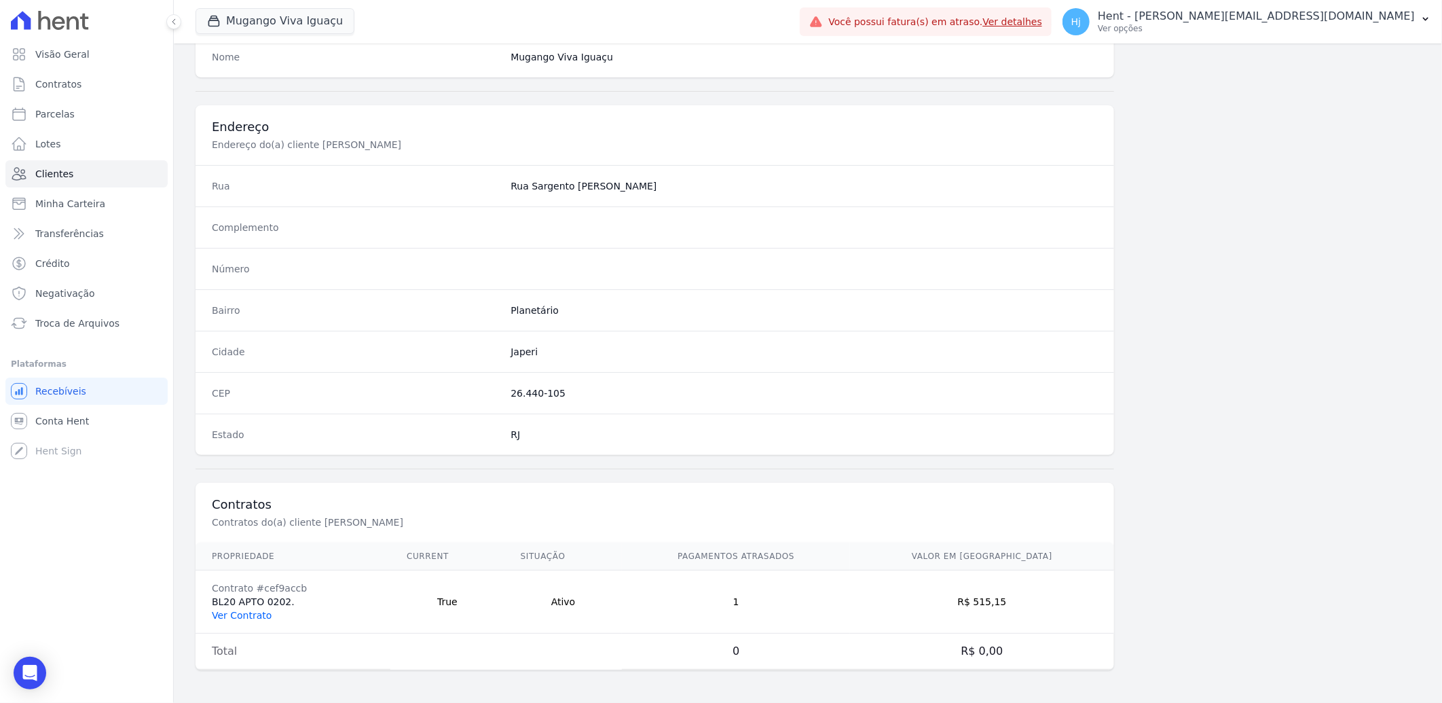
click at [242, 613] on link "Ver Contrato" at bounding box center [242, 615] width 60 height 11
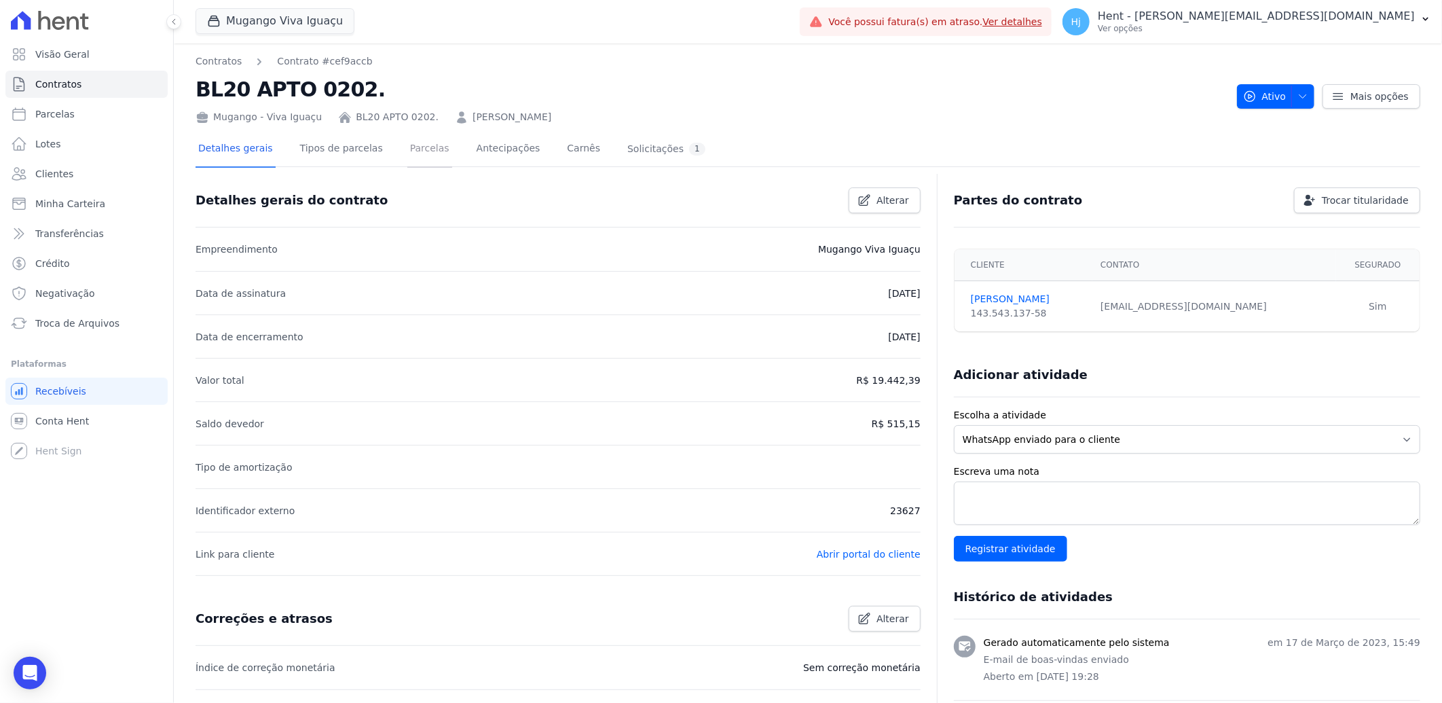
click at [407, 148] on link "Parcelas" at bounding box center [429, 150] width 45 height 36
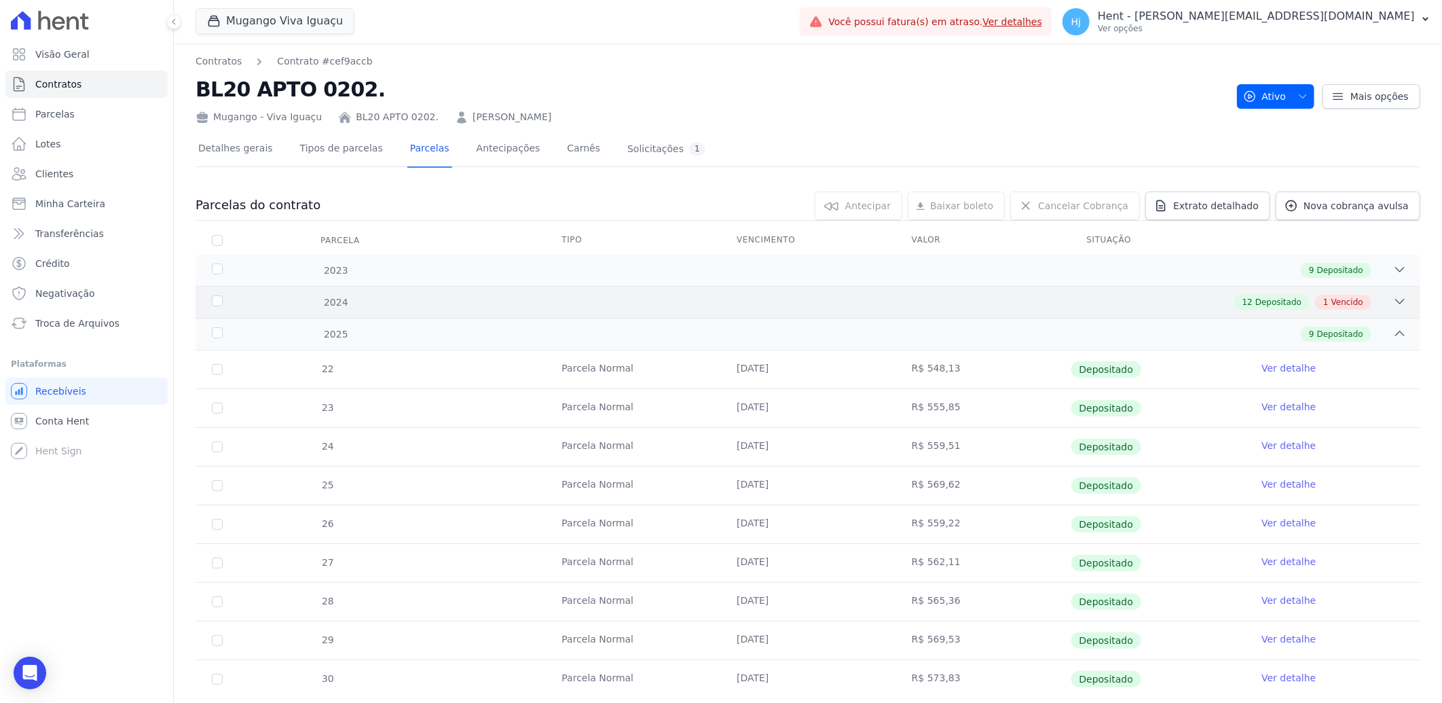
click at [1087, 289] on div "2024 12 Depositado 1 Vencido" at bounding box center [808, 302] width 1225 height 32
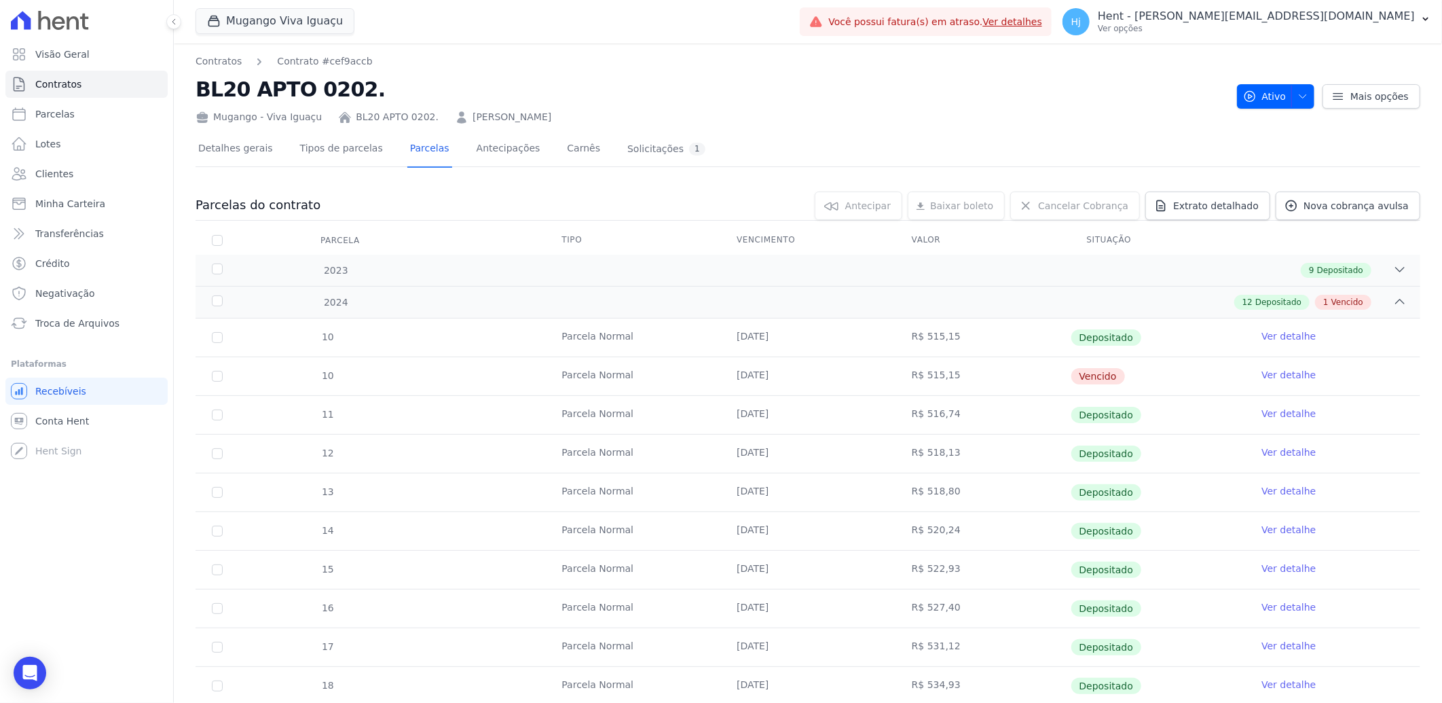
click at [1262, 377] on link "Ver detalhe" at bounding box center [1289, 375] width 54 height 14
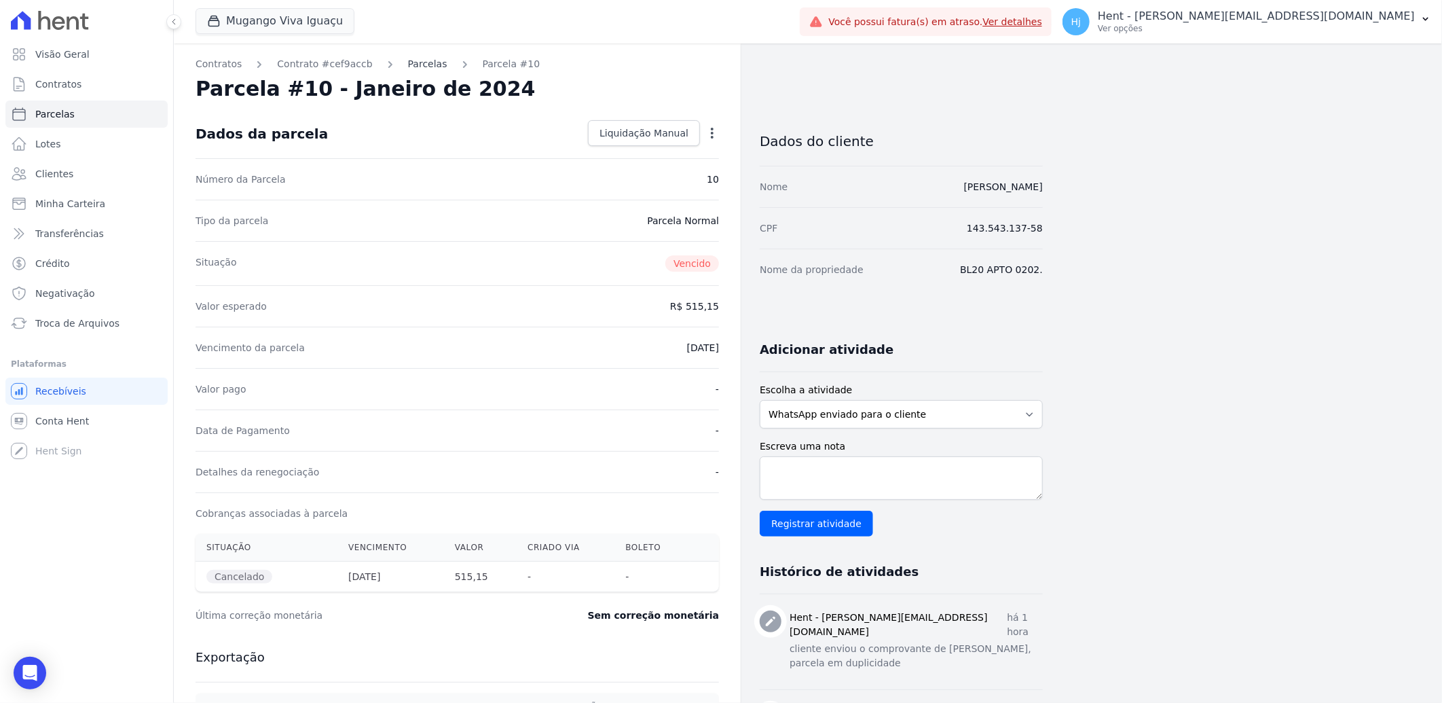
click at [418, 60] on link "Parcelas" at bounding box center [427, 64] width 39 height 14
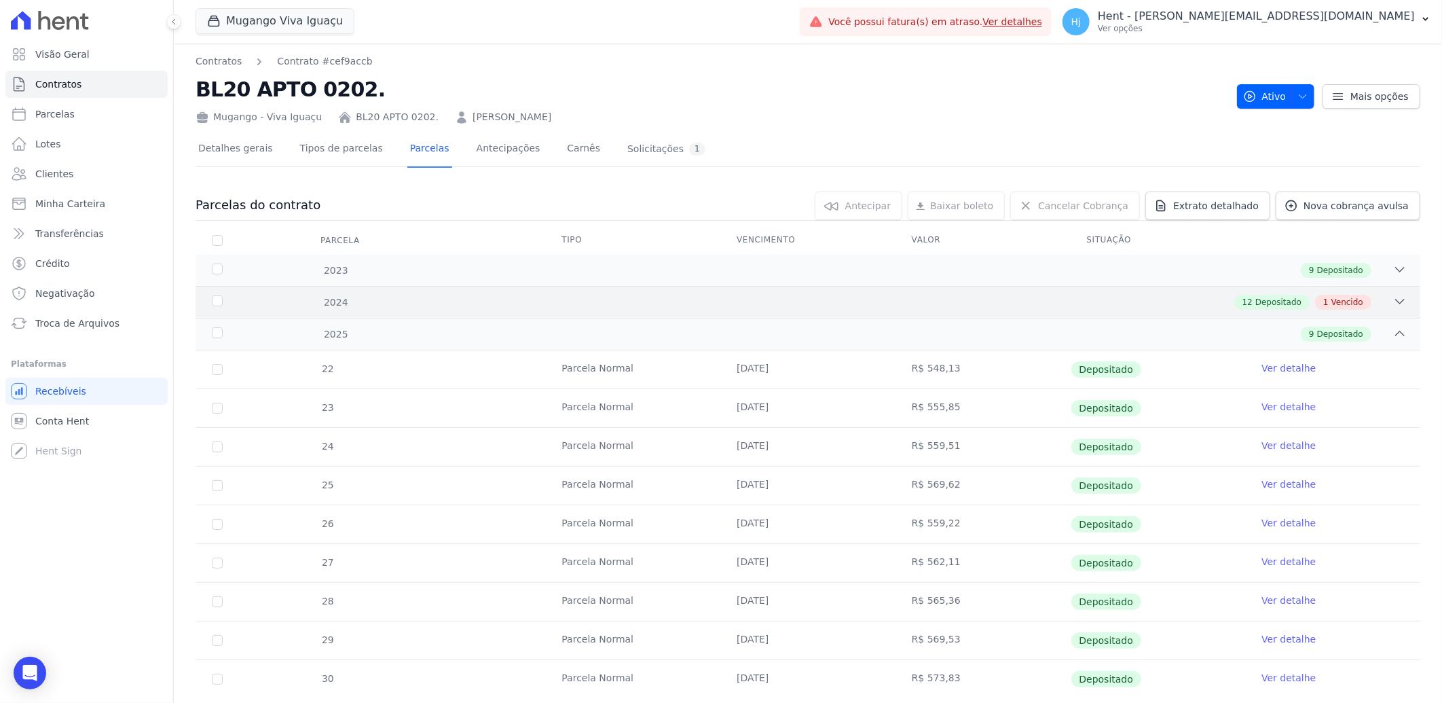
click at [858, 308] on div "12 Depositado 1 Vencido" at bounding box center [868, 302] width 1077 height 15
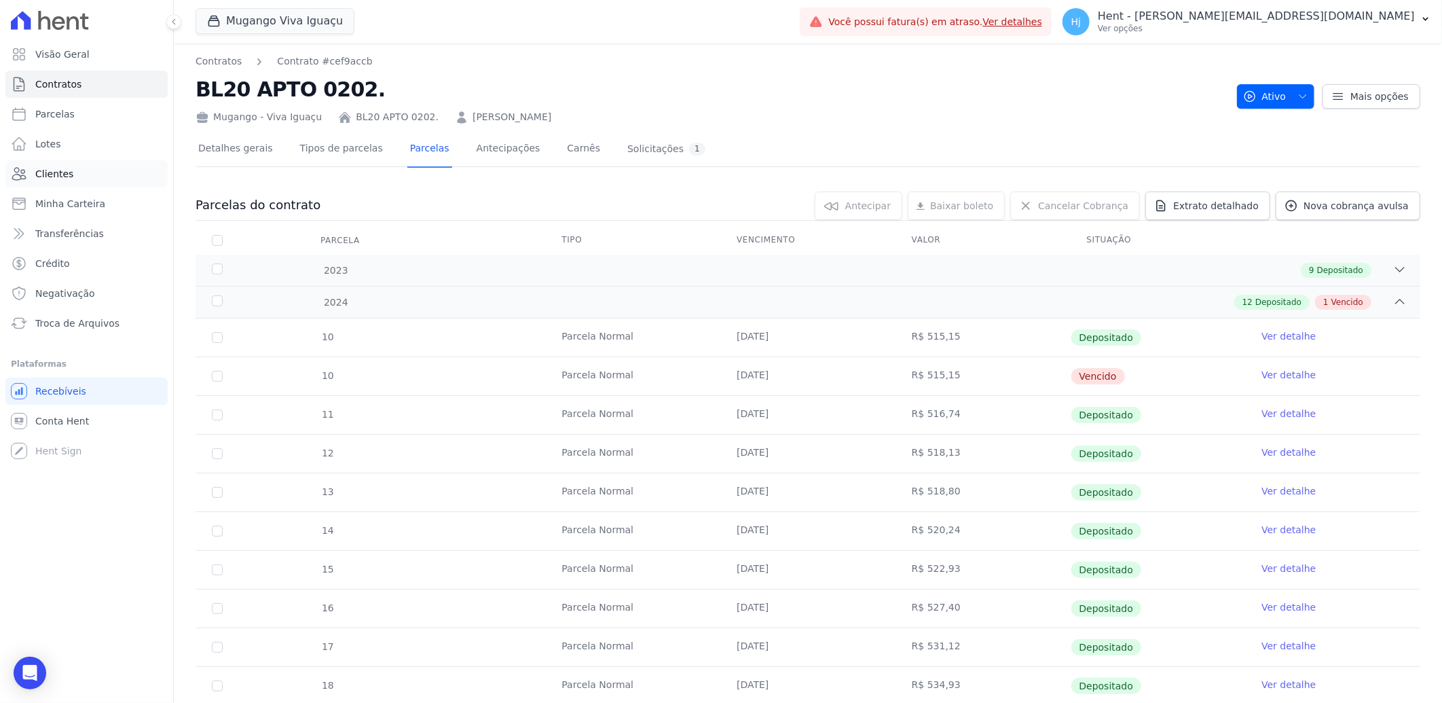
click at [70, 180] on link "Clientes" at bounding box center [86, 173] width 162 height 27
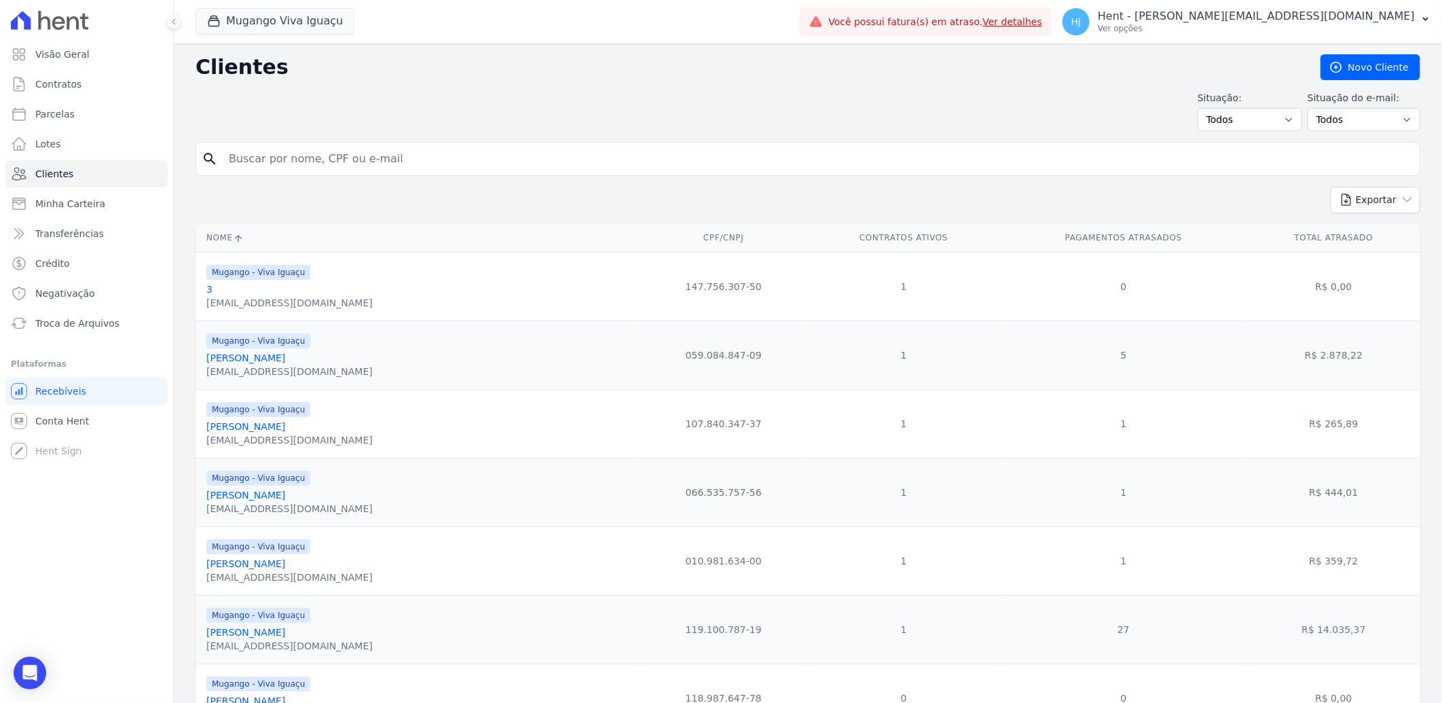
click at [365, 163] on input "search" at bounding box center [818, 158] width 1194 height 27
type input "[PERSON_NAME]"
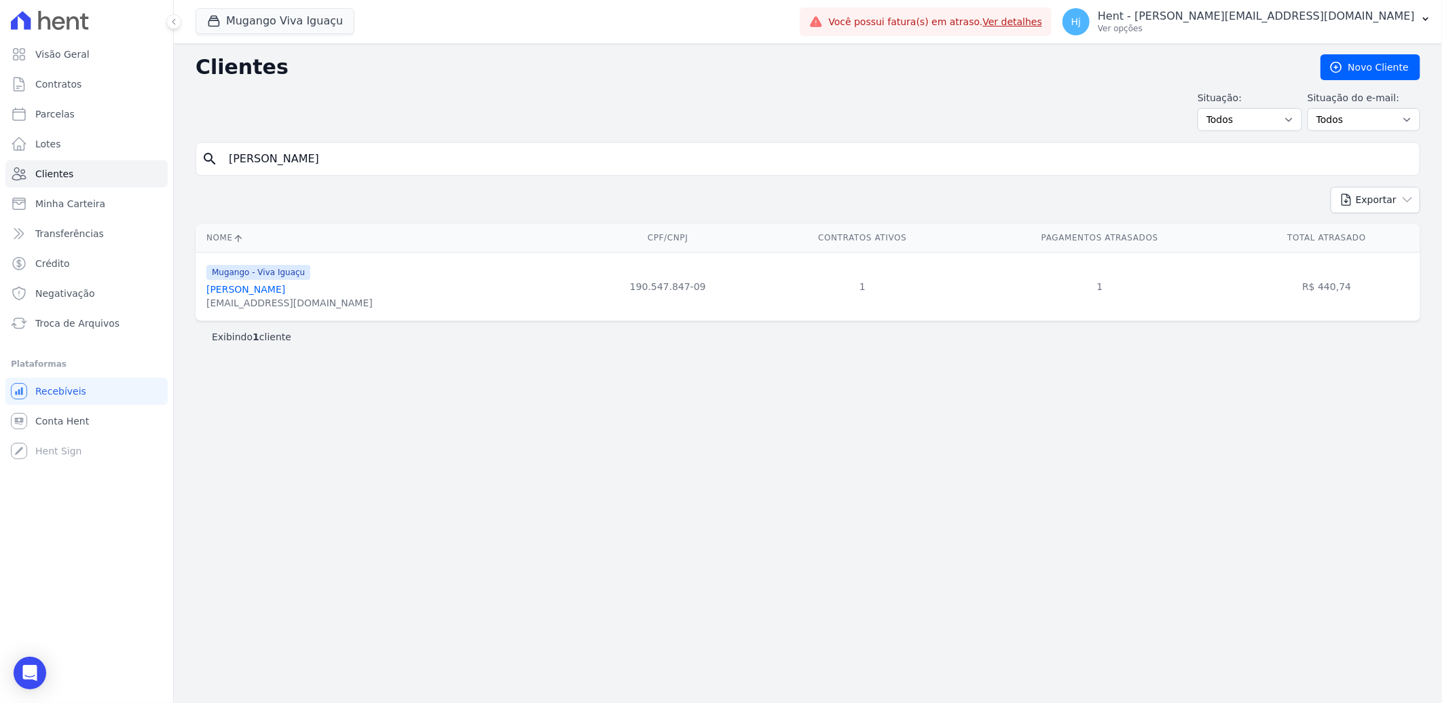
click at [236, 292] on link "[PERSON_NAME]" at bounding box center [245, 289] width 79 height 11
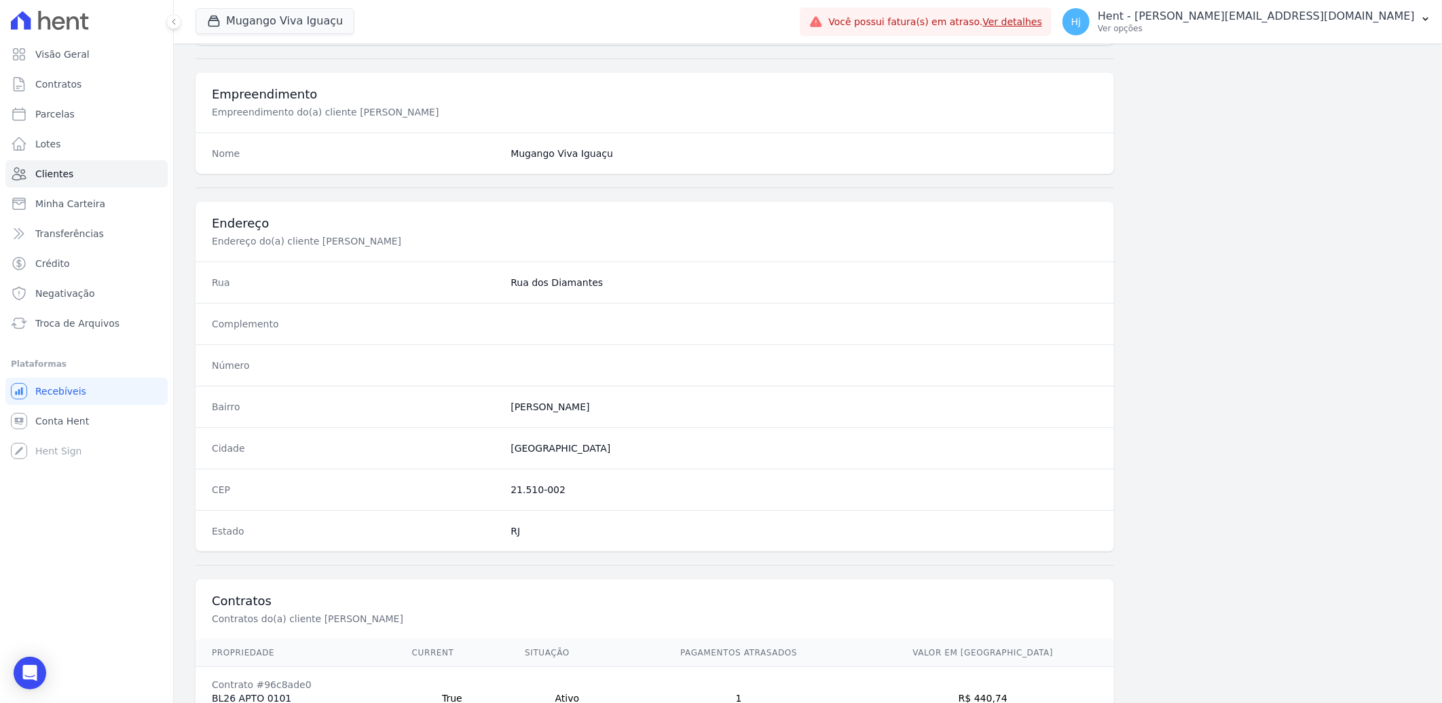
scroll to position [569, 0]
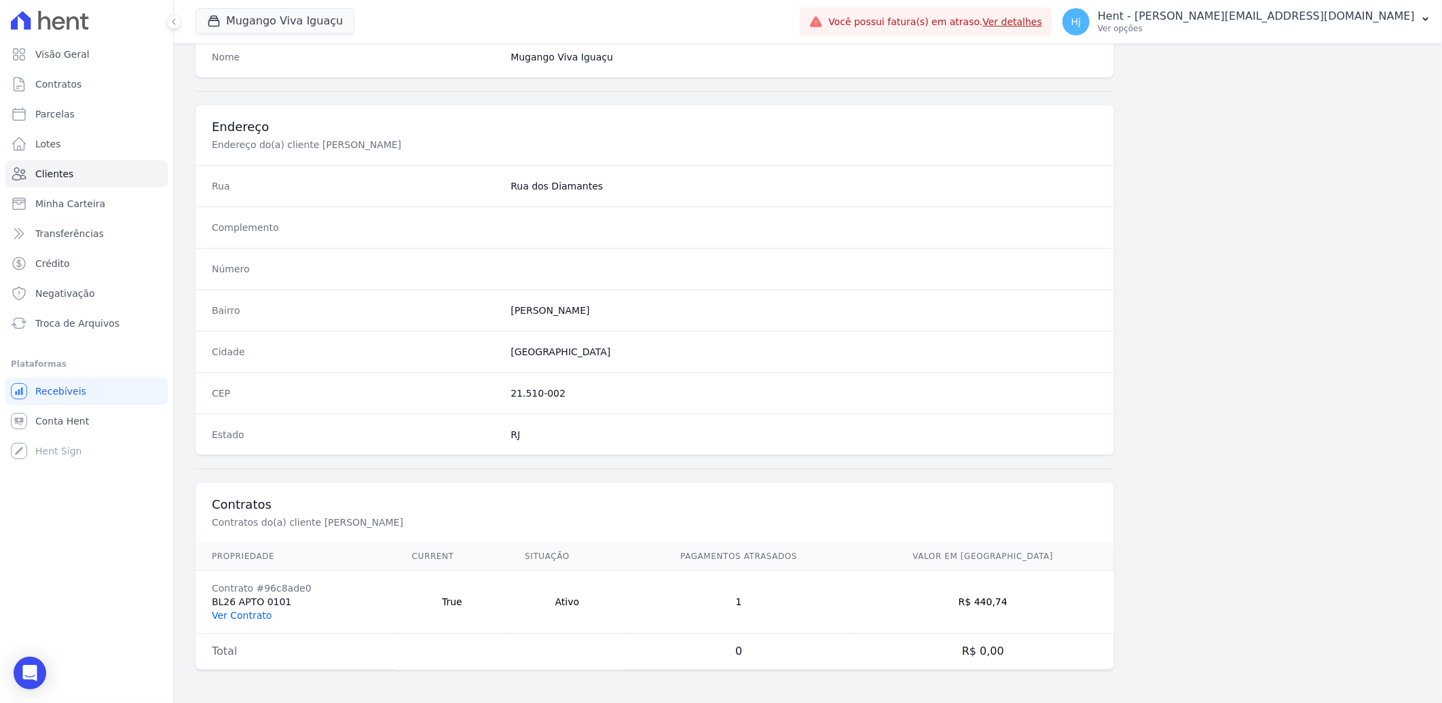
click at [255, 613] on link "Ver Contrato" at bounding box center [242, 615] width 60 height 11
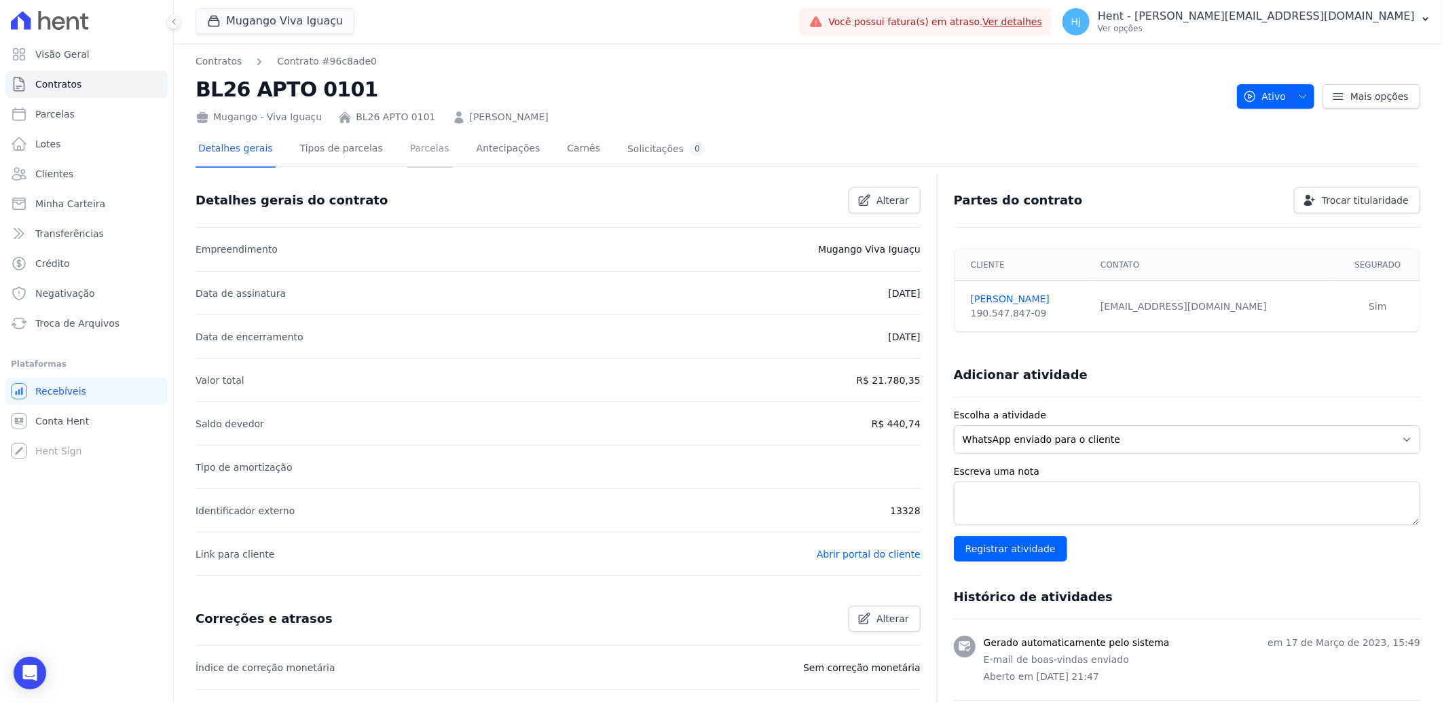
click at [410, 152] on link "Parcelas" at bounding box center [429, 150] width 45 height 36
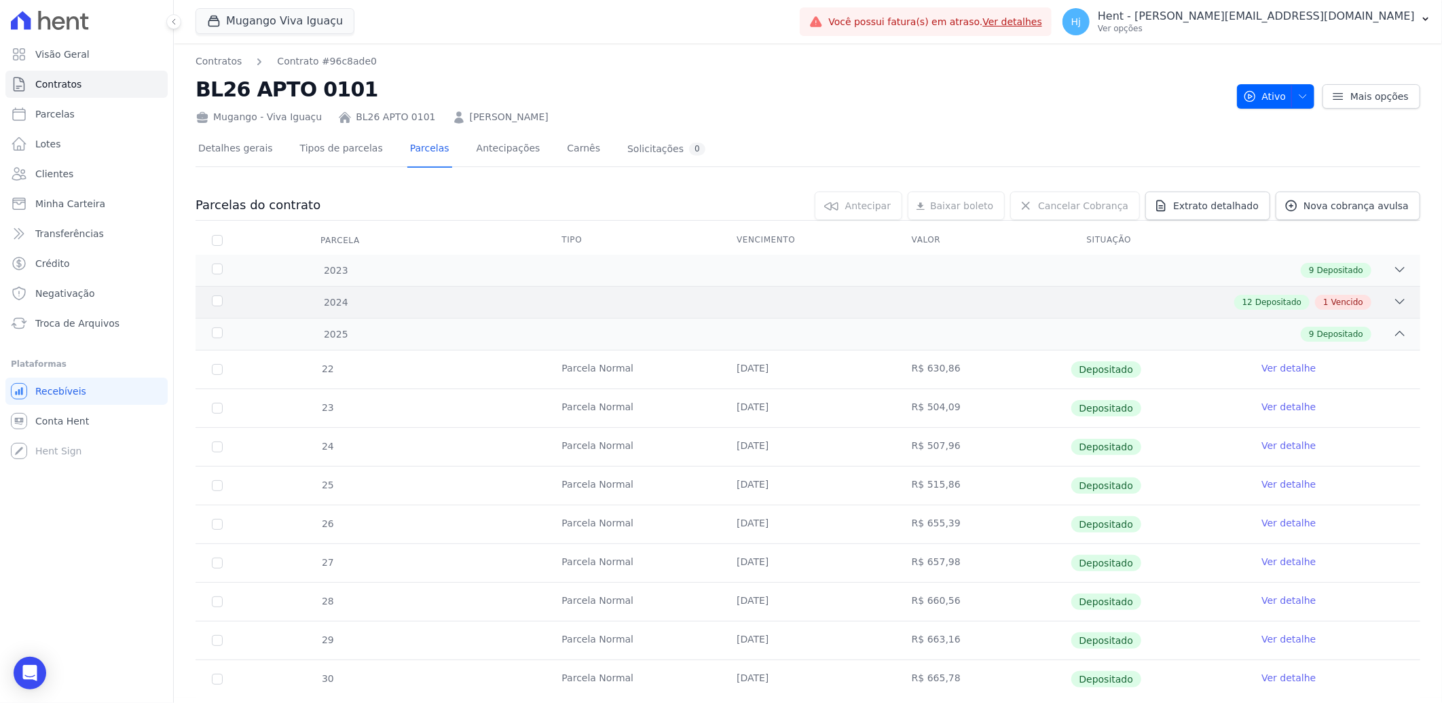
click at [1112, 301] on div "12 Depositado 1 Vencido" at bounding box center [868, 302] width 1077 height 15
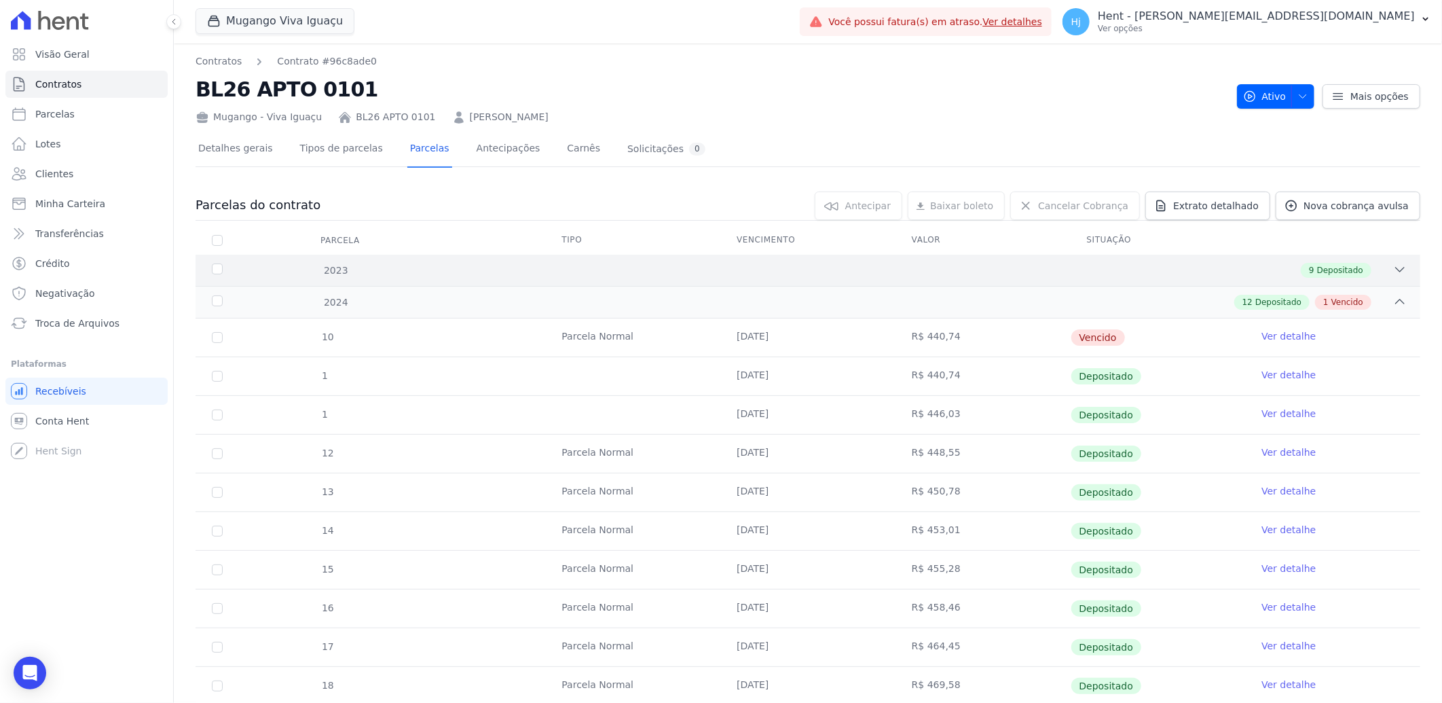
click at [738, 260] on div "2023 9 Depositado" at bounding box center [808, 270] width 1225 height 31
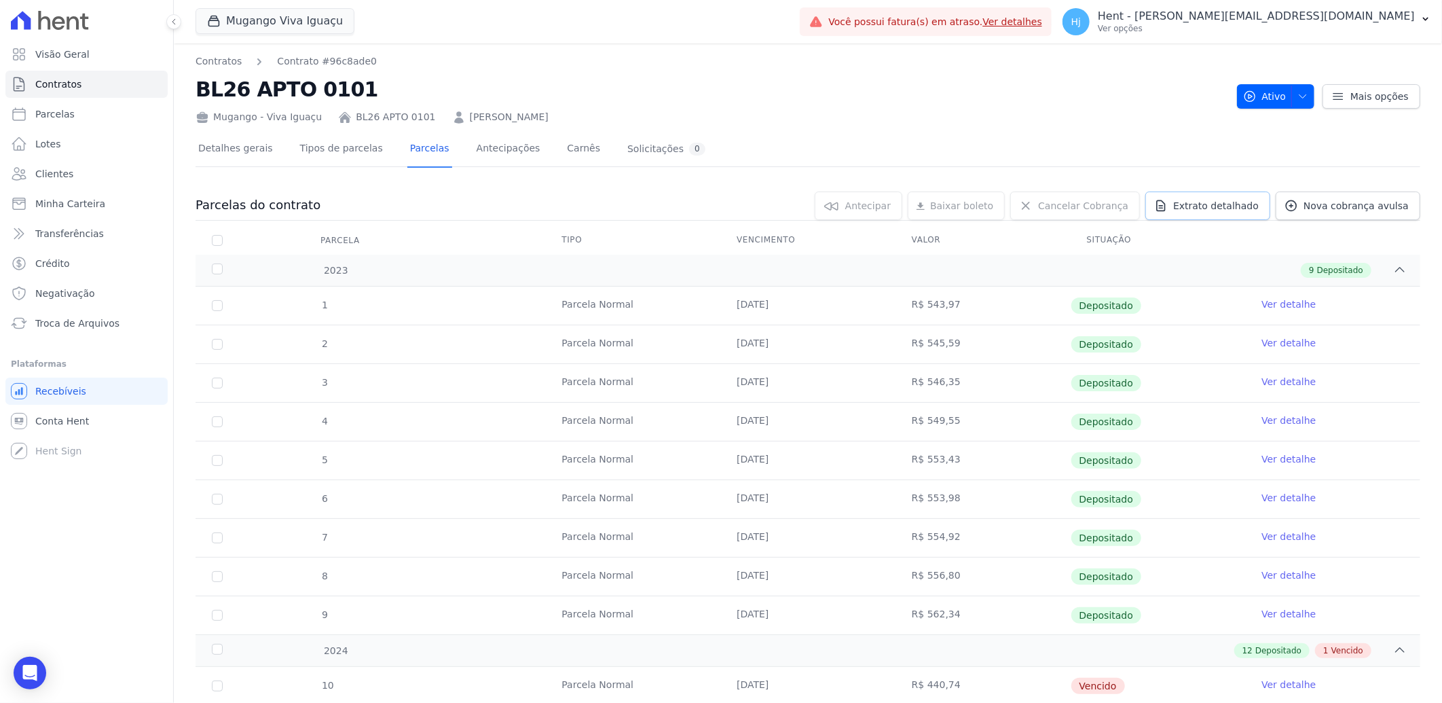
click at [1180, 195] on link "Extrato detalhado" at bounding box center [1208, 206] width 125 height 29
click at [1377, 205] on span "Exportar PDF" at bounding box center [1398, 207] width 71 height 14
click at [53, 175] on span "Clientes" at bounding box center [54, 174] width 38 height 14
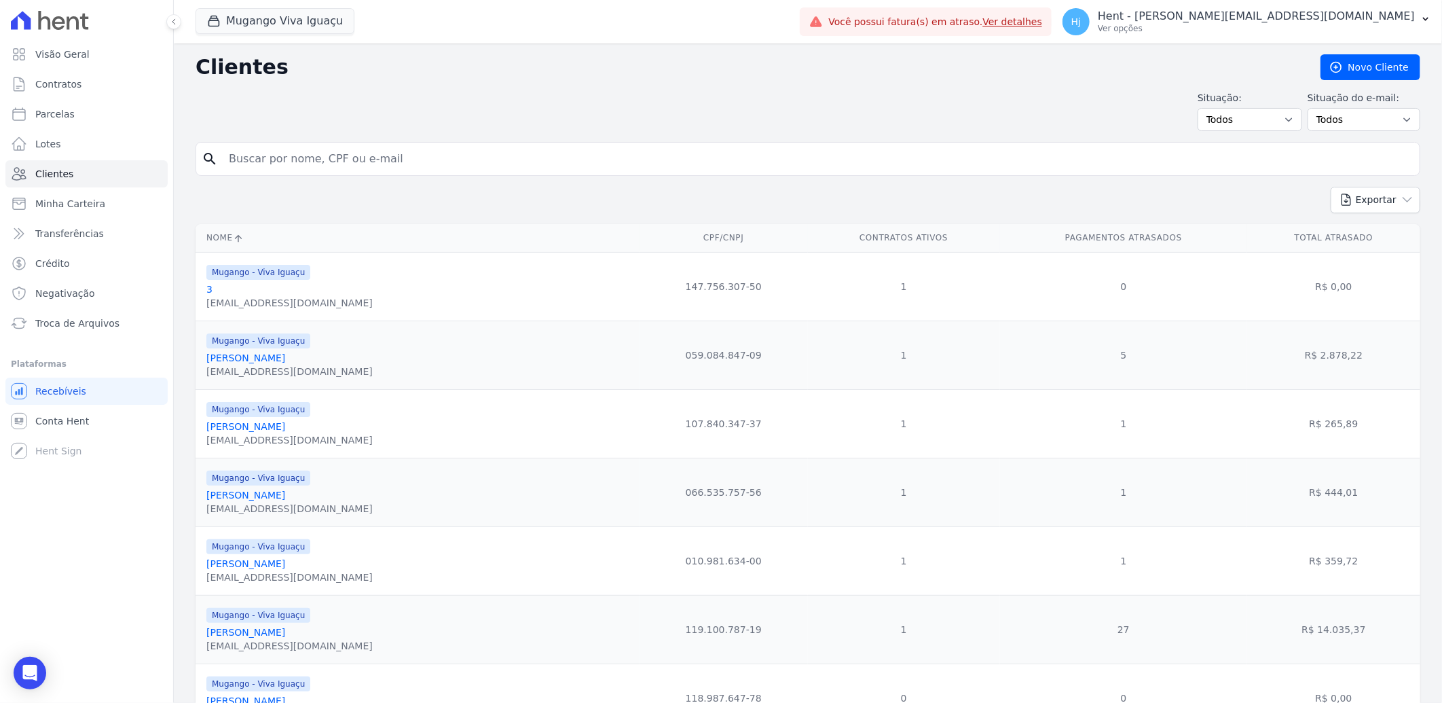
click at [280, 160] on input "search" at bounding box center [818, 158] width 1194 height 27
paste input "[PERSON_NAME]"
type input "[PERSON_NAME]"
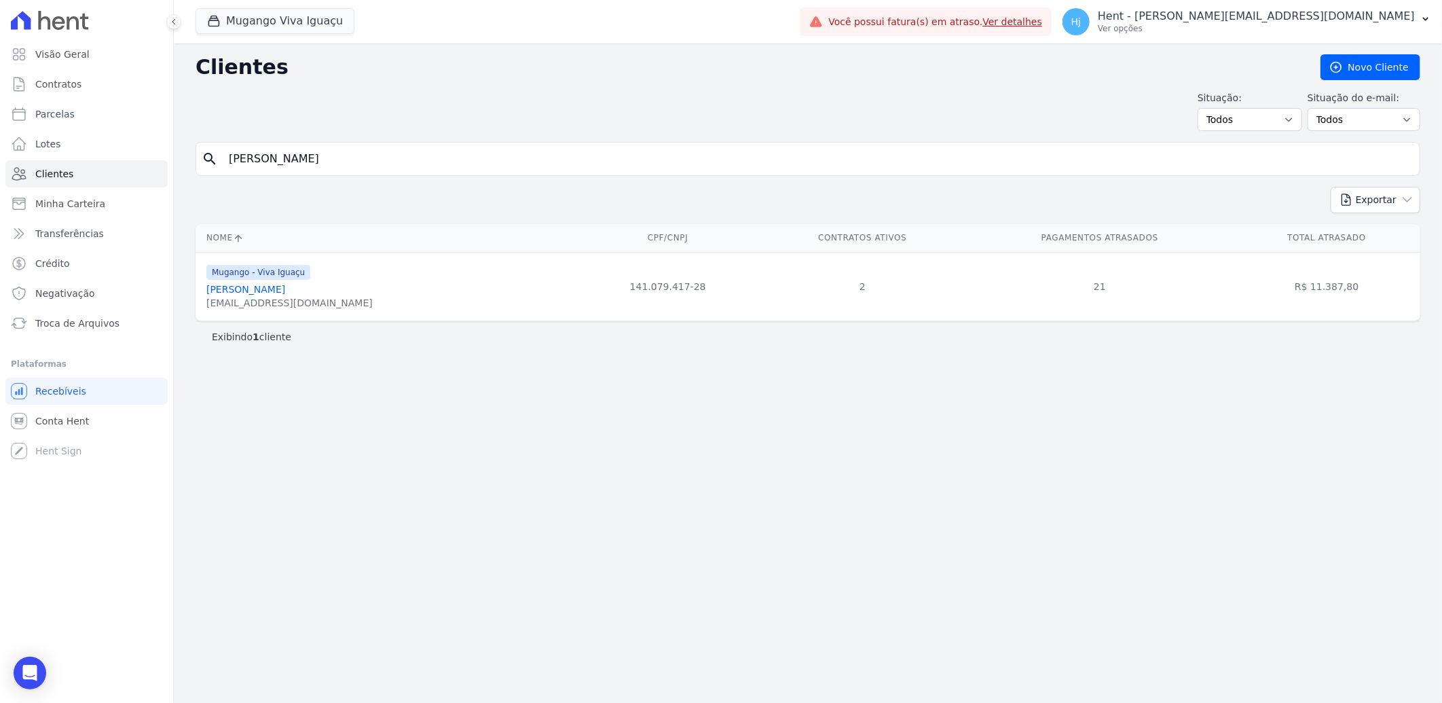
click at [285, 287] on link "[PERSON_NAME]" at bounding box center [245, 289] width 79 height 11
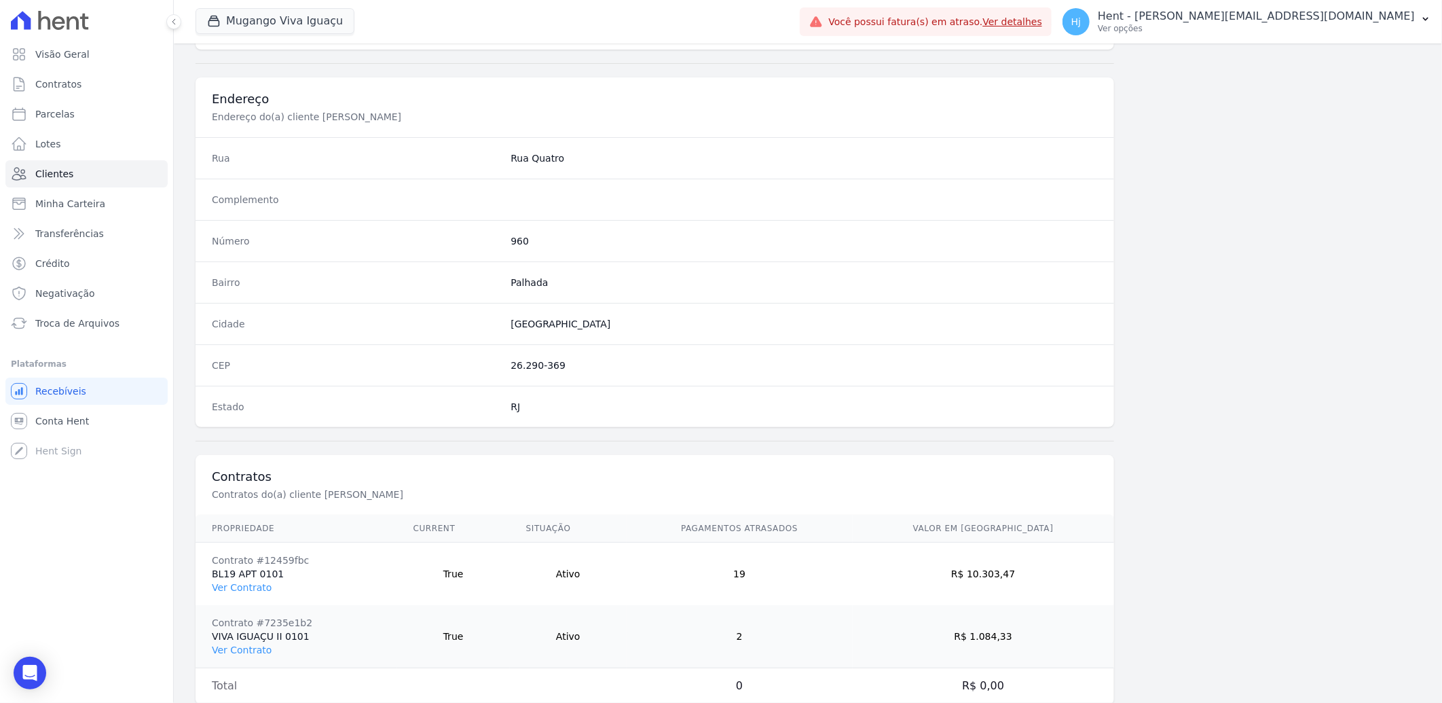
scroll to position [632, 0]
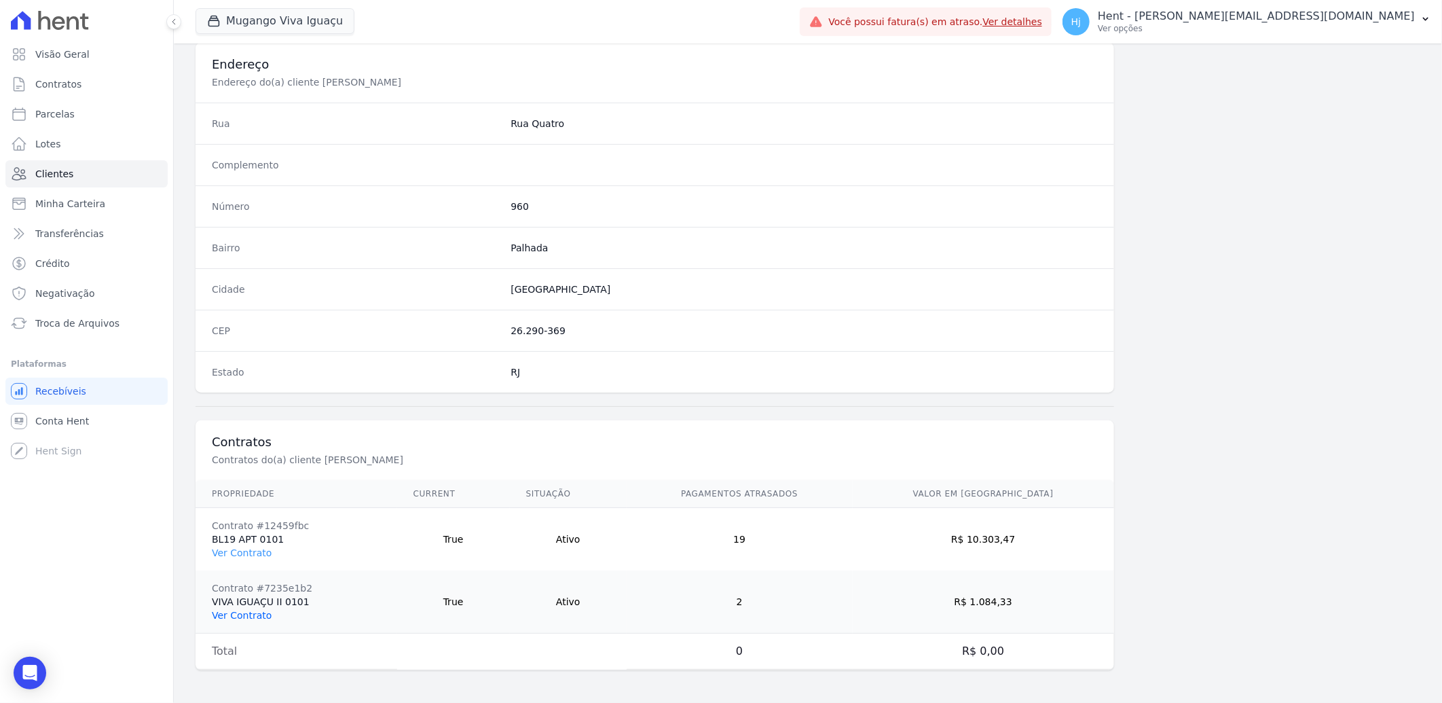
click at [245, 610] on link "Ver Contrato" at bounding box center [242, 615] width 60 height 11
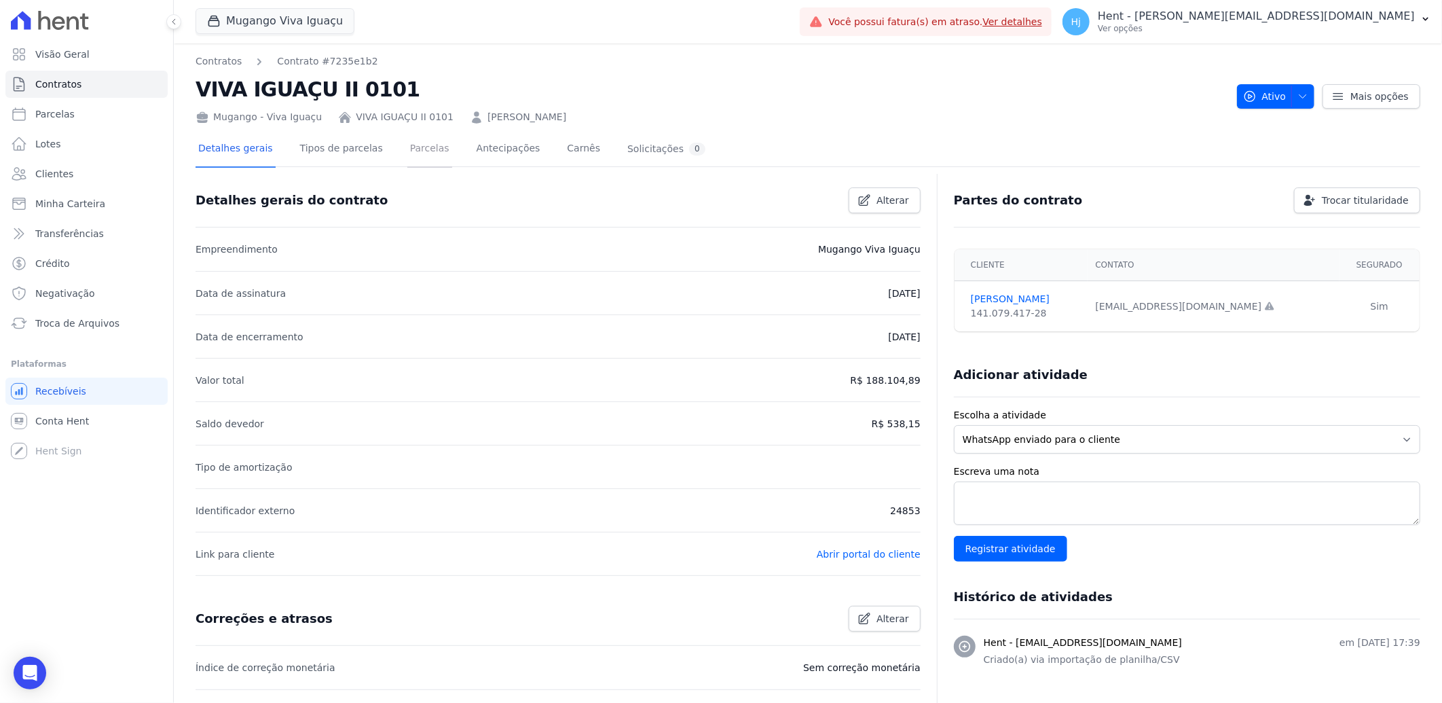
click at [412, 150] on link "Parcelas" at bounding box center [429, 150] width 45 height 36
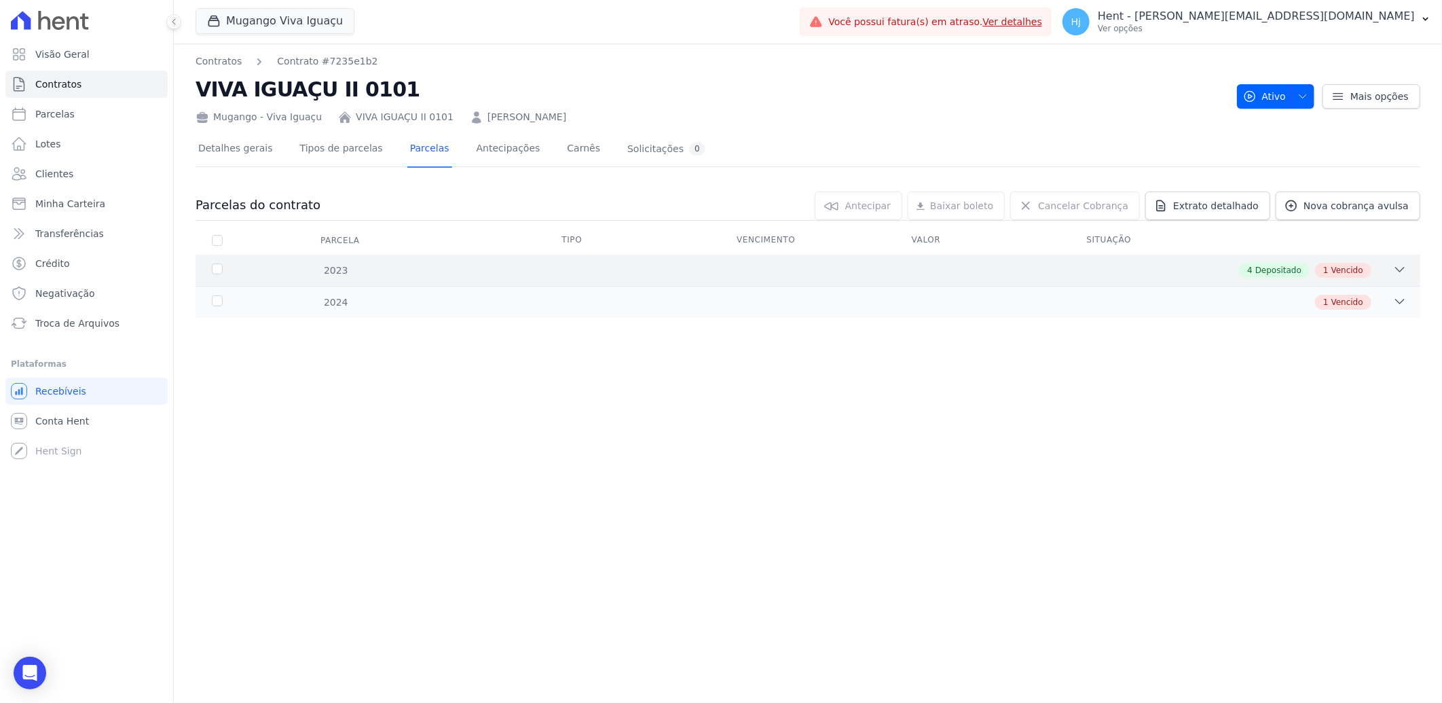
click at [625, 269] on div "4 Depositado 1 Vencido" at bounding box center [868, 270] width 1077 height 15
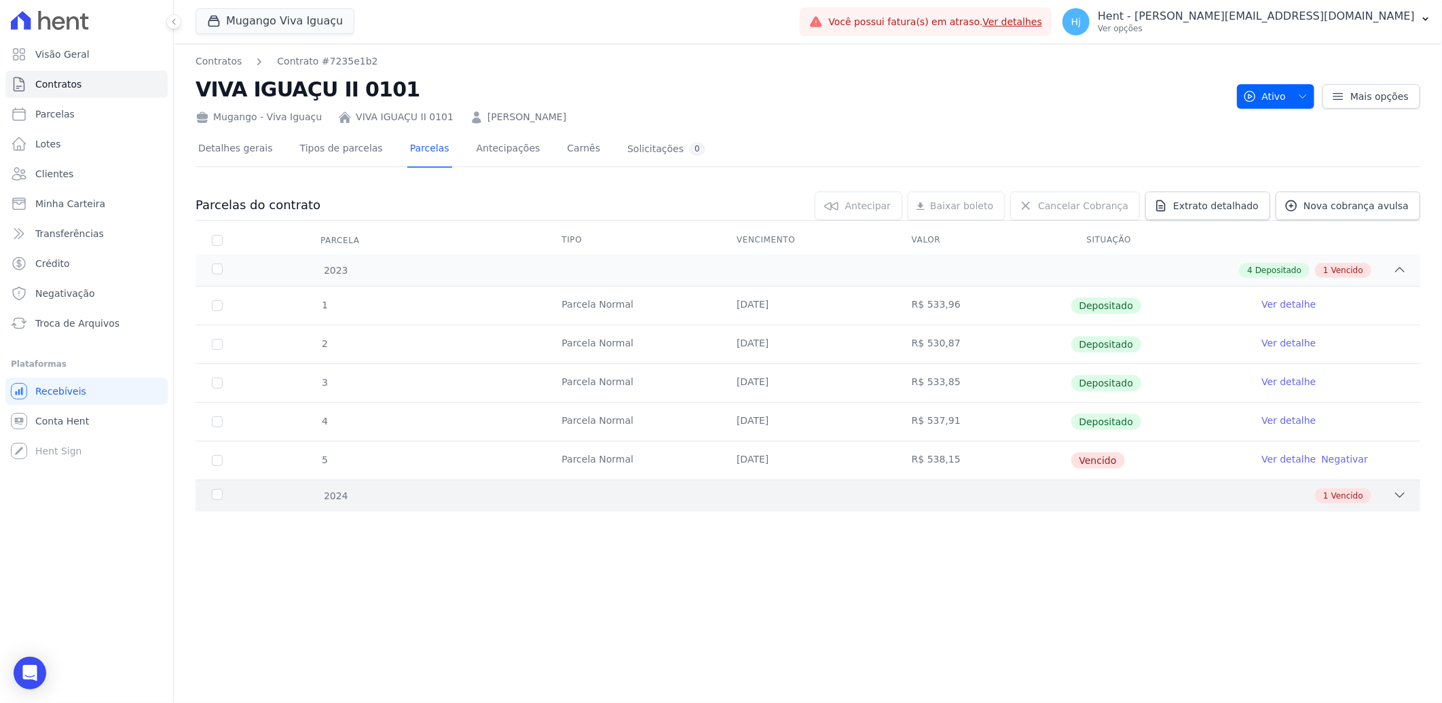
click at [606, 490] on div "1 Vencido" at bounding box center [868, 495] width 1077 height 15
click at [1277, 455] on link "Ver detalhe" at bounding box center [1289, 459] width 54 height 14
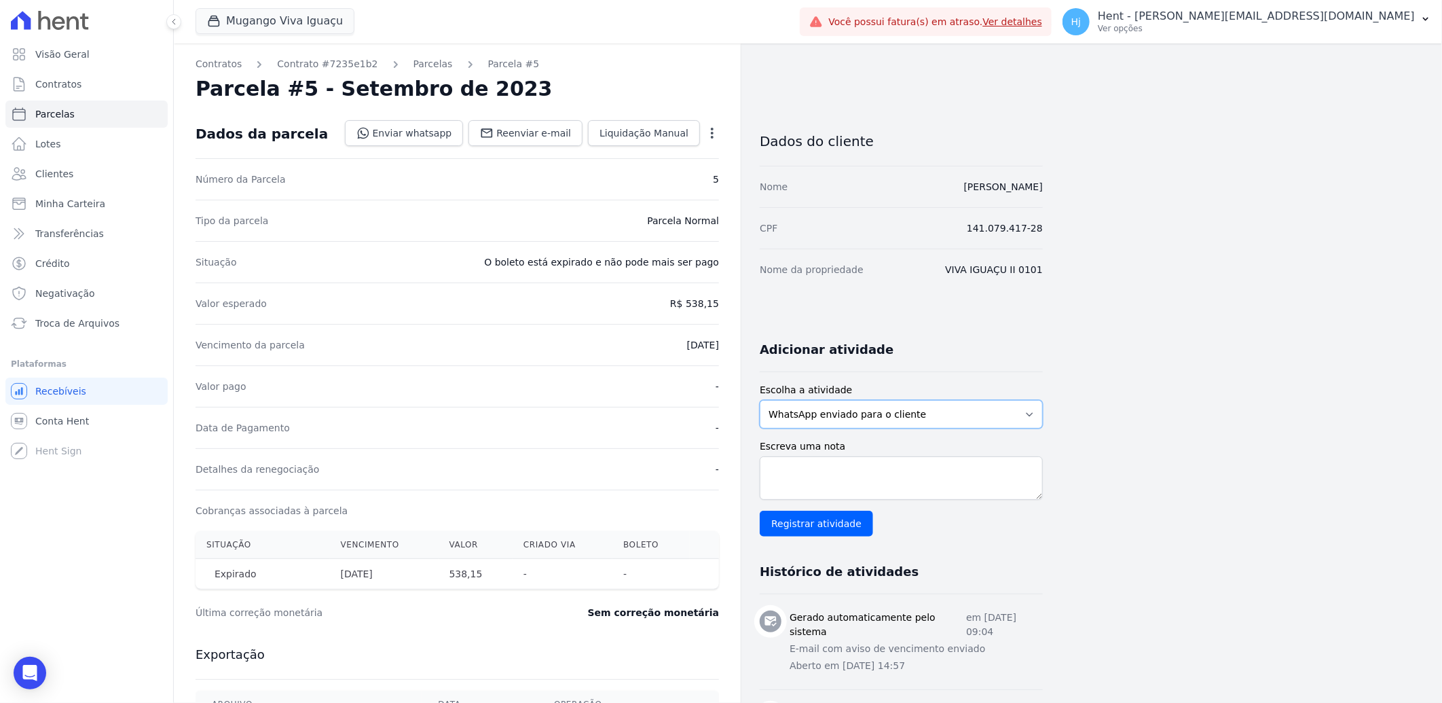
click at [953, 424] on select "WhatsApp enviado para o cliente Adicionar um comentário Ligação feita para o cl…" at bounding box center [901, 414] width 283 height 29
select select "note"
click at [760, 400] on select "WhatsApp enviado para o cliente Adicionar um comentário Ligação feita para o cl…" at bounding box center [901, 414] width 283 height 29
click at [914, 476] on textarea "Escreva uma nota" at bounding box center [901, 477] width 283 height 43
paste textarea "enviado whatsapp, aguardando interação do cliente"
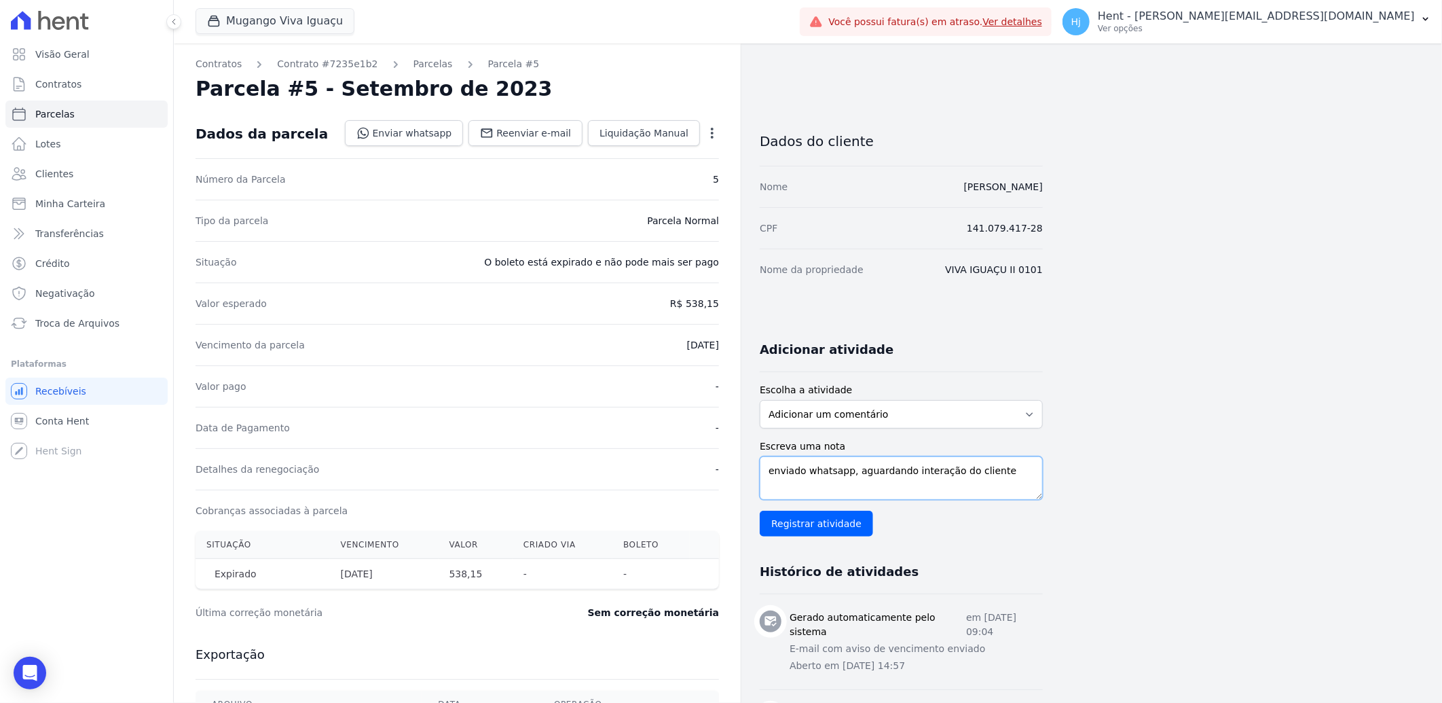
scroll to position [10, 0]
click at [771, 464] on textarea "enviado whatsapp, aguardando interação do cliente" at bounding box center [901, 477] width 283 height 43
type textarea "enviado whatsapp, aguardando interação do cliente"
click at [832, 527] on input "Registrar atividade" at bounding box center [816, 524] width 113 height 26
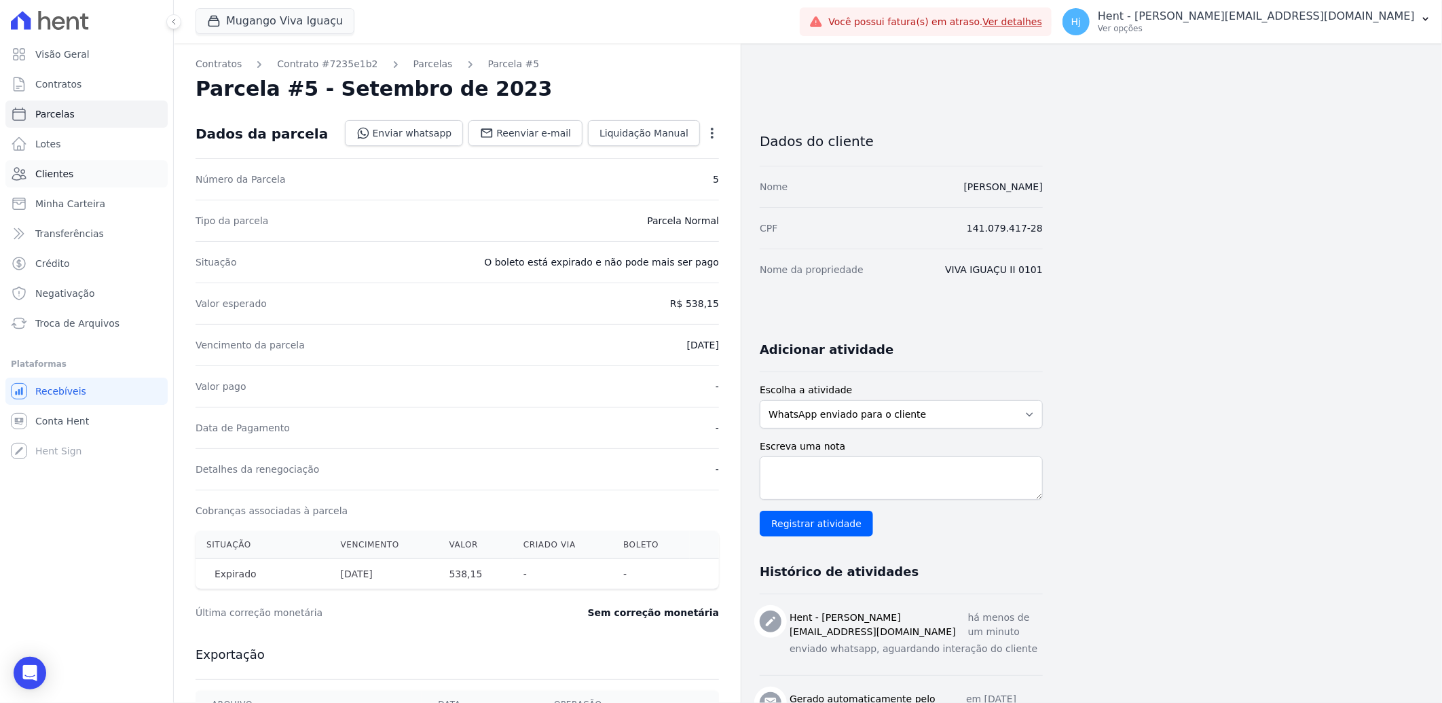
click at [49, 171] on span "Clientes" at bounding box center [54, 174] width 38 height 14
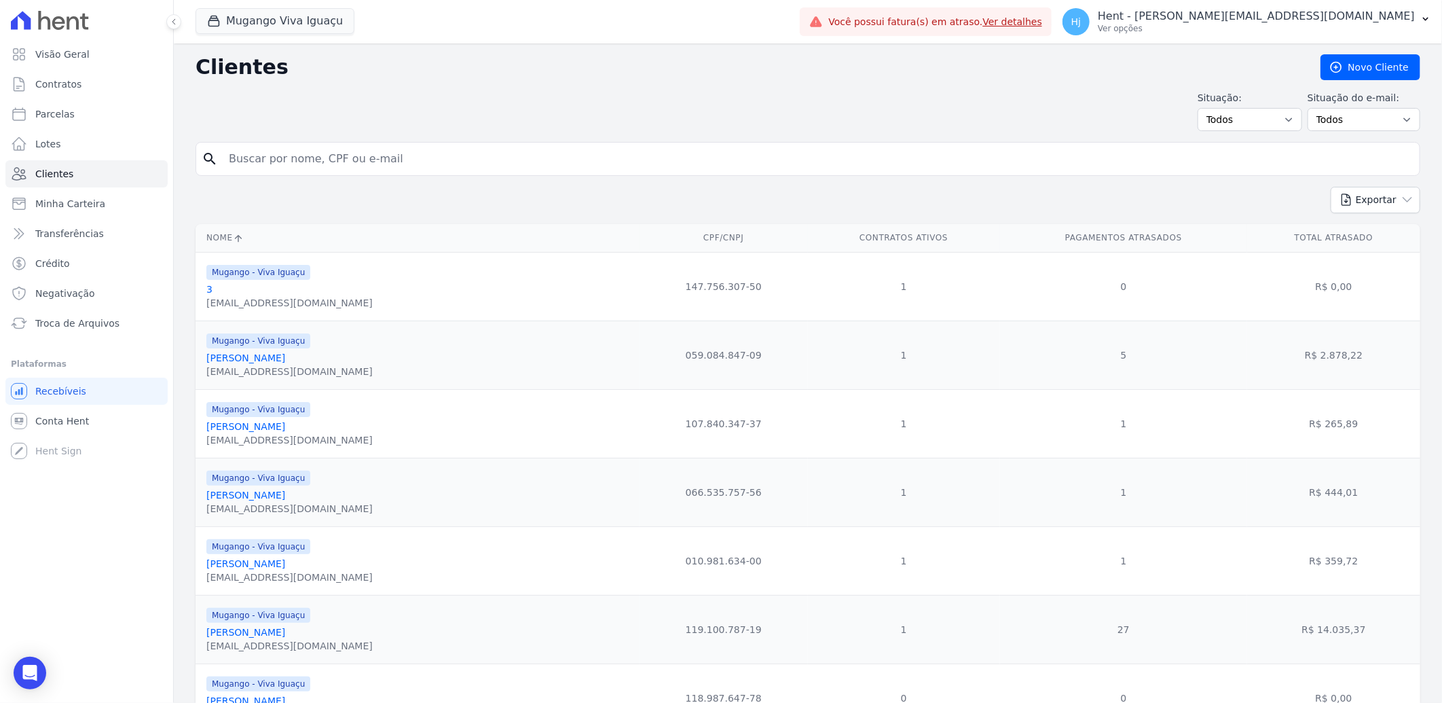
click at [285, 158] on input "search" at bounding box center [818, 158] width 1194 height 27
paste input "[PERSON_NAME]"
type input "[PERSON_NAME]"
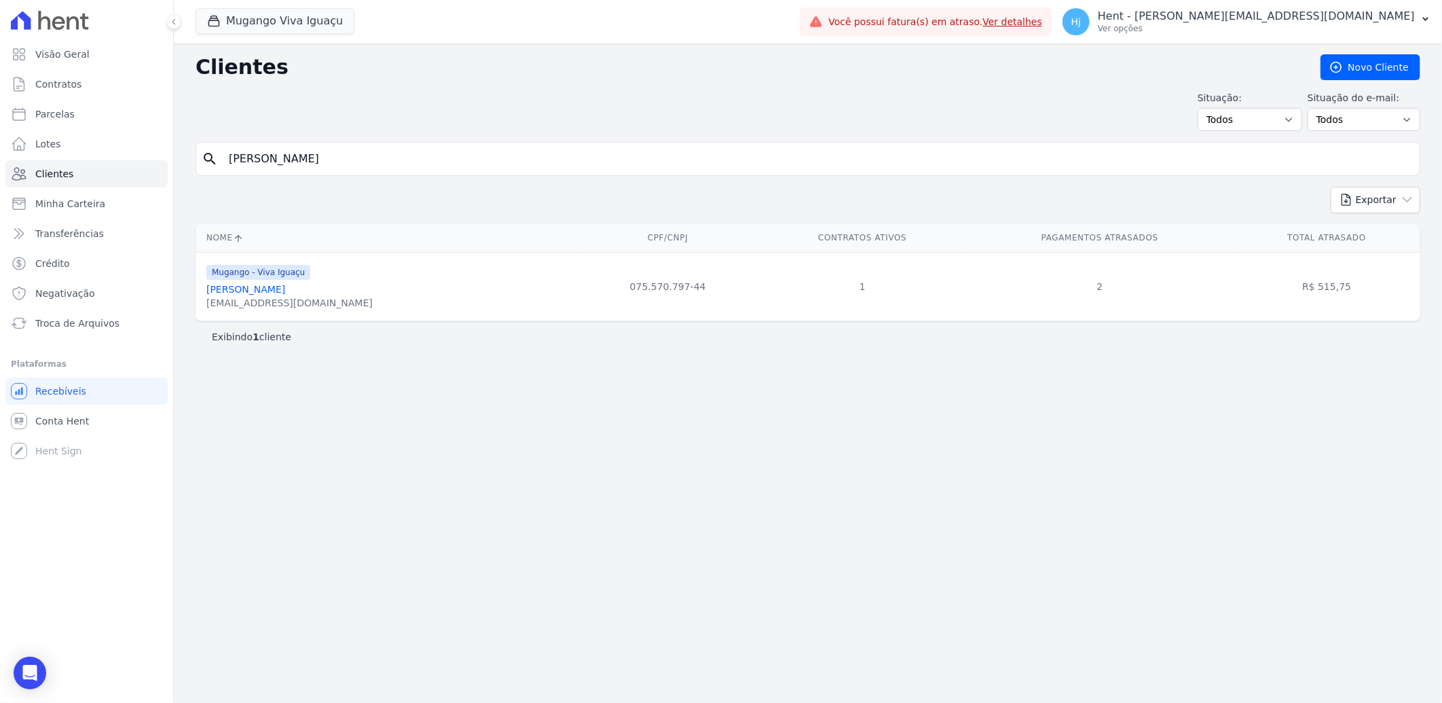
click at [285, 286] on link "[PERSON_NAME]" at bounding box center [245, 289] width 79 height 11
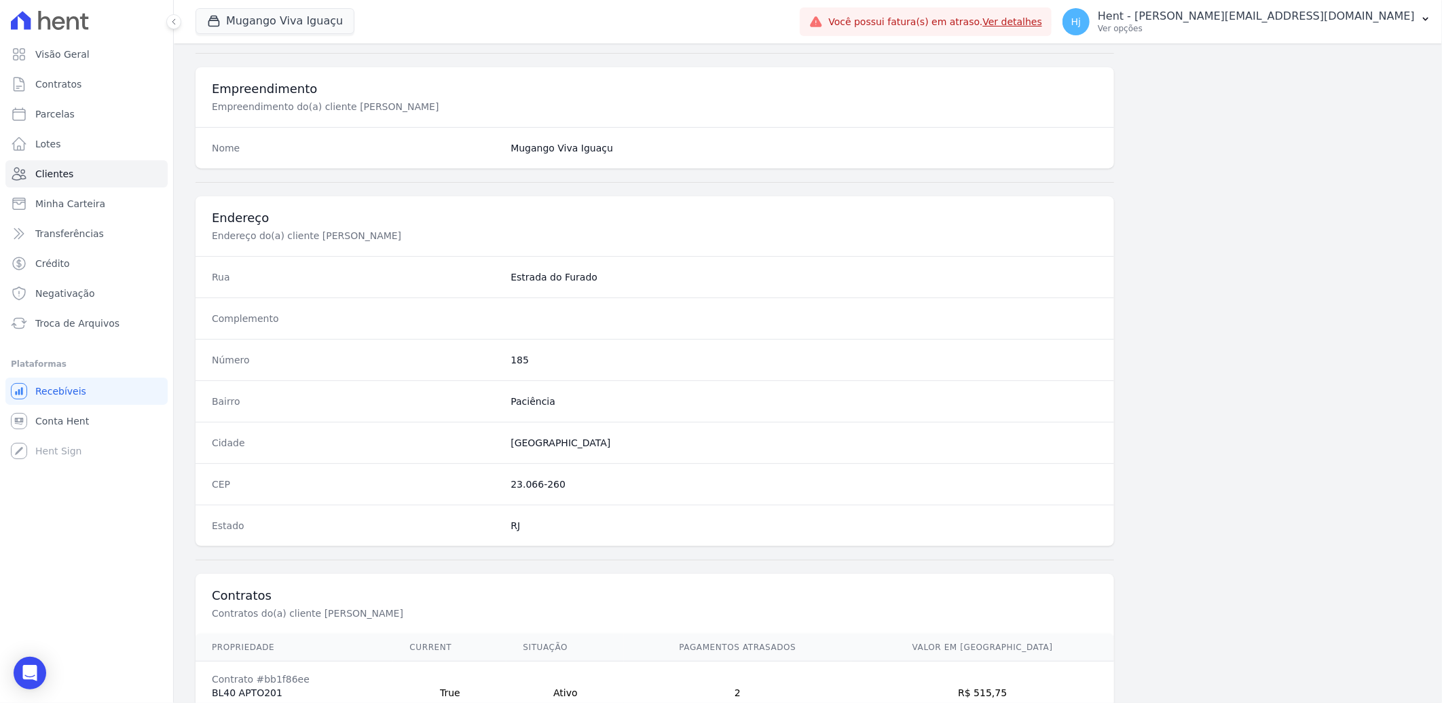
scroll to position [569, 0]
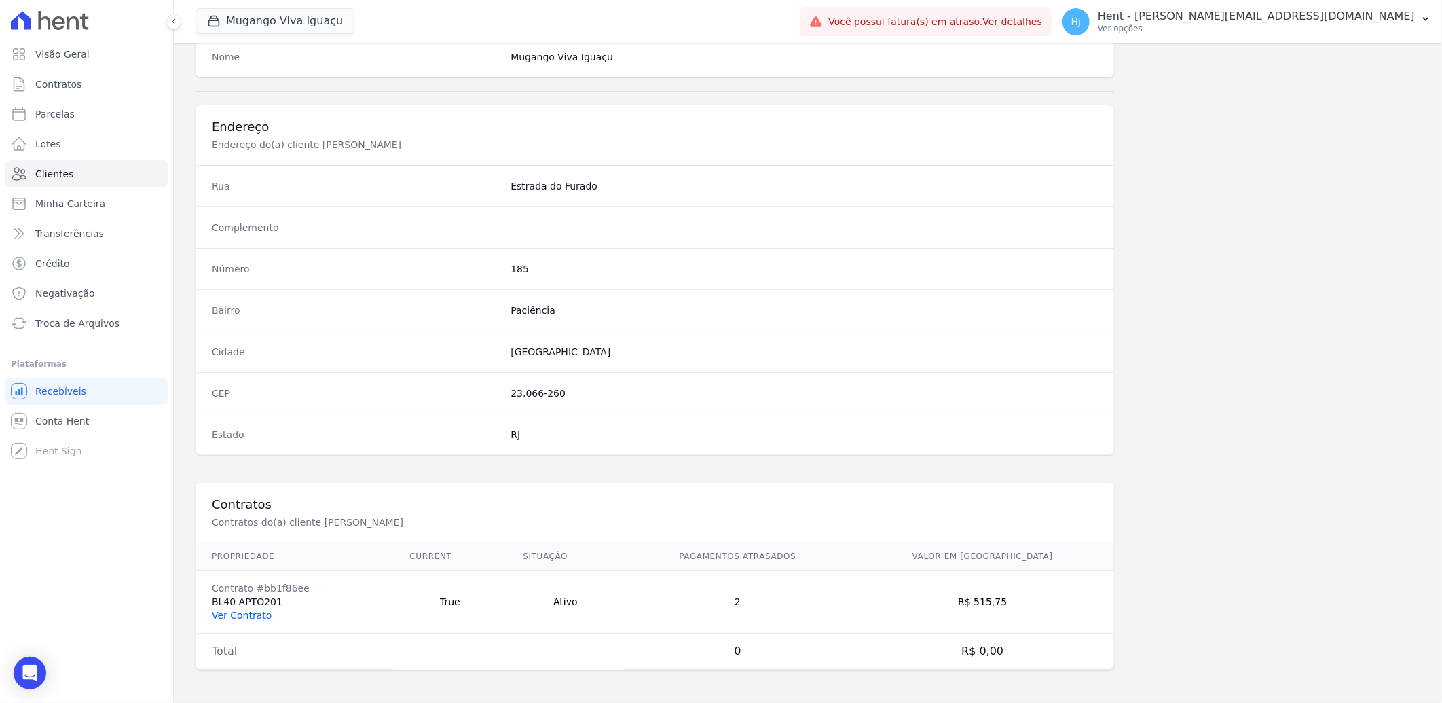
click at [241, 615] on link "Ver Contrato" at bounding box center [242, 615] width 60 height 11
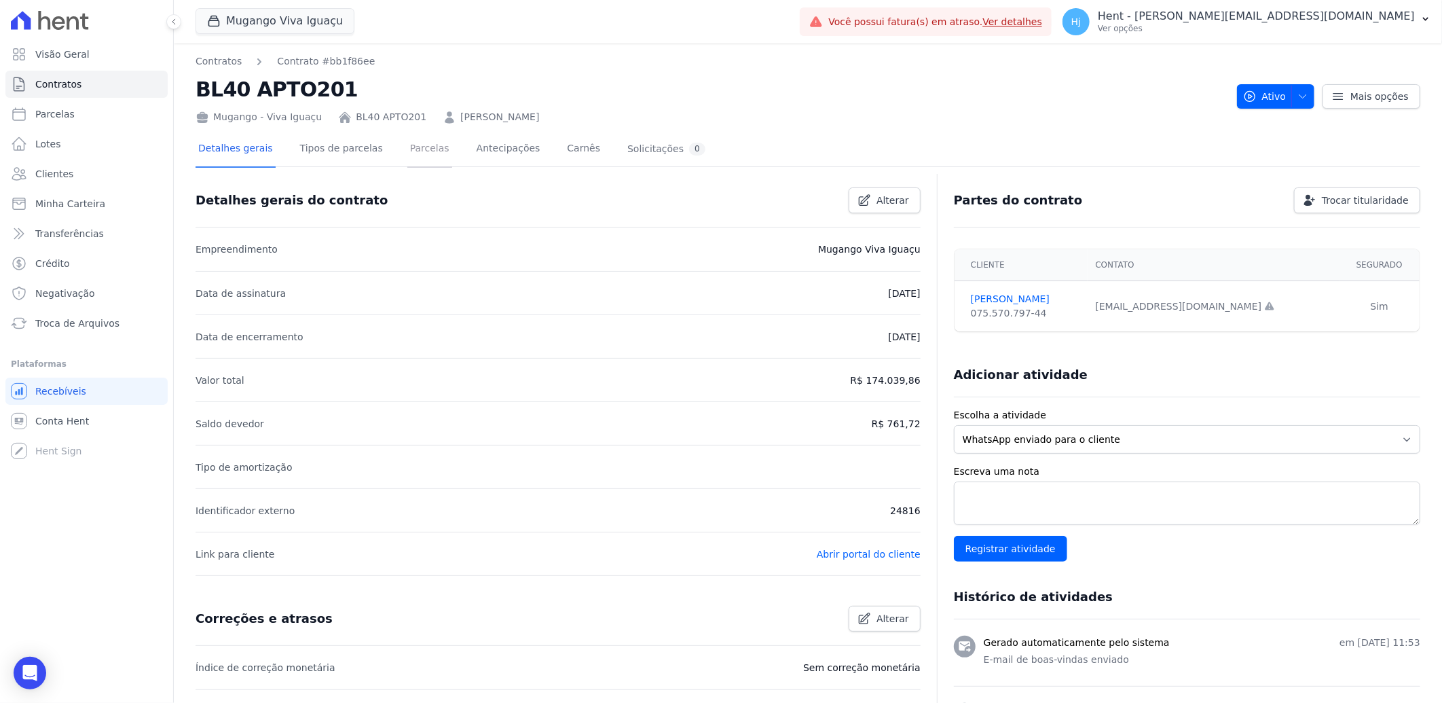
click at [418, 153] on link "Parcelas" at bounding box center [429, 150] width 45 height 36
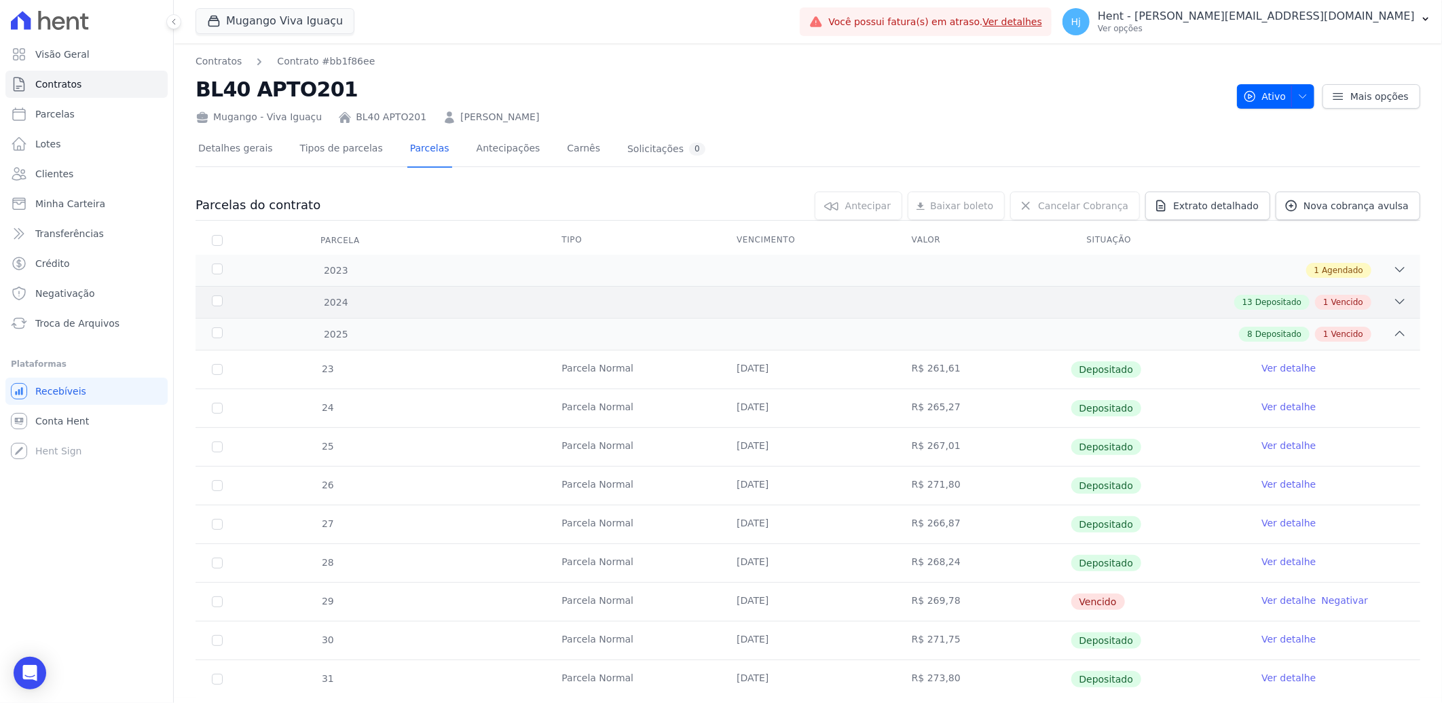
click at [990, 301] on div "13 Depositado 1 Vencido" at bounding box center [868, 302] width 1077 height 15
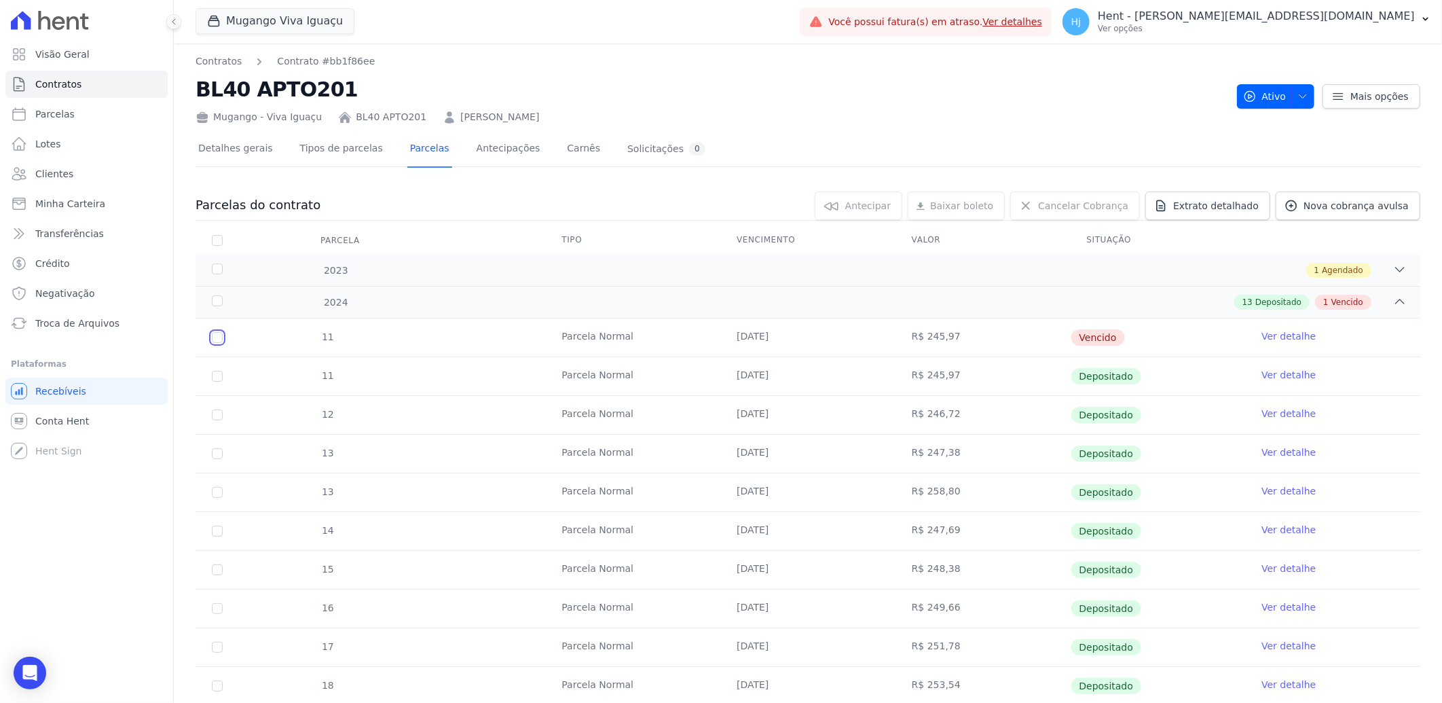
click at [219, 337] on input "checkbox" at bounding box center [217, 337] width 11 height 11
checkbox input "true"
click at [1262, 337] on link "Ver detalhe" at bounding box center [1289, 336] width 54 height 14
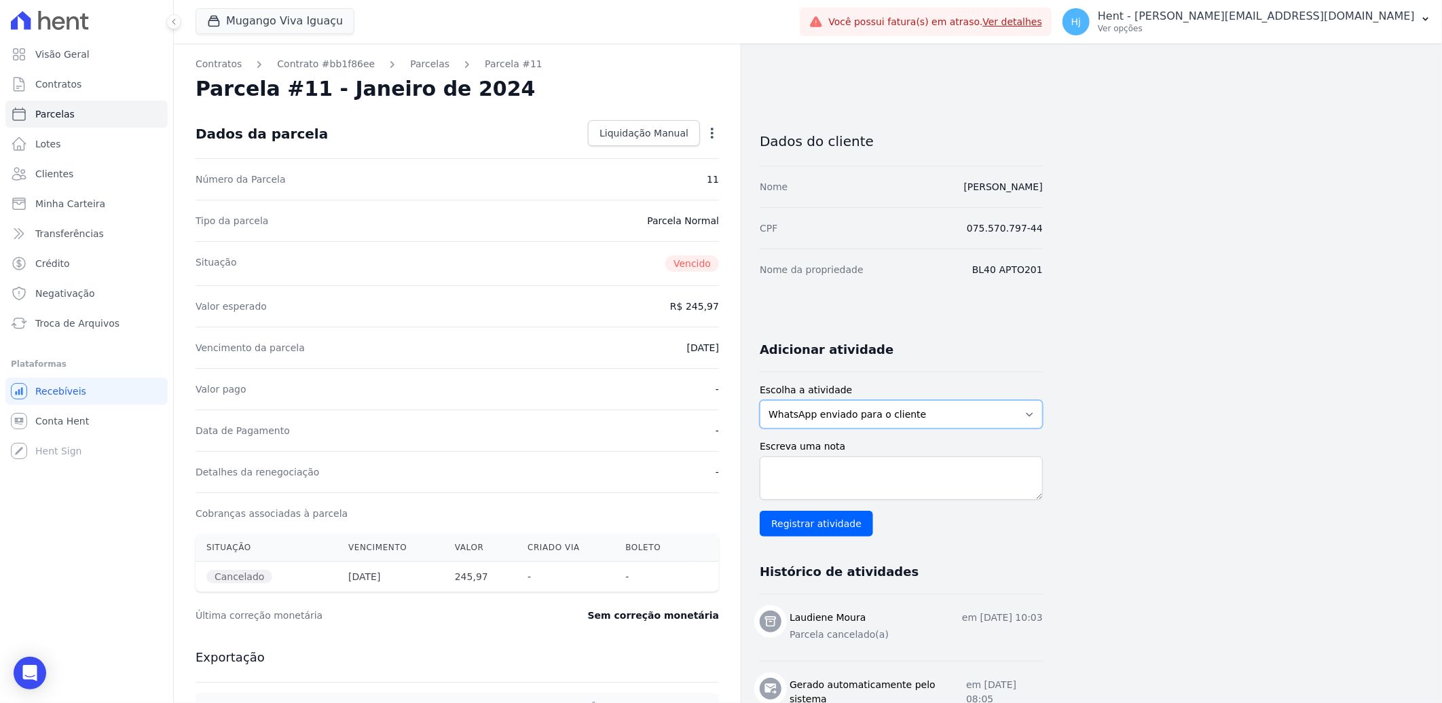
click at [963, 417] on select "WhatsApp enviado para o cliente Adicionar um comentário Ligação feita para o cl…" at bounding box center [901, 414] width 283 height 29
select select "note"
click at [760, 400] on select "WhatsApp enviado para o cliente Adicionar um comentário Ligação feita para o cl…" at bounding box center [901, 414] width 283 height 29
click at [797, 475] on textarea "Escreva uma nota" at bounding box center [901, 477] width 283 height 43
paste textarea "enviado whatsapp, aguardando interação do cliente"
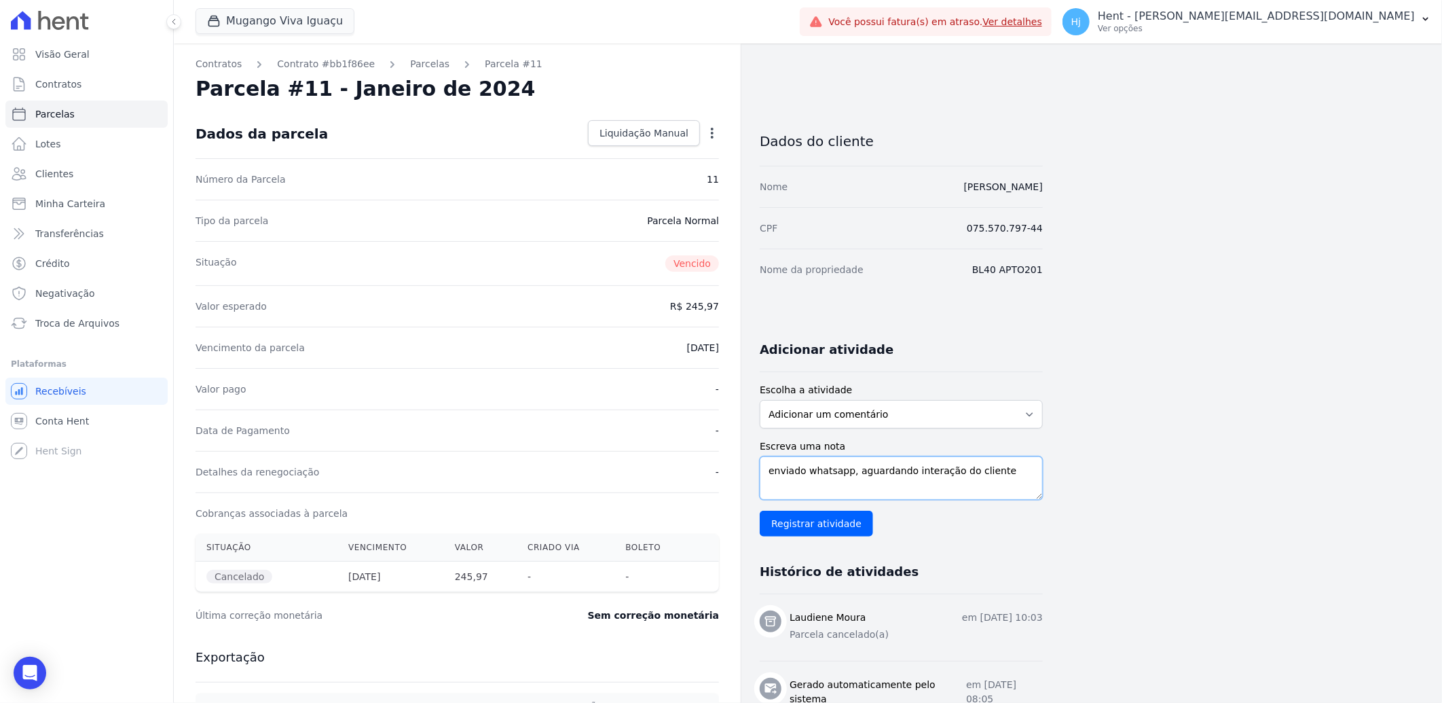
scroll to position [10, 0]
type textarea "enviado whatsapp, aguardando interação do cliente"
click at [825, 533] on input "Registrar atividade" at bounding box center [816, 524] width 113 height 26
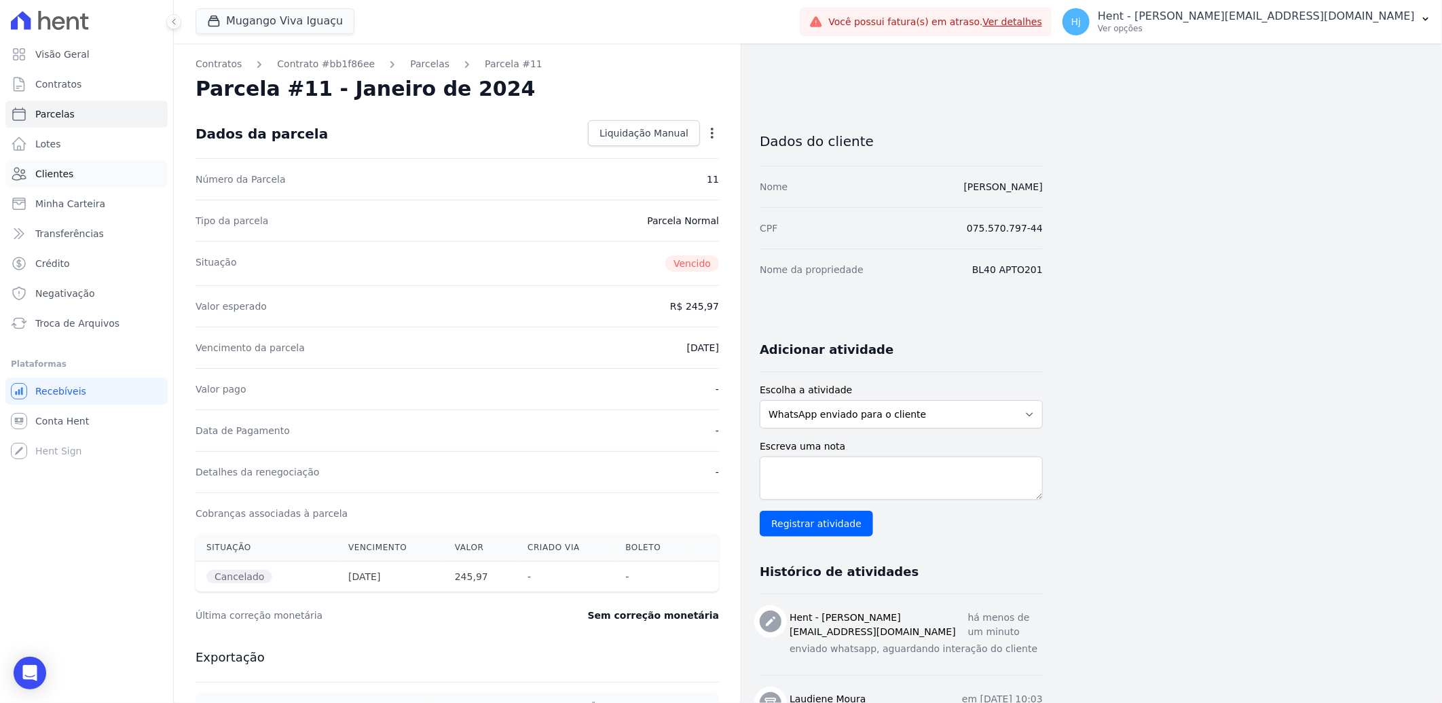
click at [58, 168] on span "Clientes" at bounding box center [54, 174] width 38 height 14
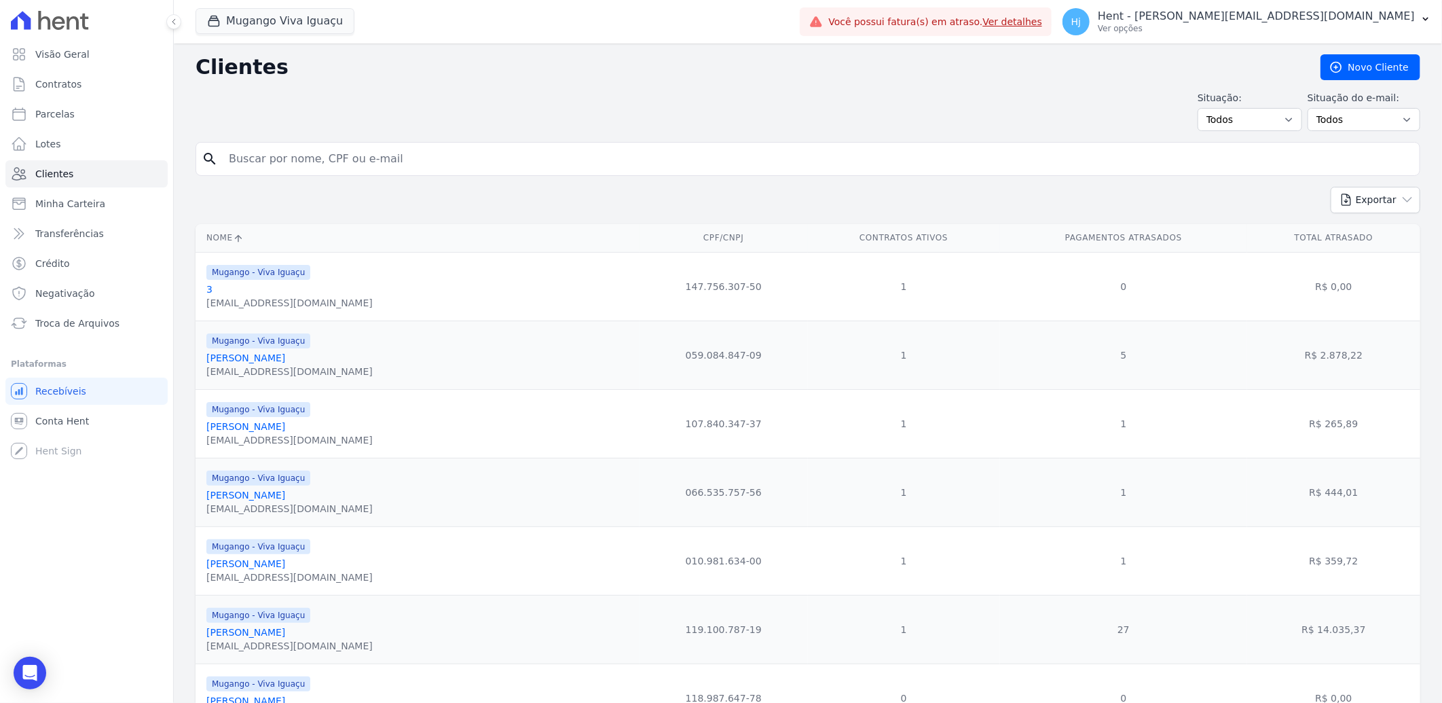
click at [308, 153] on input "search" at bounding box center [818, 158] width 1194 height 27
paste input "[PERSON_NAME]"
type input "[PERSON_NAME]"
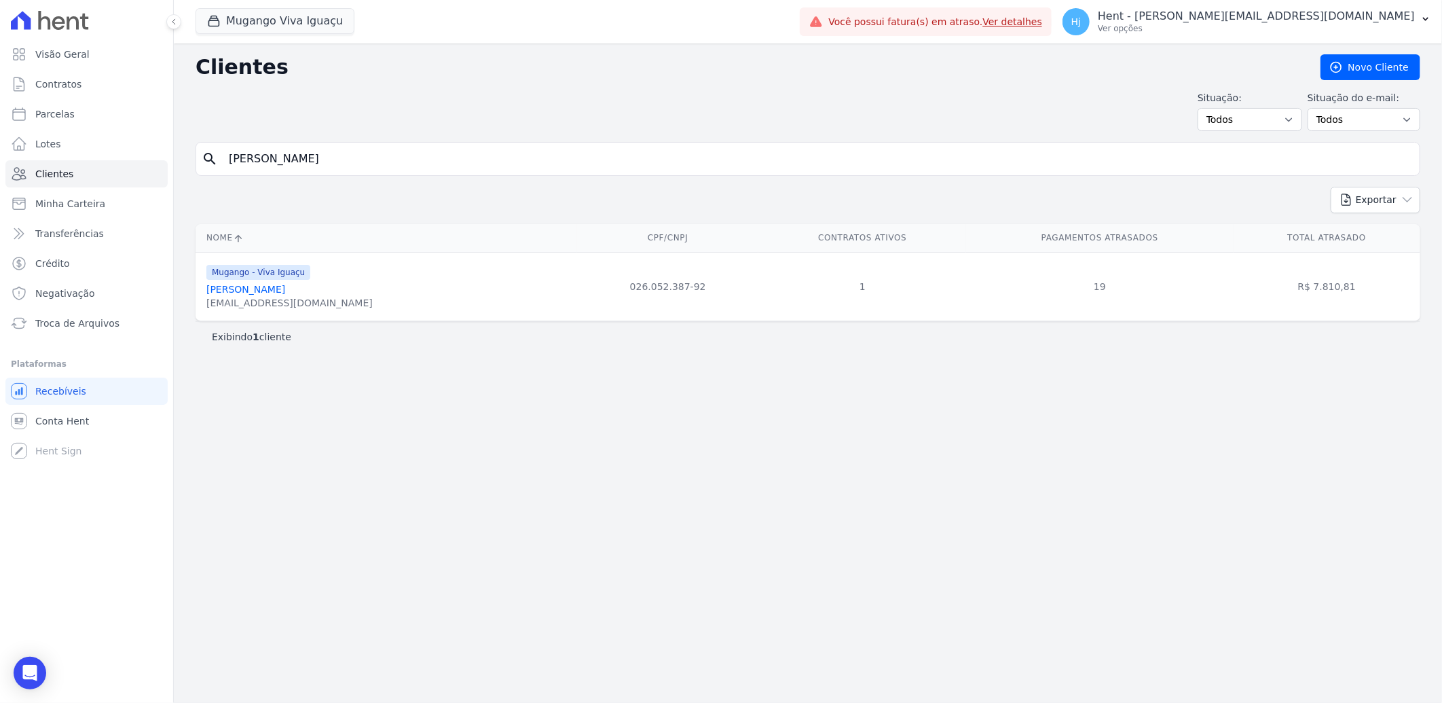
drag, startPoint x: 264, startPoint y: 287, endPoint x: 272, endPoint y: 324, distance: 38.4
click at [263, 287] on link "[PERSON_NAME]" at bounding box center [245, 289] width 79 height 11
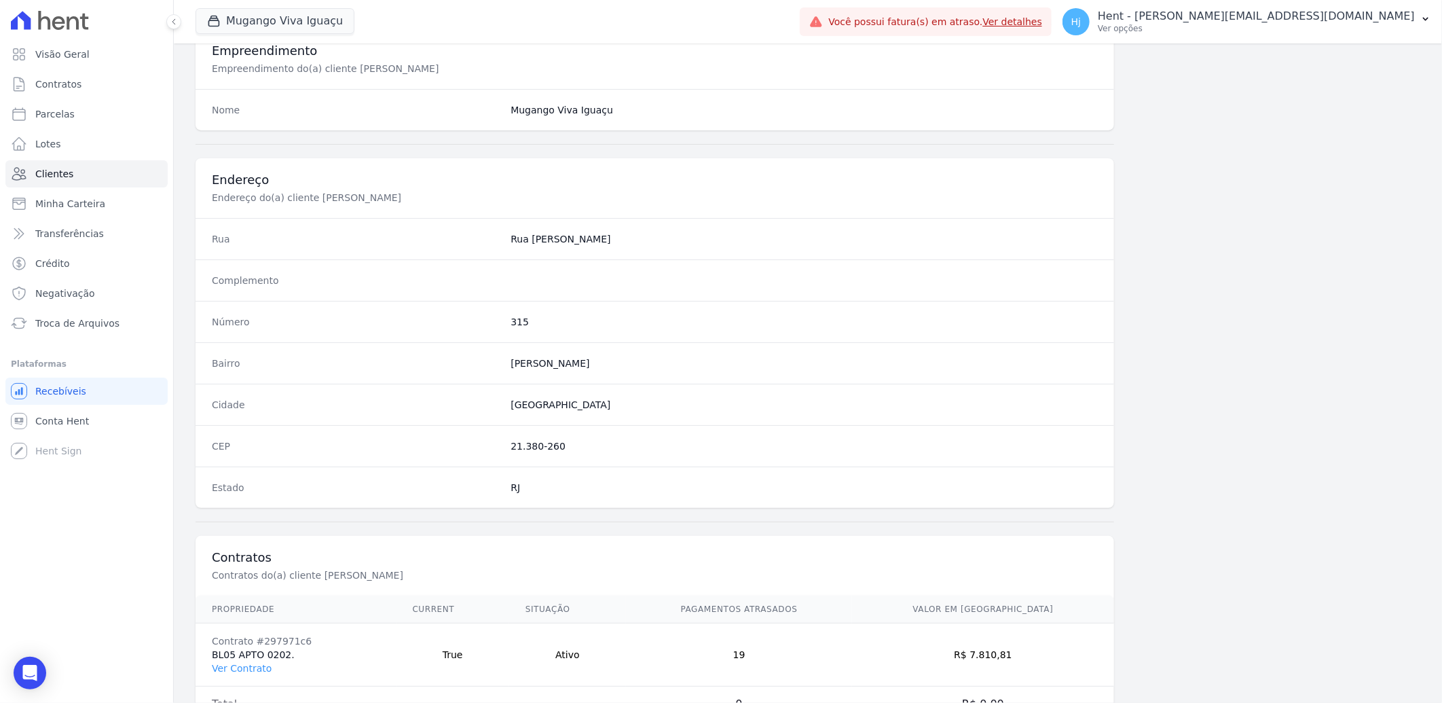
scroll to position [569, 0]
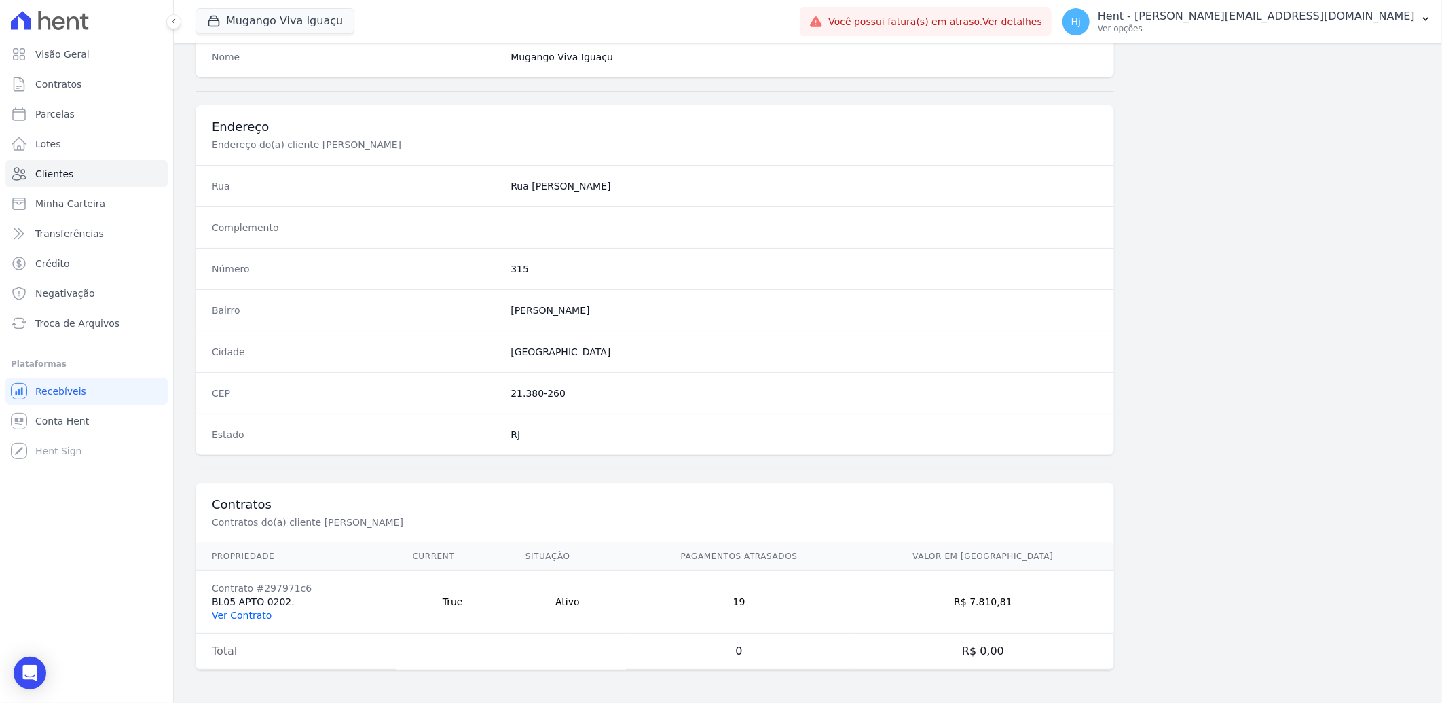
click at [252, 612] on link "Ver Contrato" at bounding box center [242, 615] width 60 height 11
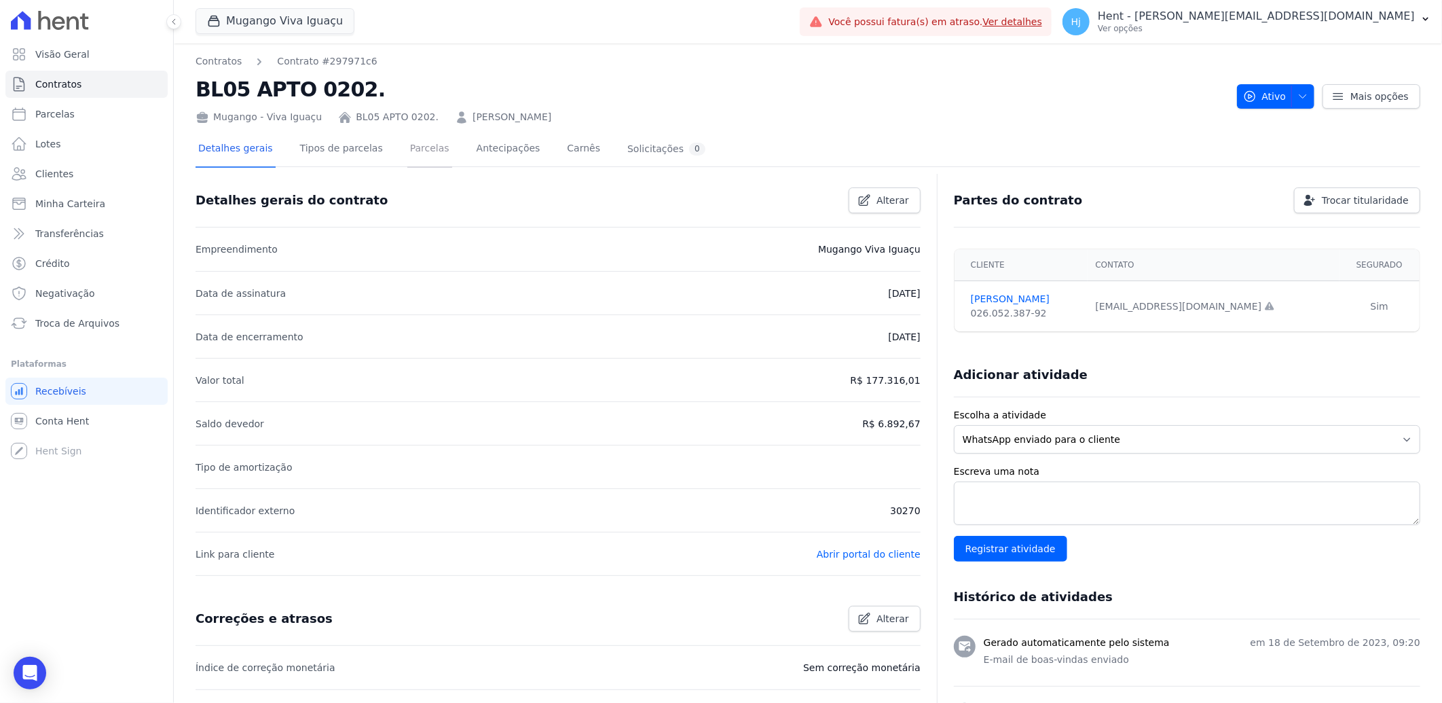
click at [407, 150] on link "Parcelas" at bounding box center [429, 150] width 45 height 36
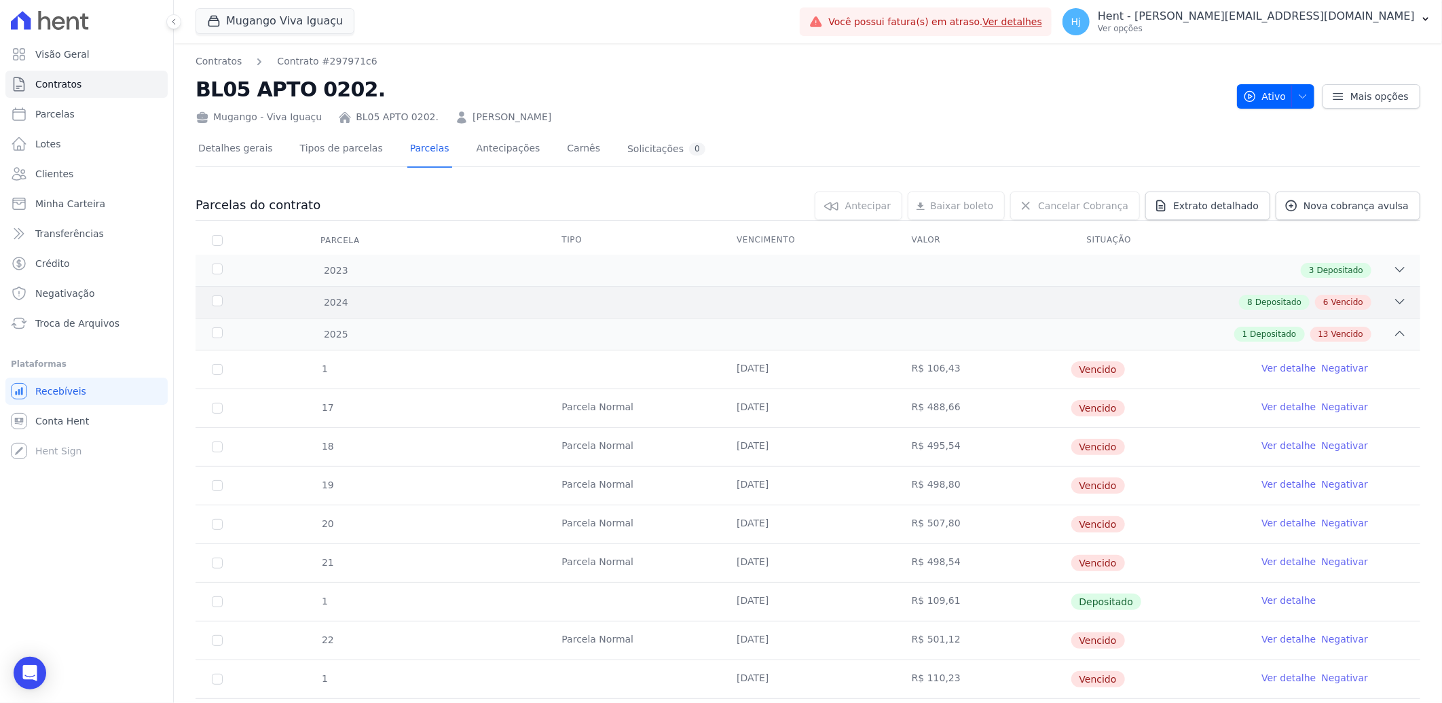
click at [575, 296] on div "8 Depositado 6 Vencido" at bounding box center [868, 302] width 1077 height 15
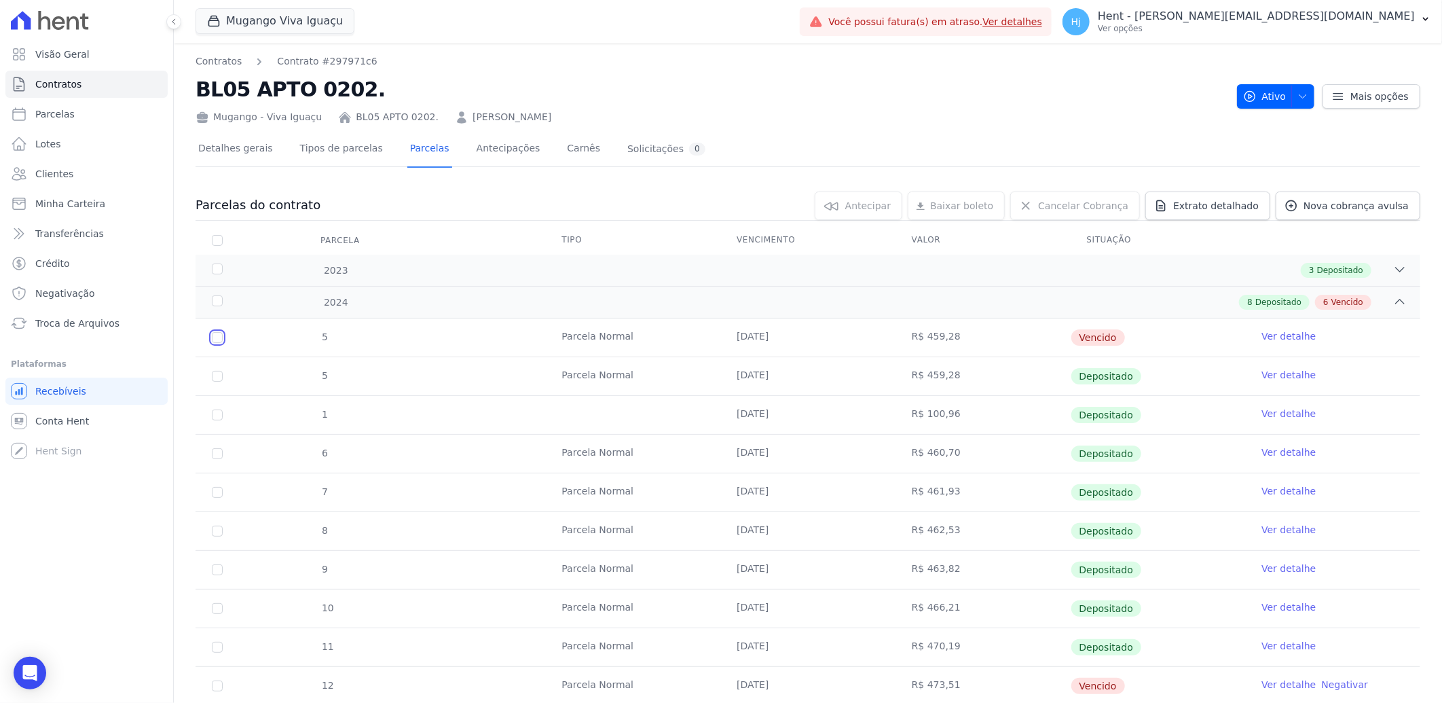
click at [219, 338] on input "checkbox" at bounding box center [217, 337] width 11 height 11
checkbox input "true"
click at [1282, 335] on link "Ver detalhe" at bounding box center [1289, 336] width 54 height 14
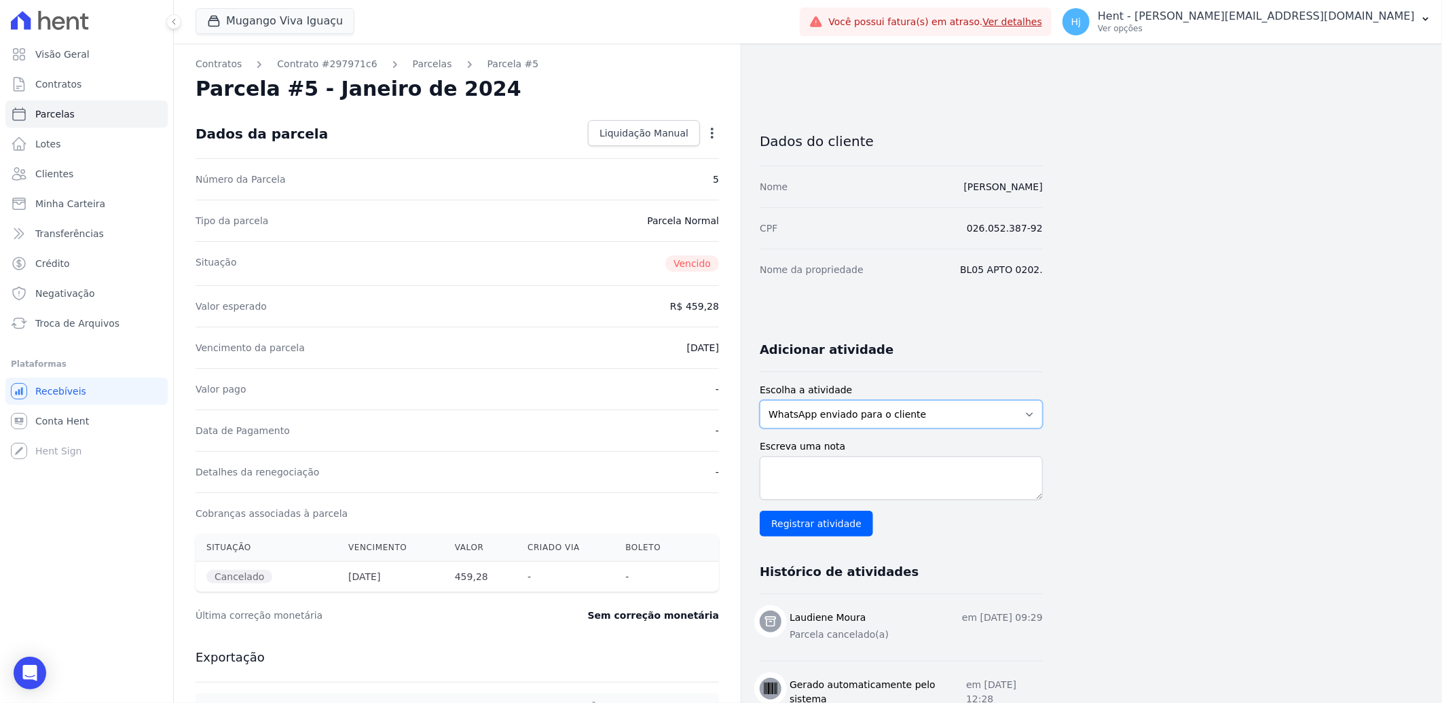
click at [966, 416] on select "WhatsApp enviado para o cliente Adicionar um comentário Ligação feita para o cl…" at bounding box center [901, 414] width 283 height 29
select select "note"
click at [760, 400] on select "WhatsApp enviado para o cliente Adicionar um comentário Ligação feita para o cl…" at bounding box center [901, 414] width 283 height 29
click at [871, 470] on textarea "Escreva uma nota" at bounding box center [901, 477] width 283 height 43
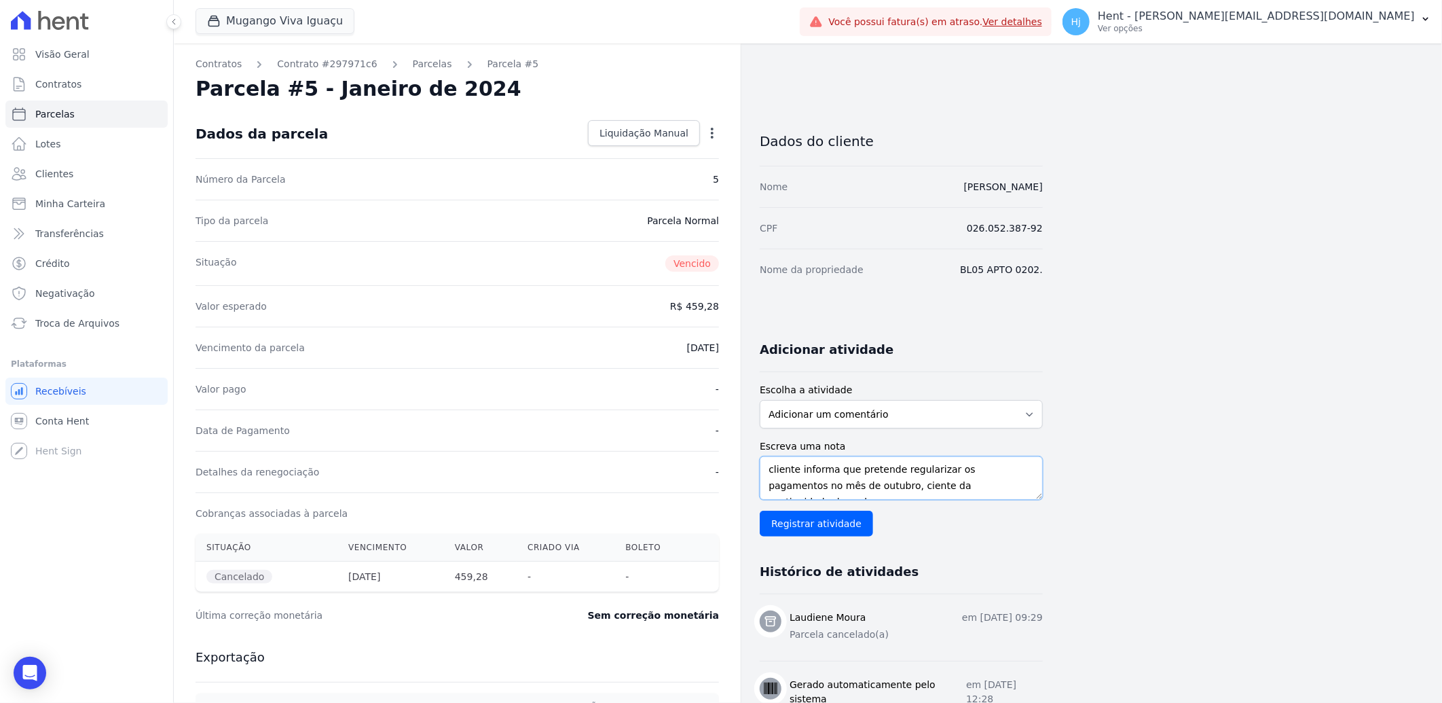
drag, startPoint x: 770, startPoint y: 470, endPoint x: 1030, endPoint y: 504, distance: 262.3
click at [1030, 504] on div "Escreva uma nota cliente informa que pretende regularizar os pagamentos no mês …" at bounding box center [901, 487] width 283 height 97
type textarea "cliente informa que pretende regularizar os pagamentos no mês de outubro, cient…"
click at [844, 530] on input "Registrar atividade" at bounding box center [816, 524] width 113 height 26
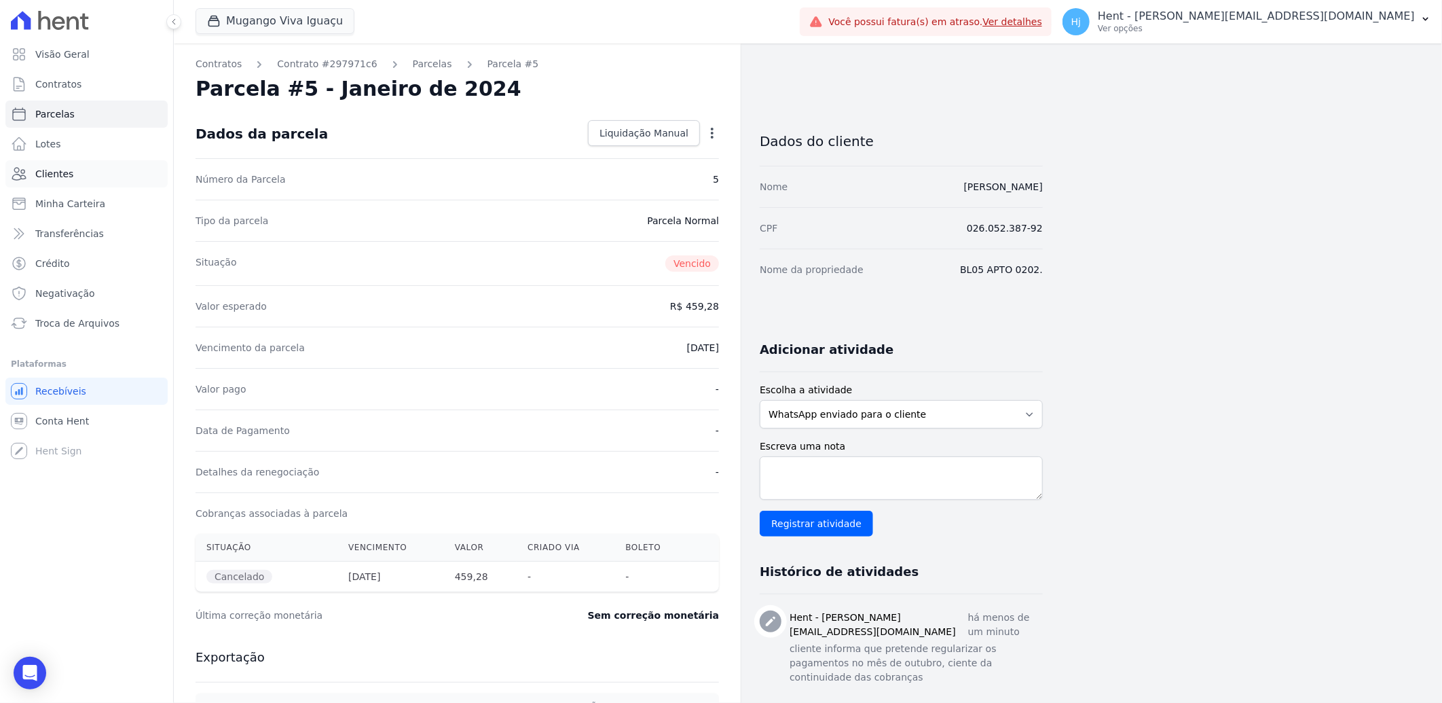
click at [65, 172] on span "Clientes" at bounding box center [54, 174] width 38 height 14
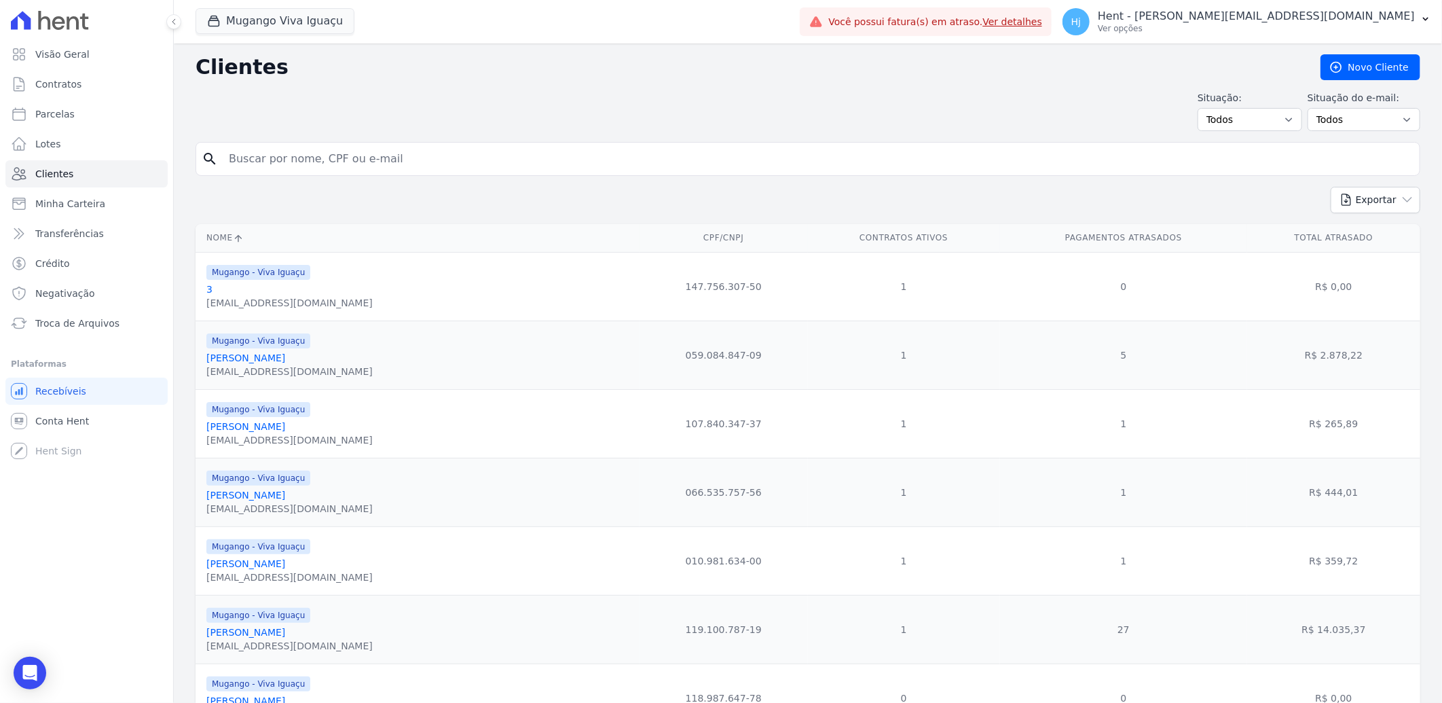
click at [356, 165] on input "search" at bounding box center [818, 158] width 1194 height 27
paste input "[PERSON_NAME]"
type input "[PERSON_NAME]"
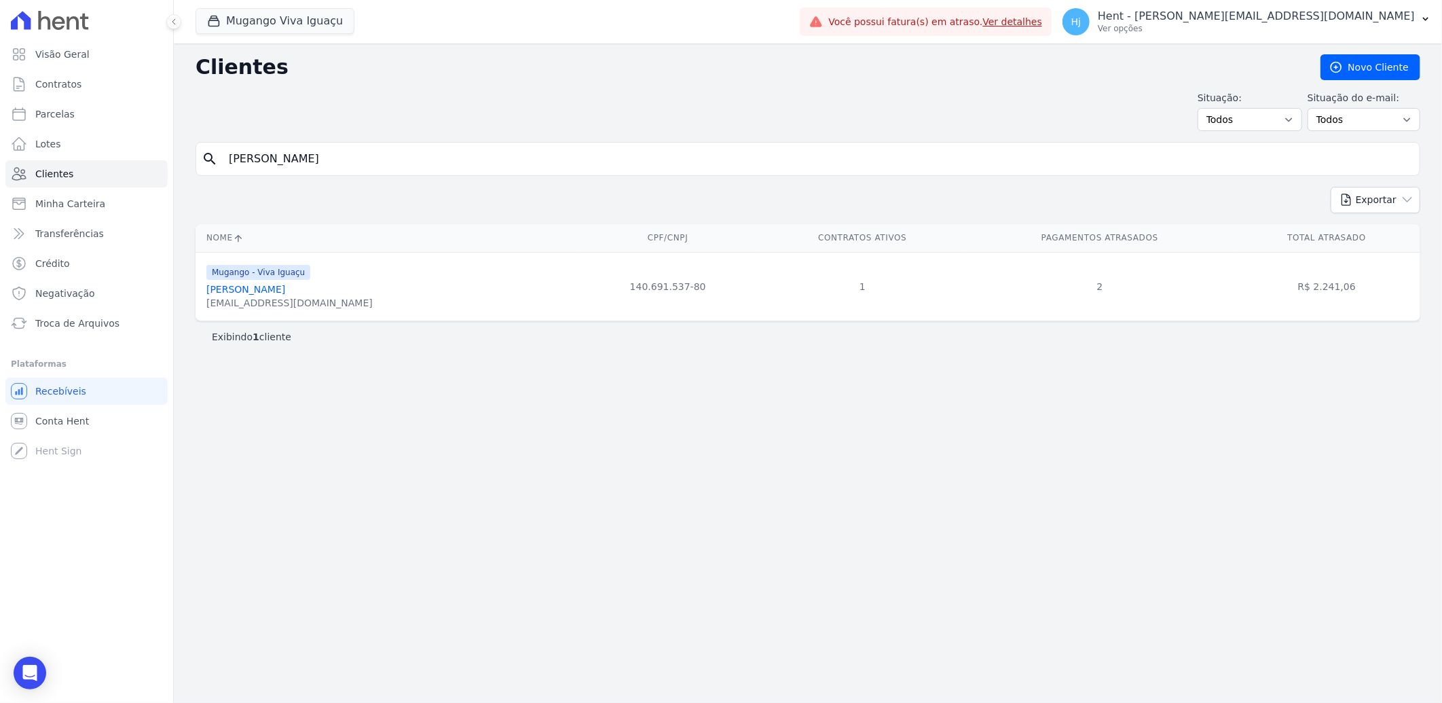
click at [261, 286] on link "[PERSON_NAME]" at bounding box center [245, 289] width 79 height 11
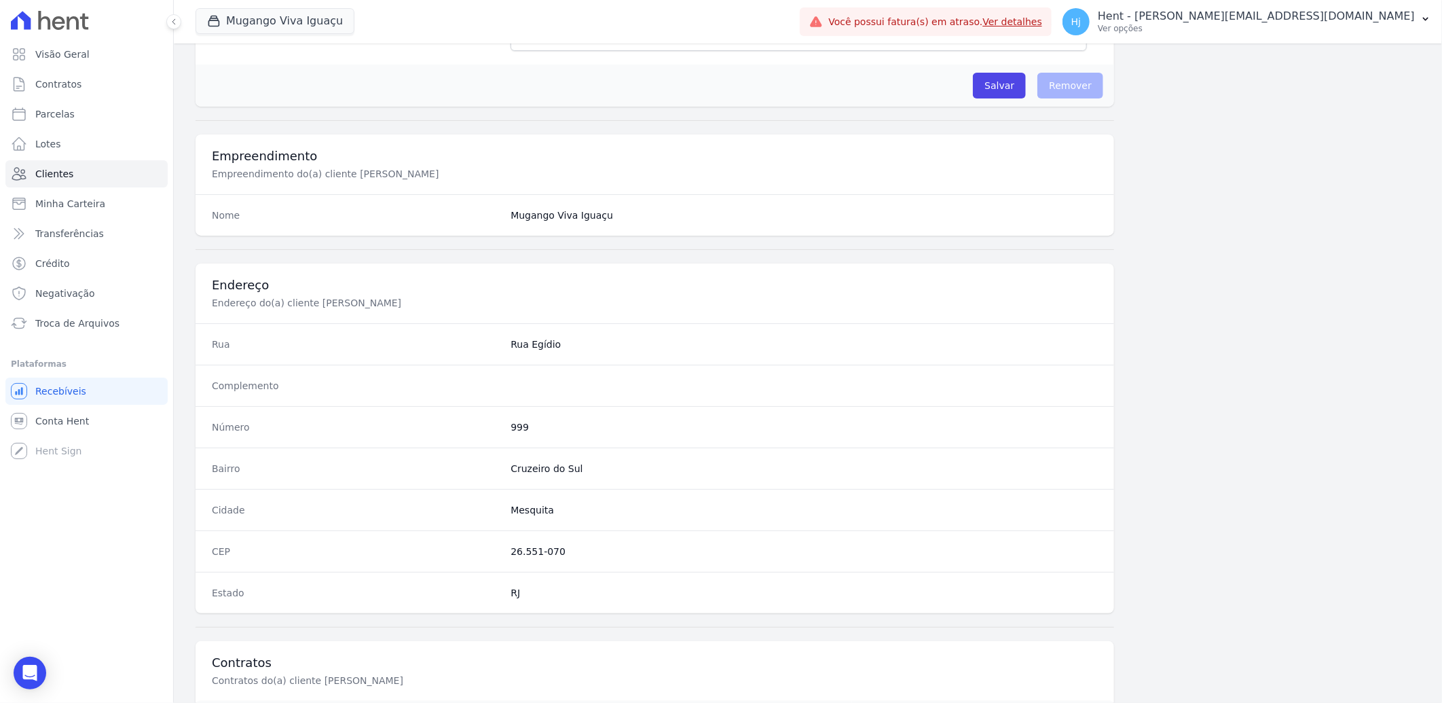
scroll to position [569, 0]
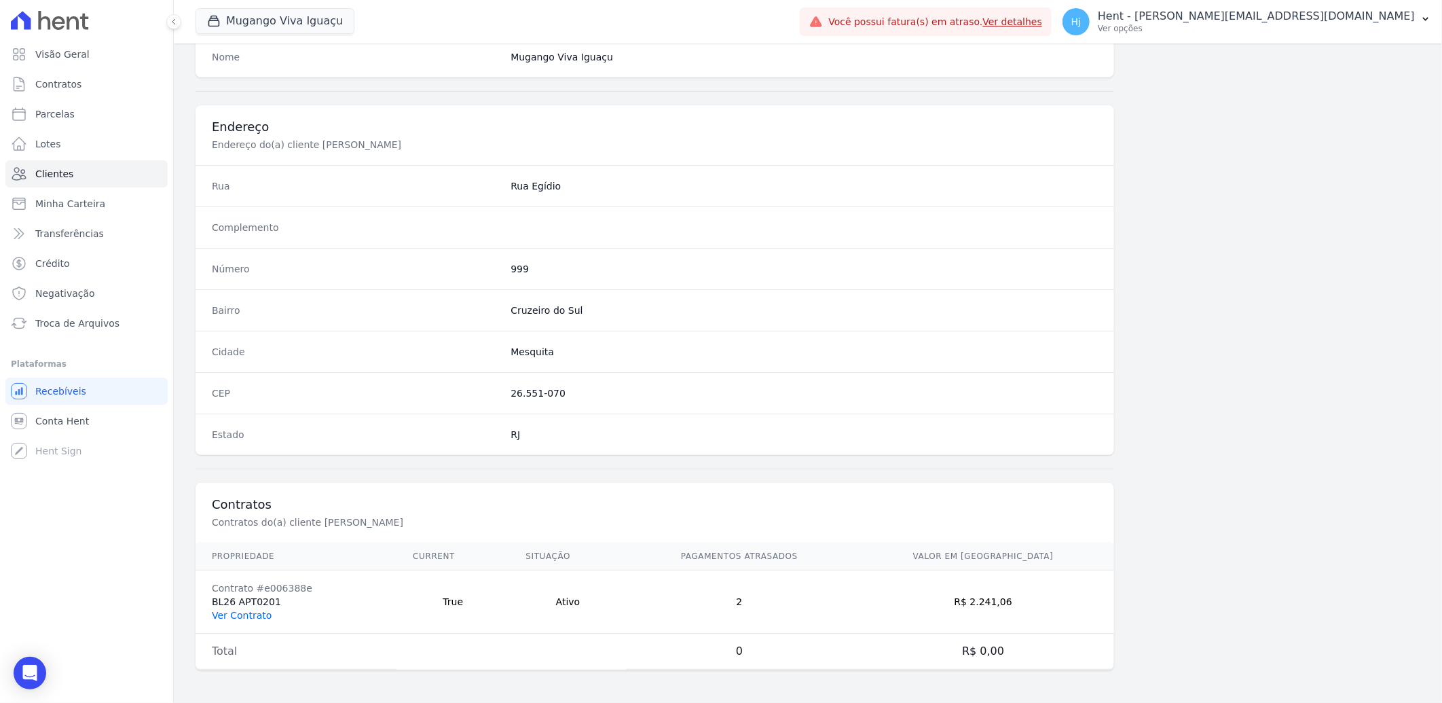
click at [243, 615] on link "Ver Contrato" at bounding box center [242, 615] width 60 height 11
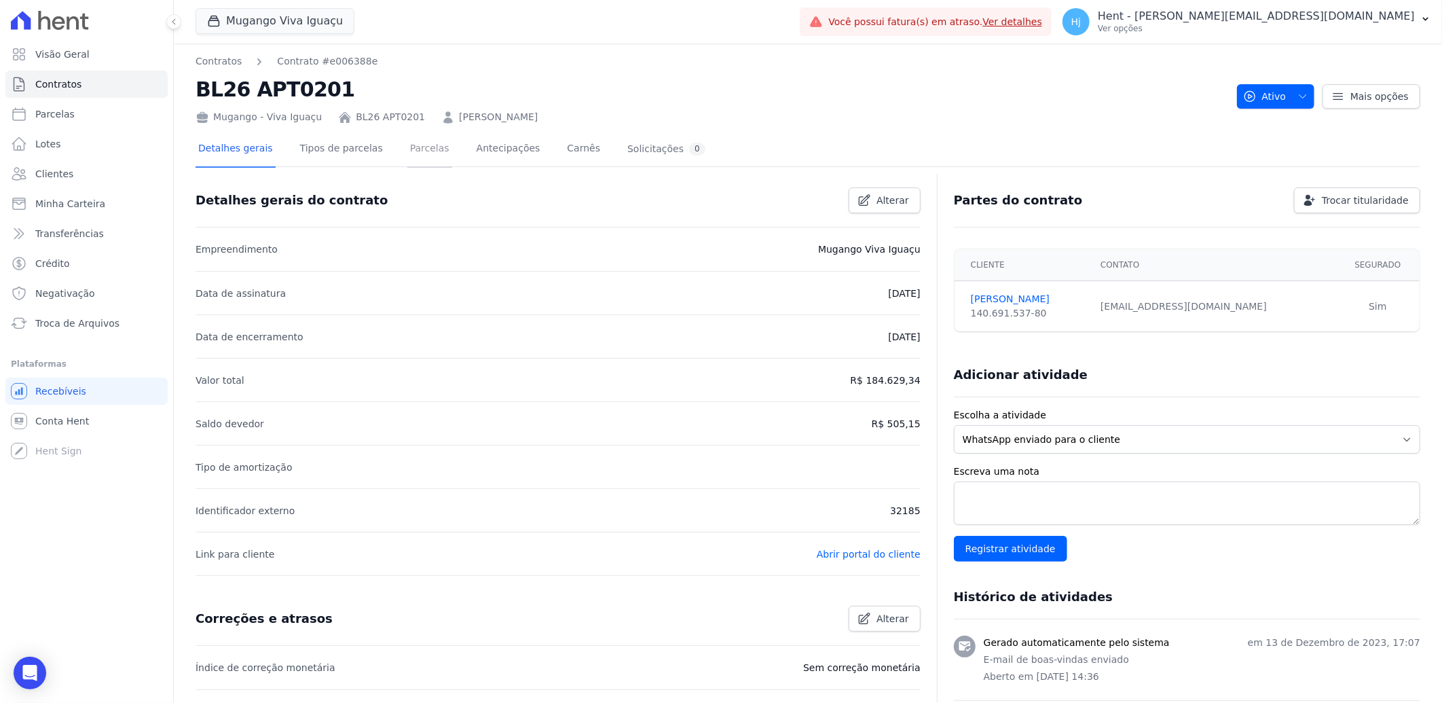
click at [407, 149] on link "Parcelas" at bounding box center [429, 150] width 45 height 36
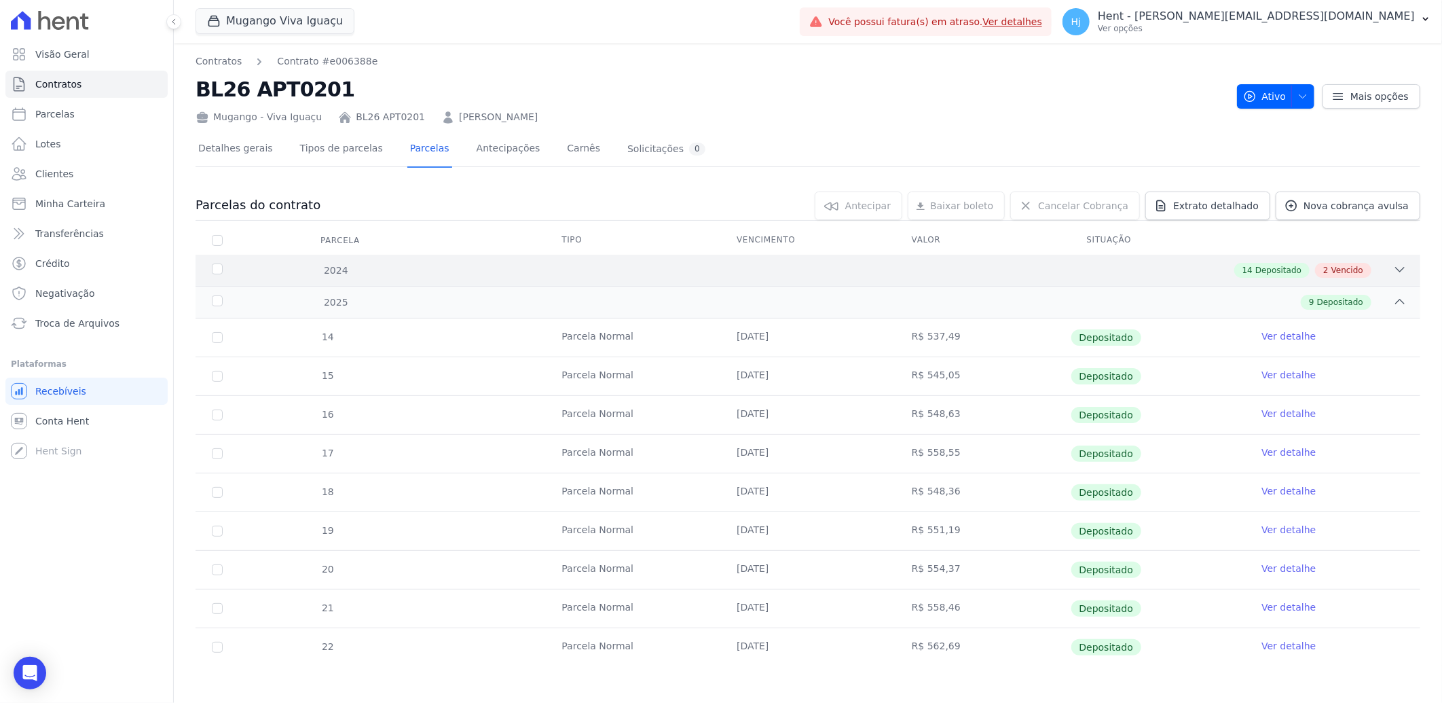
click at [850, 275] on div "14 Depositado 2 Vencido" at bounding box center [868, 270] width 1077 height 15
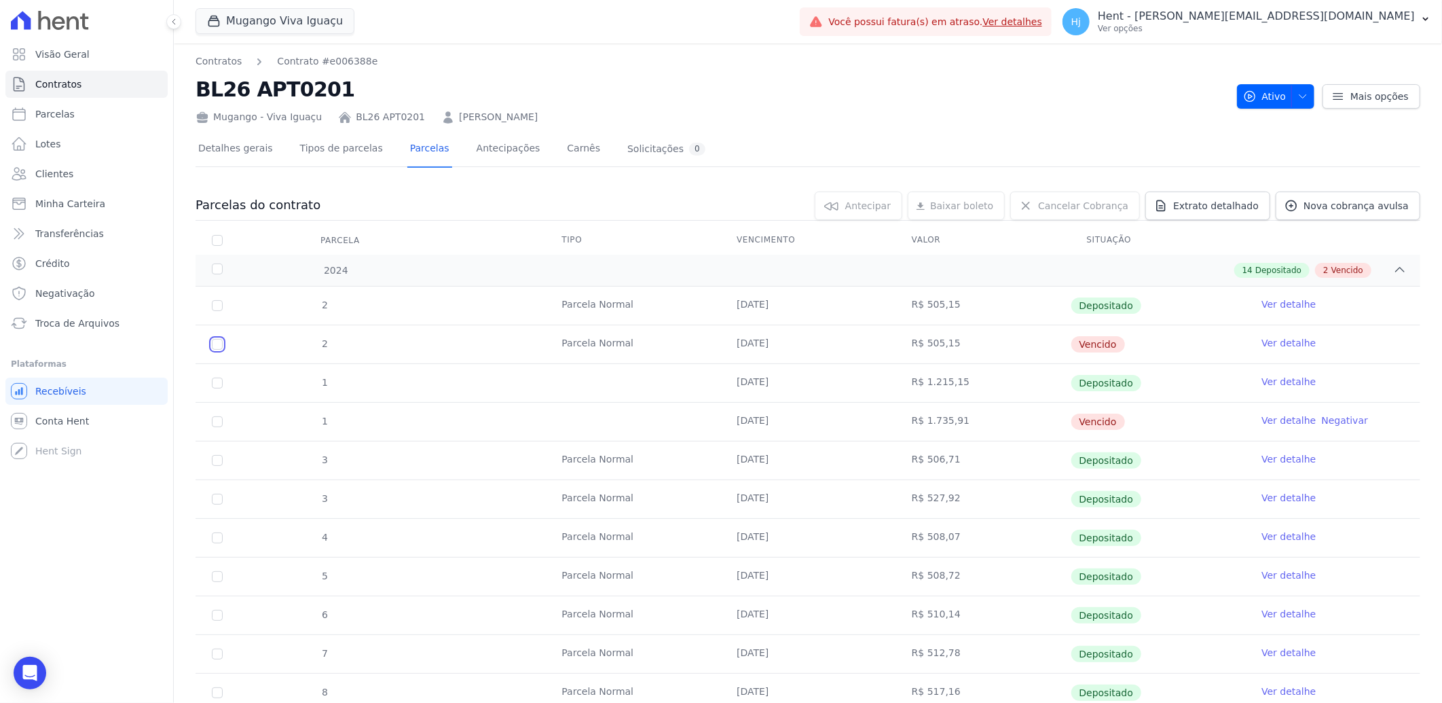
click at [213, 342] on input "checkbox" at bounding box center [217, 344] width 11 height 11
checkbox input "true"
click at [1282, 341] on link "Ver detalhe" at bounding box center [1289, 343] width 54 height 14
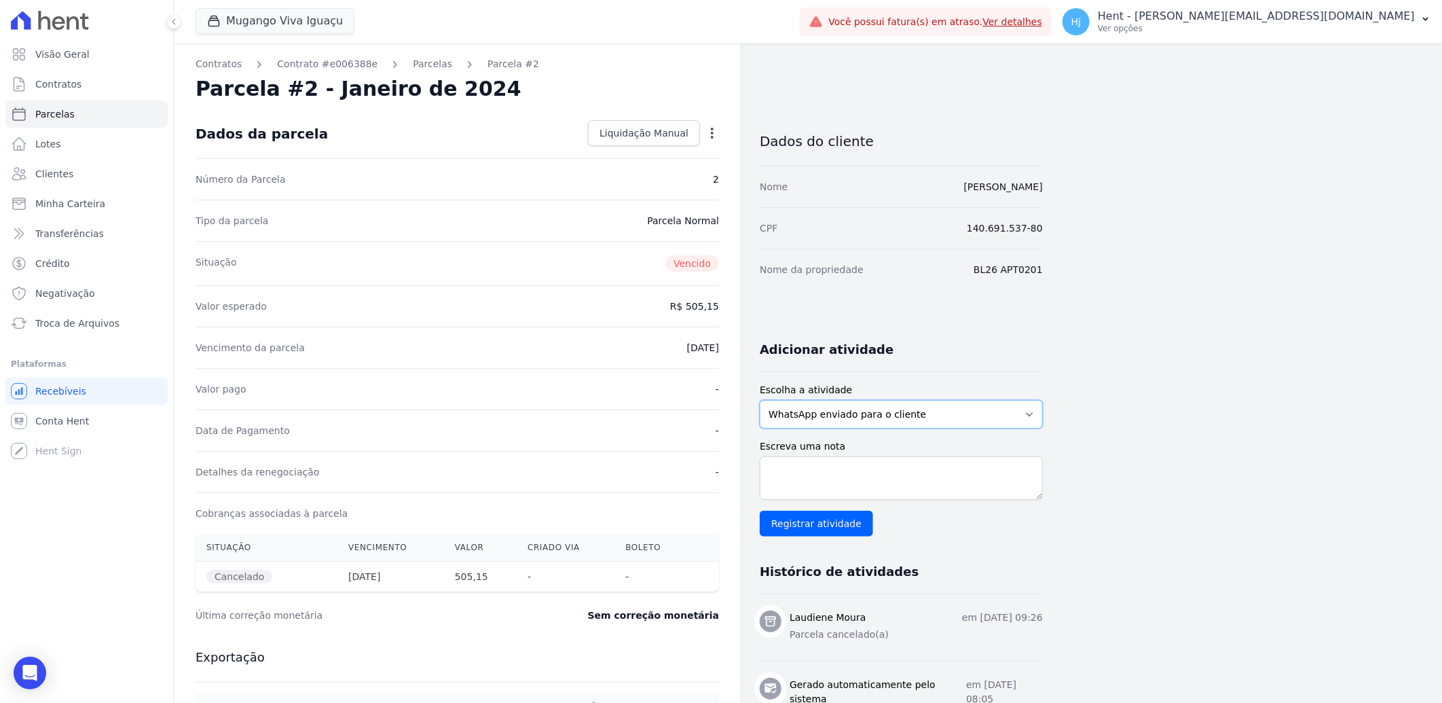
click at [910, 410] on select "WhatsApp enviado para o cliente Adicionar um comentário Ligação feita para o cl…" at bounding box center [901, 414] width 283 height 29
select select "note"
click at [760, 400] on select "WhatsApp enviado para o cliente Adicionar um comentário Ligação feita para o cl…" at bounding box center [901, 414] width 283 height 29
click at [850, 471] on textarea "Escreva uma nota" at bounding box center [901, 477] width 283 height 43
type textarea "parcelas de 10/01 e 31/01 em duplicidade, já constam baixadas"
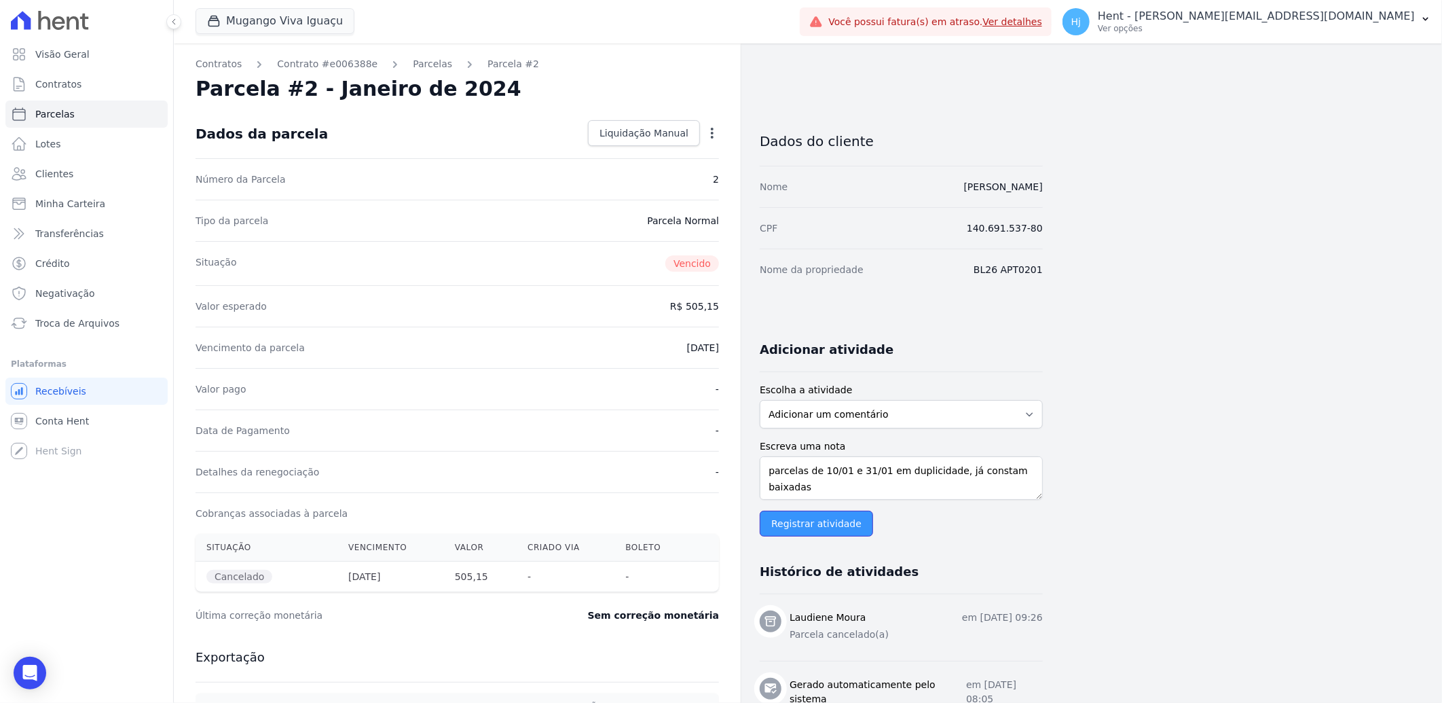
click at [839, 530] on input "Registrar atividade" at bounding box center [816, 524] width 113 height 26
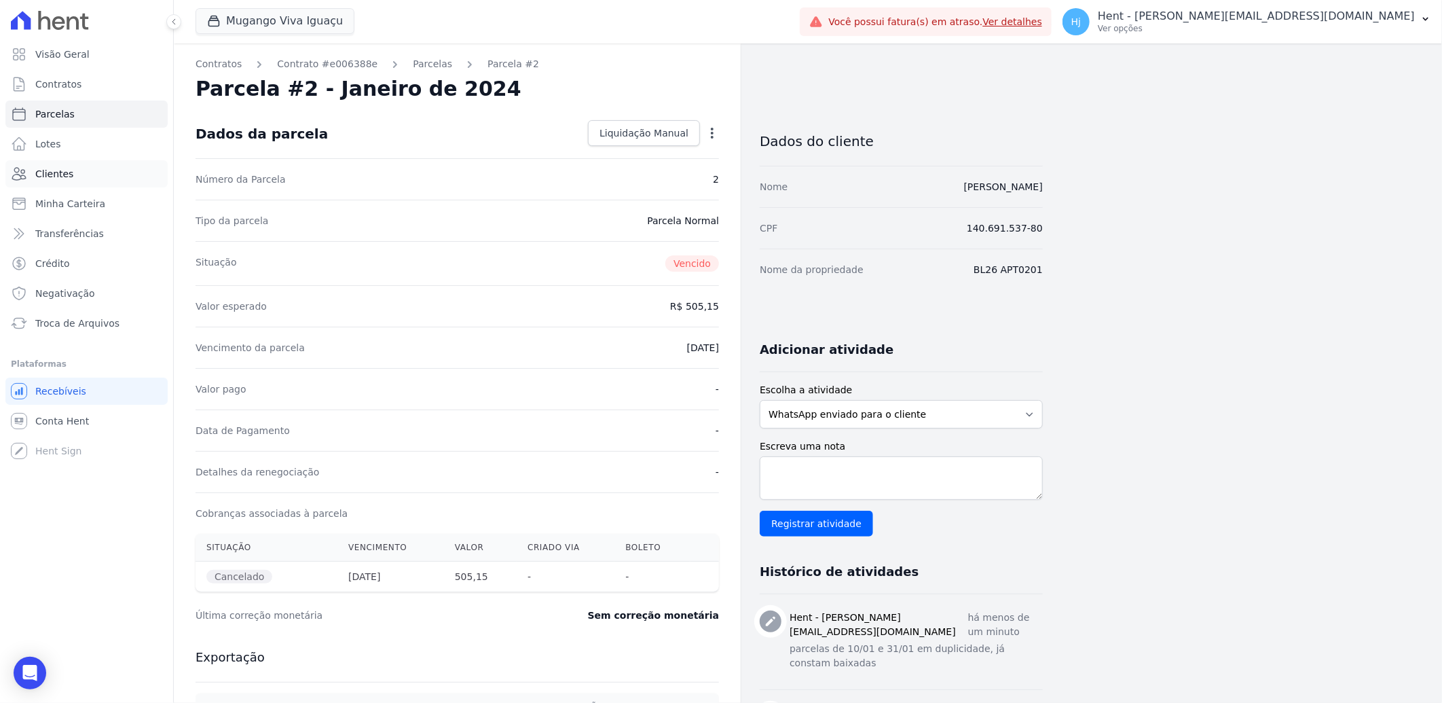
click at [65, 180] on span "Clientes" at bounding box center [54, 174] width 38 height 14
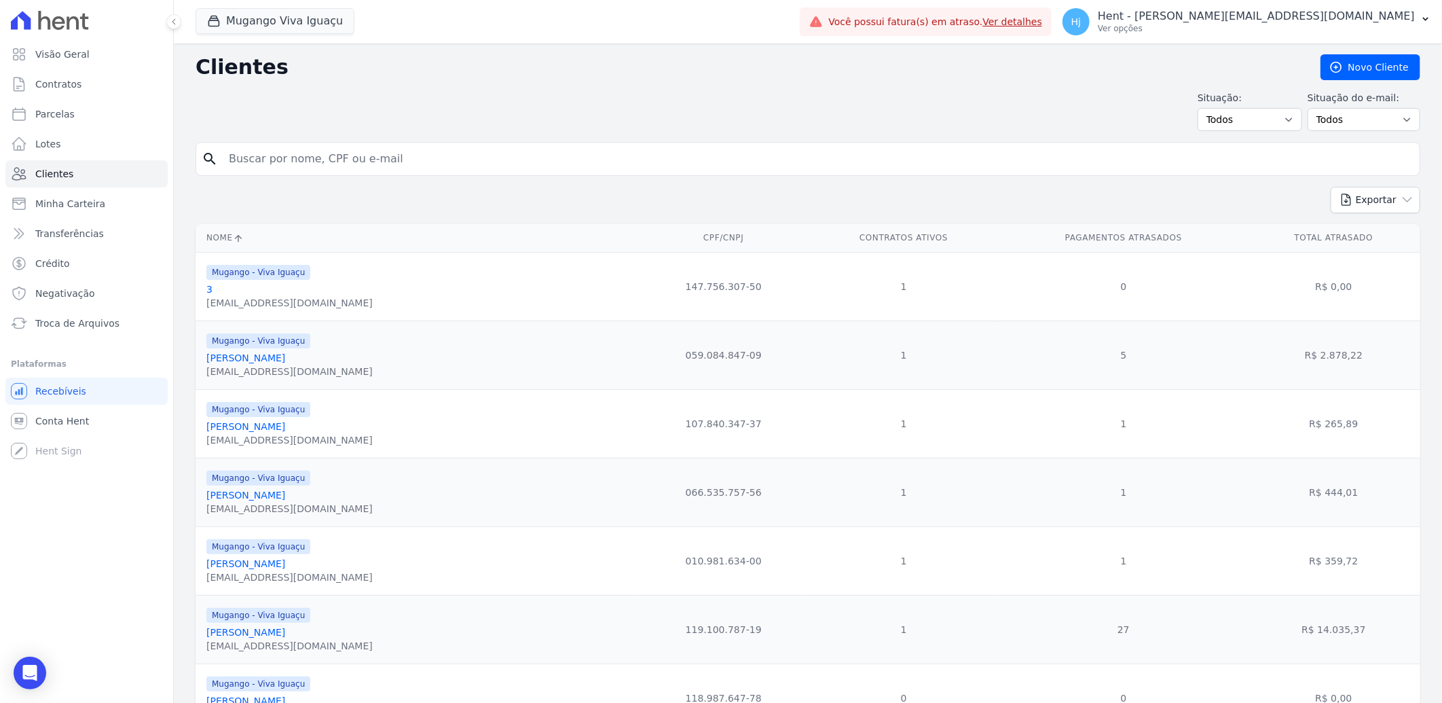
click at [321, 156] on input "search" at bounding box center [818, 158] width 1194 height 27
paste input "[PERSON_NAME] Conceicao [PERSON_NAME]"
type input "[PERSON_NAME] Conceicao [PERSON_NAME]"
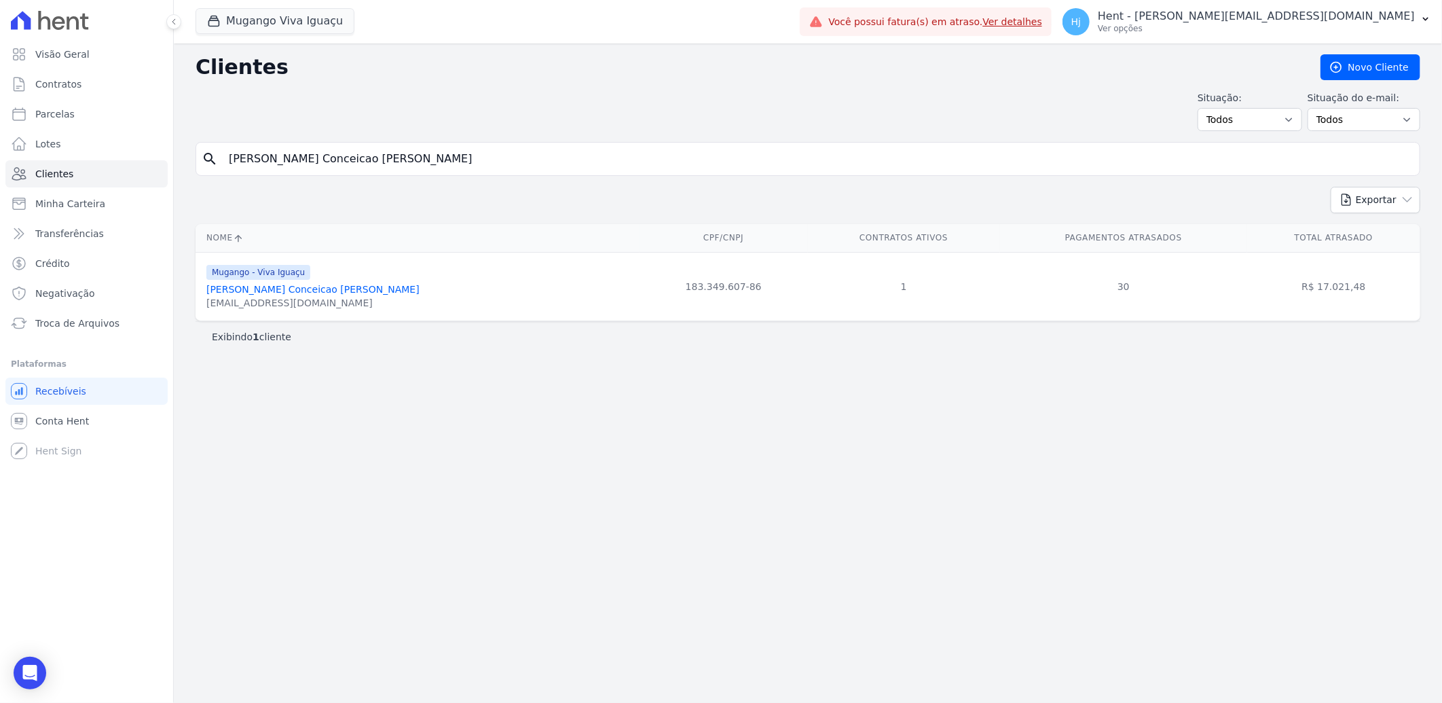
click at [295, 287] on link "[PERSON_NAME] Conceicao [PERSON_NAME]" at bounding box center [312, 289] width 213 height 11
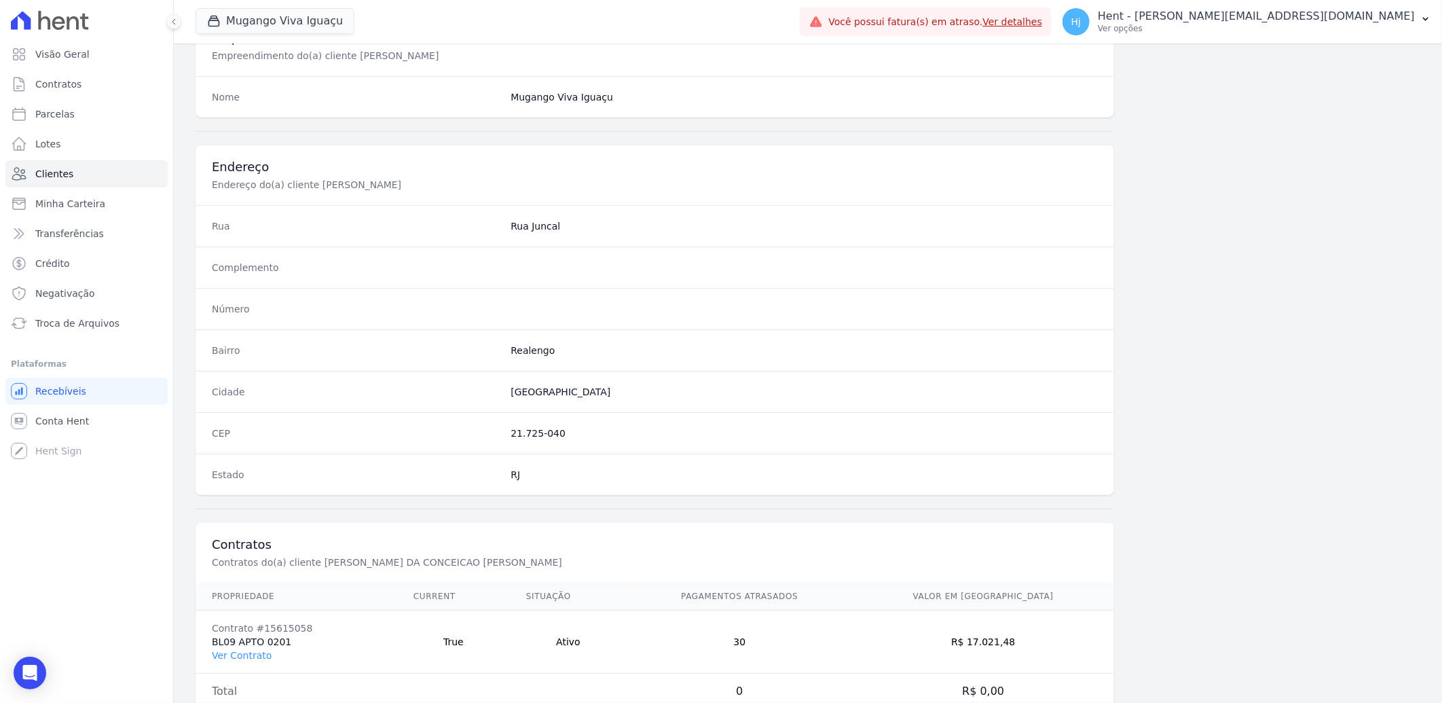
scroll to position [569, 0]
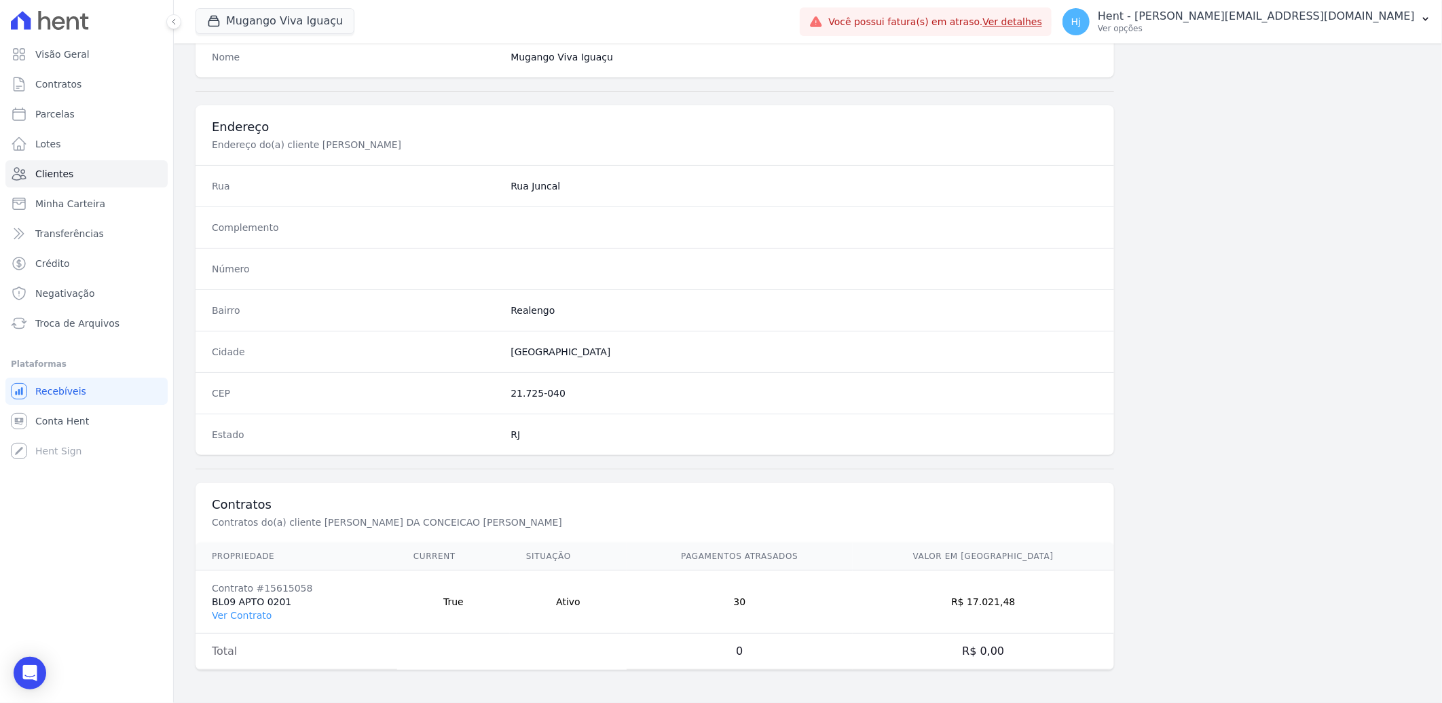
drag, startPoint x: 242, startPoint y: 613, endPoint x: 259, endPoint y: 583, distance: 34.4
click at [241, 613] on link "Ver Contrato" at bounding box center [242, 615] width 60 height 11
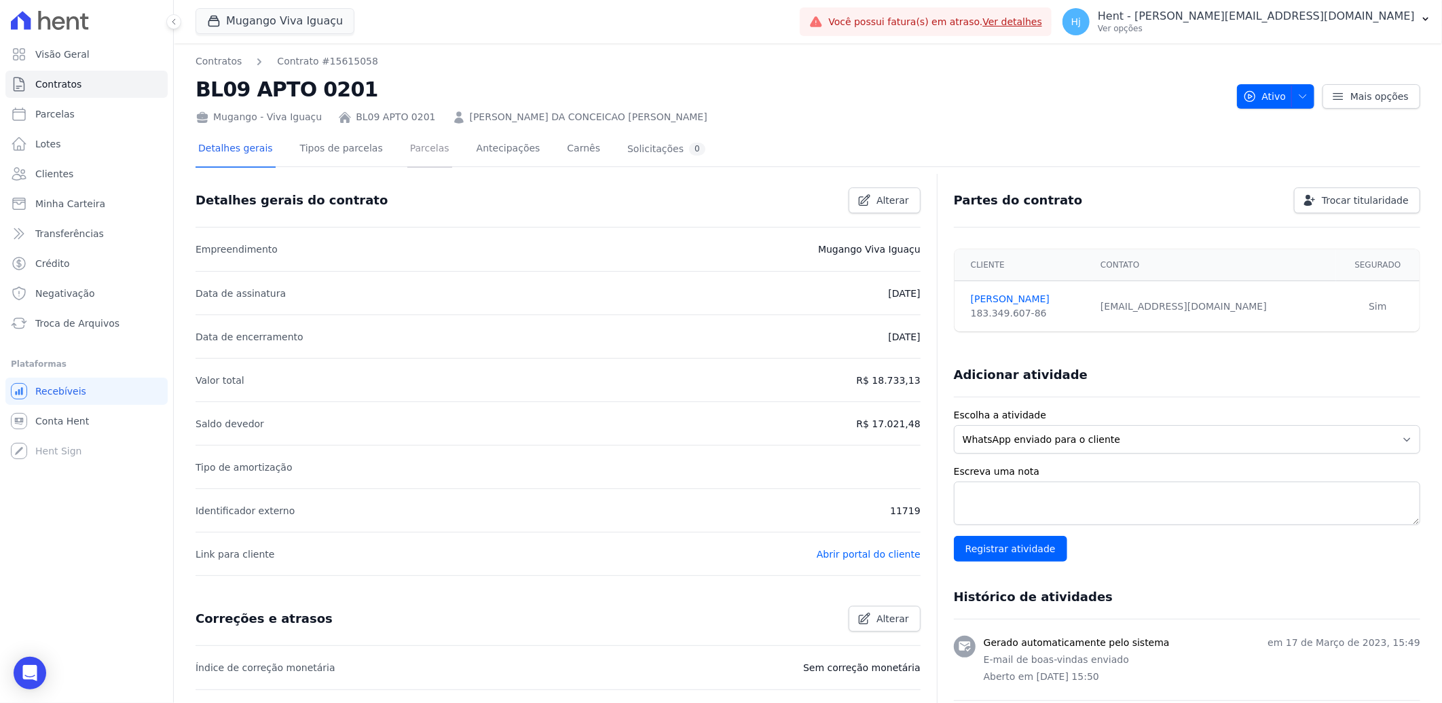
click at [418, 151] on link "Parcelas" at bounding box center [429, 150] width 45 height 36
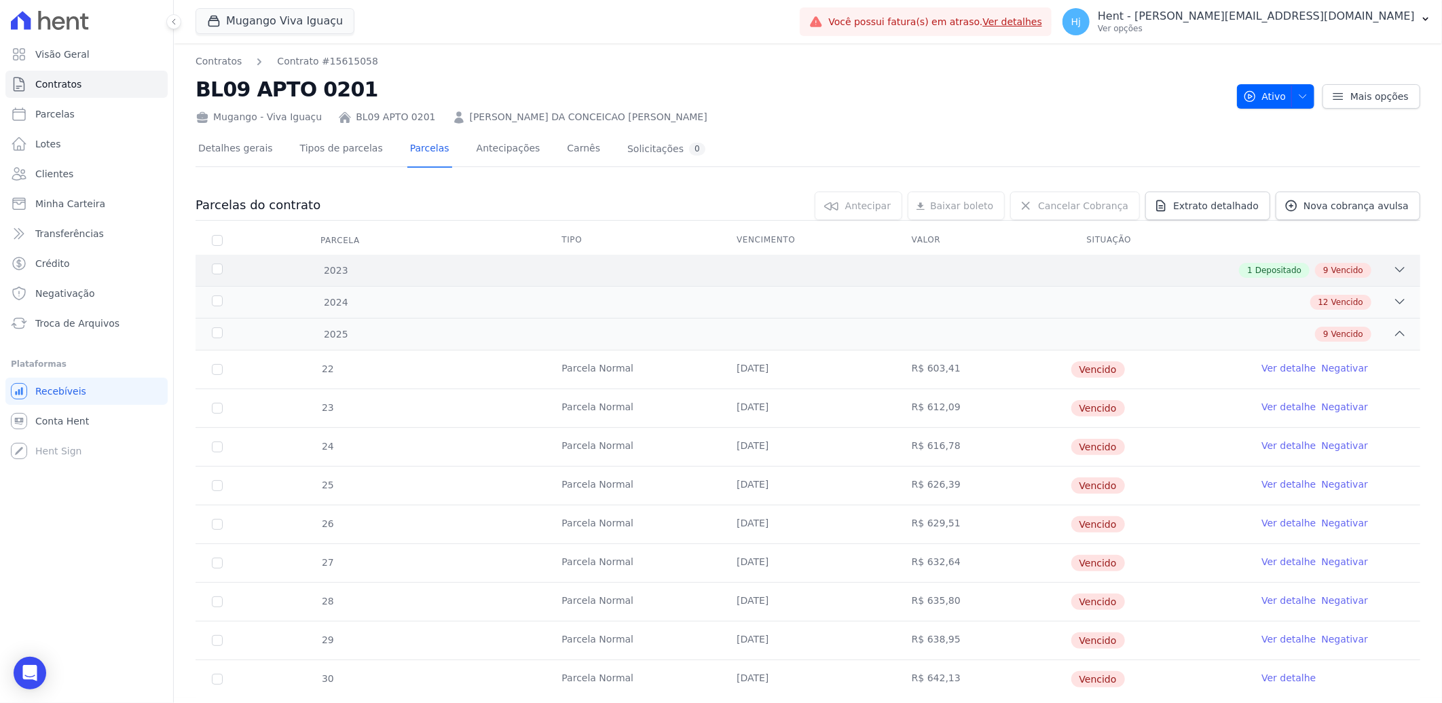
click at [873, 265] on div "1 Depositado 9 Vencido" at bounding box center [868, 270] width 1077 height 15
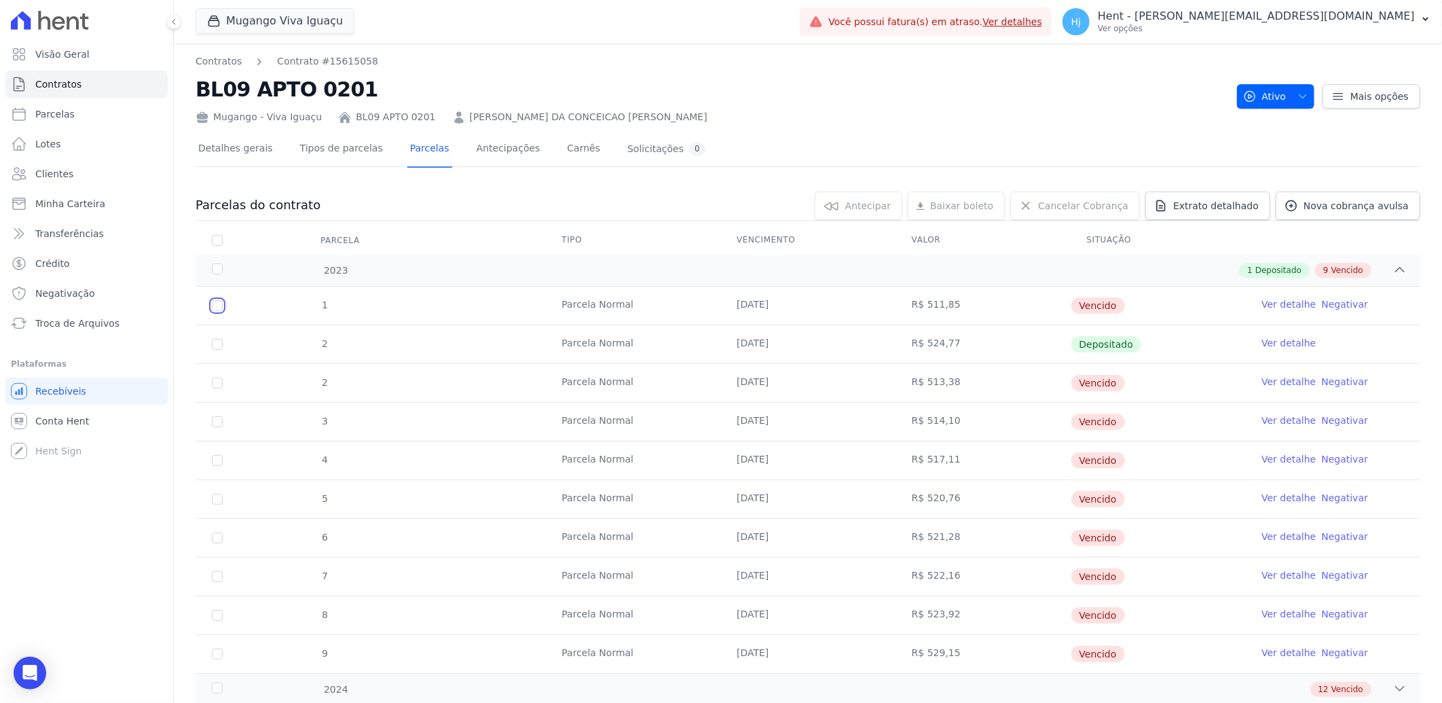
click at [219, 306] on input "checkbox" at bounding box center [217, 305] width 11 height 11
checkbox input "true"
click at [1267, 306] on link "Ver detalhe" at bounding box center [1289, 304] width 54 height 14
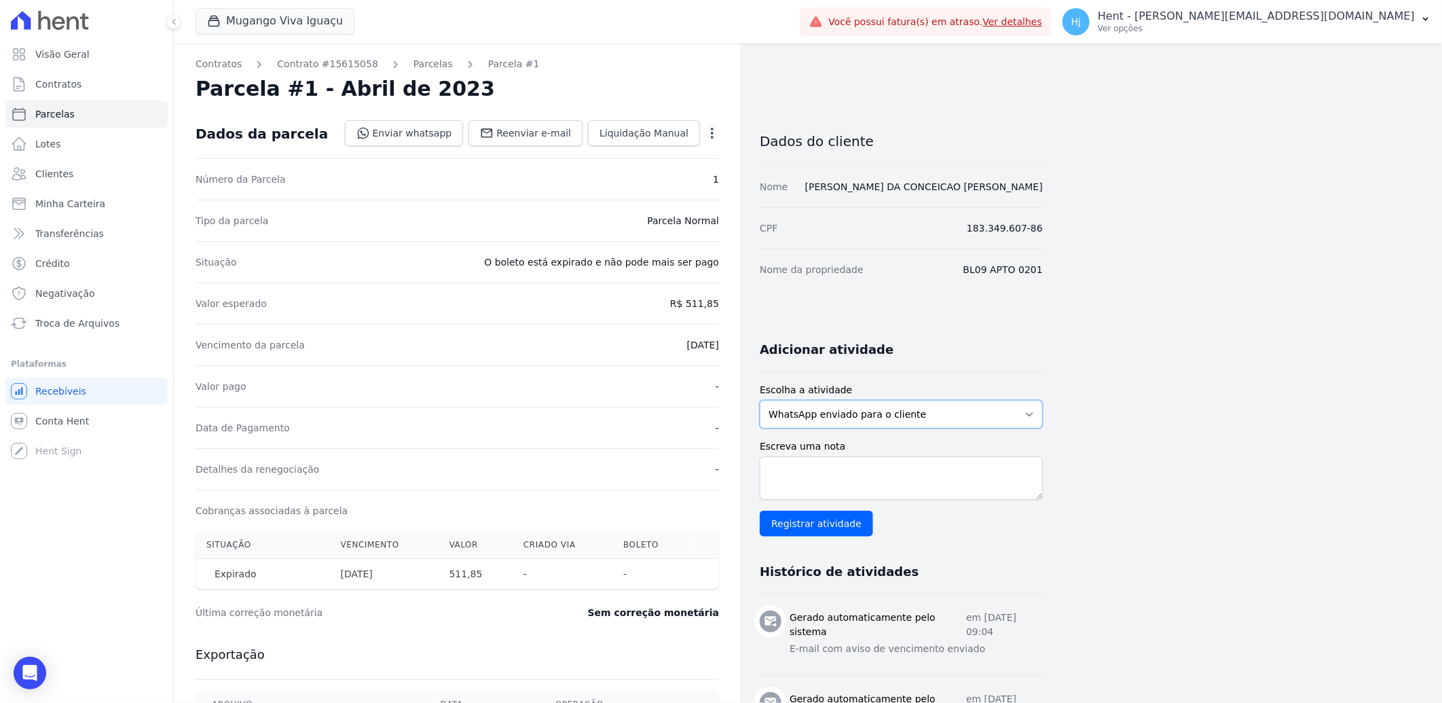
click at [879, 417] on select "WhatsApp enviado para o cliente Adicionar um comentário Ligação feita para o cl…" at bounding box center [901, 414] width 283 height 29
select select "note"
click at [760, 400] on select "WhatsApp enviado para o cliente Adicionar um comentário Ligação feita para o cl…" at bounding box center [901, 414] width 283 height 29
click at [858, 484] on textarea "Escreva uma nota" at bounding box center [901, 477] width 283 height 43
paste textarea ""enviado whatsapp, aguardando interação do cliente ""
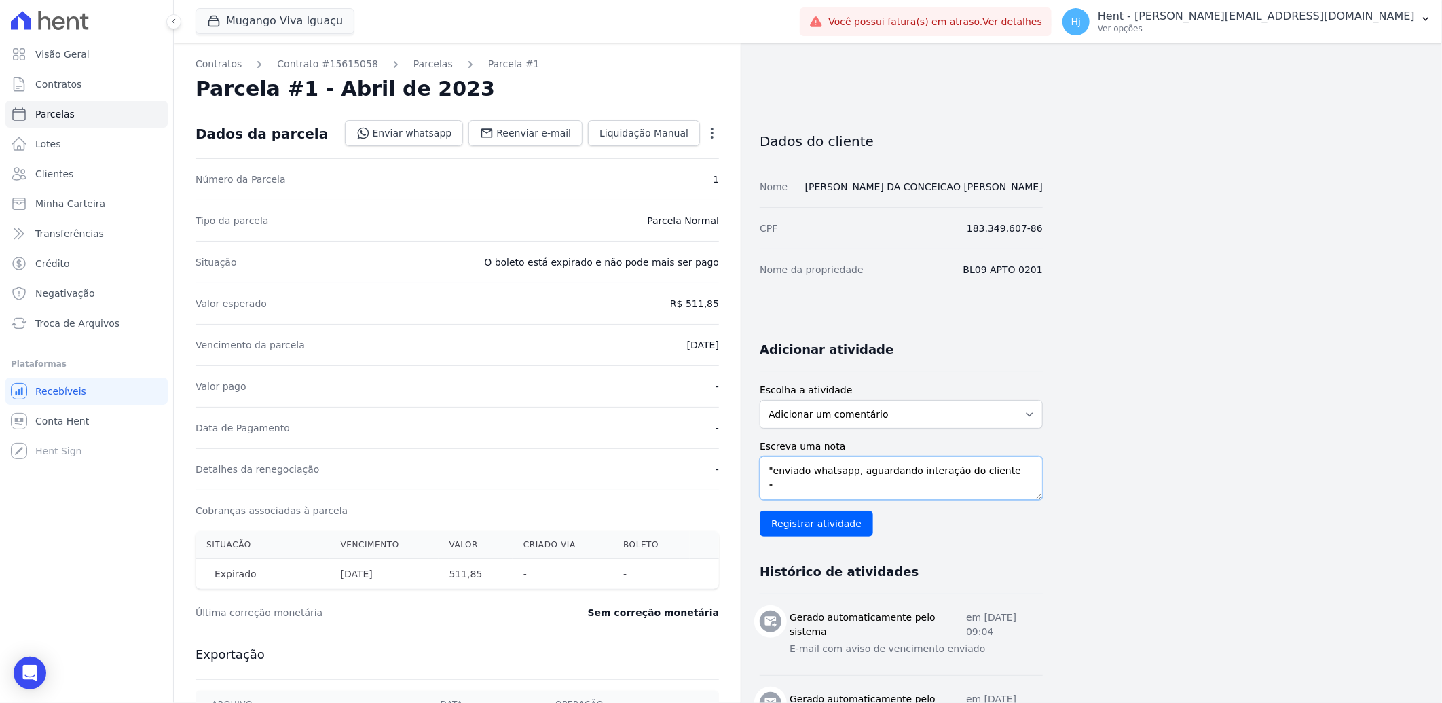
scroll to position [17, 0]
drag, startPoint x: 782, startPoint y: 490, endPoint x: 738, endPoint y: 473, distance: 46.9
click at [738, 473] on div "Contratos Contrato #15615058 [GEOGRAPHIC_DATA] Parcela #1 Parcela #1 - Abril de…" at bounding box center [608, 497] width 869 height 909
click at [775, 474] on textarea ""enviado whatsapp, aguardando interação do cliente" at bounding box center [901, 477] width 283 height 43
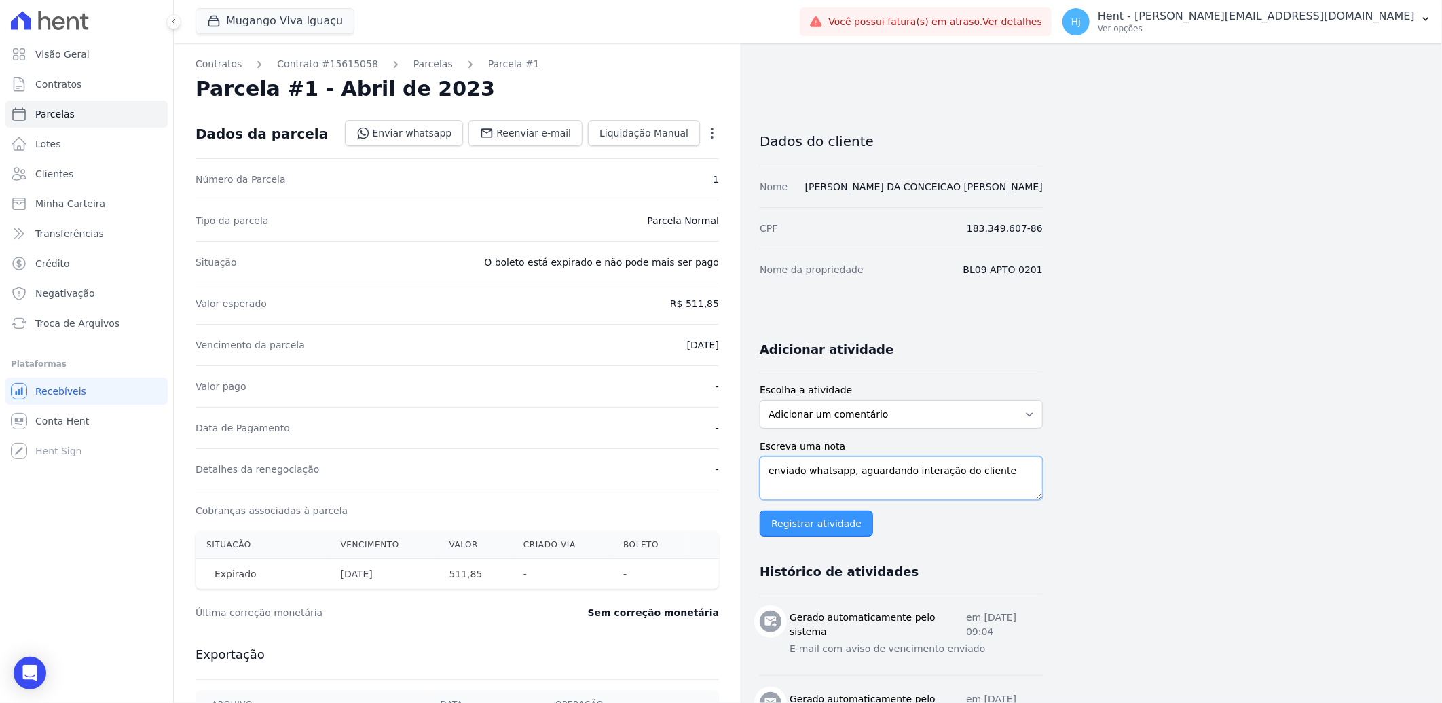
type textarea "enviado whatsapp, aguardando interação do cliente"
click at [825, 524] on input "Registrar atividade" at bounding box center [816, 524] width 113 height 26
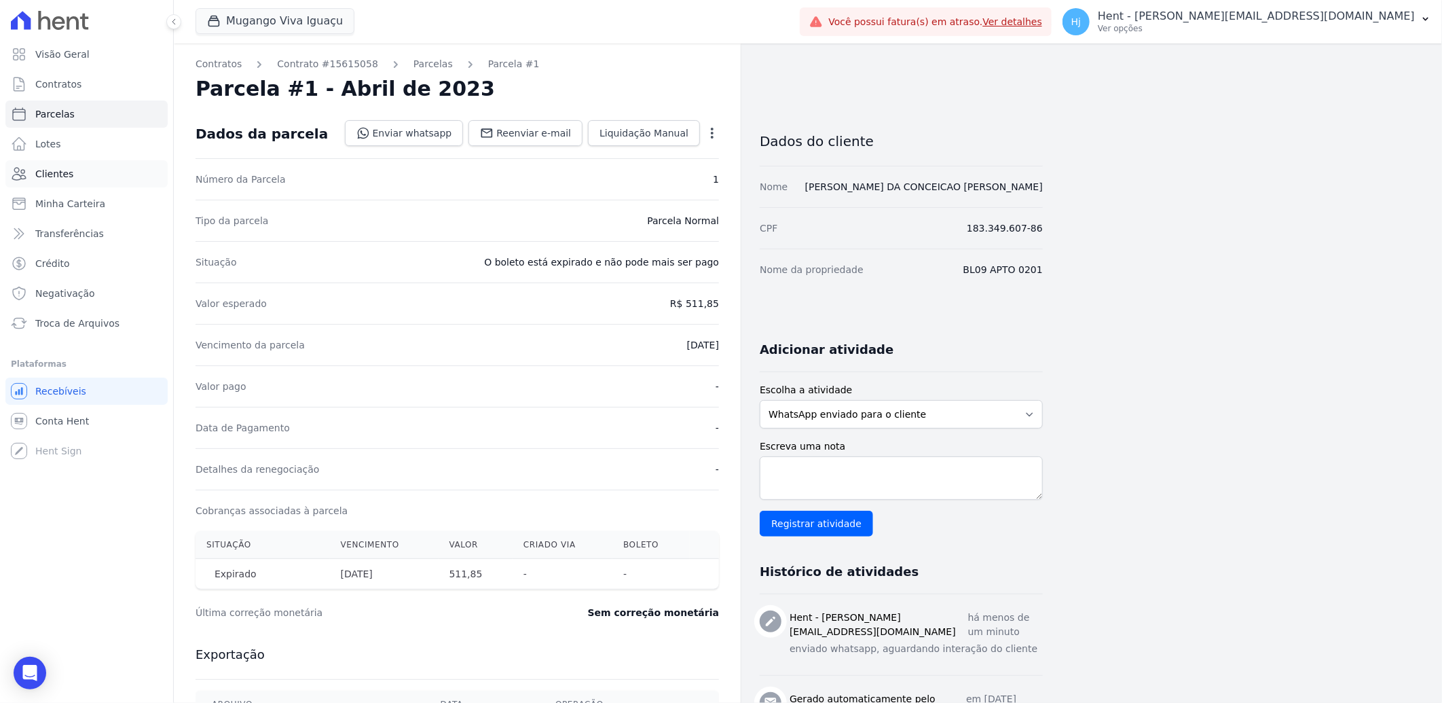
click at [66, 175] on span "Clientes" at bounding box center [54, 174] width 38 height 14
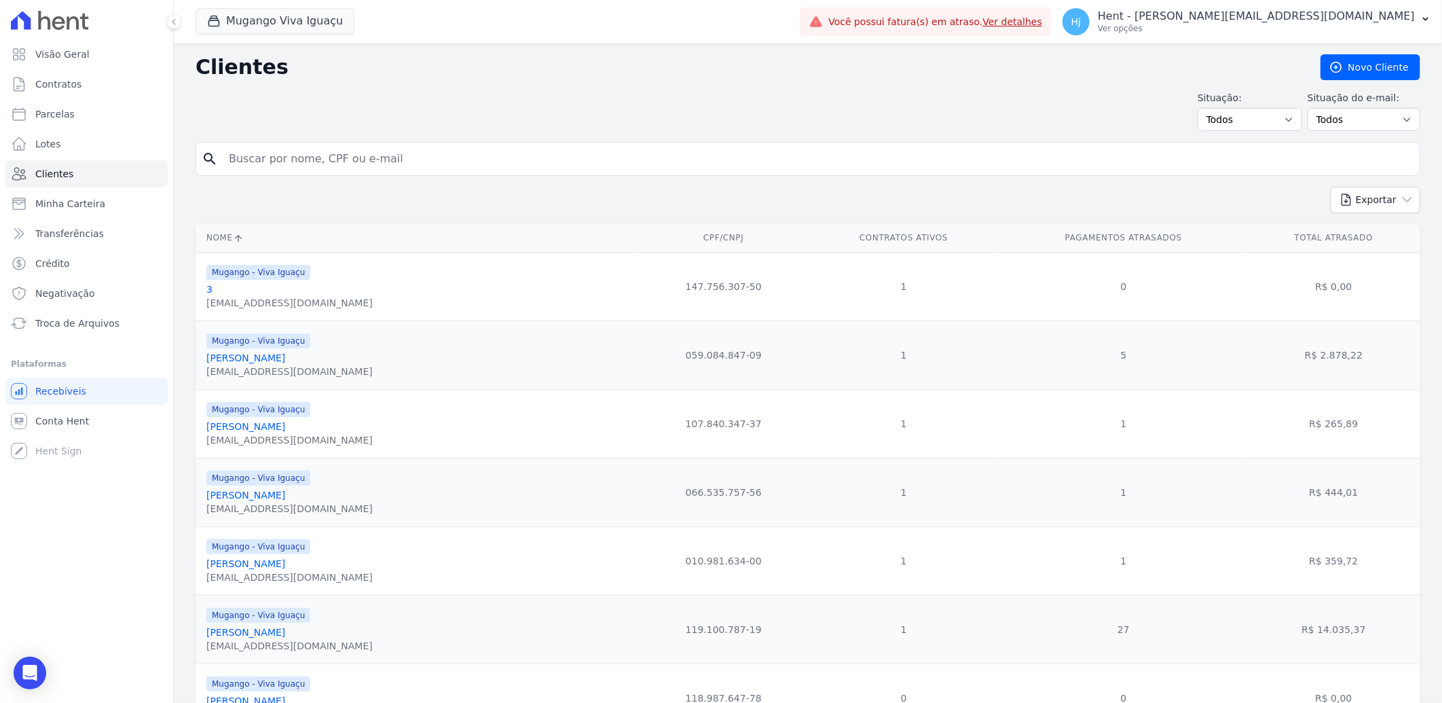
click at [356, 158] on input "search" at bounding box center [818, 158] width 1194 height 27
paste input "[PERSON_NAME]"
type input "[PERSON_NAME]"
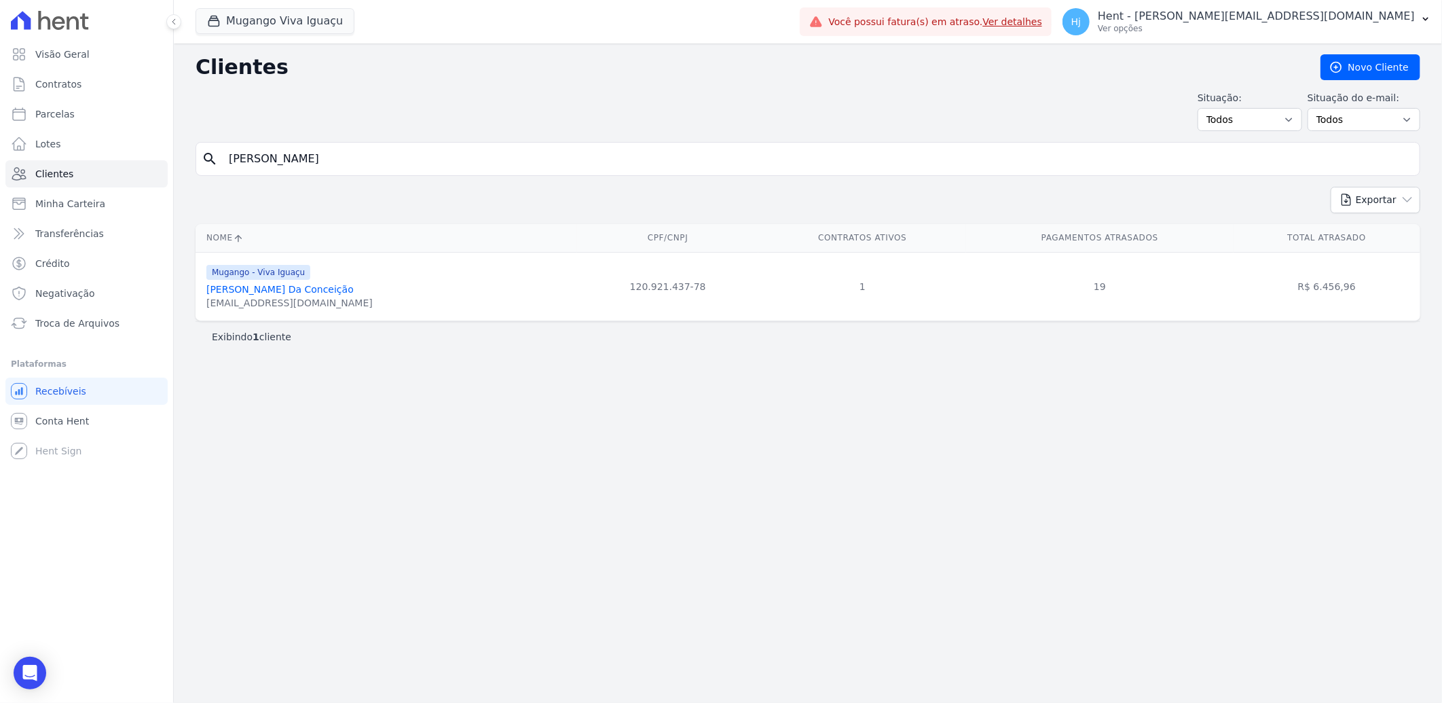
click at [289, 293] on link "[PERSON_NAME] Da Conceição" at bounding box center [279, 289] width 147 height 11
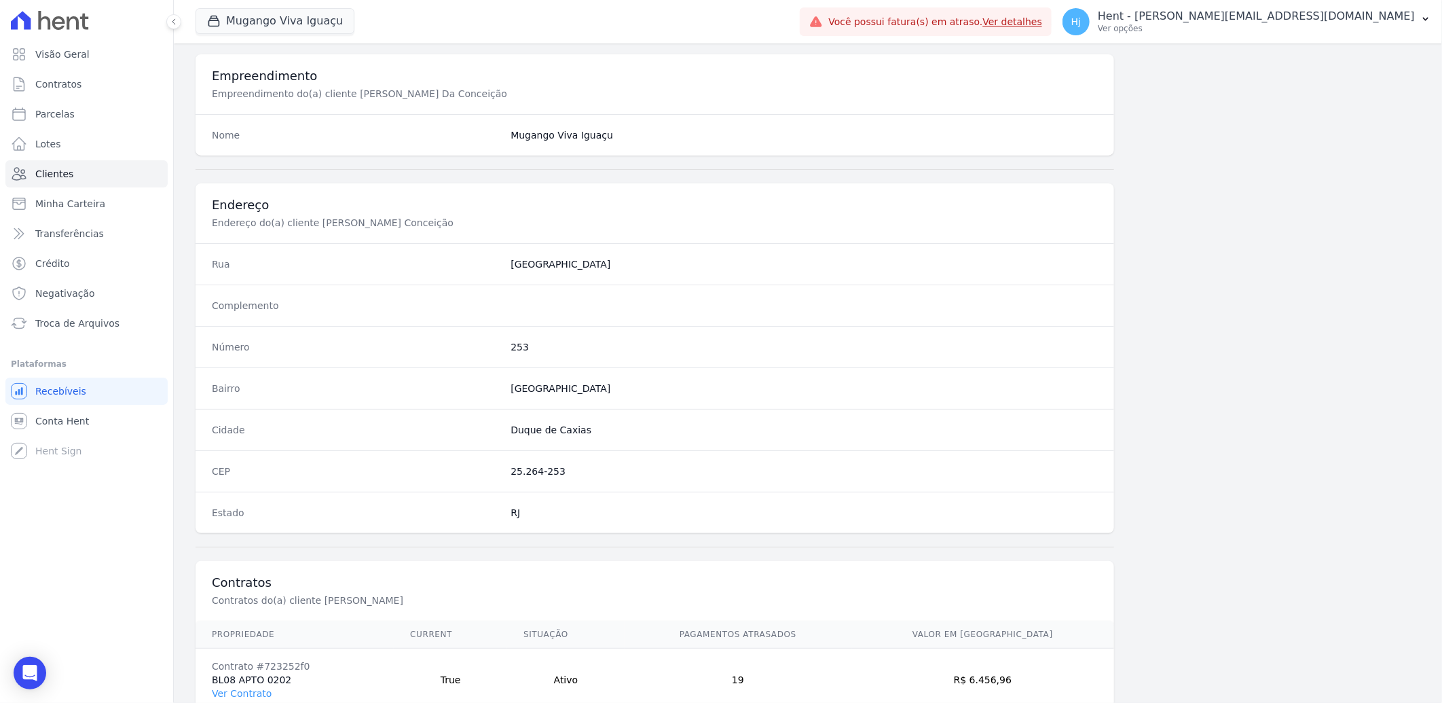
scroll to position [569, 0]
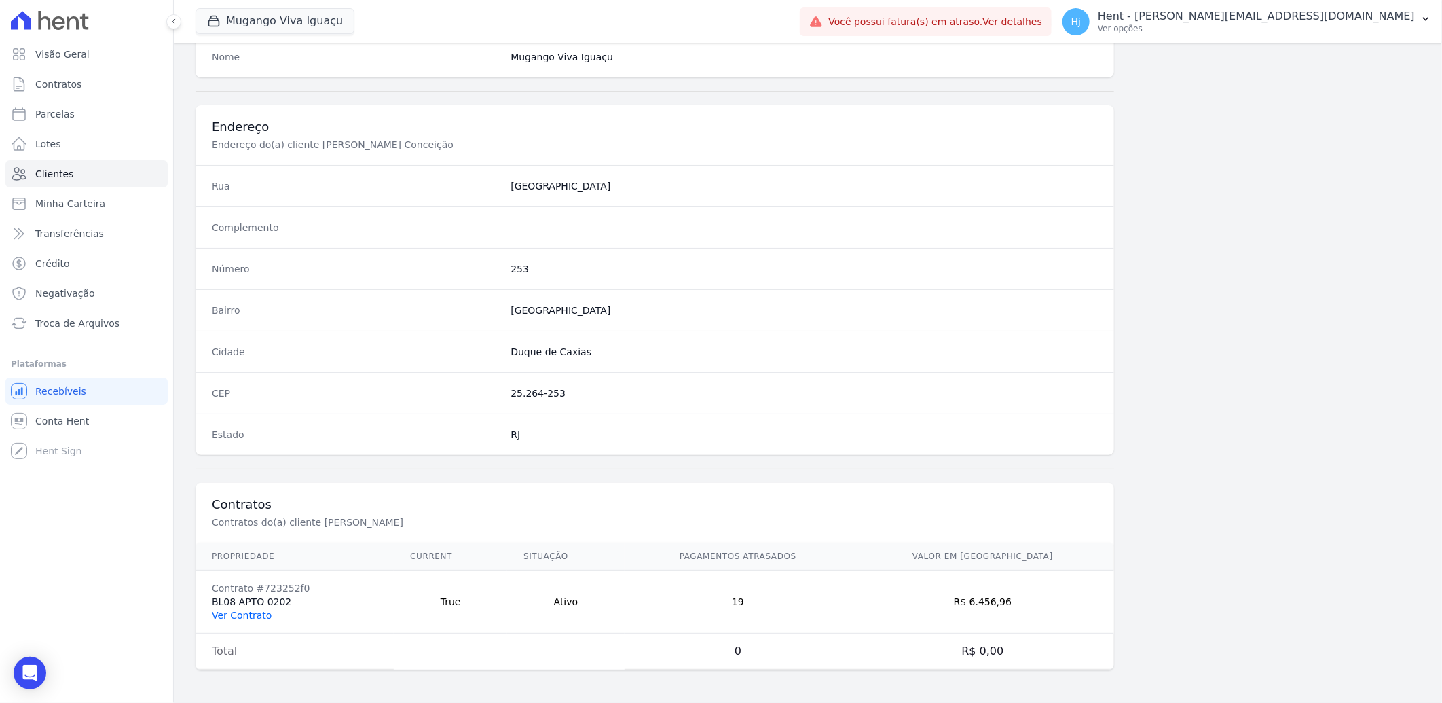
click at [234, 613] on link "Ver Contrato" at bounding box center [242, 615] width 60 height 11
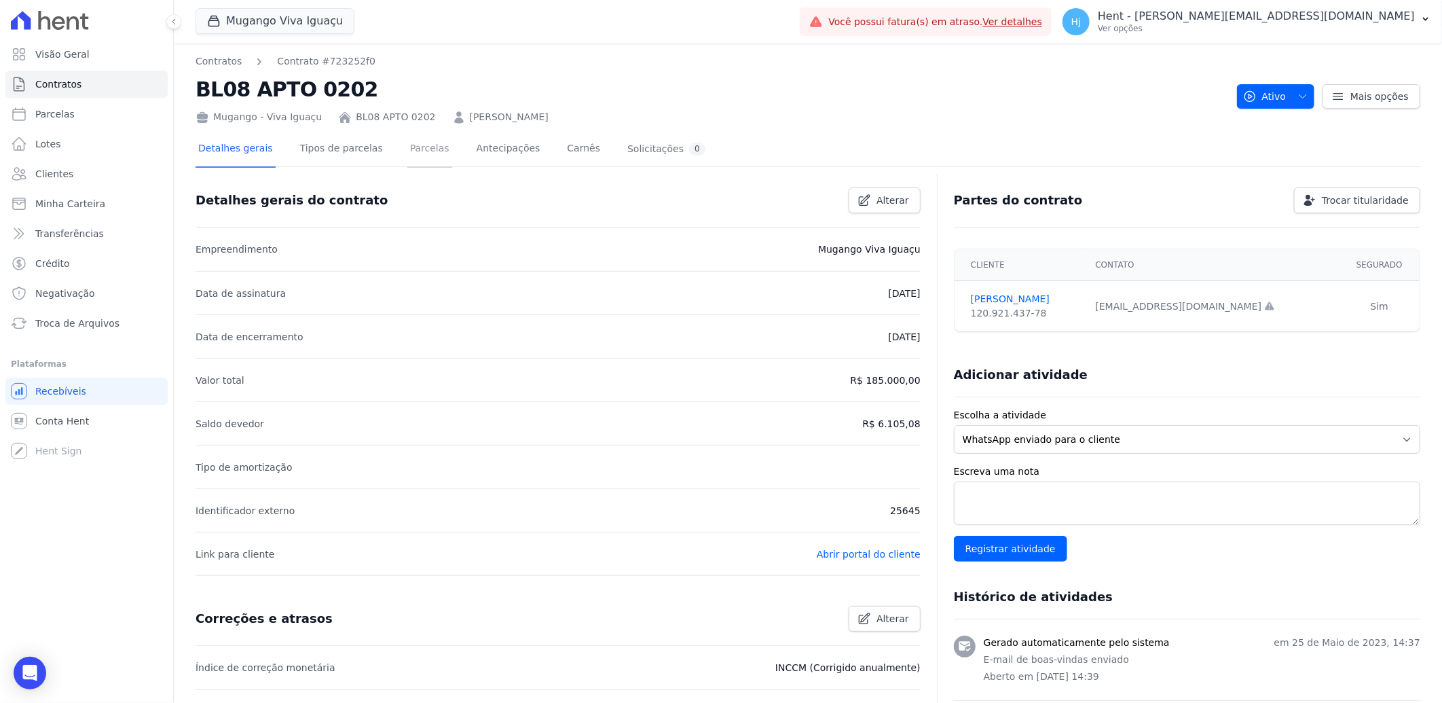
click at [424, 150] on link "Parcelas" at bounding box center [429, 150] width 45 height 36
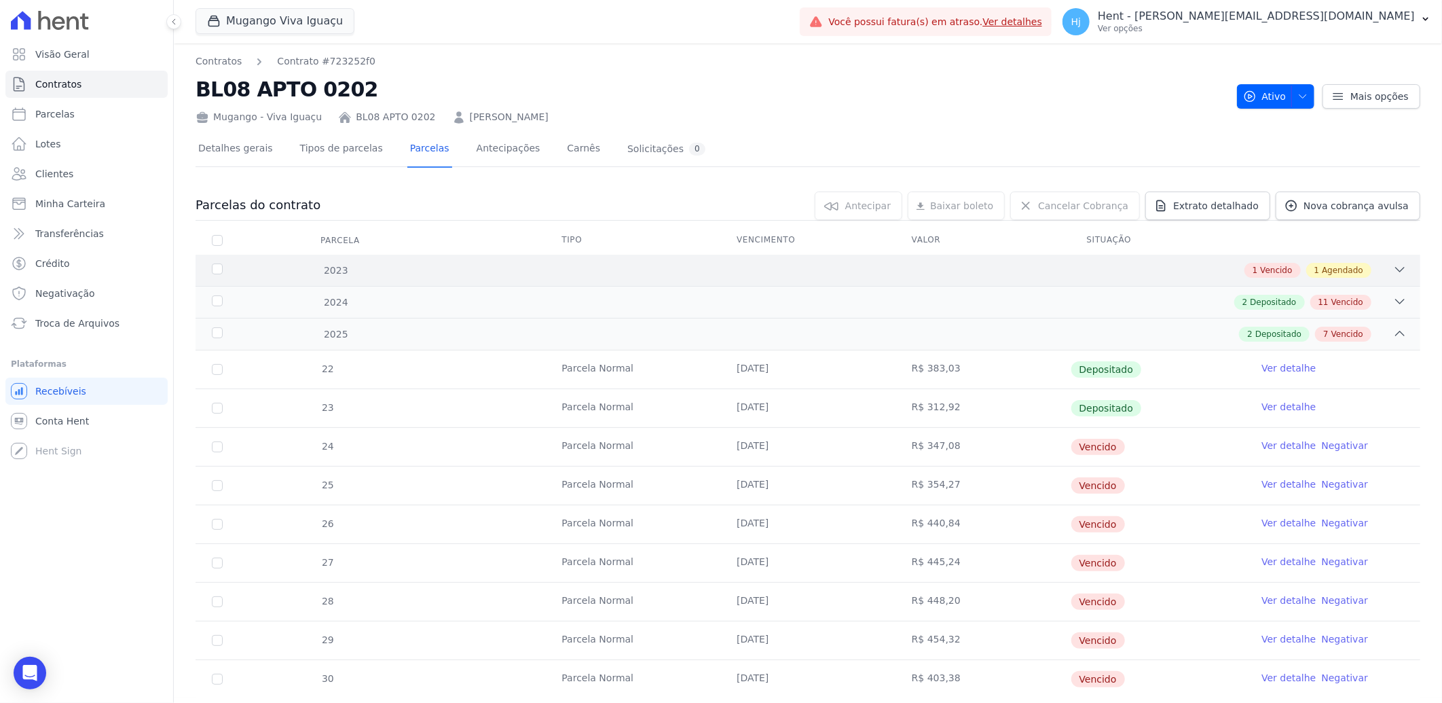
click at [869, 274] on div "1 Vencido 1 Agendado" at bounding box center [868, 270] width 1077 height 15
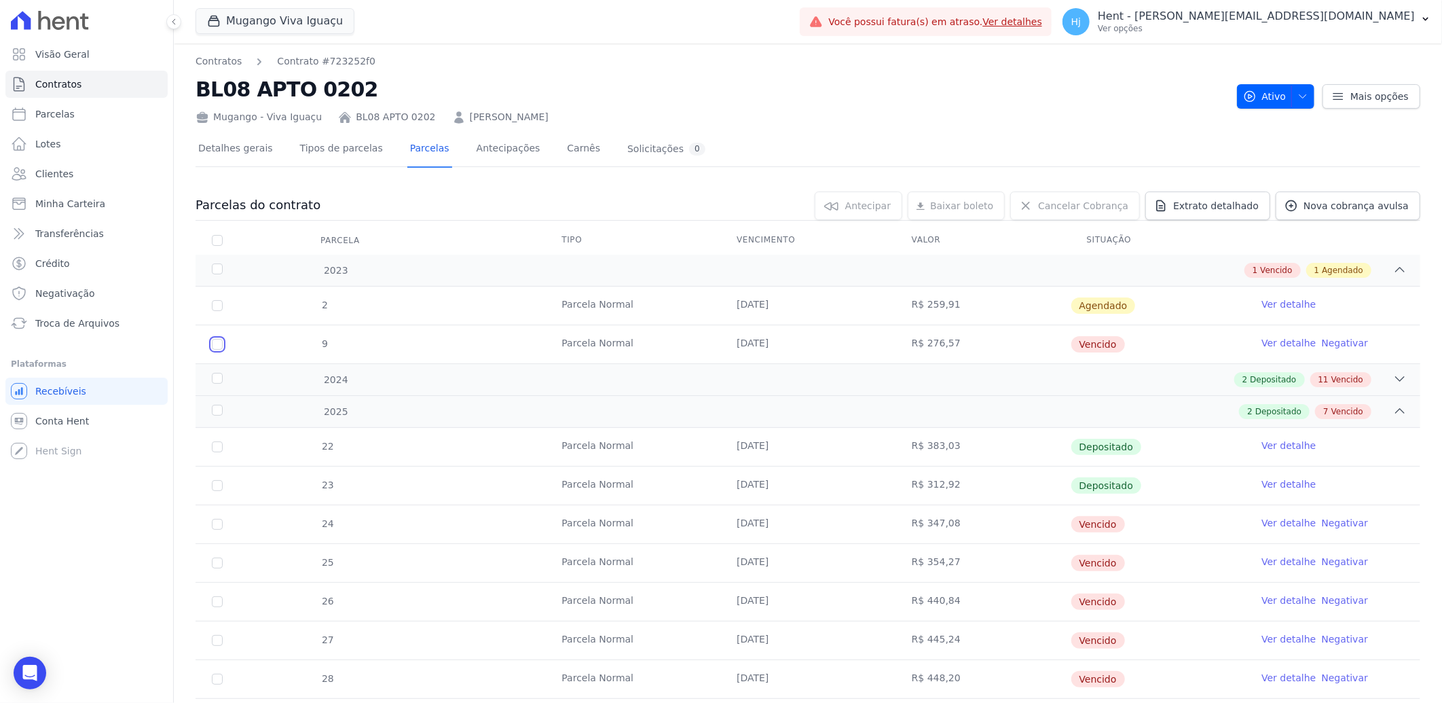
click at [213, 347] on input "checkbox" at bounding box center [217, 344] width 11 height 11
checkbox input "true"
click at [1264, 338] on link "Ver detalhe" at bounding box center [1289, 343] width 54 height 14
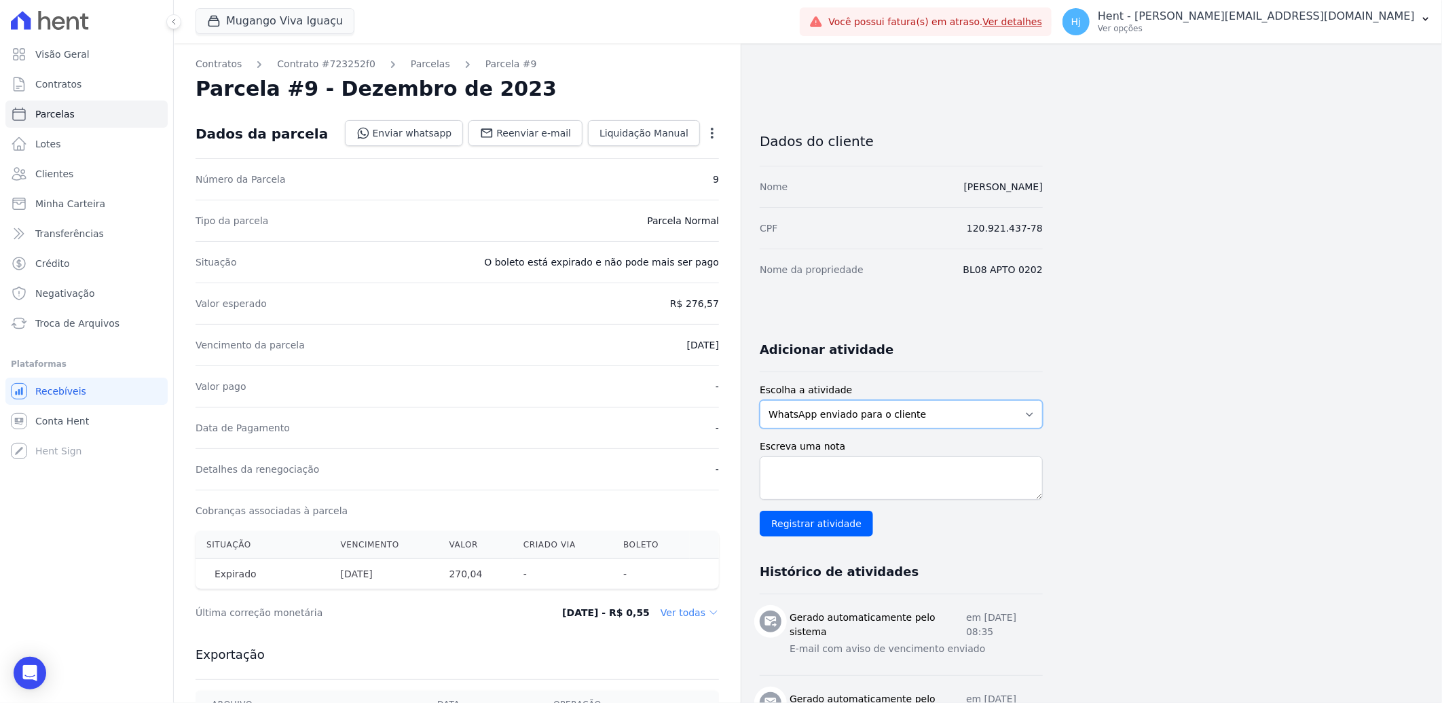
click at [1020, 420] on select "WhatsApp enviado para o cliente Adicionar um comentário Ligação feita para o cl…" at bounding box center [901, 414] width 283 height 29
select select "note"
click at [760, 400] on select "WhatsApp enviado para o cliente Adicionar um comentário Ligação feita para o cl…" at bounding box center [901, 414] width 283 height 29
click at [886, 476] on textarea "Escreva uma nota" at bounding box center [901, 477] width 283 height 43
paste textarea "enviado whatsapp, aguardando interação do cliente"
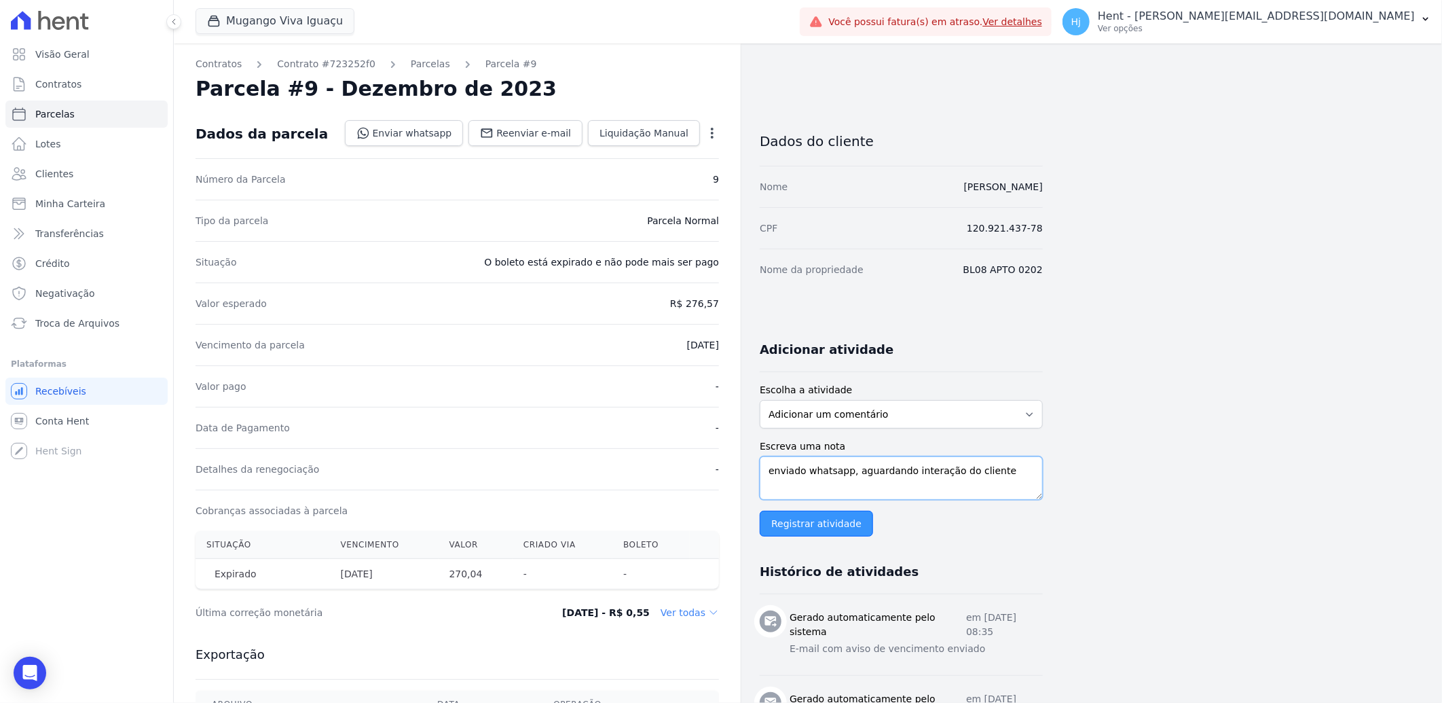
type textarea "enviado whatsapp, aguardando interação do cliente"
click at [808, 522] on input "Registrar atividade" at bounding box center [816, 524] width 113 height 26
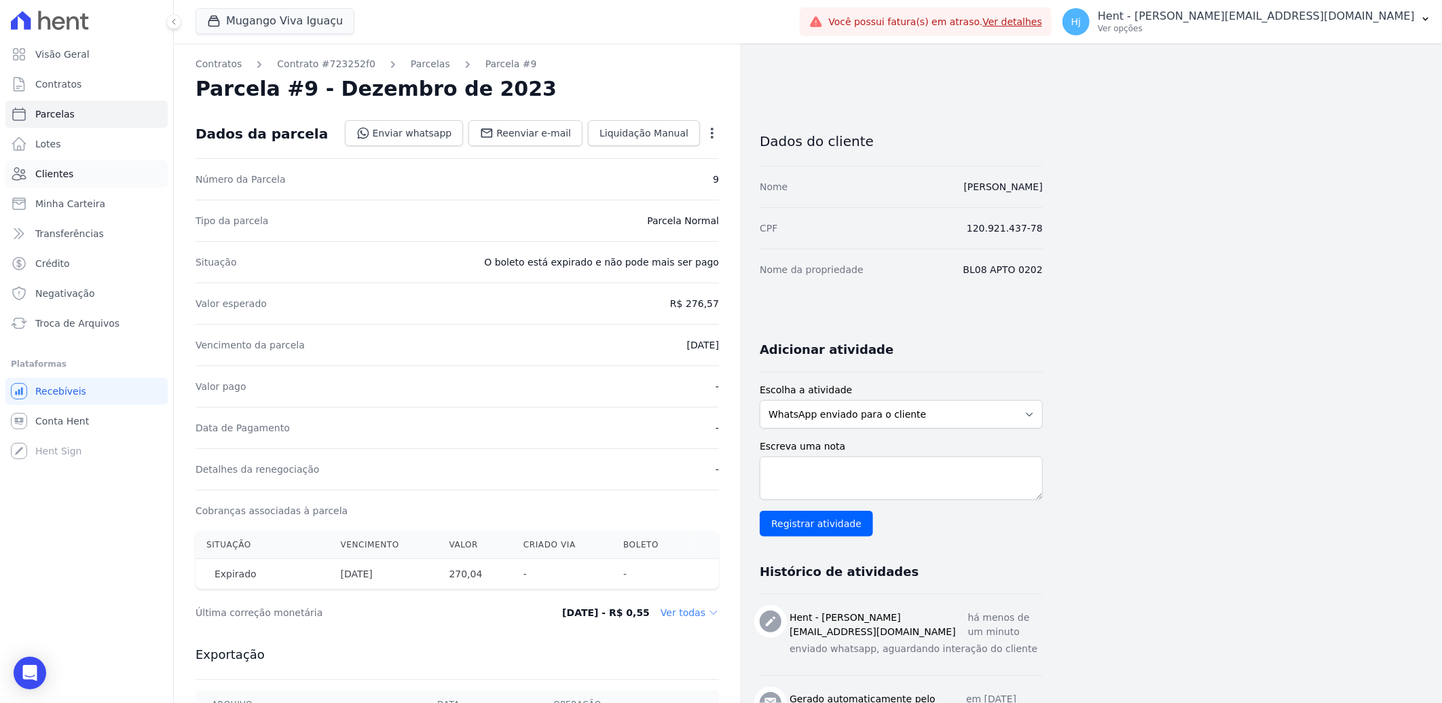
click at [60, 167] on span "Clientes" at bounding box center [54, 174] width 38 height 14
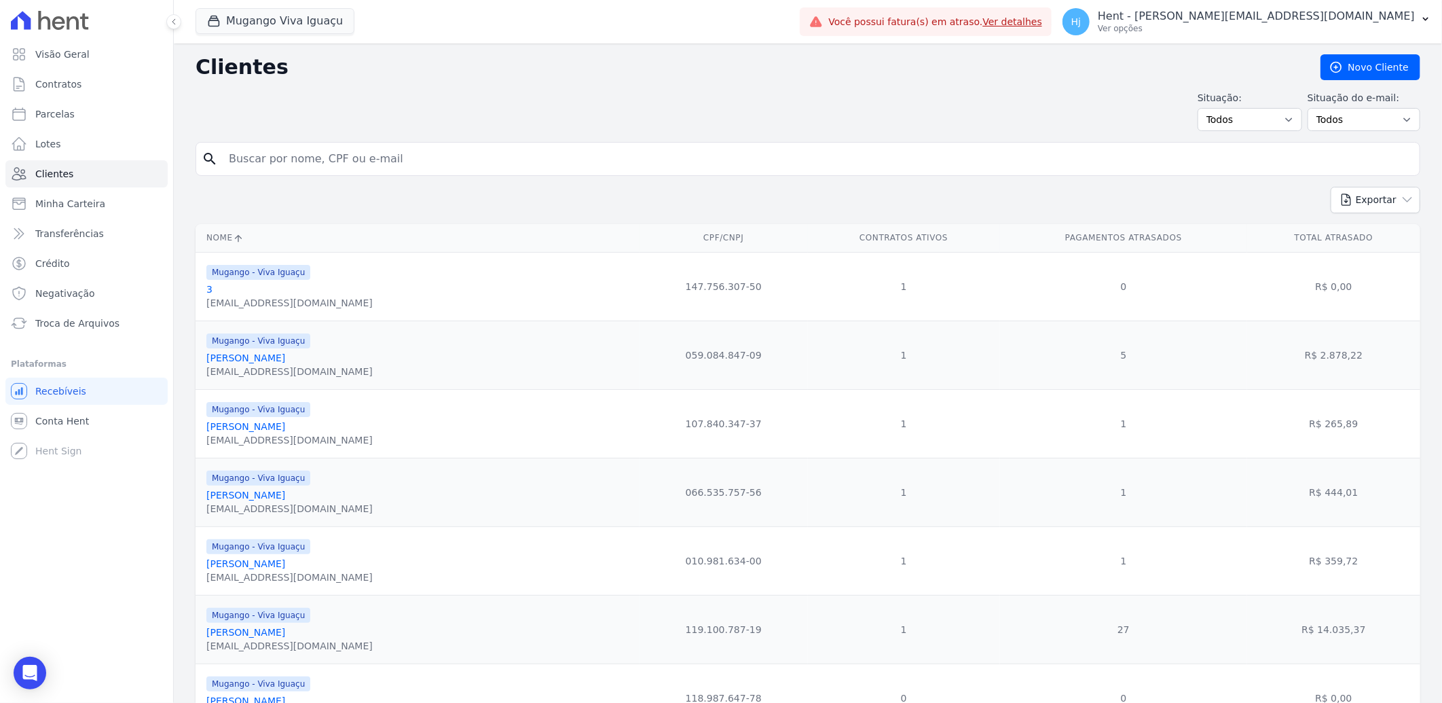
click at [478, 161] on input "search" at bounding box center [818, 158] width 1194 height 27
paste input "[PERSON_NAME]"
type input "[PERSON_NAME]"
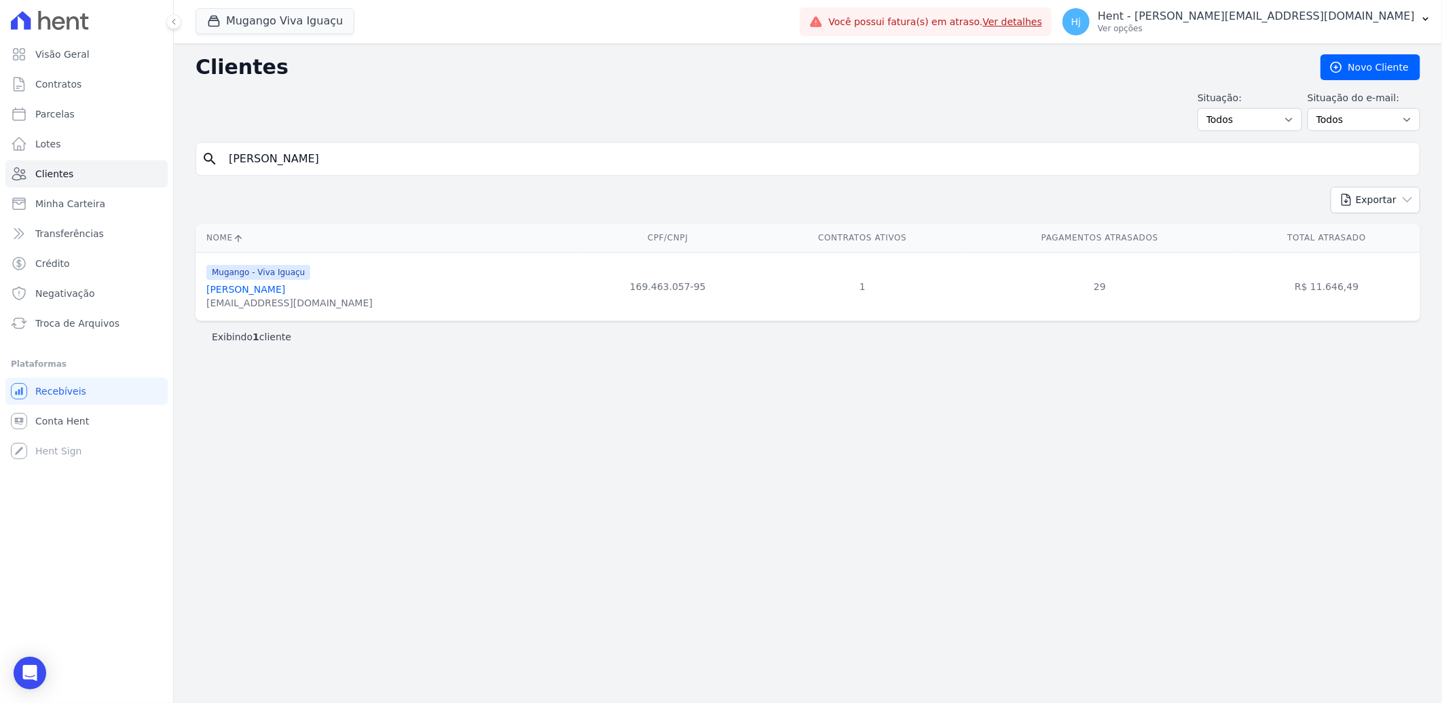
click at [276, 293] on link "[PERSON_NAME]" at bounding box center [245, 289] width 79 height 11
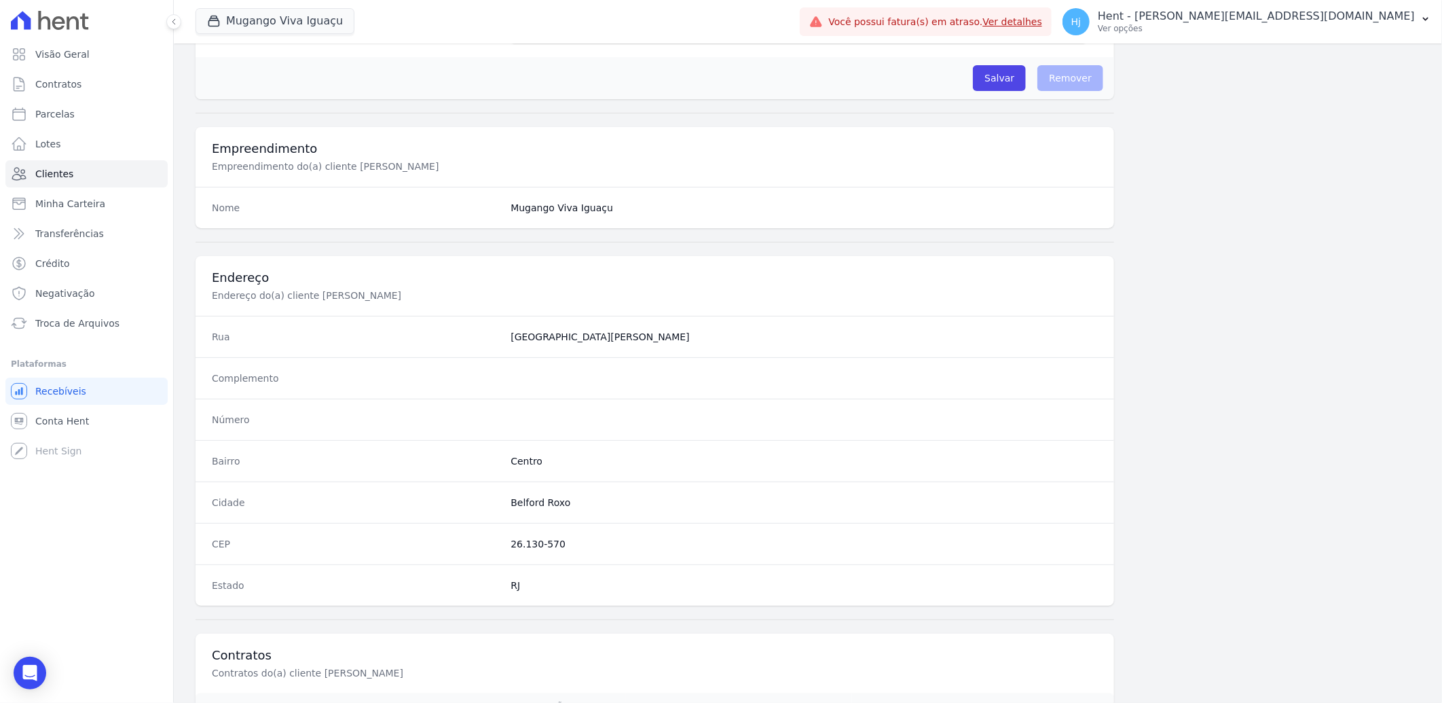
scroll to position [569, 0]
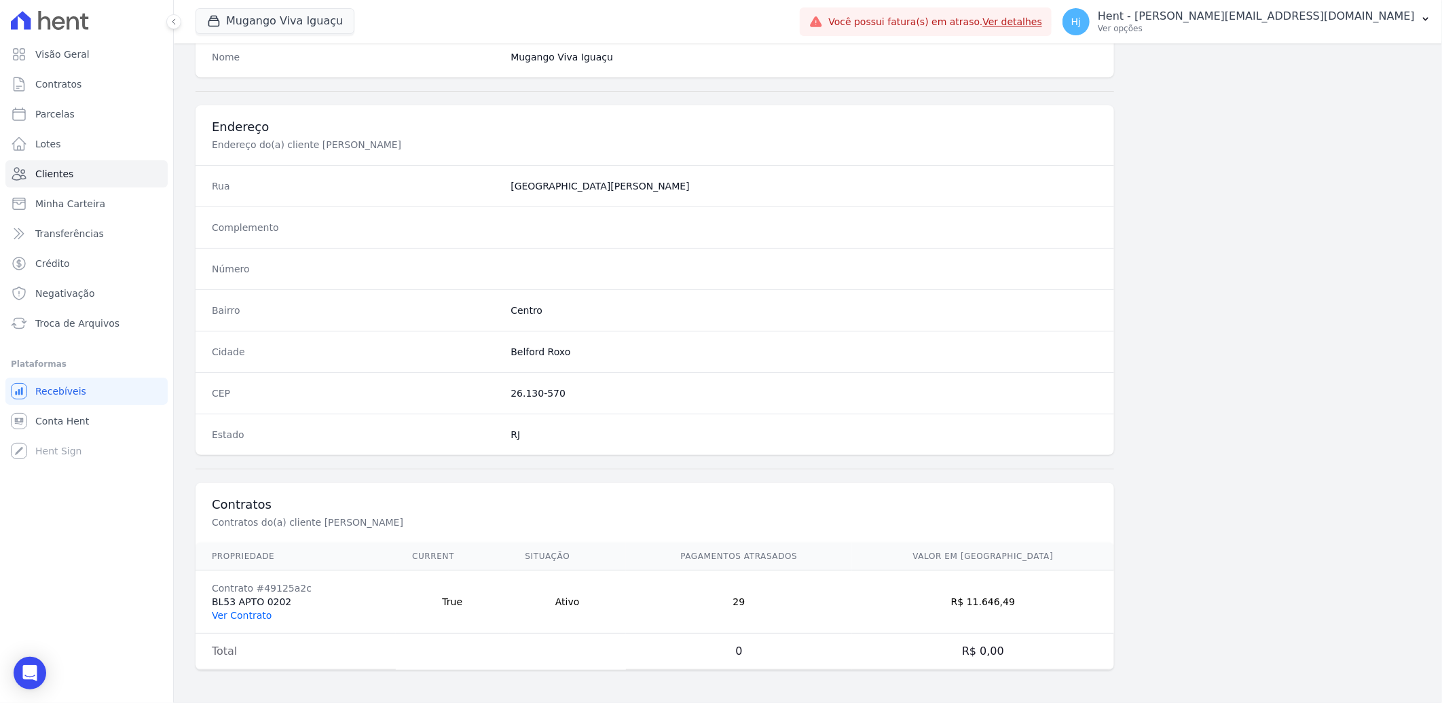
click at [253, 610] on link "Ver Contrato" at bounding box center [242, 615] width 60 height 11
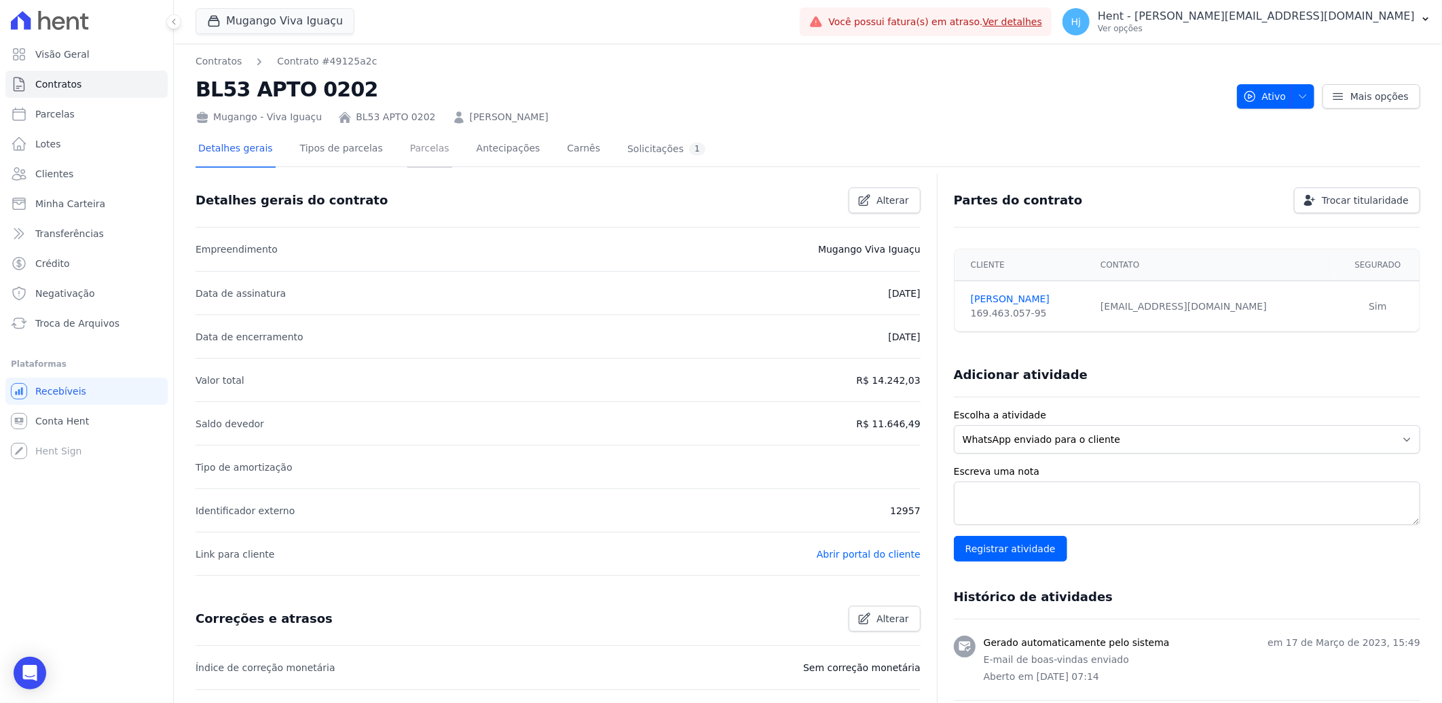
click at [407, 156] on link "Parcelas" at bounding box center [429, 150] width 45 height 36
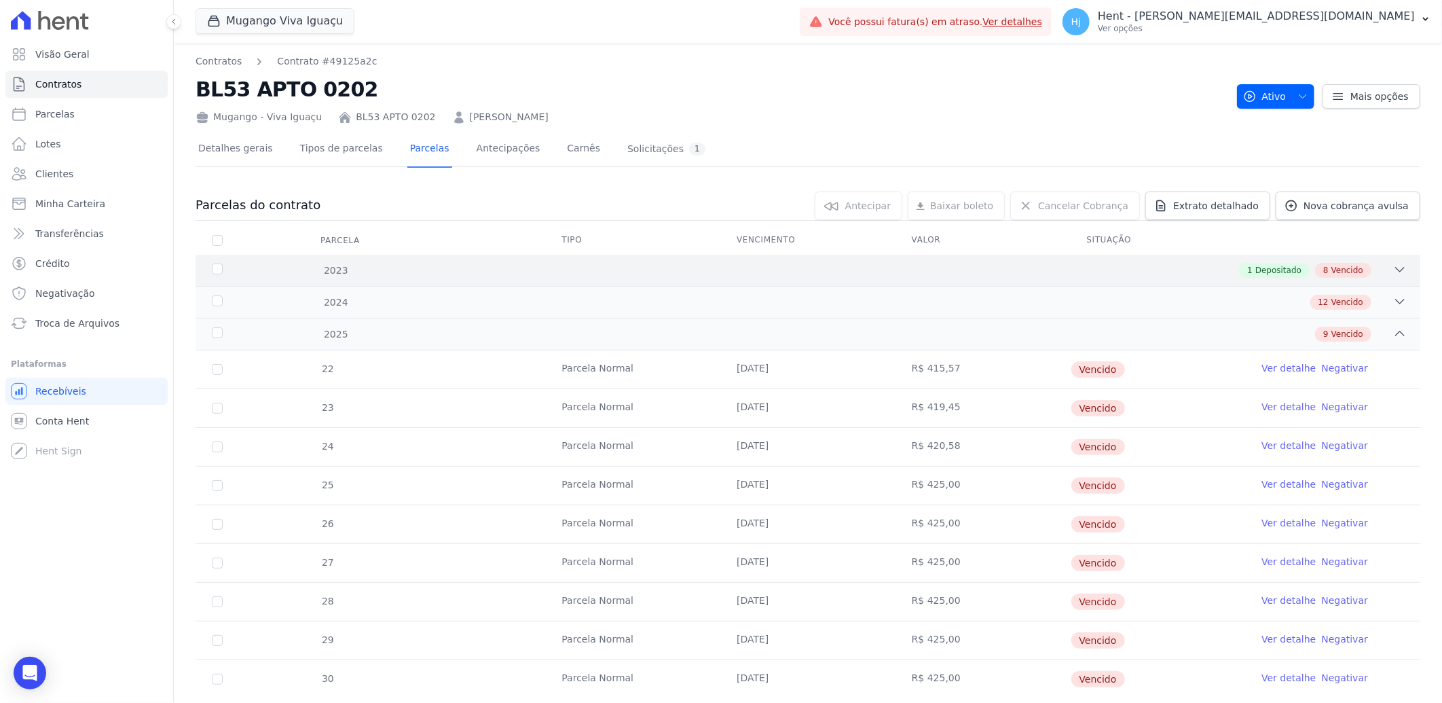
click at [939, 277] on div "2023 1 Depositado 8 Vencido" at bounding box center [808, 270] width 1225 height 31
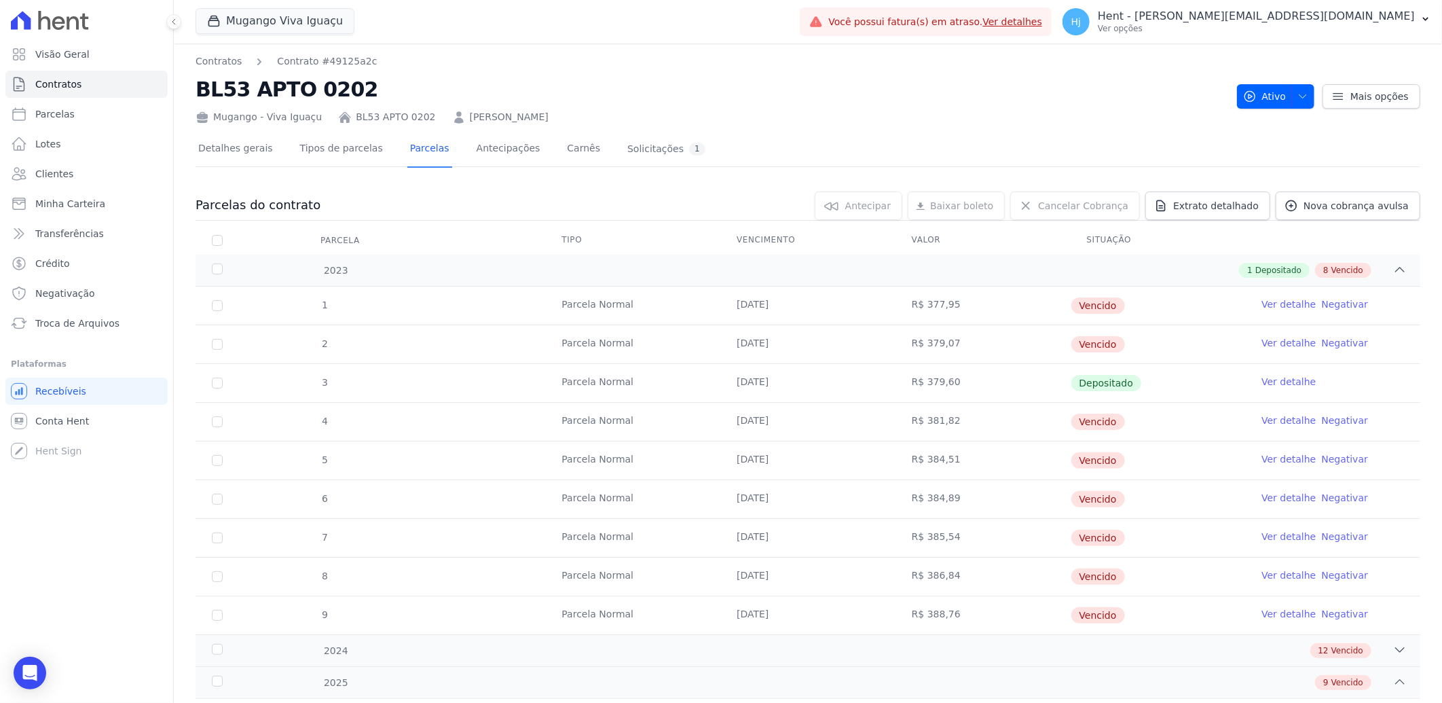
click at [1262, 302] on link "Ver detalhe" at bounding box center [1289, 304] width 54 height 14
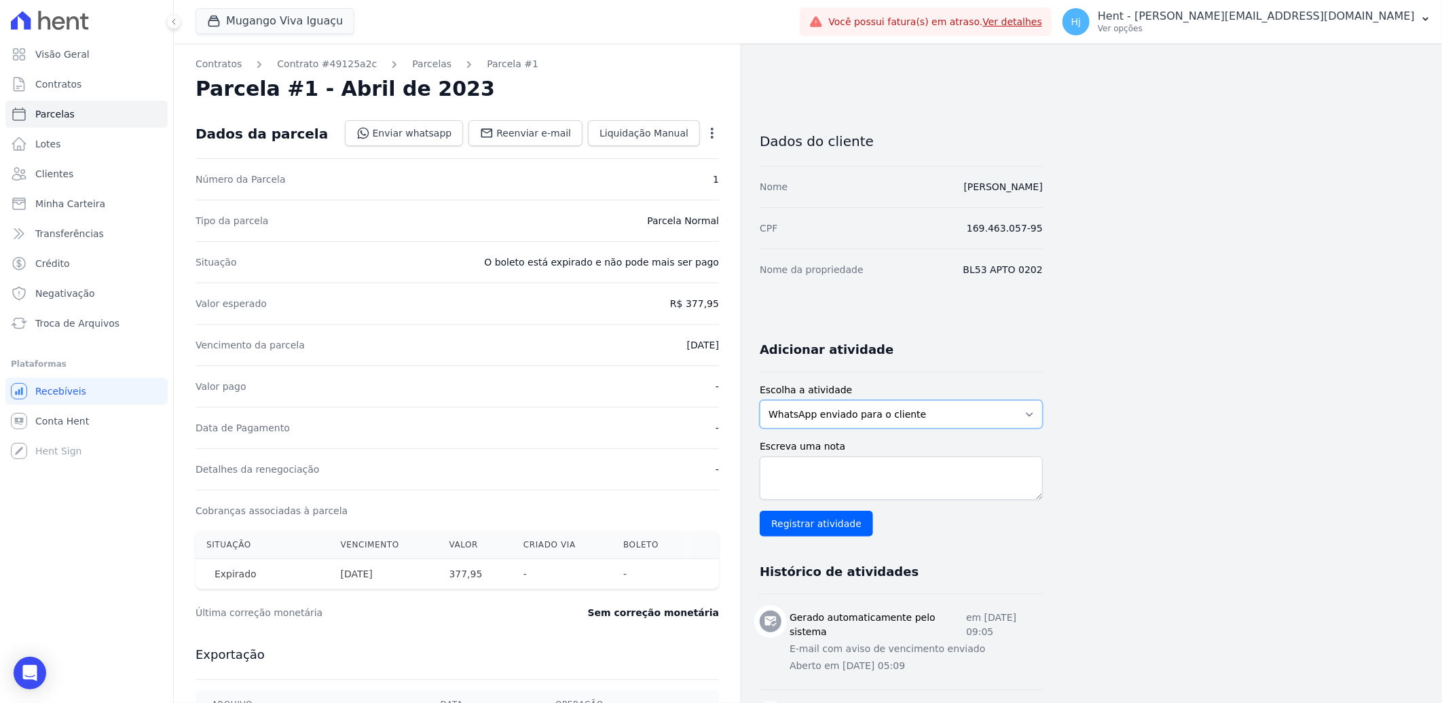
click at [978, 410] on select "WhatsApp enviado para o cliente Adicionar um comentário Ligação feita para o cl…" at bounding box center [901, 414] width 283 height 29
select select "note"
click at [760, 400] on select "WhatsApp enviado para o cliente Adicionar um comentário Ligação feita para o cl…" at bounding box center [901, 414] width 283 height 29
click at [863, 464] on textarea "Escreva uma nota" at bounding box center [901, 477] width 283 height 43
click at [805, 473] on textarea "Escreva uma nota" at bounding box center [901, 477] width 283 height 43
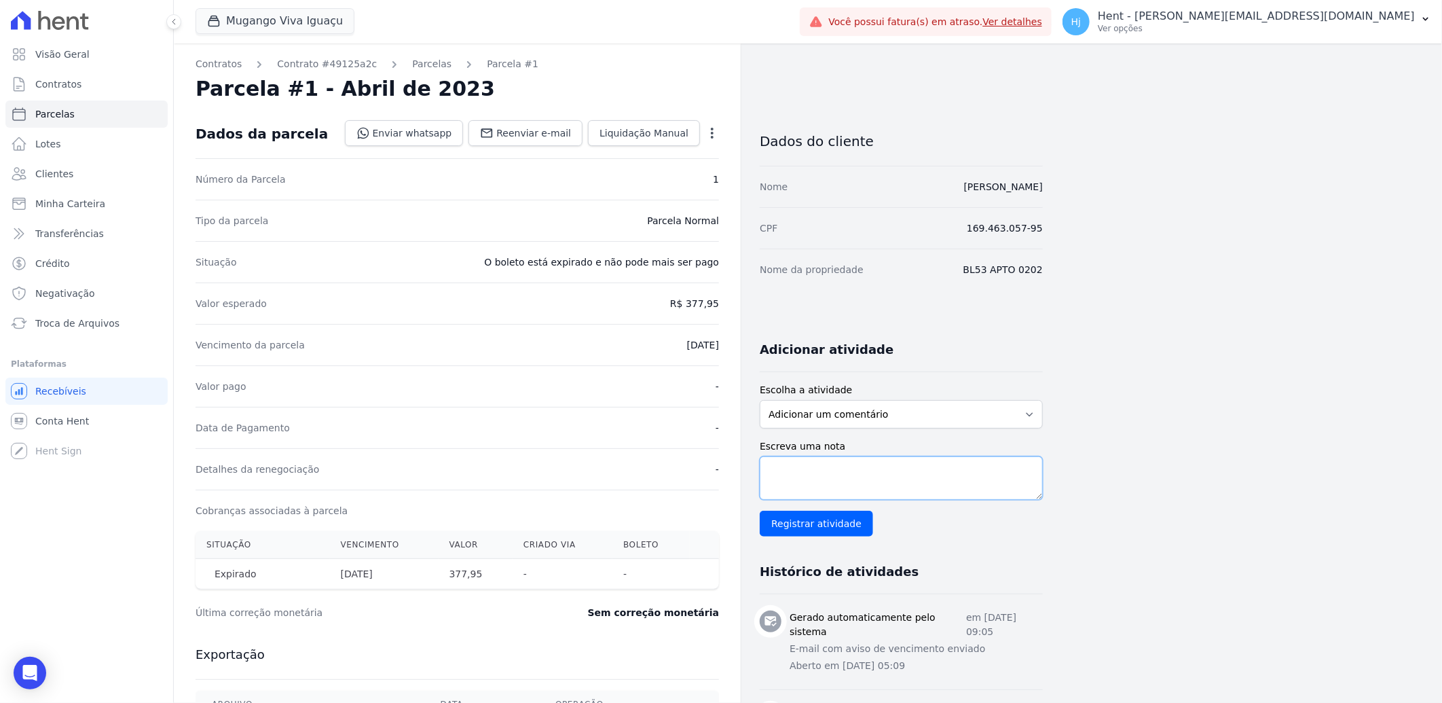
paste textarea "enviado whatsapp, aguardando interação do cliente"
type textarea "enviado whatsapp, aguardando interação do cliente"
click at [819, 516] on input "Registrar atividade" at bounding box center [816, 524] width 113 height 26
click at [69, 167] on span "Clientes" at bounding box center [54, 174] width 38 height 14
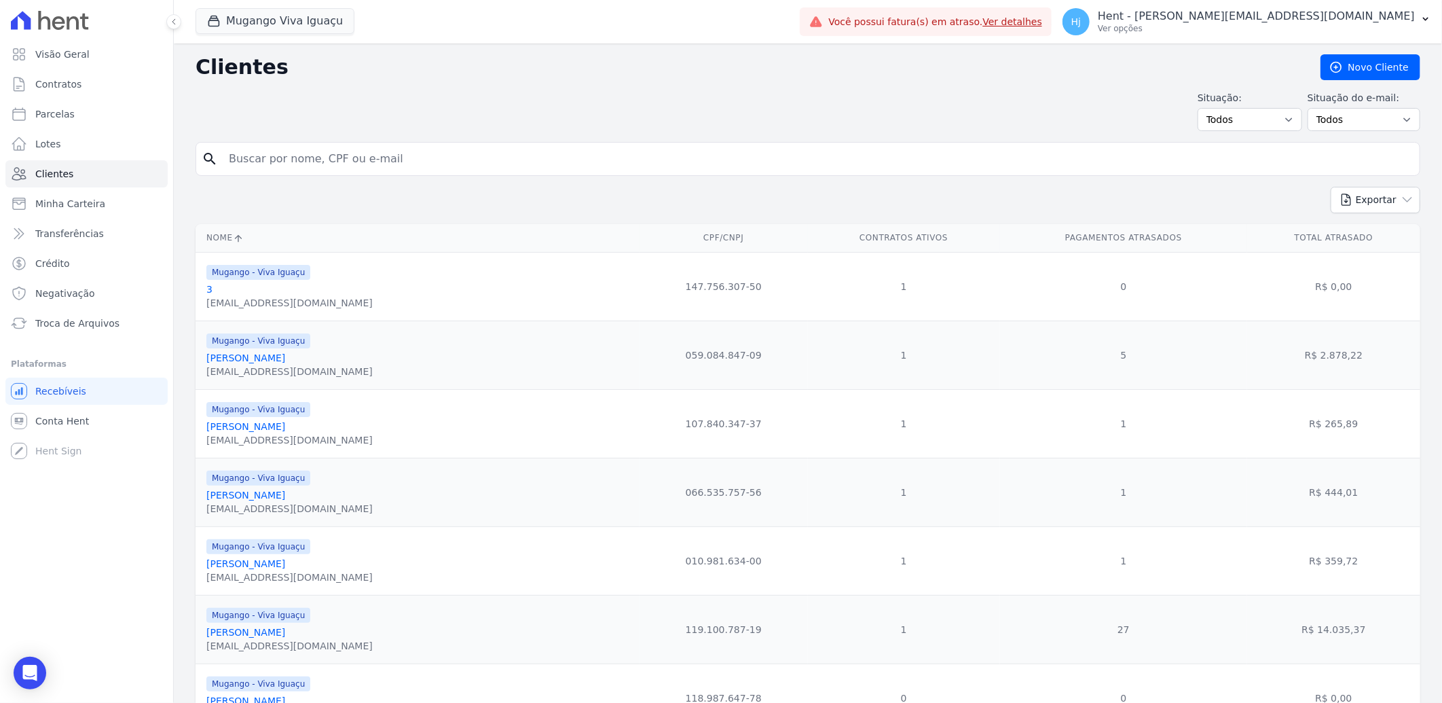
click at [300, 158] on input "search" at bounding box center [818, 158] width 1194 height 27
paste input "[PERSON_NAME]"
type input "[PERSON_NAME]"
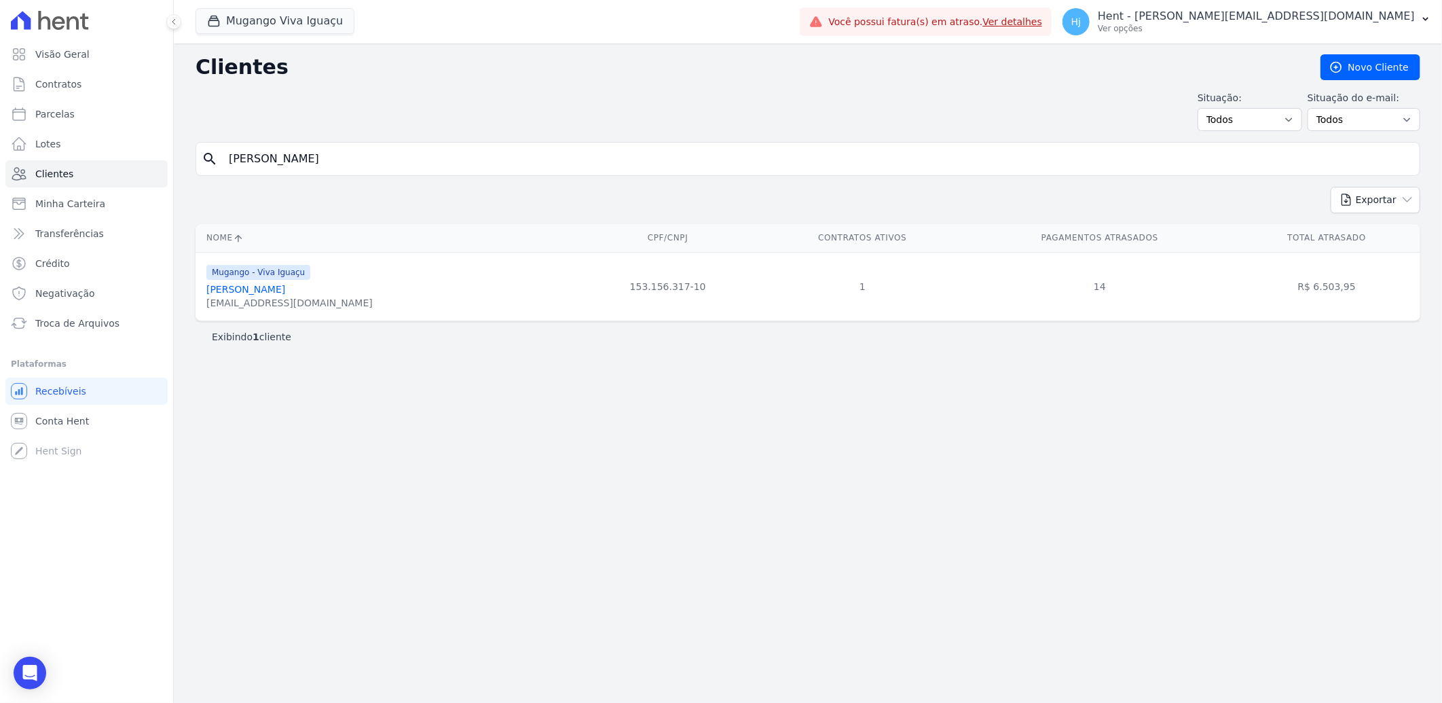
click at [283, 293] on link "[PERSON_NAME]" at bounding box center [245, 289] width 79 height 11
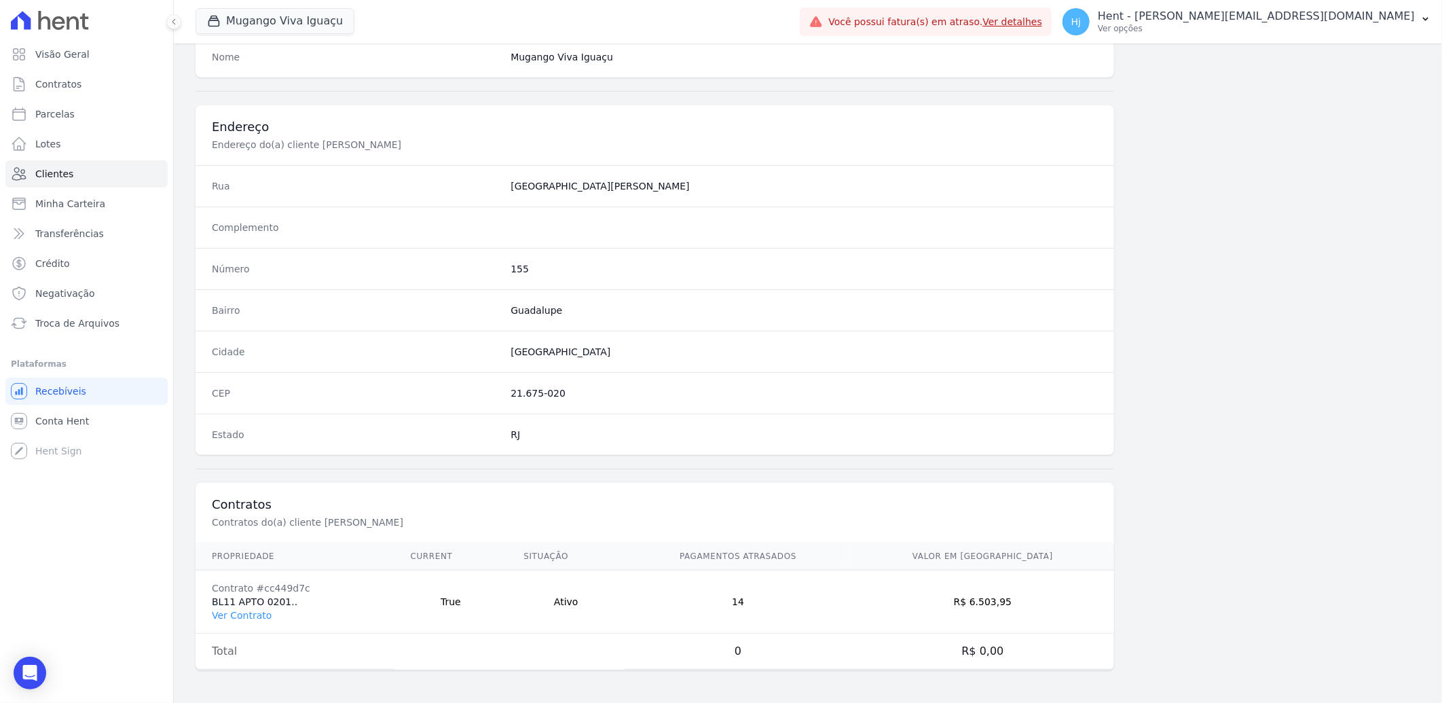
scroll to position [569, 0]
click at [244, 617] on link "Ver Contrato" at bounding box center [242, 615] width 60 height 11
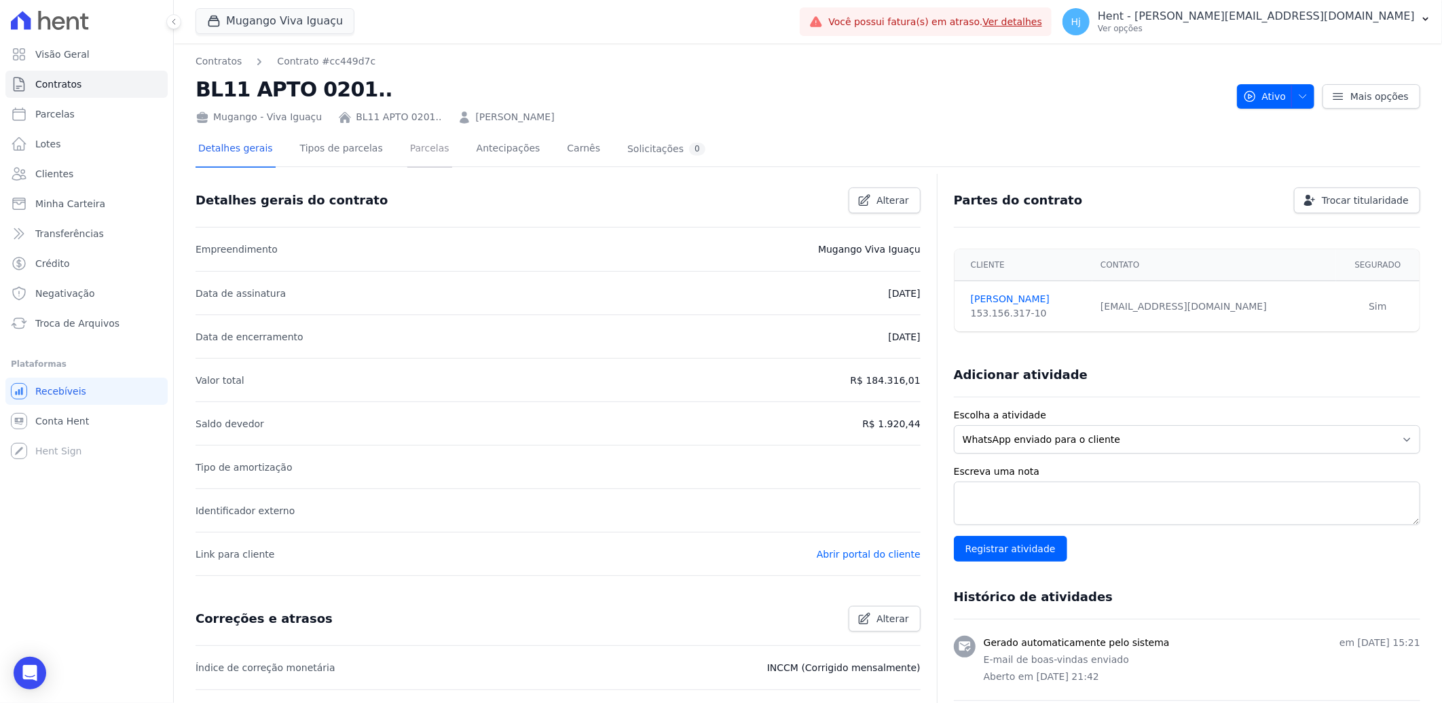
click at [421, 149] on link "Parcelas" at bounding box center [429, 150] width 45 height 36
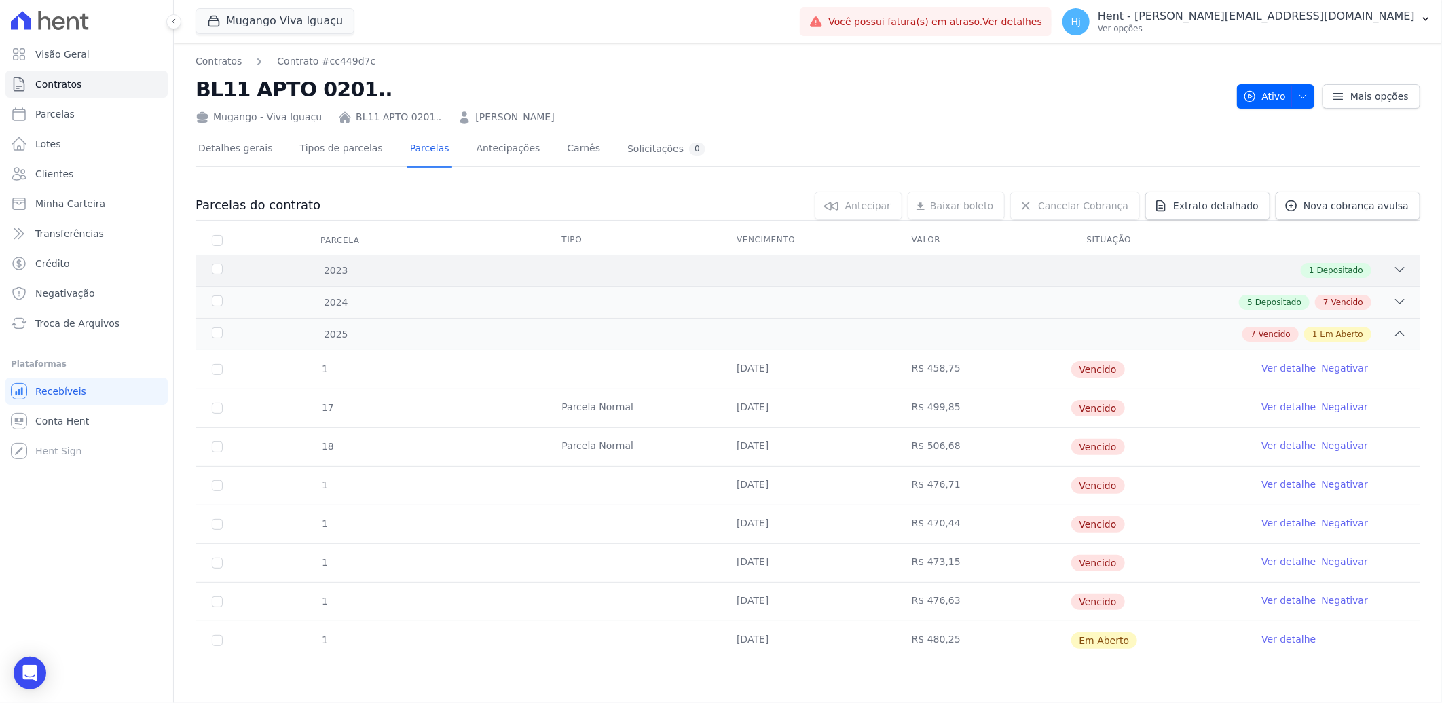
click at [769, 257] on div "2023 1 Depositado" at bounding box center [808, 270] width 1225 height 31
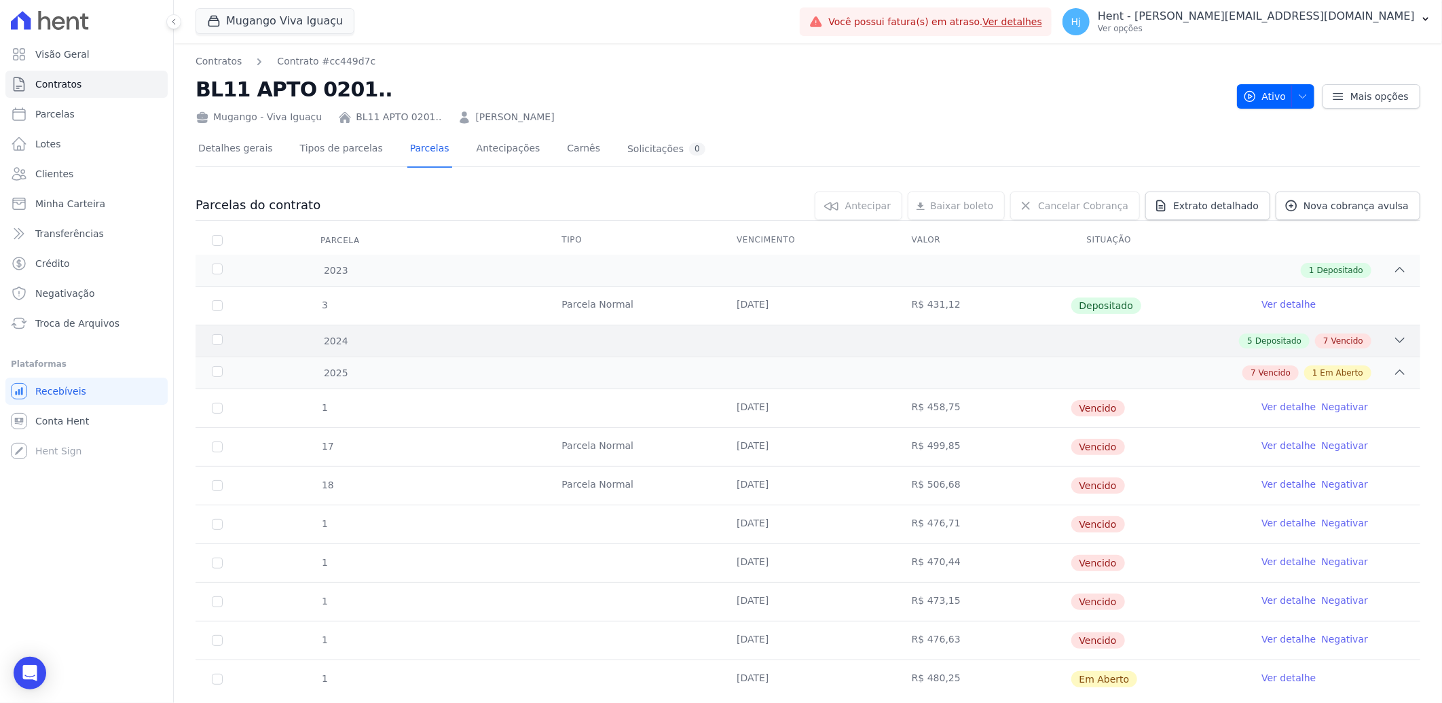
click at [763, 335] on div "5 Depositado 7 Vencido" at bounding box center [868, 340] width 1077 height 15
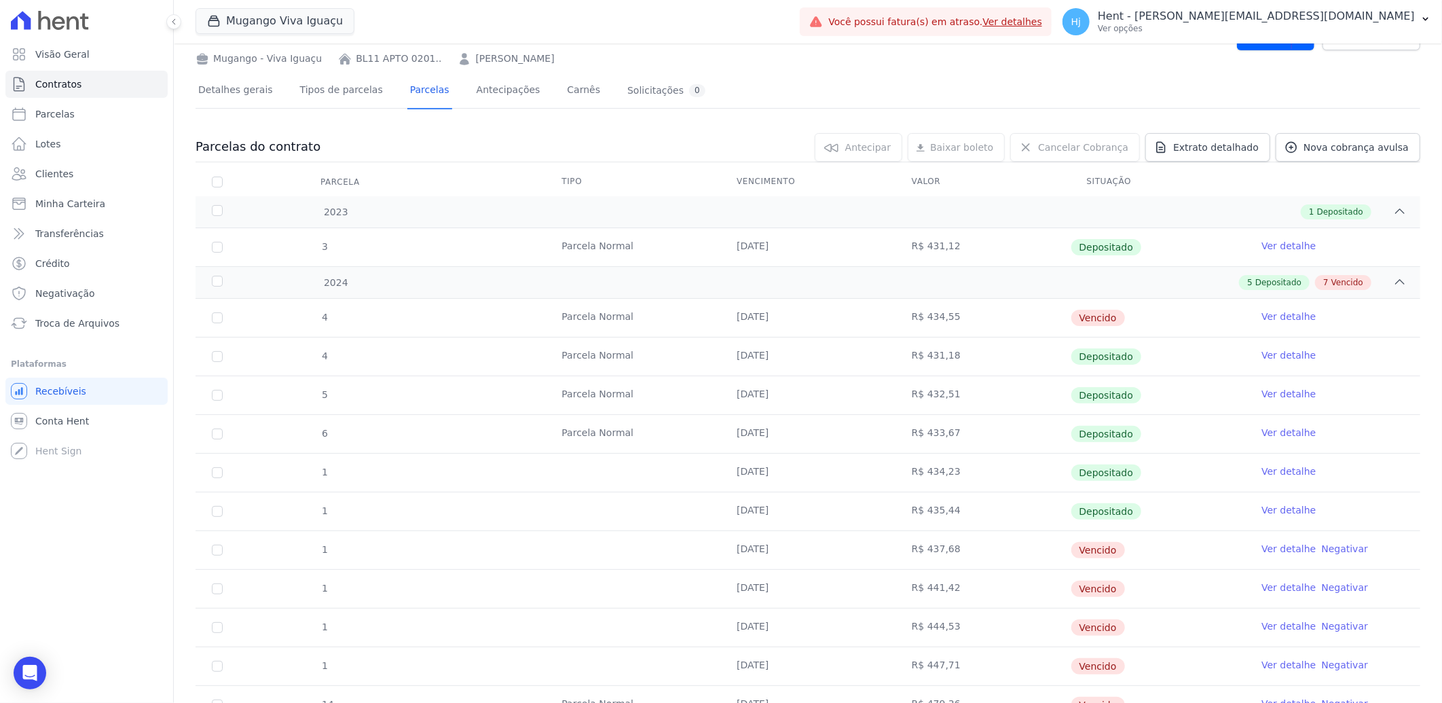
scroll to position [151, 0]
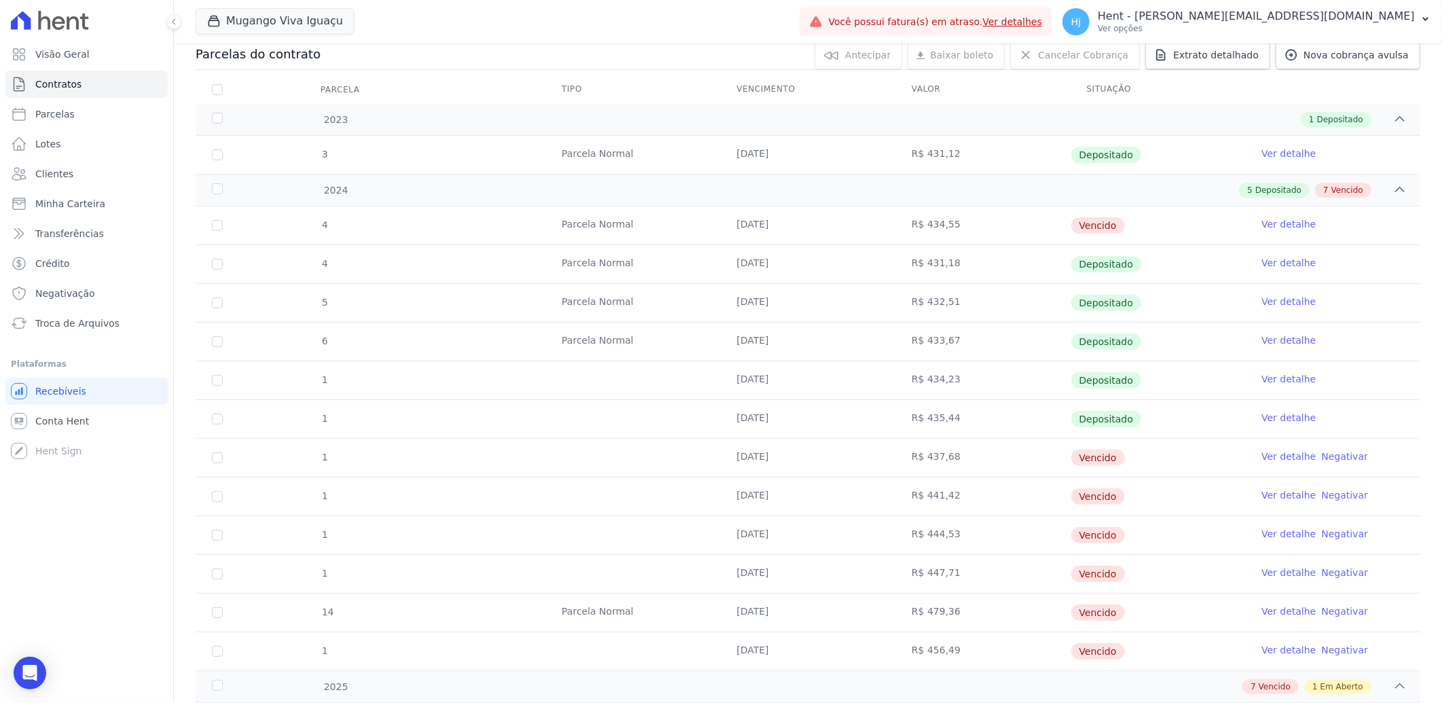
click at [1280, 462] on link "Ver detalhe" at bounding box center [1289, 457] width 54 height 14
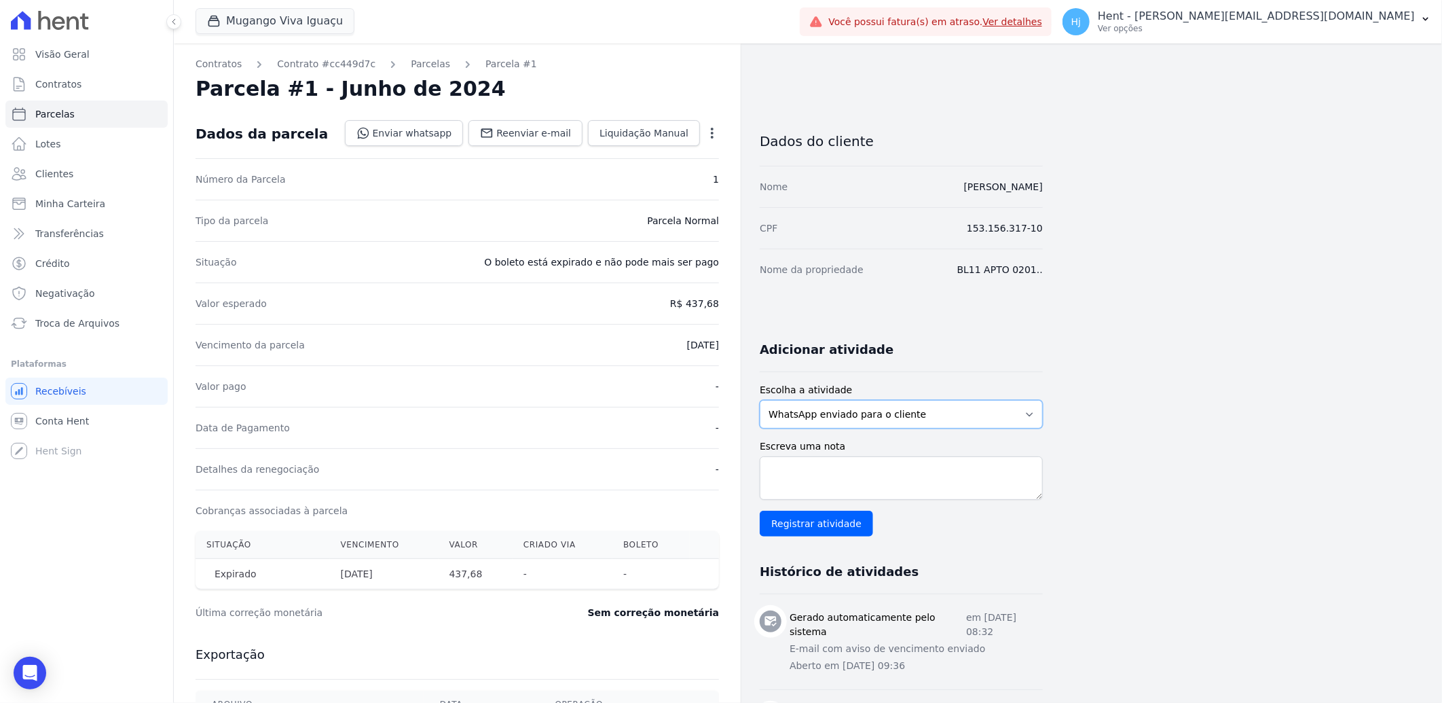
click at [913, 411] on select "WhatsApp enviado para o cliente Adicionar um comentário Ligação feita para o cl…" at bounding box center [901, 414] width 283 height 29
select select "note"
click at [760, 400] on select "WhatsApp enviado para o cliente Adicionar um comentário Ligação feita para o cl…" at bounding box center [901, 414] width 283 height 29
click at [911, 481] on textarea "Escreva uma nota" at bounding box center [901, 477] width 283 height 43
paste textarea "enviado whatsapp, aguardando interação do cliente"
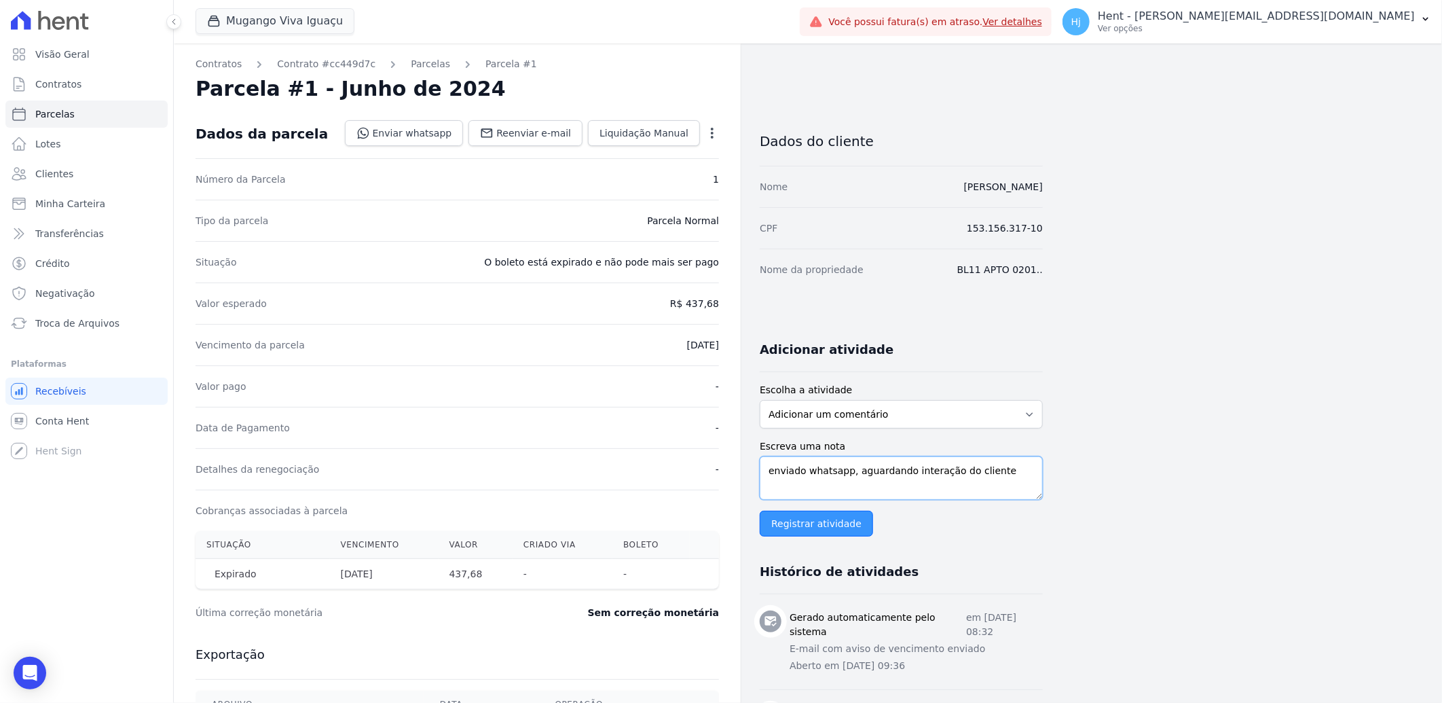
type textarea "enviado whatsapp, aguardando interação do cliente"
click at [817, 526] on input "Registrar atividade" at bounding box center [816, 524] width 113 height 26
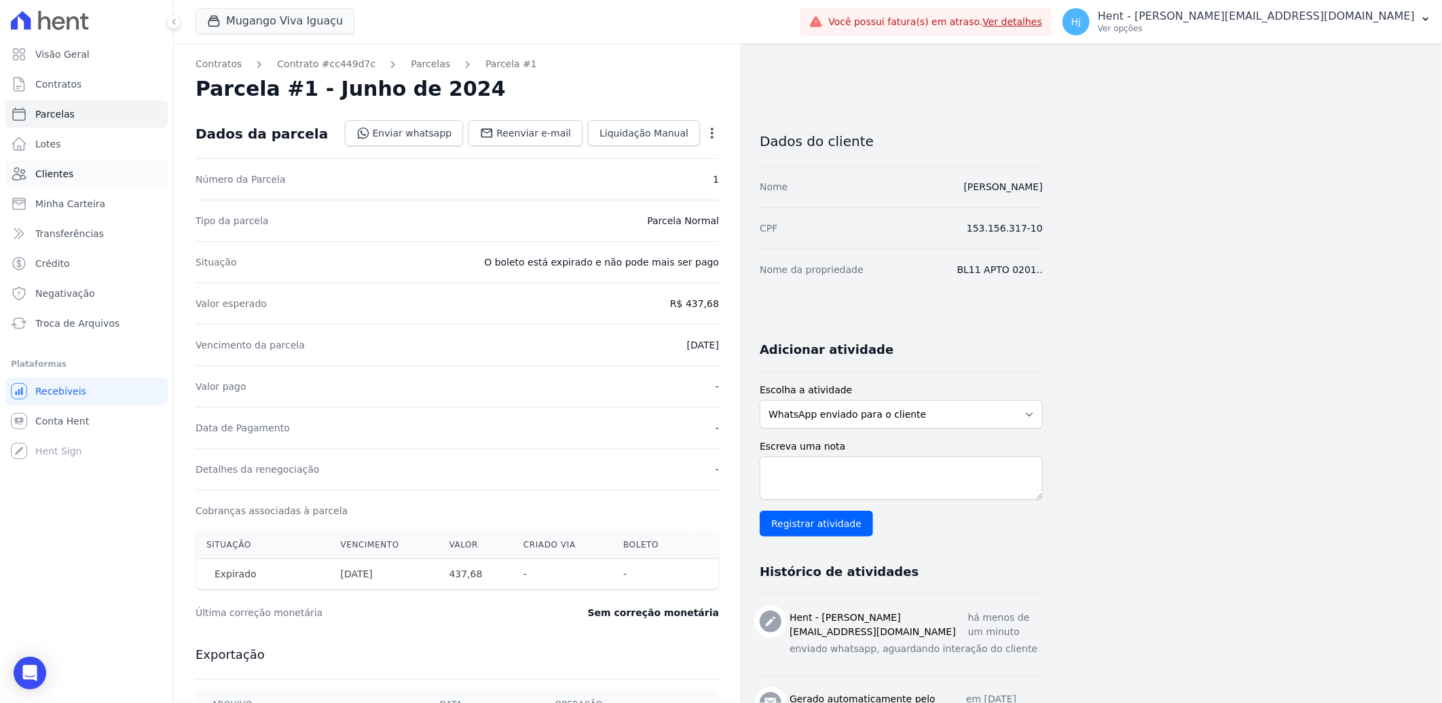
click at [51, 173] on span "Clientes" at bounding box center [54, 174] width 38 height 14
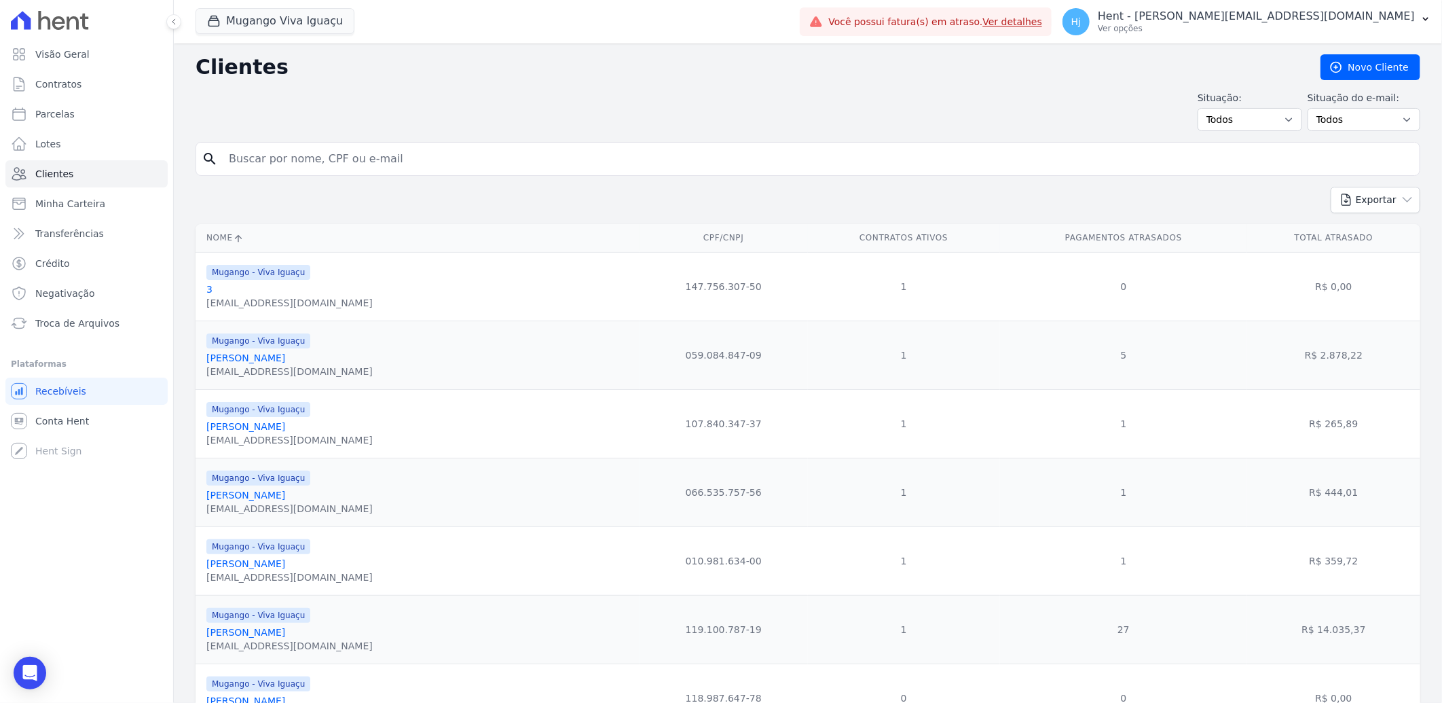
click at [263, 164] on input "search" at bounding box center [818, 158] width 1194 height 27
paste input "[PERSON_NAME]"
type input "[PERSON_NAME]"
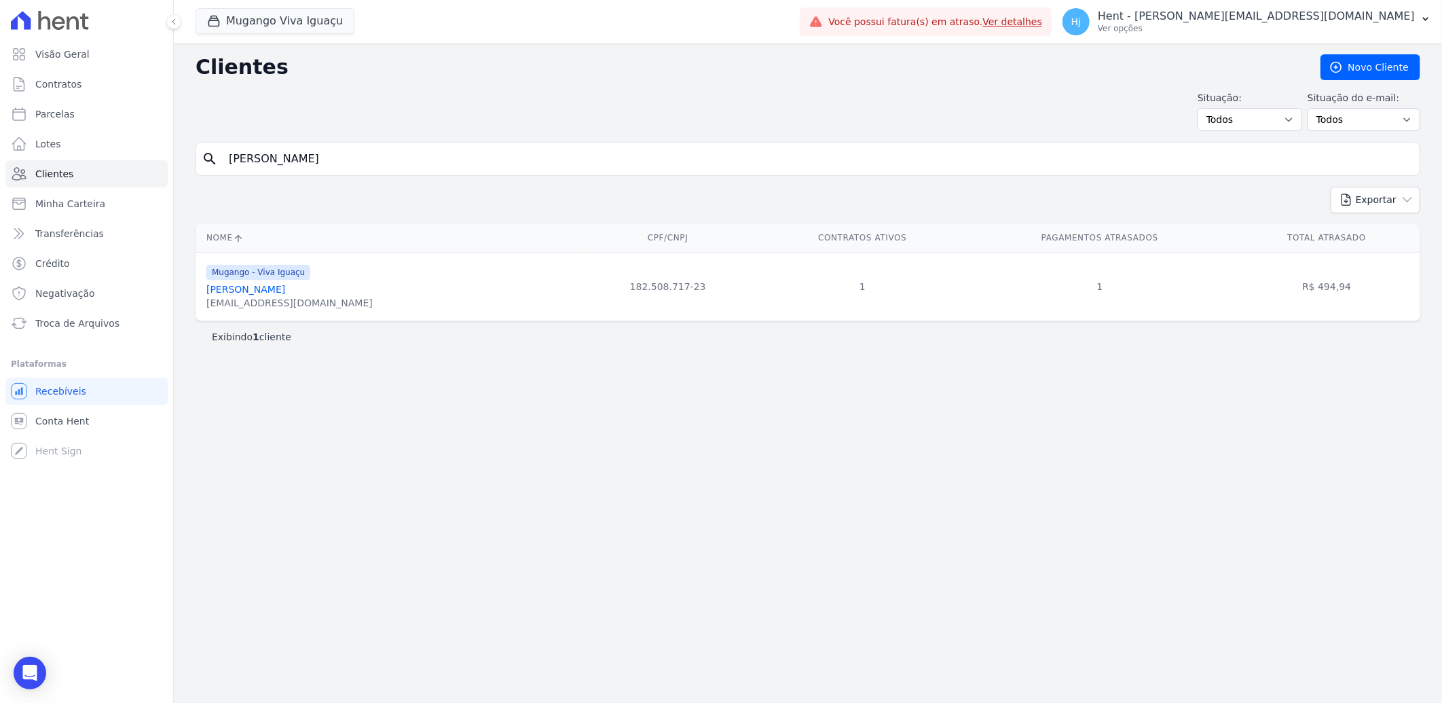
click at [258, 293] on link "[PERSON_NAME]" at bounding box center [245, 289] width 79 height 11
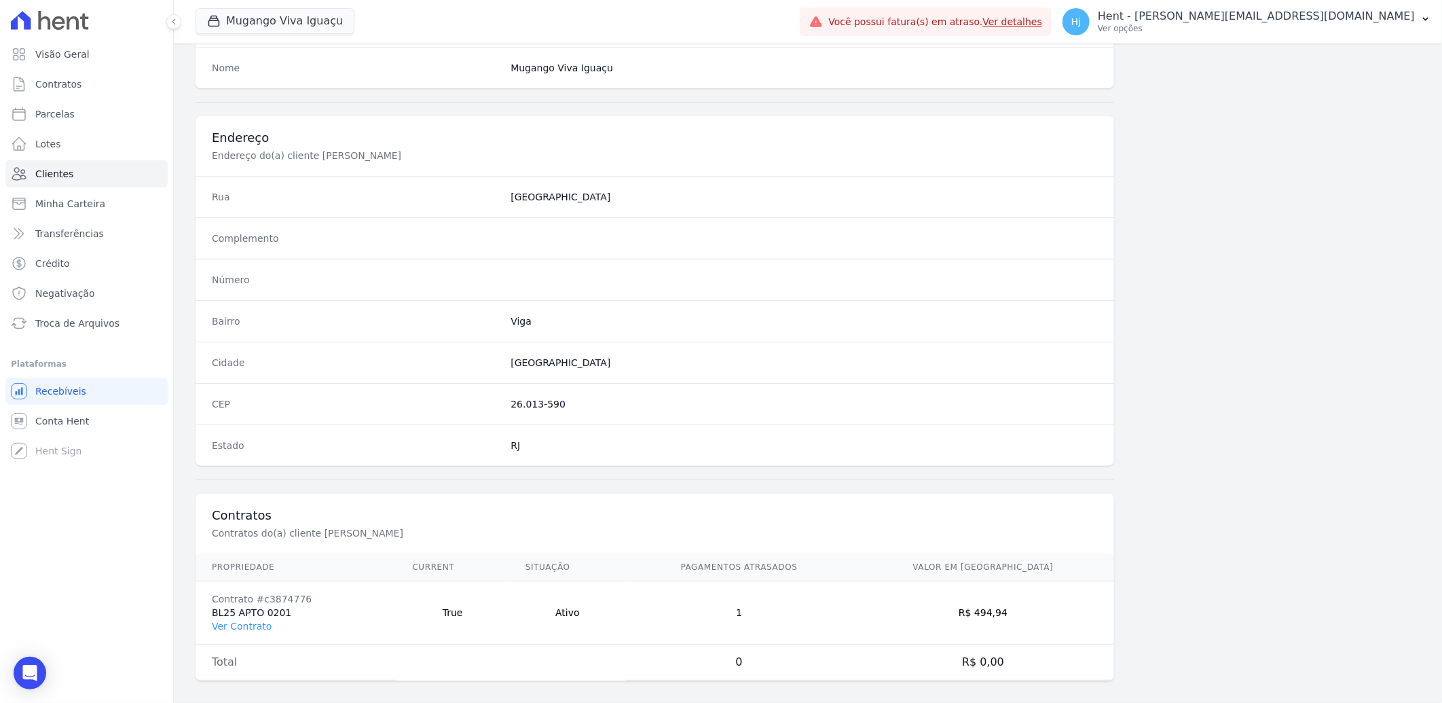
scroll to position [569, 0]
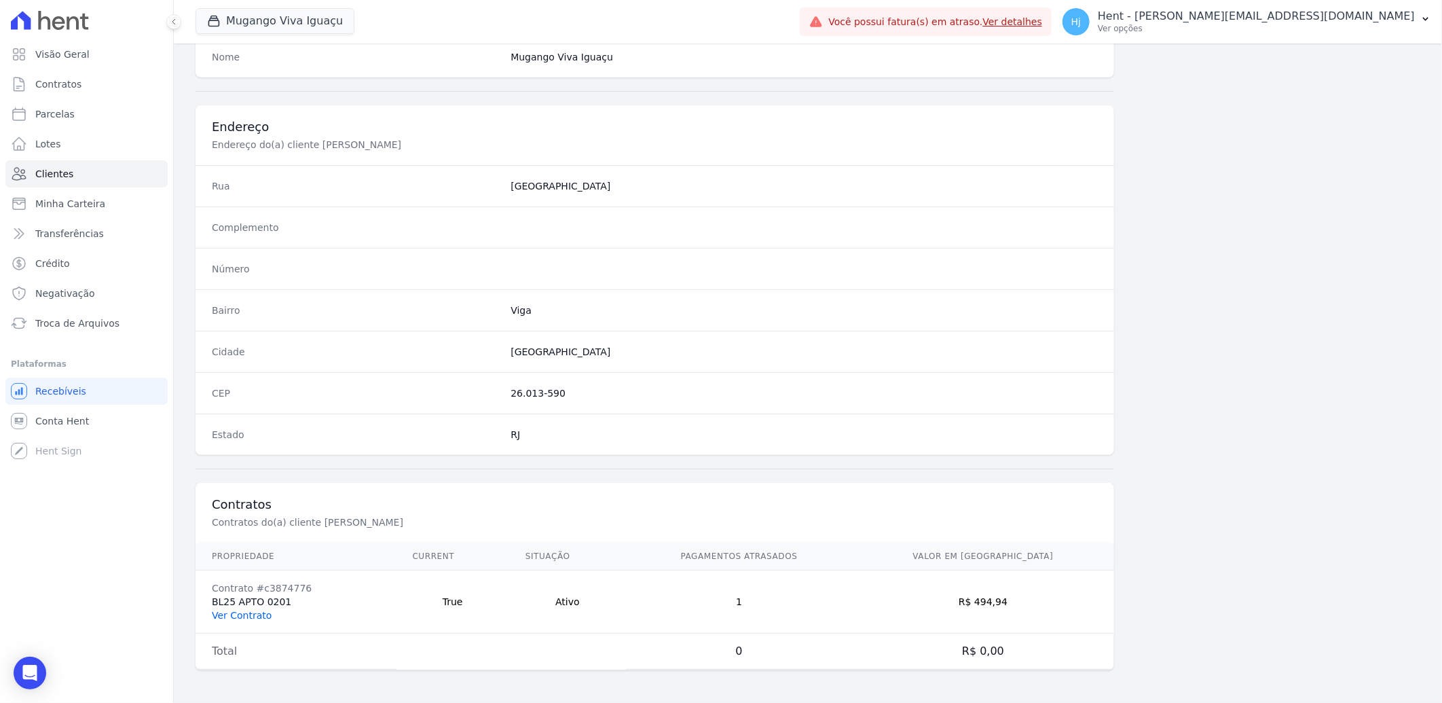
click at [249, 610] on link "Ver Contrato" at bounding box center [242, 615] width 60 height 11
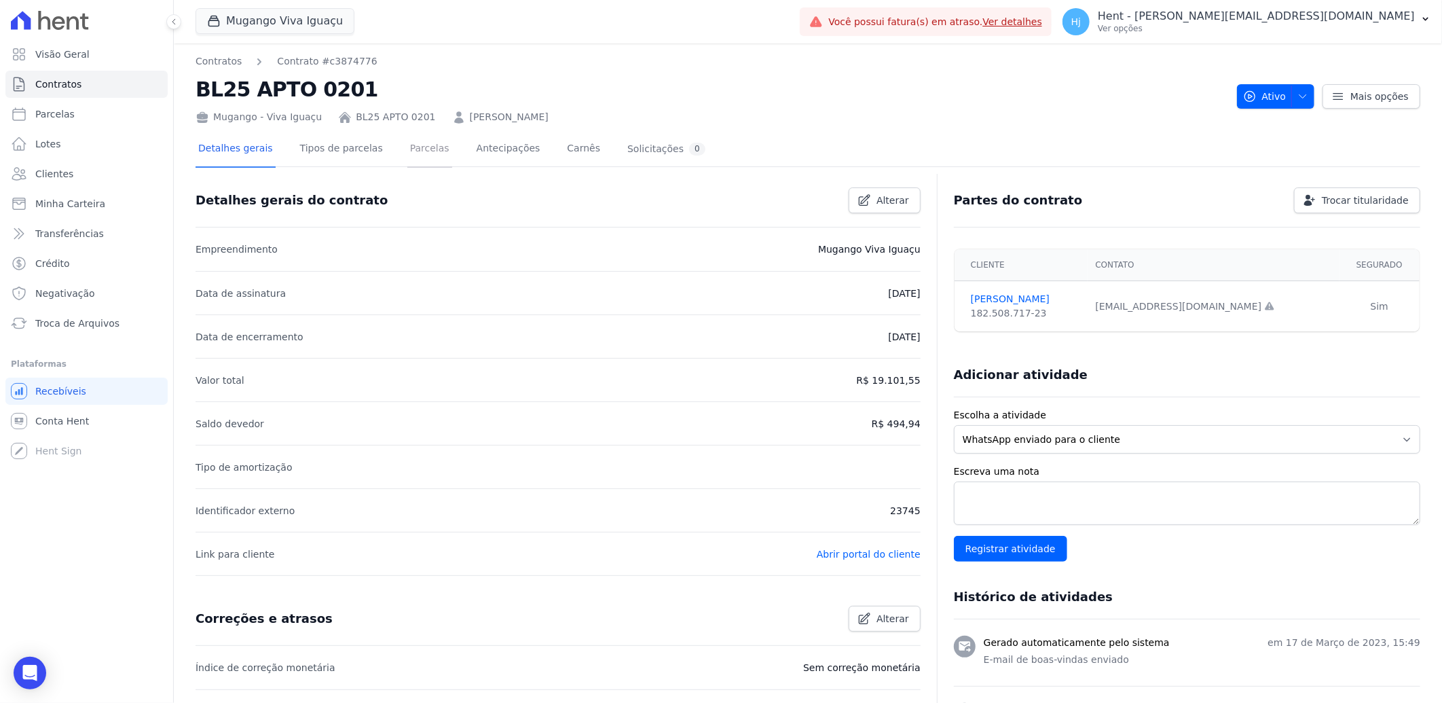
click at [407, 151] on link "Parcelas" at bounding box center [429, 150] width 45 height 36
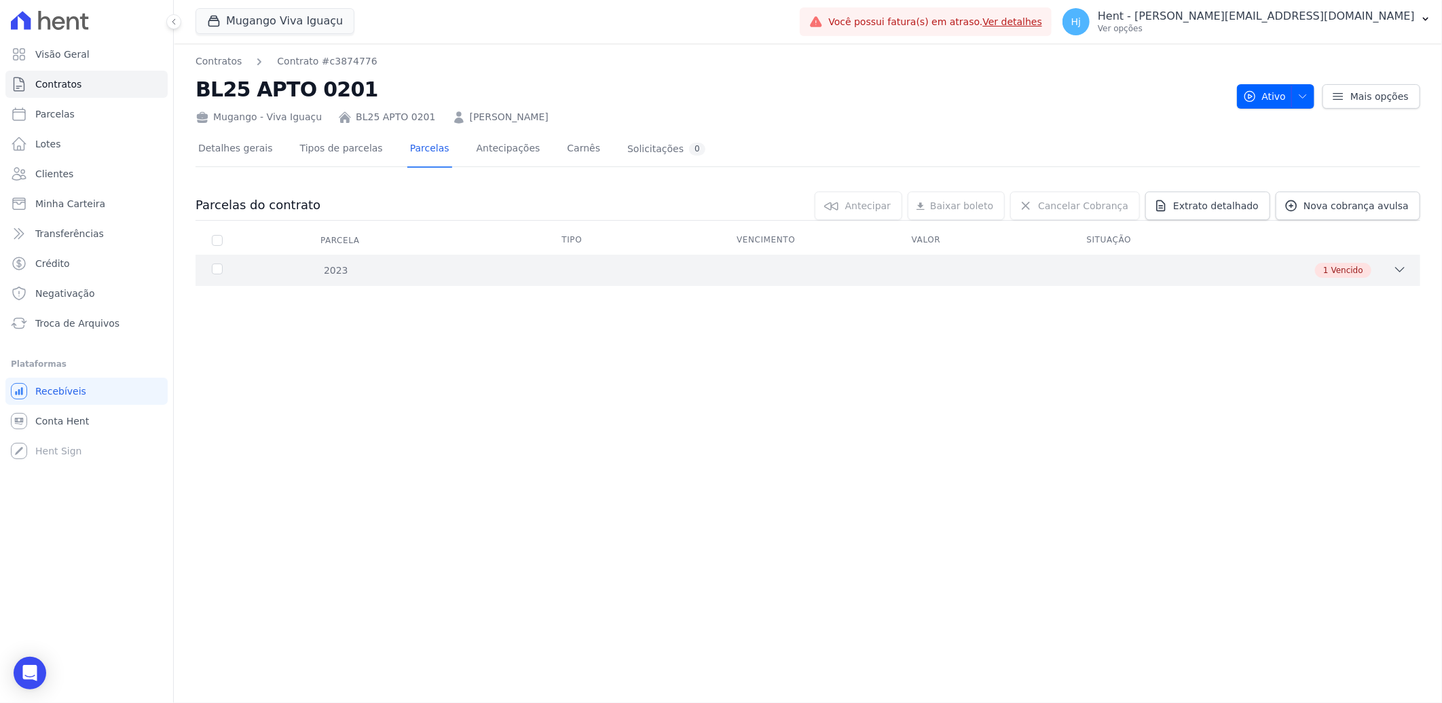
click at [806, 282] on div "2023 1 Vencido" at bounding box center [808, 270] width 1225 height 31
click at [1286, 302] on link "Ver detalhe" at bounding box center [1289, 304] width 54 height 14
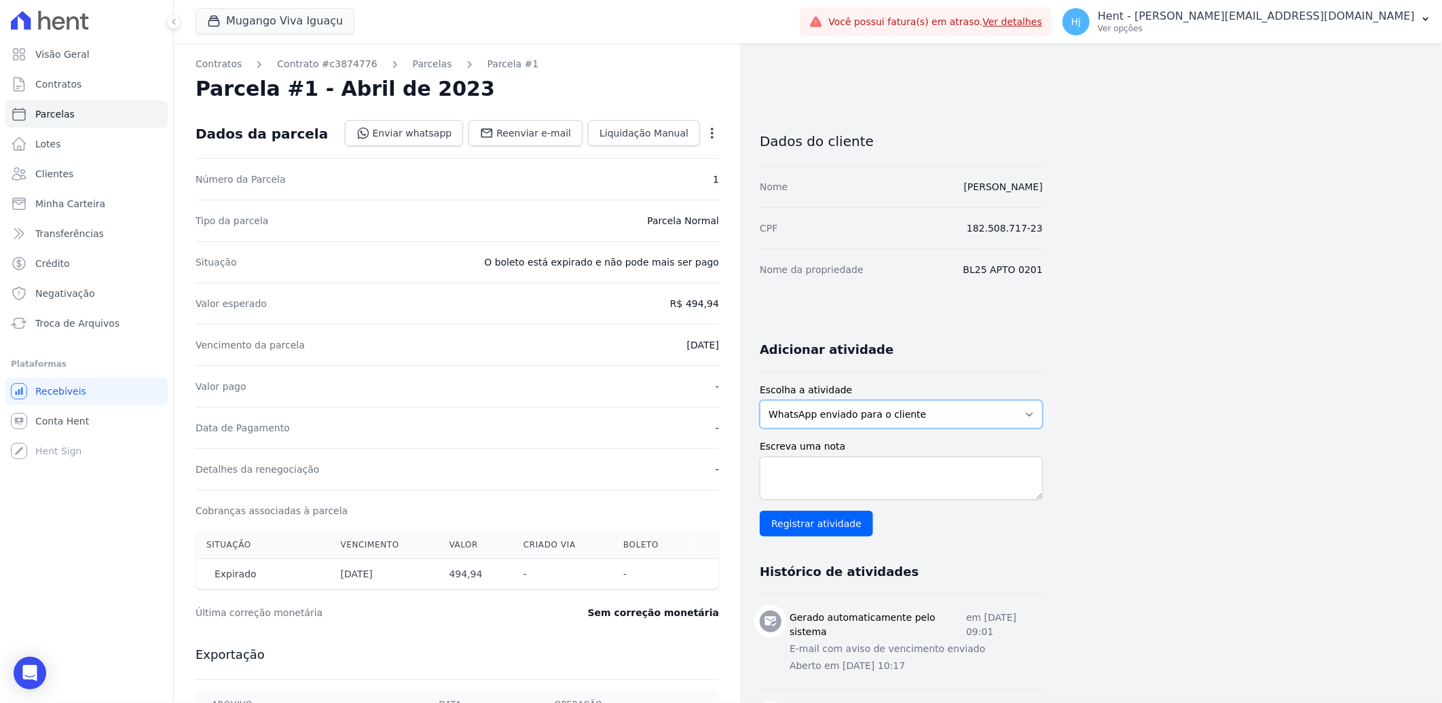
click at [900, 417] on select "WhatsApp enviado para o cliente Adicionar um comentário Ligação feita para o cl…" at bounding box center [901, 414] width 283 height 29
select select "note"
click at [760, 400] on select "WhatsApp enviado para o cliente Adicionar um comentário Ligação feita para o cl…" at bounding box center [901, 414] width 283 height 29
click at [829, 487] on textarea "Escreva uma nota" at bounding box center [901, 477] width 283 height 43
paste textarea "enviado whatsapp, aguardando interação do cliente"
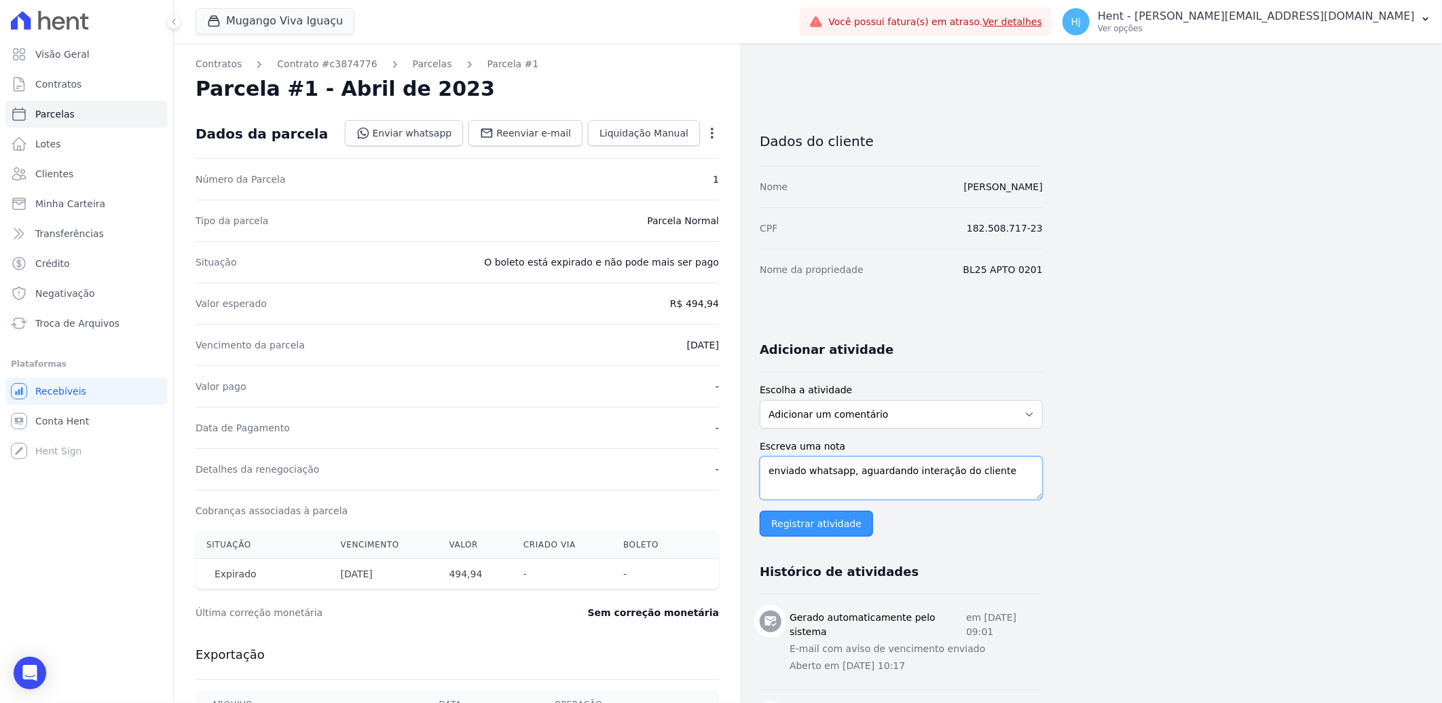
type textarea "enviado whatsapp, aguardando interação do cliente"
click at [804, 526] on input "Registrar atividade" at bounding box center [816, 524] width 113 height 26
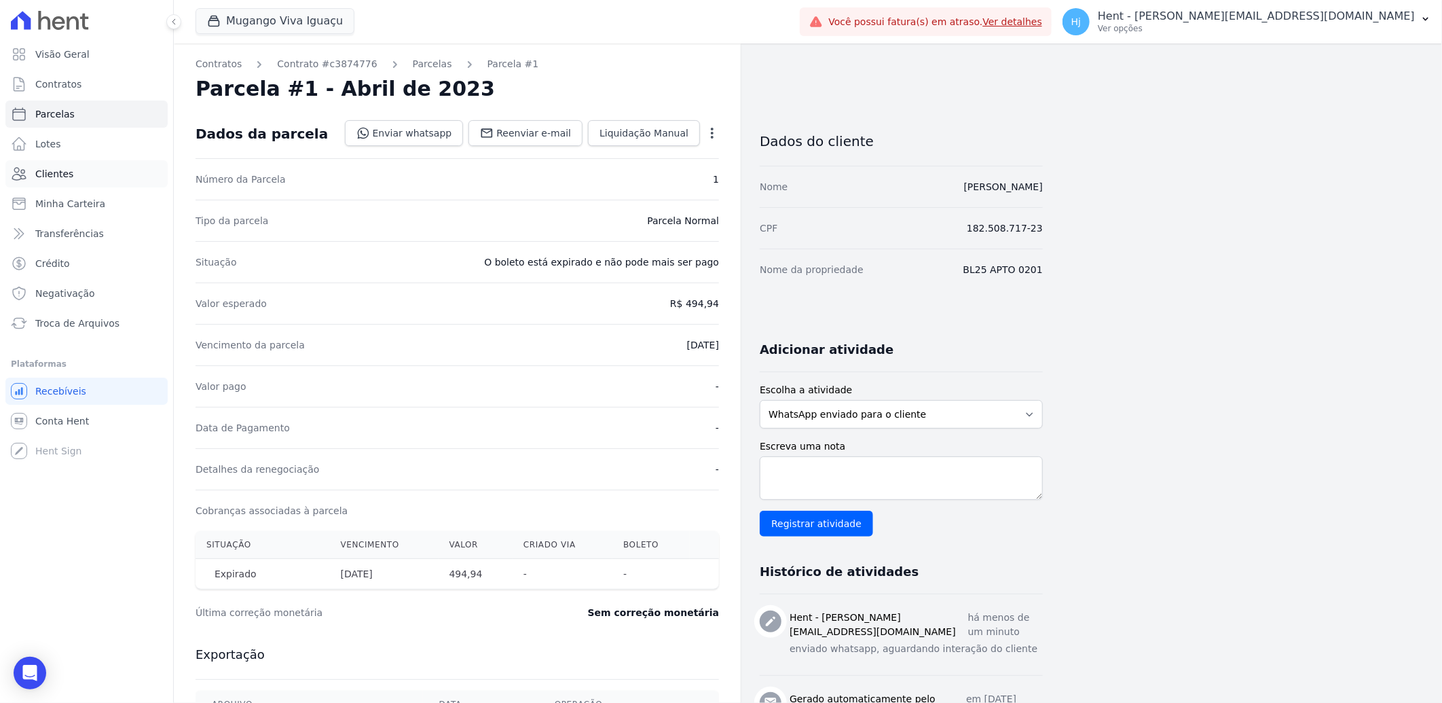
click at [56, 175] on span "Clientes" at bounding box center [54, 174] width 38 height 14
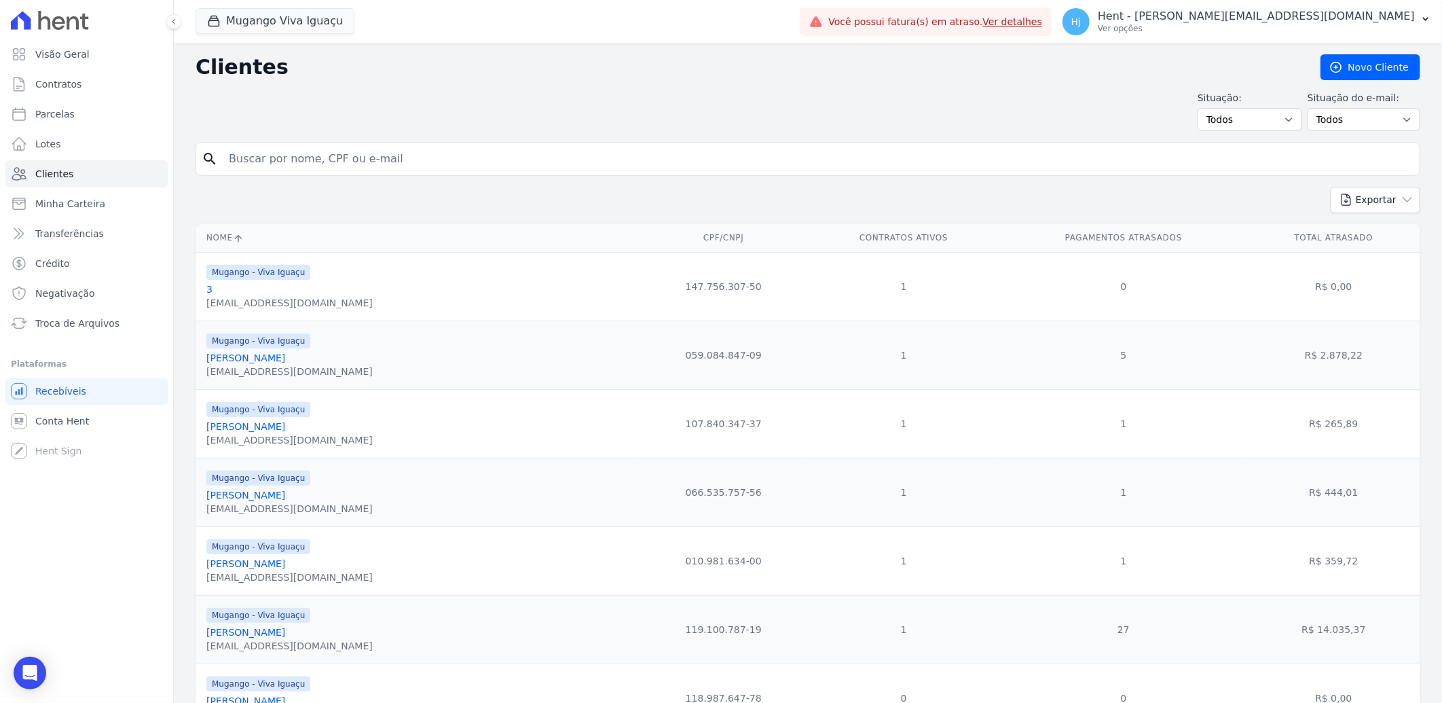
click at [281, 166] on input "search" at bounding box center [818, 158] width 1194 height 27
paste input "[PERSON_NAME]"
type input "[PERSON_NAME]"
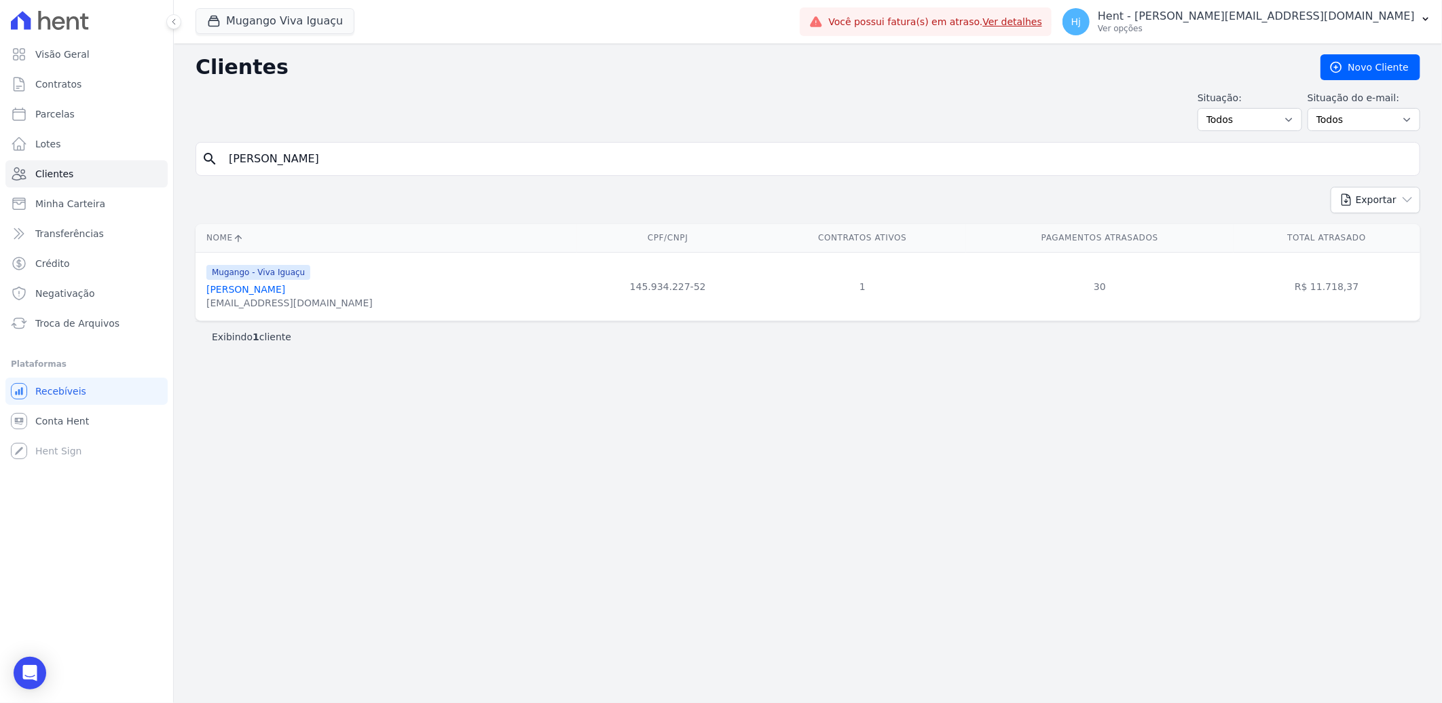
click at [274, 294] on link "[PERSON_NAME]" at bounding box center [245, 289] width 79 height 11
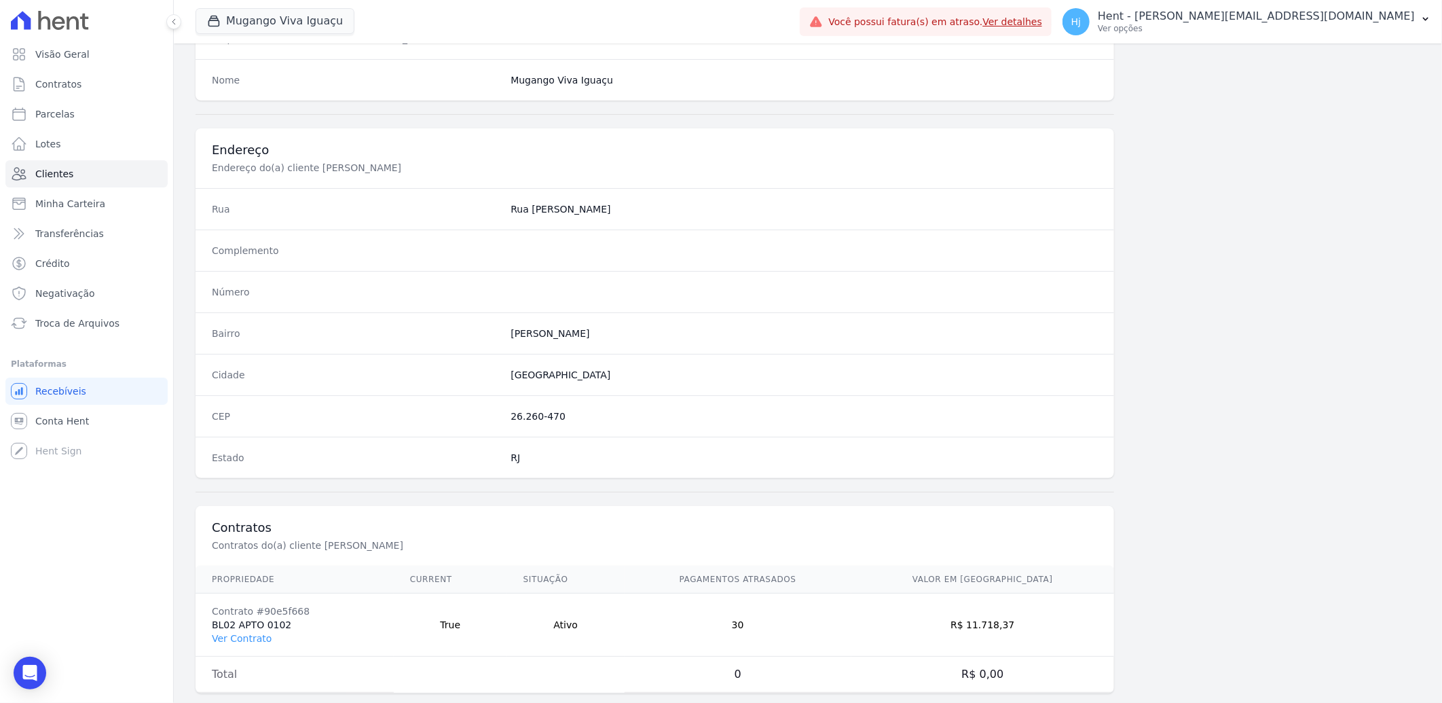
scroll to position [569, 0]
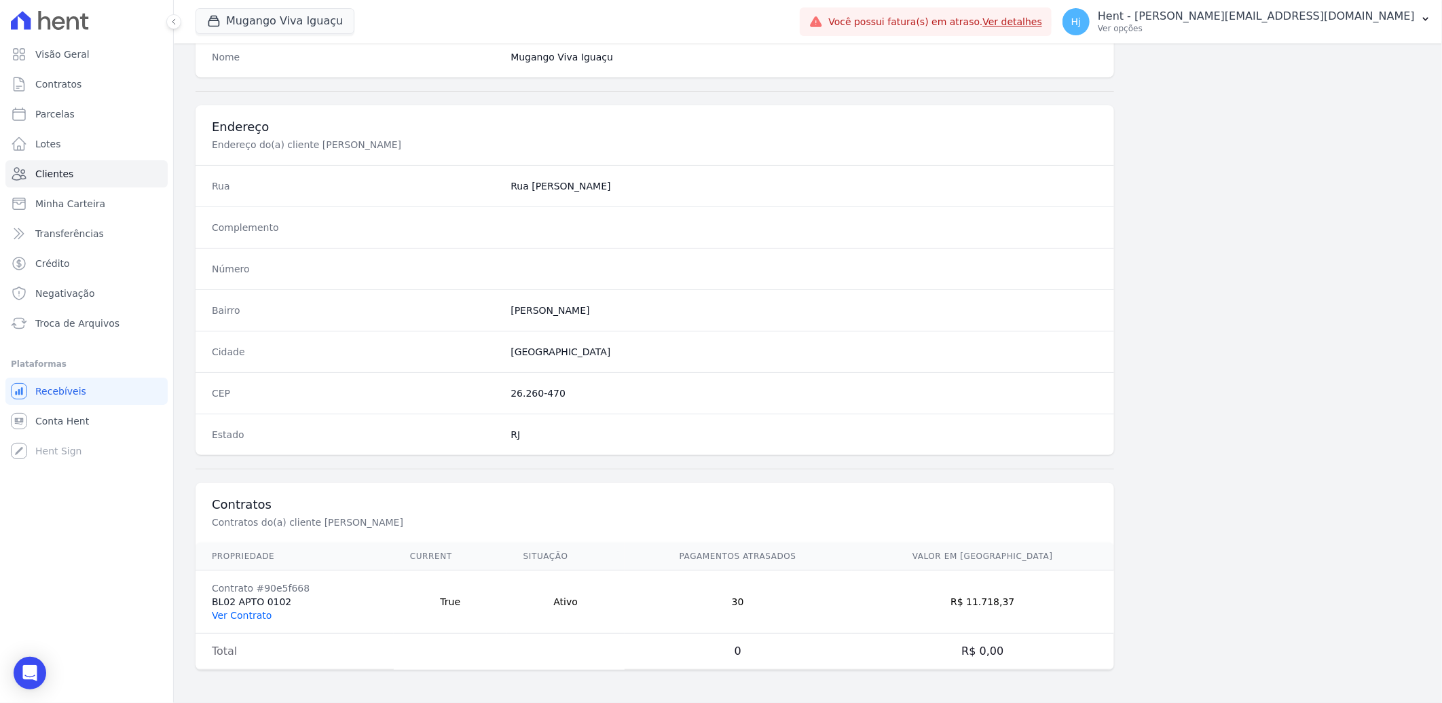
click at [240, 610] on link "Ver Contrato" at bounding box center [242, 615] width 60 height 11
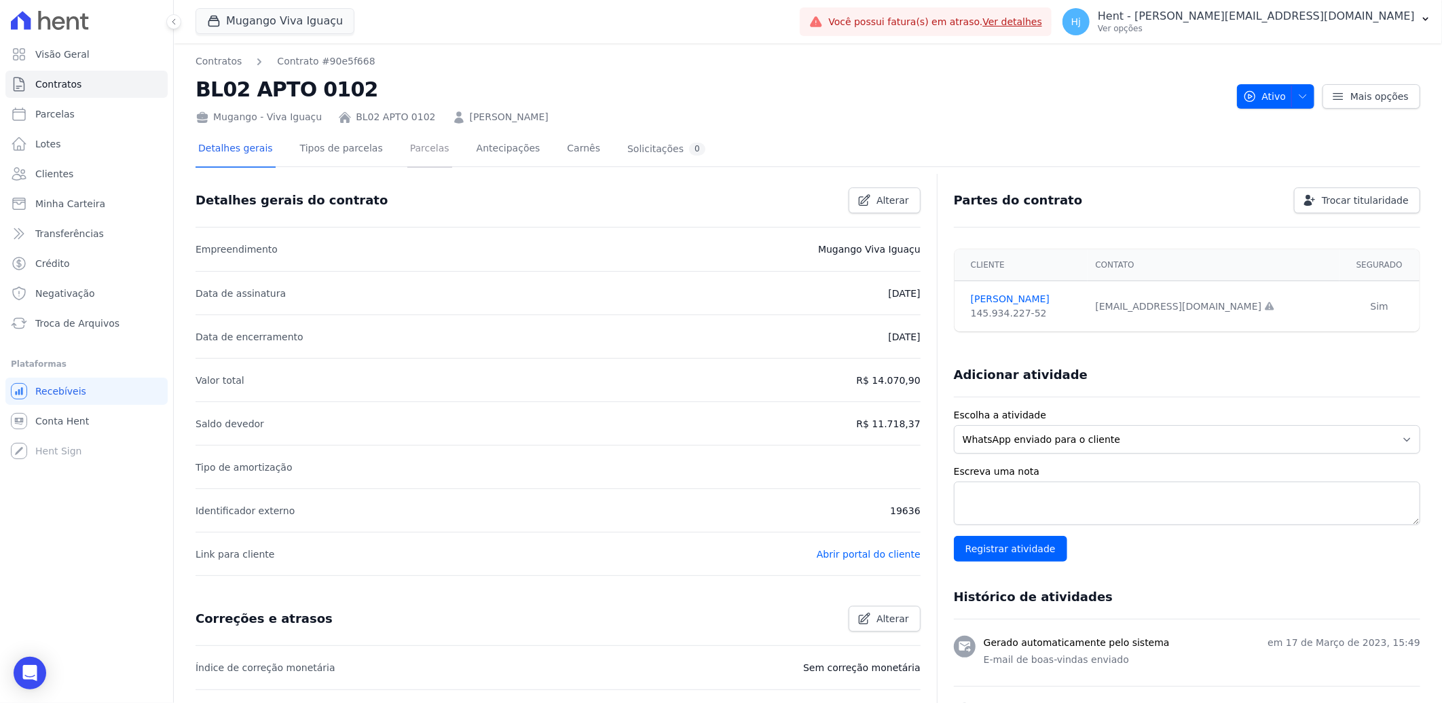
click at [407, 151] on link "Parcelas" at bounding box center [429, 150] width 45 height 36
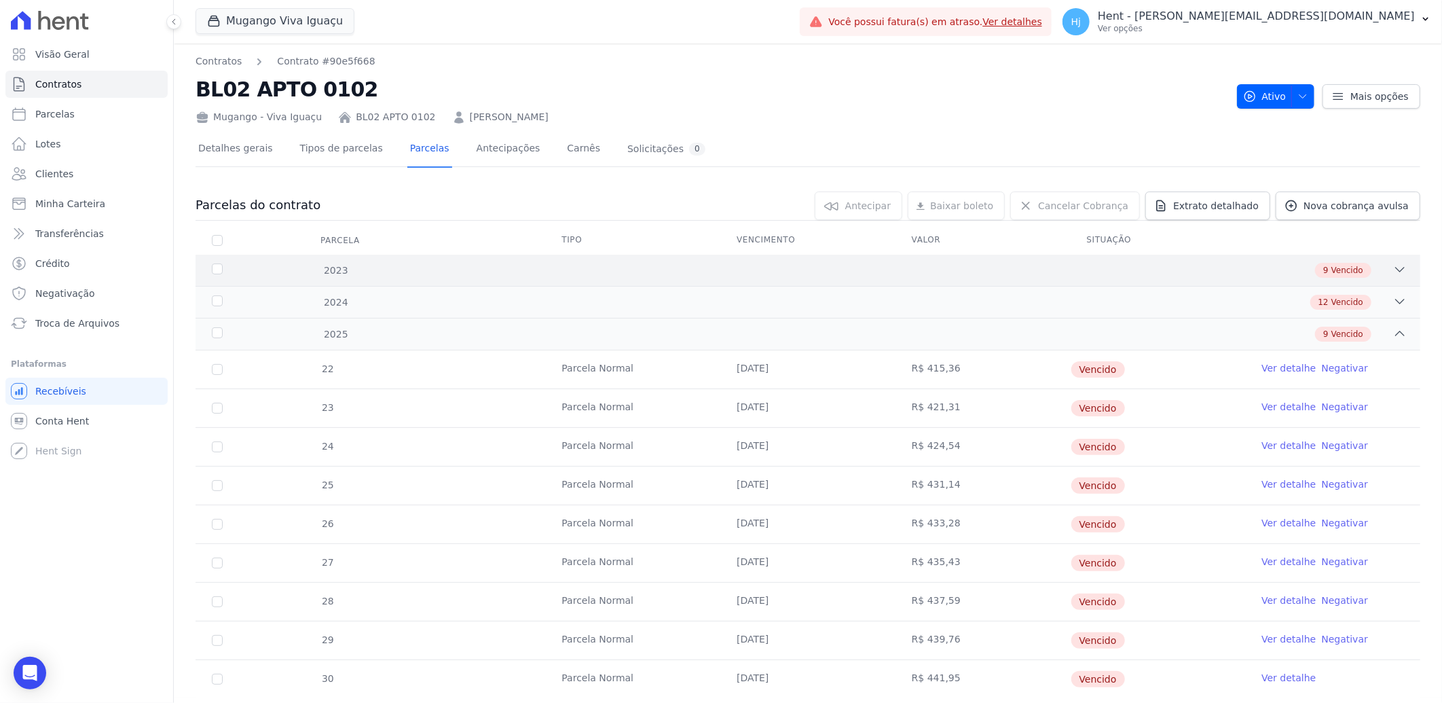
click at [1253, 265] on div "9 Vencido" at bounding box center [868, 270] width 1077 height 15
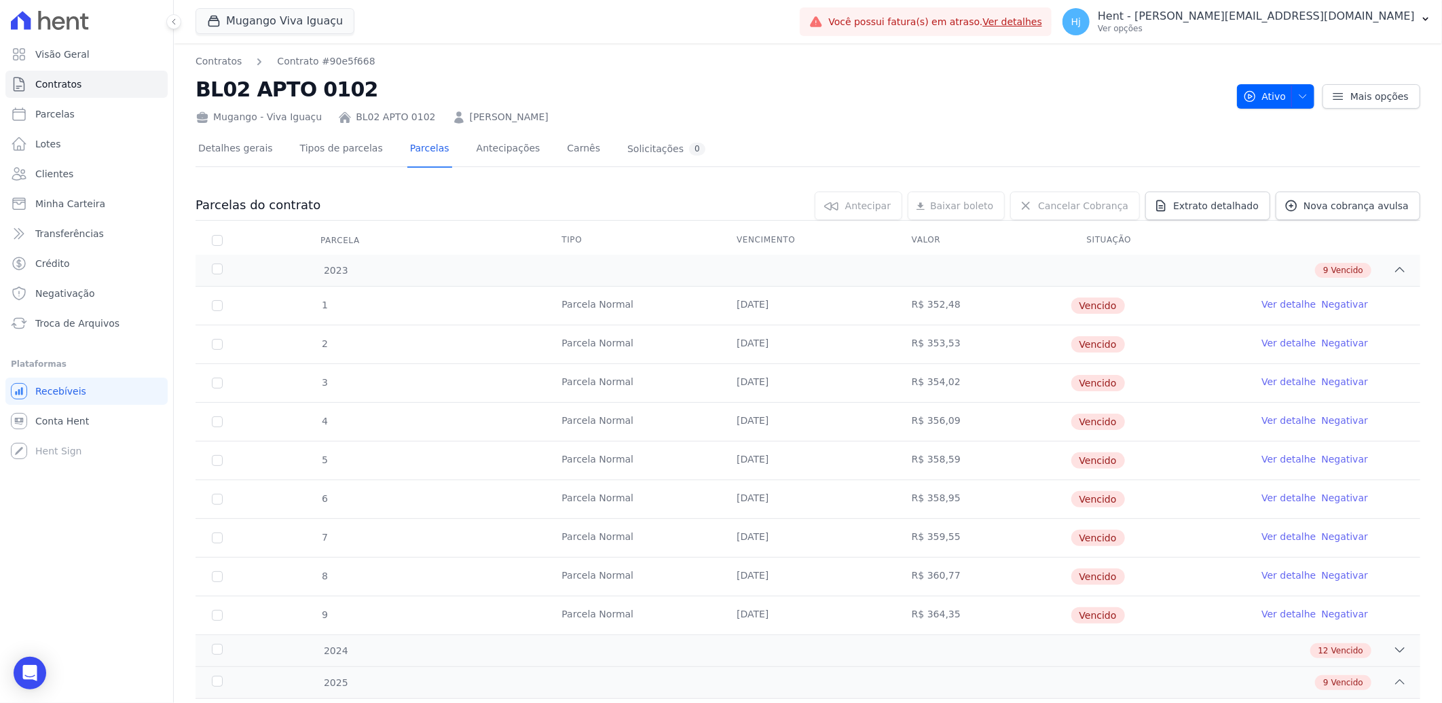
click at [223, 302] on td "1" at bounding box center [217, 306] width 43 height 38
click at [221, 302] on input "checkbox" at bounding box center [217, 305] width 11 height 11
checkbox input "true"
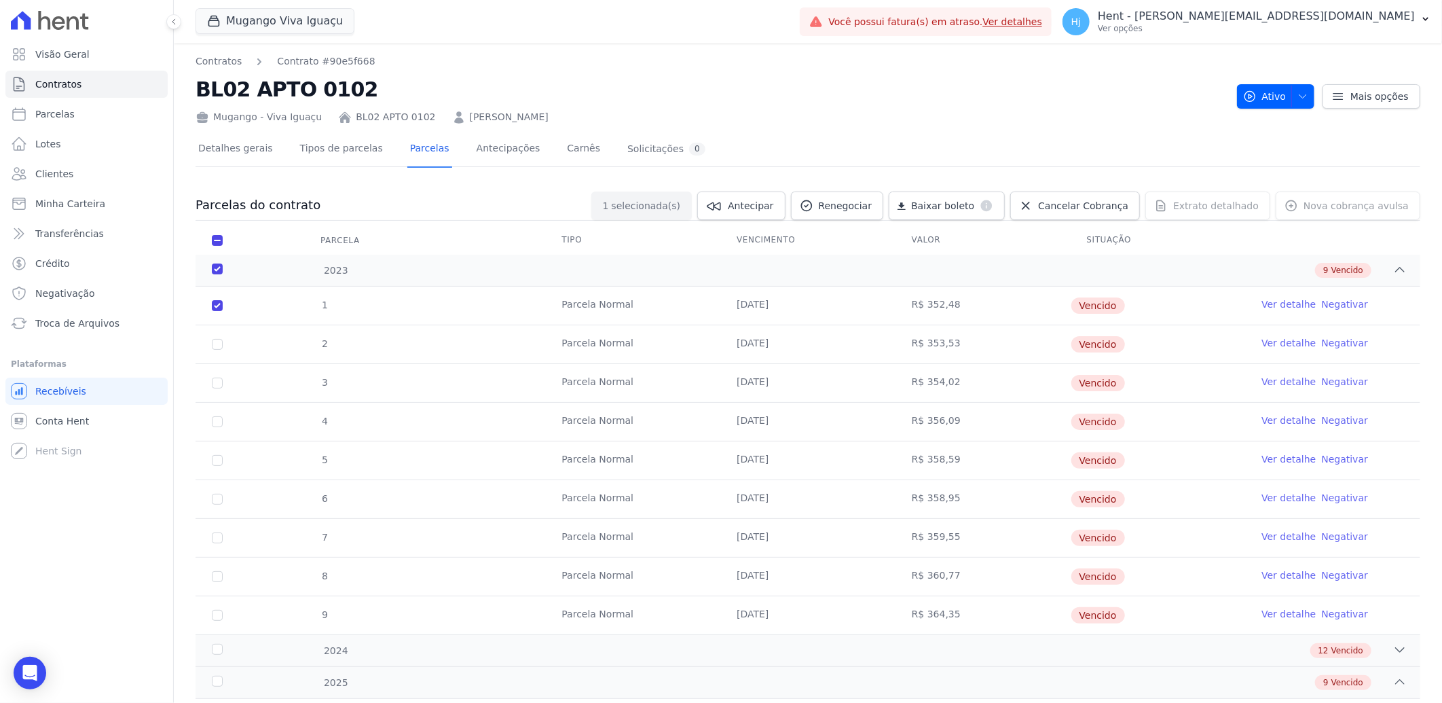
click at [1280, 307] on link "Ver detalhe" at bounding box center [1289, 304] width 54 height 14
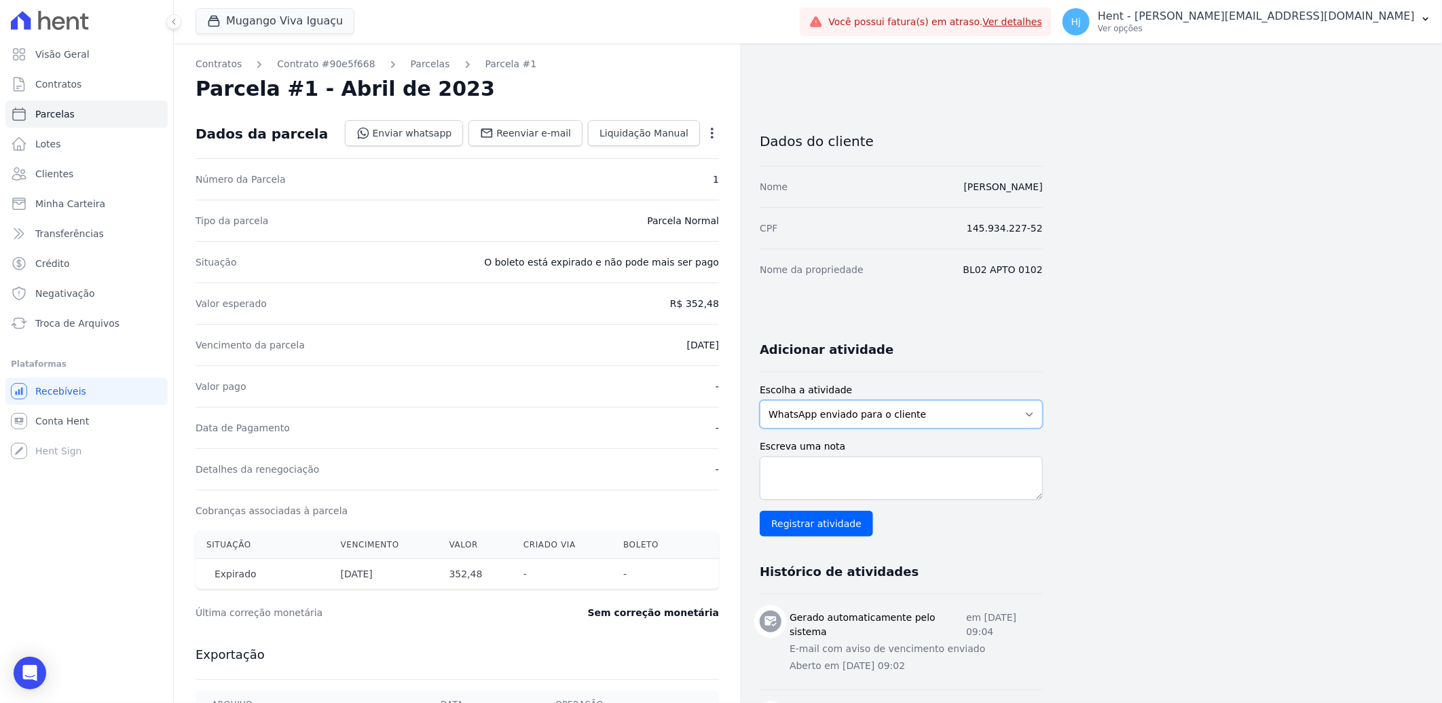
click at [881, 411] on select "WhatsApp enviado para o cliente Adicionar um comentário Ligação feita para o cl…" at bounding box center [901, 414] width 283 height 29
select select "note"
click at [760, 400] on select "WhatsApp enviado para o cliente Adicionar um comentário Ligação feita para o cl…" at bounding box center [901, 414] width 283 height 29
click at [856, 471] on textarea "Escreva uma nota" at bounding box center [901, 477] width 283 height 43
type textarea "cliente informa que não tem condições de fazer nenhum pagto, ciente da continui…"
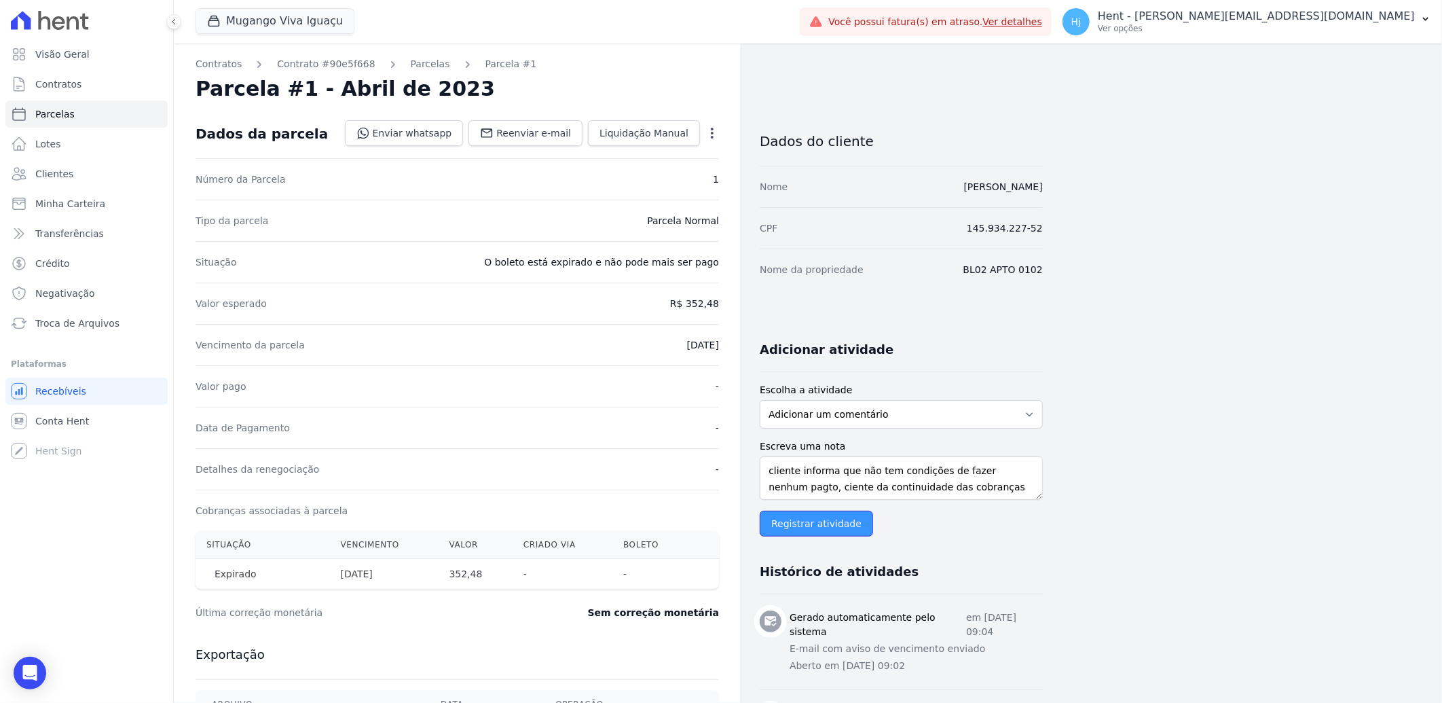
click at [793, 524] on input "Registrar atividade" at bounding box center [816, 524] width 113 height 26
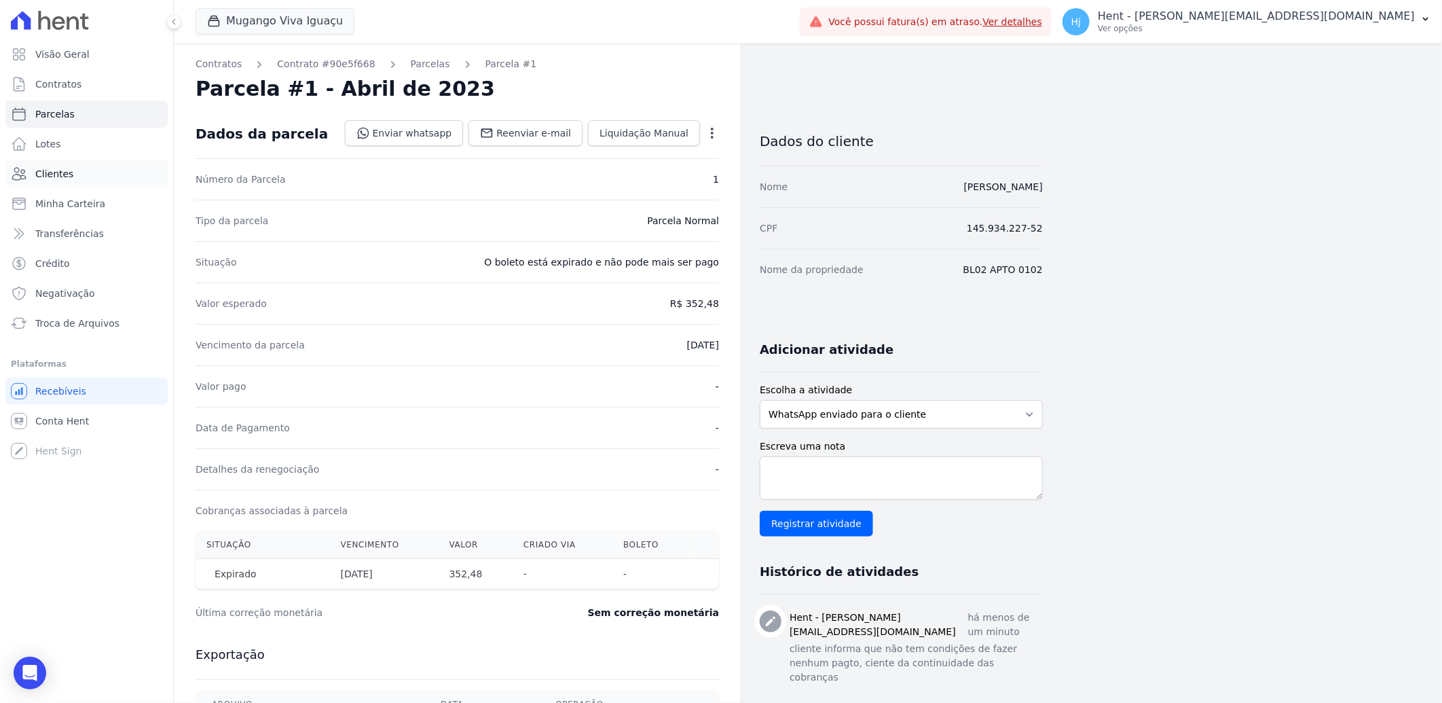
click at [58, 181] on link "Clientes" at bounding box center [86, 173] width 162 height 27
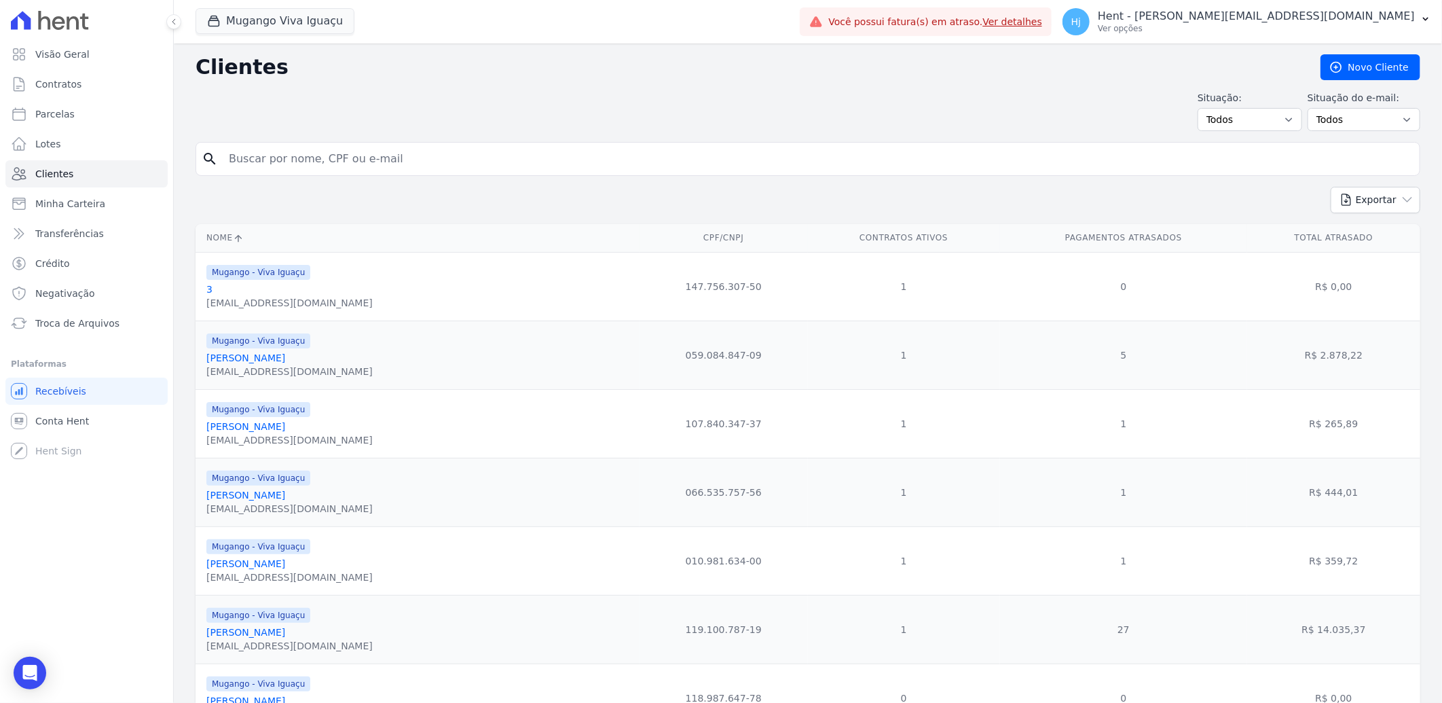
click at [327, 166] on input "search" at bounding box center [818, 158] width 1194 height 27
paste input "[PERSON_NAME] Ourique"
type input "[PERSON_NAME] Ourique"
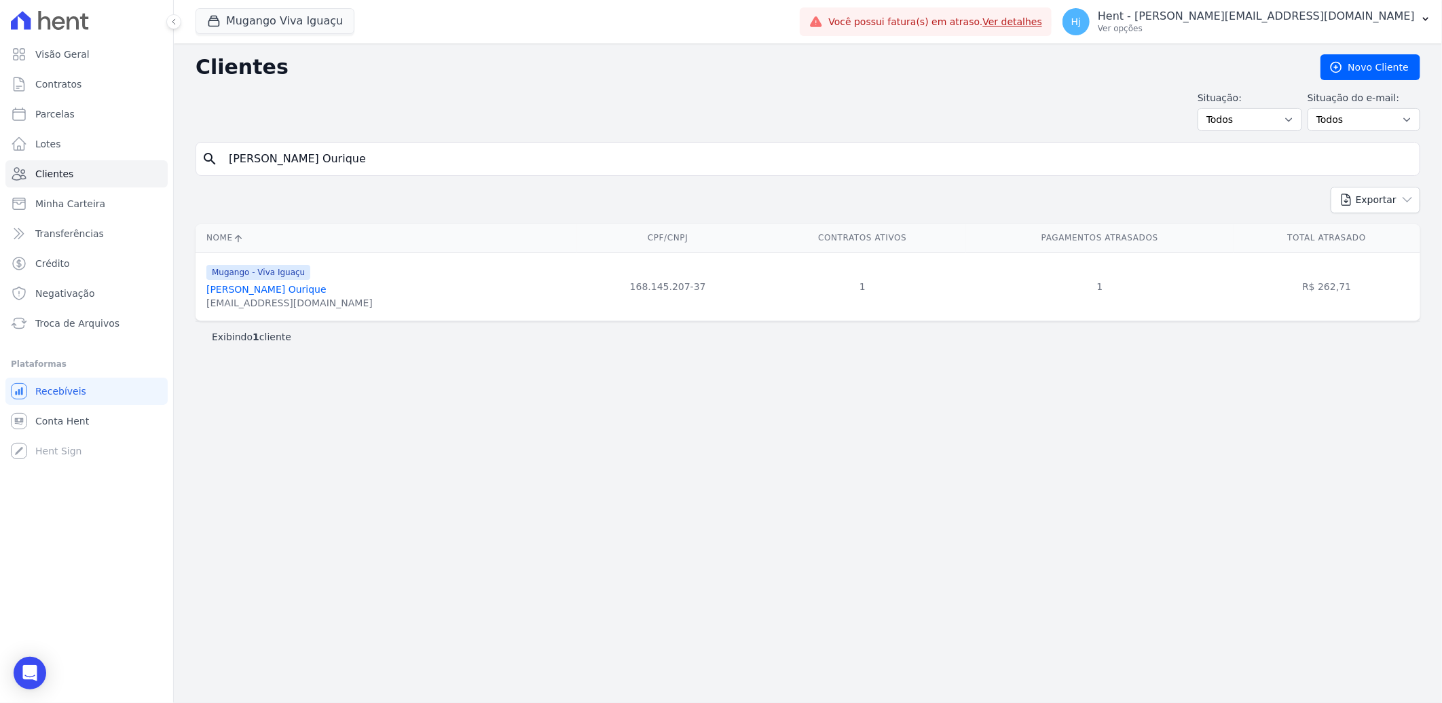
click at [261, 288] on link "[PERSON_NAME] Ourique" at bounding box center [266, 289] width 120 height 11
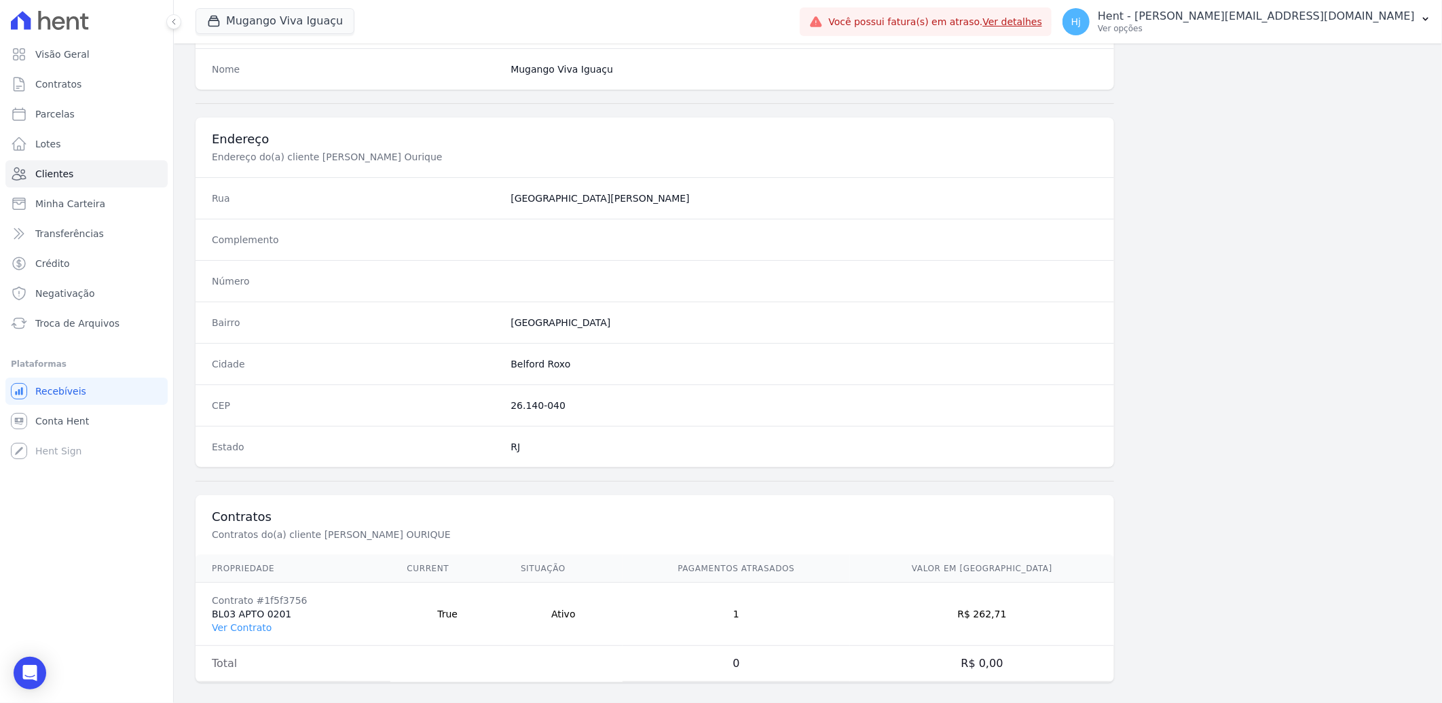
scroll to position [569, 0]
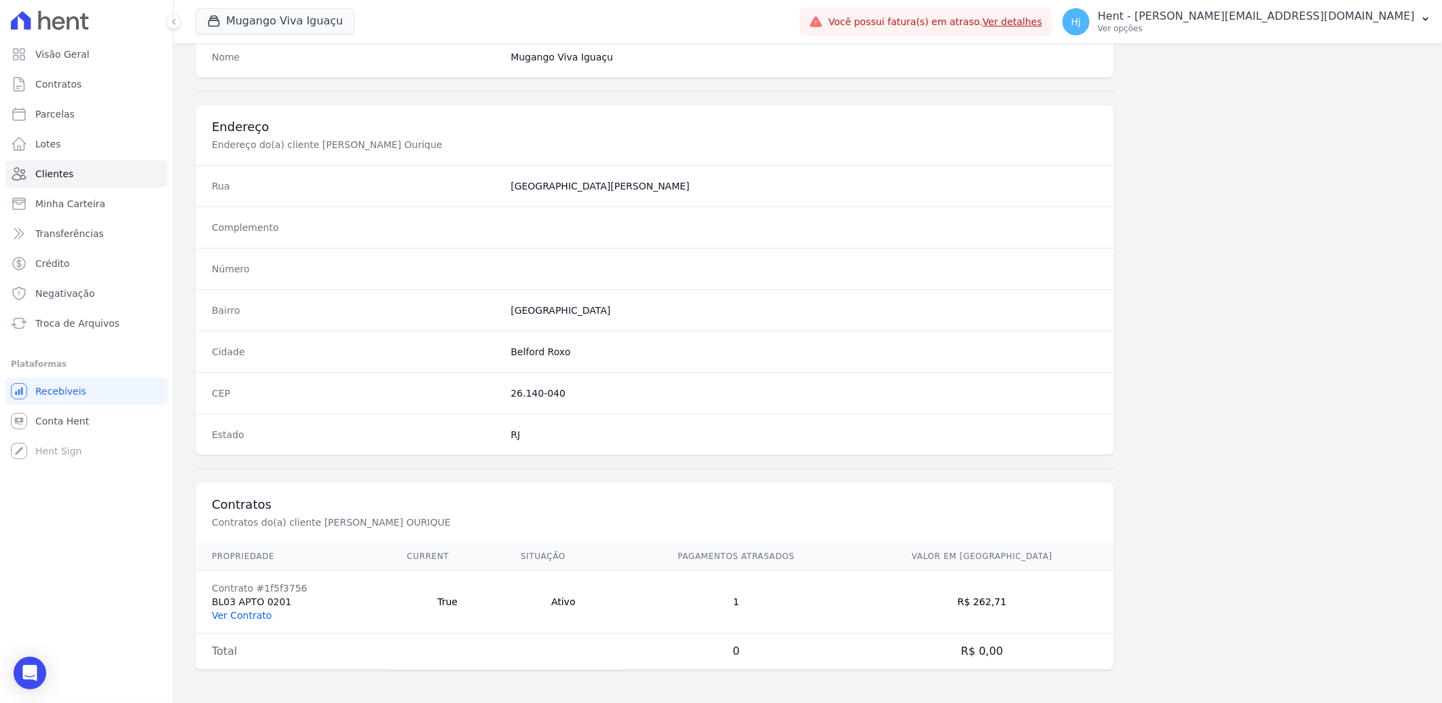
click at [234, 617] on link "Ver Contrato" at bounding box center [242, 615] width 60 height 11
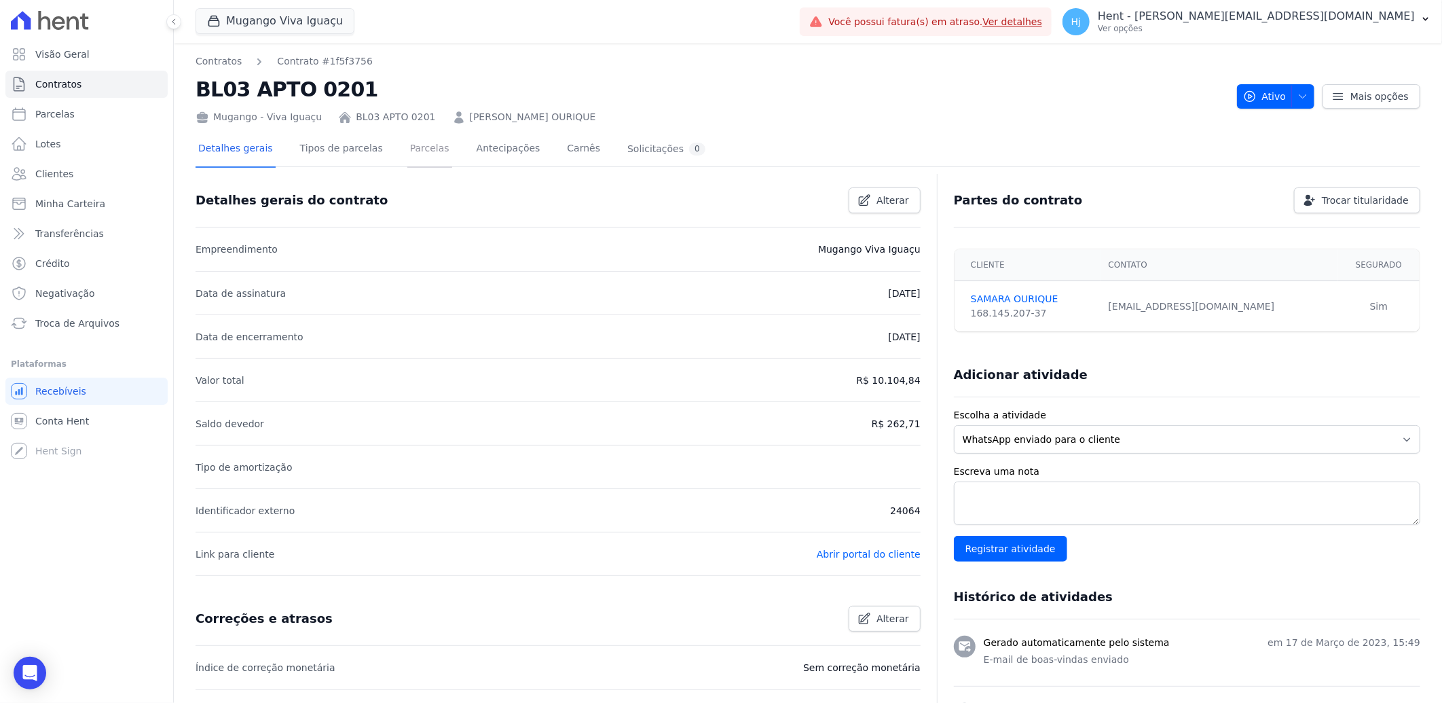
click at [410, 149] on link "Parcelas" at bounding box center [429, 150] width 45 height 36
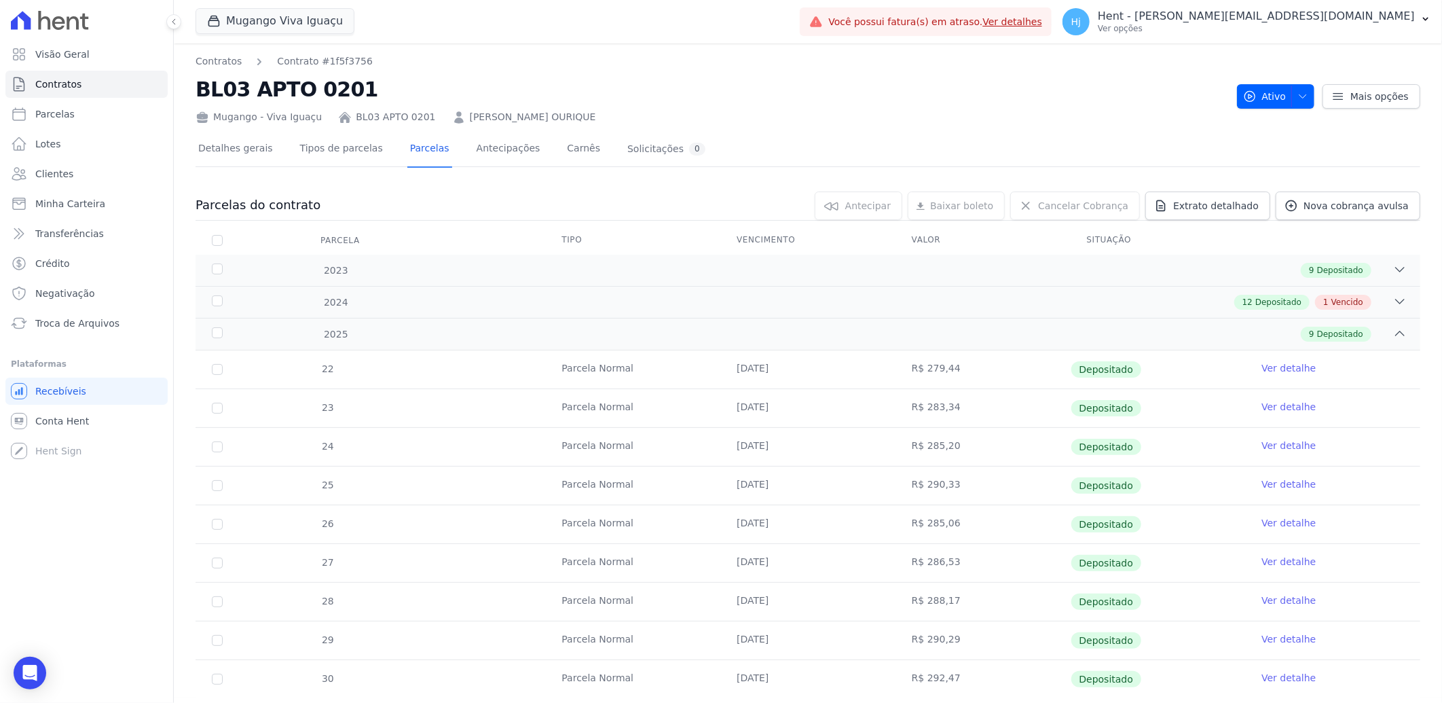
click at [591, 250] on th "Tipo" at bounding box center [632, 240] width 175 height 29
click at [635, 293] on div "2024 12 Depositado 1 Vencido" at bounding box center [808, 302] width 1225 height 32
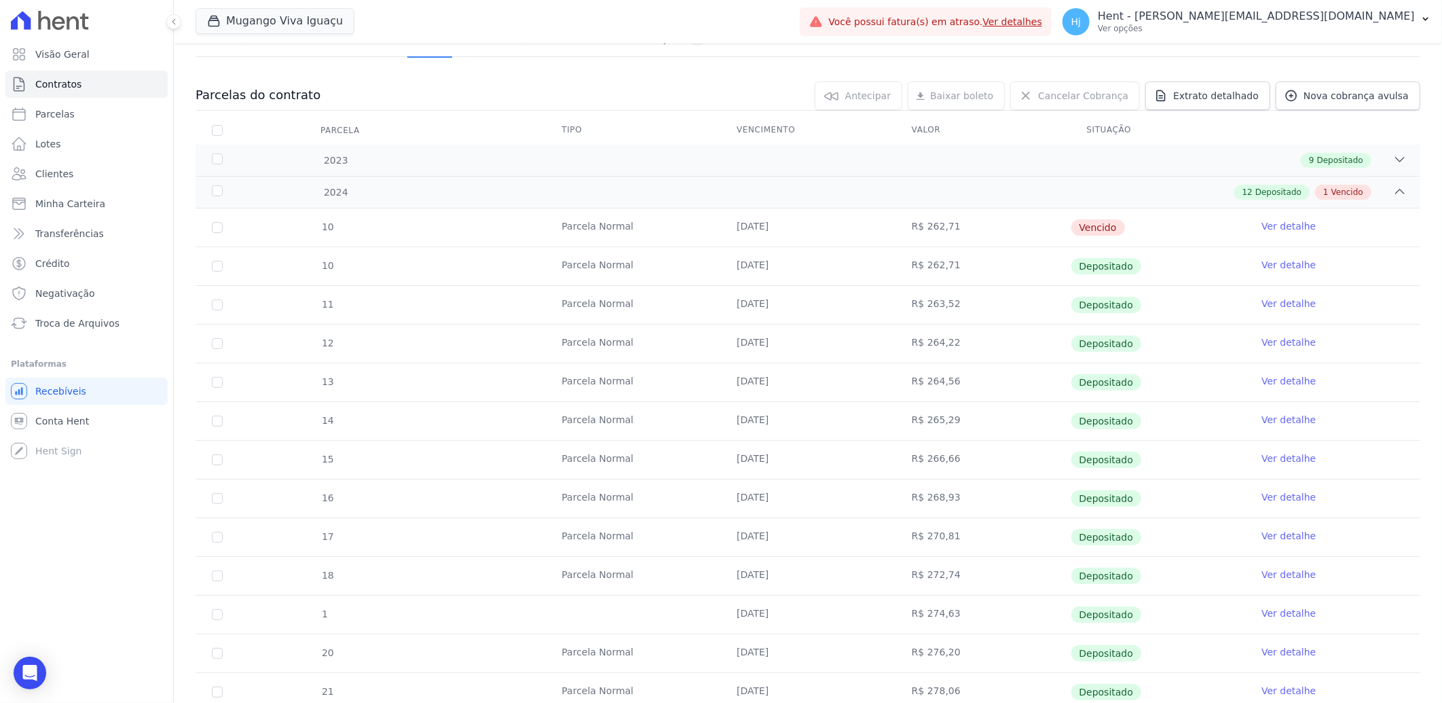
scroll to position [11, 0]
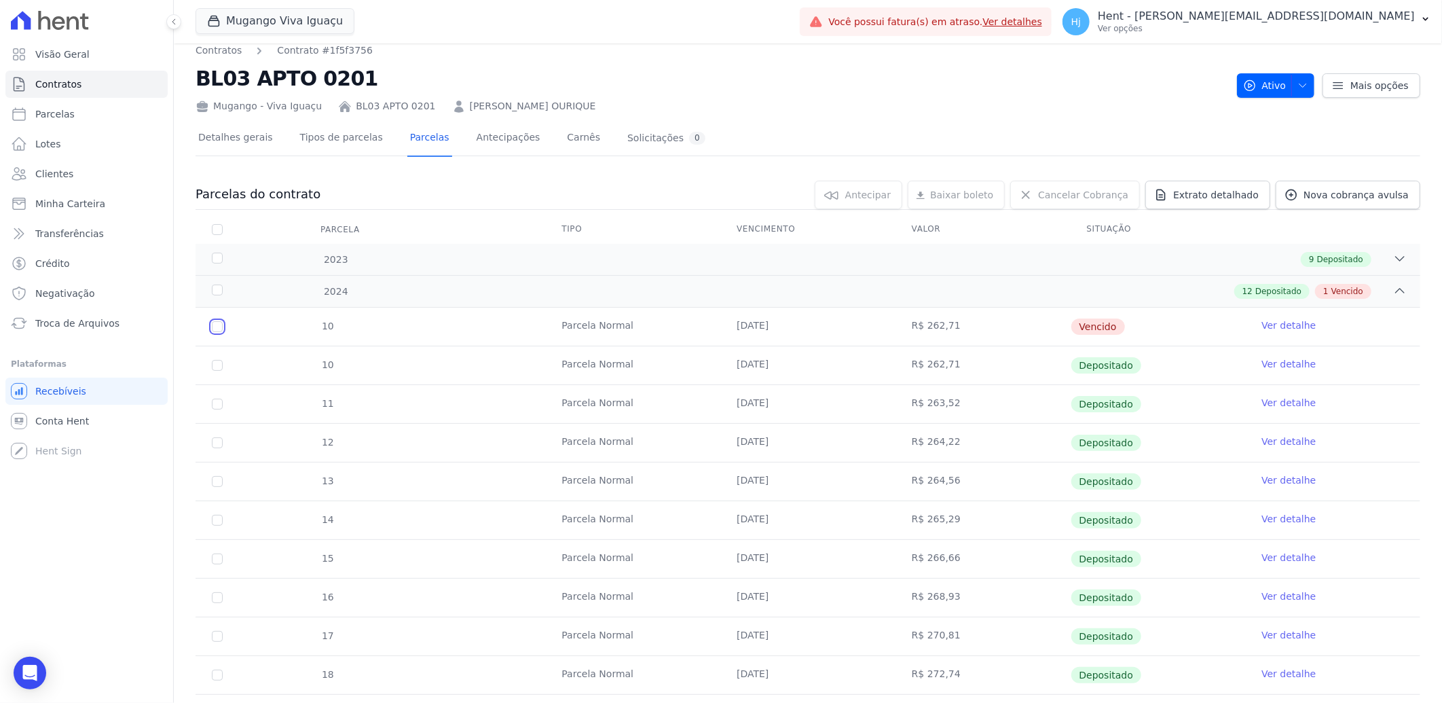
click at [219, 328] on input "checkbox" at bounding box center [217, 326] width 11 height 11
checkbox input "true"
click at [1271, 323] on link "Ver detalhe" at bounding box center [1289, 326] width 54 height 14
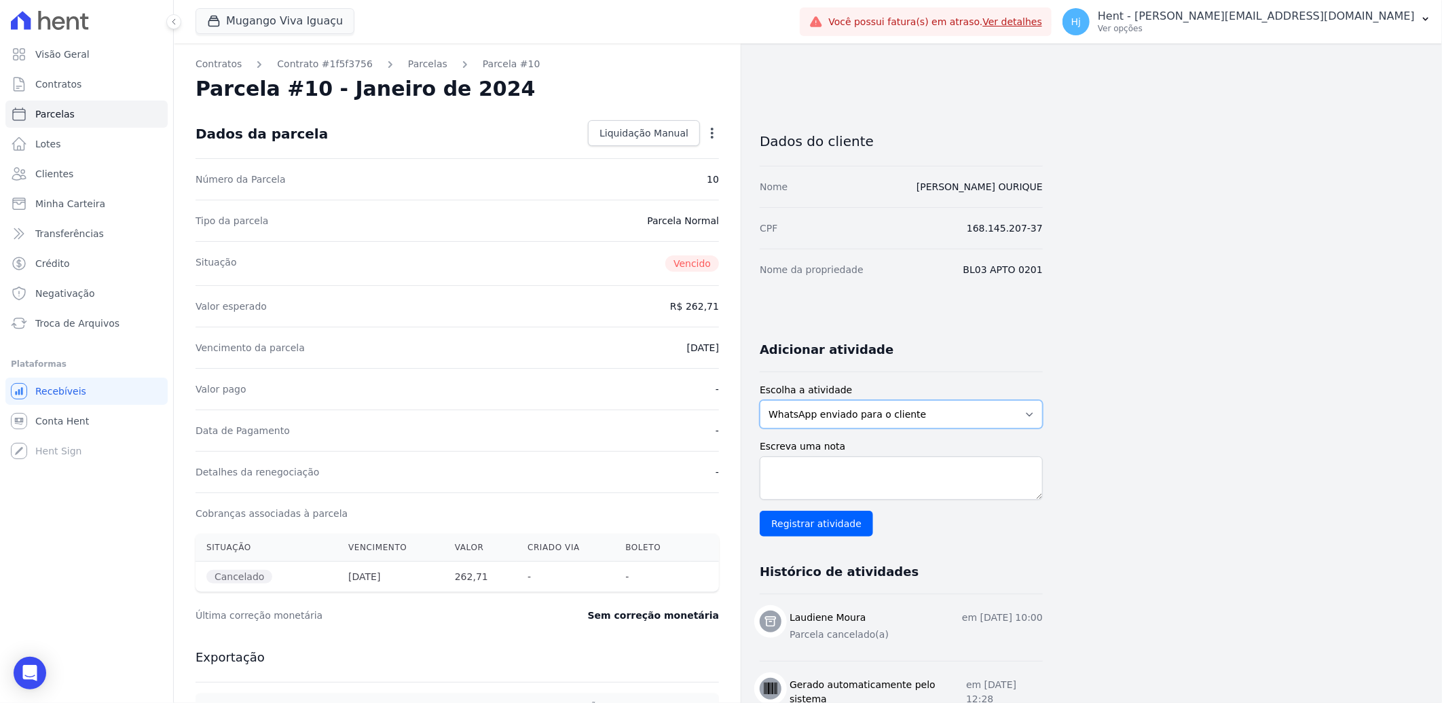
click at [856, 405] on select "WhatsApp enviado para o cliente Adicionar um comentário Ligação feita para o cl…" at bounding box center [901, 414] width 283 height 29
select select "note"
click at [760, 400] on select "WhatsApp enviado para o cliente Adicionar um comentário Ligação feita para o cl…" at bounding box center [901, 414] width 283 height 29
click at [880, 478] on textarea "Escreva uma nota" at bounding box center [901, 477] width 283 height 43
type textarea "parcela em duplicidade, ja consta baixada"
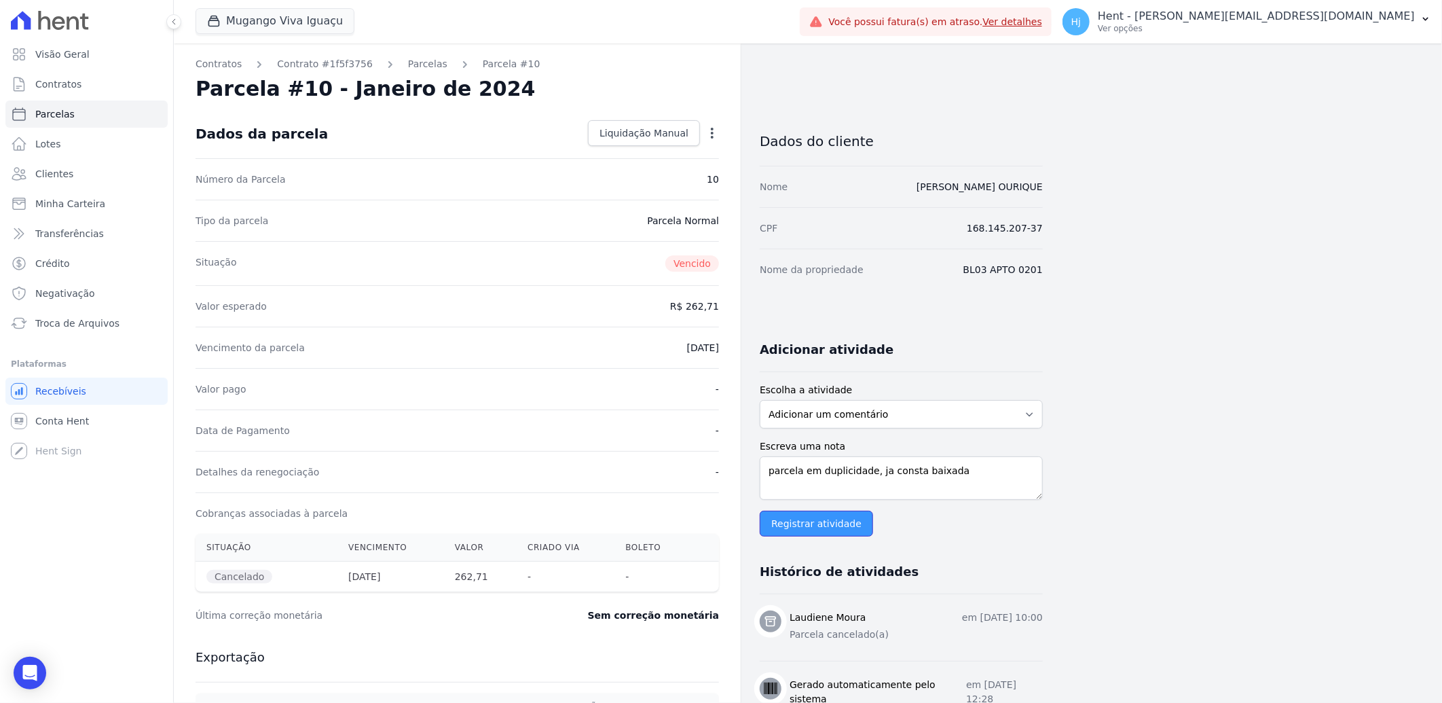
click at [814, 525] on input "Registrar atividade" at bounding box center [816, 524] width 113 height 26
